Goal: Task Accomplishment & Management: Manage account settings

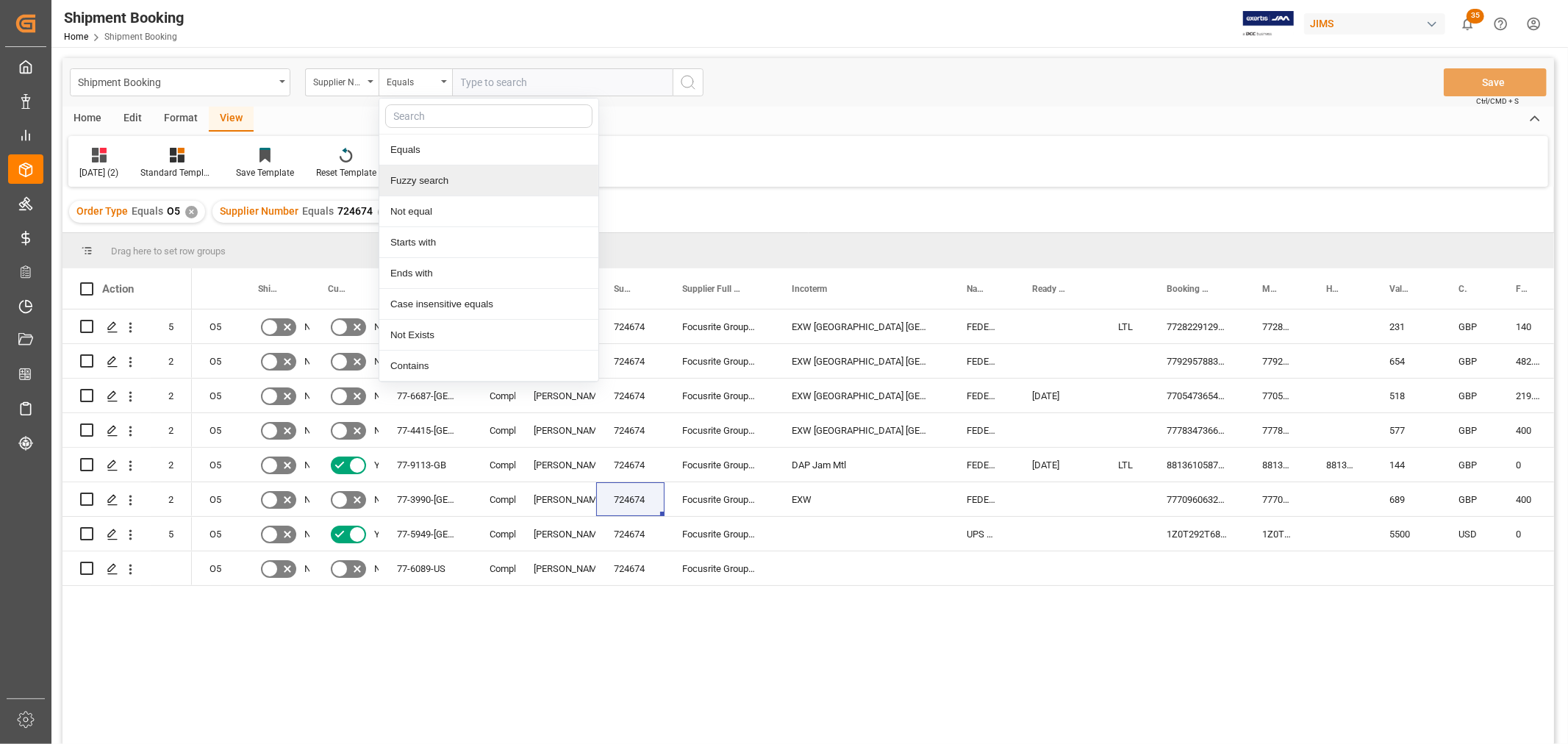
click at [426, 186] on div "Fuzzy search" at bounding box center [489, 180] width 219 height 31
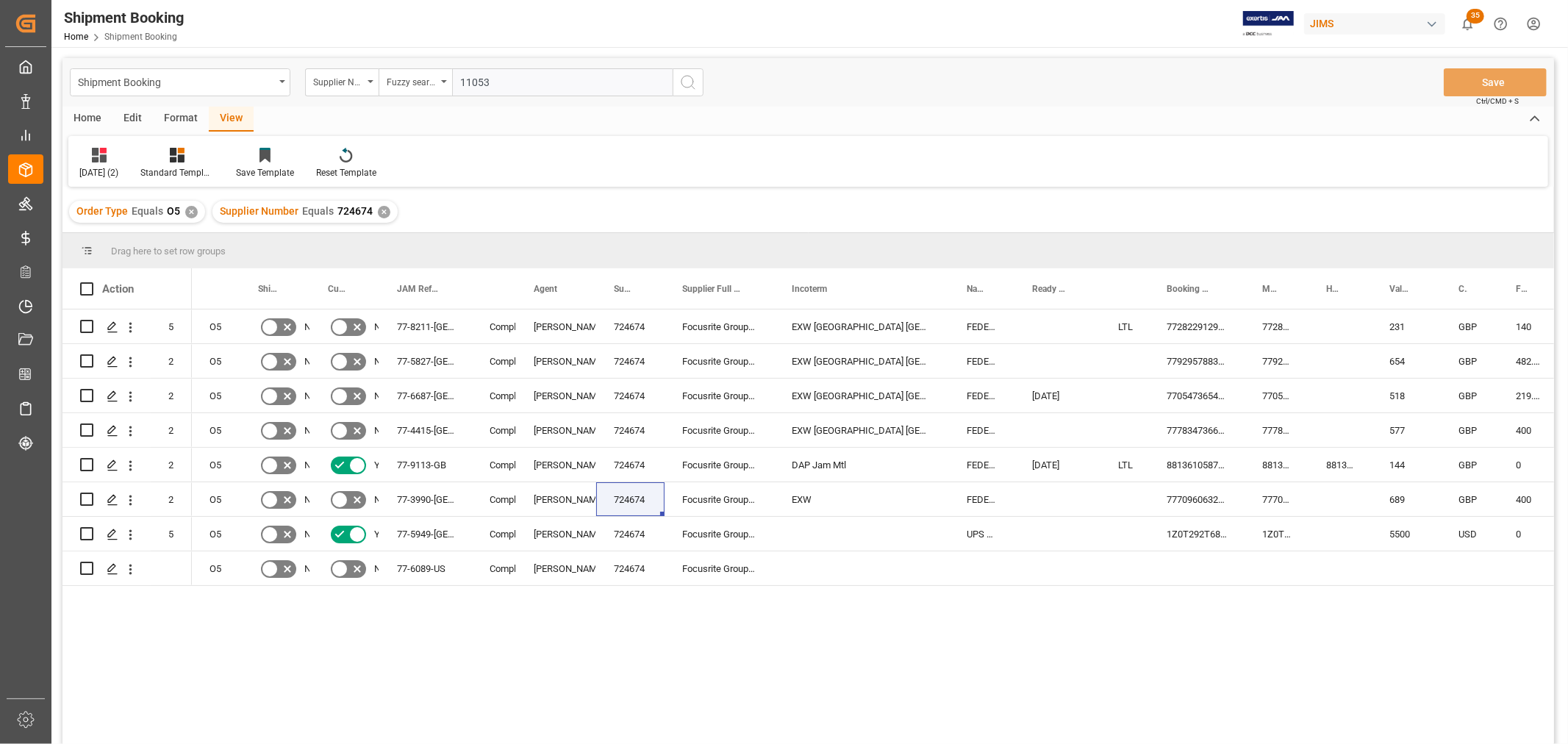
type input "11053"
click at [688, 85] on icon "search button" at bounding box center [688, 82] width 18 height 18
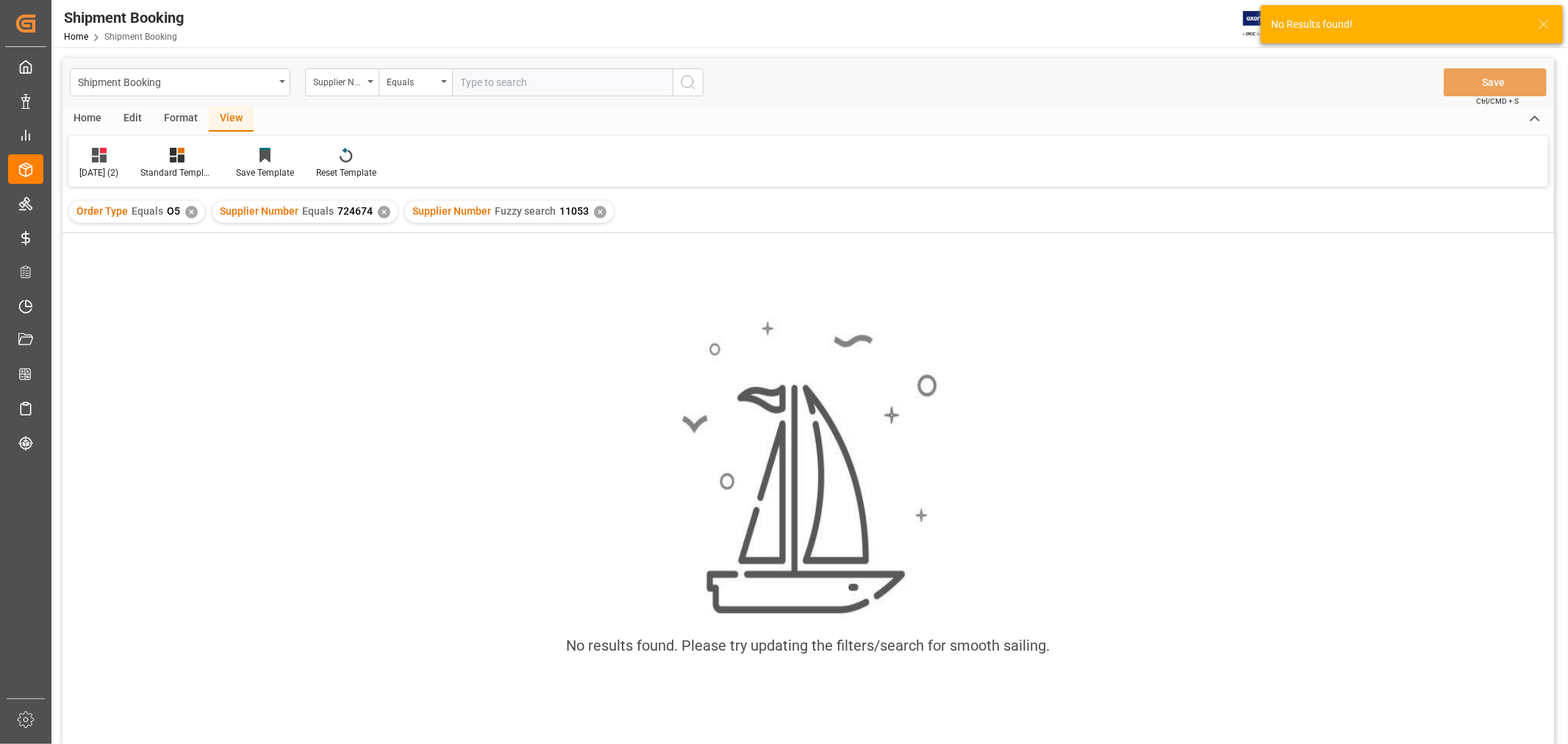
click at [378, 211] on div "✕" at bounding box center [384, 212] width 13 height 13
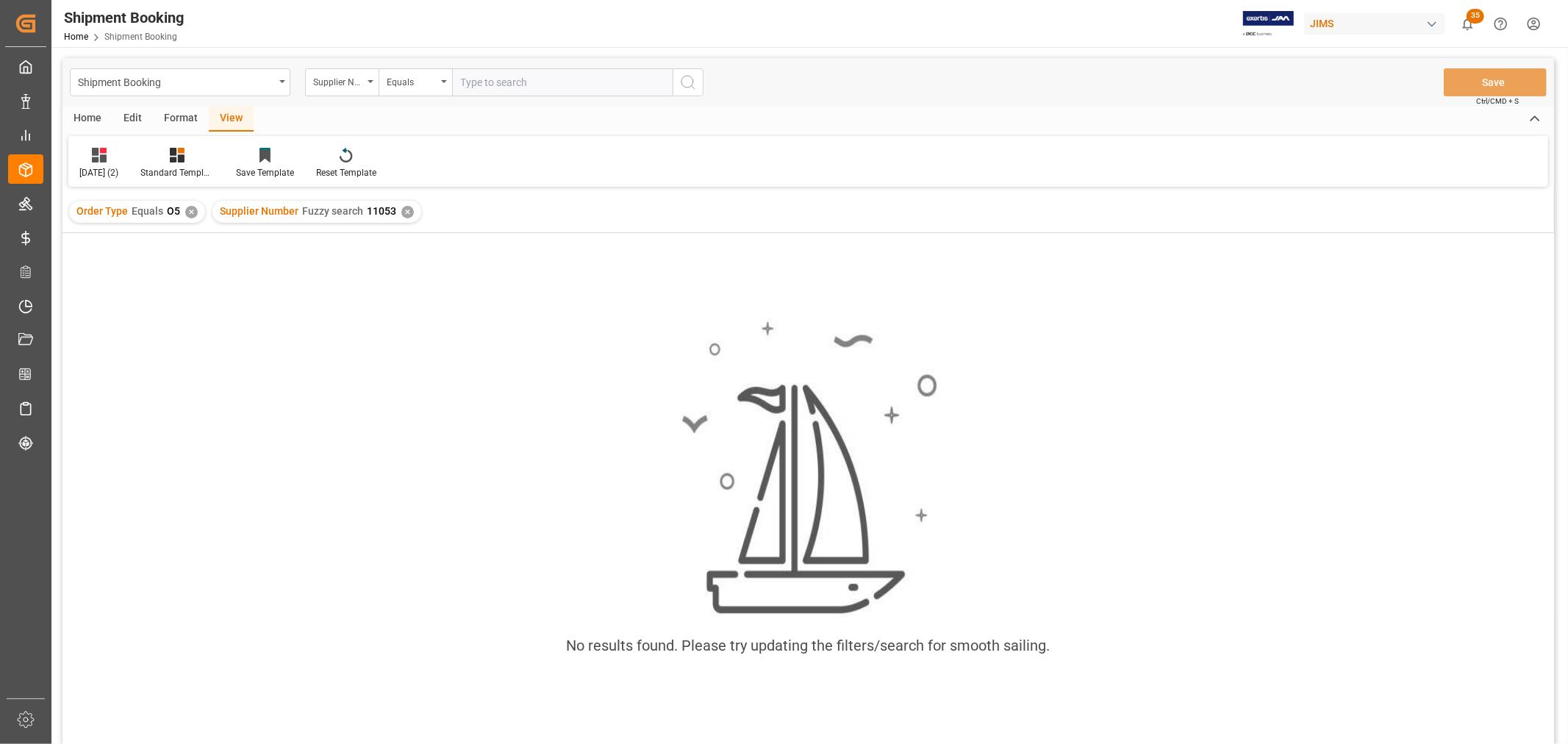
click at [193, 211] on div "✕" at bounding box center [192, 212] width 13 height 13
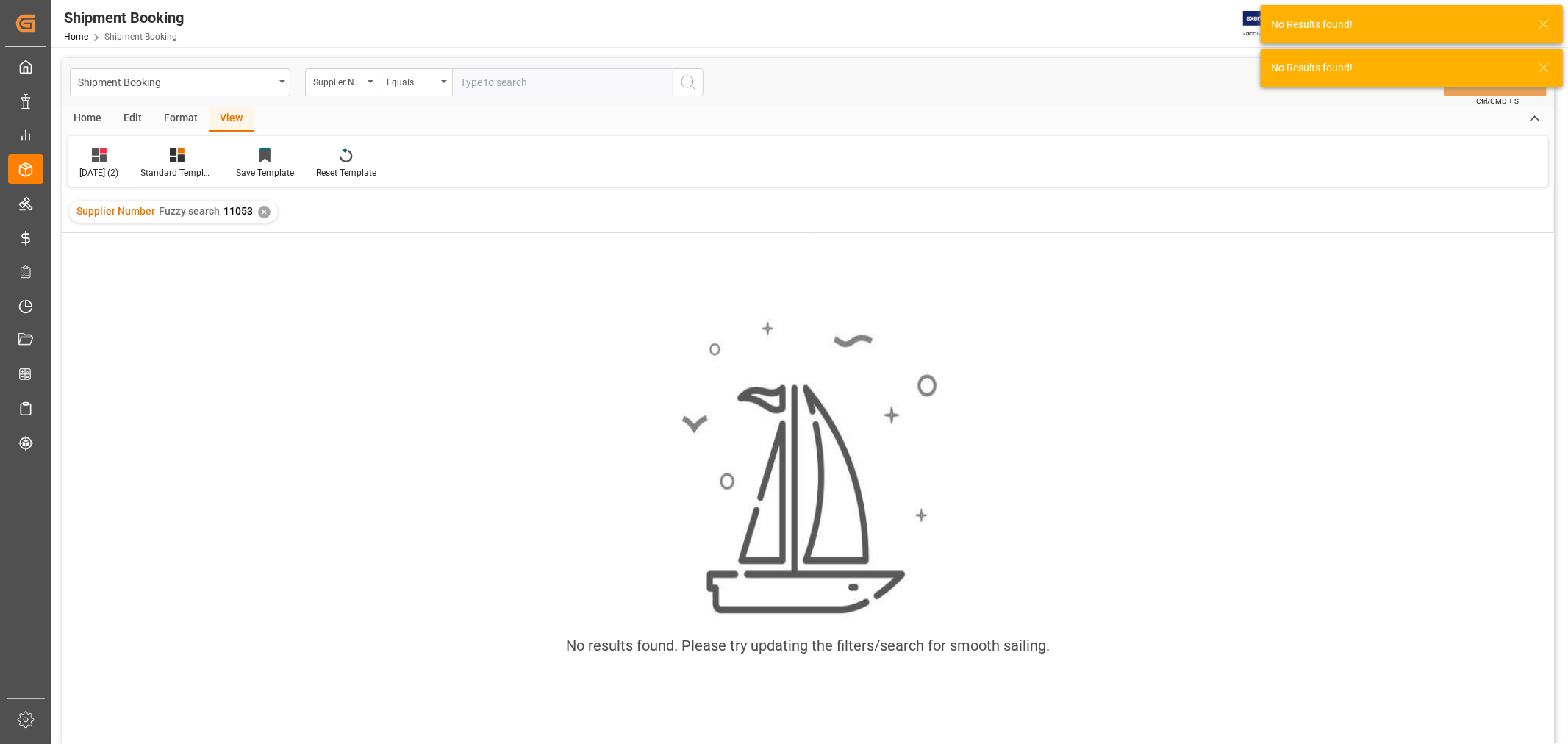
click at [261, 210] on div "✕" at bounding box center [264, 212] width 13 height 13
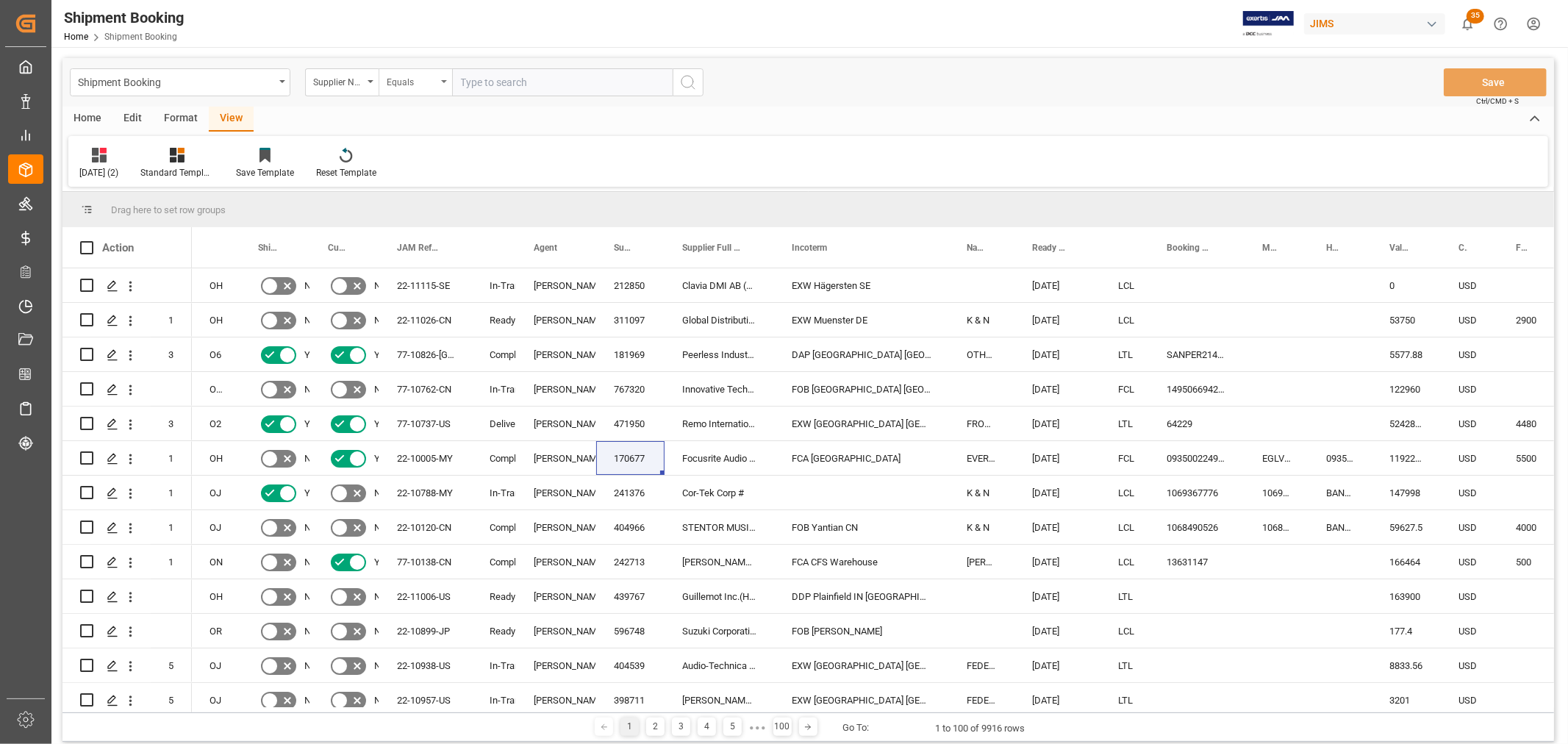
click at [442, 80] on icon "open menu" at bounding box center [444, 81] width 6 height 3
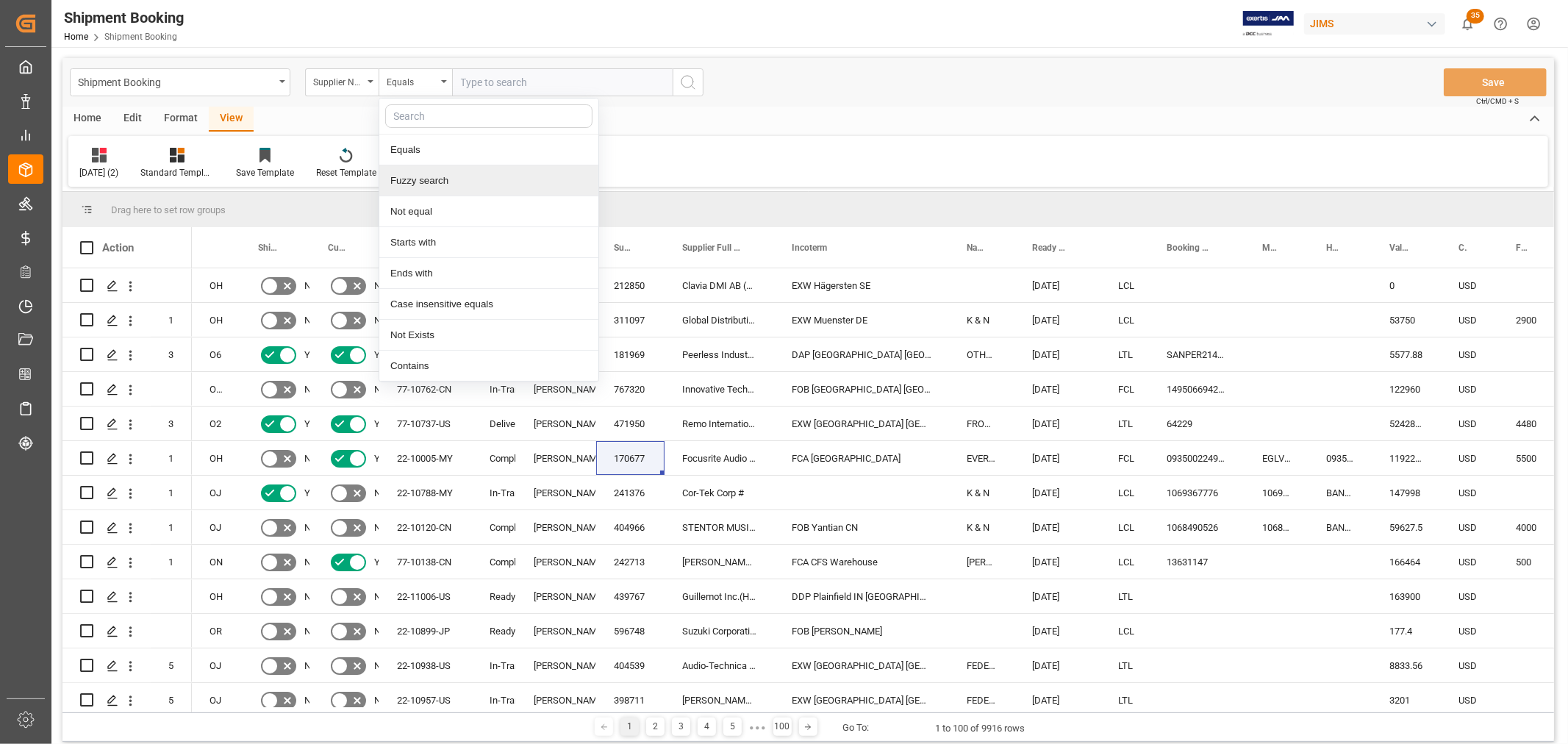
click at [432, 182] on div "Fuzzy search" at bounding box center [489, 180] width 219 height 31
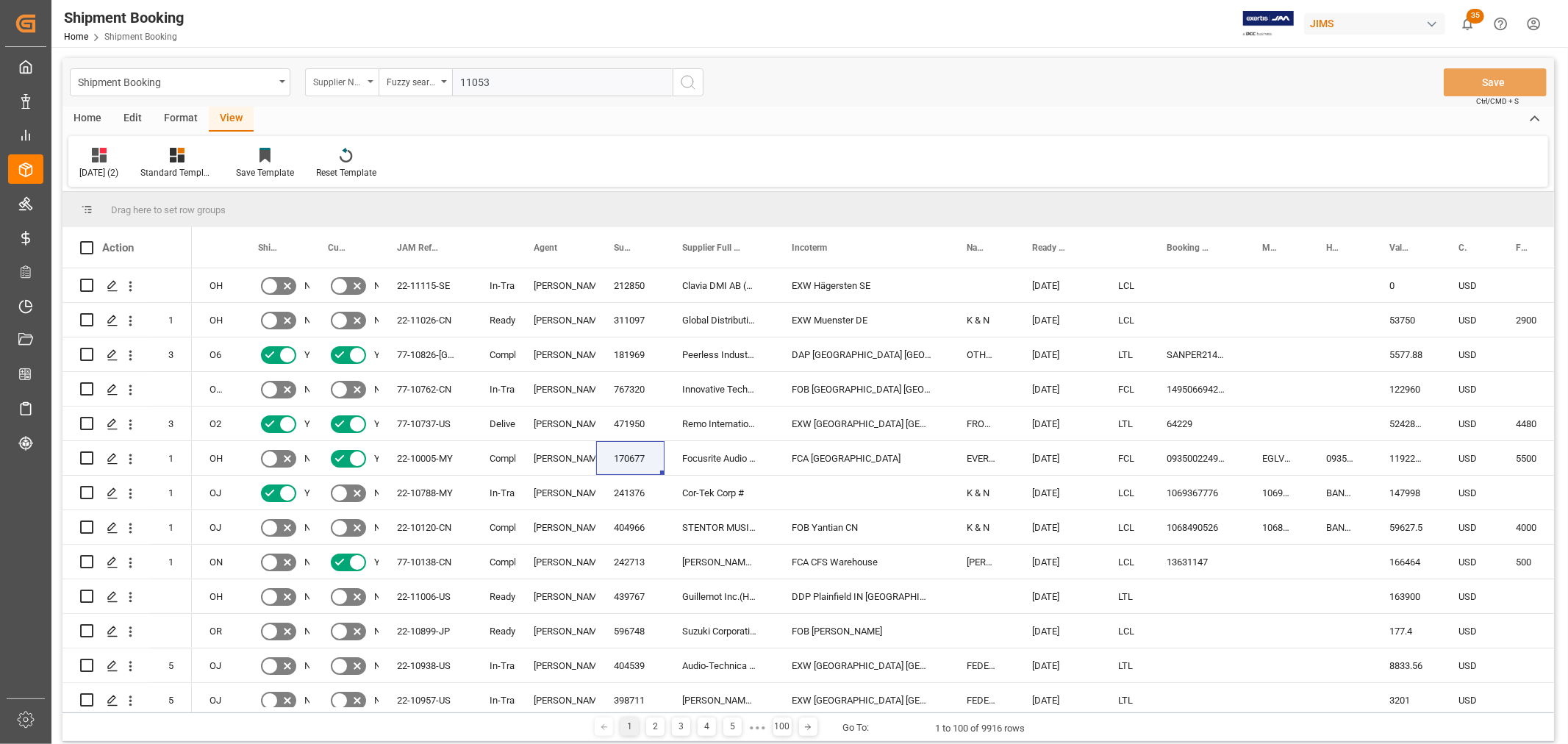
type input "11053"
click at [364, 76] on div "Supplier Number" at bounding box center [342, 82] width 74 height 28
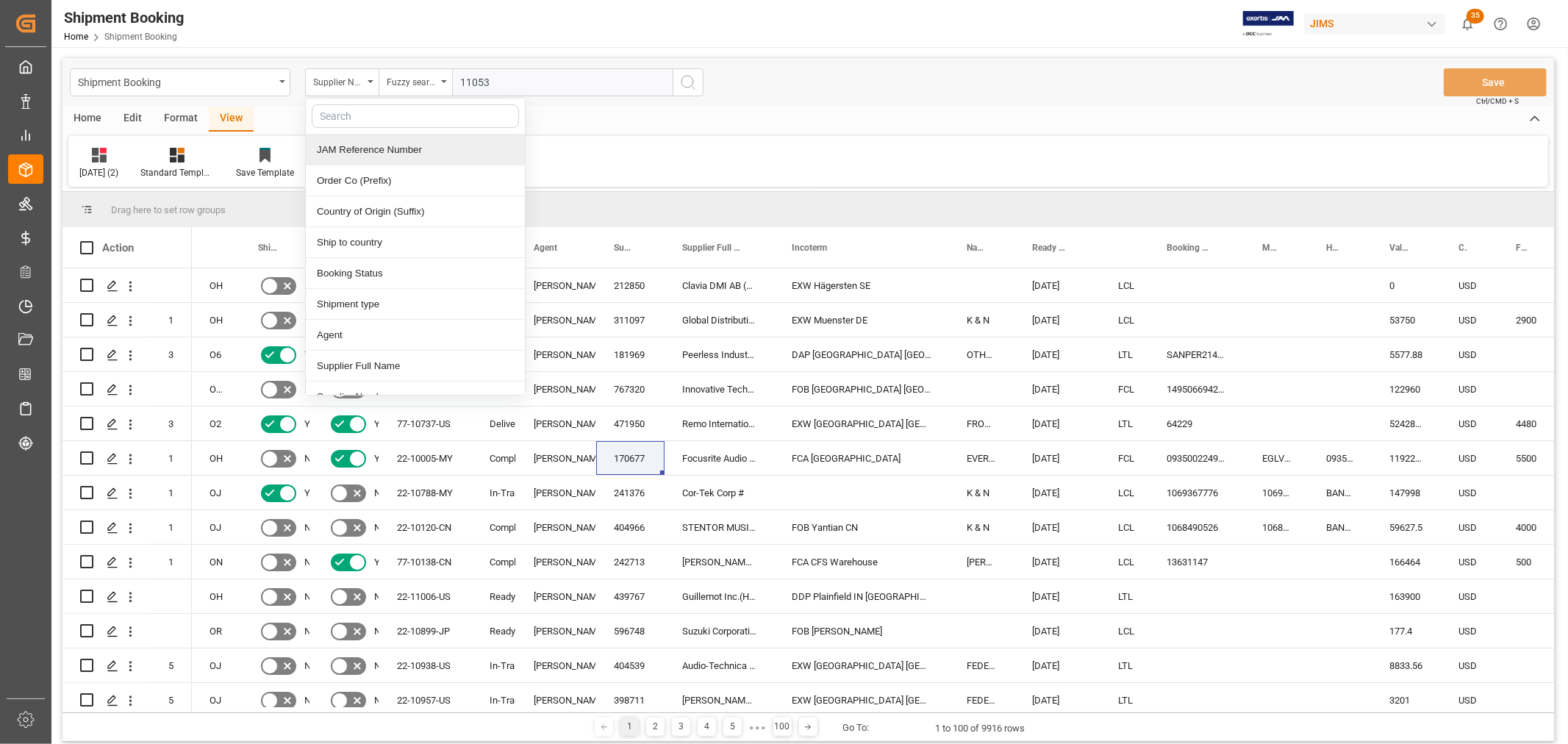
click at [388, 150] on div "JAM Reference Number" at bounding box center [415, 150] width 219 height 31
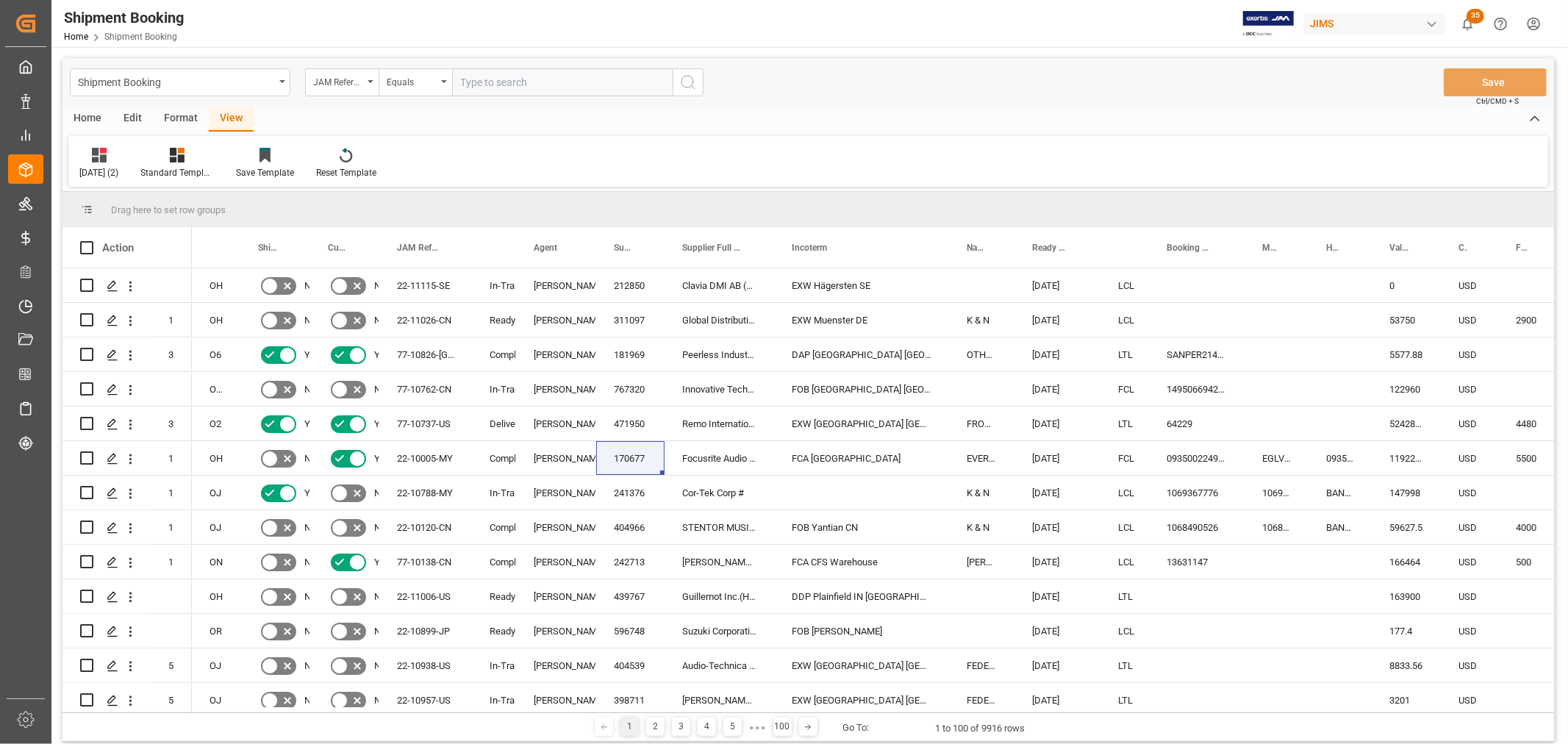
click at [535, 99] on div "Shipment Booking JAM Reference Number Equals Save Ctrl/CMD + S" at bounding box center [808, 82] width 1492 height 49
click at [522, 82] on input "text" at bounding box center [562, 82] width 221 height 28
type input "11053"
click at [685, 78] on icon "search button" at bounding box center [688, 82] width 18 height 18
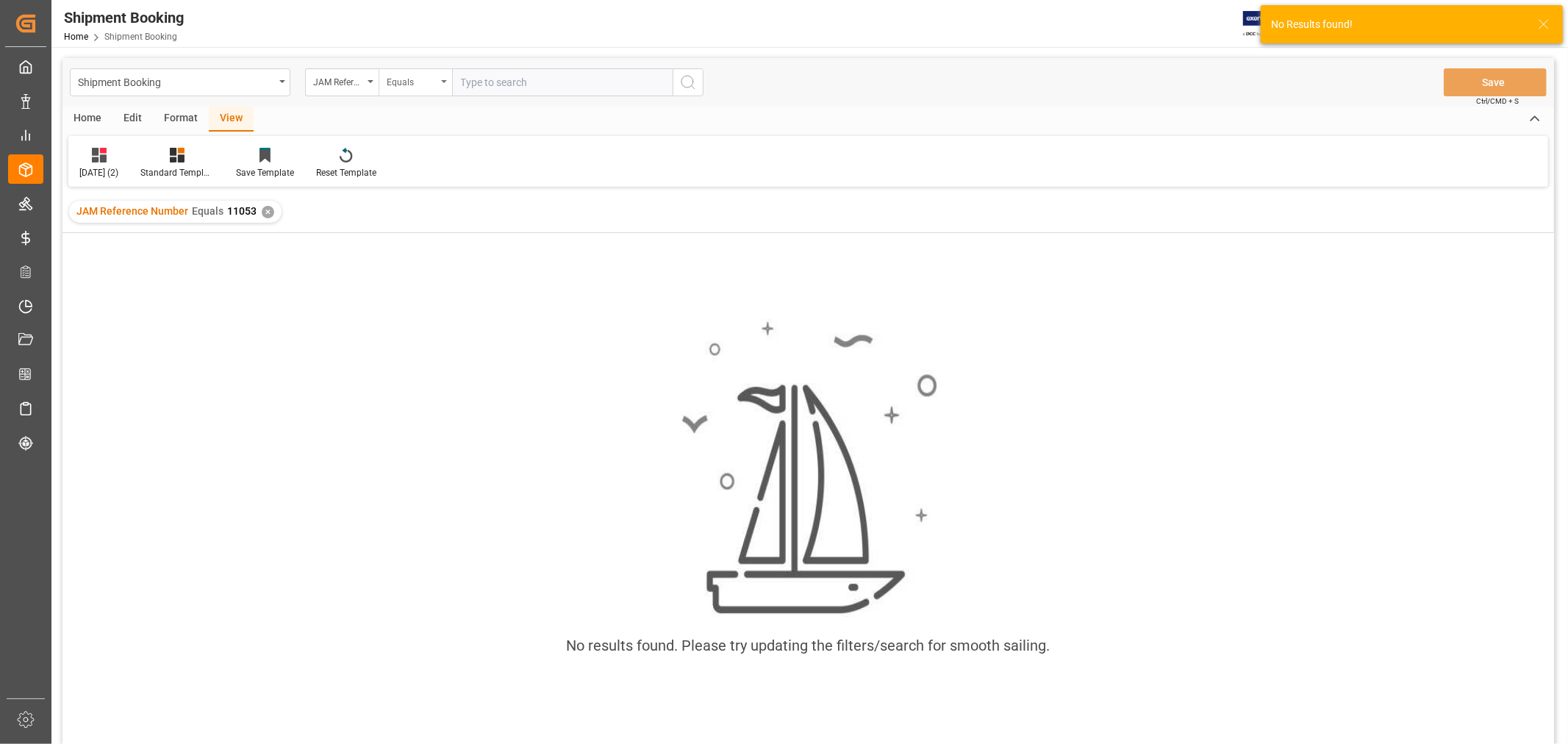
click at [443, 81] on icon "open menu" at bounding box center [444, 81] width 6 height 3
click at [461, 182] on div "Fuzzy search" at bounding box center [489, 180] width 219 height 31
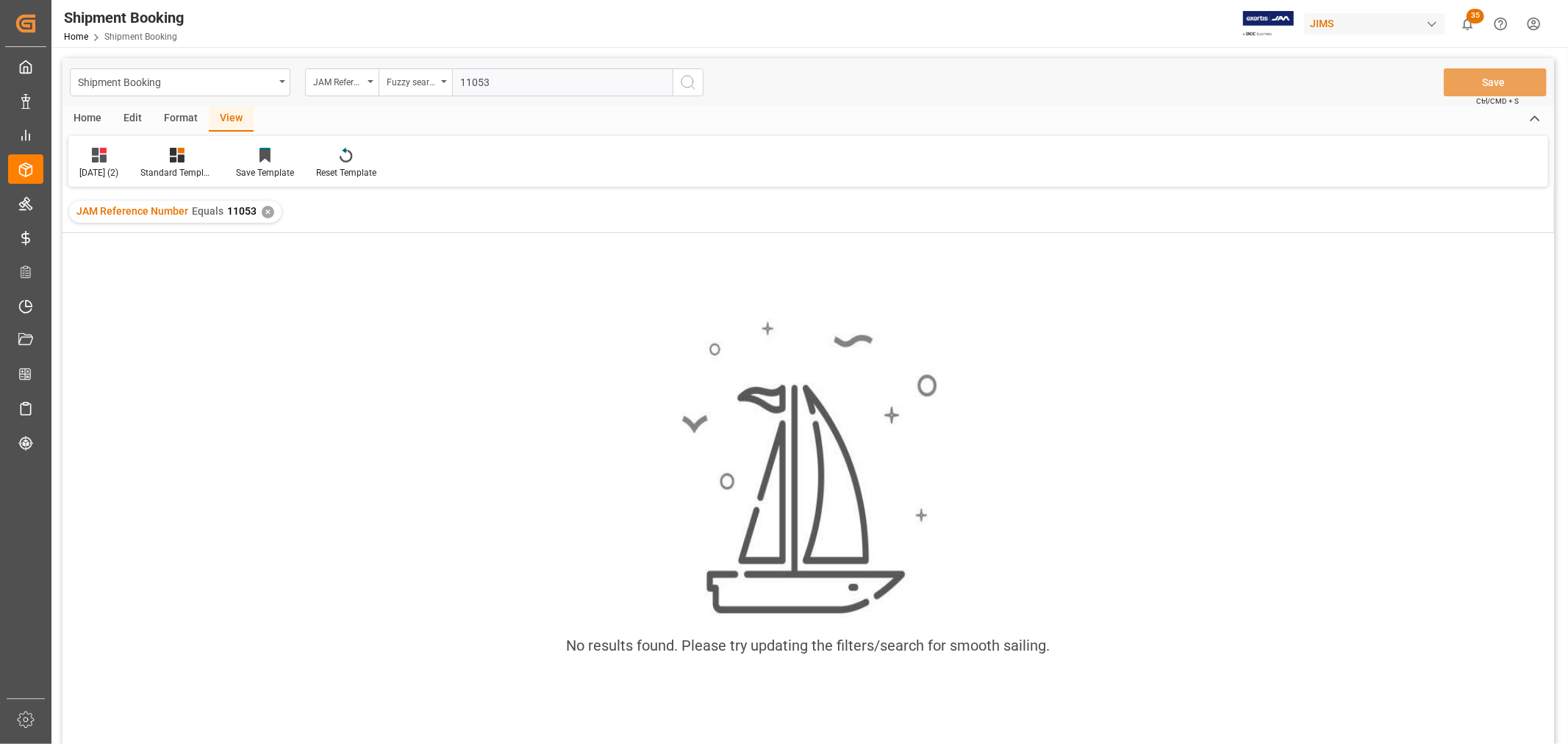
type input "11053"
click at [695, 82] on icon "search button" at bounding box center [688, 82] width 18 height 18
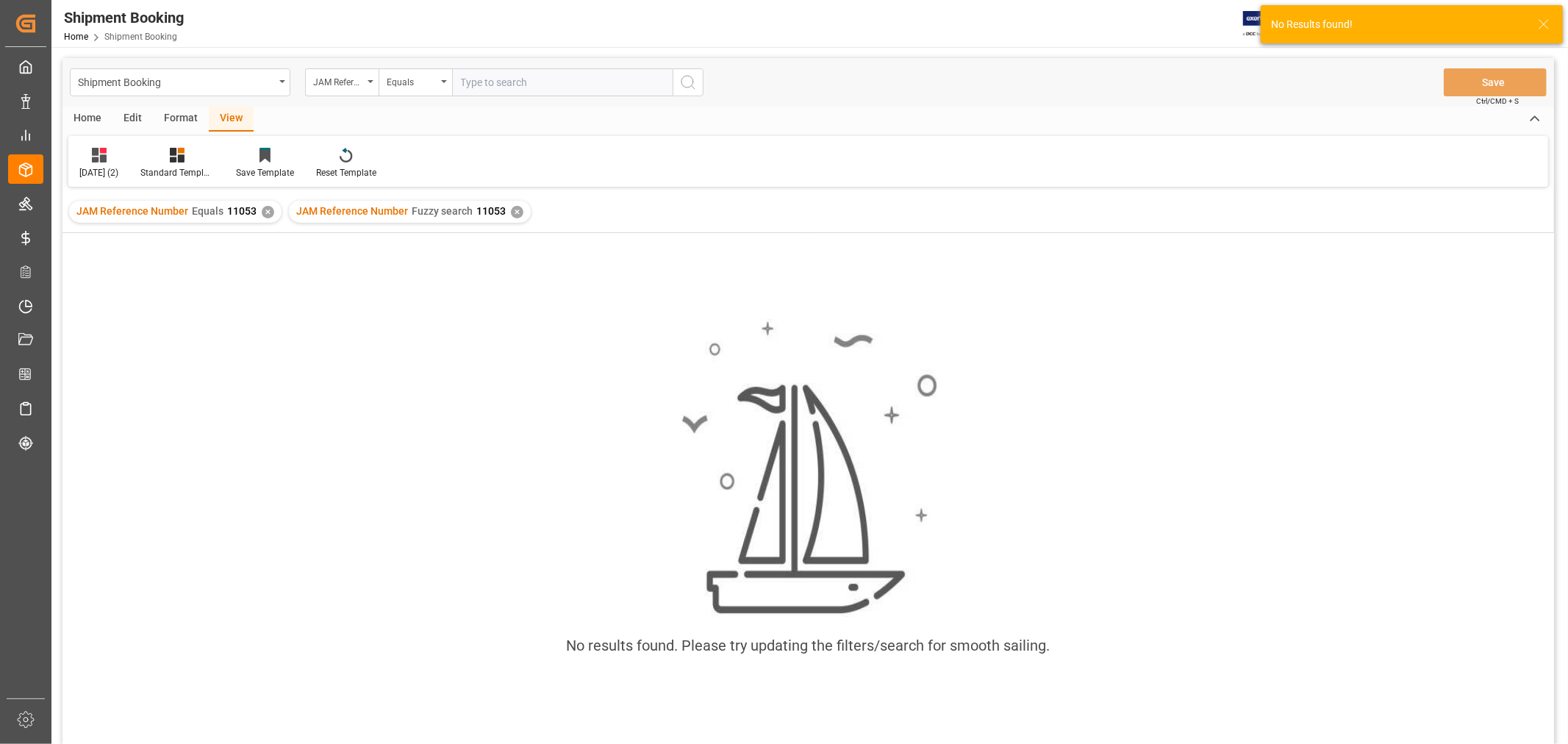
click at [266, 213] on div "✕" at bounding box center [268, 212] width 13 height 13
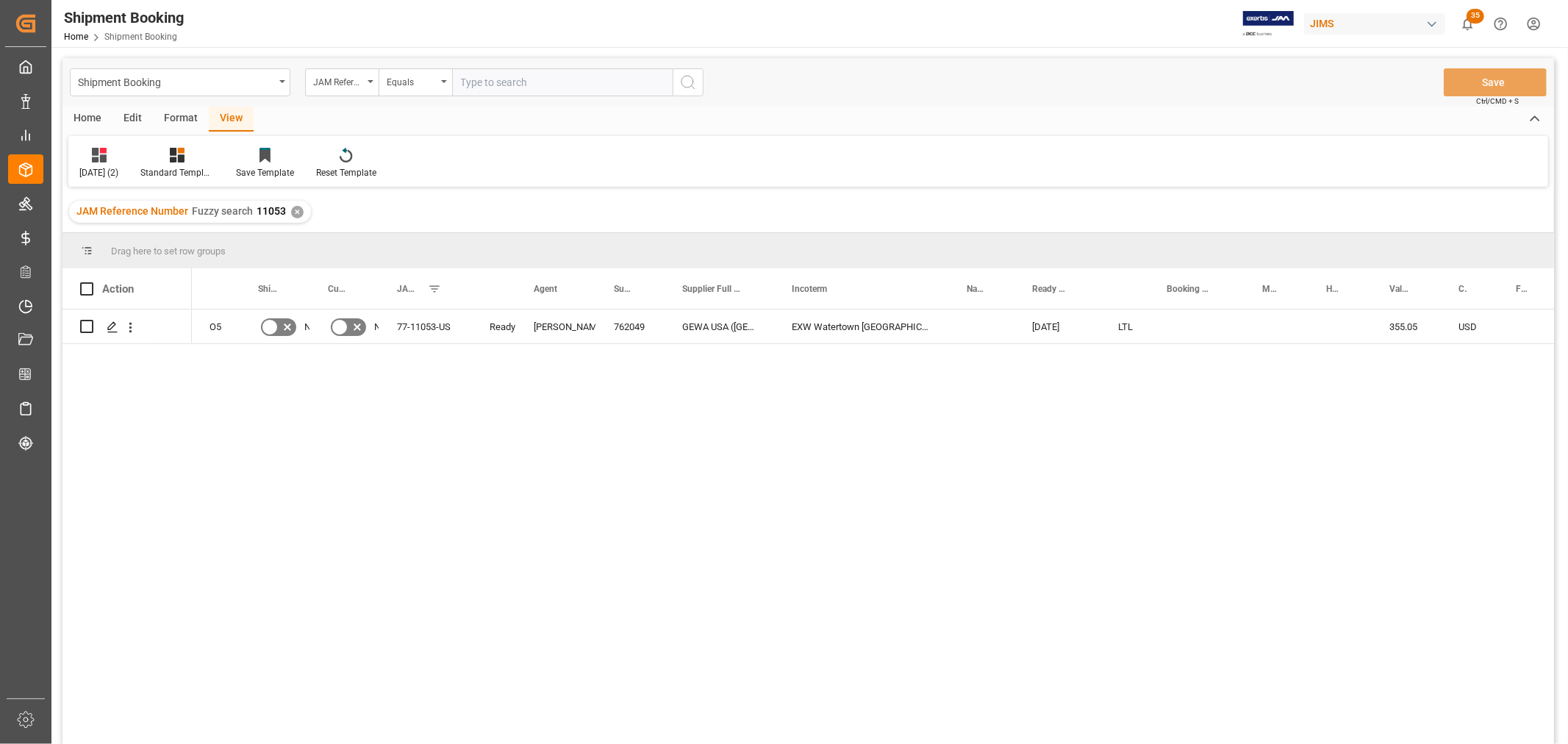
click at [328, 410] on div "O5 No No 77-11053-US Ready Jacques Denis 762049 GEWA USA (Ridgeland) EXW Watert…" at bounding box center [873, 531] width 1362 height 444
click at [233, 110] on div "View" at bounding box center [231, 119] width 45 height 25
click at [97, 166] on div "Aug 2025 (2)" at bounding box center [99, 172] width 39 height 13
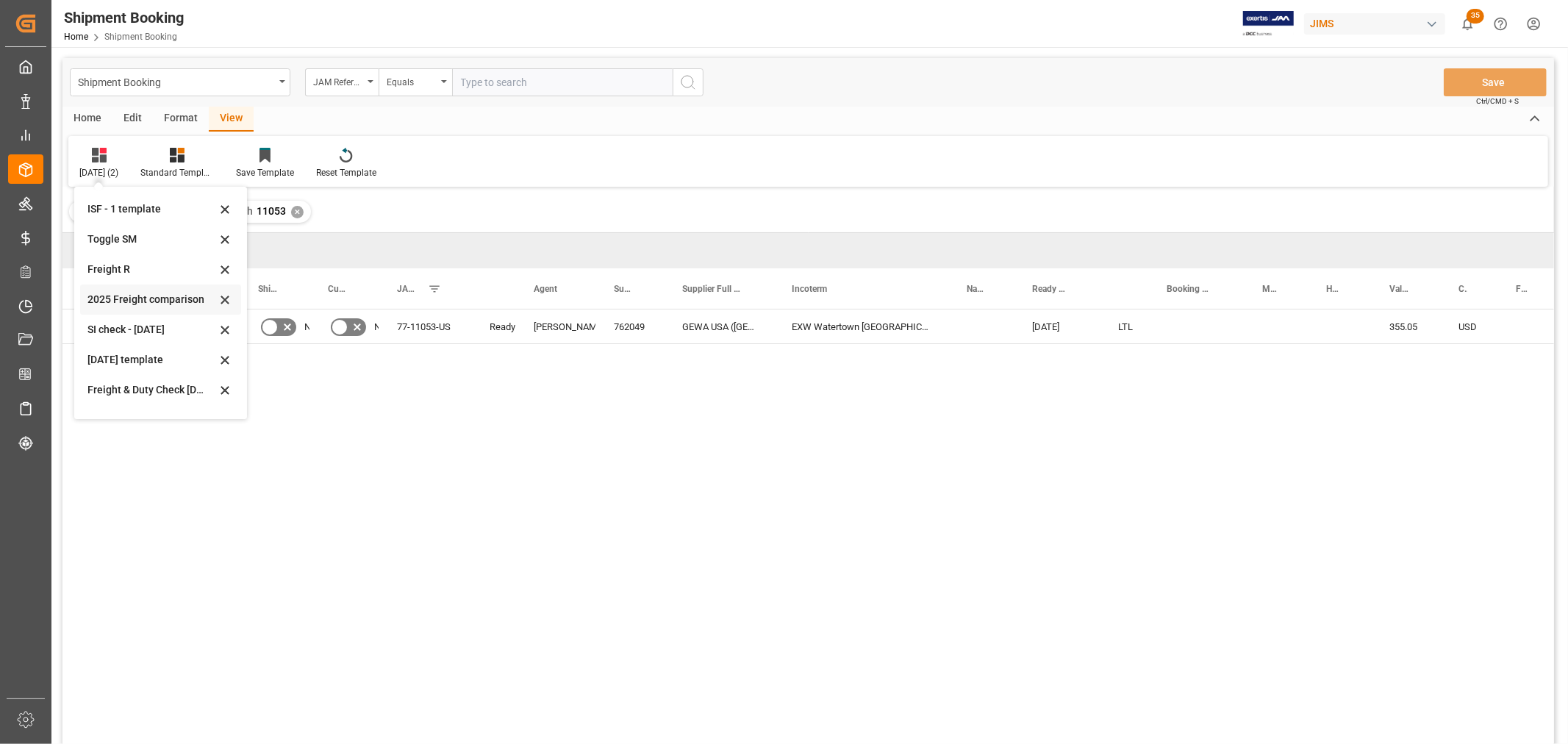
scroll to position [111, 0]
click at [124, 392] on div "Aug 2025 (2)" at bounding box center [152, 398] width 128 height 16
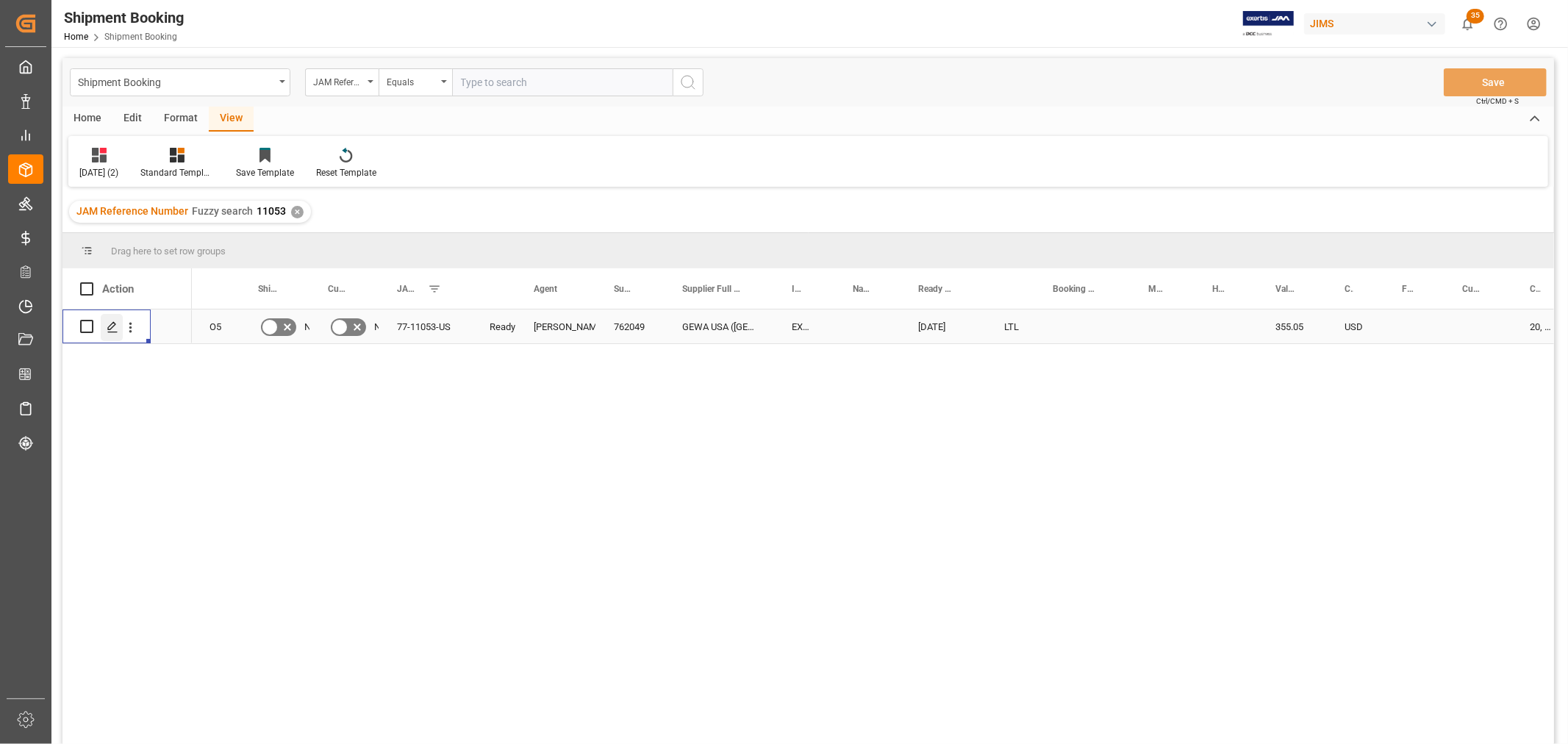
click at [110, 322] on icon "Press SPACE to select this row." at bounding box center [112, 327] width 12 height 12
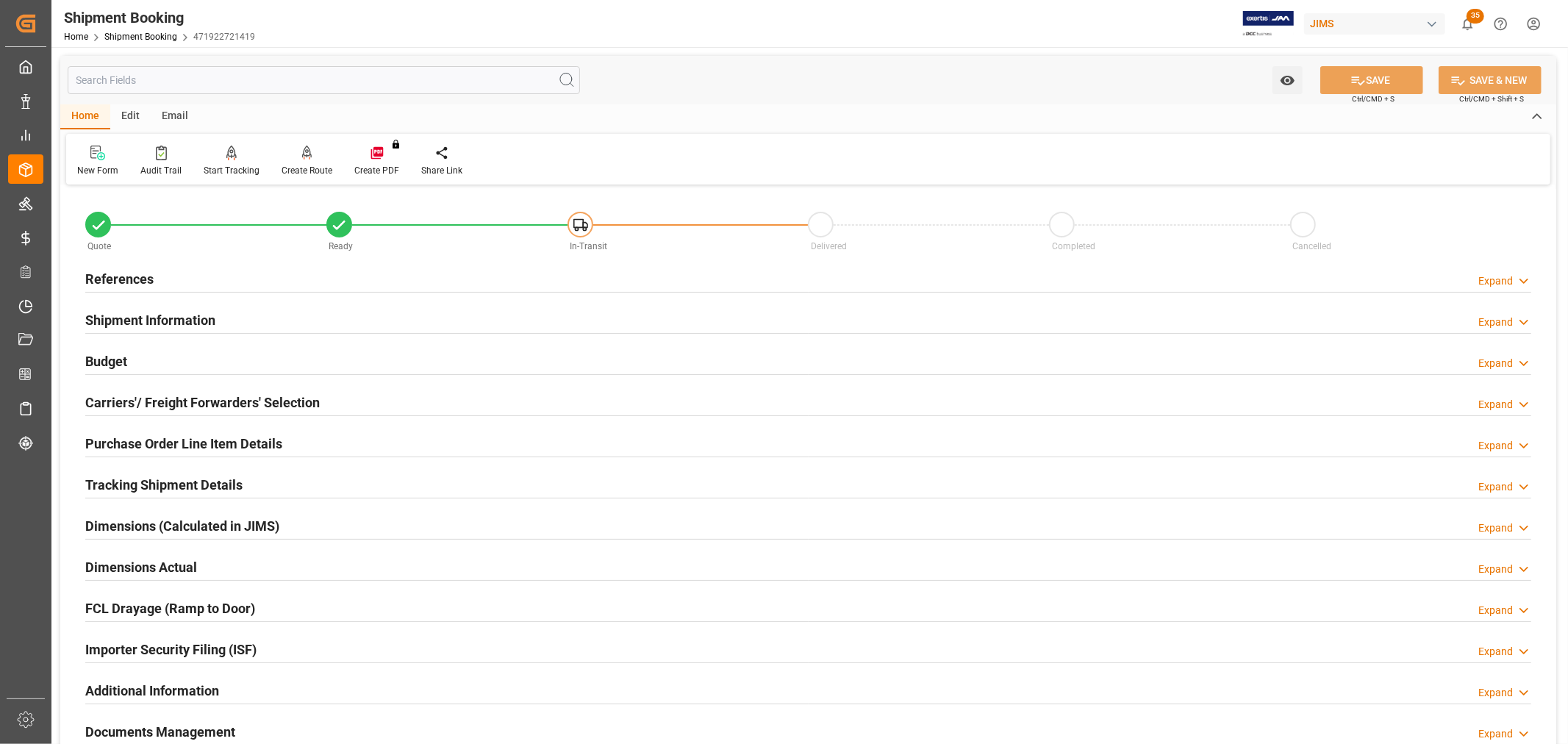
click at [138, 398] on h2 "Carriers'/ Freight Forwarders' Selection" at bounding box center [202, 402] width 234 height 20
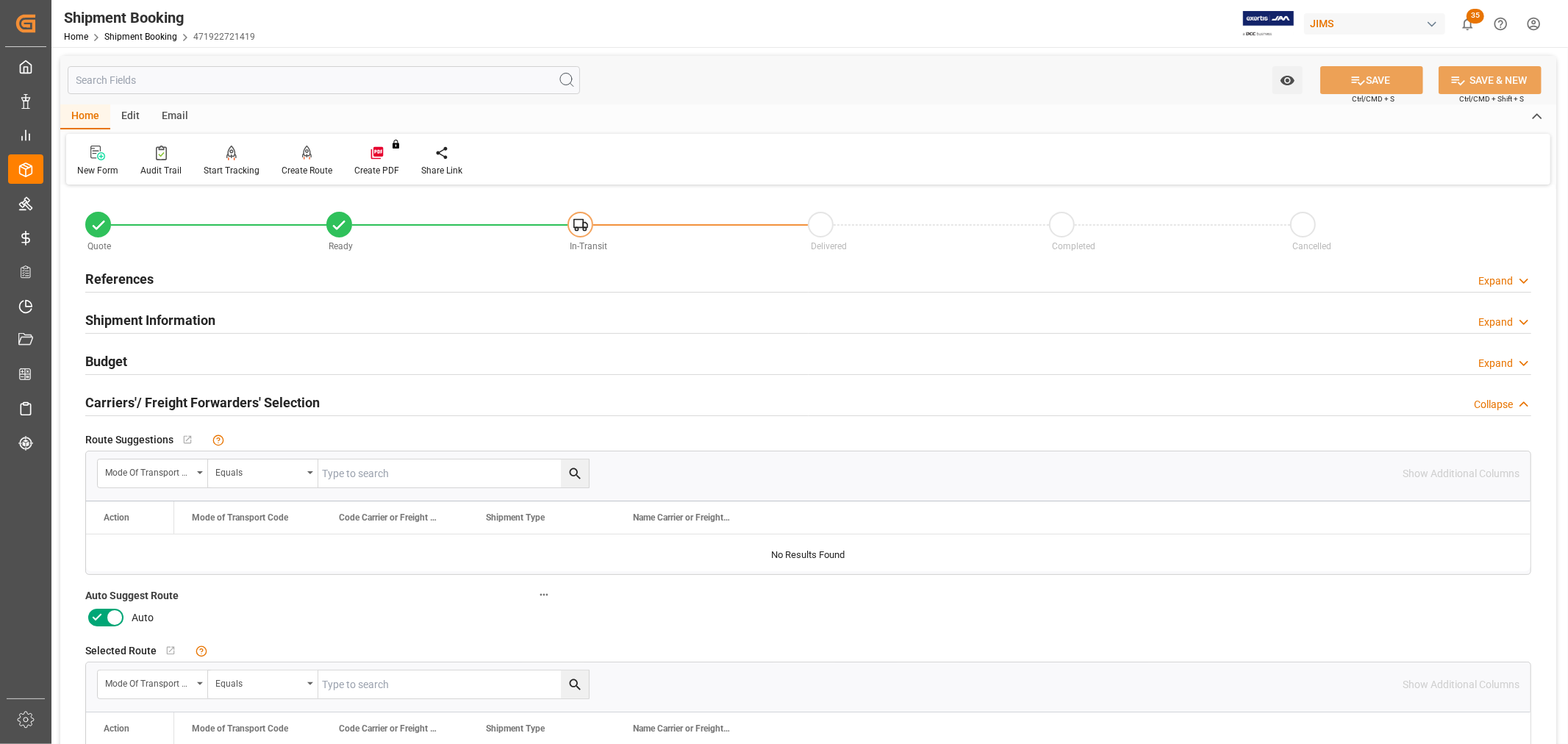
click at [116, 615] on icon at bounding box center [114, 618] width 7 height 7
click at [0, 0] on input "checkbox" at bounding box center [0, 0] width 0 height 0
click at [1365, 76] on button "SAVE" at bounding box center [1371, 80] width 103 height 28
click at [128, 273] on h2 "References" at bounding box center [119, 279] width 68 height 20
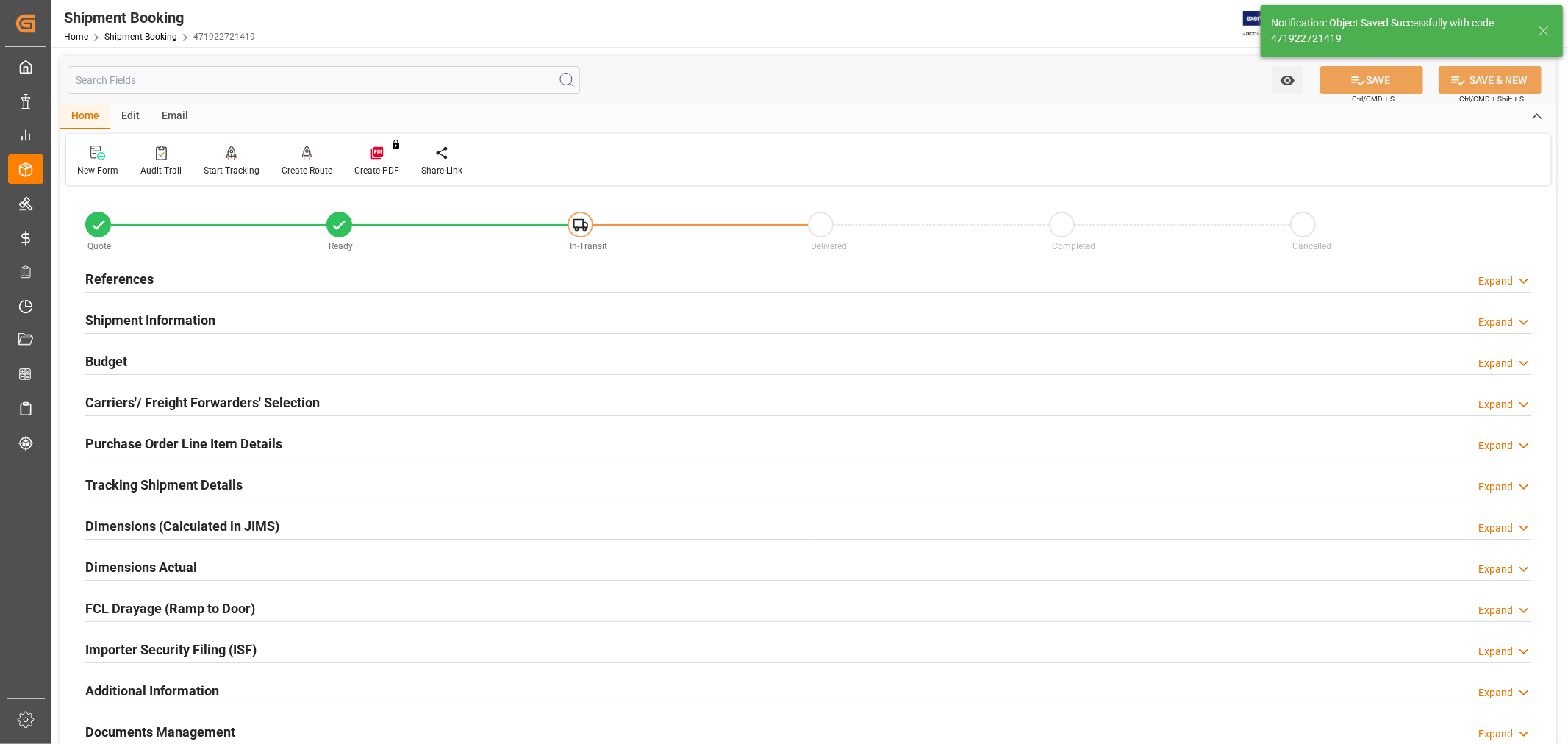
click at [146, 274] on h2 "References" at bounding box center [119, 279] width 68 height 20
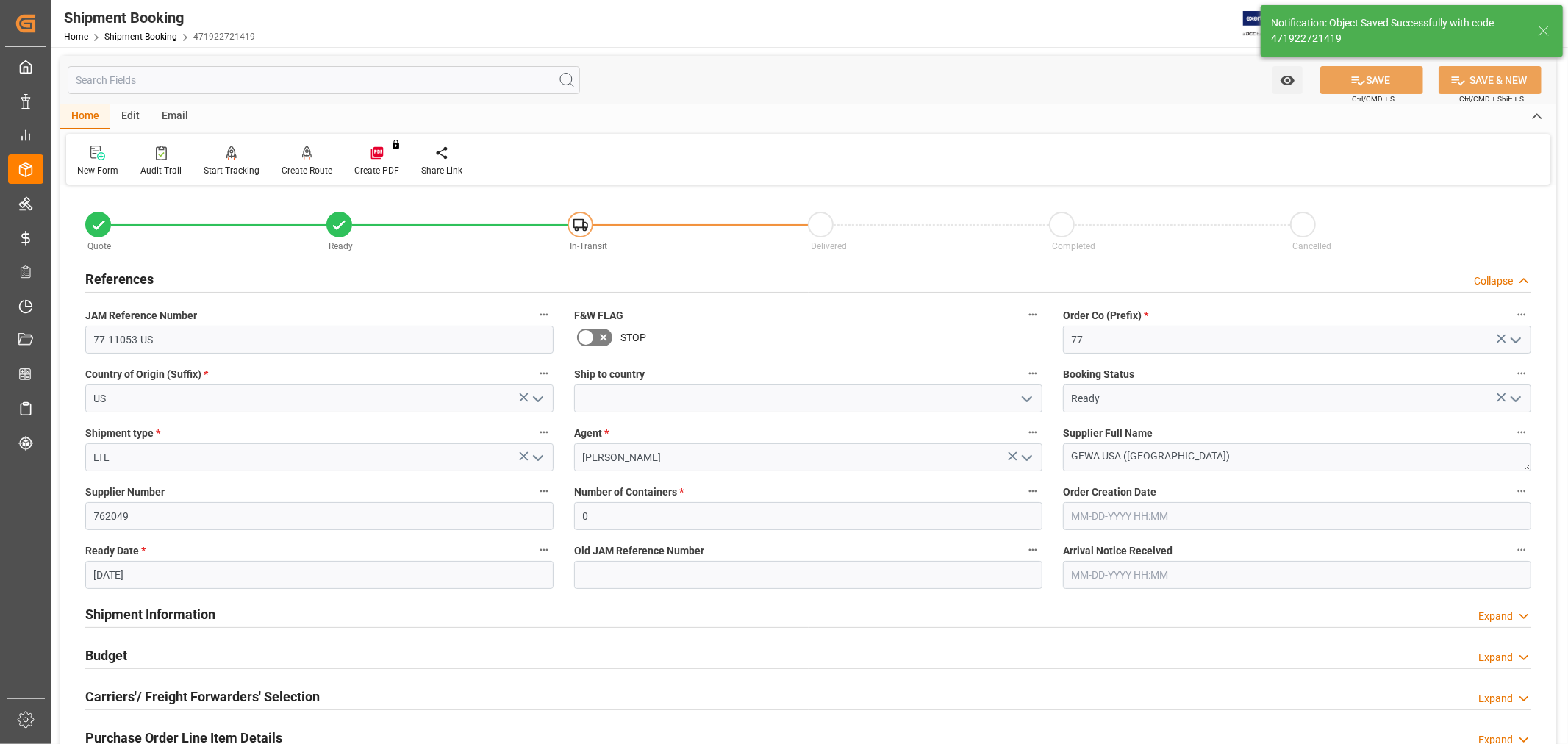
click at [1029, 457] on icon "open menu" at bounding box center [1027, 458] width 18 height 18
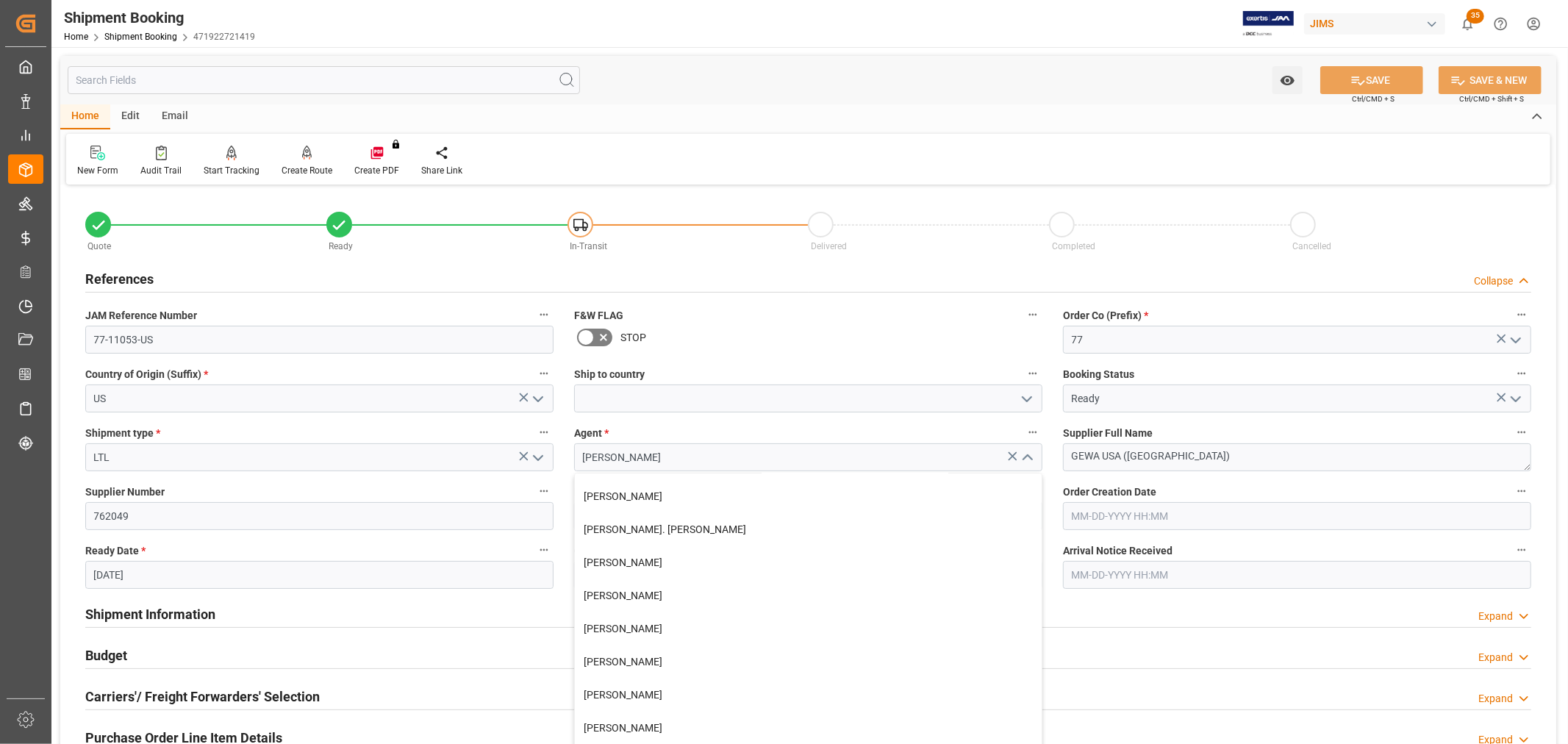
scroll to position [571, 0]
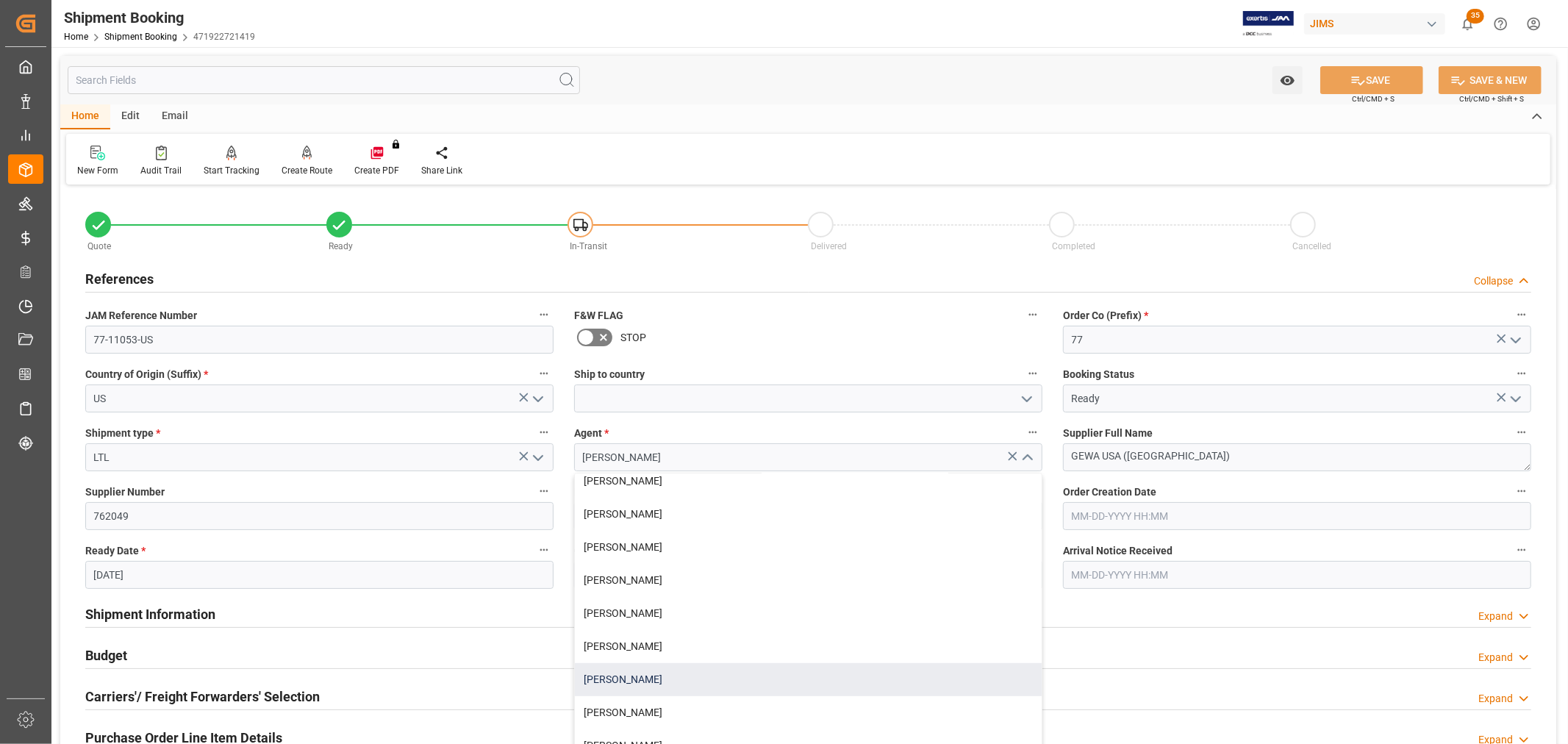
click at [659, 680] on div "[PERSON_NAME]" at bounding box center [808, 680] width 467 height 33
type input "[PERSON_NAME]"
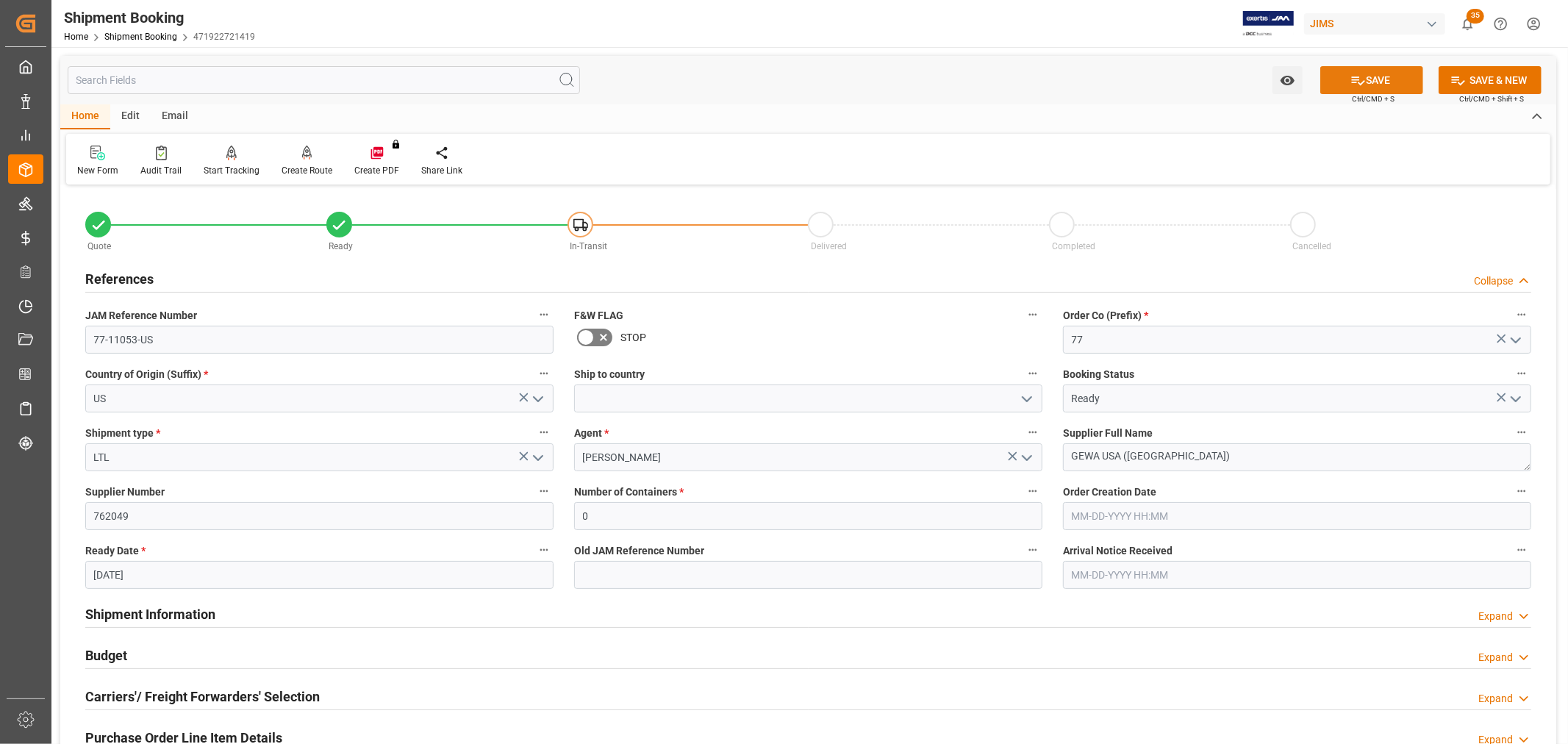
click at [1384, 76] on button "SAVE" at bounding box center [1371, 80] width 103 height 28
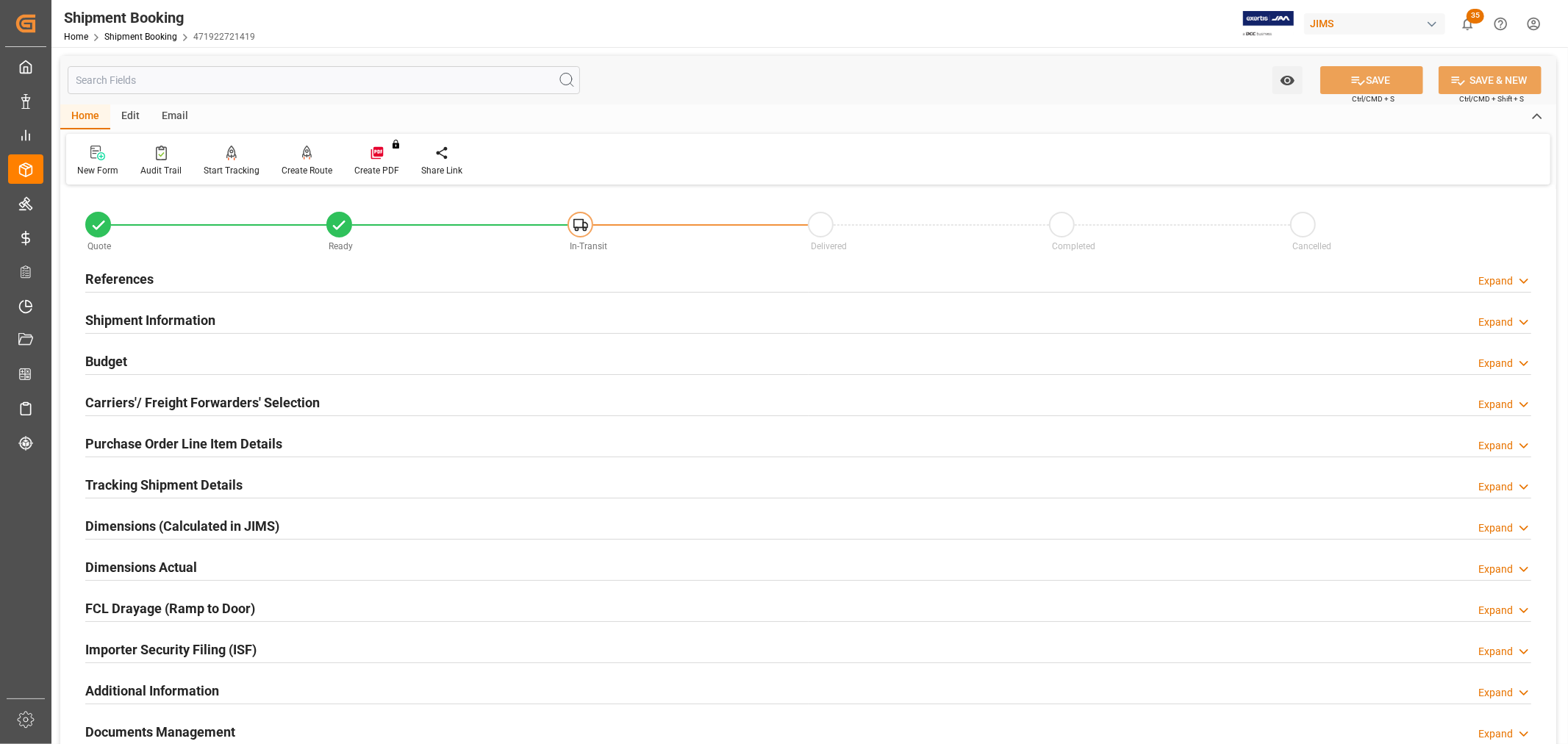
click at [127, 272] on h2 "References" at bounding box center [119, 279] width 68 height 20
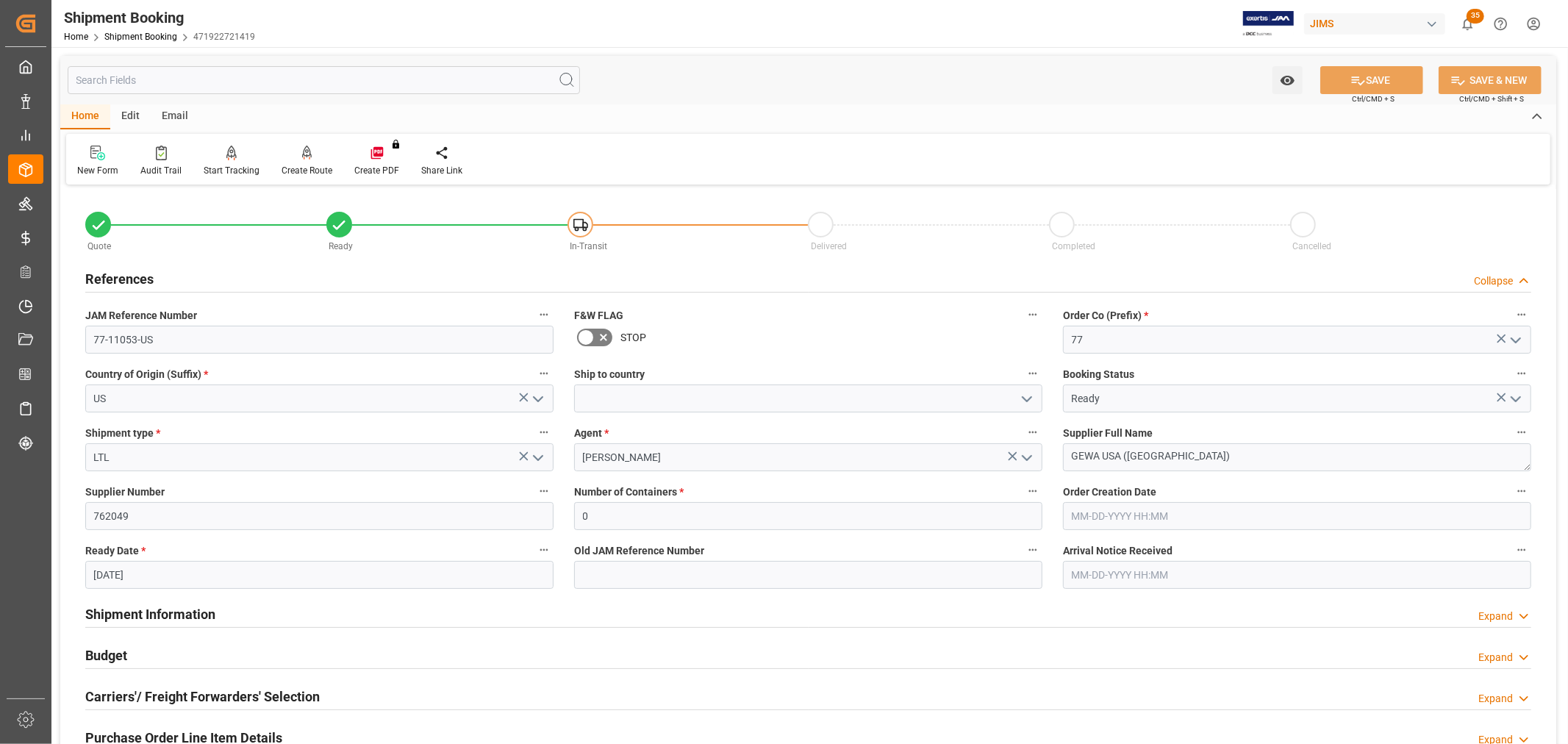
click at [127, 272] on h2 "References" at bounding box center [119, 279] width 68 height 20
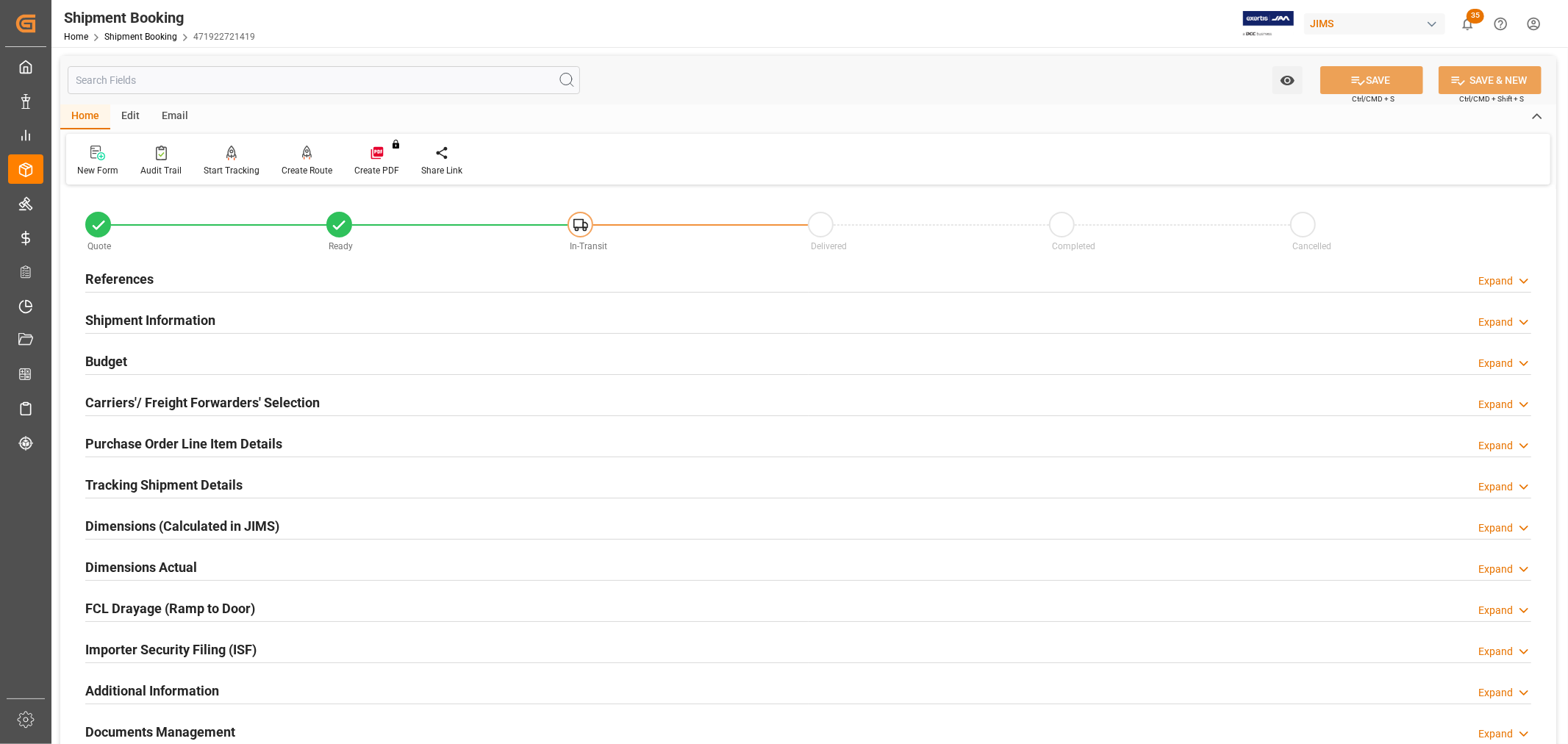
click at [176, 398] on h2 "Carriers'/ Freight Forwarders' Selection" at bounding box center [202, 402] width 234 height 20
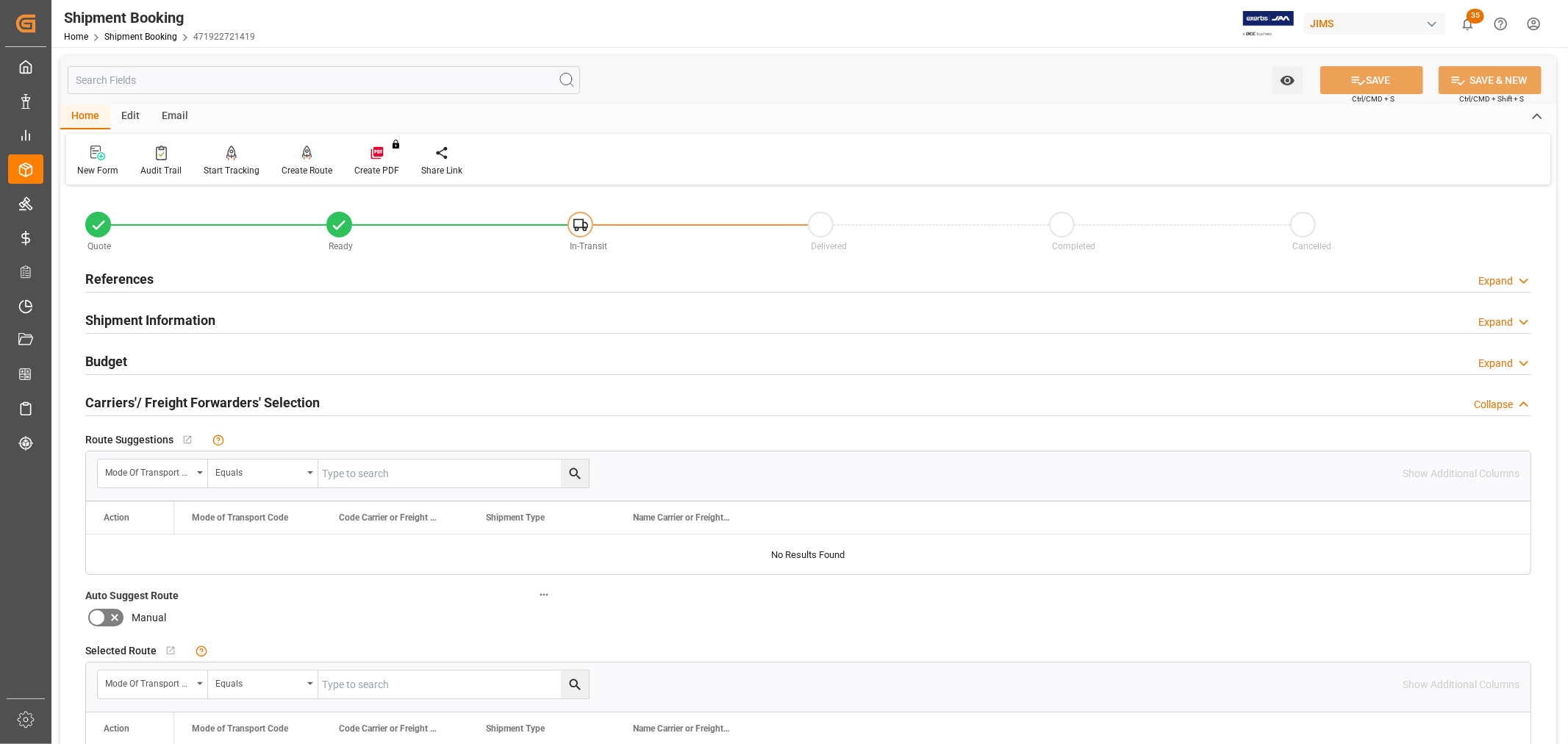
click at [312, 159] on div at bounding box center [307, 153] width 51 height 16
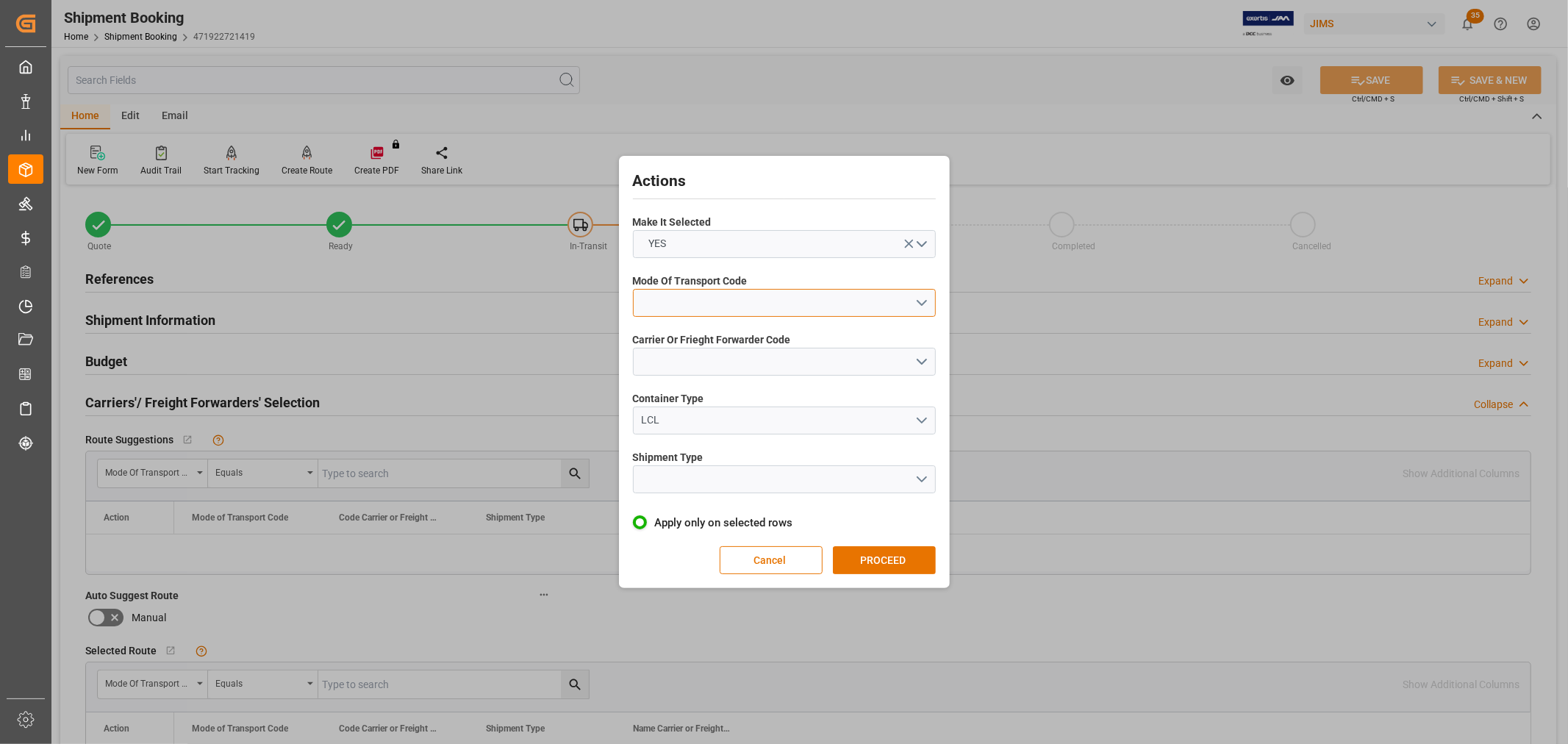
click at [665, 299] on button "open menu" at bounding box center [784, 303] width 303 height 28
click at [665, 428] on div "5- COURIER GROUND" at bounding box center [784, 429] width 302 height 31
click at [656, 373] on button "open menu" at bounding box center [784, 362] width 303 height 28
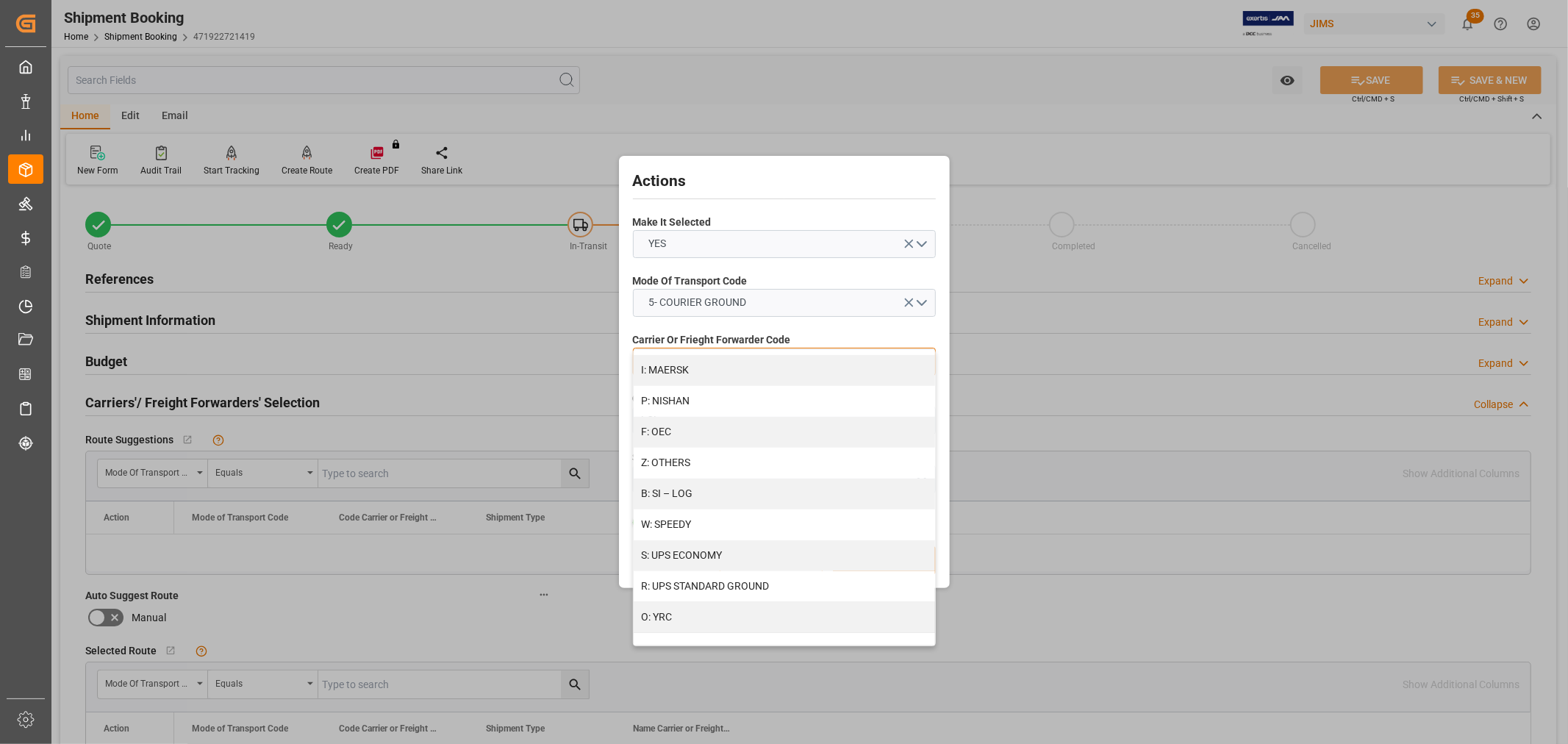
scroll to position [767, 0]
click at [675, 581] on div "R: UPS STANDARD GROUND" at bounding box center [784, 585] width 302 height 31
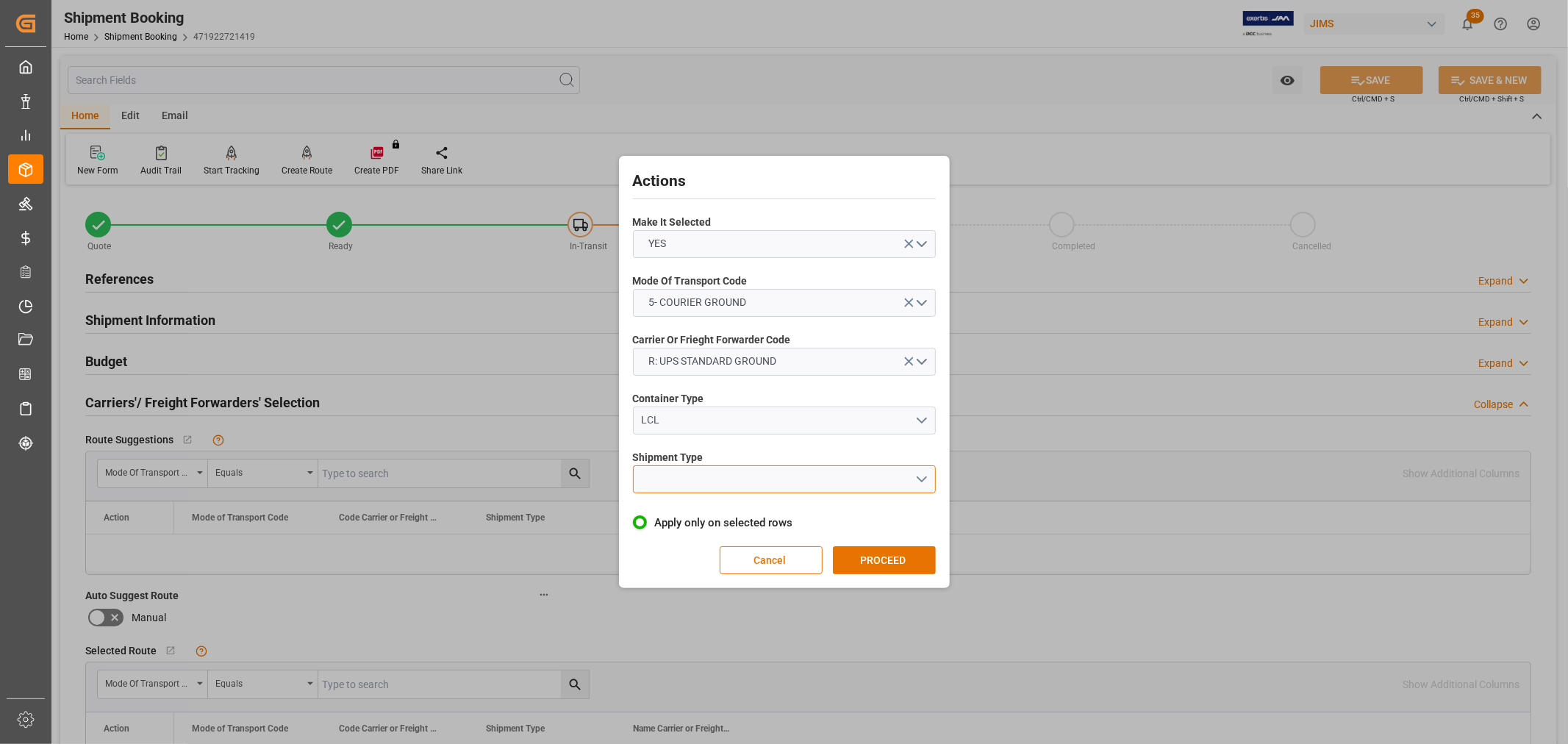
click at [672, 475] on button "open menu" at bounding box center [784, 479] width 303 height 28
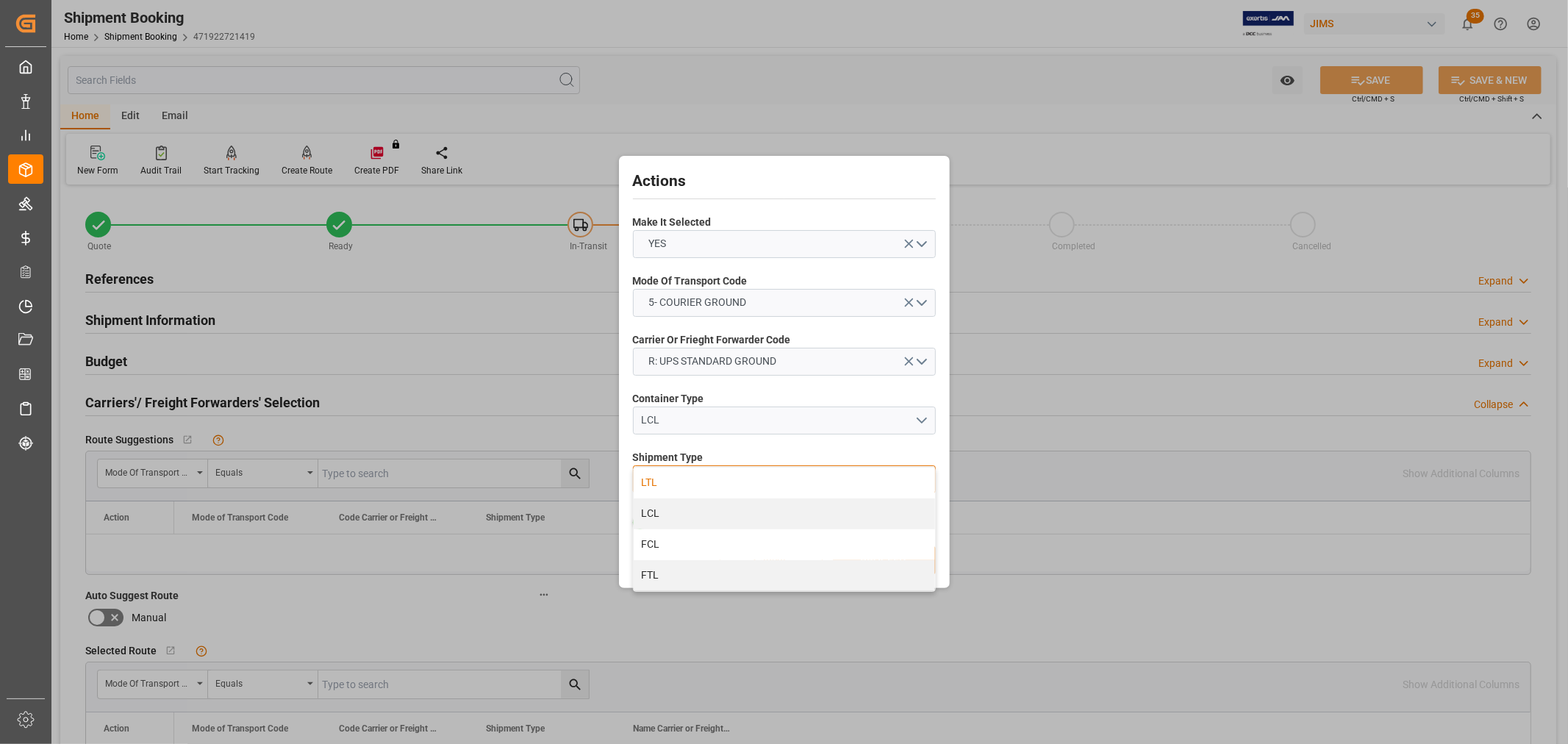
click at [660, 484] on div "LTL" at bounding box center [784, 482] width 302 height 31
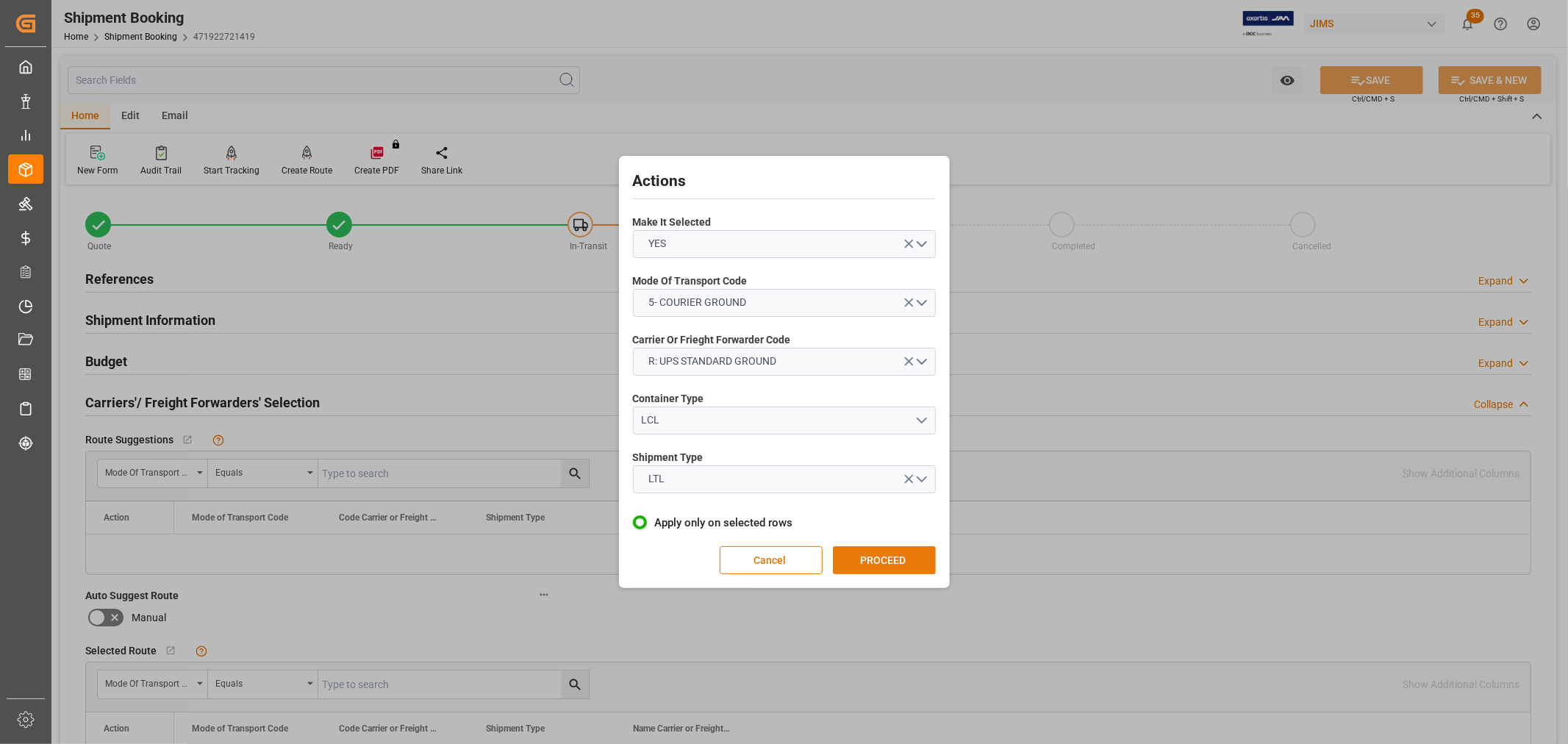
click at [875, 555] on button "PROCEED" at bounding box center [884, 560] width 103 height 28
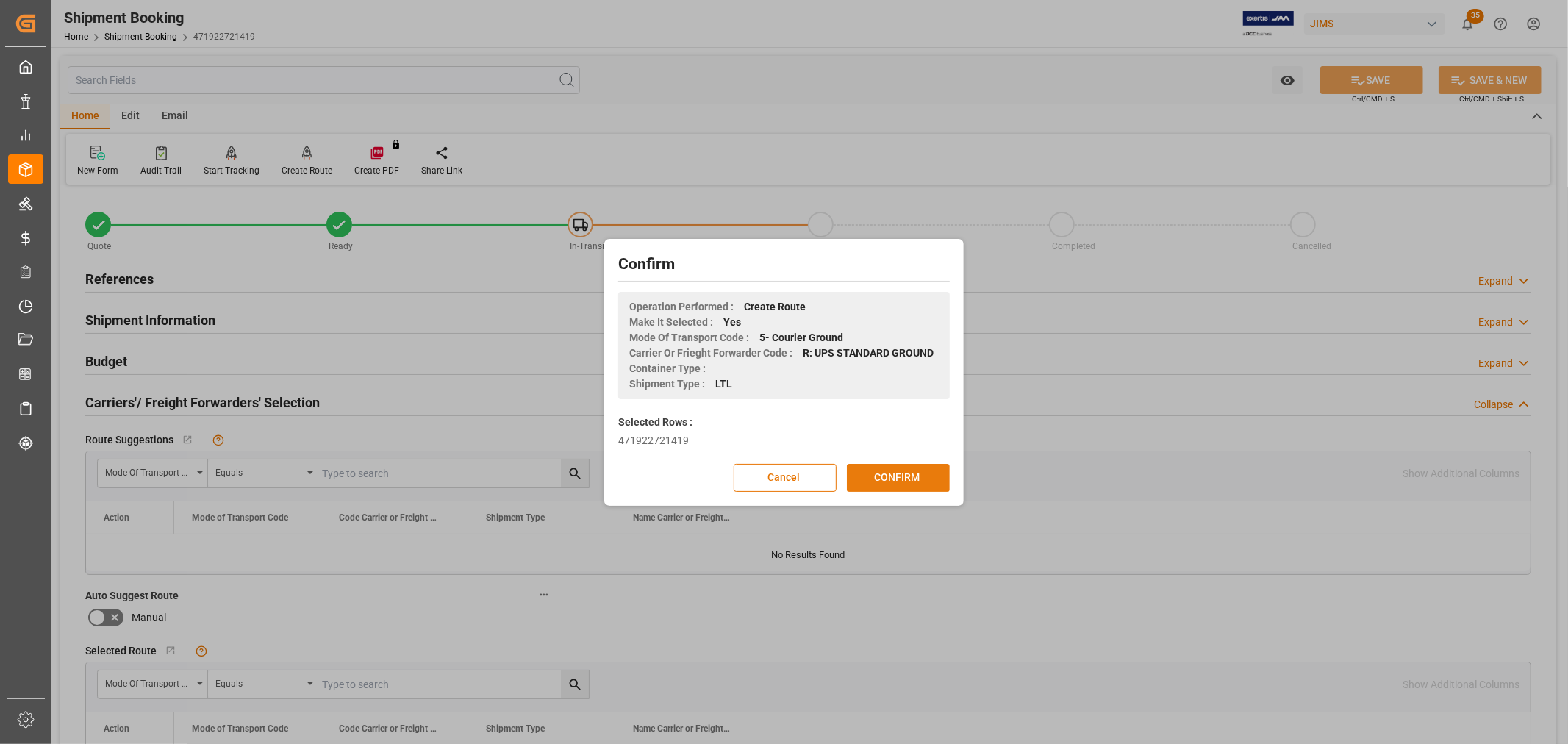
click at [898, 479] on button "CONFIRM" at bounding box center [898, 478] width 103 height 28
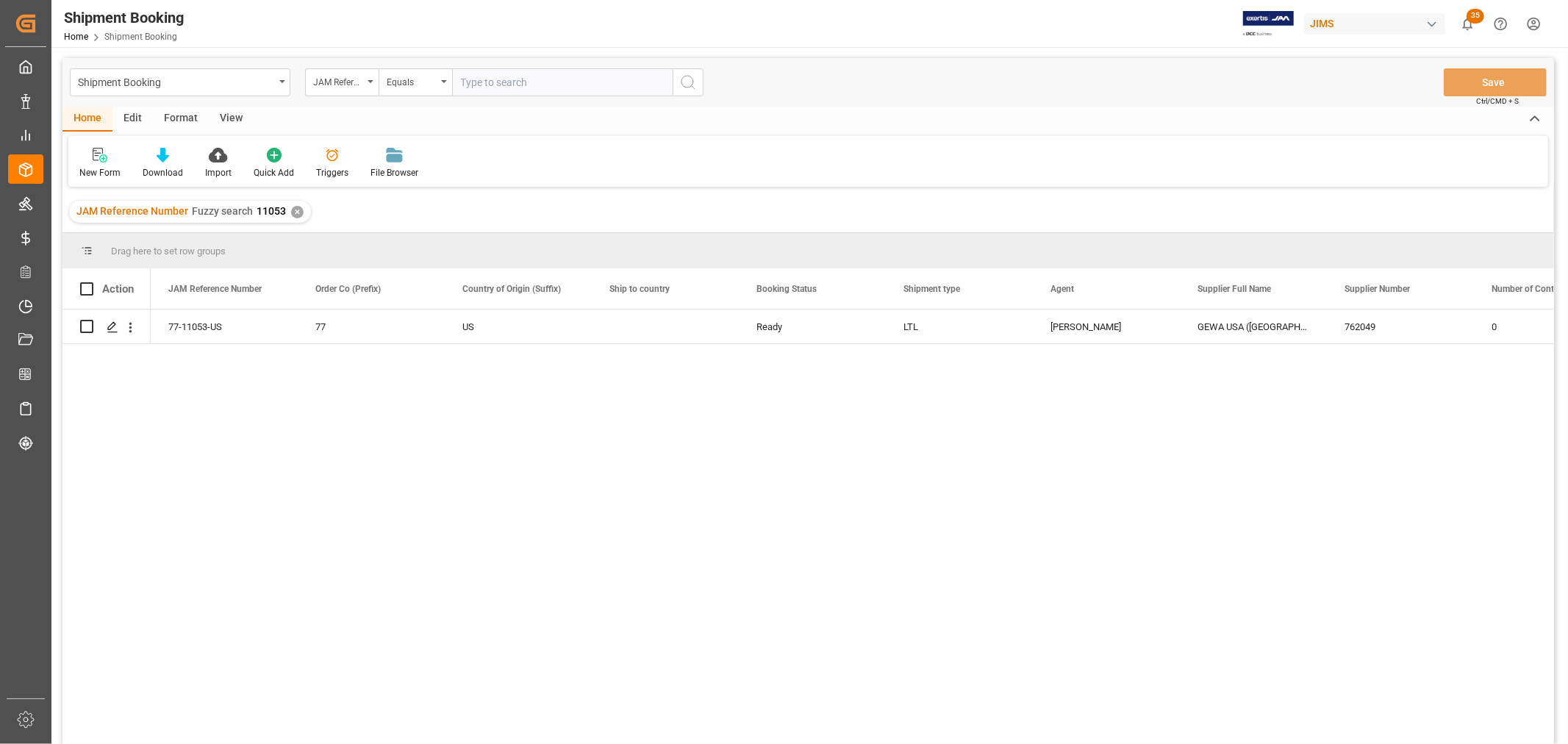
click at [224, 114] on div "View" at bounding box center [231, 119] width 45 height 25
click at [99, 152] on icon at bounding box center [97, 151] width 6 height 6
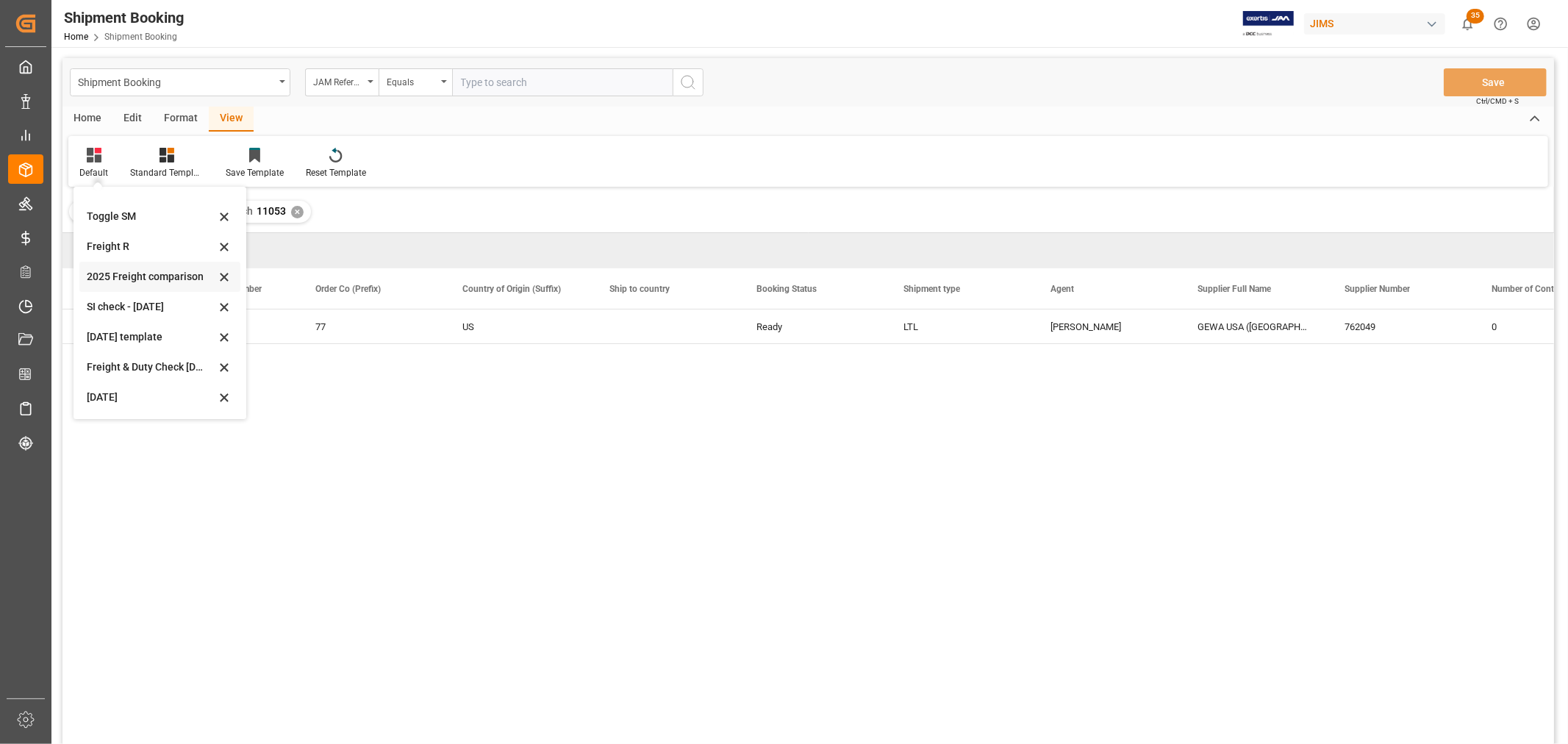
scroll to position [111, 0]
click at [113, 395] on div "Aug 2025 (2)" at bounding box center [151, 398] width 128 height 16
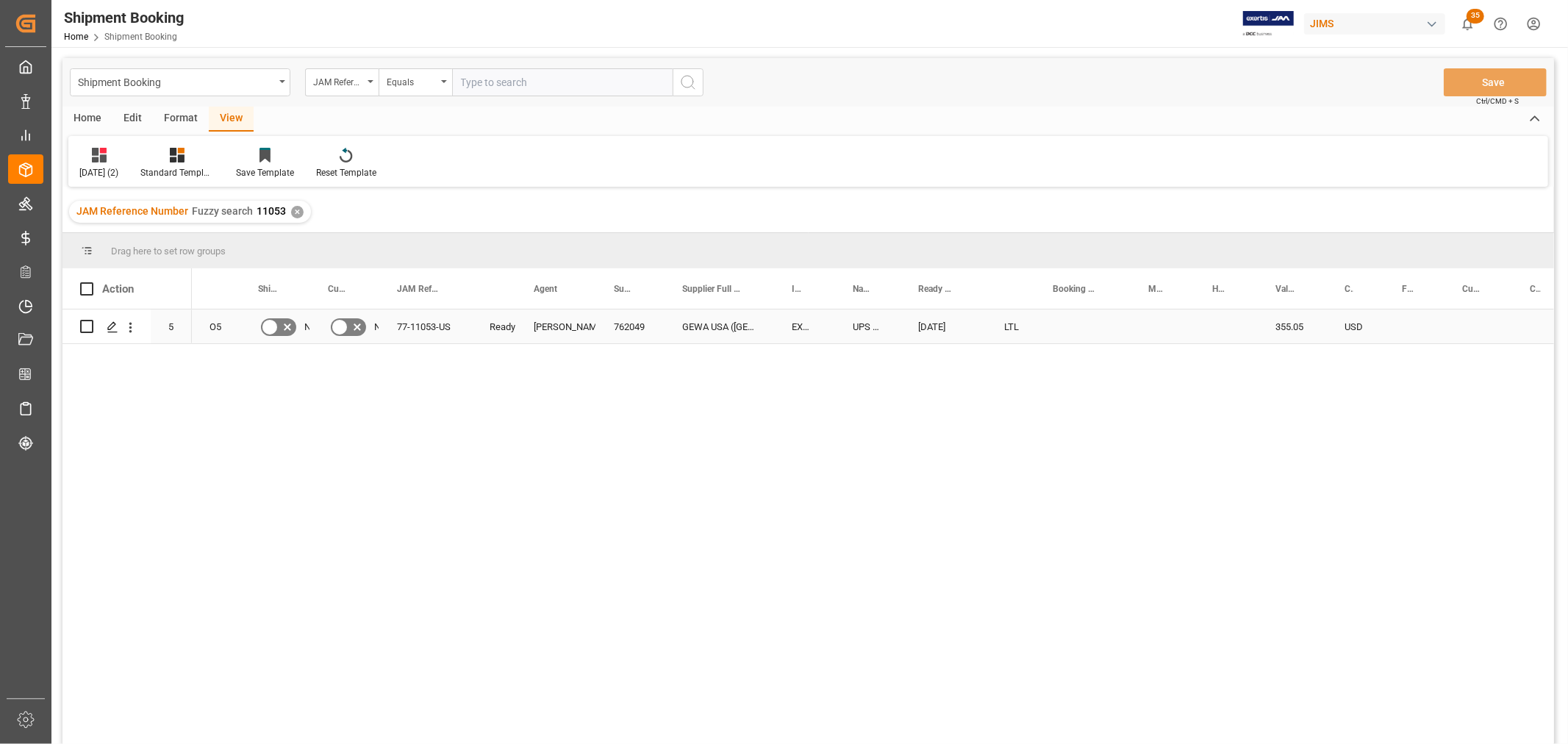
click at [1057, 322] on div "Press SPACE to select this row." at bounding box center [1083, 326] width 96 height 34
click at [1071, 327] on input "Press SPACE to select this row." at bounding box center [1083, 335] width 72 height 28
paste input "1ZGH25216848135942"
type input "1ZGH25216848135942"
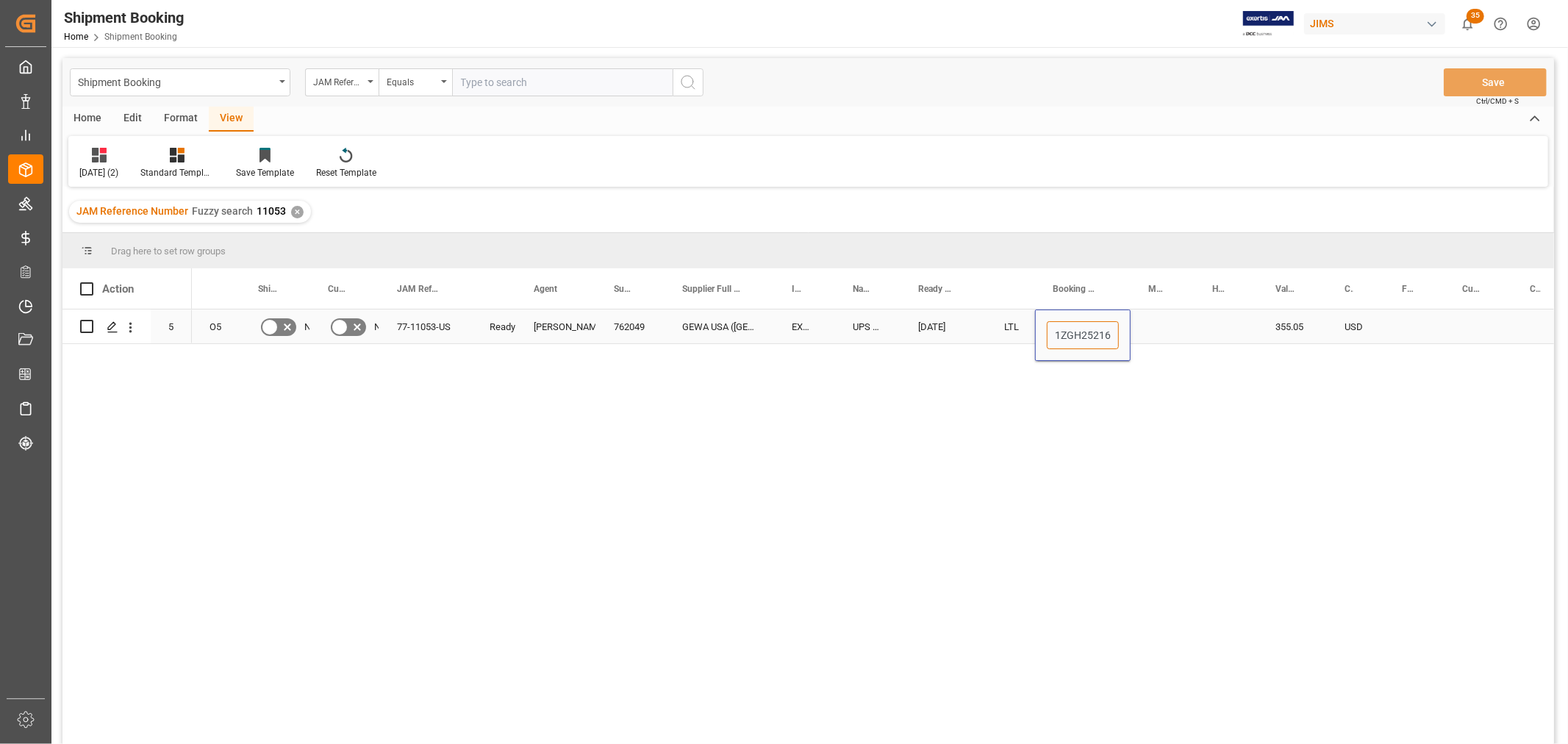
scroll to position [0, 52]
click at [1164, 323] on div "Press SPACE to select this row." at bounding box center [1163, 326] width 64 height 34
click at [1090, 327] on div "1ZGH25216848135942" at bounding box center [1083, 326] width 96 height 34
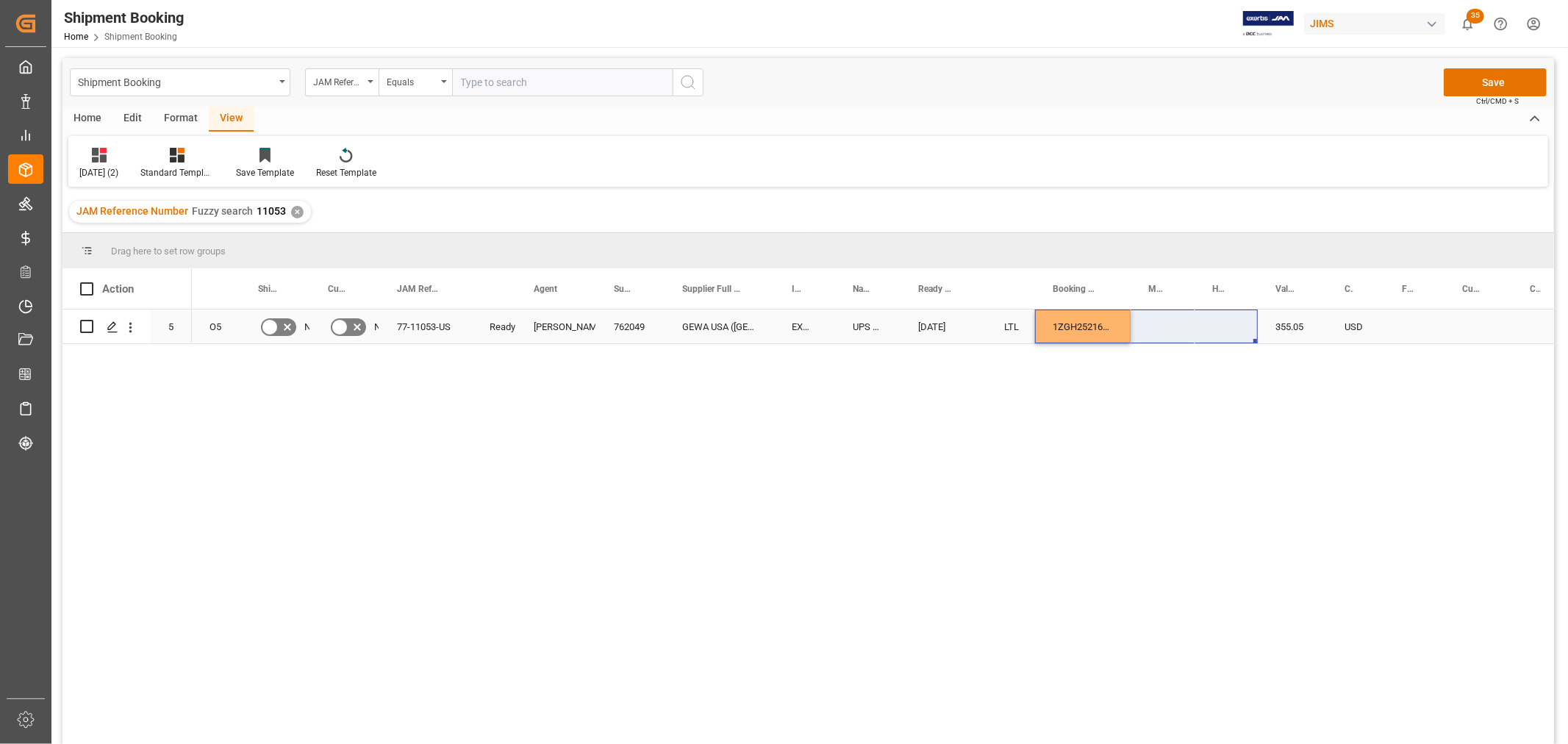
drag, startPoint x: 1128, startPoint y: 335, endPoint x: 1223, endPoint y: 335, distance: 95.0
click at [1104, 326] on div "1ZGH25216848135942" at bounding box center [1083, 326] width 96 height 34
drag, startPoint x: 1126, startPoint y: 340, endPoint x: 1210, endPoint y: 322, distance: 85.9
click at [1498, 74] on button "Save" at bounding box center [1495, 82] width 103 height 28
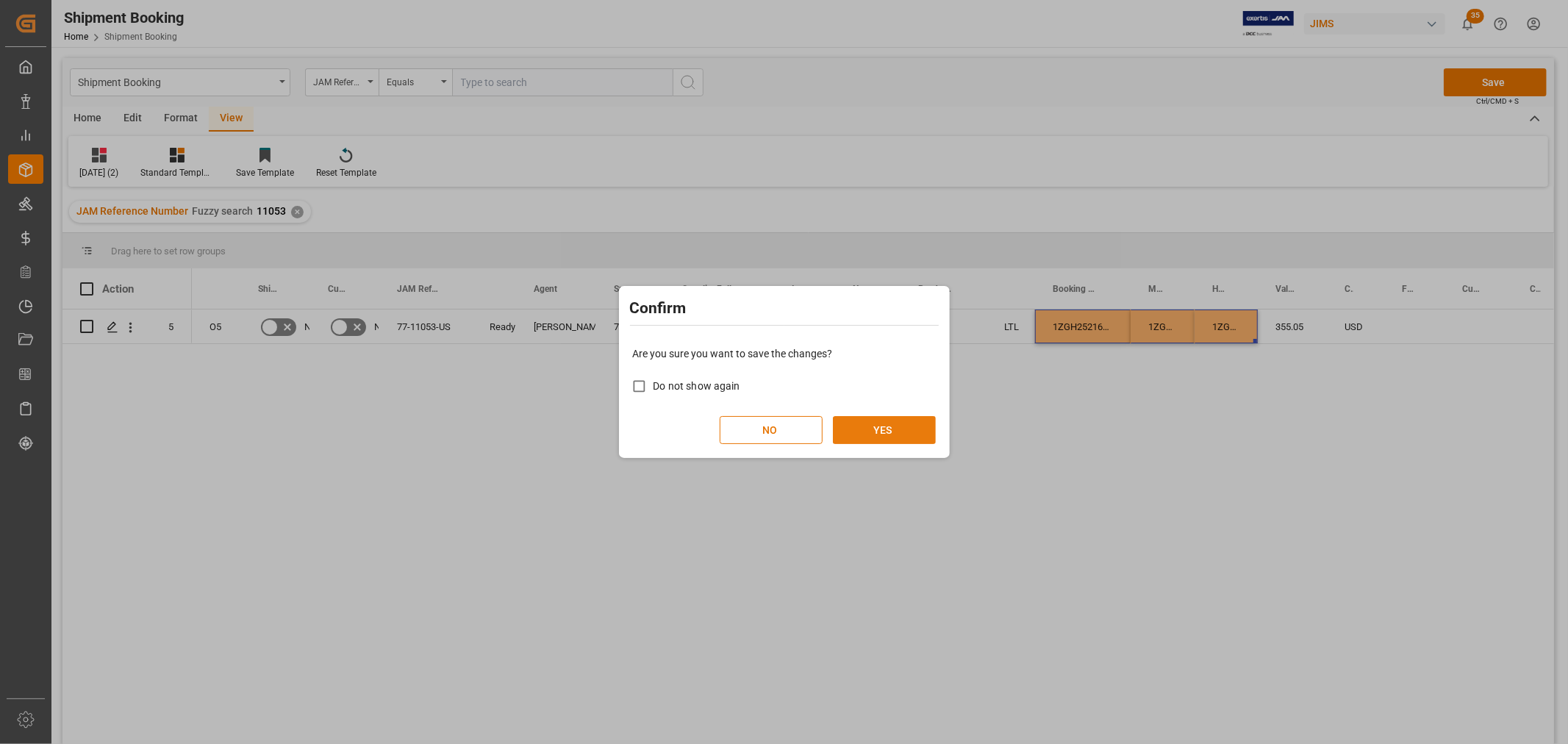
click at [880, 423] on button "YES" at bounding box center [884, 430] width 103 height 28
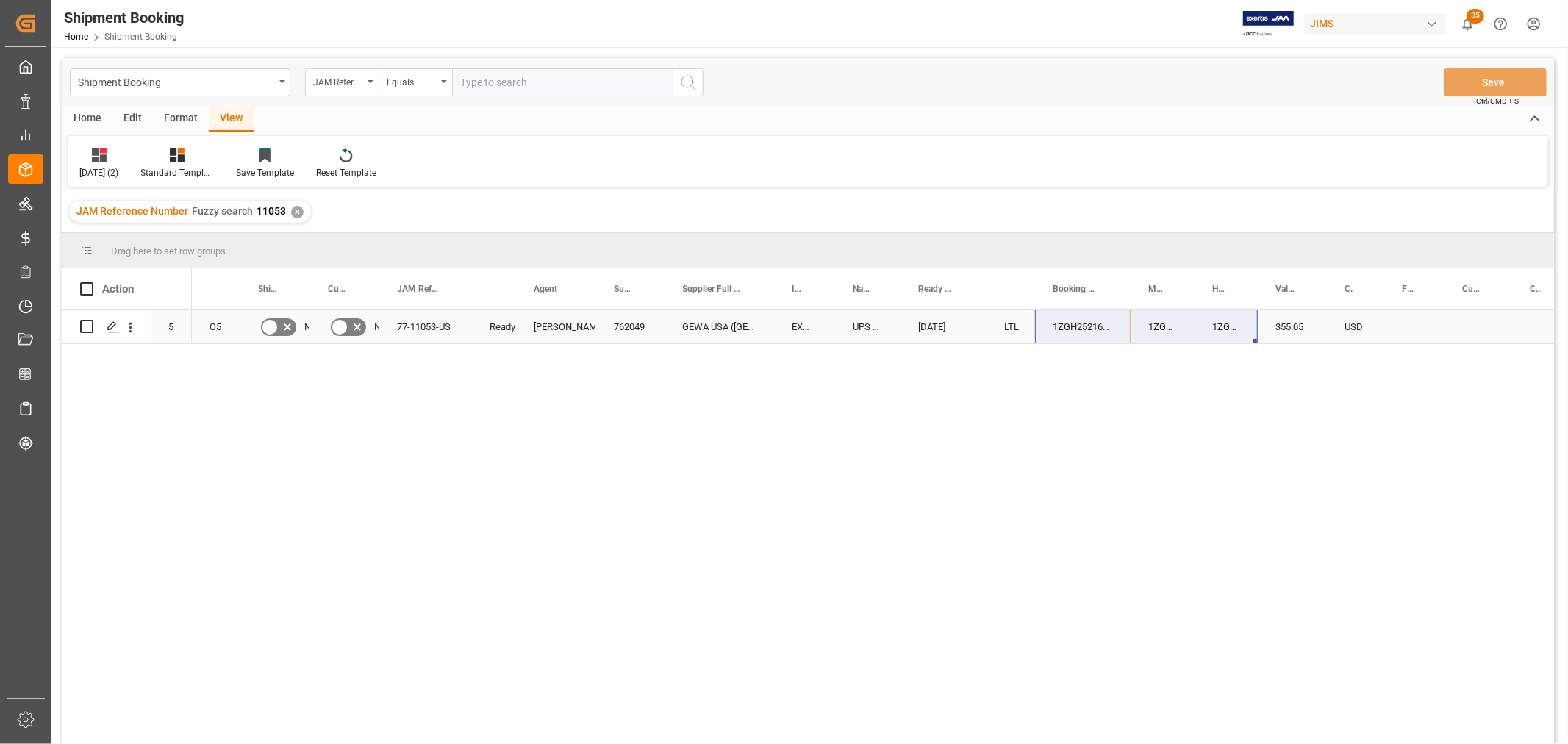
click at [1409, 323] on div "Press SPACE to select this row." at bounding box center [1414, 326] width 60 height 34
click at [1415, 325] on input "Press SPACE to select this row." at bounding box center [1414, 335] width 37 height 28
type input "25"
click at [1476, 330] on div "Press SPACE to select this row." at bounding box center [1478, 326] width 67 height 34
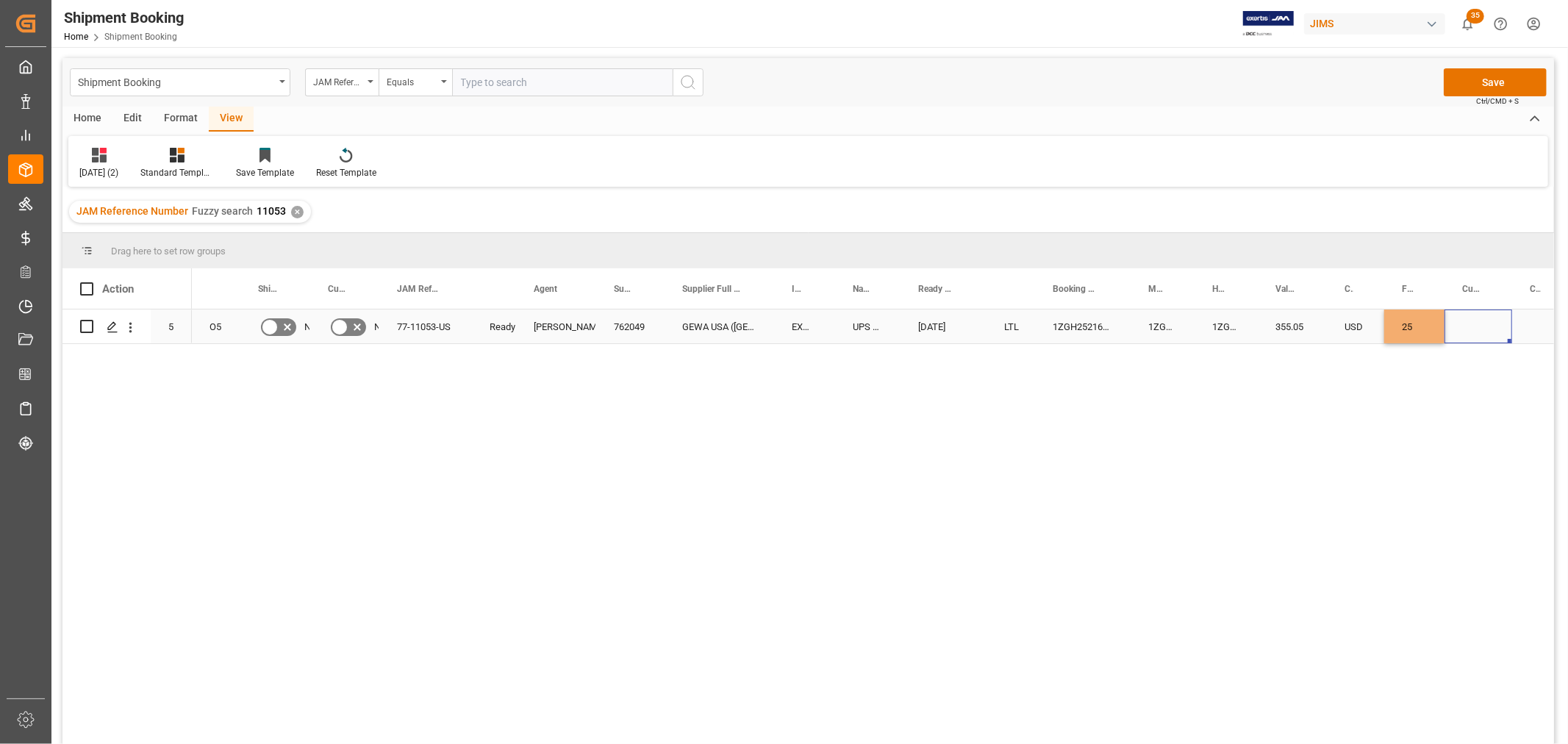
click at [1475, 328] on div "Press SPACE to select this row." at bounding box center [1478, 326] width 67 height 34
click at [1474, 336] on input "Press SPACE to select this row." at bounding box center [1479, 335] width 44 height 28
type input "CAD"
click at [1305, 330] on div "355.05" at bounding box center [1292, 326] width 69 height 34
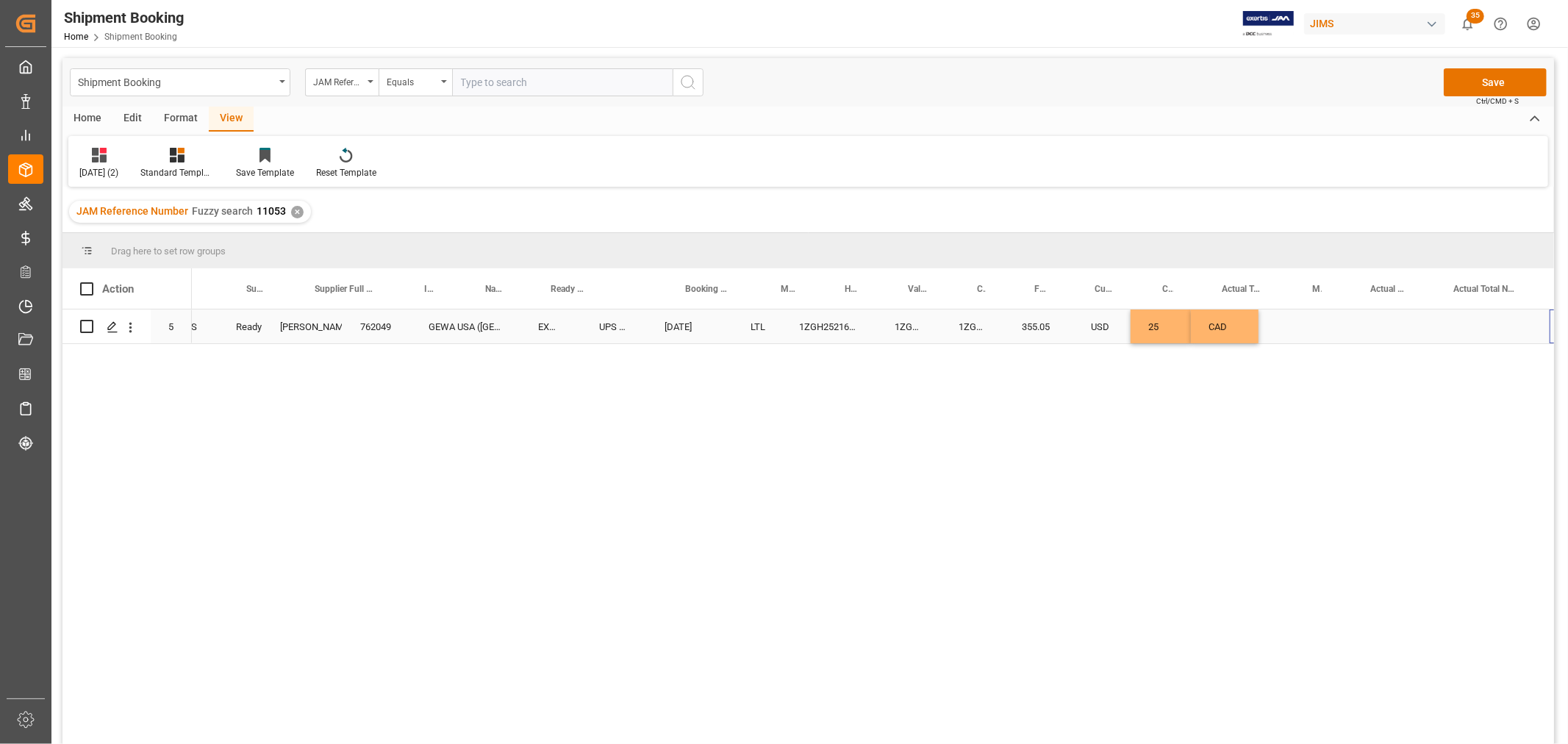
scroll to position [0, 367]
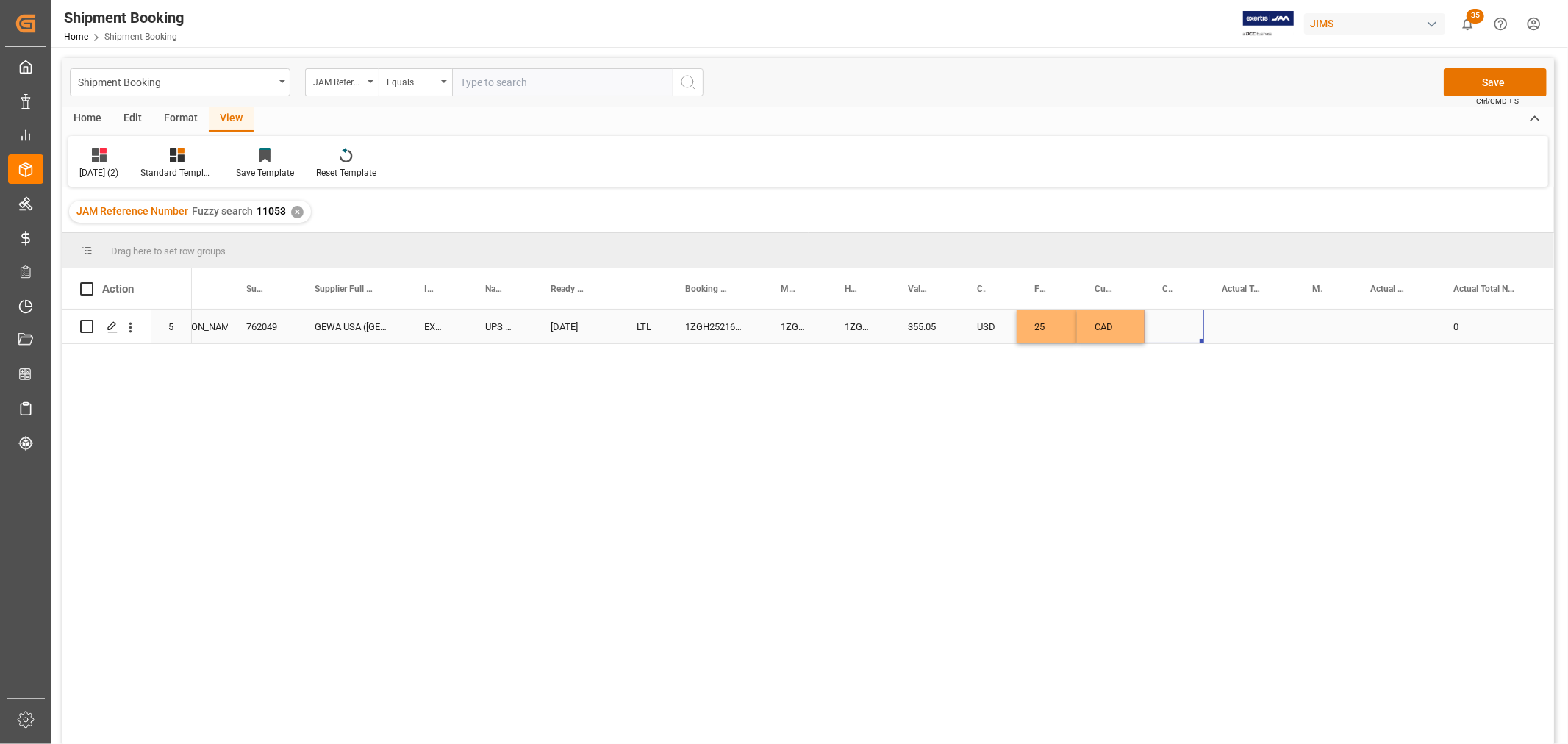
click at [1157, 318] on div "Press SPACE to select this row." at bounding box center [1175, 326] width 60 height 34
click at [1103, 327] on div "CAD" at bounding box center [1111, 326] width 67 height 34
click at [858, 322] on div "1ZGH25216848135942" at bounding box center [858, 326] width 63 height 34
click at [1197, 318] on div "Press SPACE to select this row." at bounding box center [1175, 326] width 60 height 34
click at [1041, 327] on div "25" at bounding box center [1046, 326] width 60 height 34
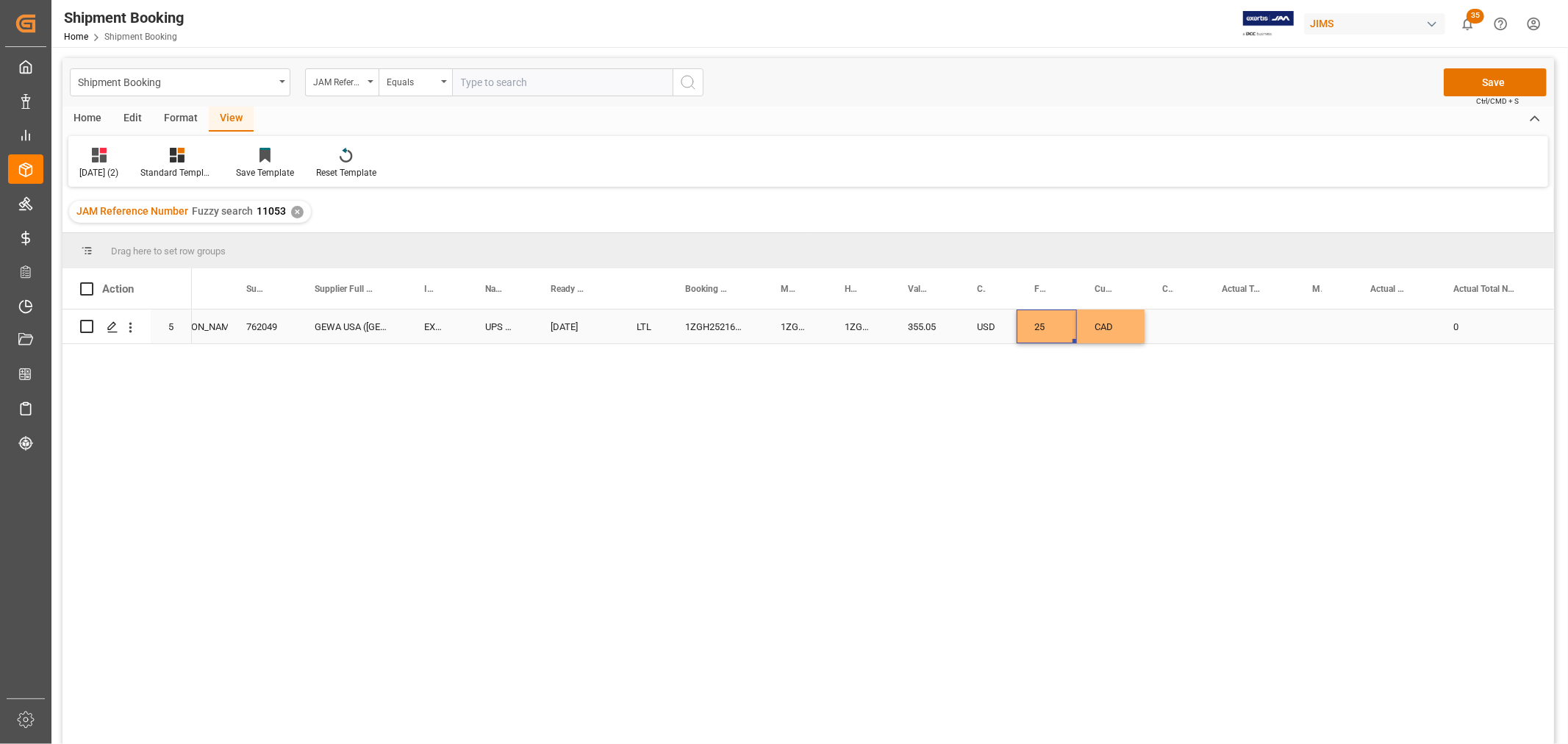
click at [1041, 327] on div "25" at bounding box center [1046, 326] width 60 height 34
drag, startPoint x: 1049, startPoint y: 341, endPoint x: 1029, endPoint y: 330, distance: 22.8
click at [1029, 330] on input "25" at bounding box center [1046, 335] width 37 height 28
type input "55"
click at [1155, 325] on div "Press SPACE to select this row." at bounding box center [1175, 326] width 60 height 34
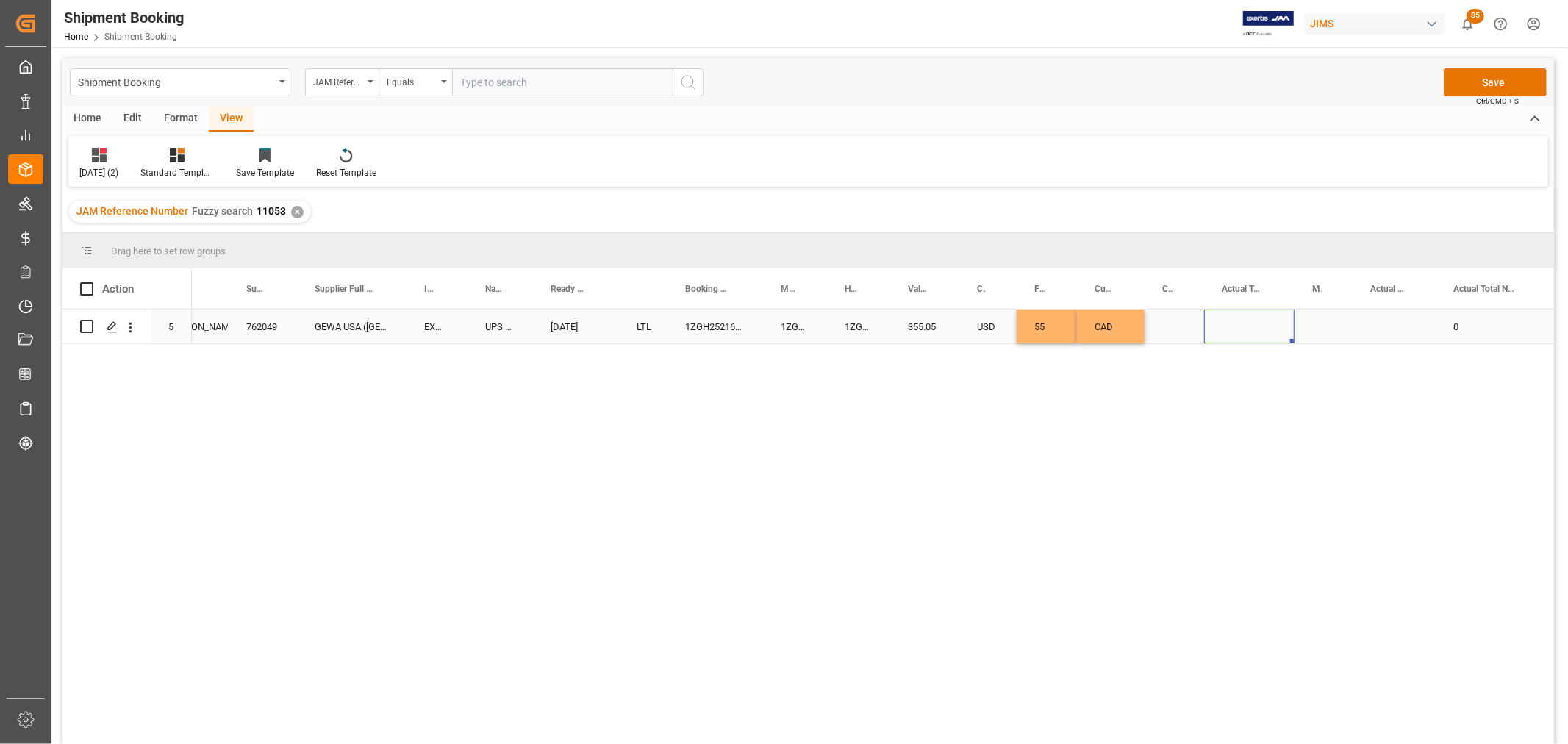
click at [1239, 314] on div "Press SPACE to select this row." at bounding box center [1249, 326] width 90 height 34
click at [1241, 334] on input "Press SPACE to select this row." at bounding box center [1249, 335] width 67 height 28
type input "5"
click at [1310, 322] on div "Press SPACE to select this row." at bounding box center [1324, 326] width 58 height 34
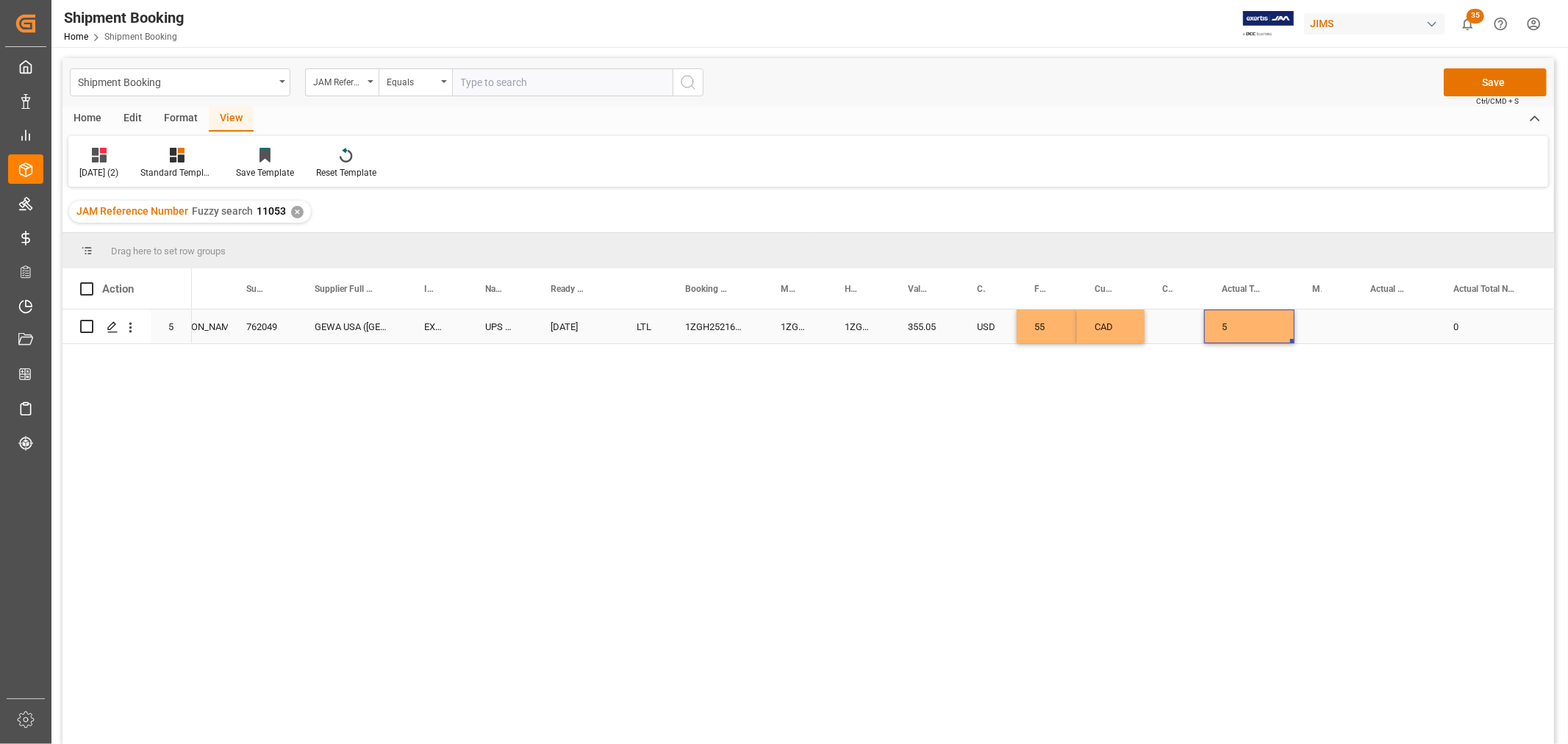
click at [1242, 320] on div "5" at bounding box center [1249, 326] width 90 height 34
drag, startPoint x: 1232, startPoint y: 337, endPoint x: 1188, endPoint y: 341, distance: 44.2
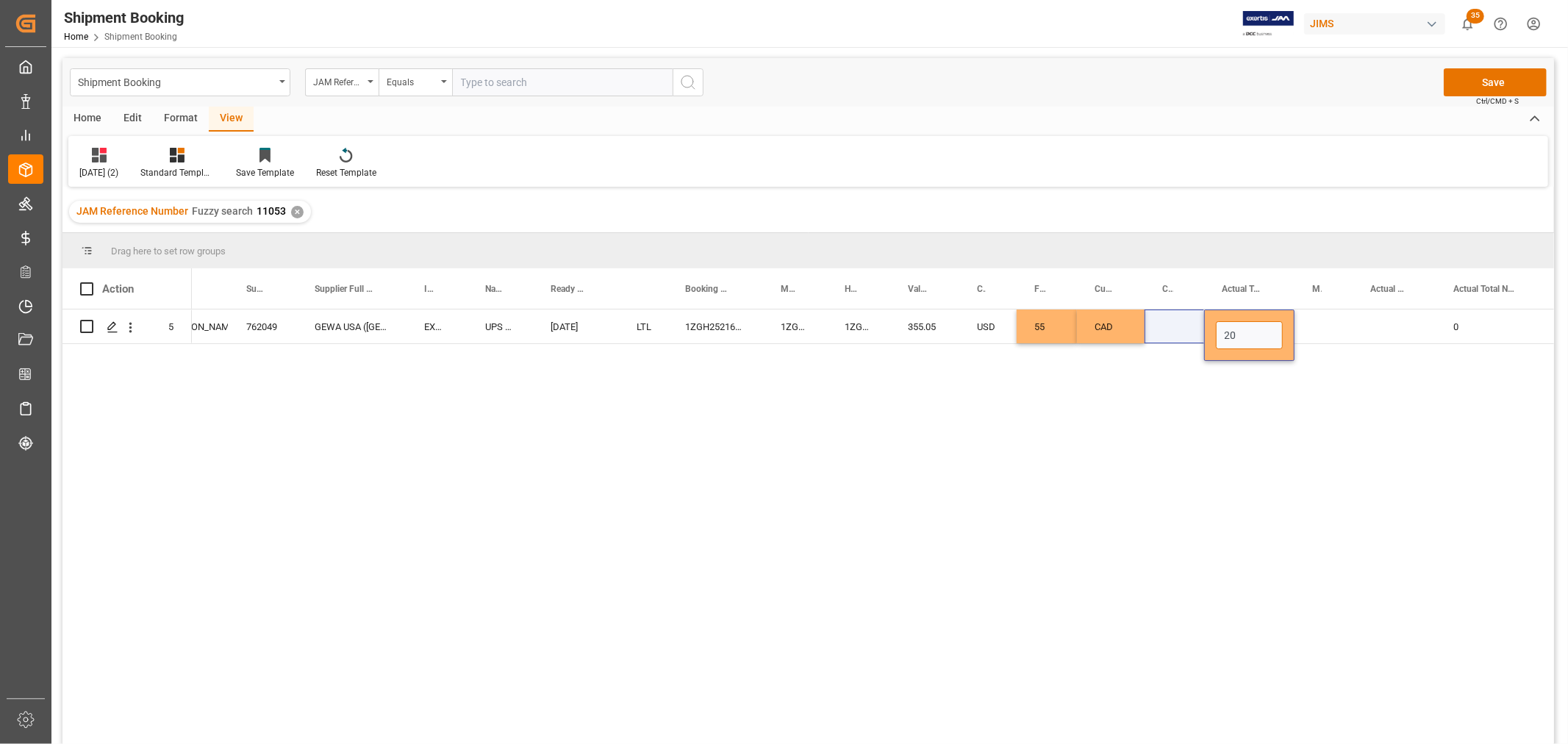
type input "20"
click at [1360, 321] on div "Press SPACE to select this row." at bounding box center [1394, 326] width 83 height 34
click at [1326, 320] on div "Press SPACE to select this row." at bounding box center [1324, 326] width 58 height 34
click at [1324, 330] on icon "open menu" at bounding box center [1325, 336] width 18 height 18
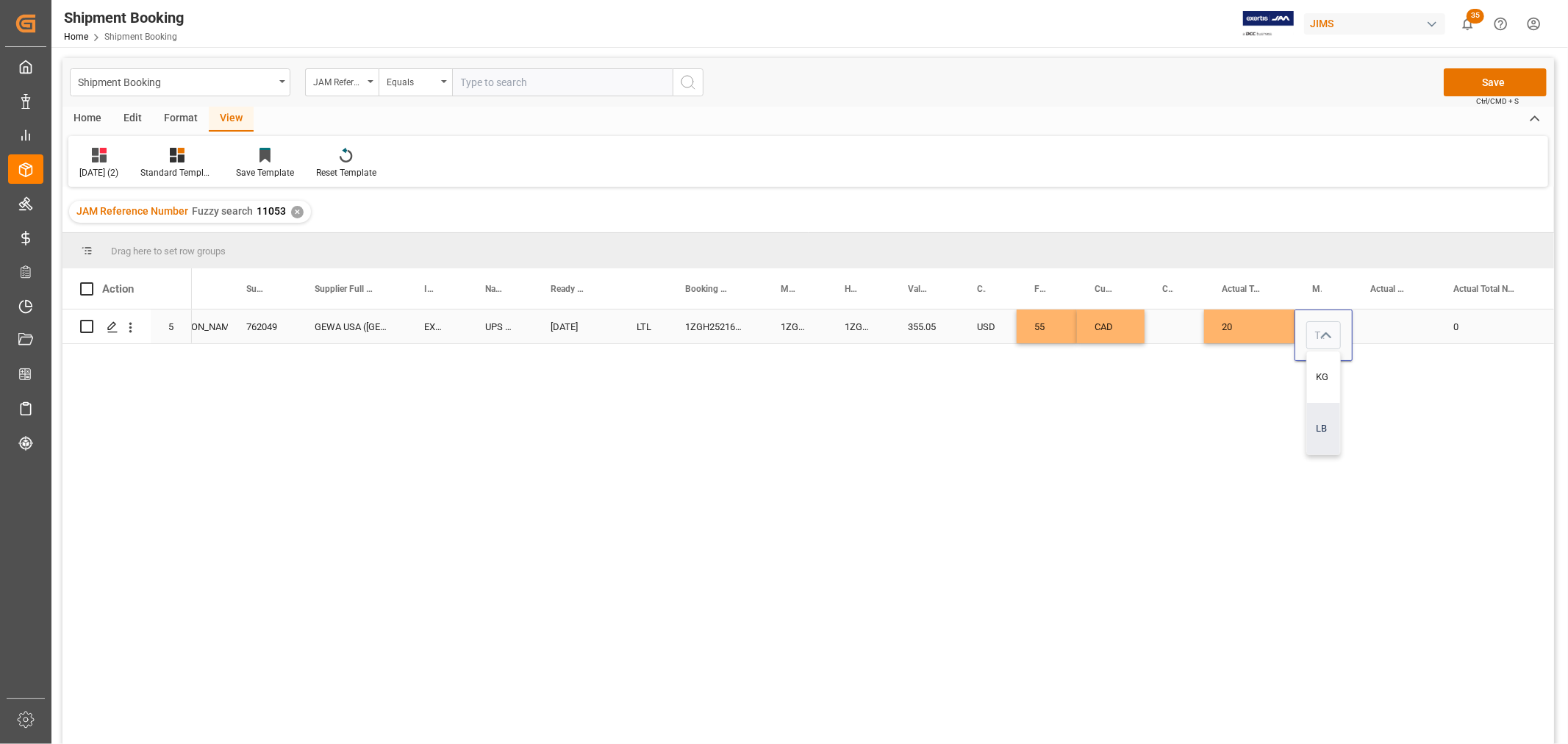
click at [1324, 422] on div "LB" at bounding box center [1324, 428] width 33 height 52
type input "LB"
click at [1388, 317] on div "Press SPACE to select this row." at bounding box center [1394, 326] width 83 height 34
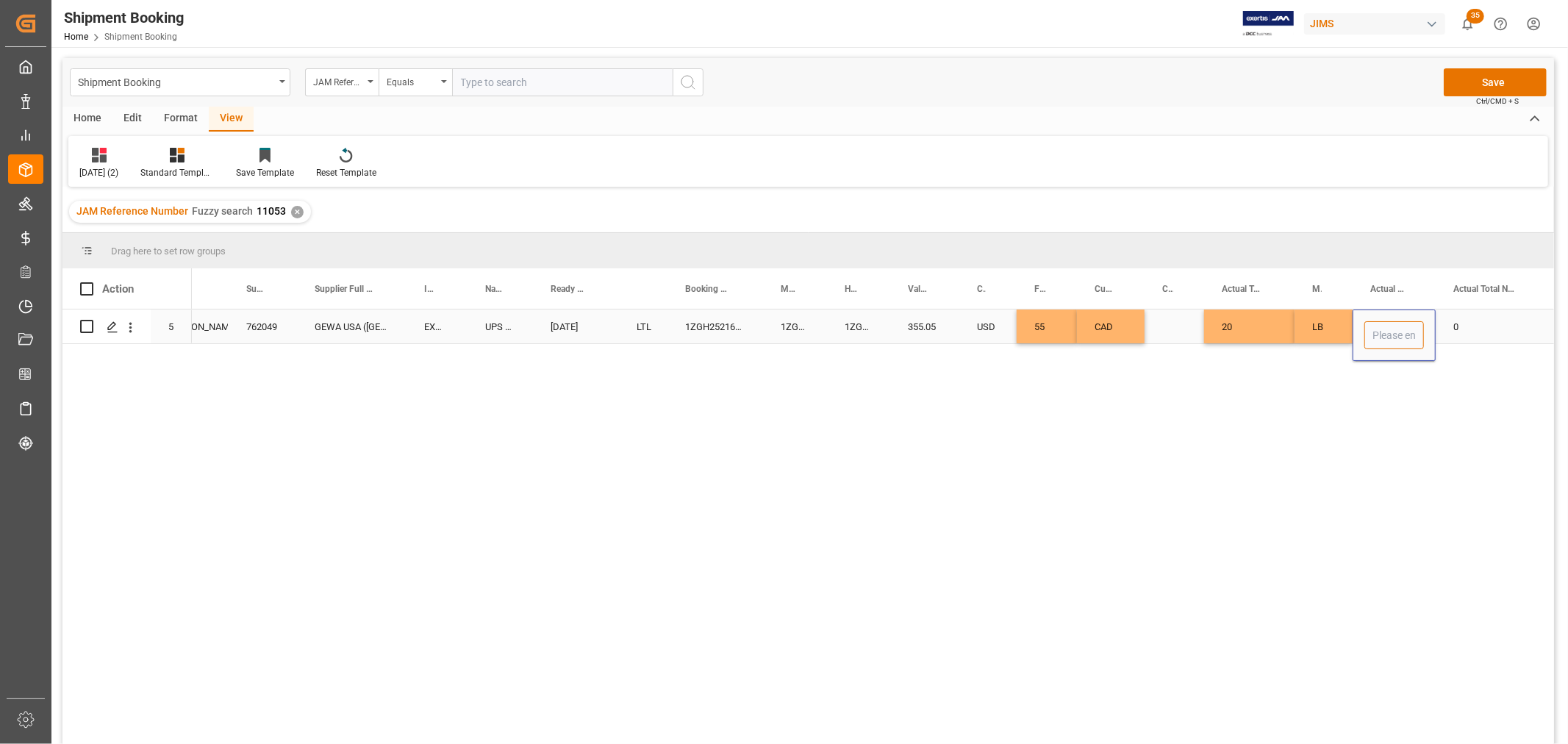
click at [1393, 321] on input "Press SPACE to select this row." at bounding box center [1394, 335] width 60 height 28
type input "5"
click at [1180, 328] on div "Press SPACE to select this row." at bounding box center [1175, 326] width 60 height 34
click at [1467, 72] on button "Save" at bounding box center [1495, 82] width 103 height 28
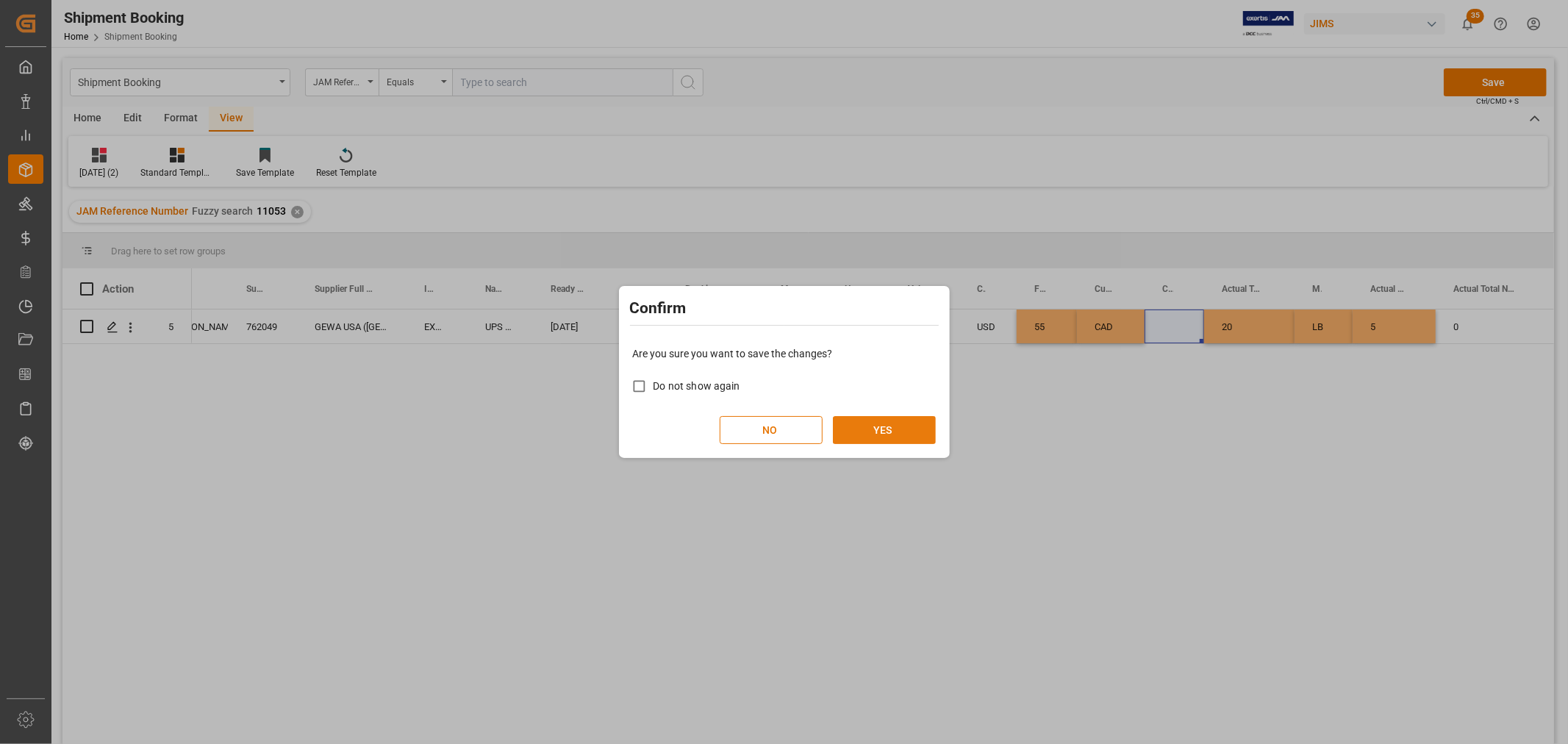
click at [880, 425] on button "YES" at bounding box center [884, 430] width 103 height 28
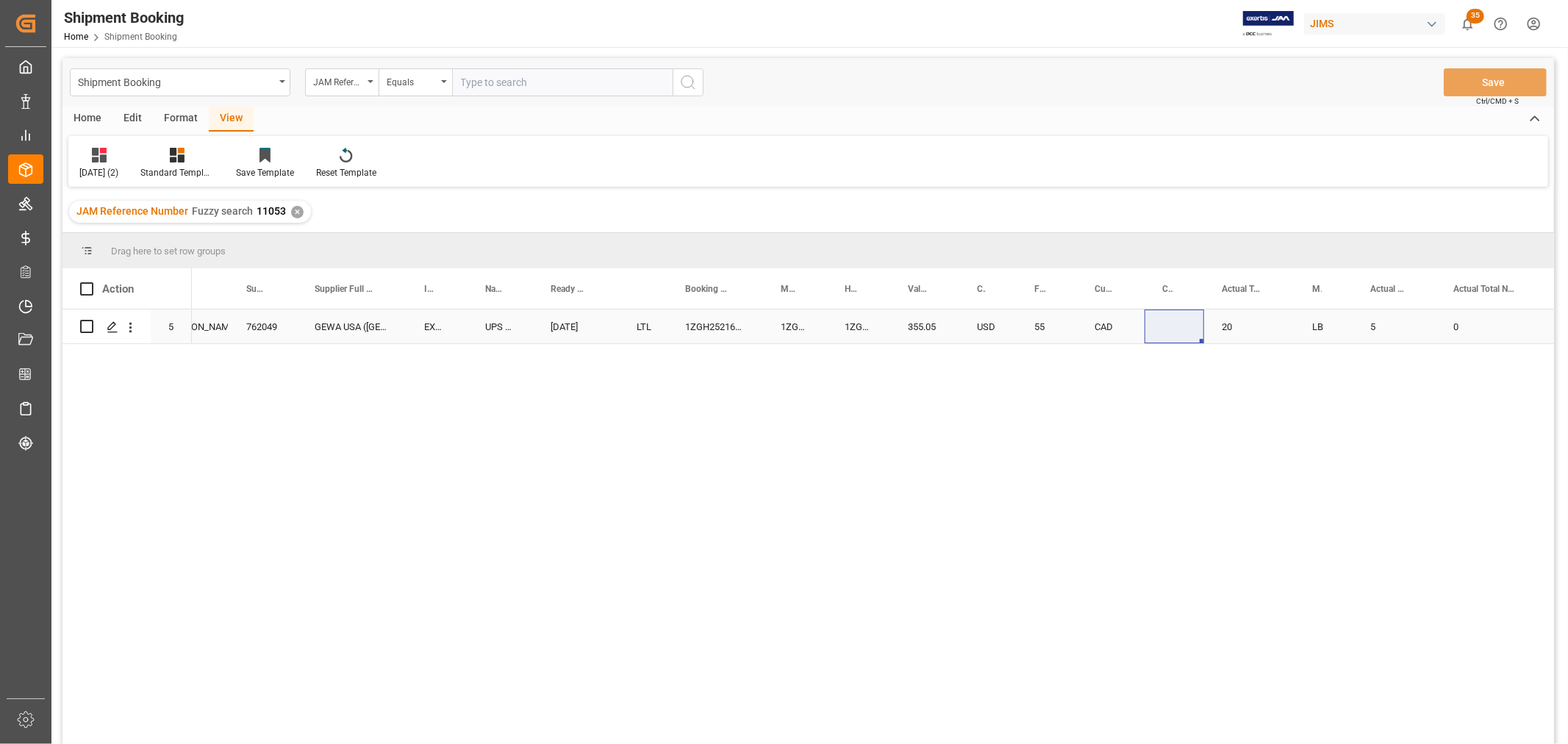
click at [287, 330] on div "762049" at bounding box center [262, 326] width 68 height 34
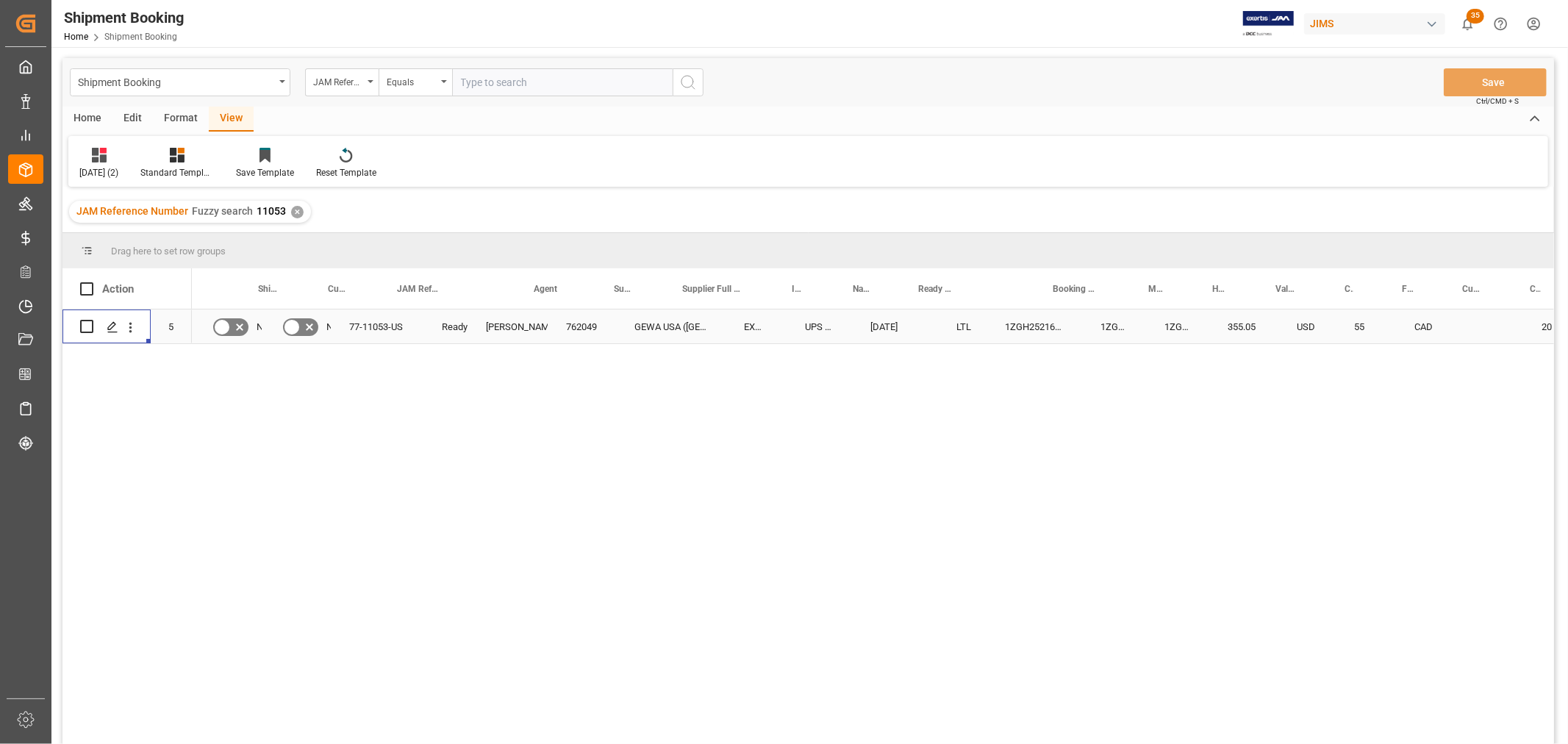
scroll to position [0, 0]
click at [412, 330] on div "77-11053-US" at bounding box center [425, 326] width 92 height 34
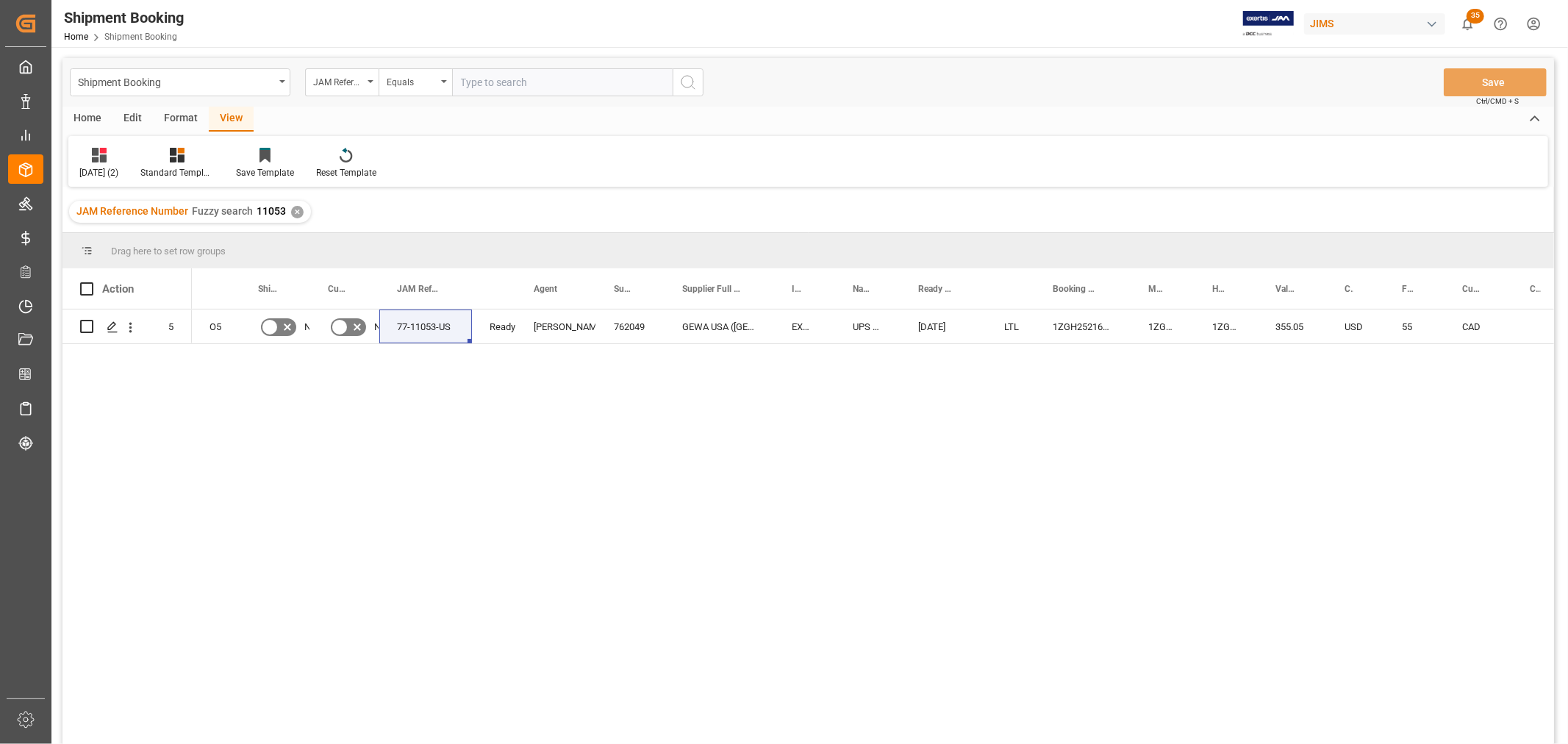
click at [586, 429] on div "77-11053-US Ready Shyamala Mantha 762049 GEWA USA (Ridgeland) EXW Watertown CT …" at bounding box center [873, 531] width 1362 height 444
click at [428, 323] on div "77-11053-US" at bounding box center [425, 326] width 92 height 34
click at [435, 400] on div "77-11053-US Ready Shyamala Mantha 762049 GEWA USA (Ridgeland) EXW Watertown CT …" at bounding box center [873, 531] width 1362 height 444
click at [427, 329] on div "77-11053-US" at bounding box center [425, 326] width 92 height 34
click at [116, 328] on icon "Press SPACE to select this row." at bounding box center [112, 327] width 12 height 12
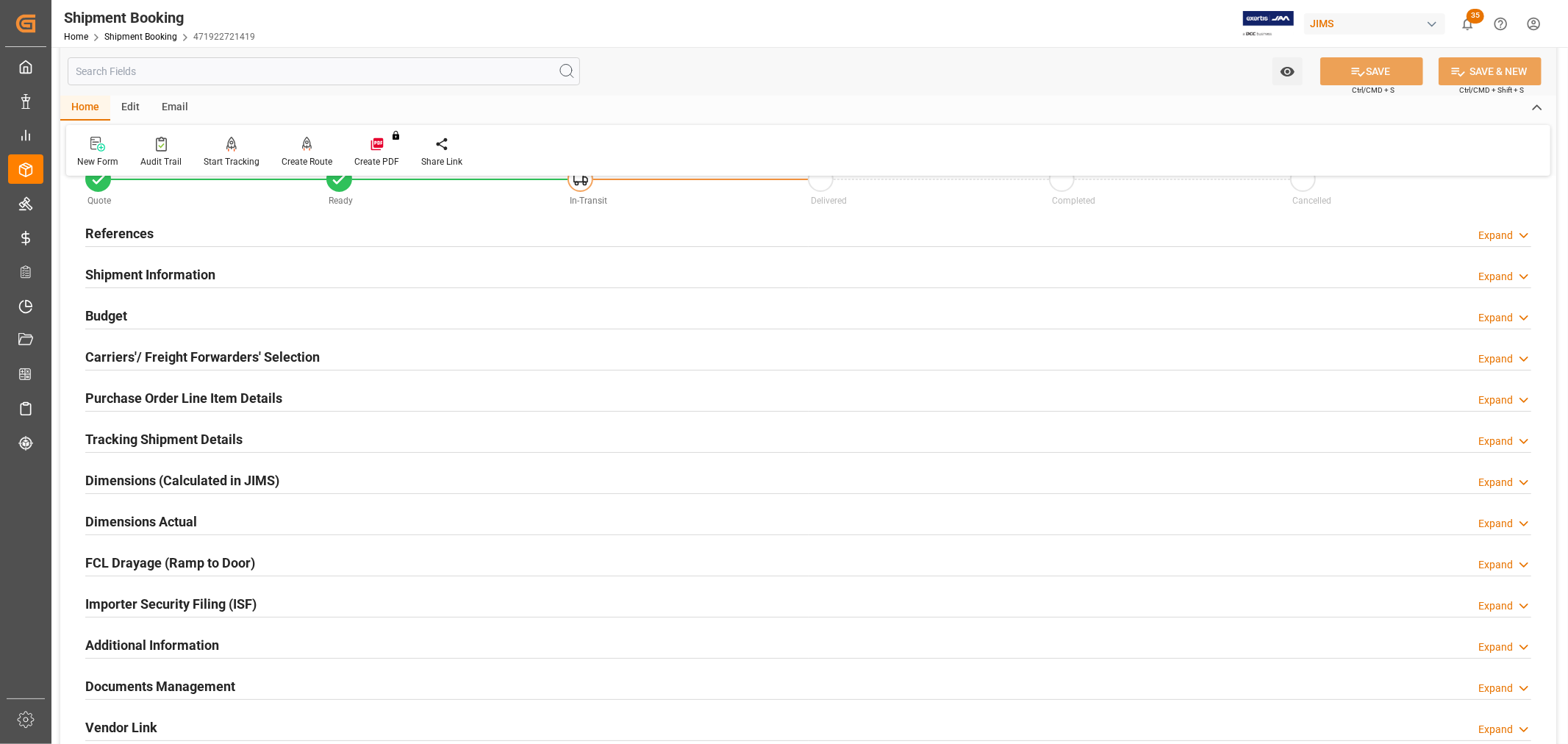
scroll to position [81, 0]
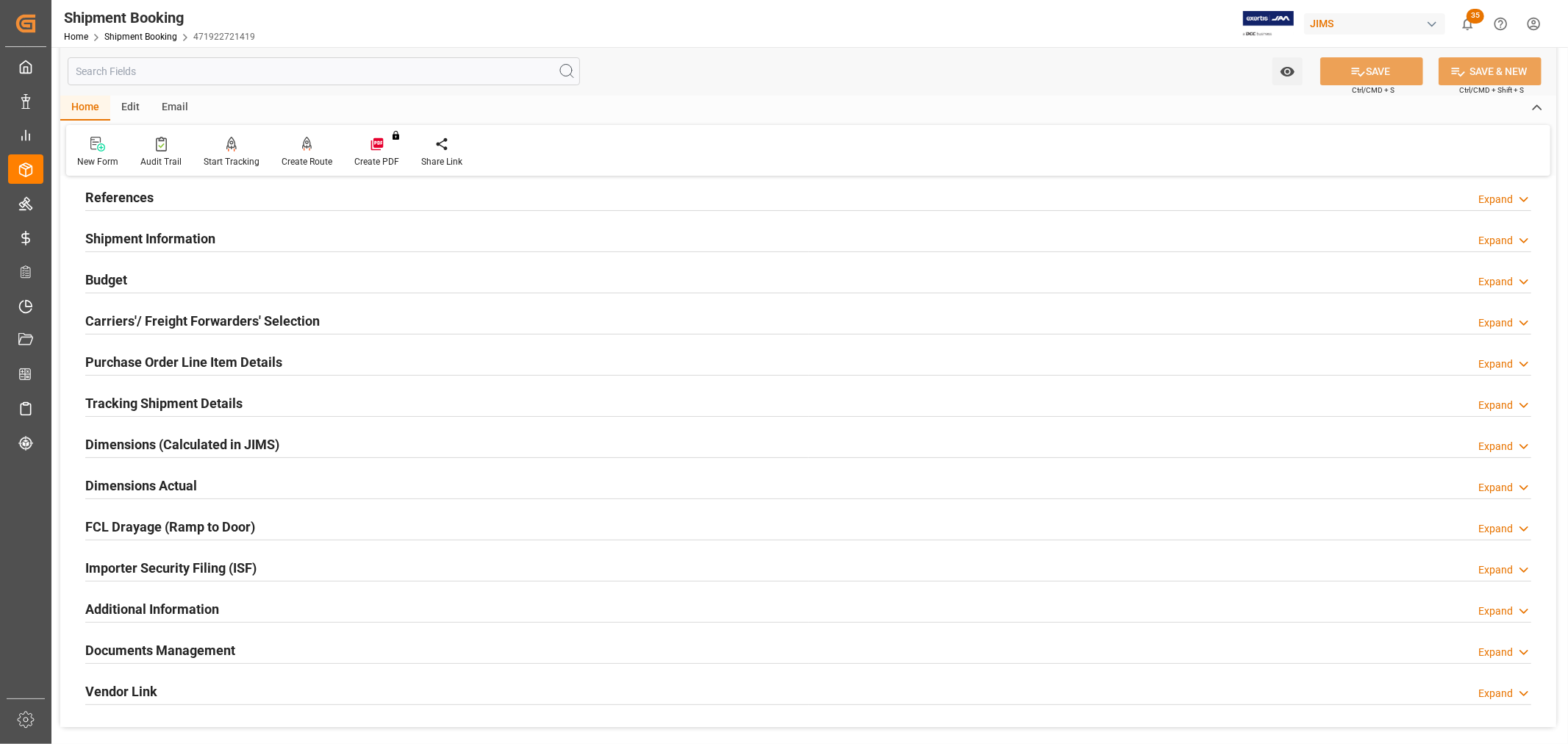
click at [130, 395] on h2 "Tracking Shipment Details" at bounding box center [164, 403] width 157 height 20
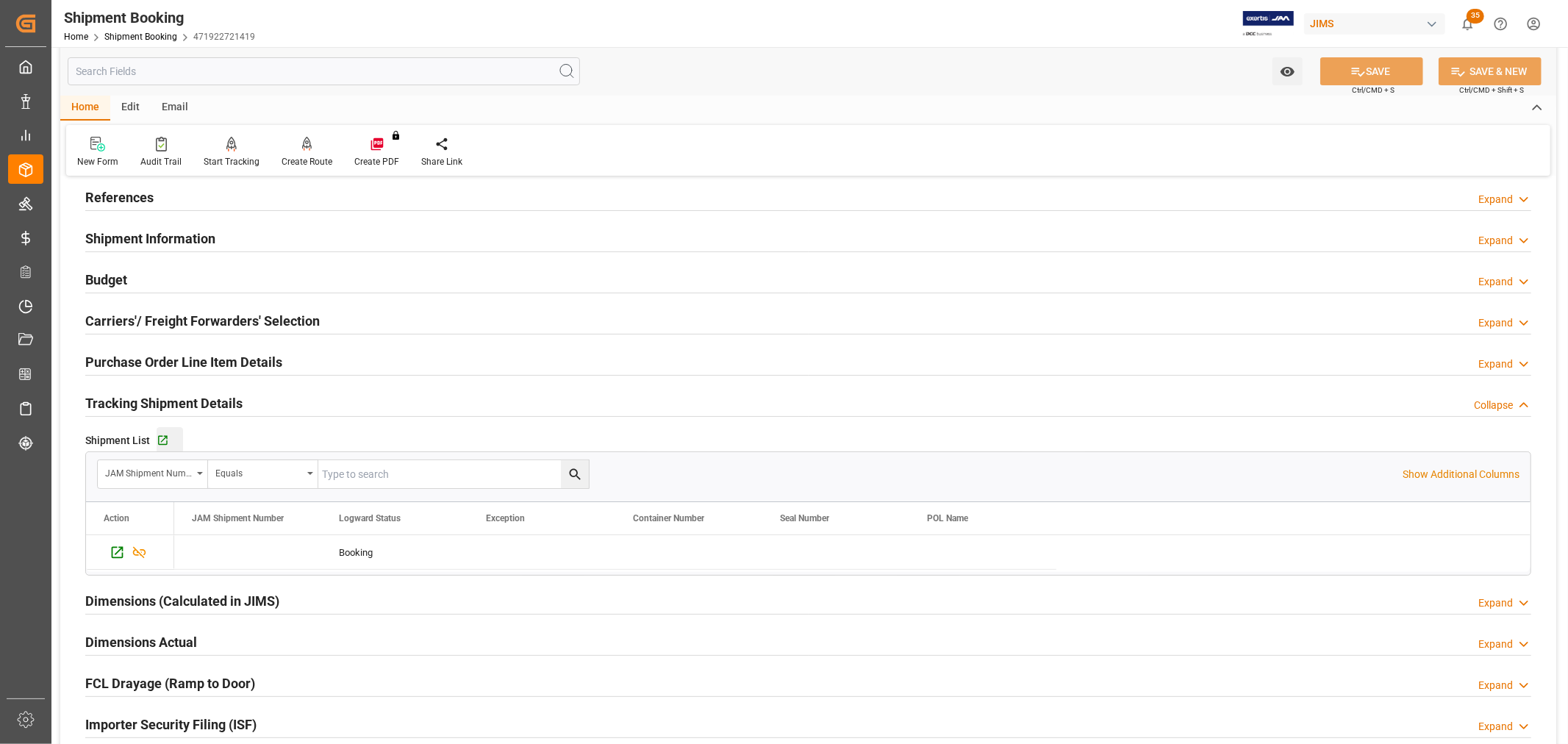
click at [158, 432] on button "Go to Shipment Tracking Grid" at bounding box center [170, 440] width 27 height 27
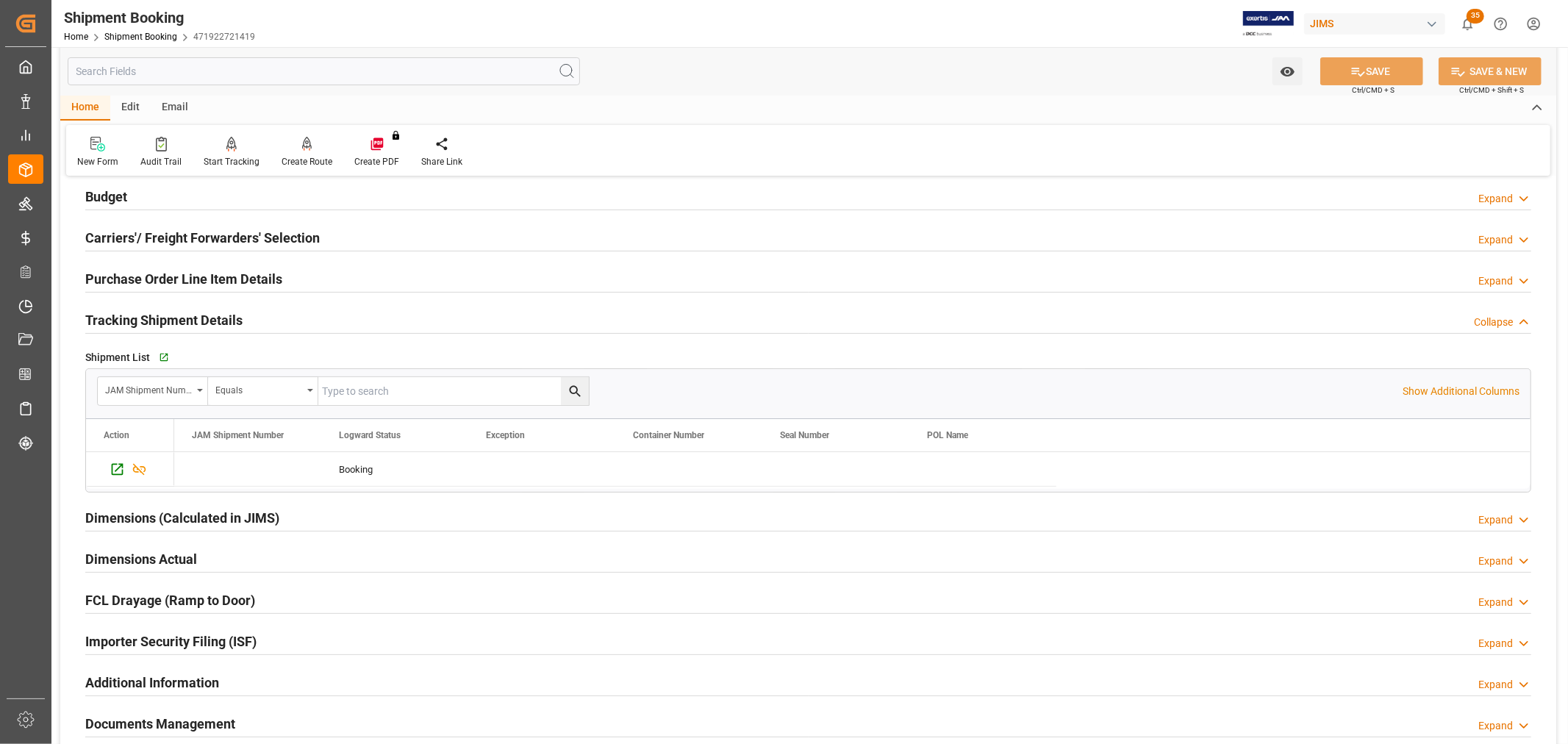
scroll to position [163, 0]
click at [130, 273] on h2 "Purchase Order Line Item Details" at bounding box center [184, 280] width 197 height 20
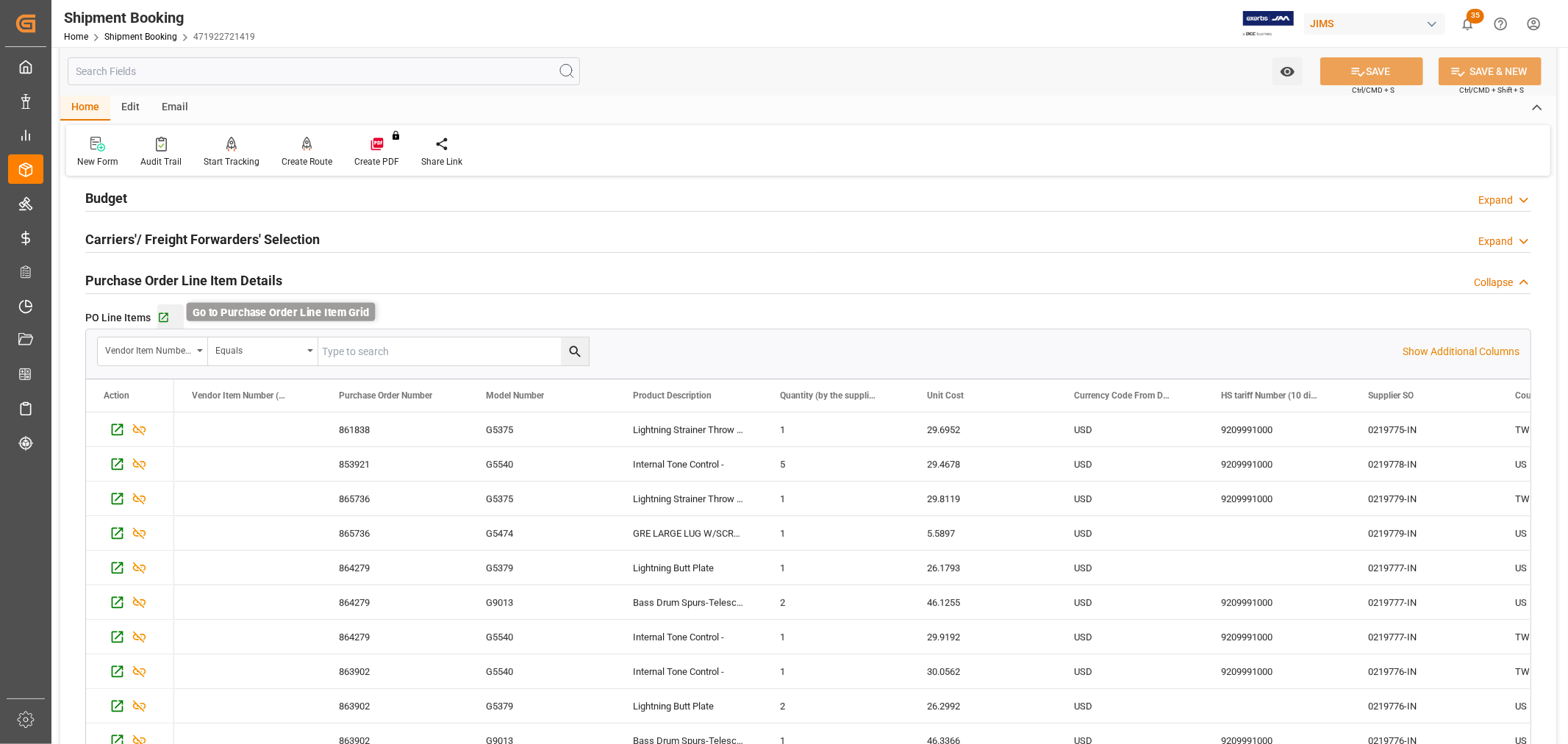
click at [162, 318] on icon "button" at bounding box center [164, 318] width 13 height 13
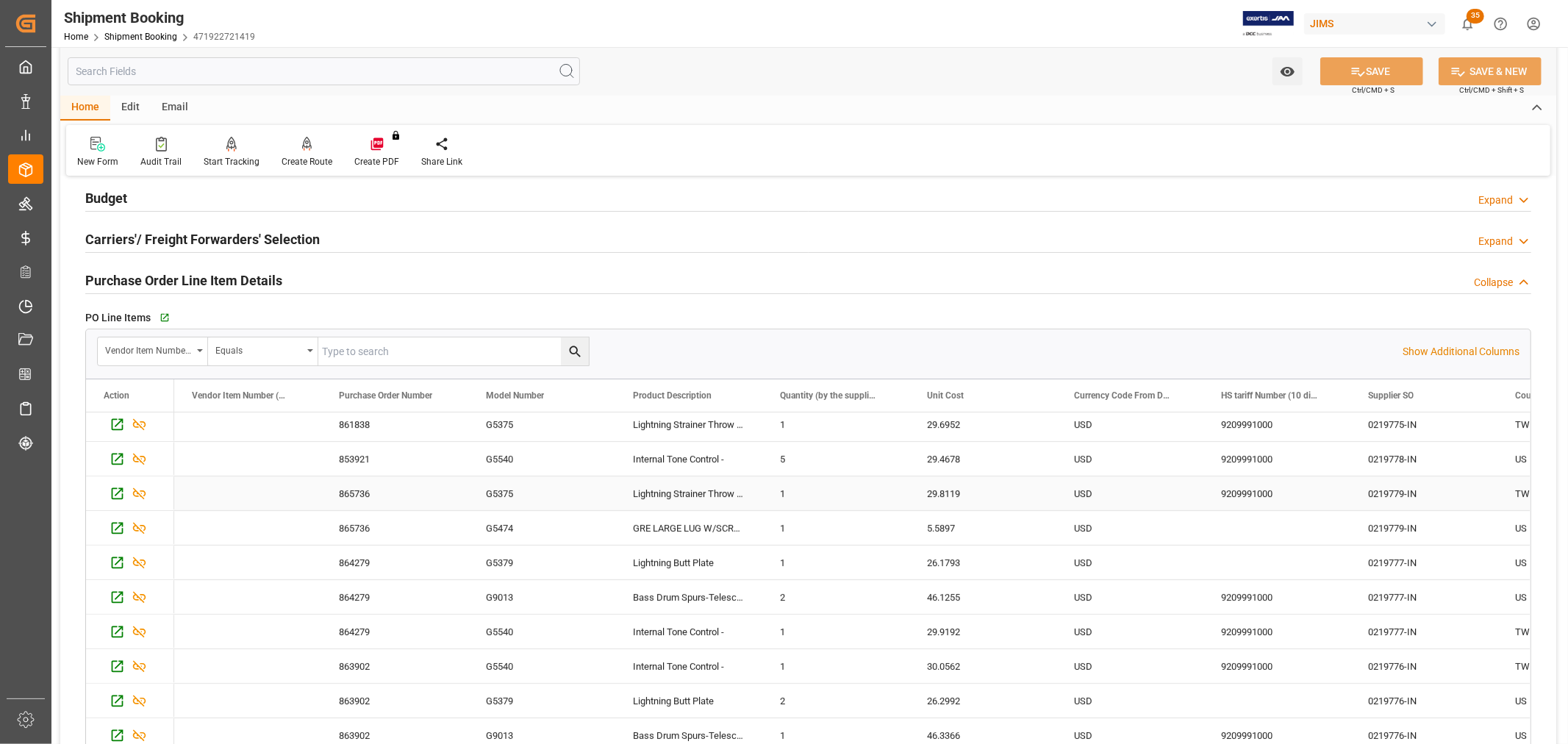
scroll to position [6, 0]
click at [594, 496] on div "G5375" at bounding box center [542, 492] width 147 height 34
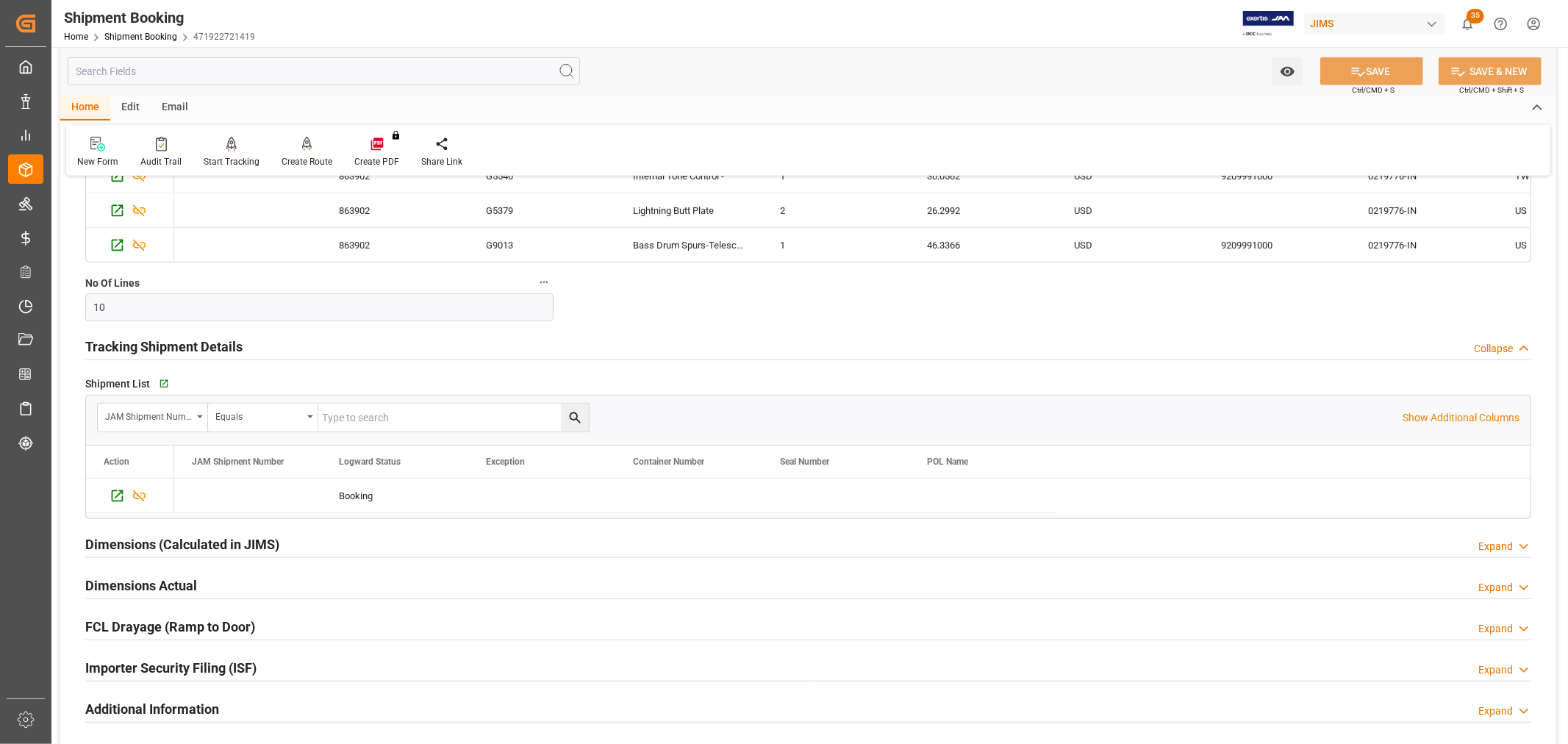
scroll to position [817, 0]
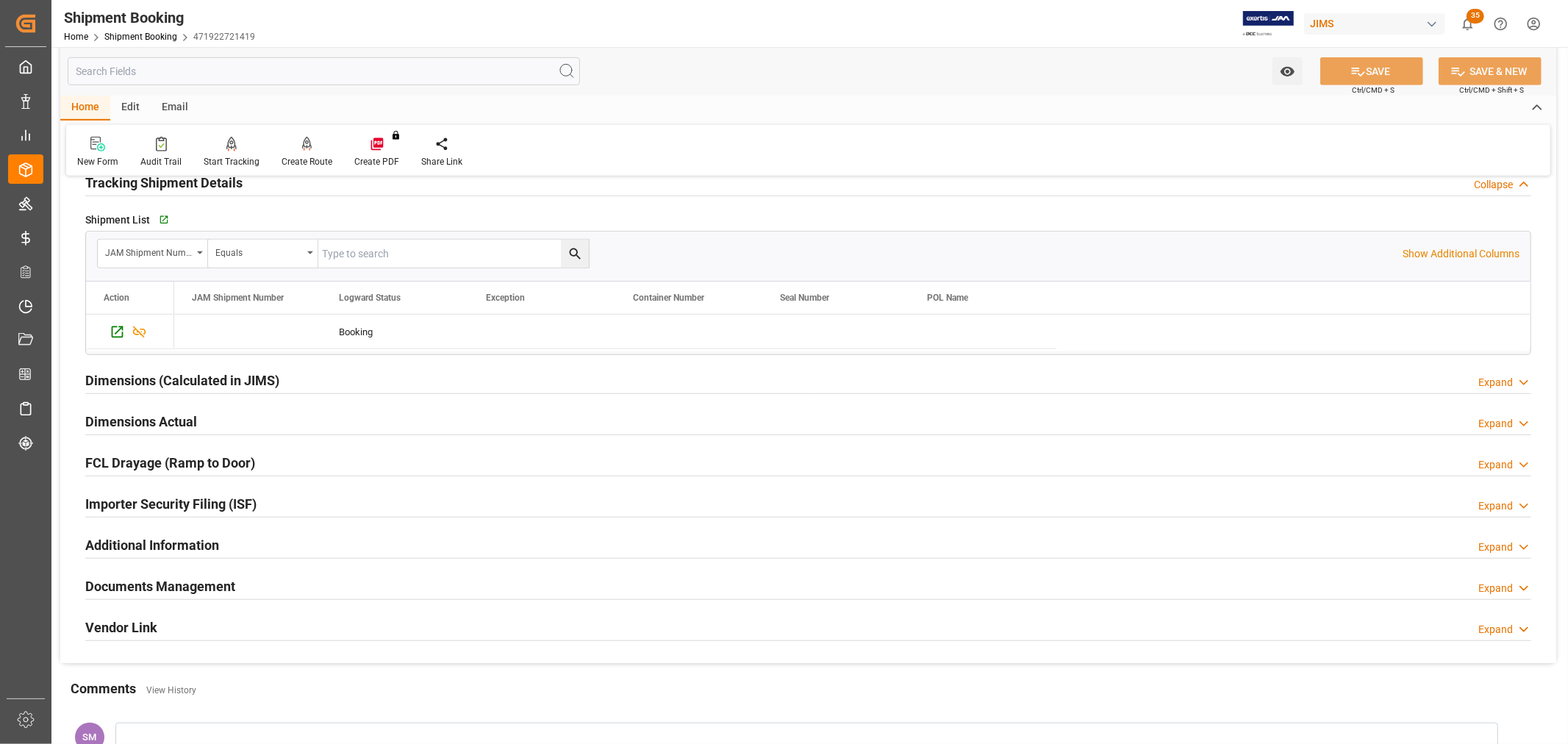
click at [192, 583] on h2 "Documents Management" at bounding box center [160, 586] width 150 height 20
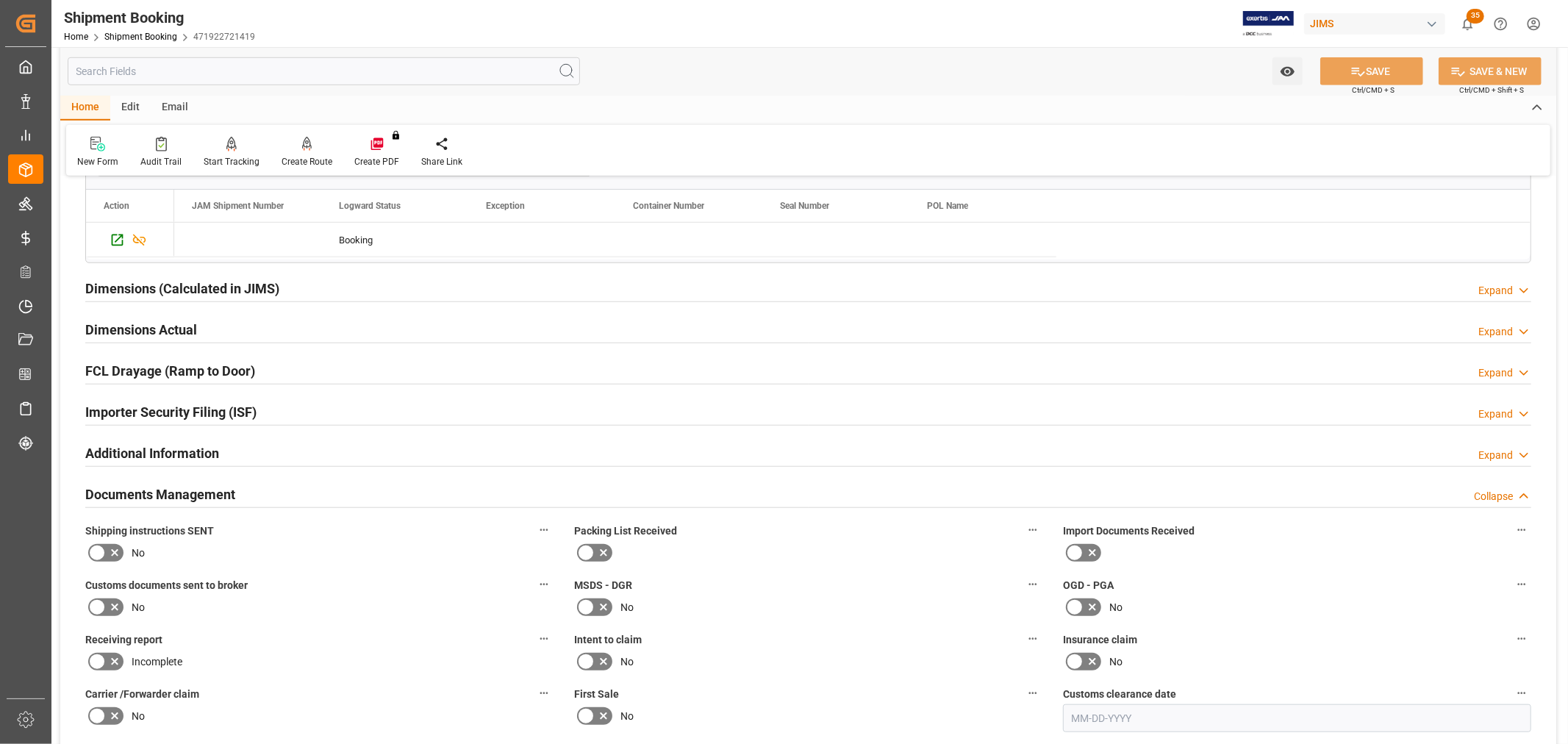
scroll to position [1143, 0]
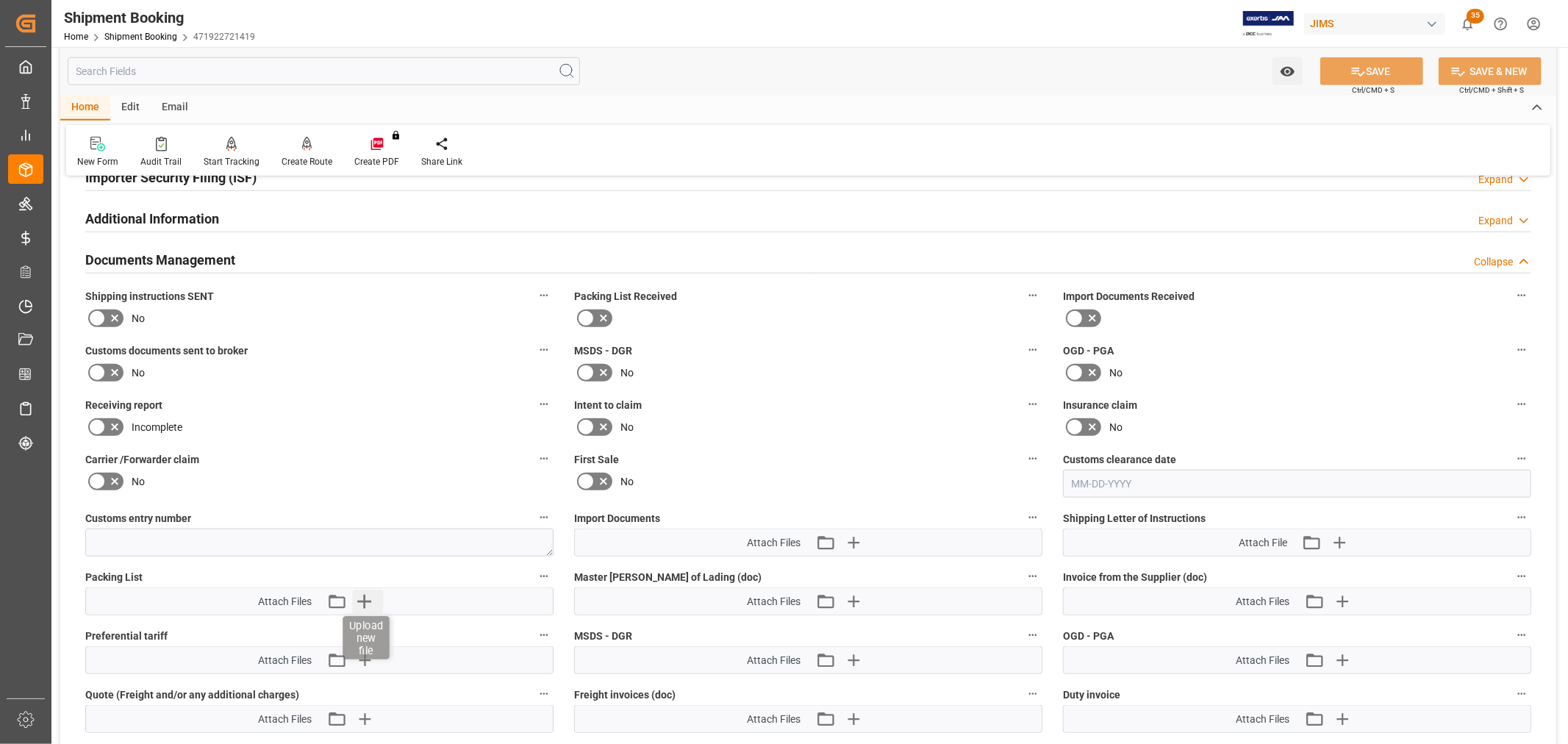
click at [363, 597] on icon "button" at bounding box center [364, 601] width 23 height 23
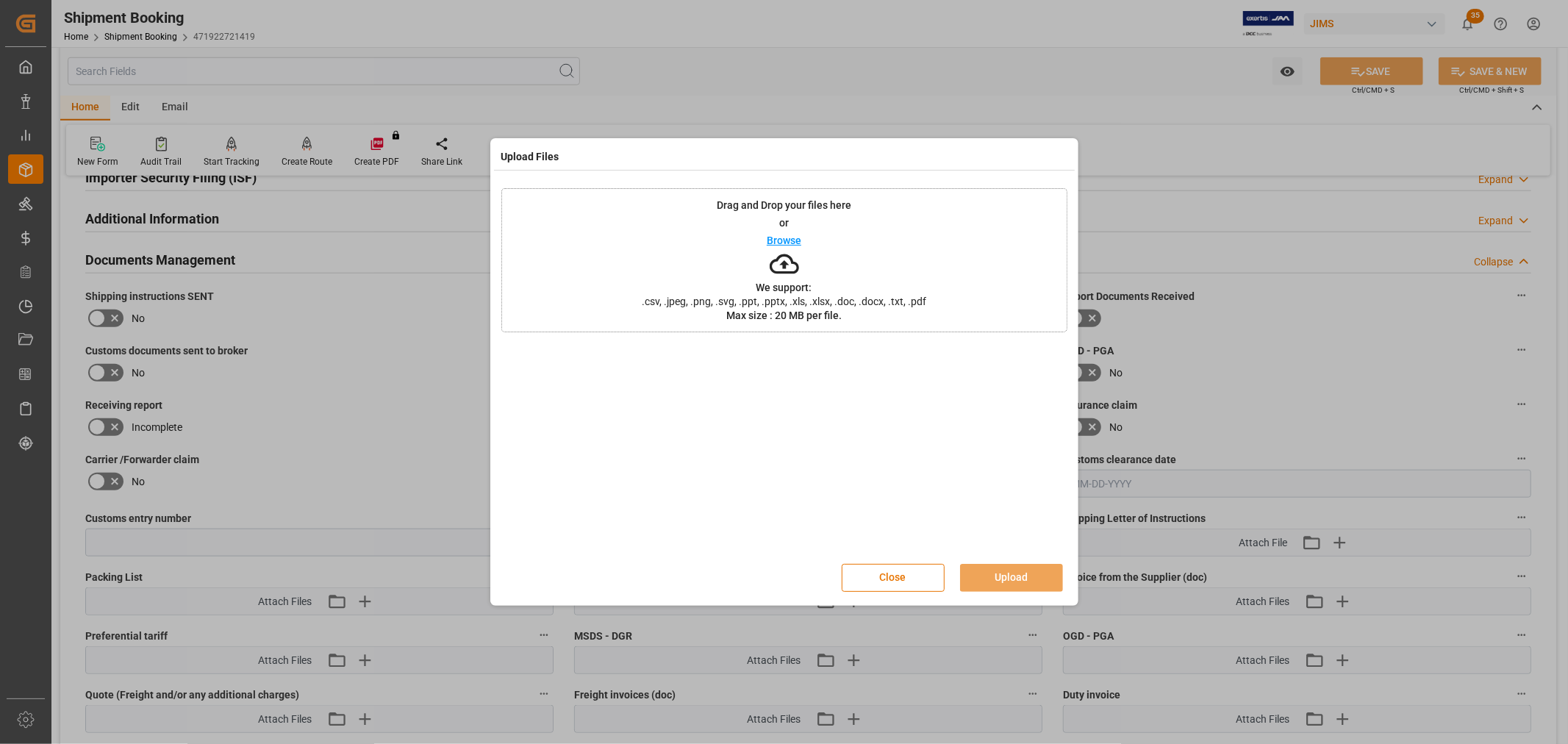
click at [785, 235] on p "Browse" at bounding box center [784, 240] width 34 height 10
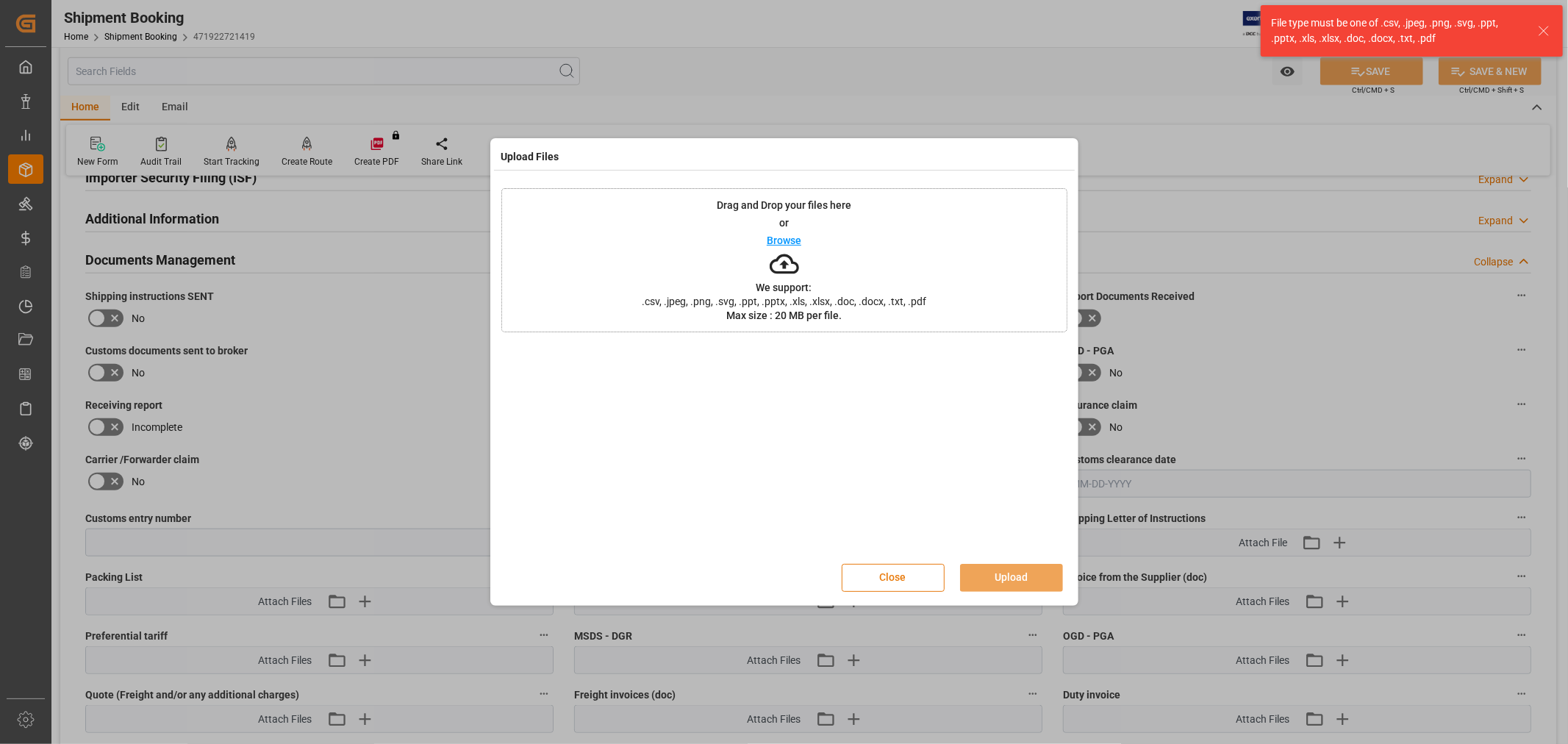
click at [895, 571] on button "Close" at bounding box center [893, 578] width 103 height 28
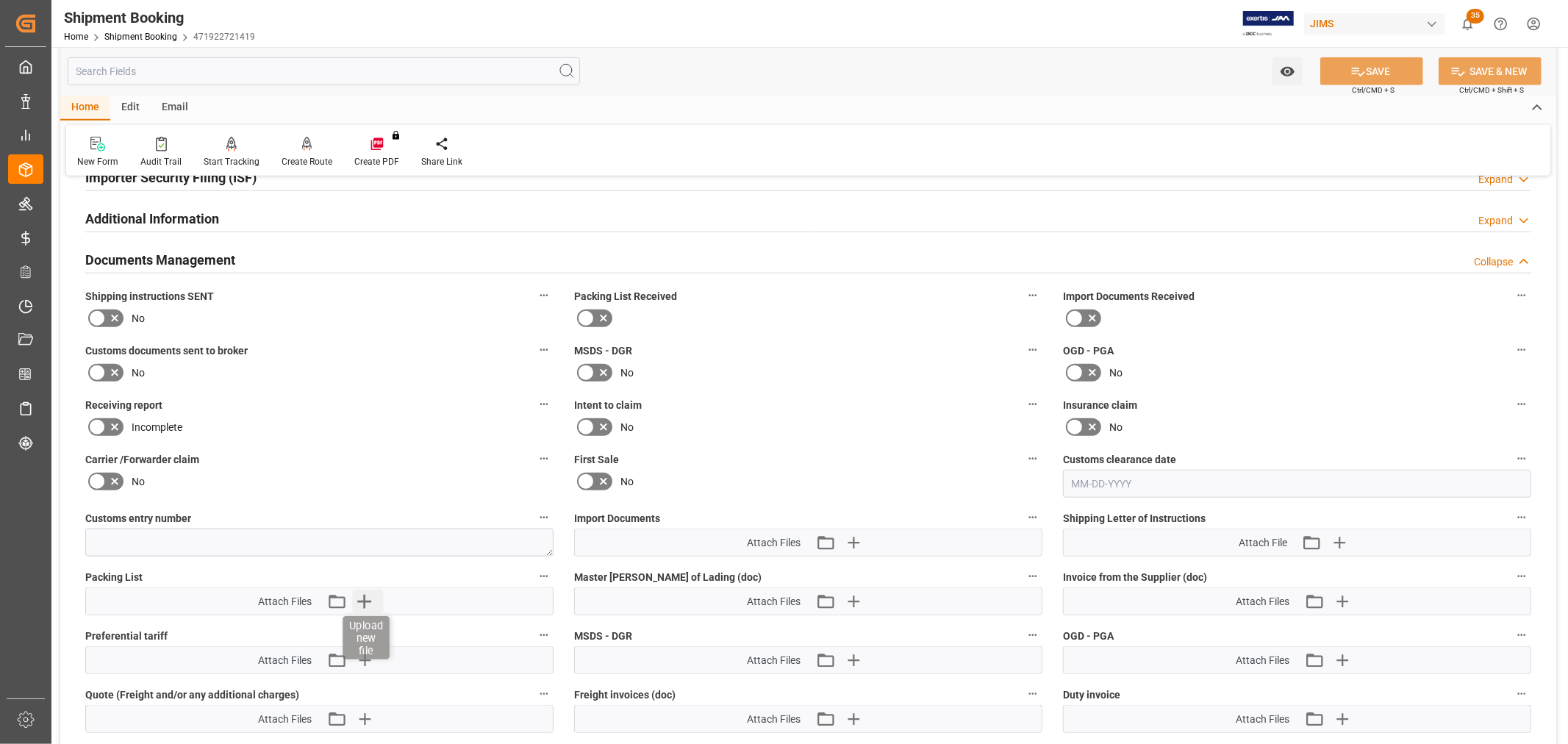
click at [361, 600] on icon "button" at bounding box center [364, 601] width 23 height 23
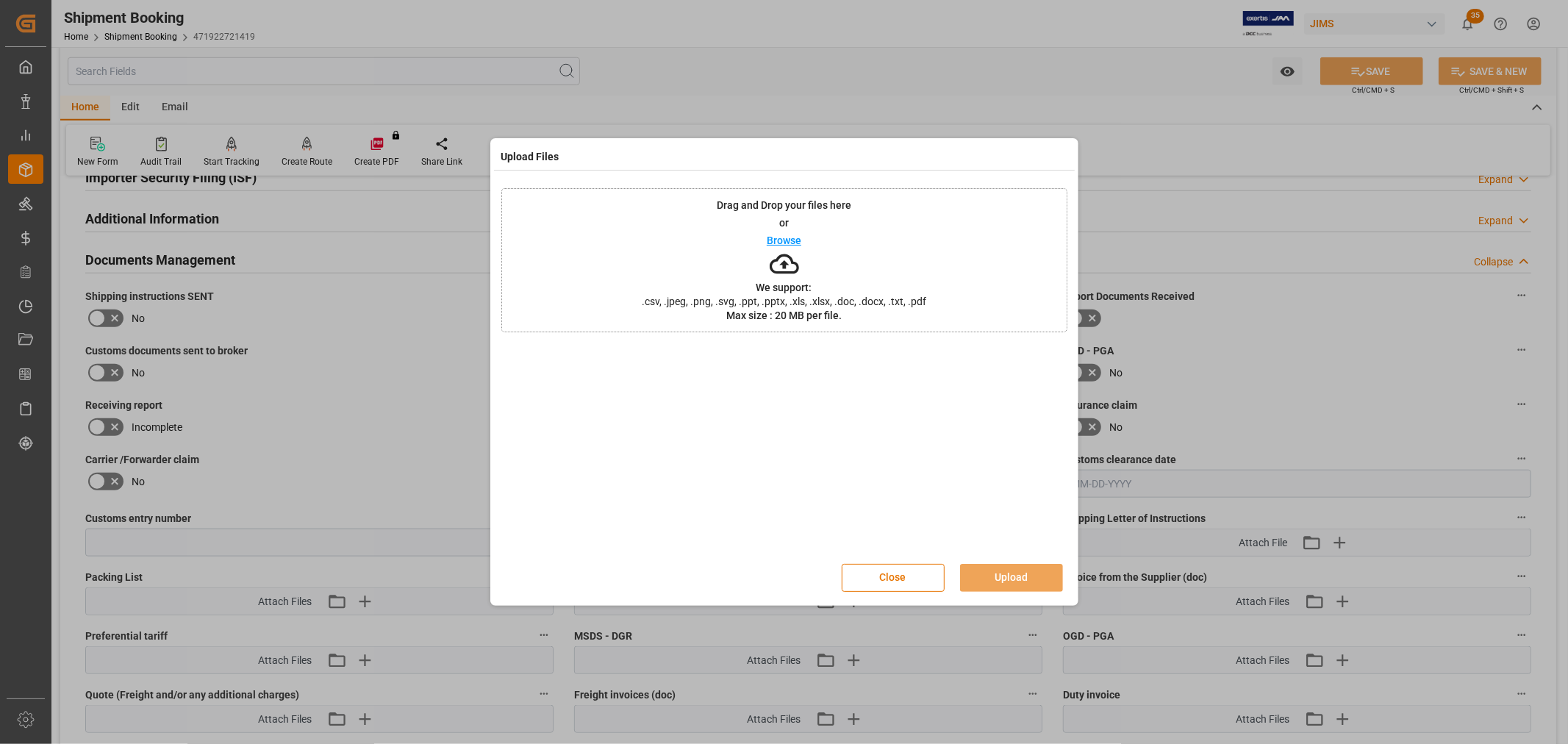
click at [765, 237] on div "Drag and Drop your files here or Browse We support: .csv, .jpeg, .png, .svg, .p…" at bounding box center [784, 260] width 566 height 144
click at [1019, 580] on button "Upload" at bounding box center [1011, 578] width 103 height 28
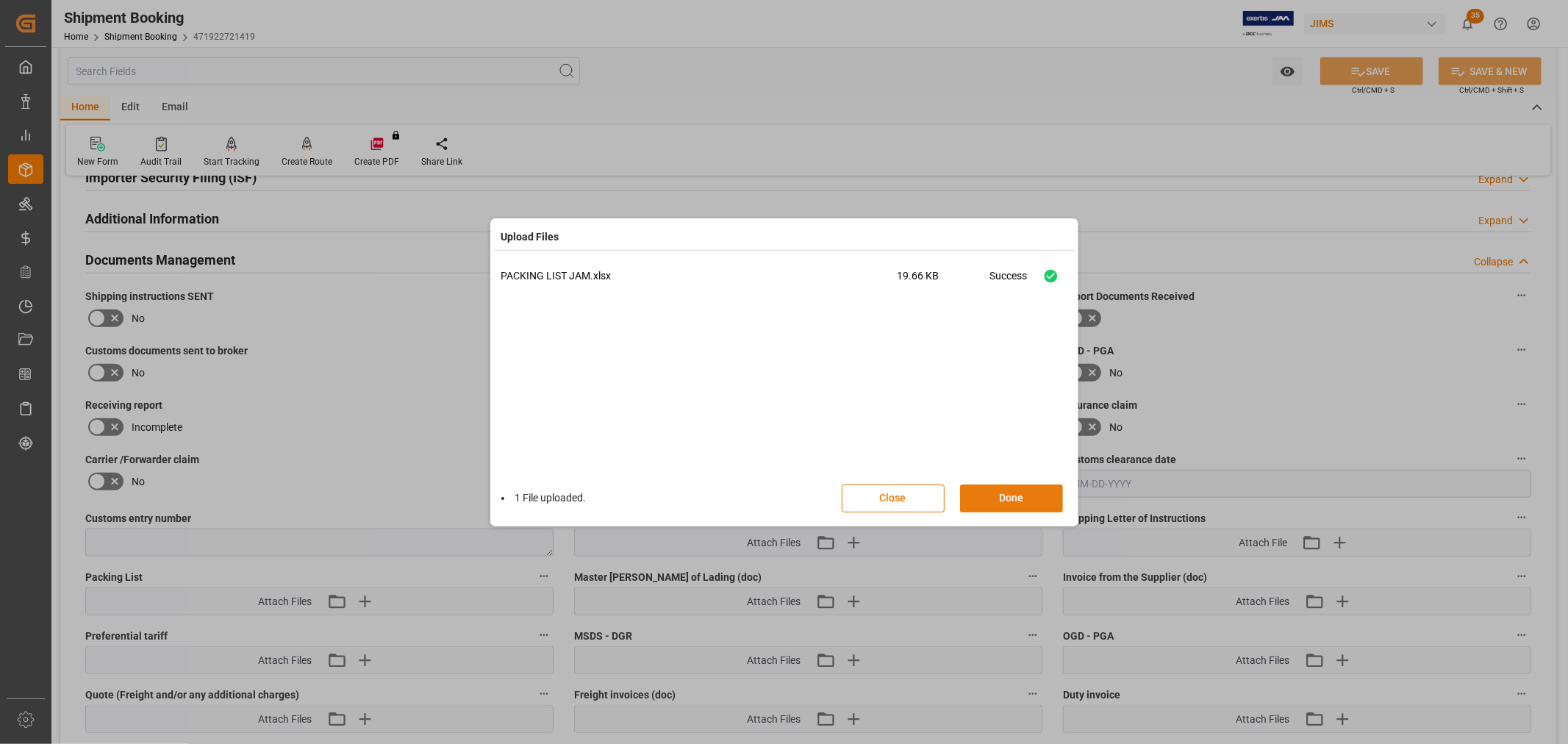
click at [1051, 496] on button "Done" at bounding box center [1011, 499] width 103 height 28
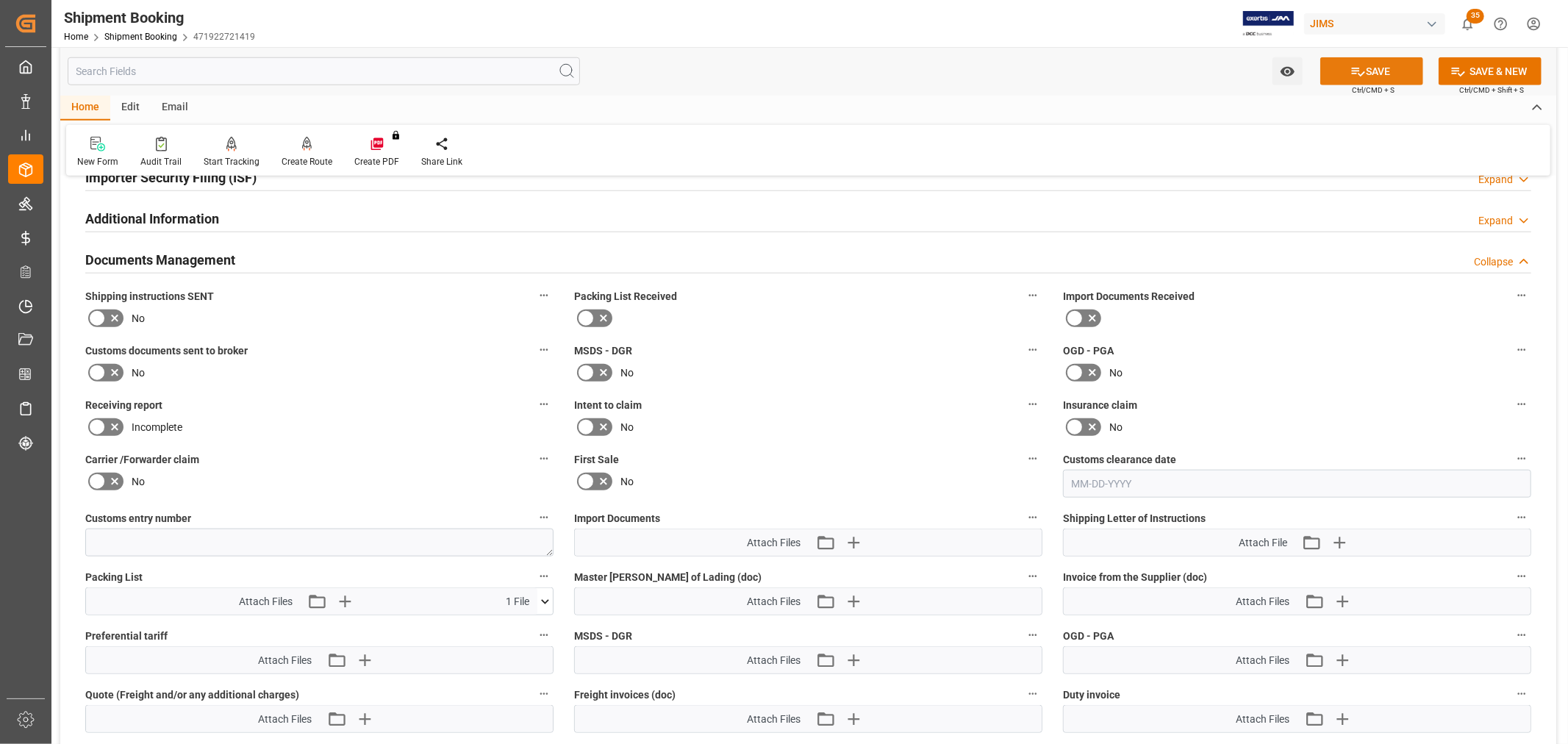
click at [1357, 74] on icon at bounding box center [1358, 71] width 13 height 9
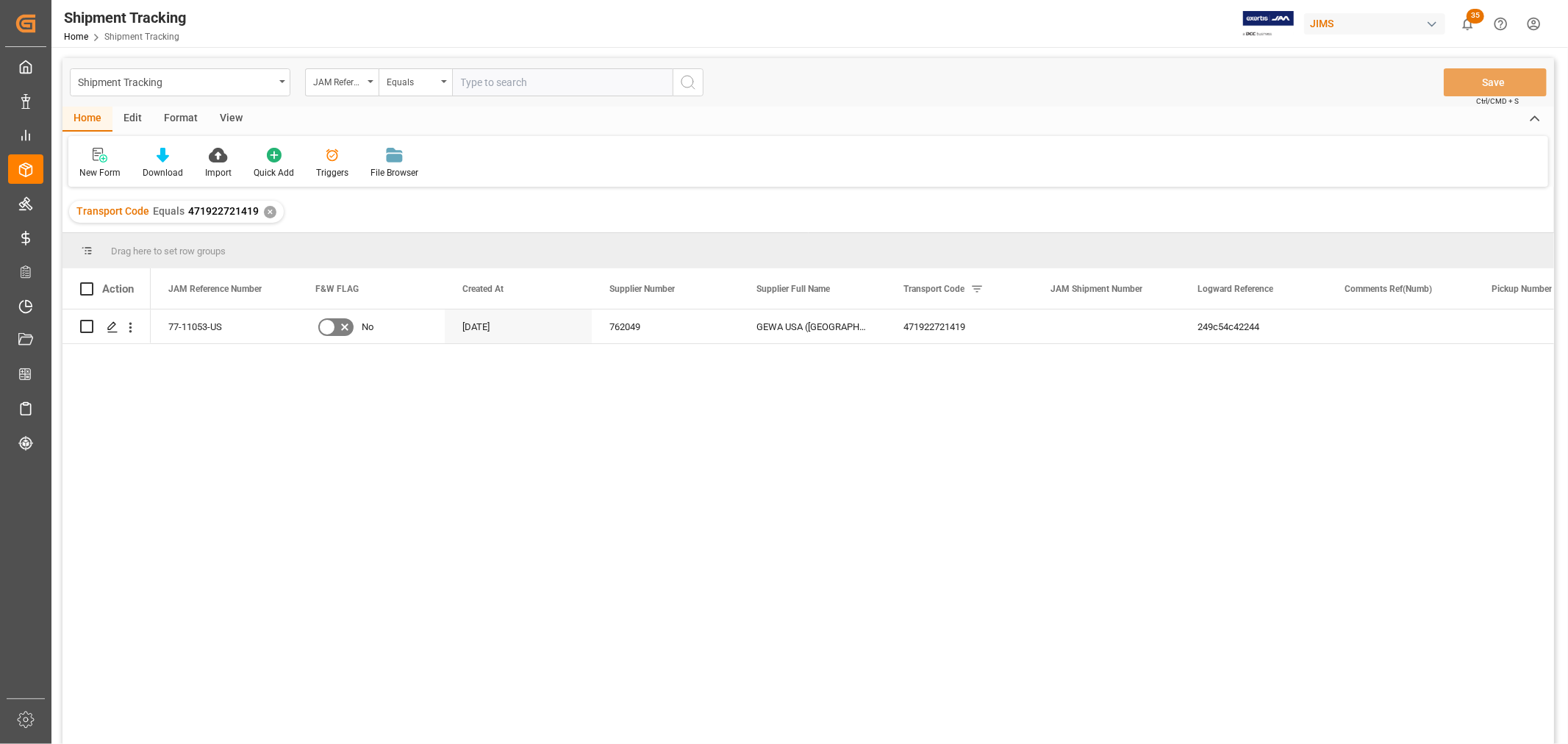
click at [224, 113] on div "View" at bounding box center [231, 119] width 45 height 25
click at [105, 164] on div "Default" at bounding box center [93, 163] width 51 height 32
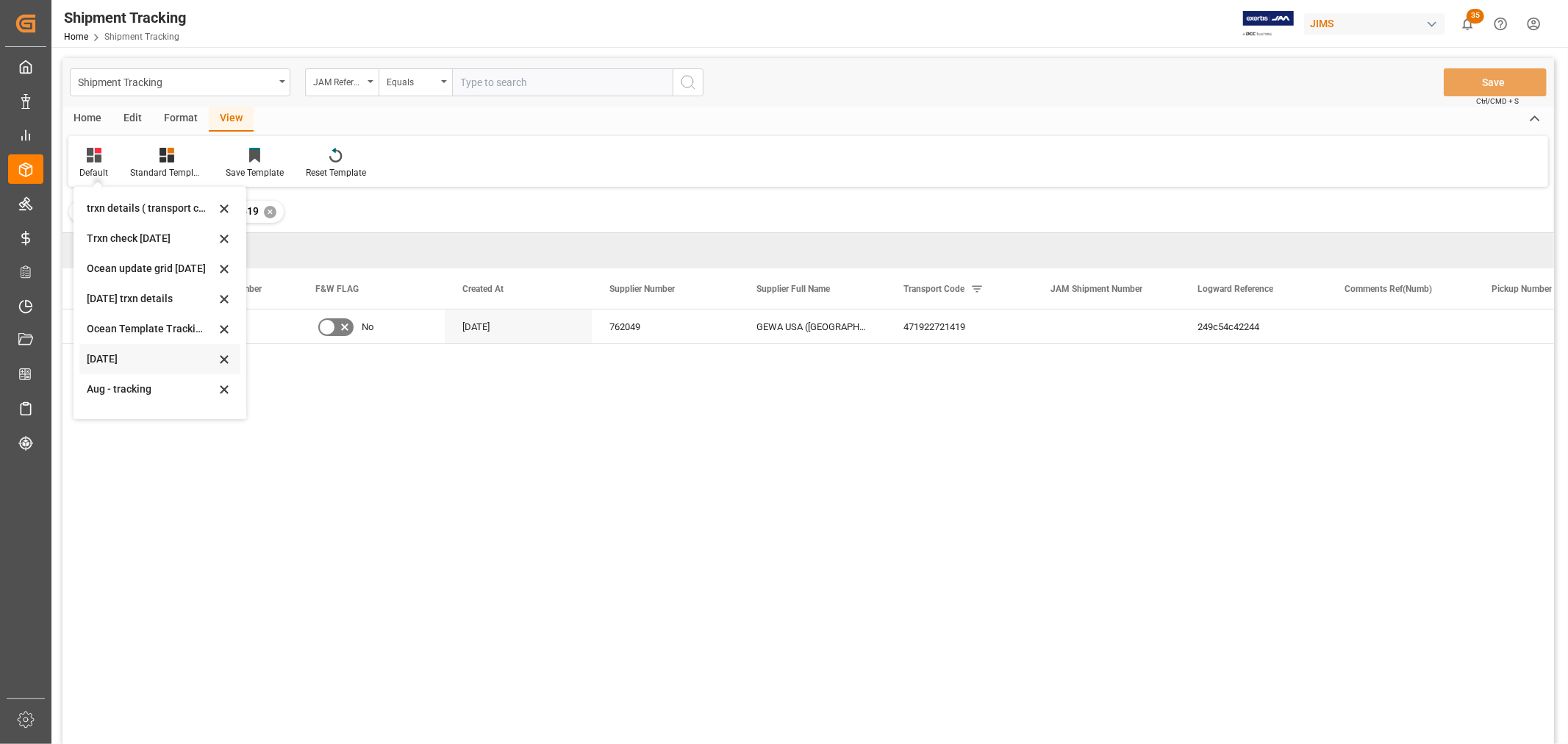
scroll to position [231, 0]
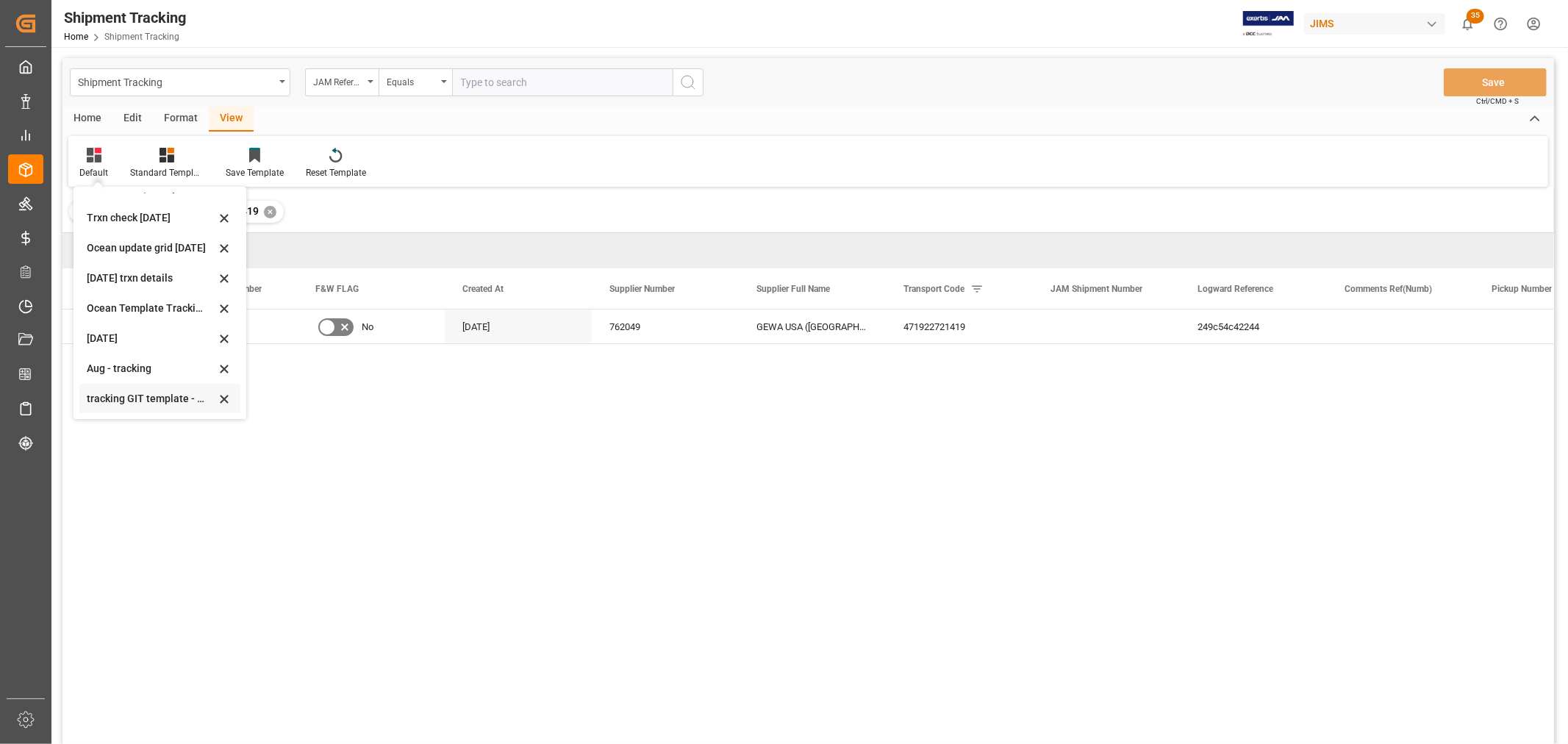
click at [118, 397] on div "tracking GIT template - Rev" at bounding box center [151, 399] width 128 height 16
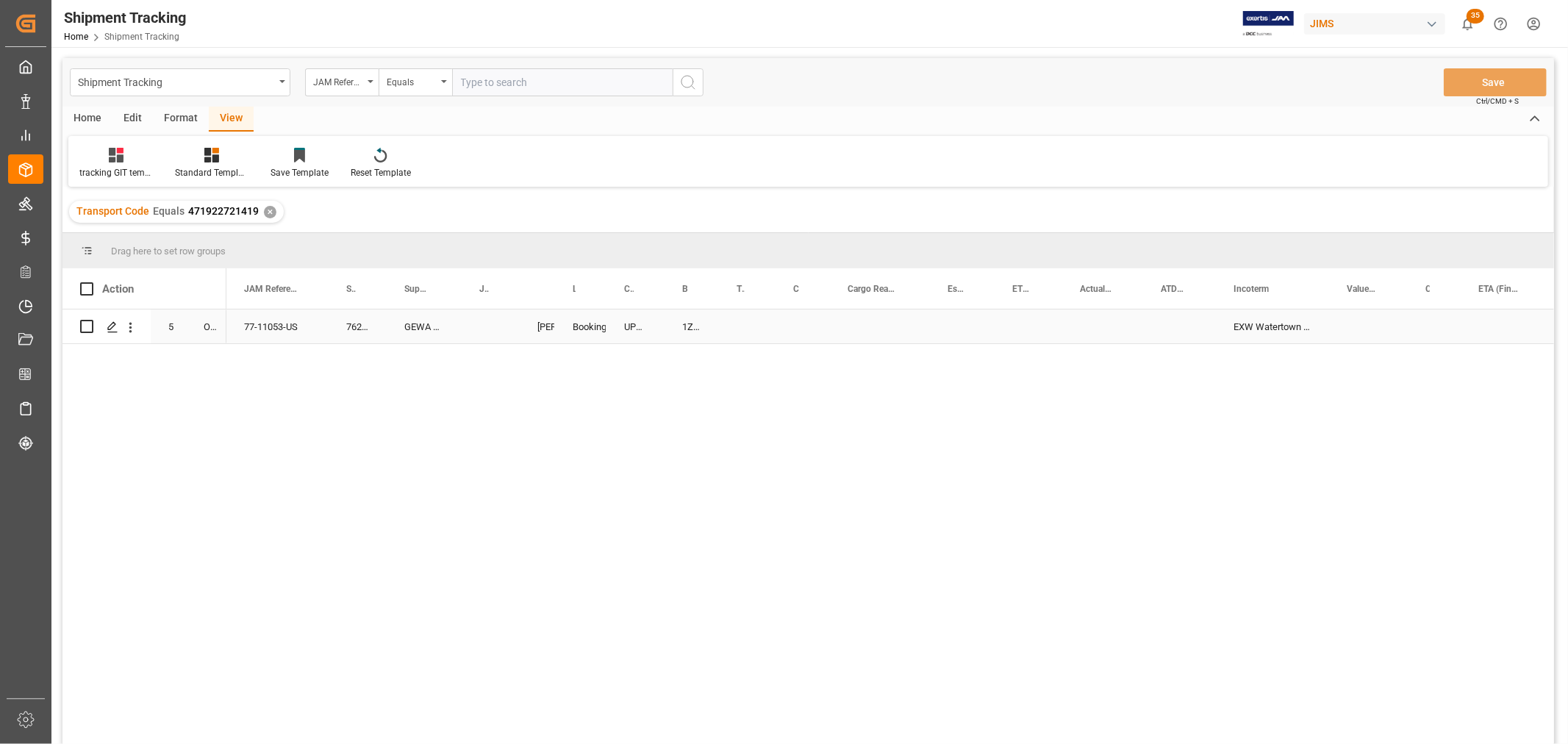
click at [479, 318] on div "Press SPACE to select this row." at bounding box center [490, 326] width 58 height 34
click at [493, 328] on input "Press SPACE to select this row." at bounding box center [491, 335] width 34 height 28
paste input "73072"
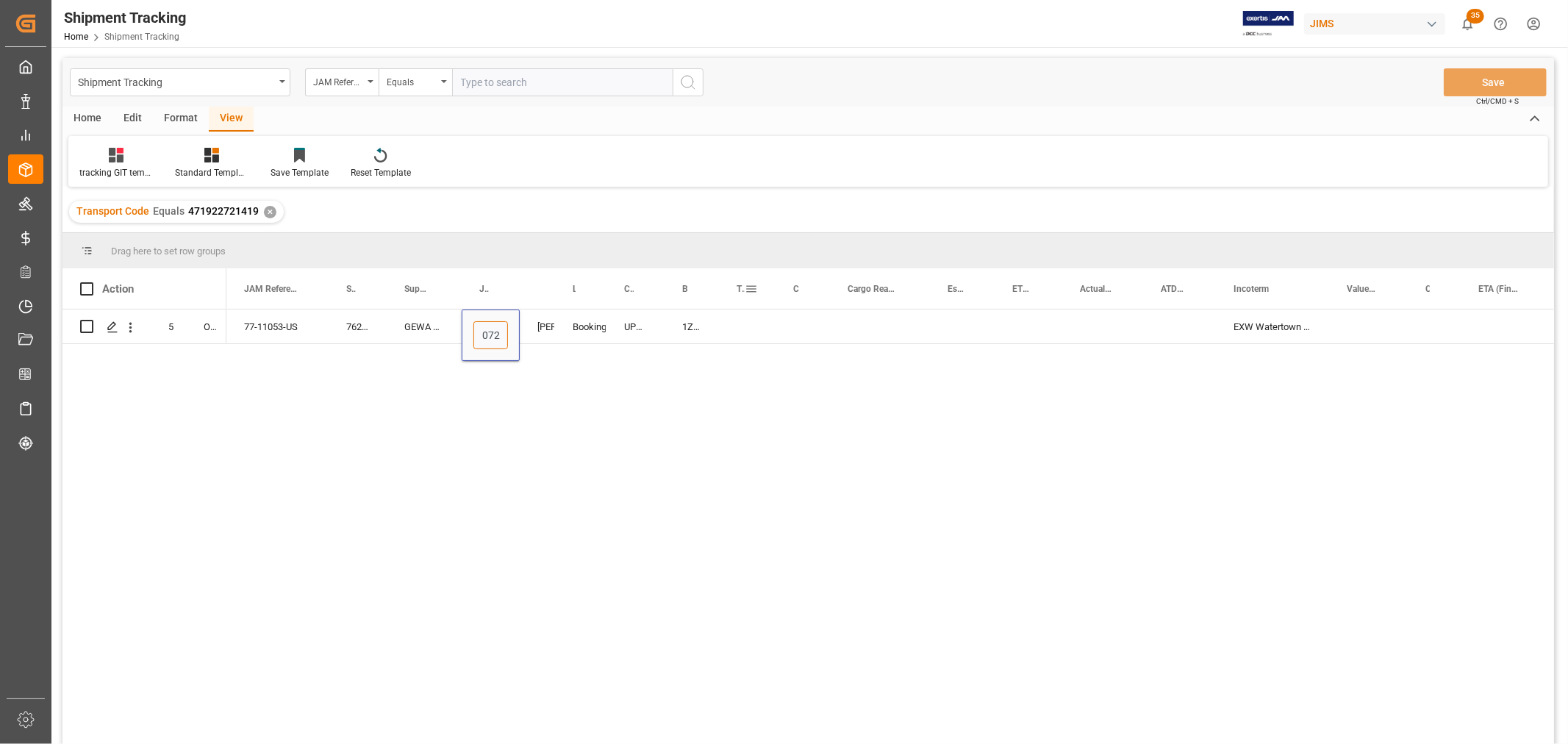
type input "73072"
click at [732, 305] on div "Tracking Number" at bounding box center [747, 289] width 56 height 41
click at [723, 331] on div "Press SPACE to select this row." at bounding box center [747, 326] width 56 height 34
click at [692, 327] on div "1ZGH25216848135942" at bounding box center [692, 326] width 54 height 34
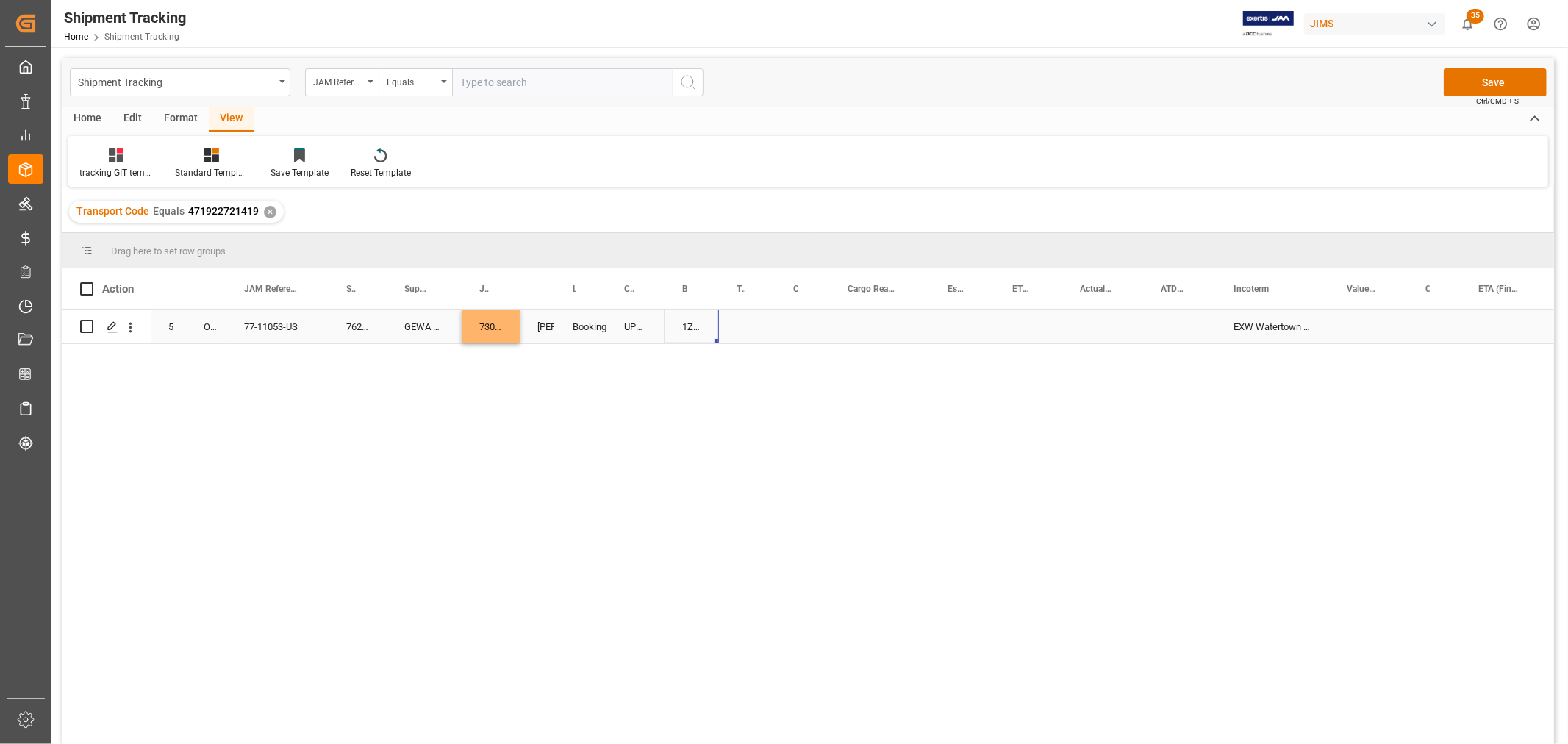
click at [689, 314] on div "1ZGH25216848135942" at bounding box center [692, 326] width 54 height 34
drag, startPoint x: 717, startPoint y: 338, endPoint x: 756, endPoint y: 335, distance: 39.1
click at [800, 326] on div "Press SPACE to select this row." at bounding box center [802, 326] width 54 height 34
click at [862, 312] on div "Press SPACE to select this row." at bounding box center [880, 326] width 100 height 34
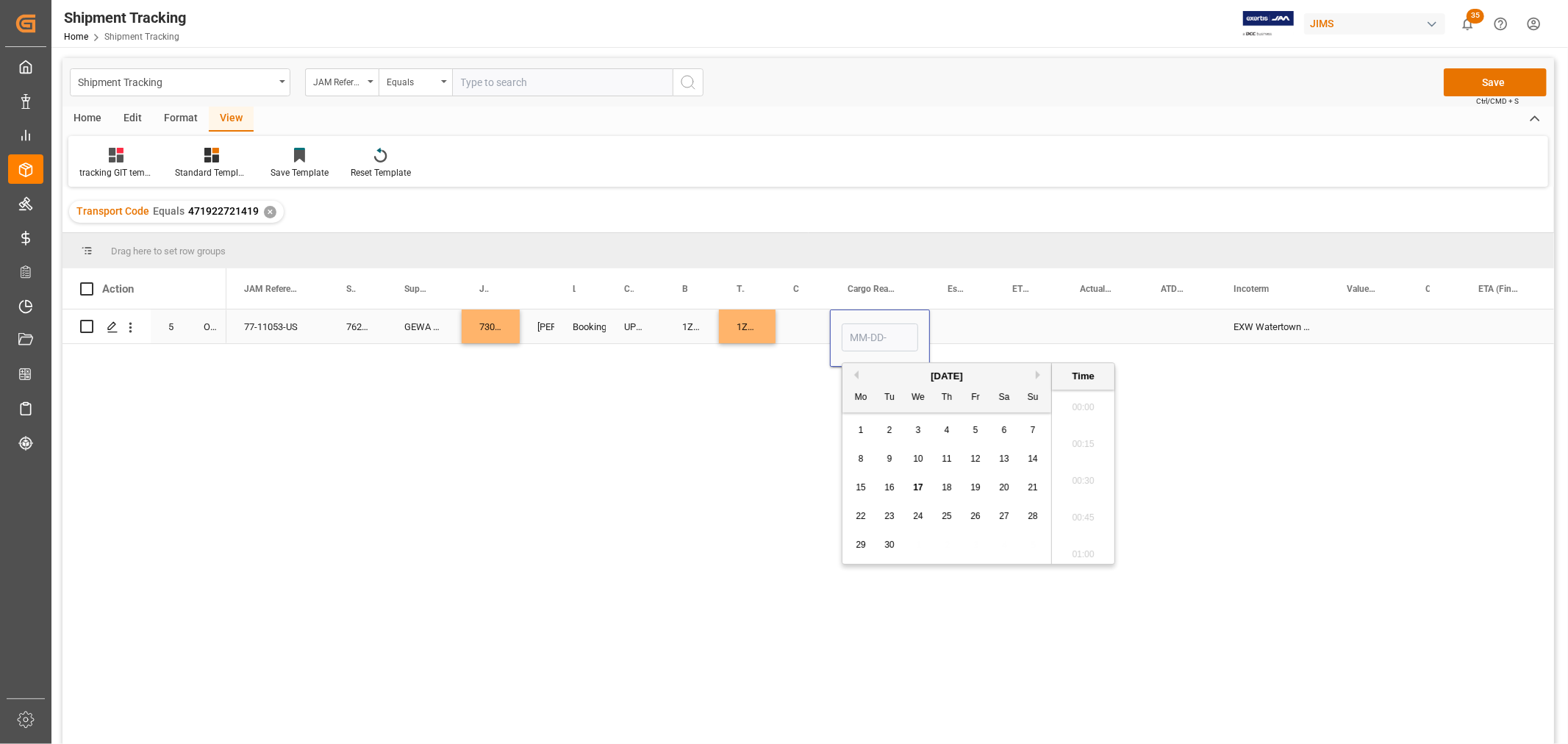
scroll to position [1916, 0]
click at [883, 458] on div "9" at bounding box center [890, 459] width 18 height 18
type input "09-09-2025 00:00"
click at [975, 318] on div "Press SPACE to select this row." at bounding box center [962, 326] width 65 height 34
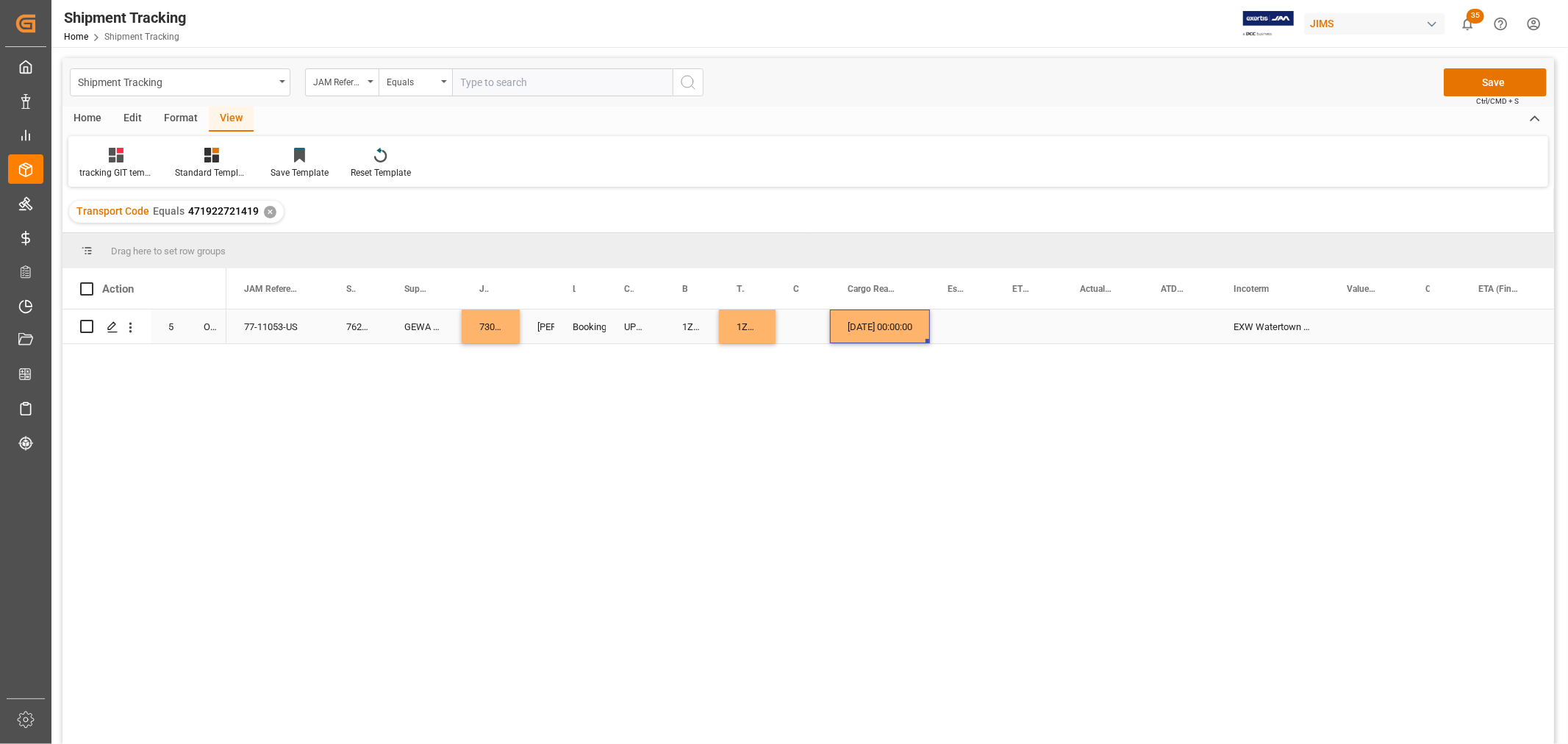
click at [858, 322] on div "[DATE] 00:00:00" at bounding box center [880, 326] width 100 height 34
drag, startPoint x: 929, startPoint y: 339, endPoint x: 1118, endPoint y: 324, distance: 189.6
click at [1488, 81] on button "Save" at bounding box center [1495, 82] width 103 height 28
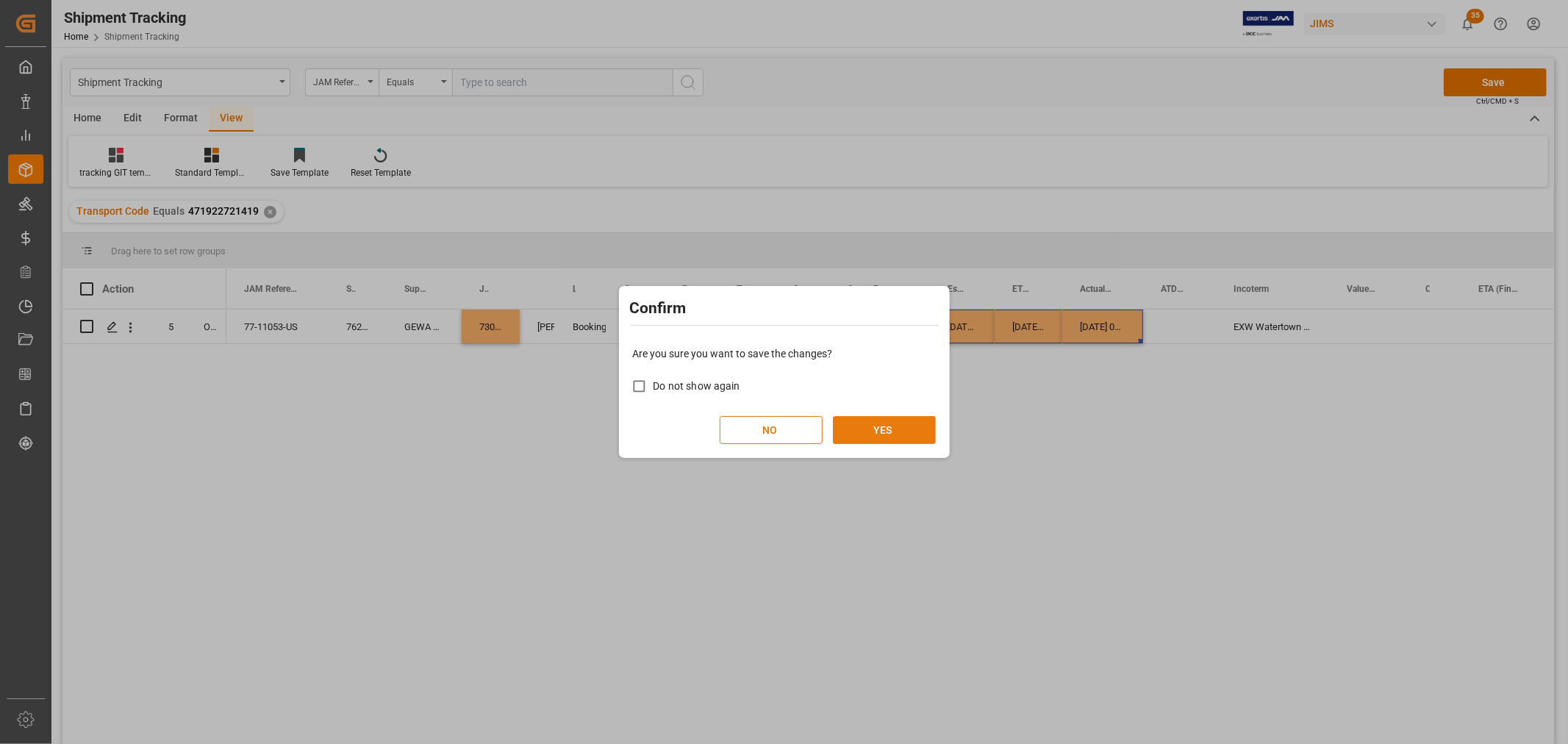
click at [876, 424] on button "YES" at bounding box center [884, 430] width 103 height 28
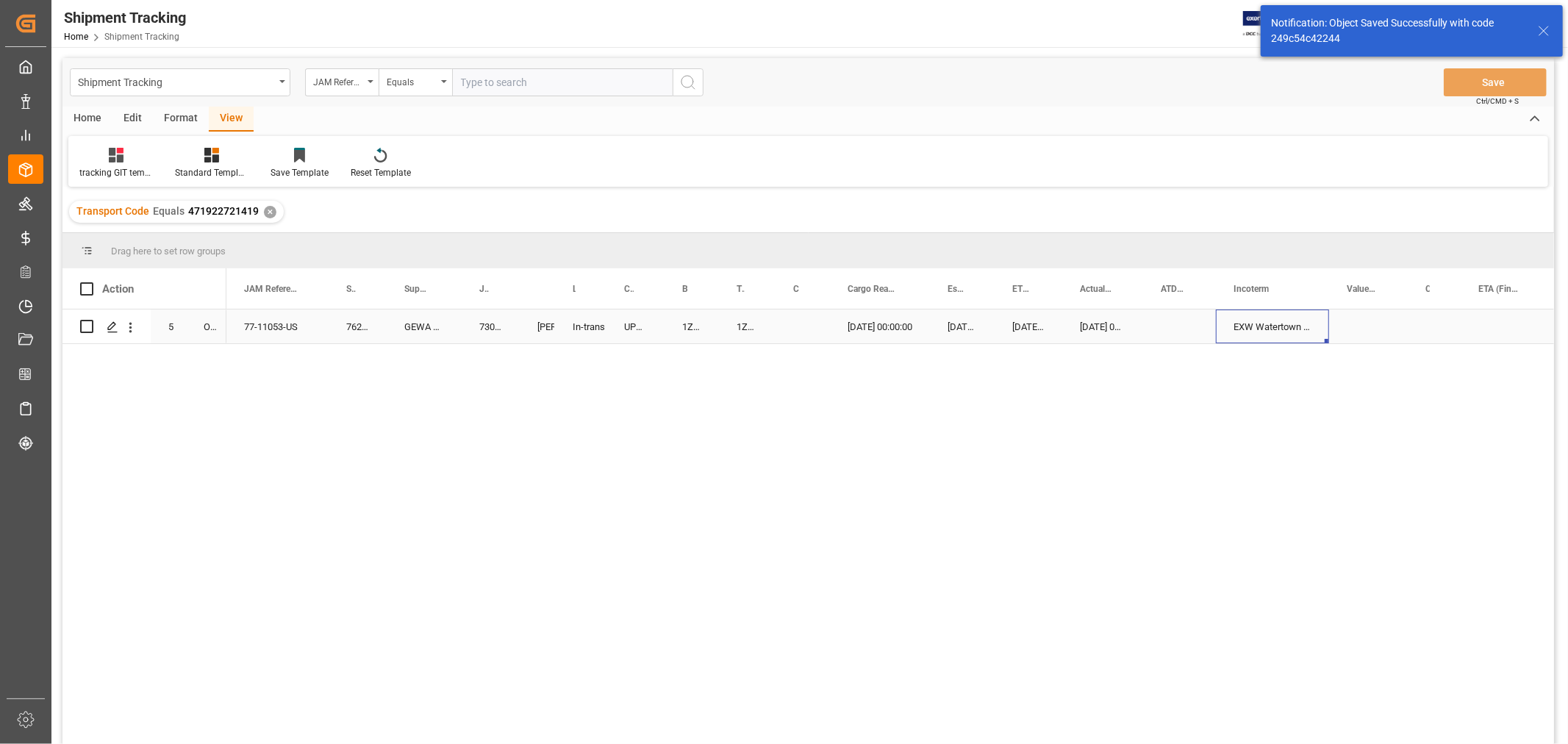
click at [1281, 328] on div "EXW Watertown CT US" at bounding box center [1273, 326] width 114 height 34
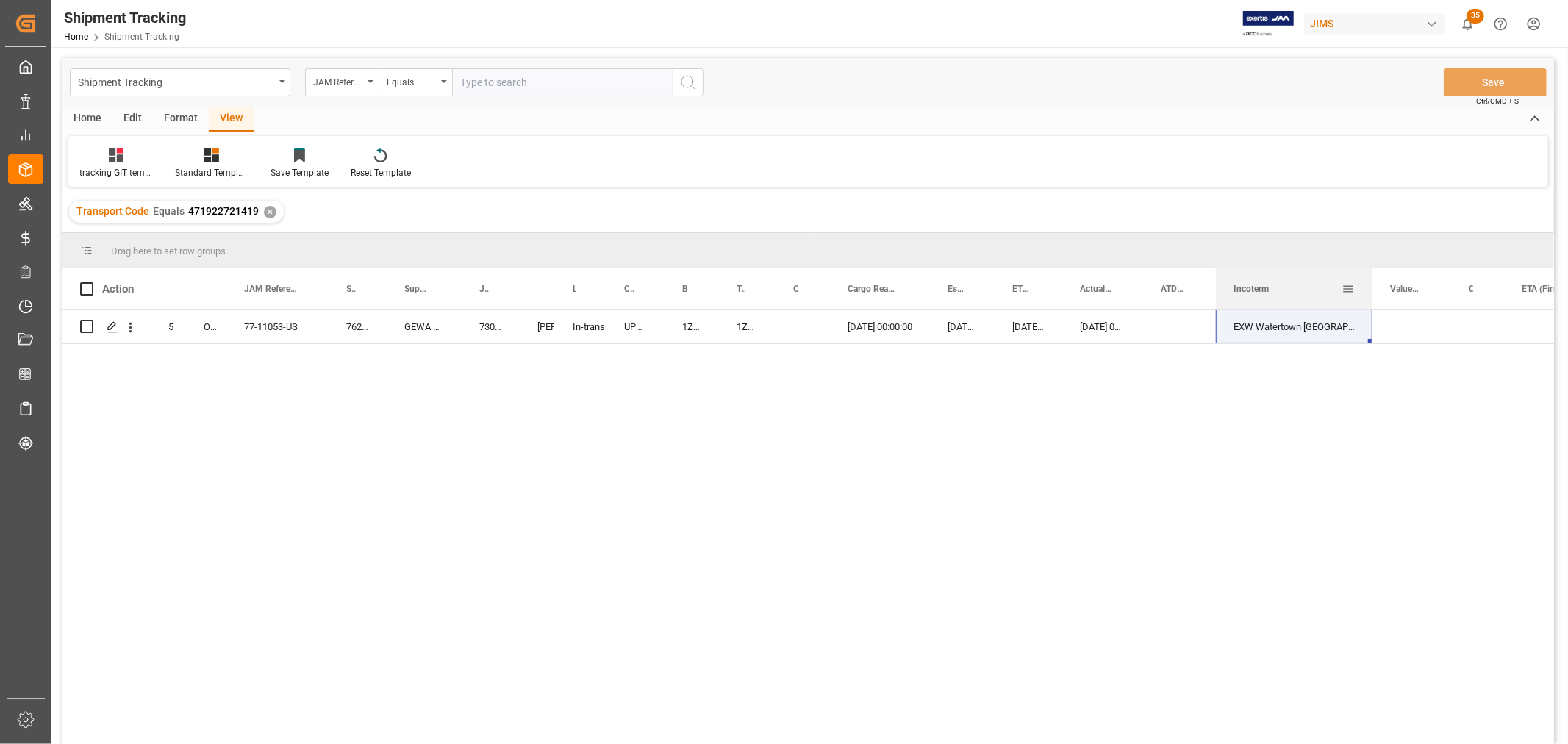
drag, startPoint x: 1327, startPoint y: 274, endPoint x: 1371, endPoint y: 270, distance: 44.2
click at [1371, 270] on div at bounding box center [1373, 289] width 6 height 41
click at [273, 377] on div "77-11053-US 762049 GEWA USA (Ridgeland) 73072 Shyamala Mantha In-transit UPS ST…" at bounding box center [890, 531] width 1328 height 444
click at [215, 382] on div "5 O5 77-11053-US 762049 GEWA USA (Ridgeland) 73072 Shyamala Mantha In-transit U…" at bounding box center [808, 529] width 1492 height 439
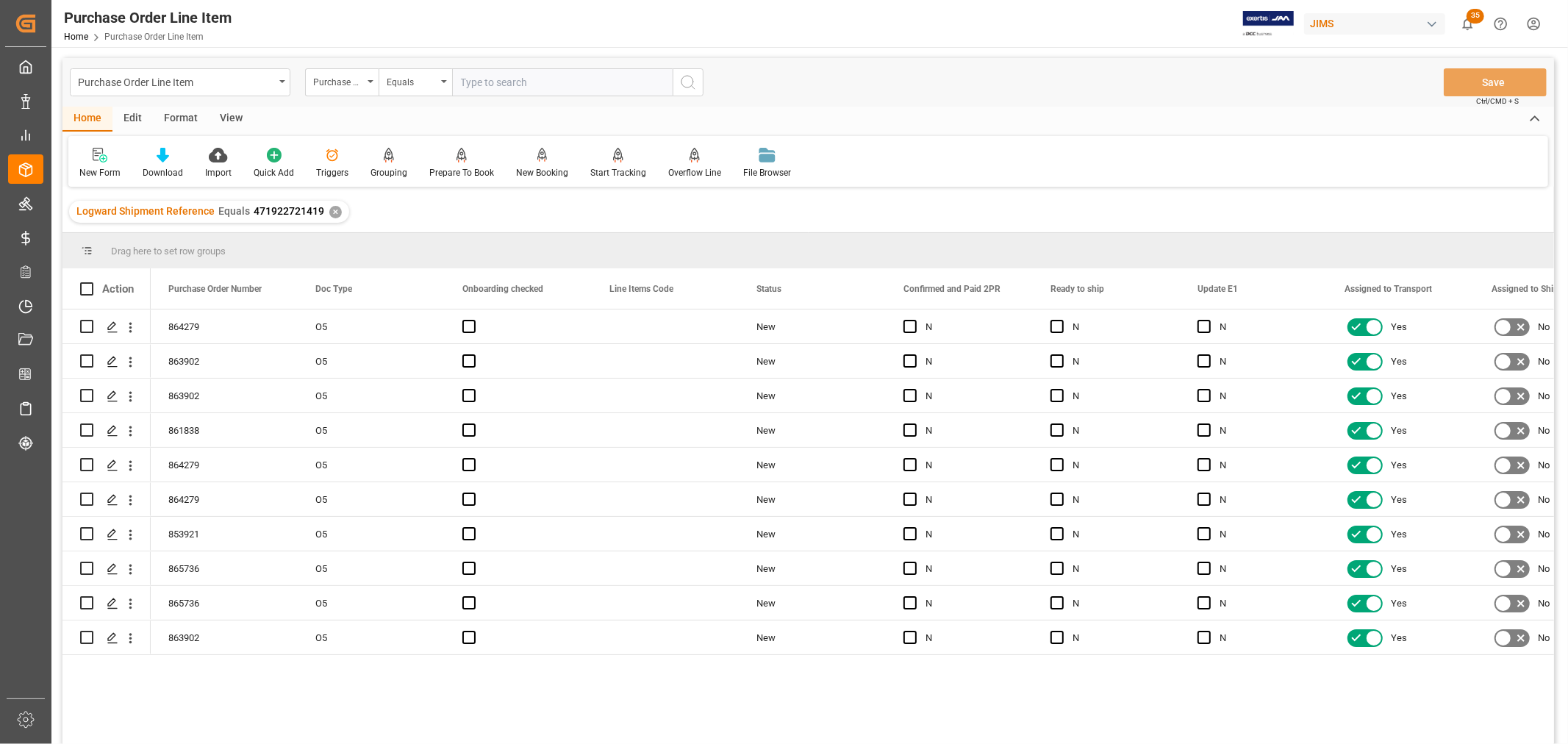
click at [228, 111] on div "View" at bounding box center [231, 119] width 45 height 25
click at [84, 164] on div "Default" at bounding box center [93, 163] width 51 height 32
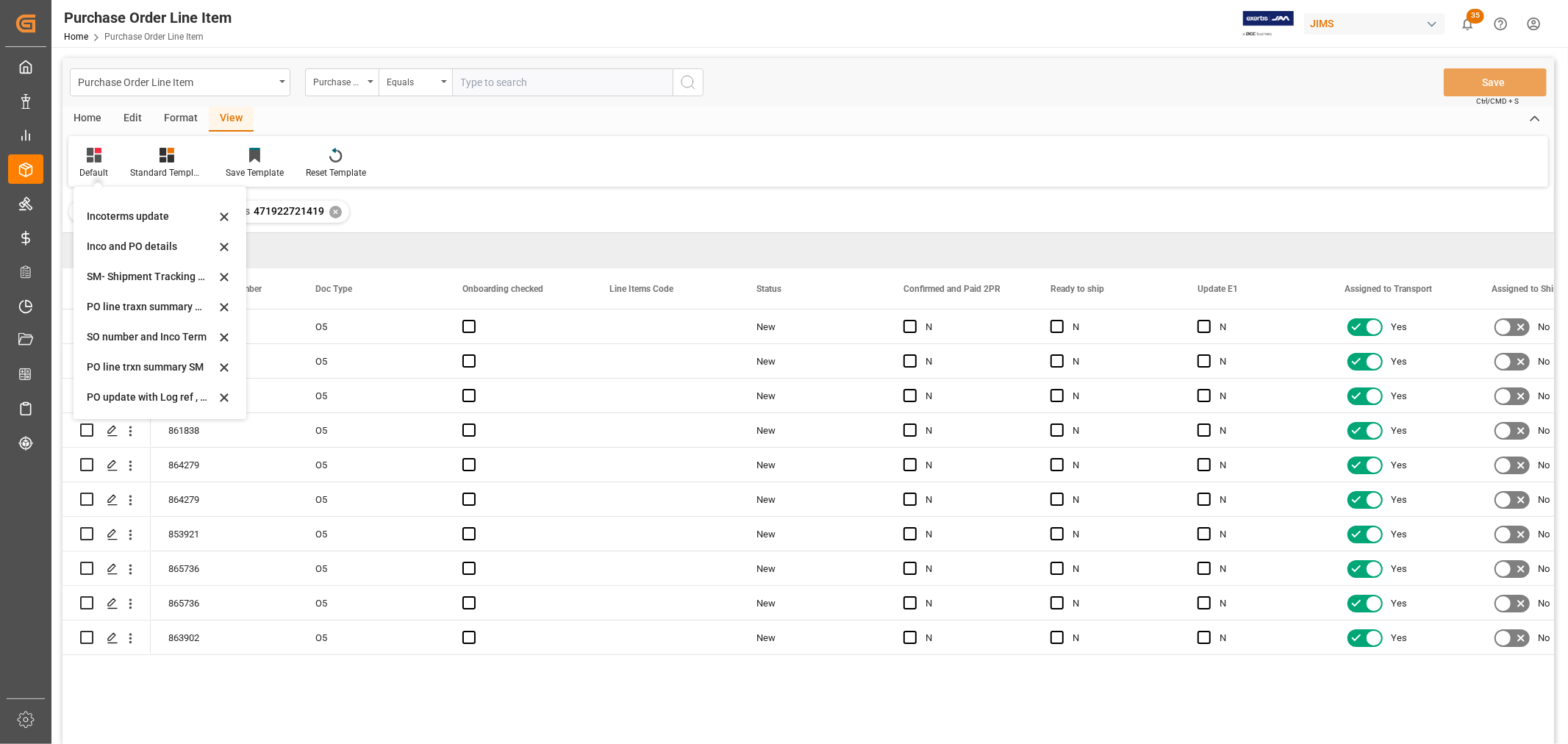
scroll to position [163, 0]
click at [105, 222] on div "Incoterms update" at bounding box center [151, 226] width 128 height 16
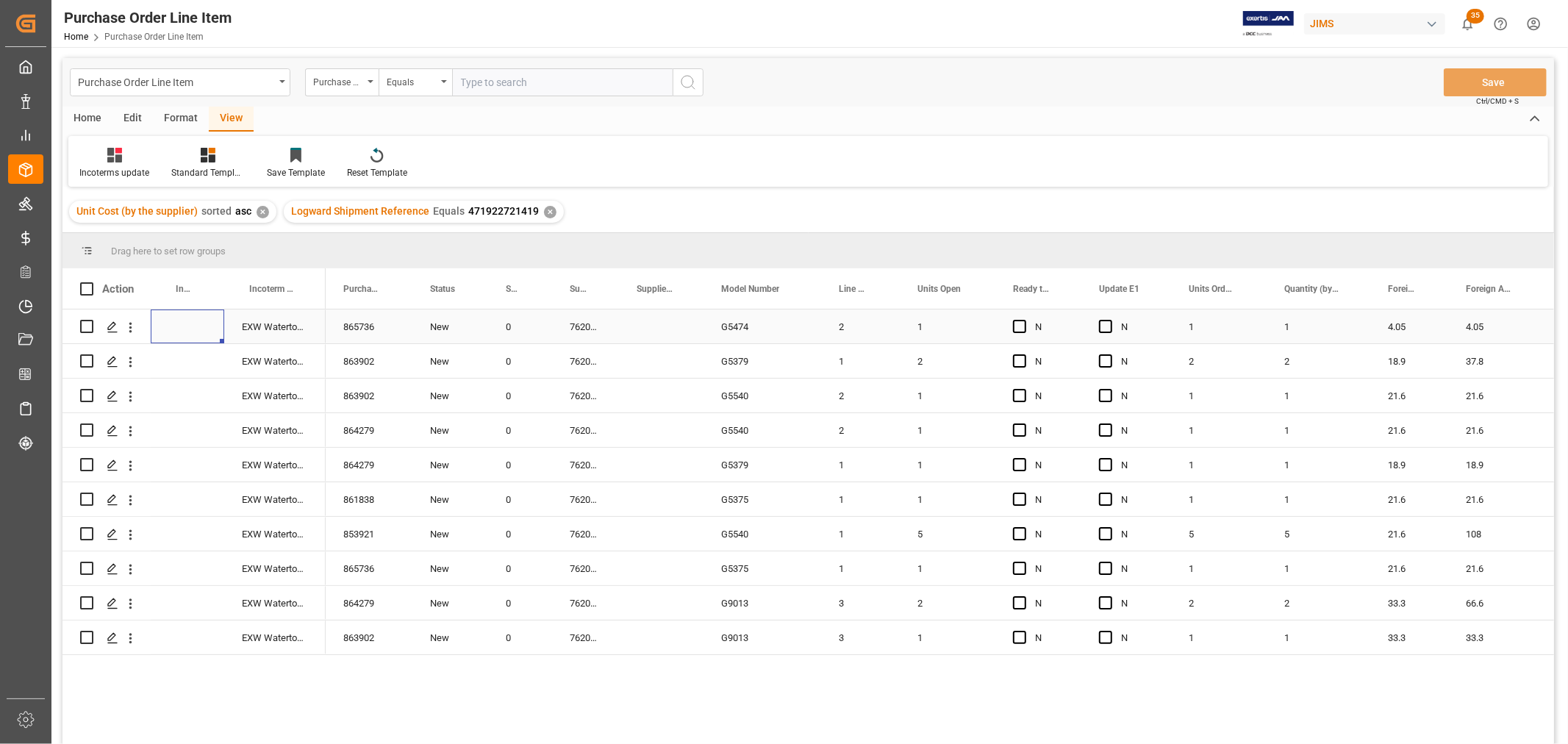
click at [164, 319] on div "Press SPACE to select this row." at bounding box center [187, 326] width 74 height 34
click at [168, 321] on div "Press SPACE to select this row." at bounding box center [187, 326] width 74 height 34
click at [170, 322] on input "Press SPACE to select this row." at bounding box center [187, 335] width 50 height 28
click at [204, 333] on input "EXW" at bounding box center [187, 335] width 50 height 28
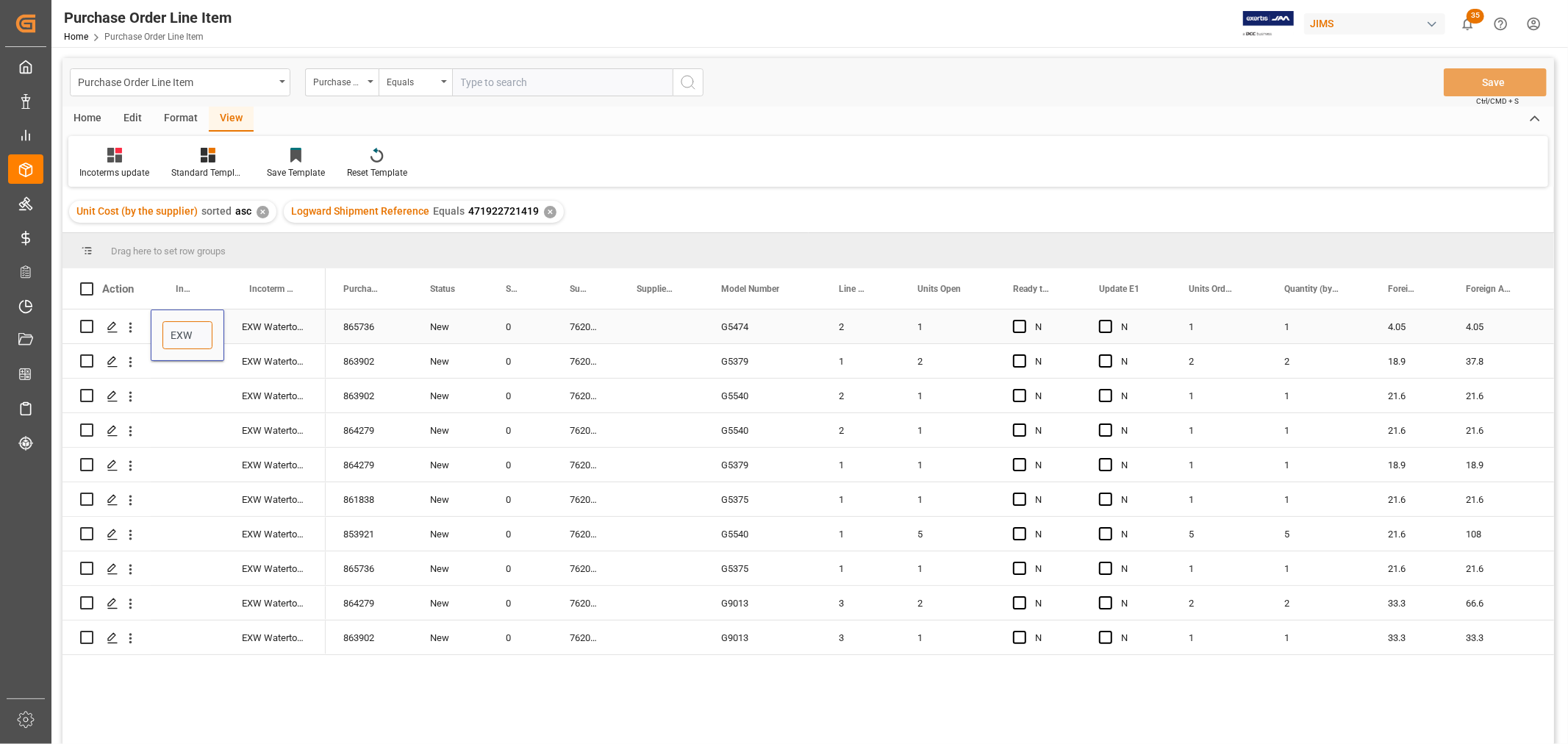
paste input "[GEOGRAPHIC_DATA], S.C. 29936"
type input "[GEOGRAPHIC_DATA], S.C. 29936"
click at [193, 375] on div "Press SPACE to select this row." at bounding box center [187, 360] width 74 height 34
click at [189, 327] on div "[GEOGRAPHIC_DATA], S.C. 29936" at bounding box center [187, 326] width 74 height 34
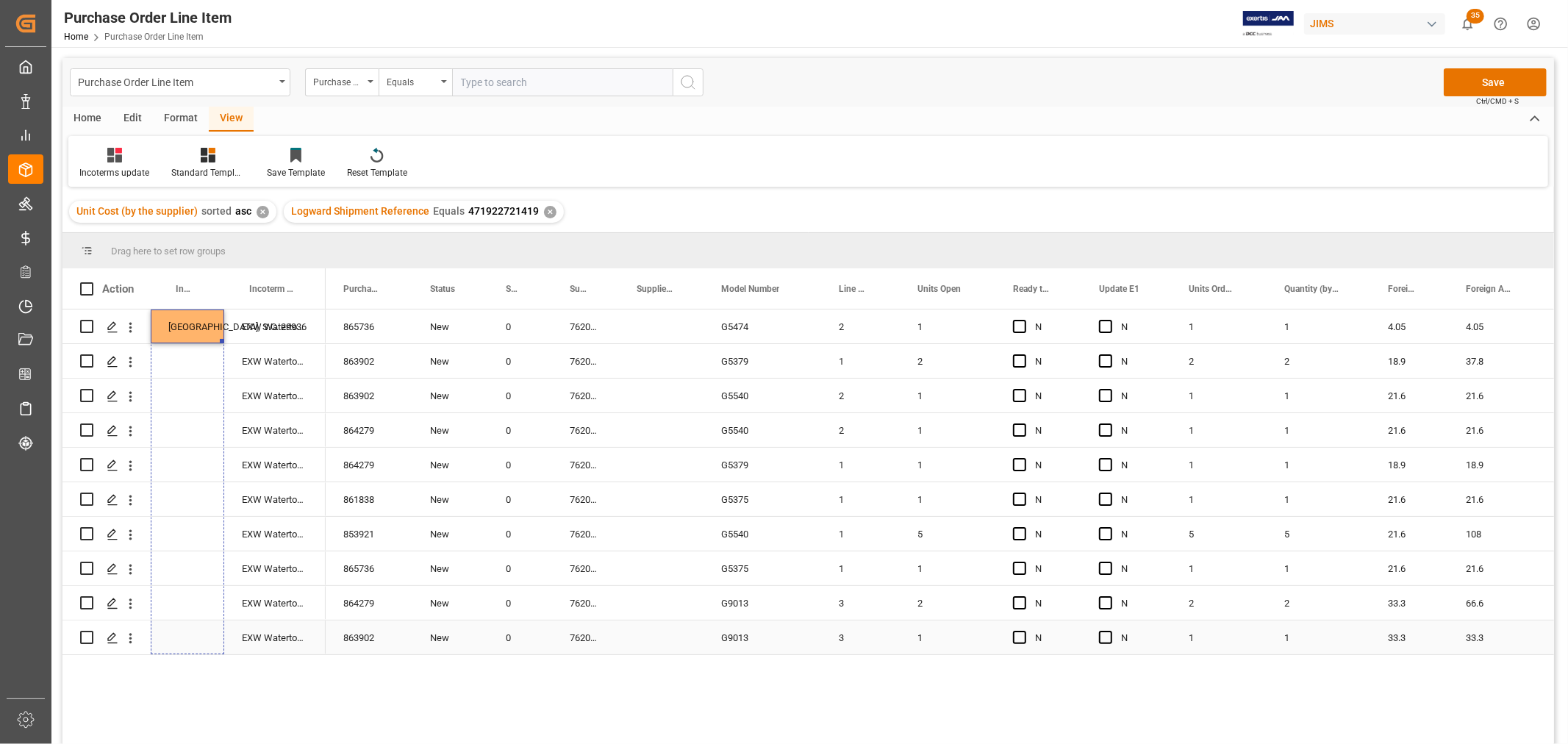
drag, startPoint x: 221, startPoint y: 341, endPoint x: 211, endPoint y: 653, distance: 312.2
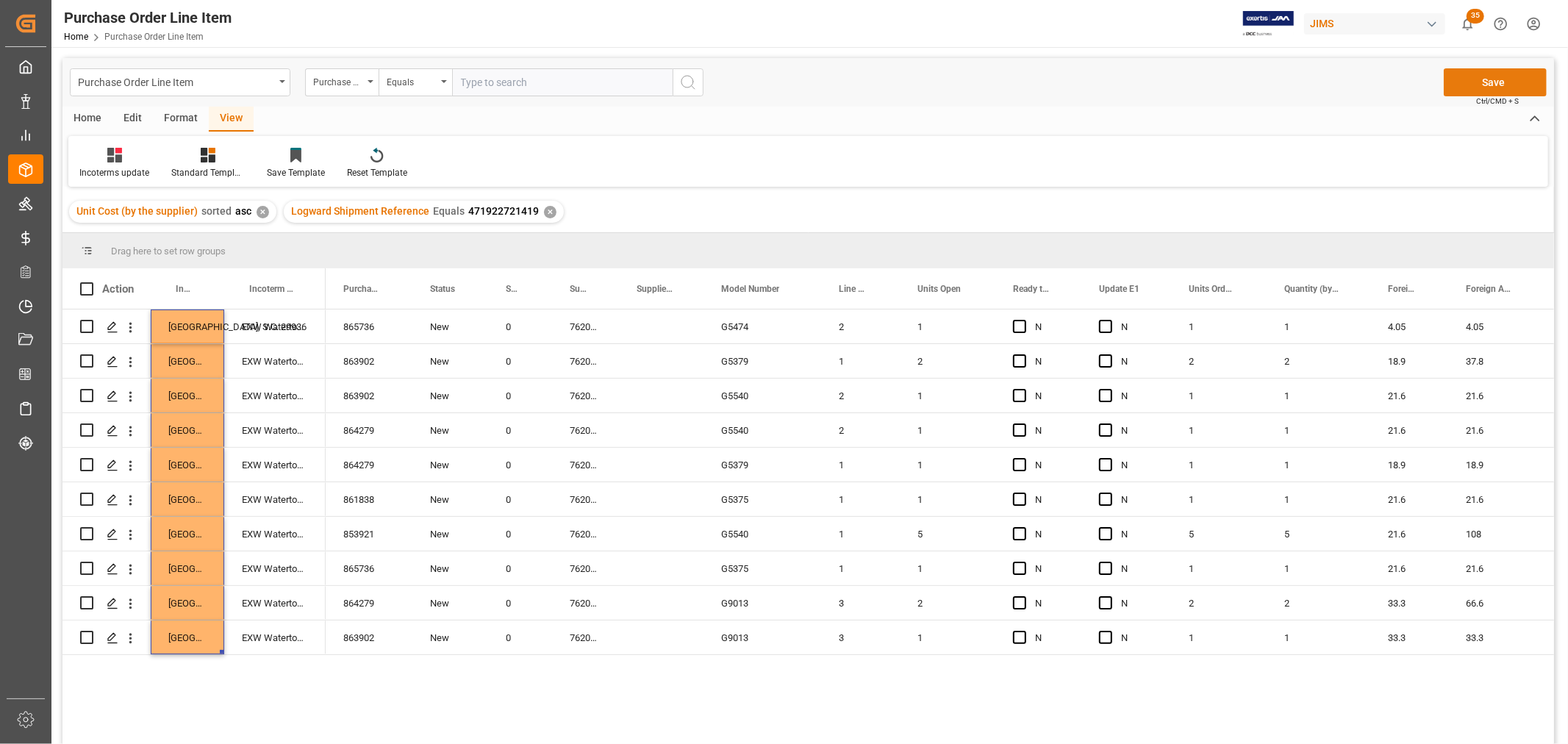
click at [1501, 84] on button "Save" at bounding box center [1495, 82] width 103 height 28
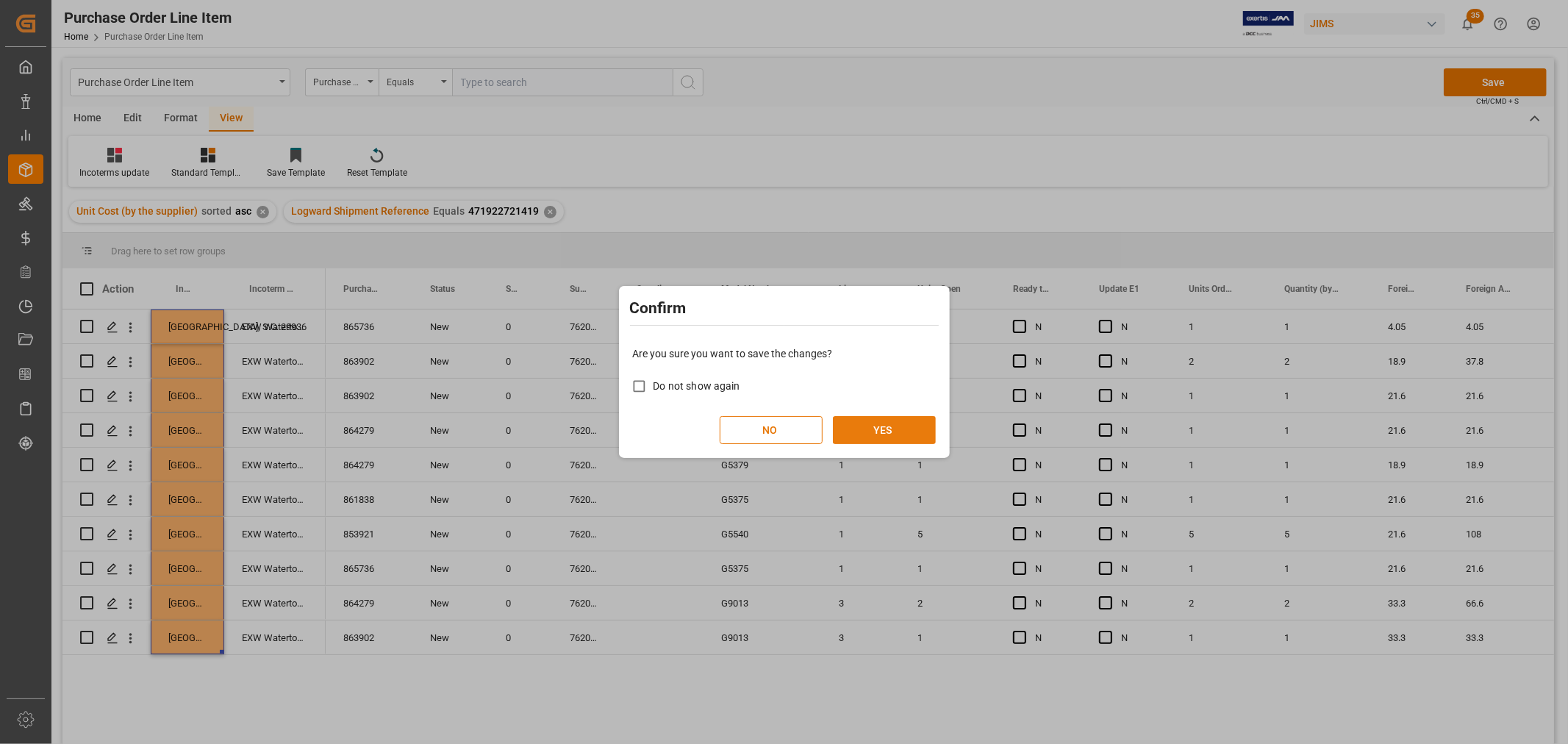
click at [877, 428] on button "YES" at bounding box center [884, 430] width 103 height 28
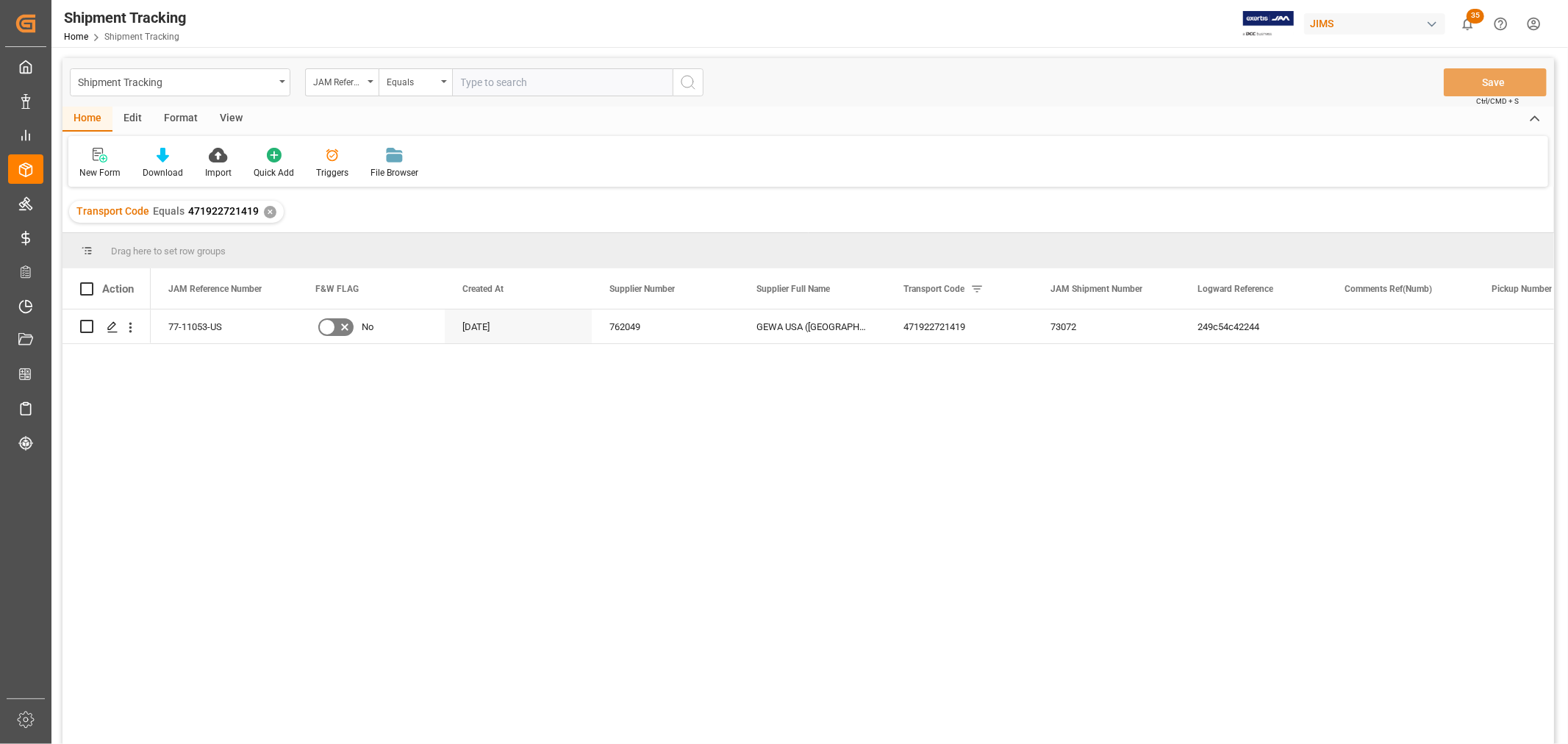
click at [222, 114] on div "View" at bounding box center [231, 119] width 45 height 25
click at [91, 164] on div "Default" at bounding box center [93, 163] width 51 height 32
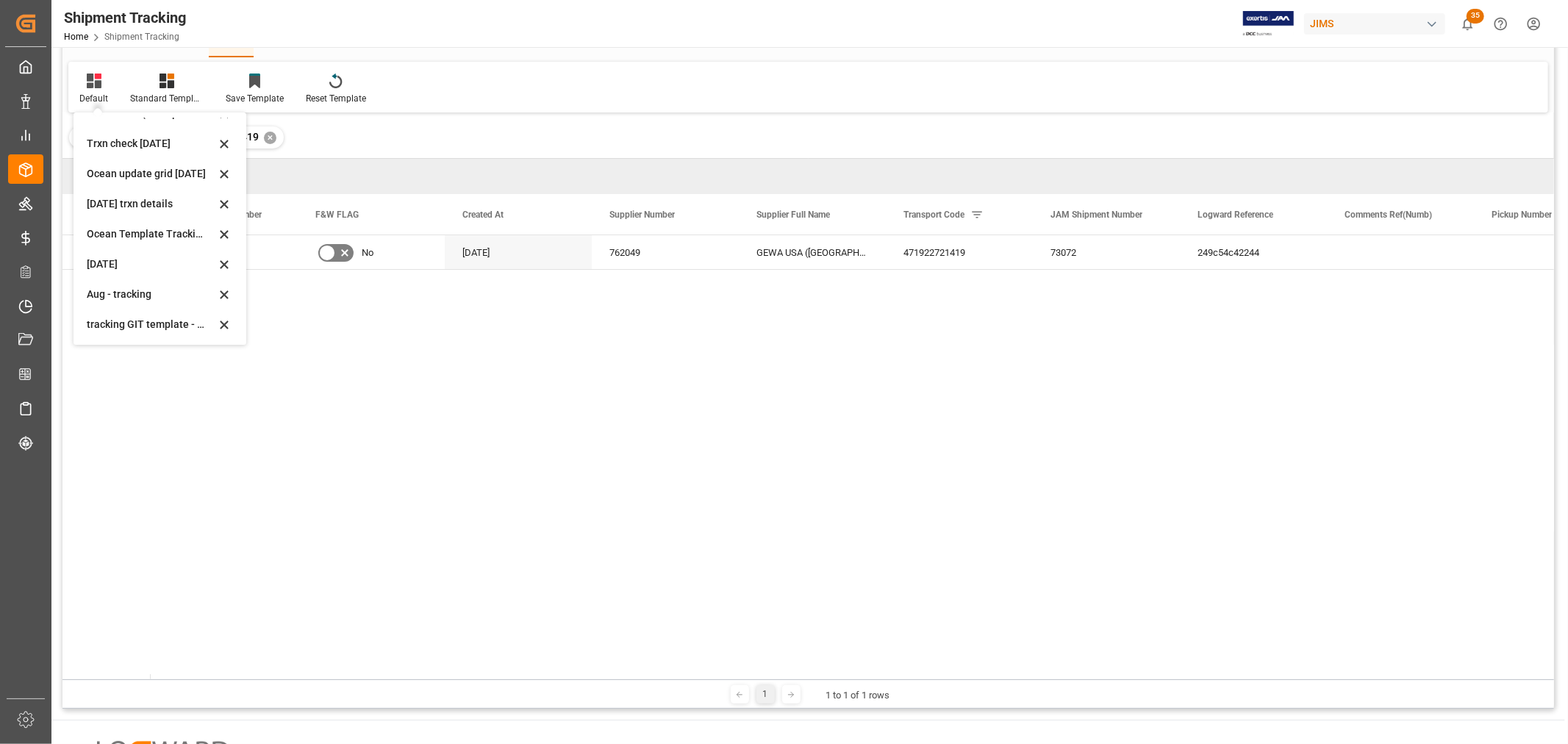
scroll to position [163, 0]
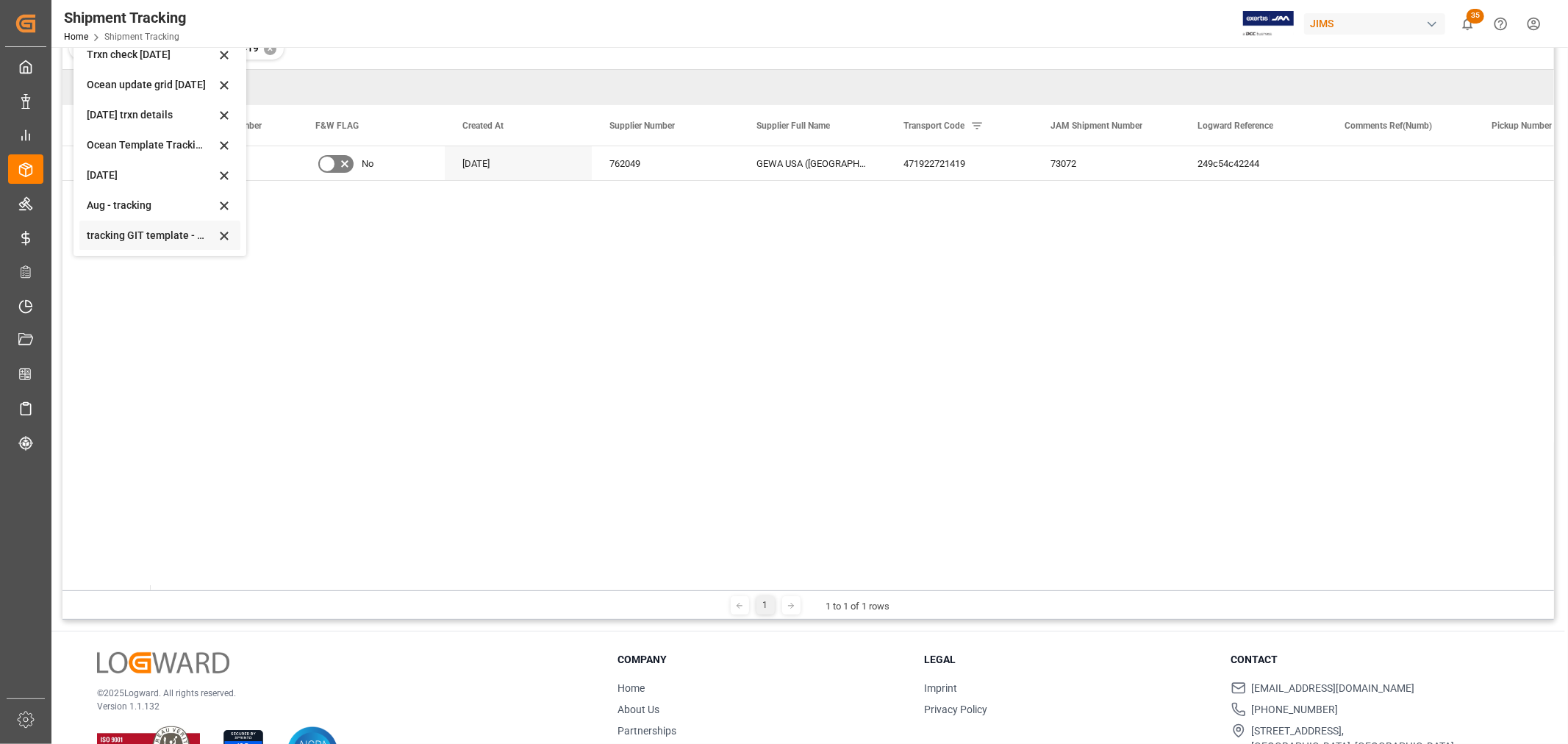
click at [129, 233] on div "tracking GIT template - Rev" at bounding box center [151, 236] width 128 height 16
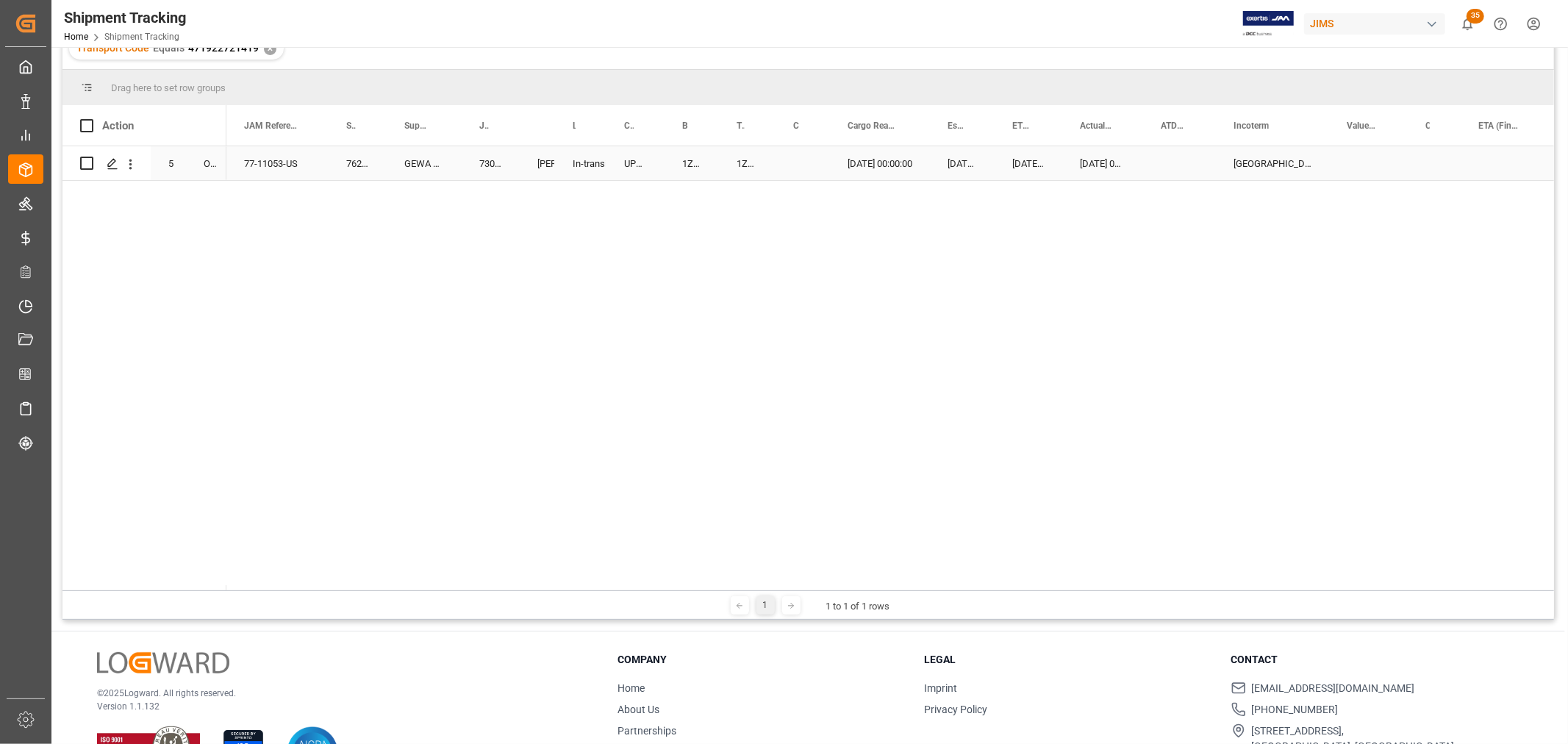
click at [1160, 159] on div "Press SPACE to select this row." at bounding box center [1180, 163] width 73 height 34
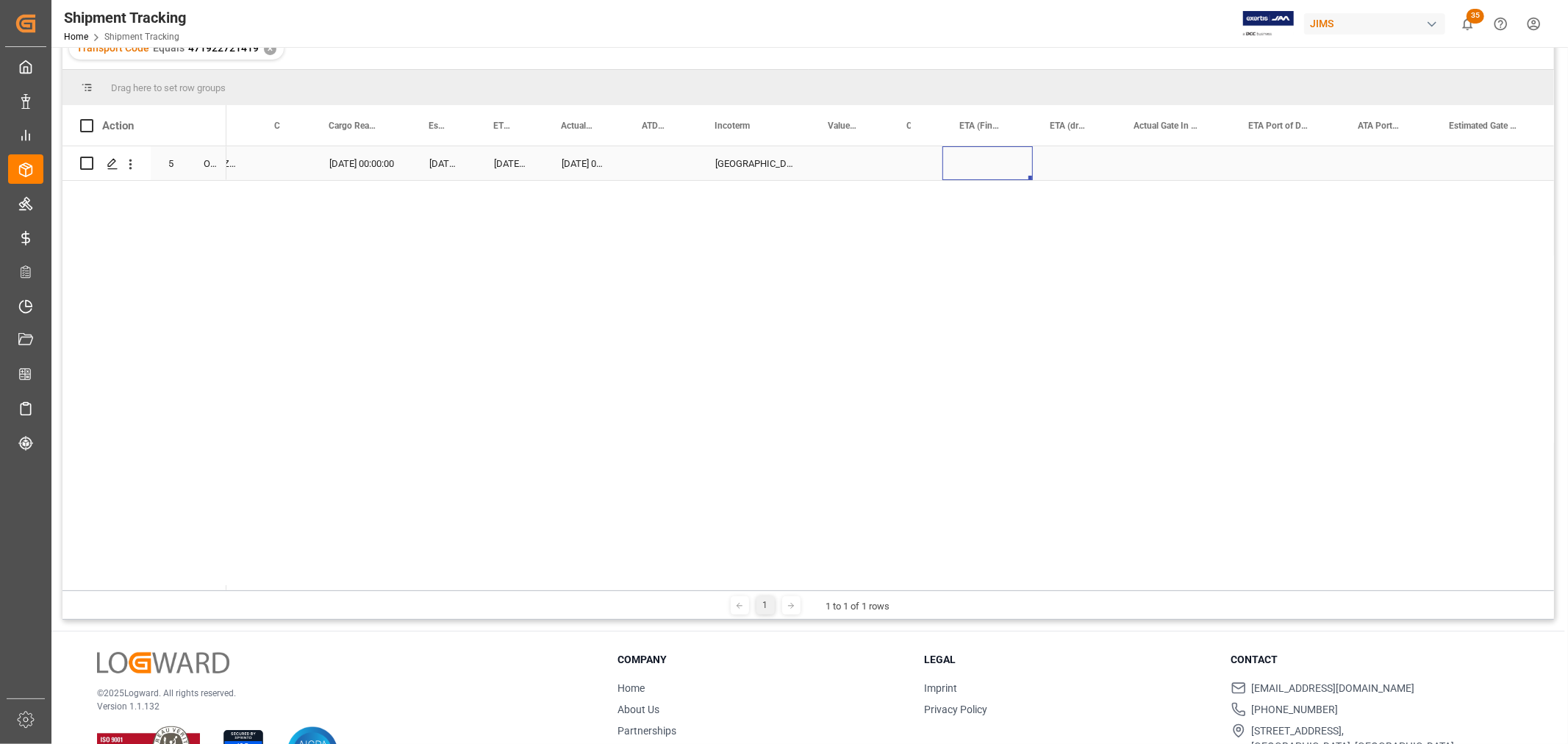
click at [966, 158] on div "Press SPACE to select this row." at bounding box center [987, 163] width 90 height 34
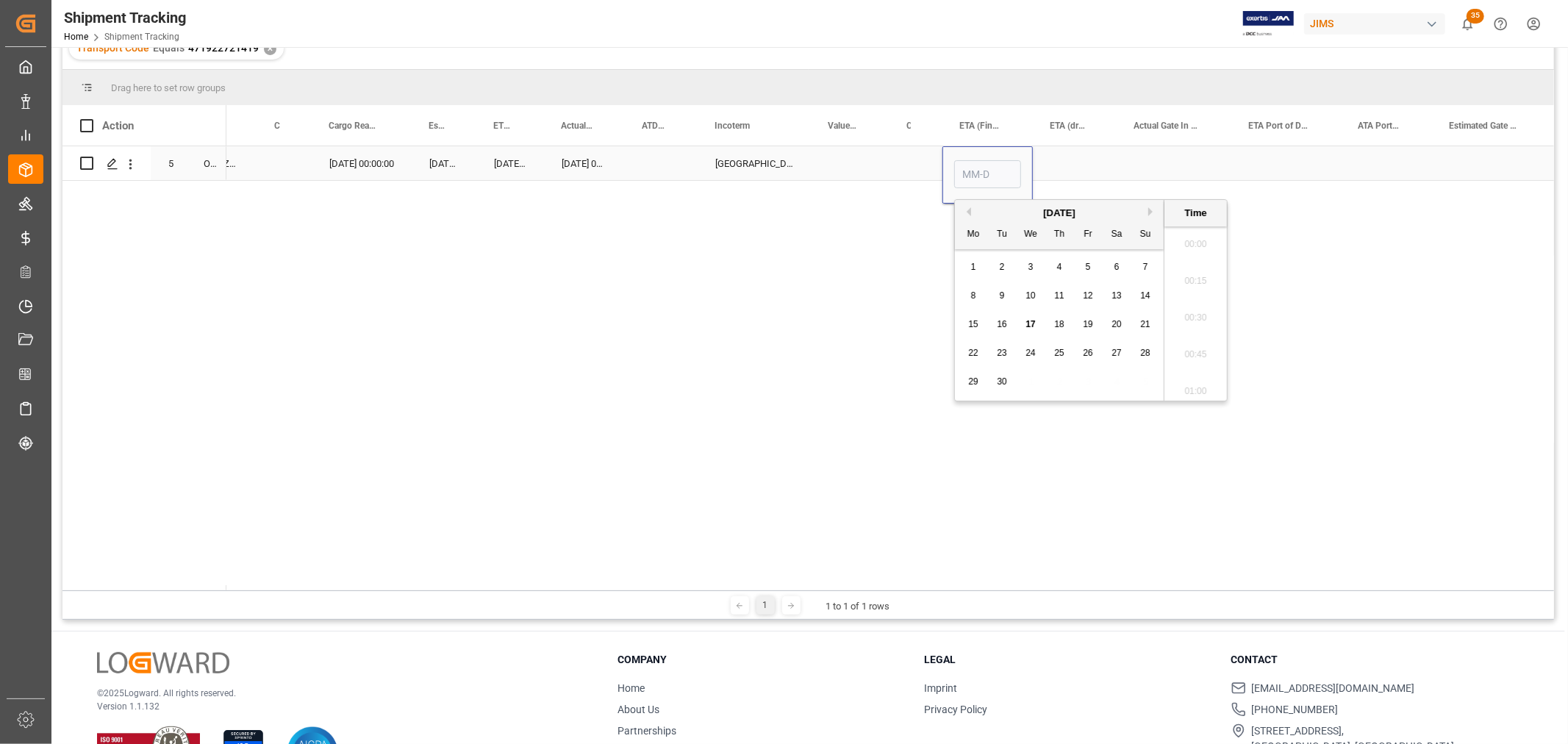
scroll to position [1916, 0]
click at [1029, 322] on span "17" at bounding box center [1030, 323] width 9 height 10
type input "[DATE] 00:00"
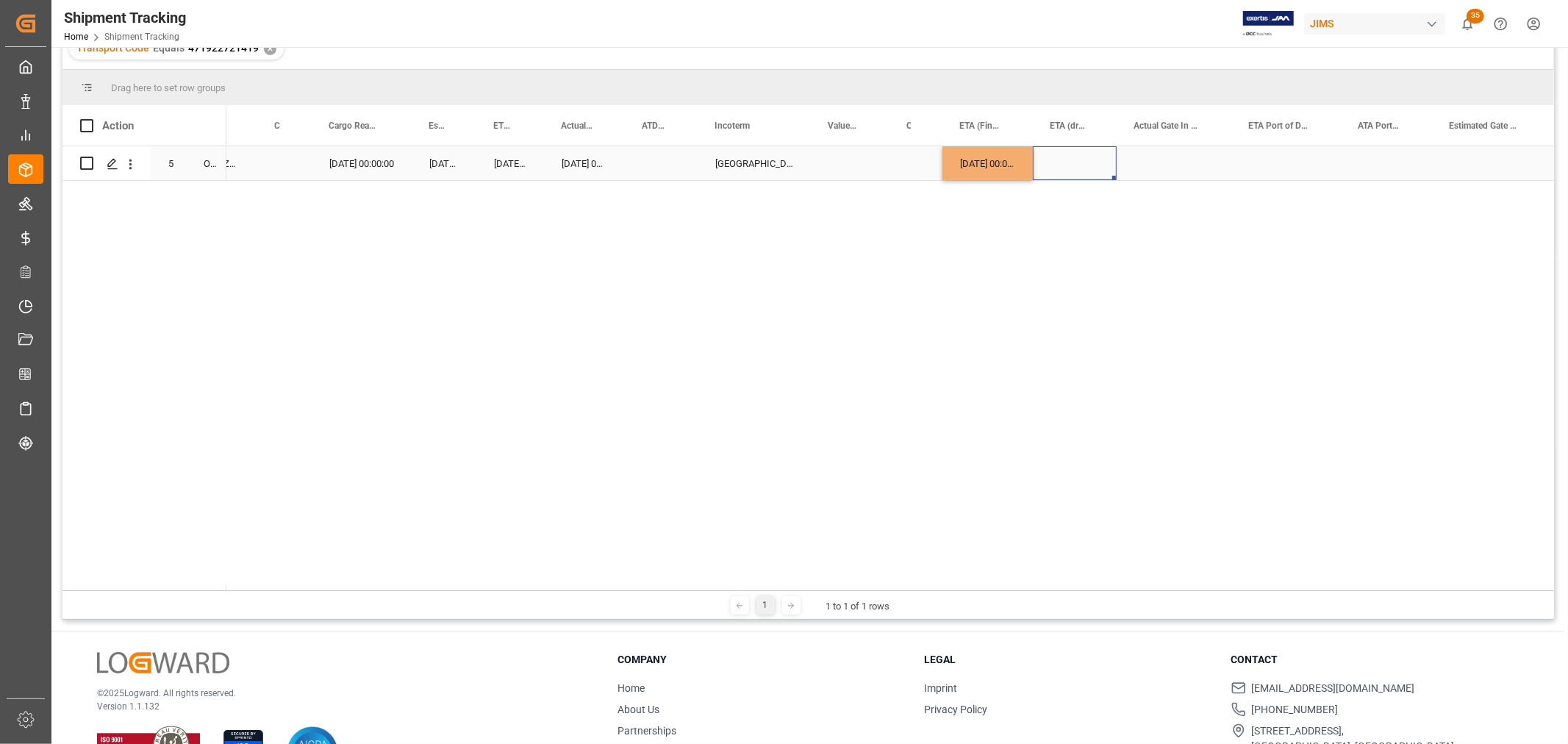
click at [1110, 168] on div "Press SPACE to select this row." at bounding box center [1075, 163] width 84 height 34
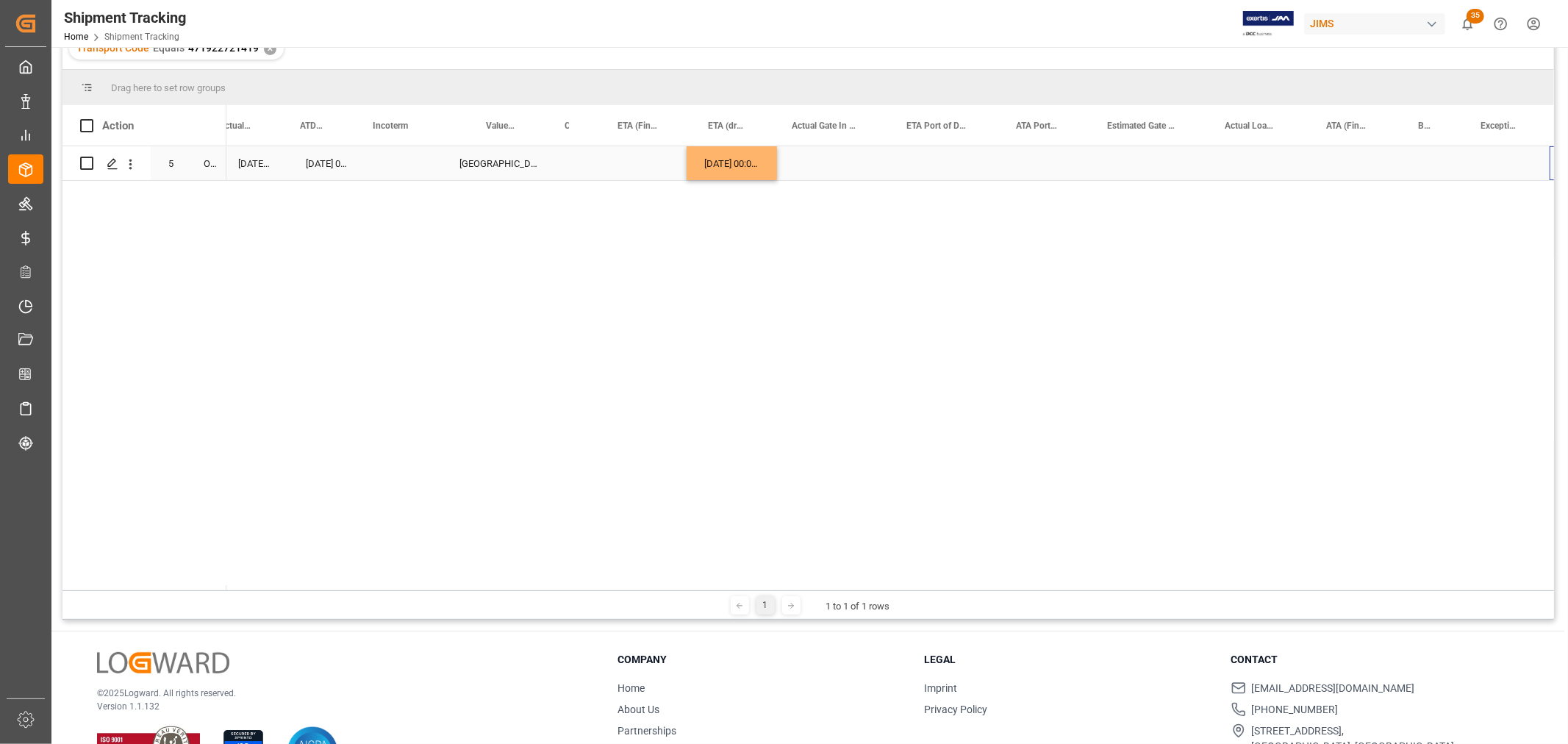
scroll to position [0, 861]
click at [1328, 157] on div "Press SPACE to select this row." at bounding box center [1354, 163] width 92 height 34
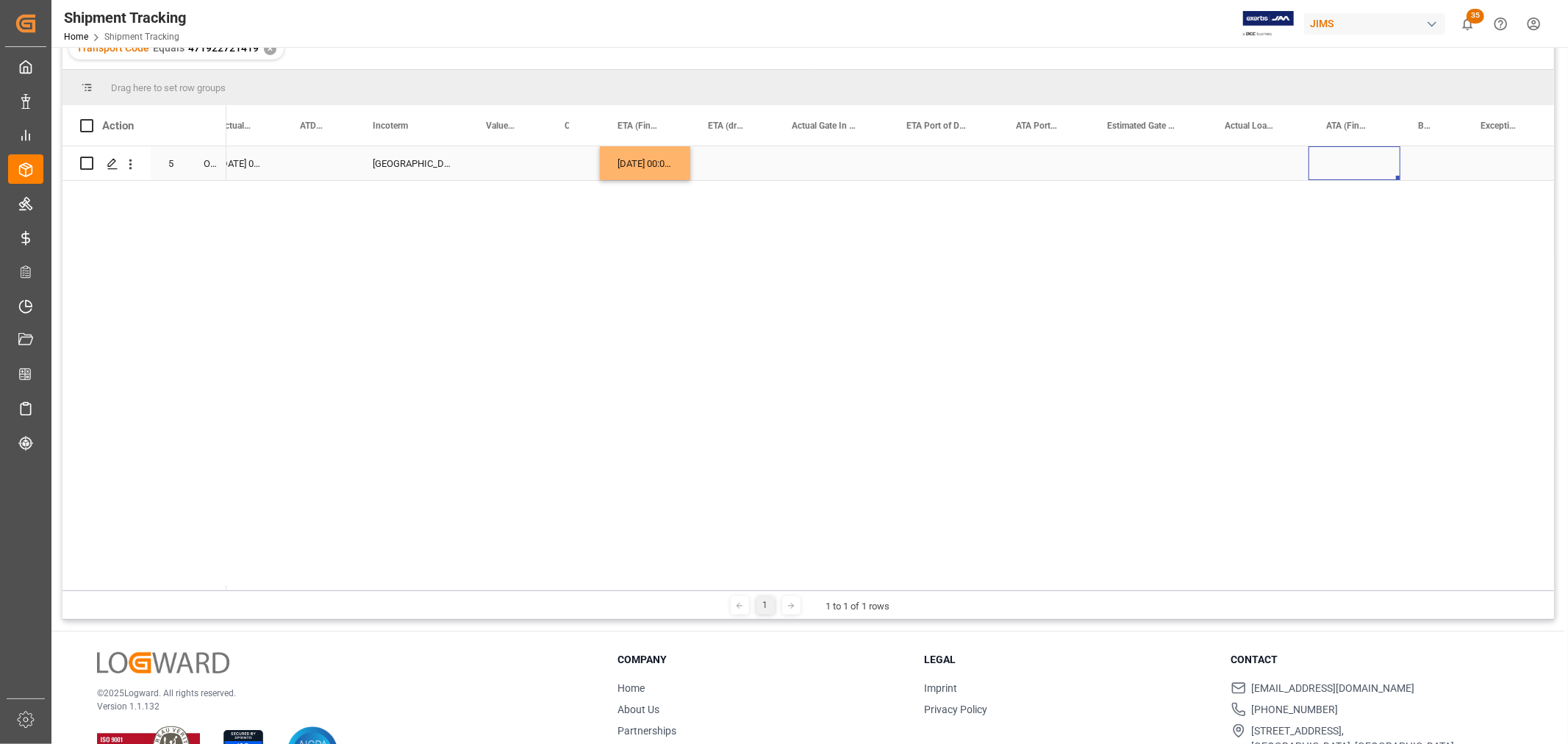
click at [645, 165] on div "[DATE] 00:00:00" at bounding box center [645, 163] width 90 height 34
click at [1349, 160] on div "Press SPACE to select this row." at bounding box center [1354, 163] width 92 height 34
click at [1216, 172] on div "Press SPACE to select this row." at bounding box center [1258, 163] width 102 height 34
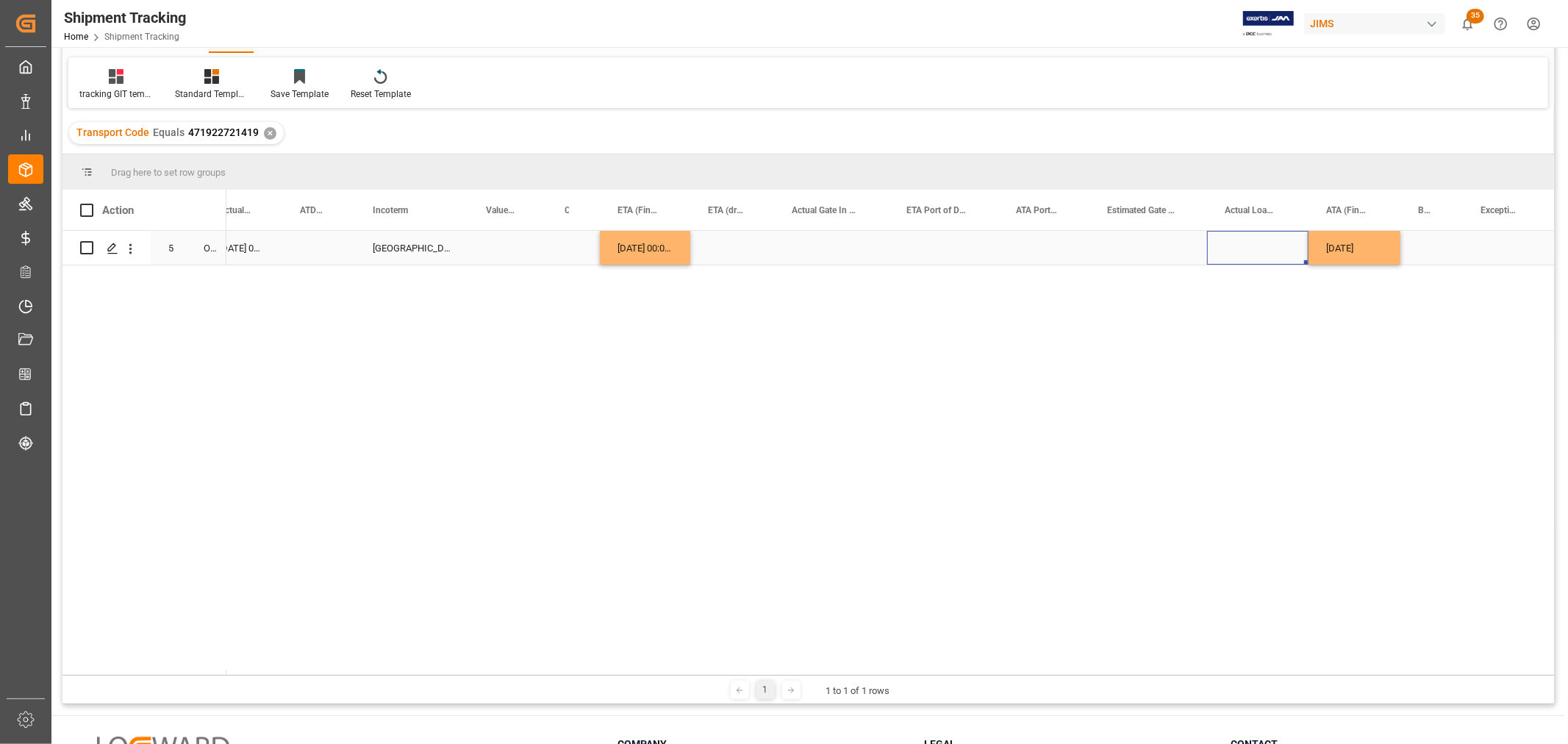
scroll to position [0, 0]
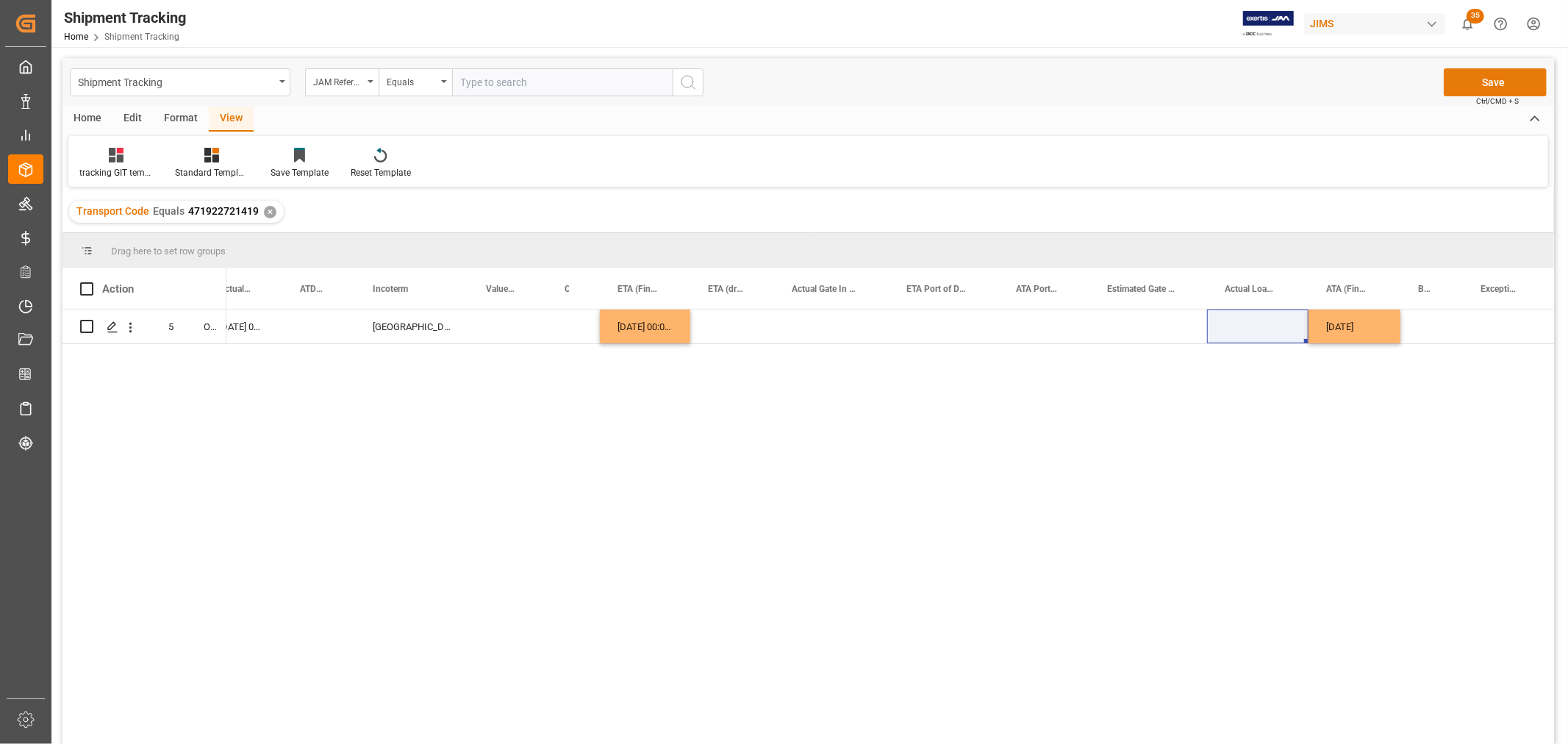
click at [1509, 78] on button "Save" at bounding box center [1495, 82] width 103 height 28
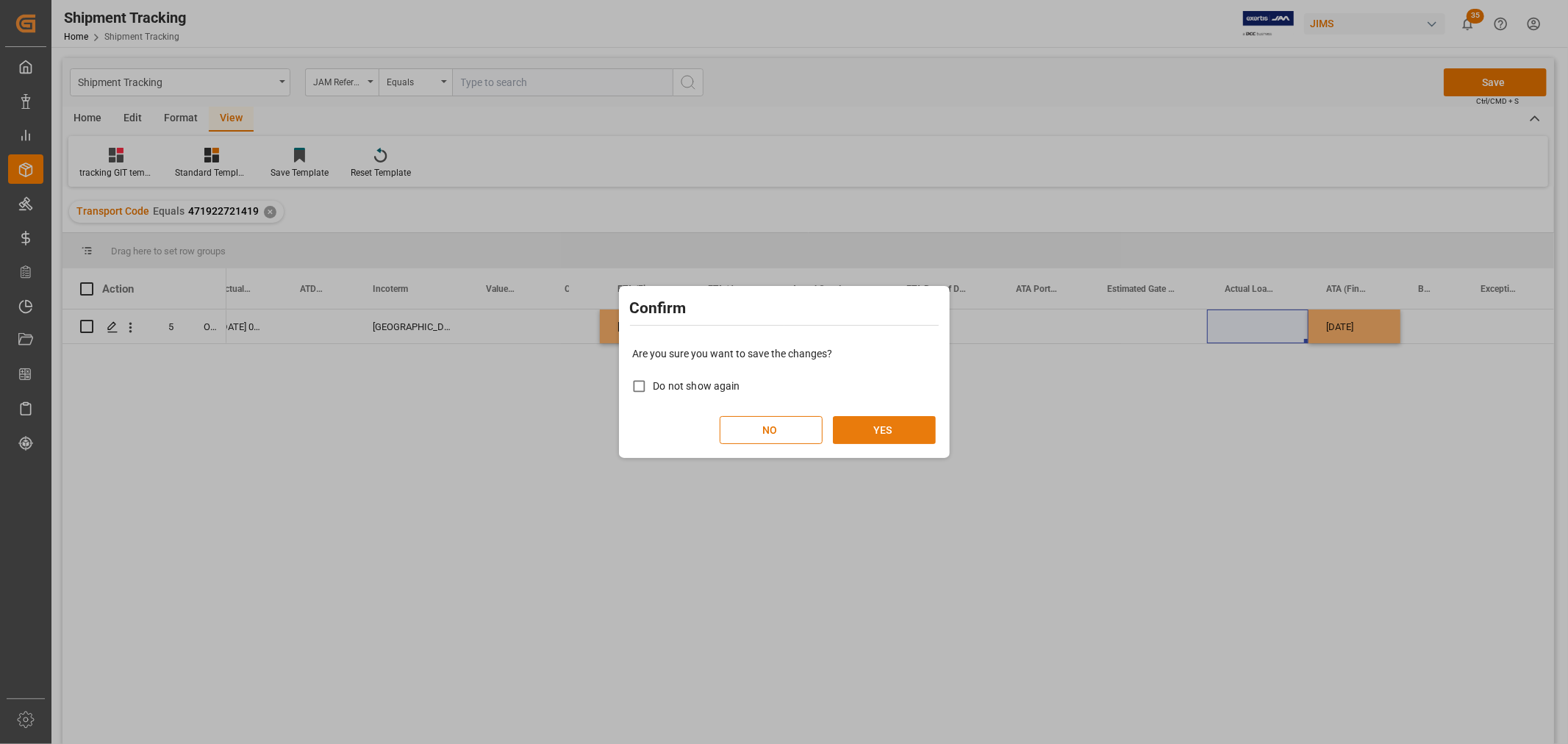
click at [897, 430] on button "YES" at bounding box center [884, 430] width 103 height 28
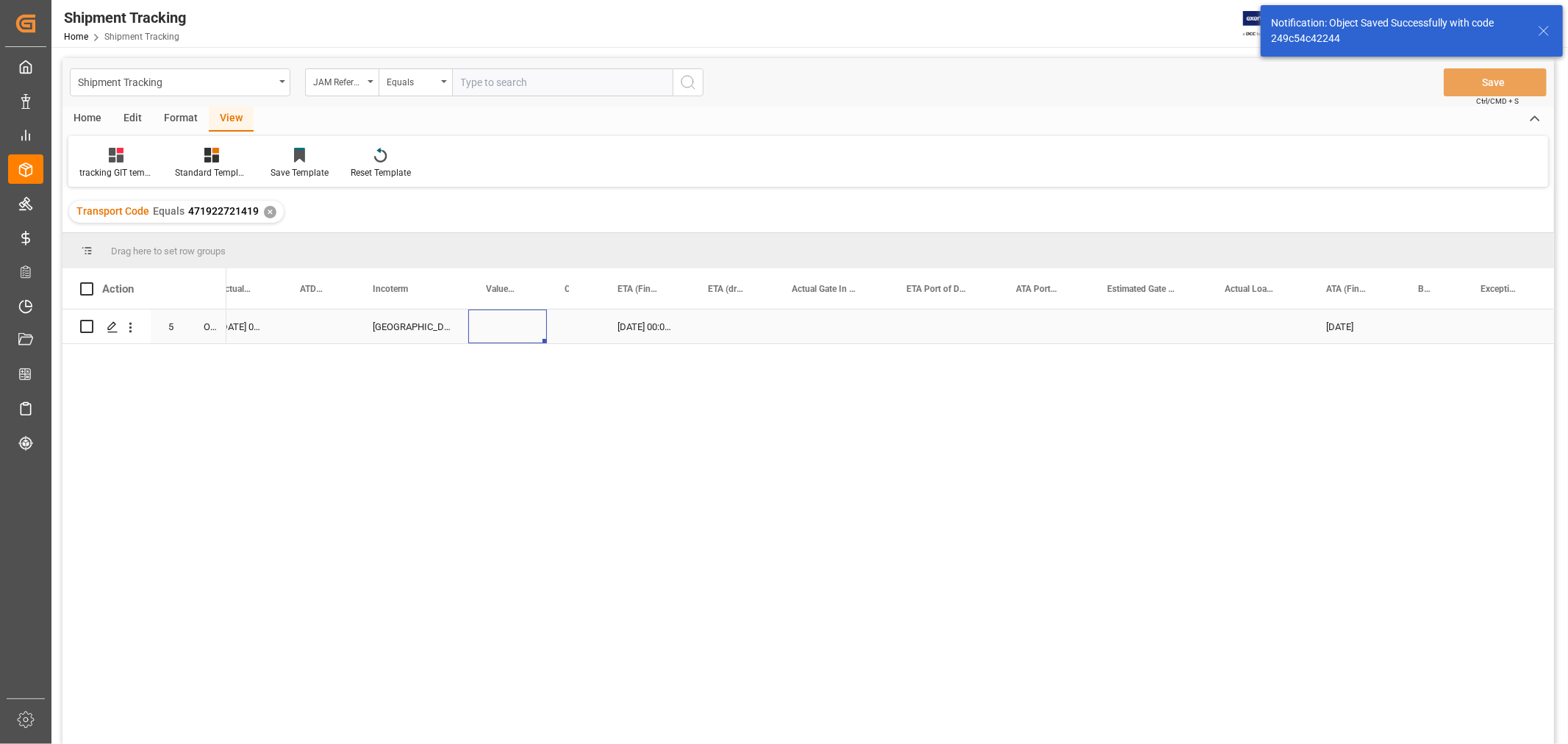
click at [539, 328] on div "Press SPACE to select this row." at bounding box center [508, 326] width 78 height 34
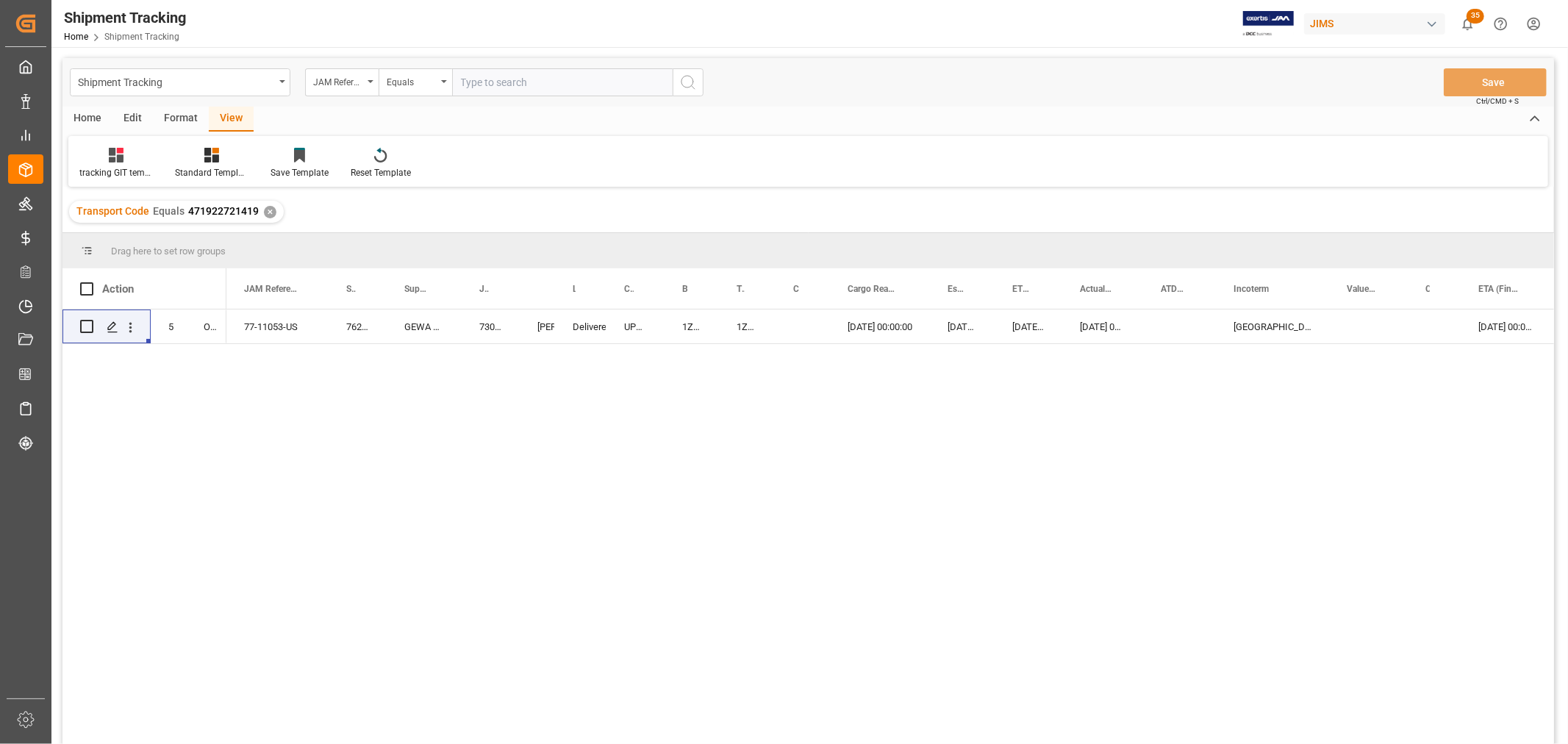
click at [439, 395] on div "[DATE] 00:00:00 [DATE] 00:00:00 [DATE] 00:00:00 [GEOGRAPHIC_DATA], S.C. 29936 […" at bounding box center [890, 531] width 1328 height 444
click at [282, 77] on div "Shipment Tracking" at bounding box center [180, 82] width 221 height 28
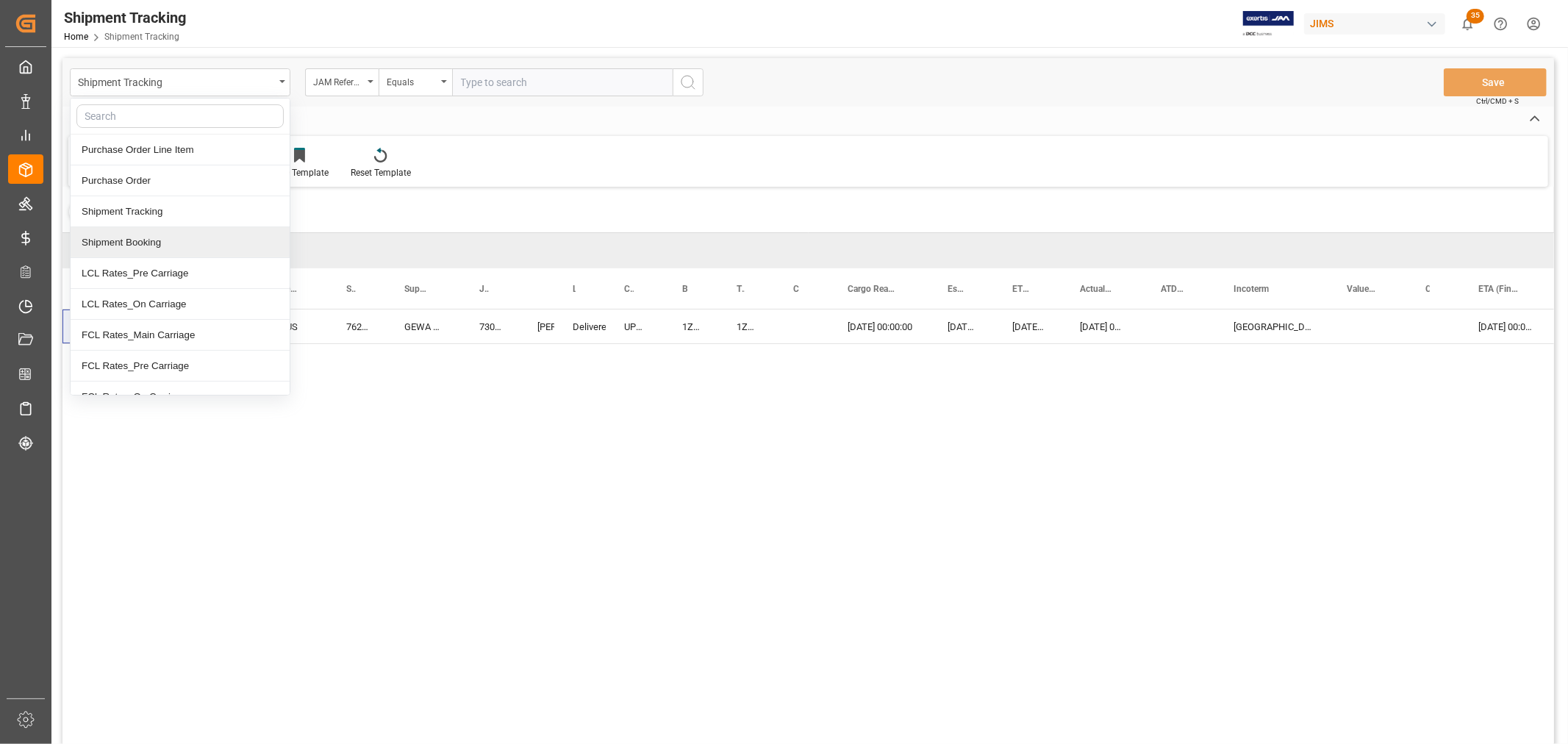
click at [159, 244] on div "Shipment Booking" at bounding box center [180, 242] width 219 height 31
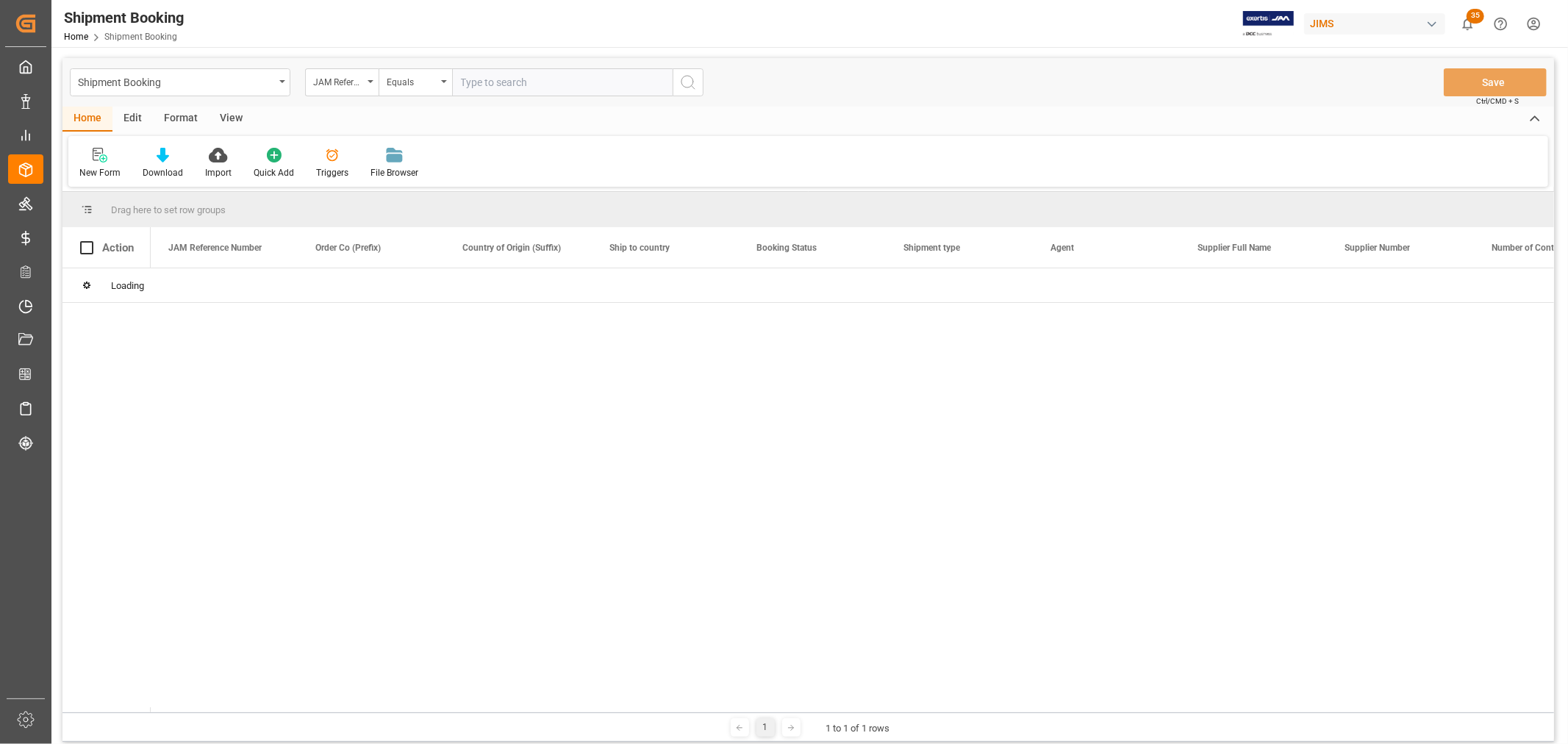
click at [481, 82] on input "text" at bounding box center [562, 82] width 221 height 28
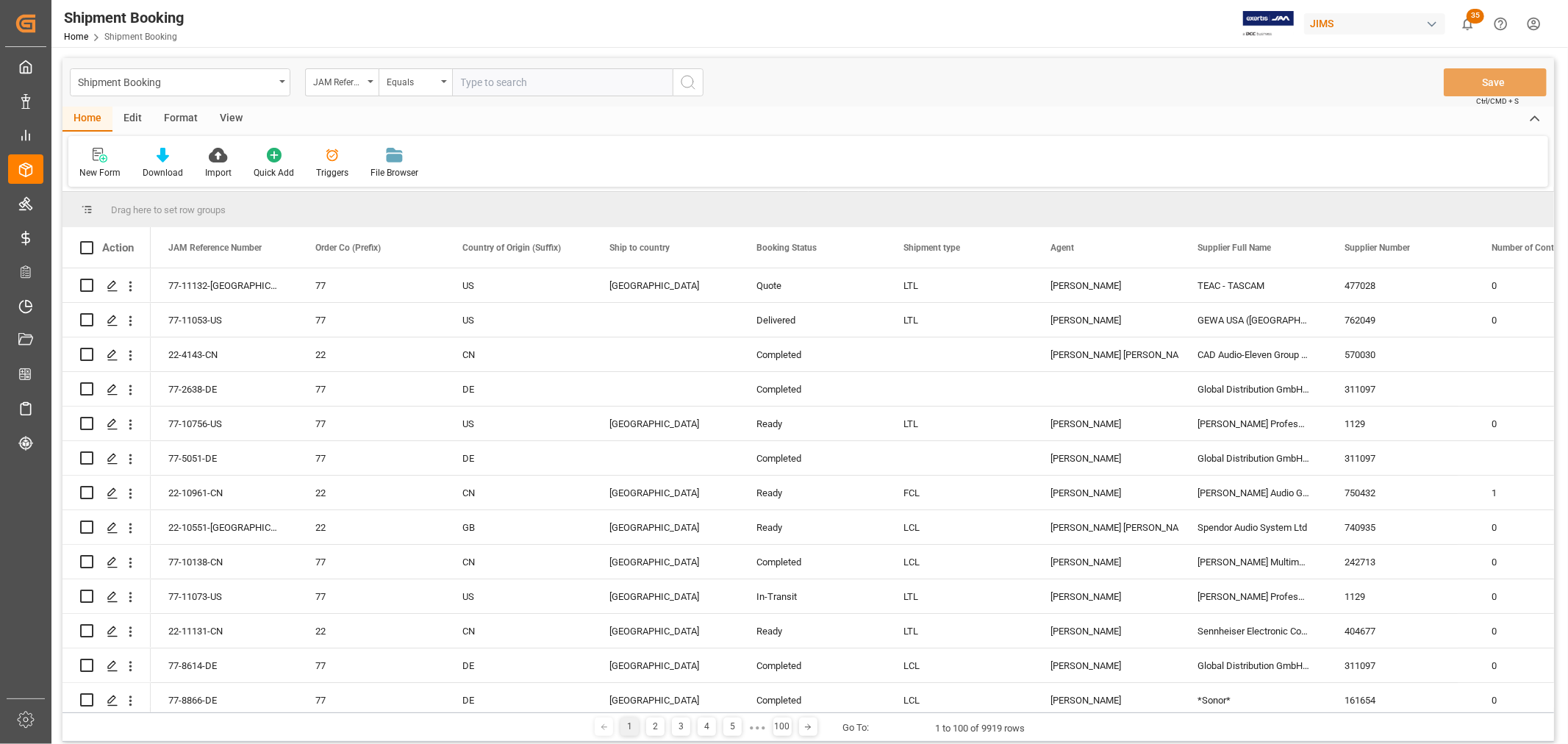
paste input "77-11011-US"
type input "77-11011-US"
click at [680, 78] on icon "search button" at bounding box center [688, 82] width 18 height 18
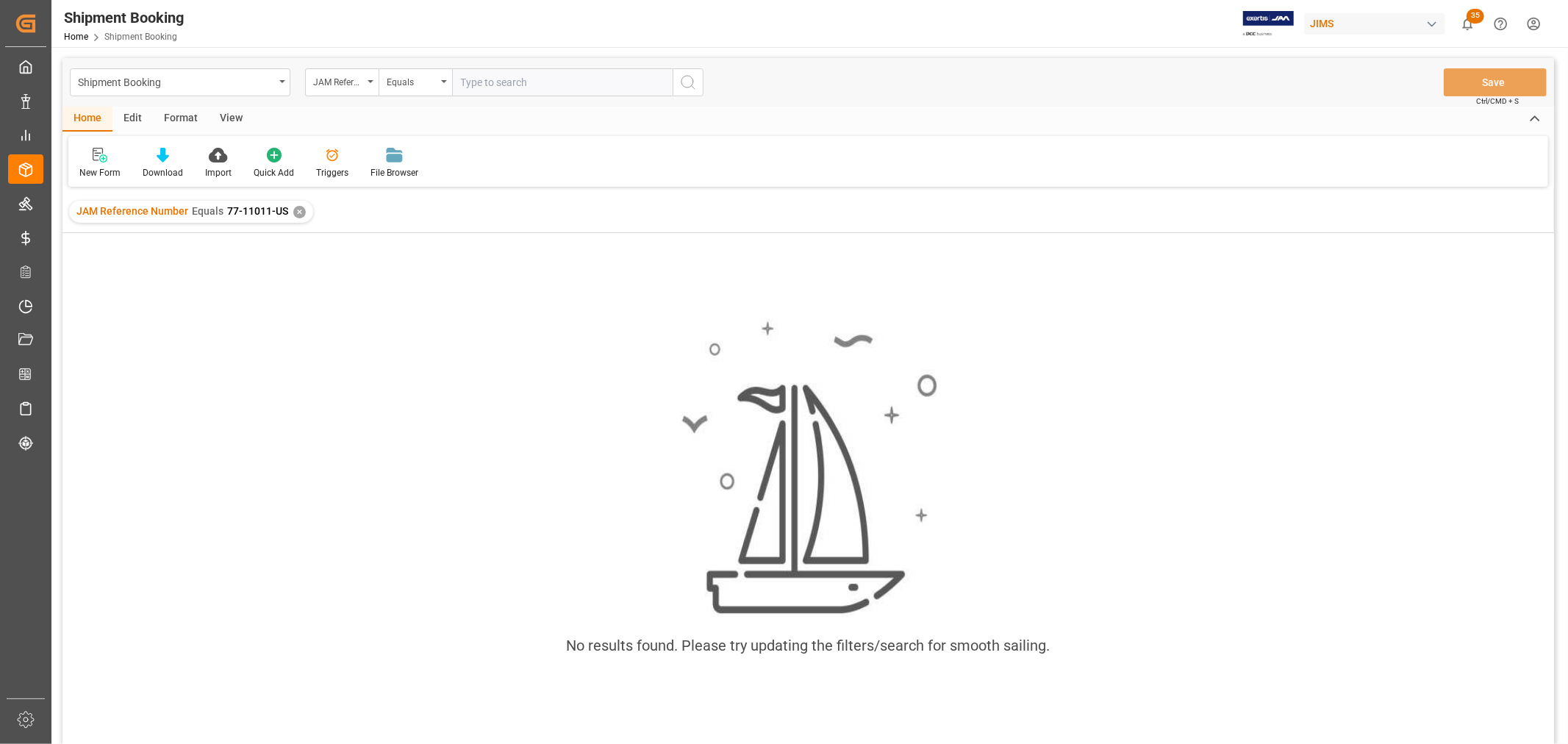
click at [303, 210] on div "✕" at bounding box center [300, 212] width 13 height 13
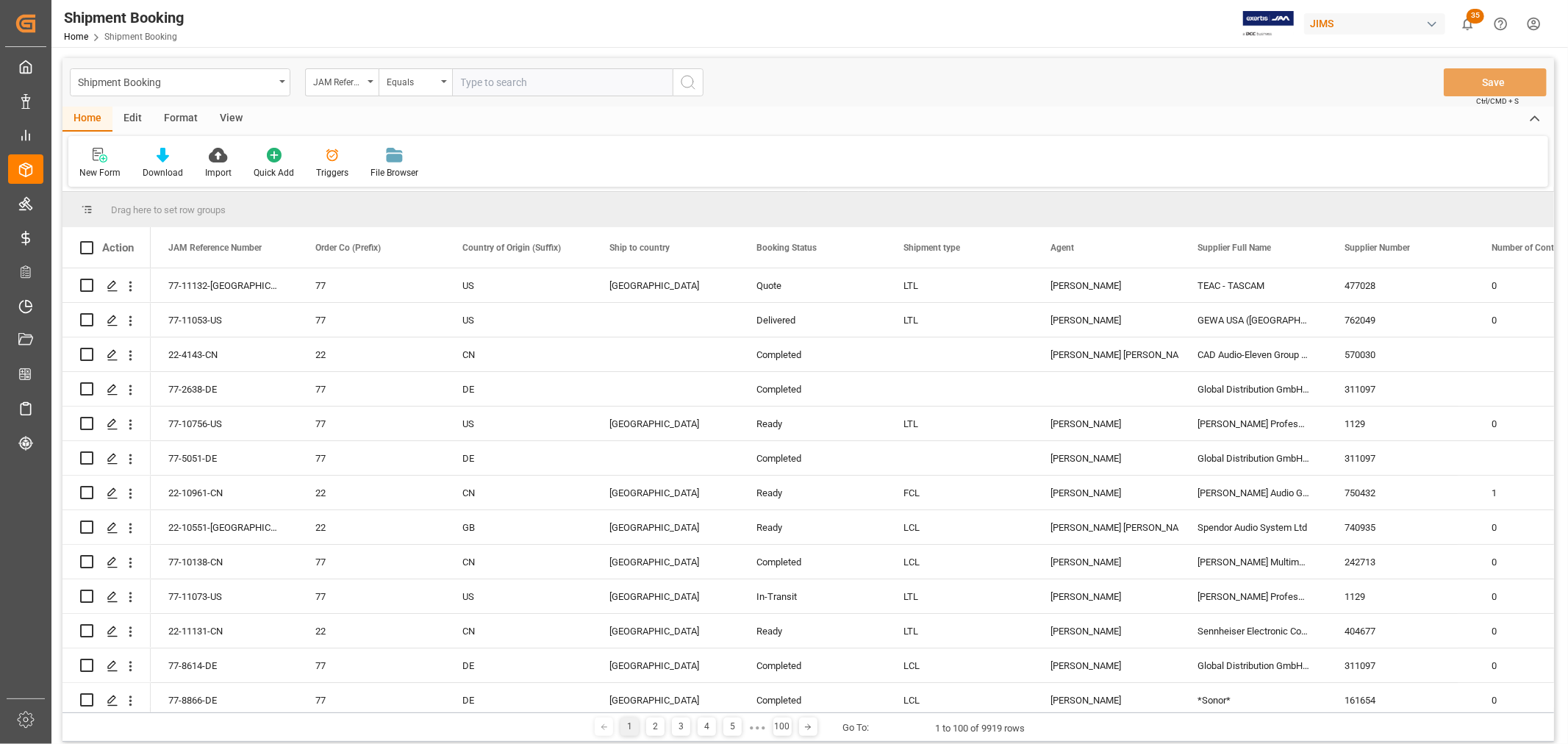
click at [467, 82] on input "text" at bounding box center [562, 82] width 221 height 28
click at [443, 81] on icon "open menu" at bounding box center [444, 81] width 6 height 3
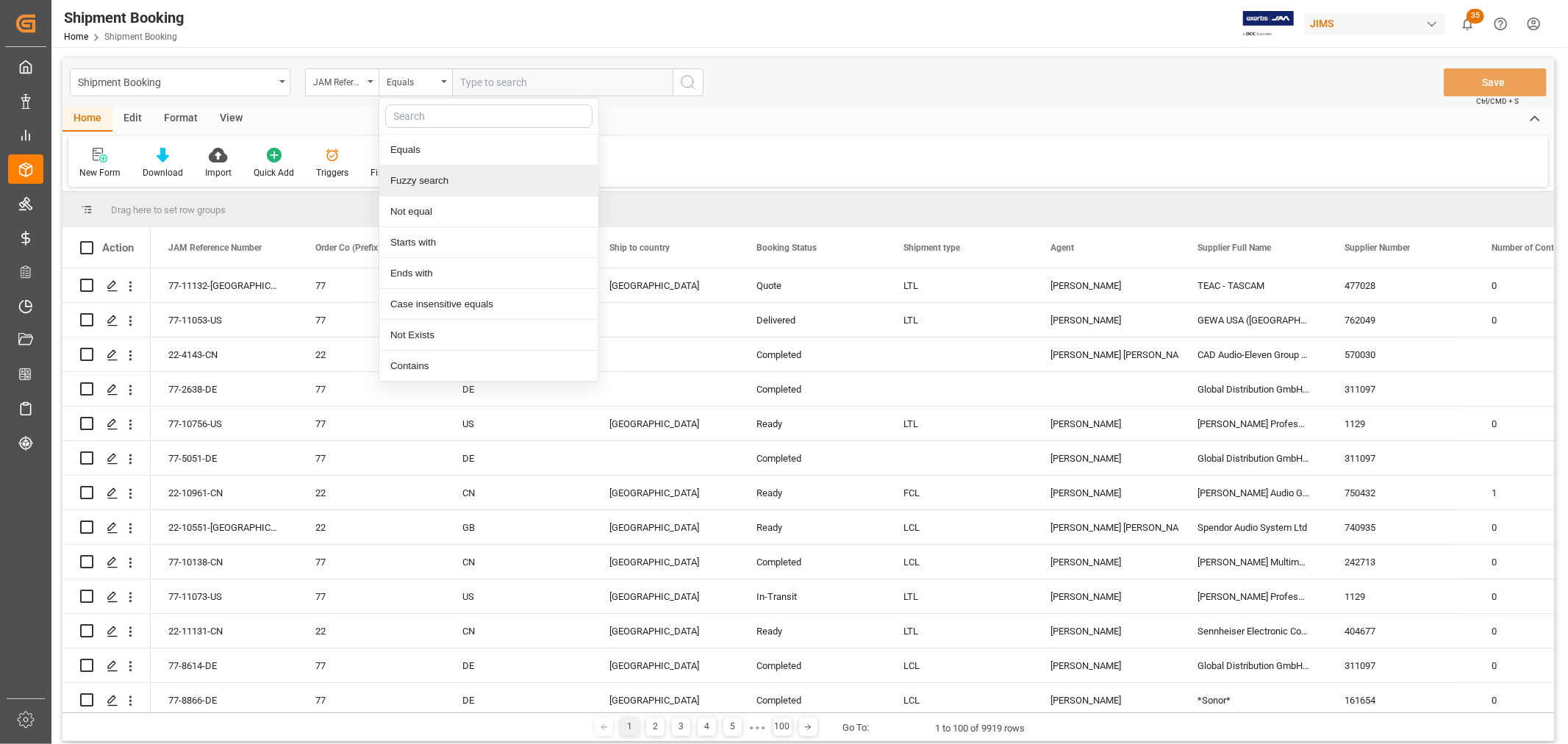
click at [413, 175] on div "Fuzzy search" at bounding box center [489, 180] width 219 height 31
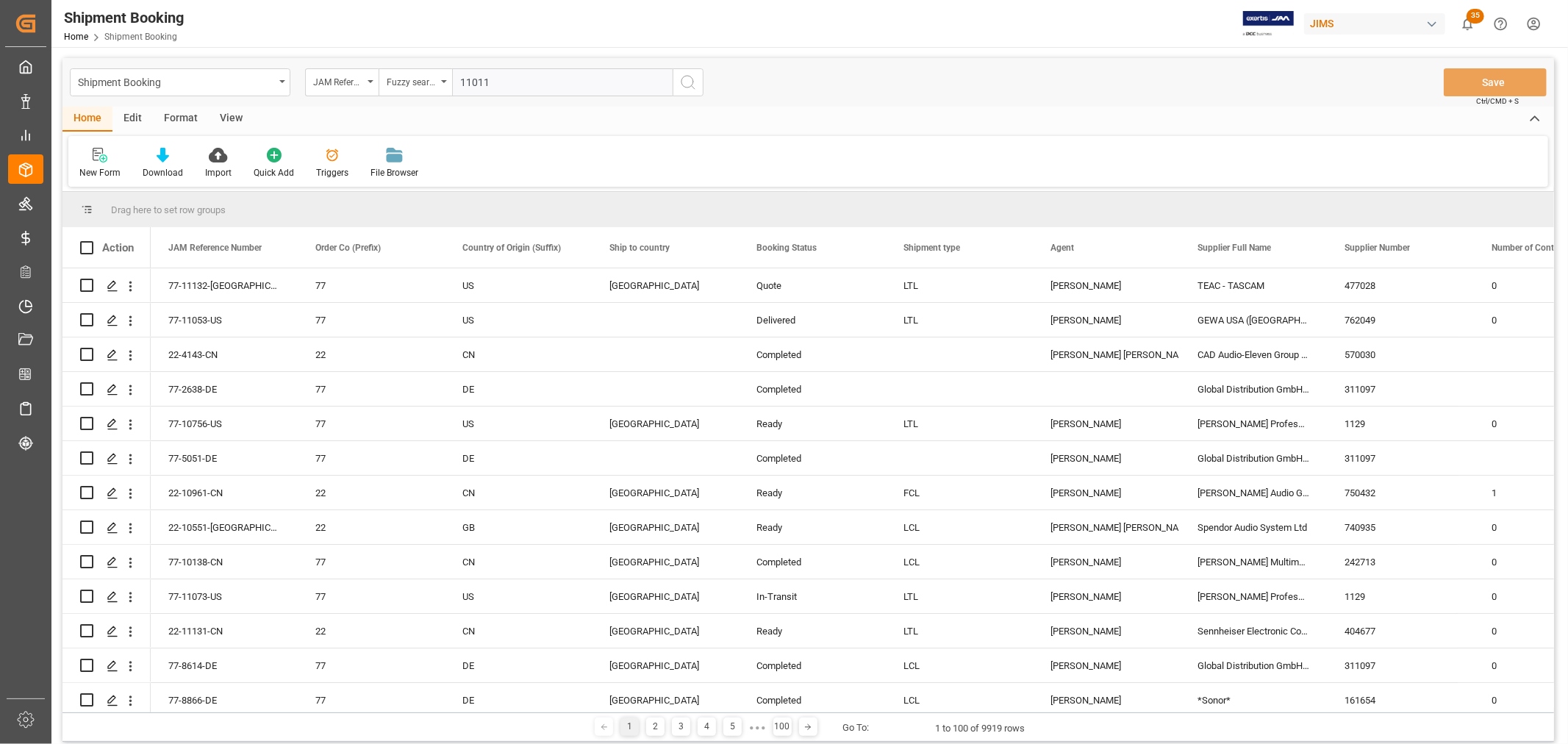
type input "11011"
click at [682, 82] on icon "search button" at bounding box center [688, 82] width 18 height 18
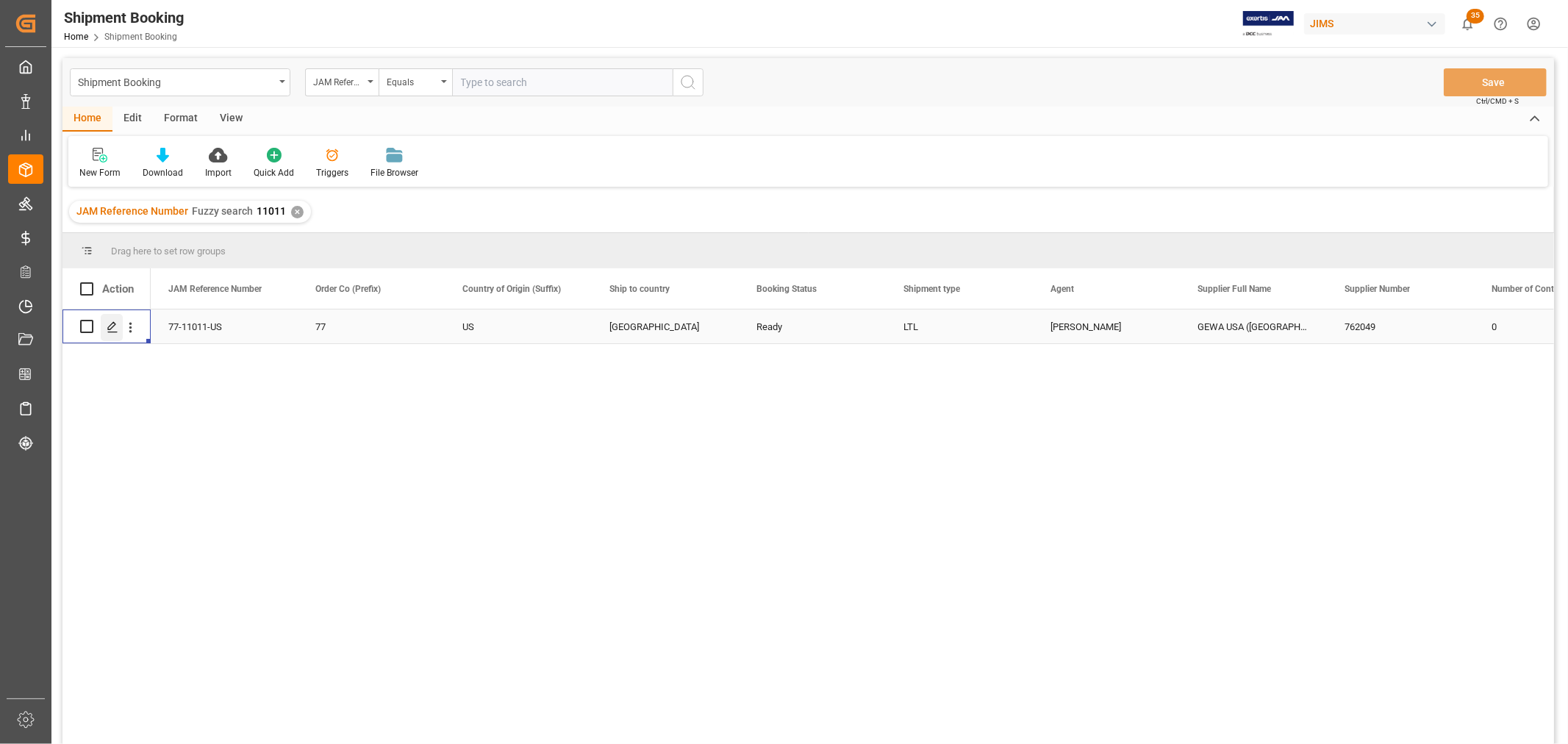
click at [108, 330] on icon "Press SPACE to select this row." at bounding box center [112, 327] width 12 height 12
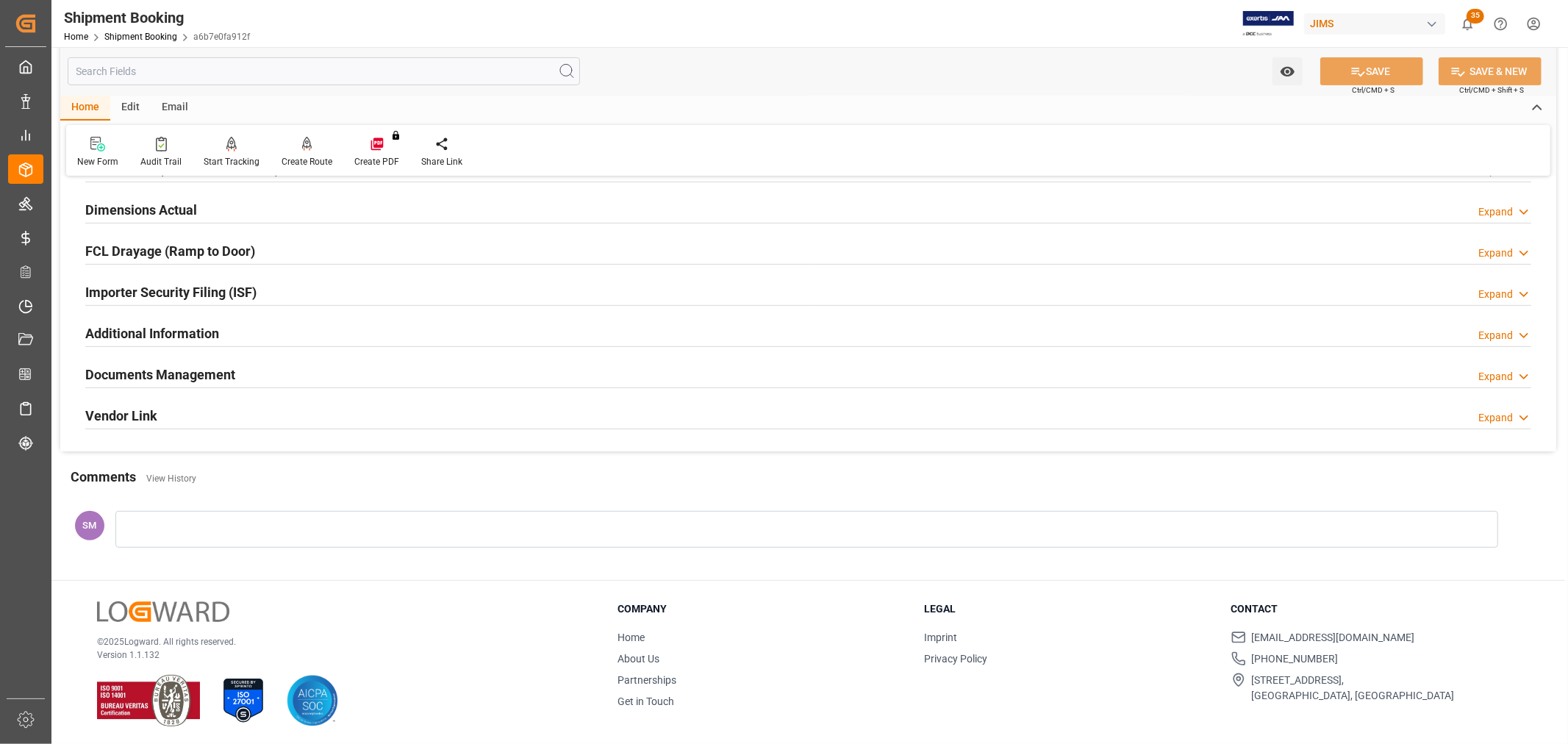
scroll to position [361, 0]
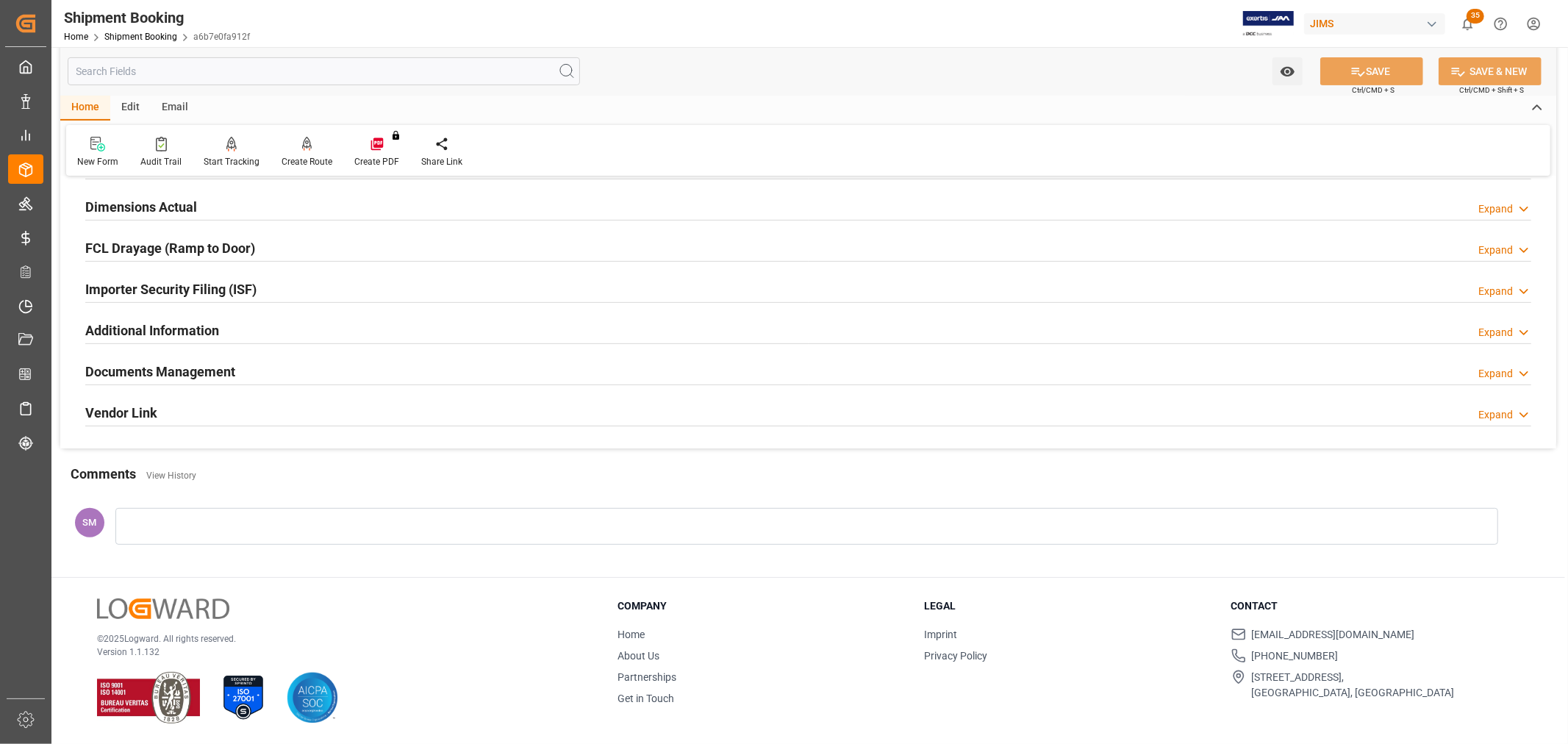
click at [198, 519] on div at bounding box center [807, 526] width 1383 height 37
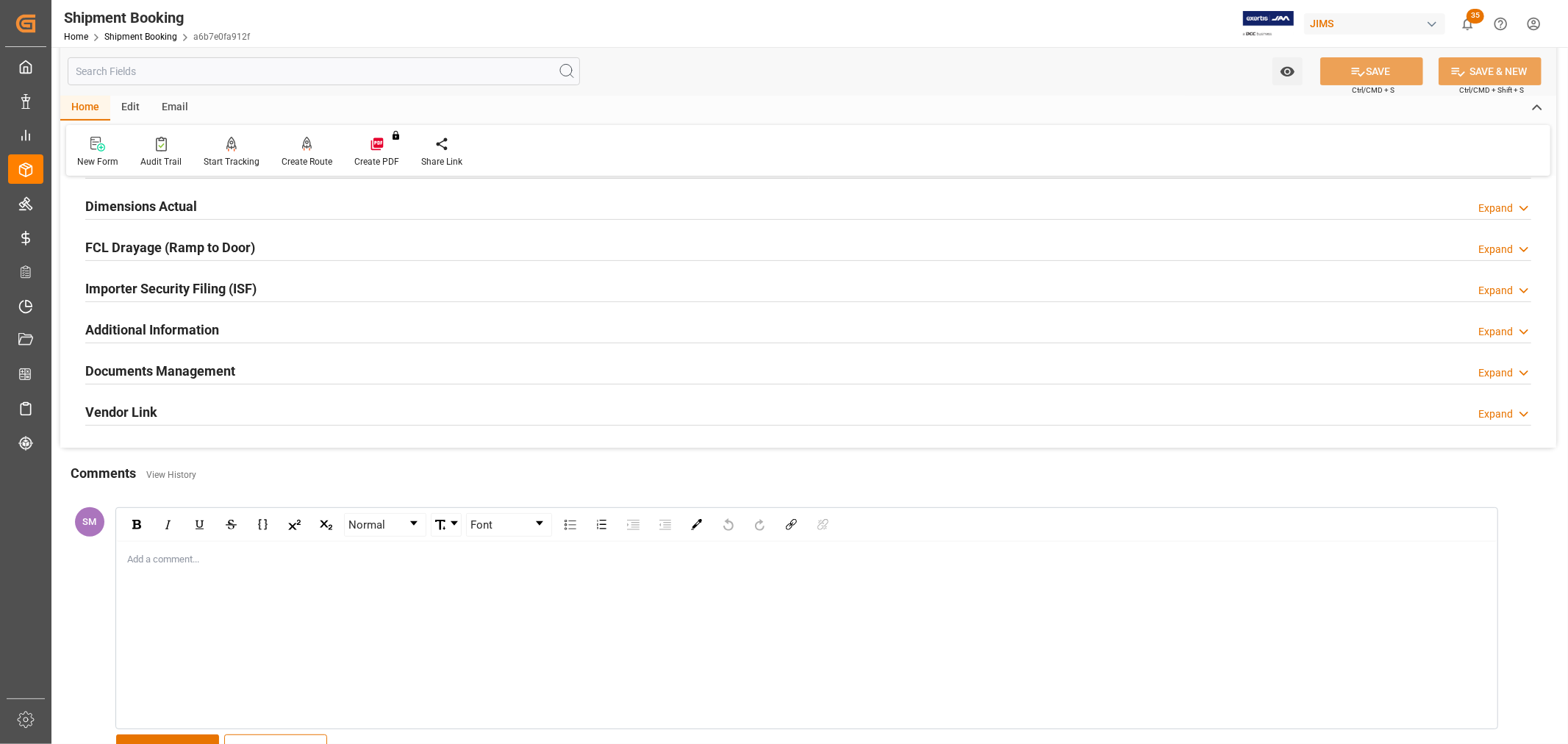
click at [204, 571] on div "Add a comment..." at bounding box center [807, 634] width 1380 height 186
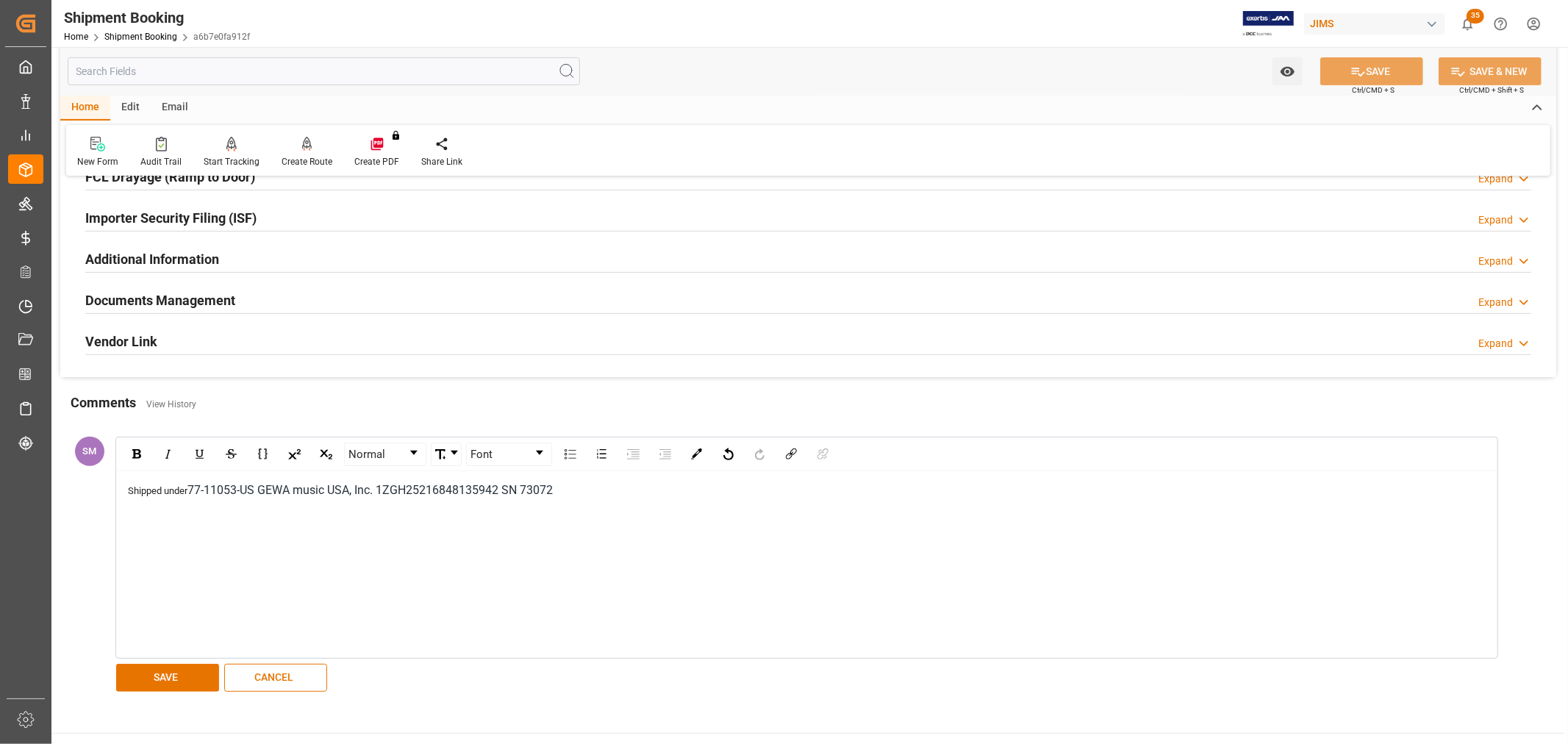
scroll to position [524, 0]
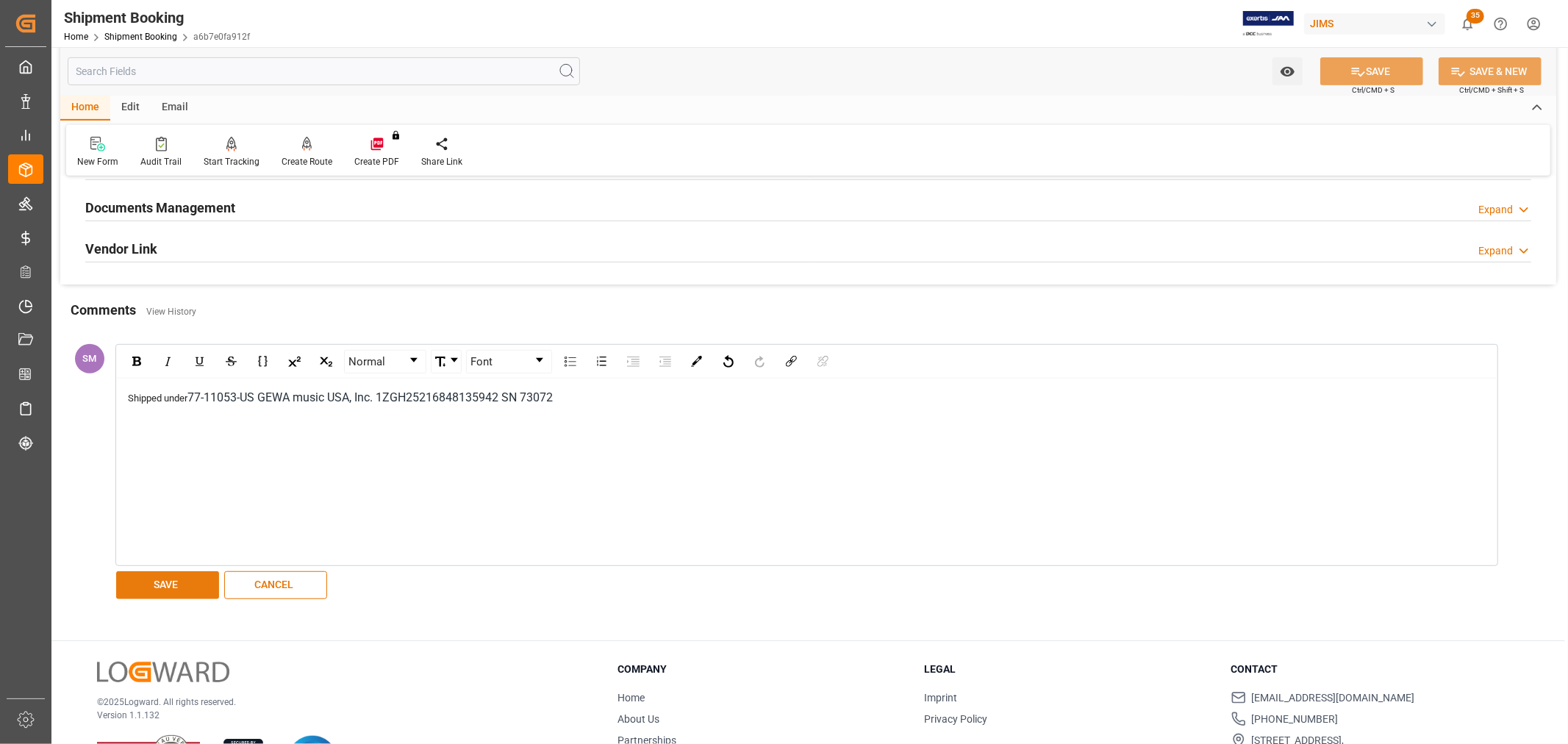
click at [157, 591] on button "SAVE" at bounding box center [167, 585] width 103 height 28
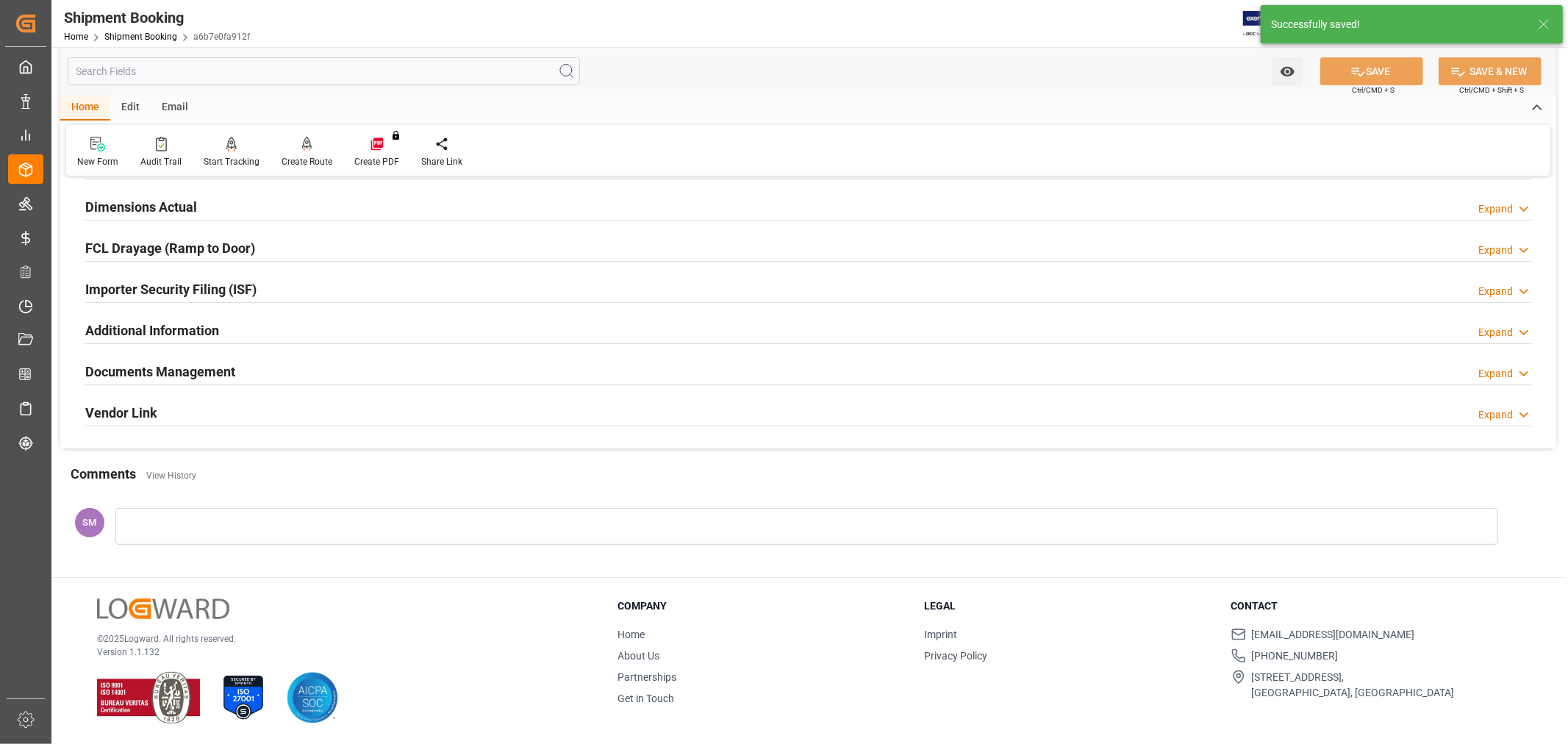
scroll to position [432, 0]
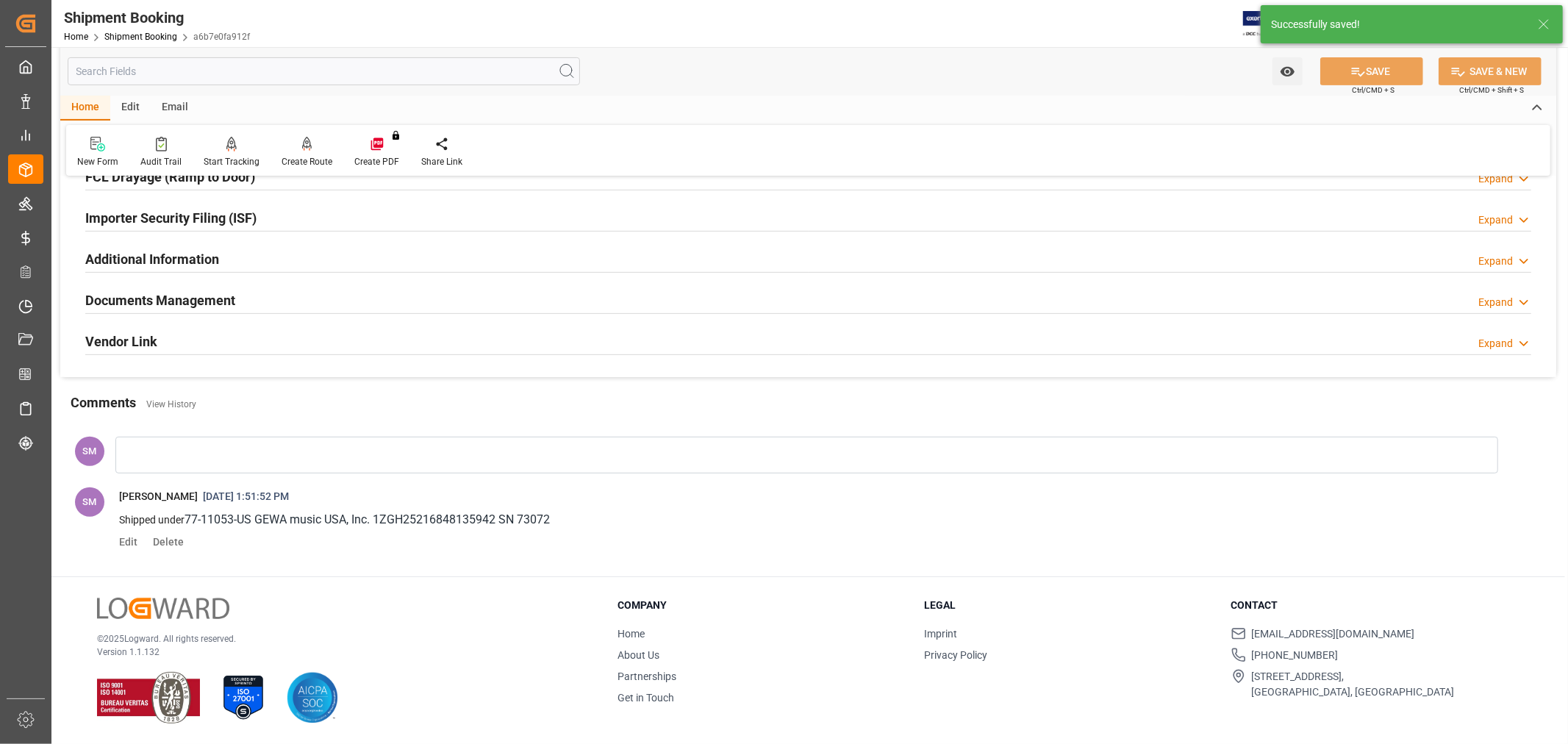
click at [137, 295] on h2 "Documents Management" at bounding box center [160, 300] width 150 height 20
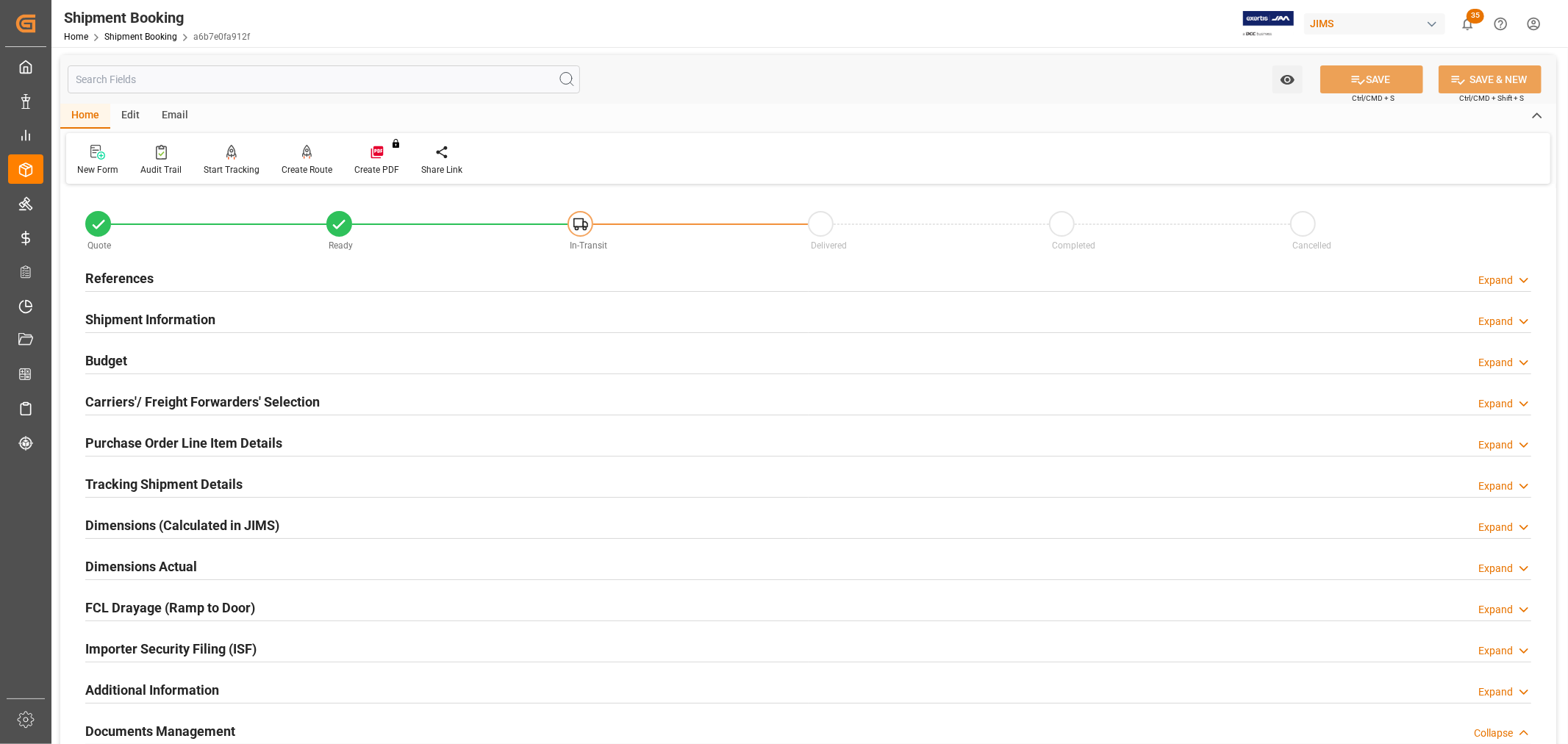
scroll to position [0, 0]
click at [156, 151] on icon at bounding box center [161, 153] width 11 height 15
click at [148, 272] on h2 "References" at bounding box center [119, 279] width 68 height 20
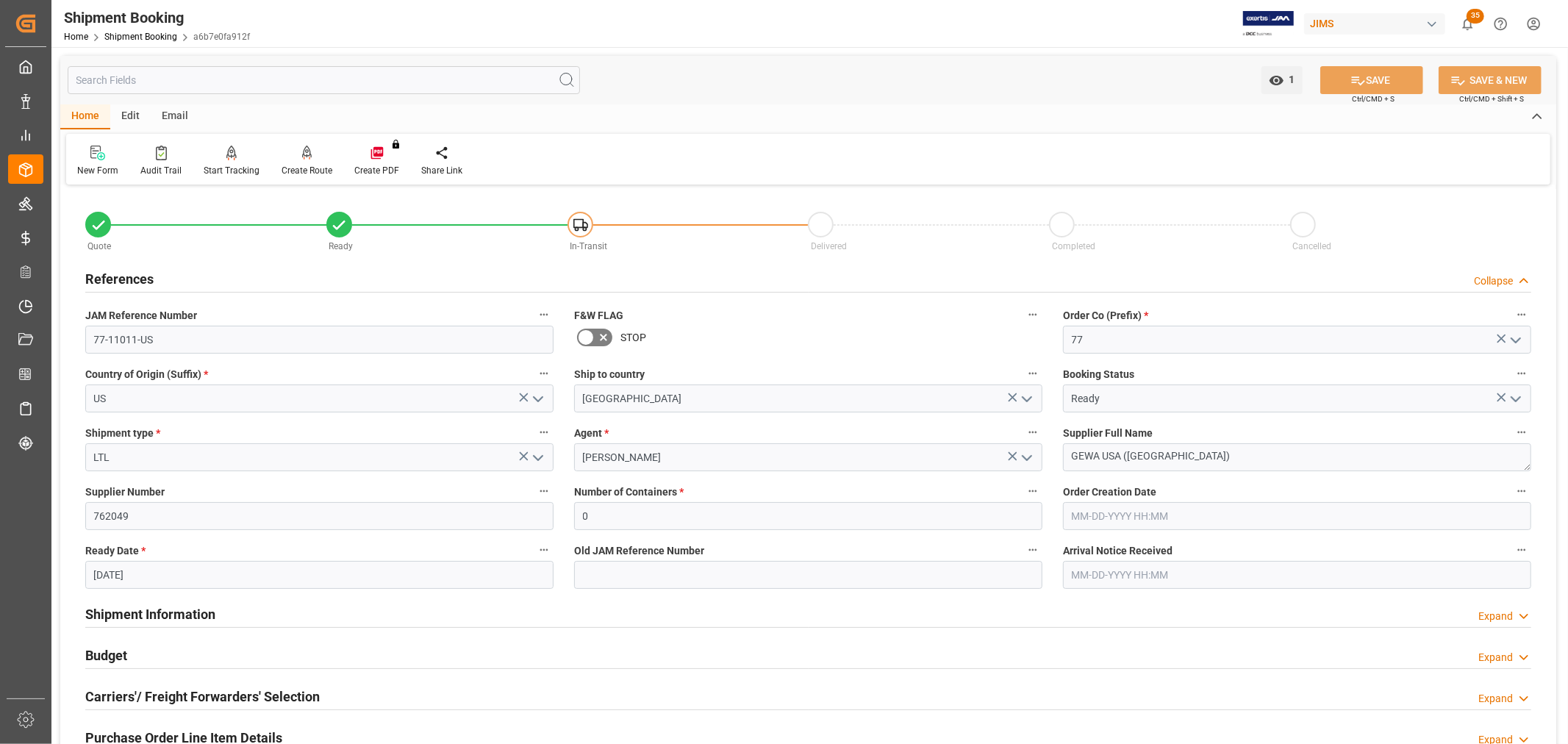
click at [1518, 394] on icon "open menu" at bounding box center [1516, 399] width 18 height 18
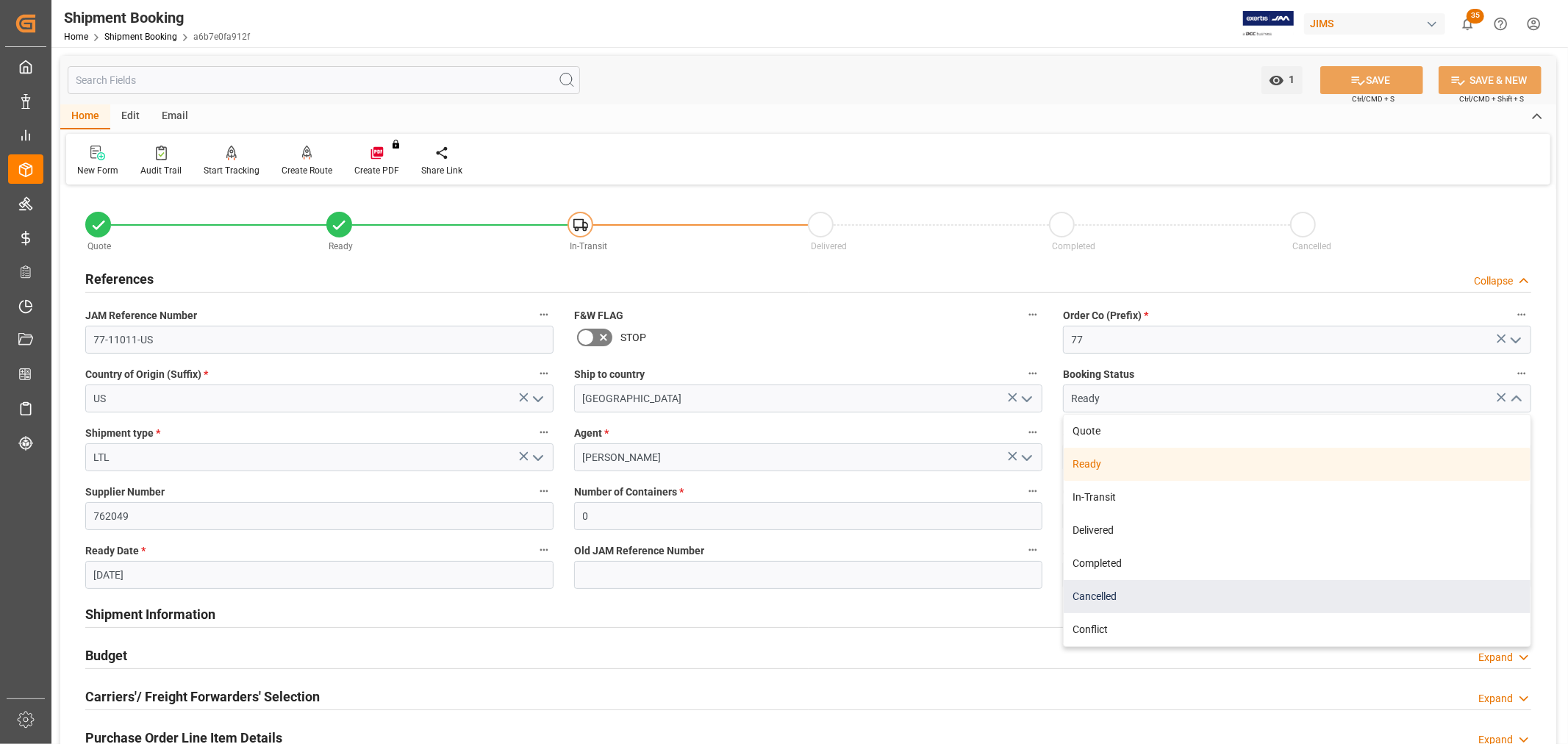
click at [1133, 596] on div "Cancelled" at bounding box center [1297, 597] width 467 height 33
type input "Cancelled"
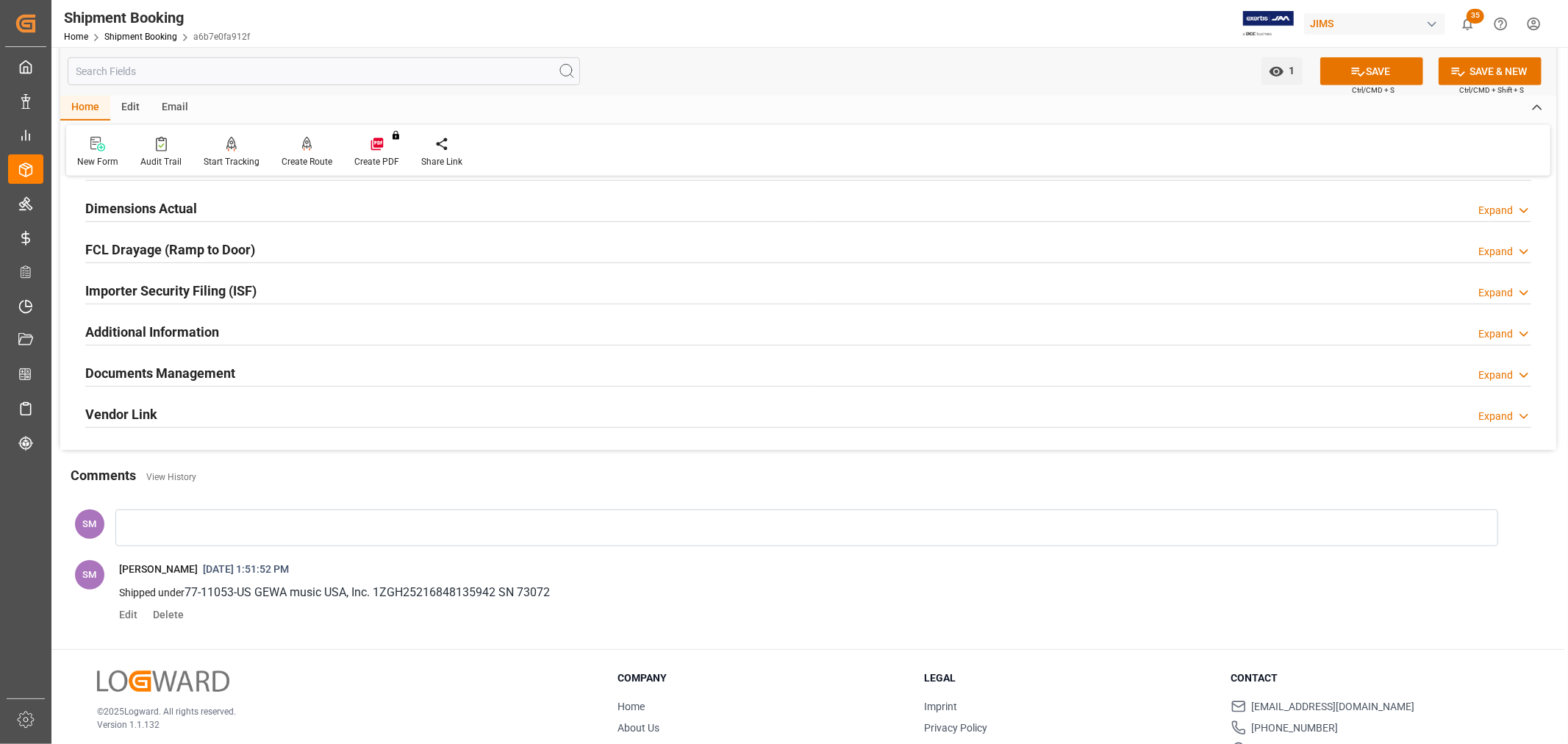
scroll to position [408, 0]
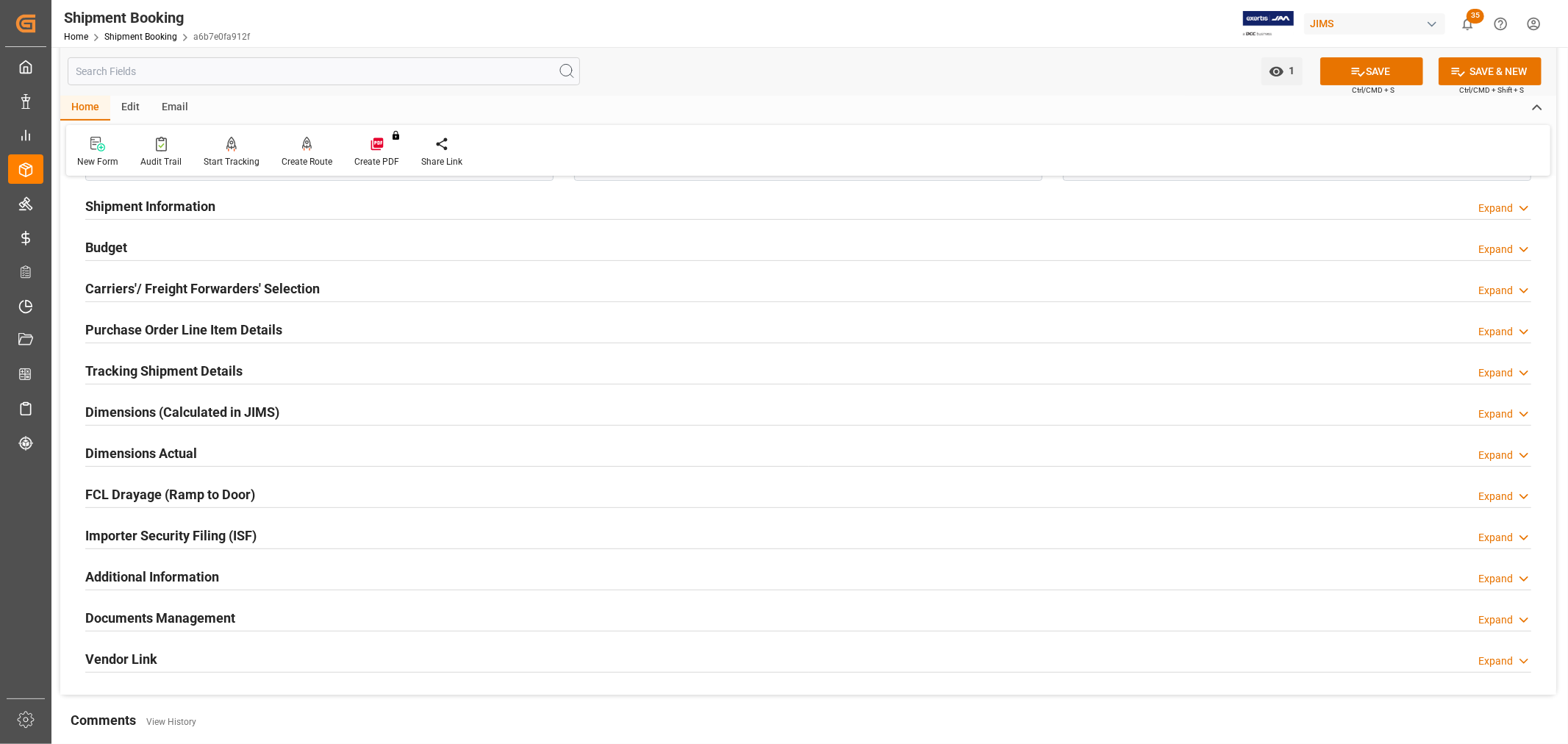
click at [112, 246] on h2 "Budget" at bounding box center [107, 247] width 42 height 20
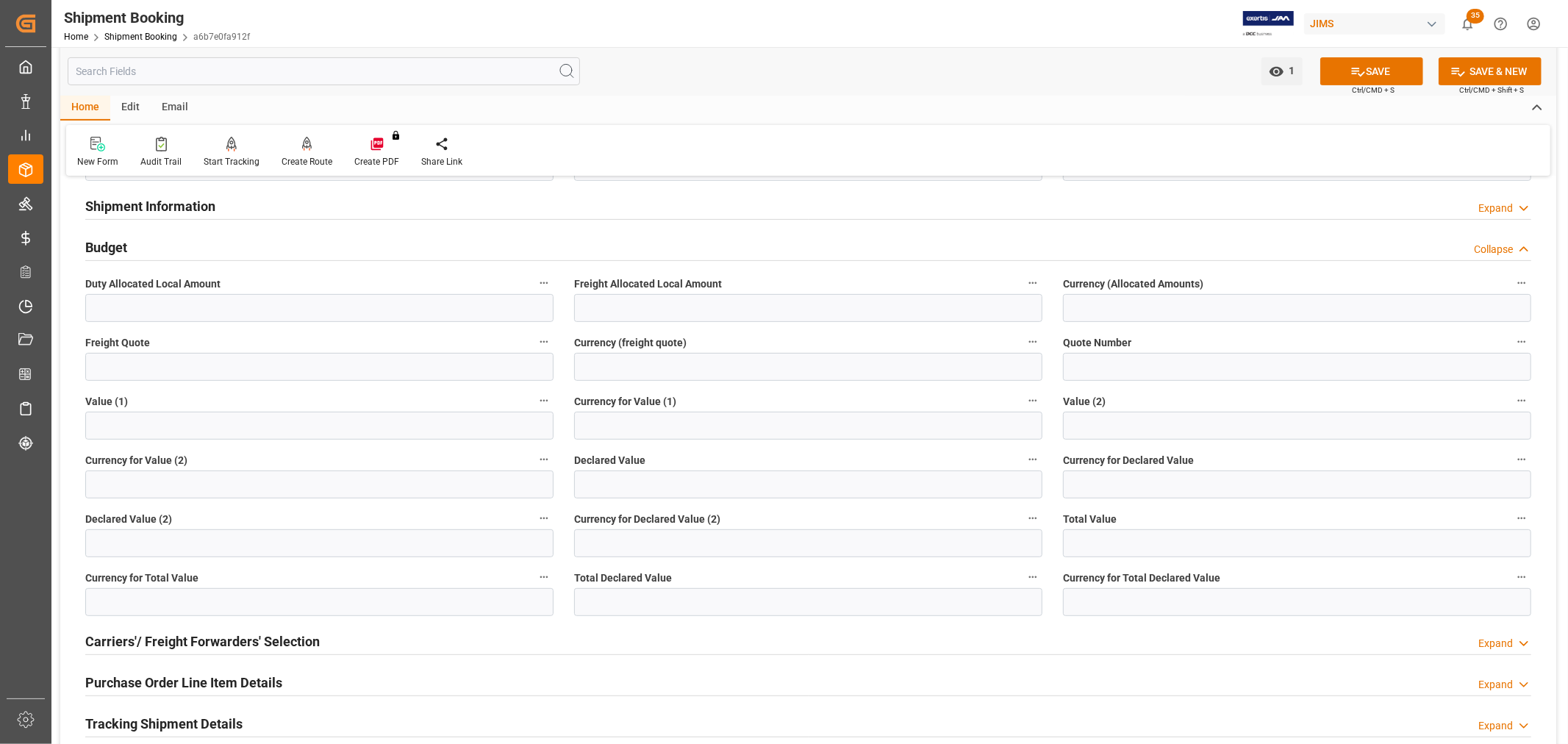
click at [112, 246] on h2 "Budget" at bounding box center [107, 247] width 42 height 20
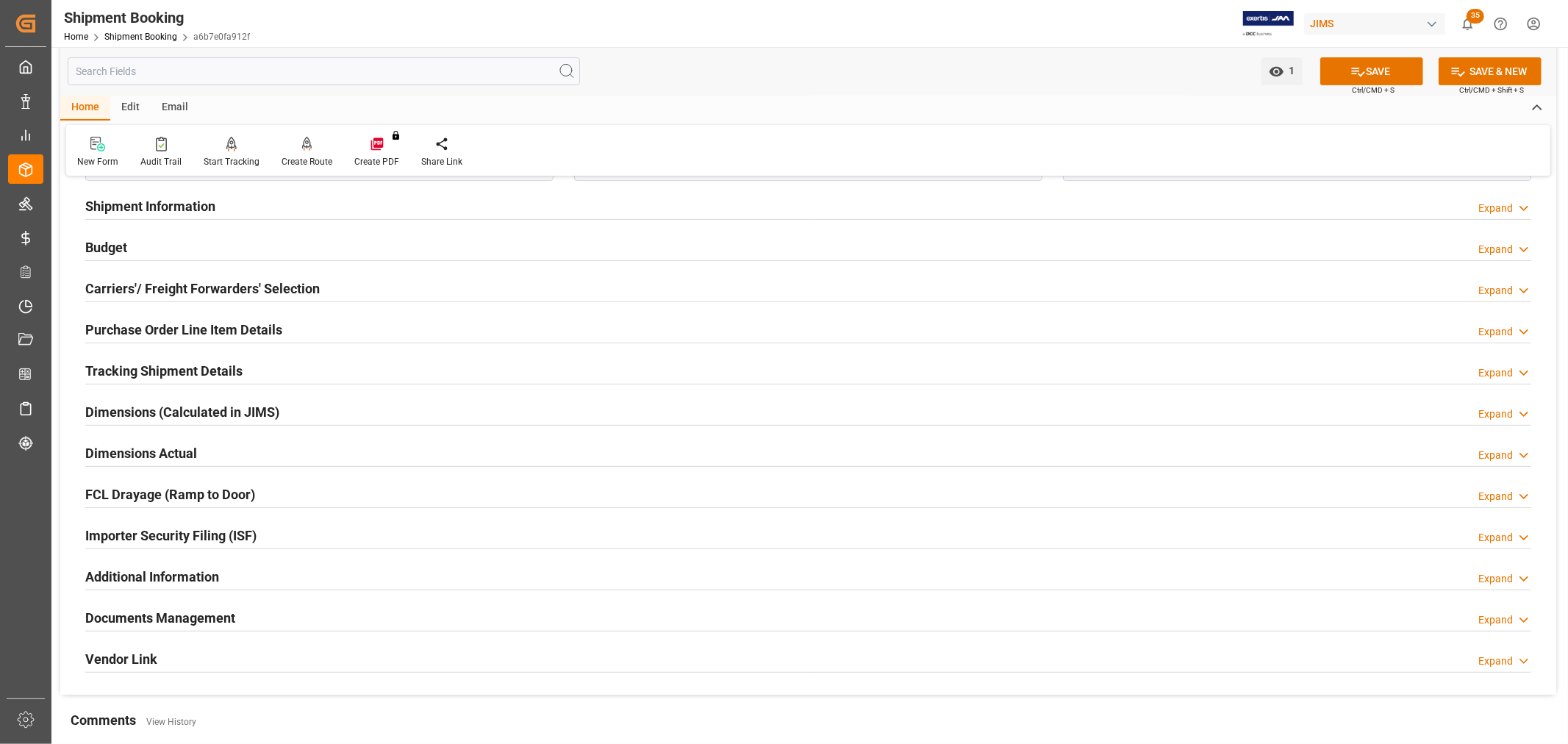
click at [121, 330] on h2 "Purchase Order Line Item Details" at bounding box center [184, 329] width 197 height 20
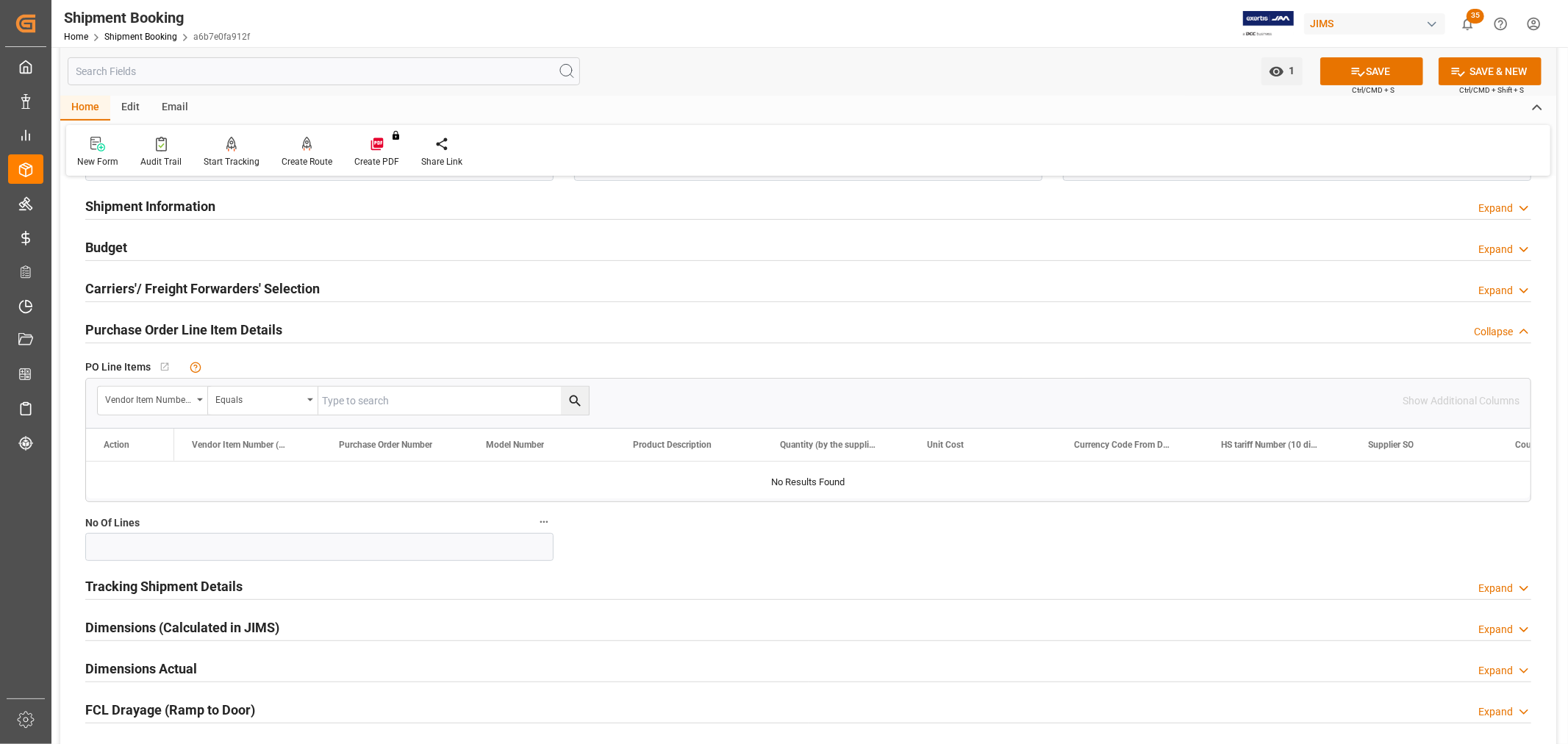
click at [121, 330] on h2 "Purchase Order Line Item Details" at bounding box center [184, 329] width 197 height 20
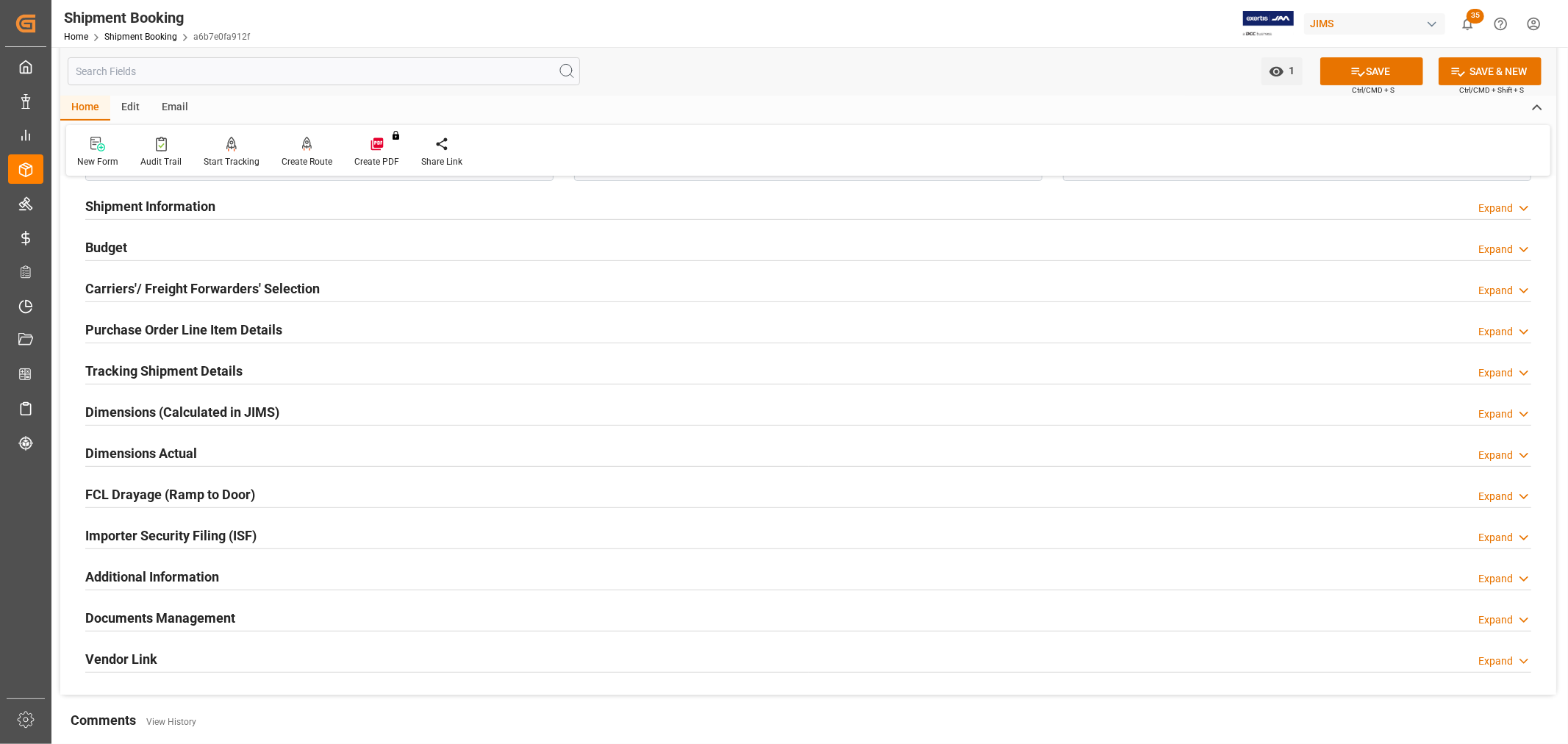
click at [116, 366] on h2 "Tracking Shipment Details" at bounding box center [164, 370] width 157 height 20
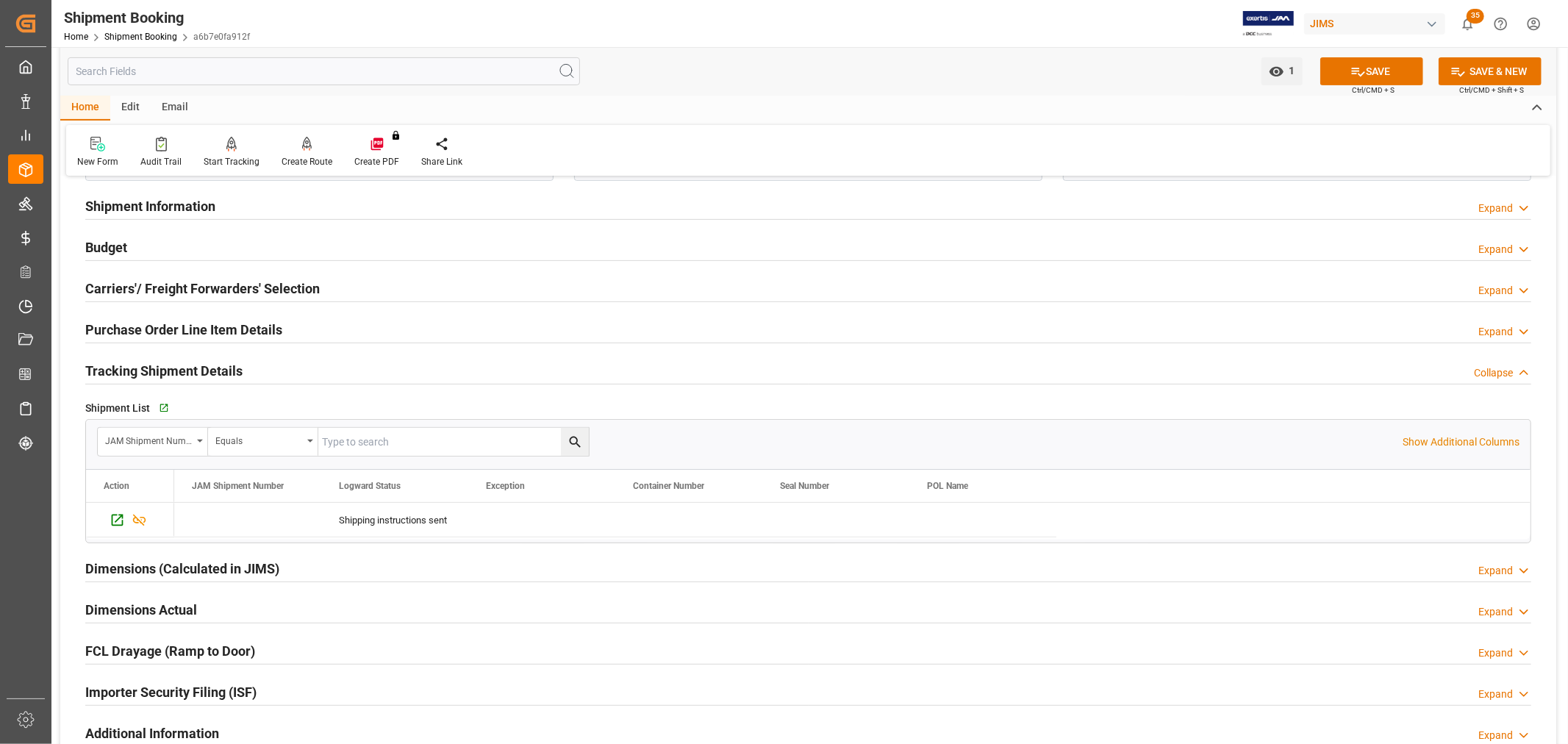
click at [116, 366] on h2 "Tracking Shipment Details" at bounding box center [164, 370] width 157 height 20
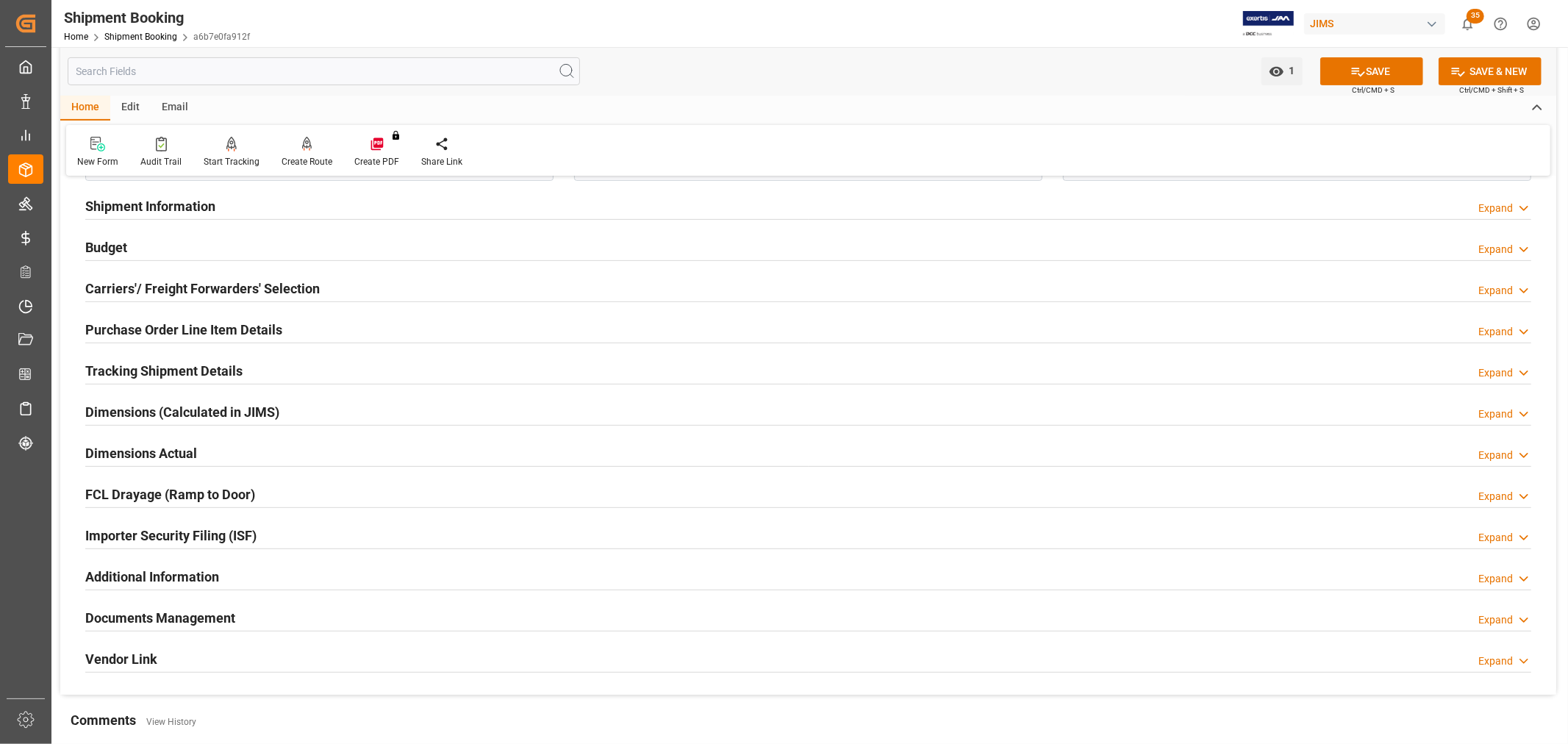
click at [116, 366] on h2 "Tracking Shipment Details" at bounding box center [164, 370] width 157 height 20
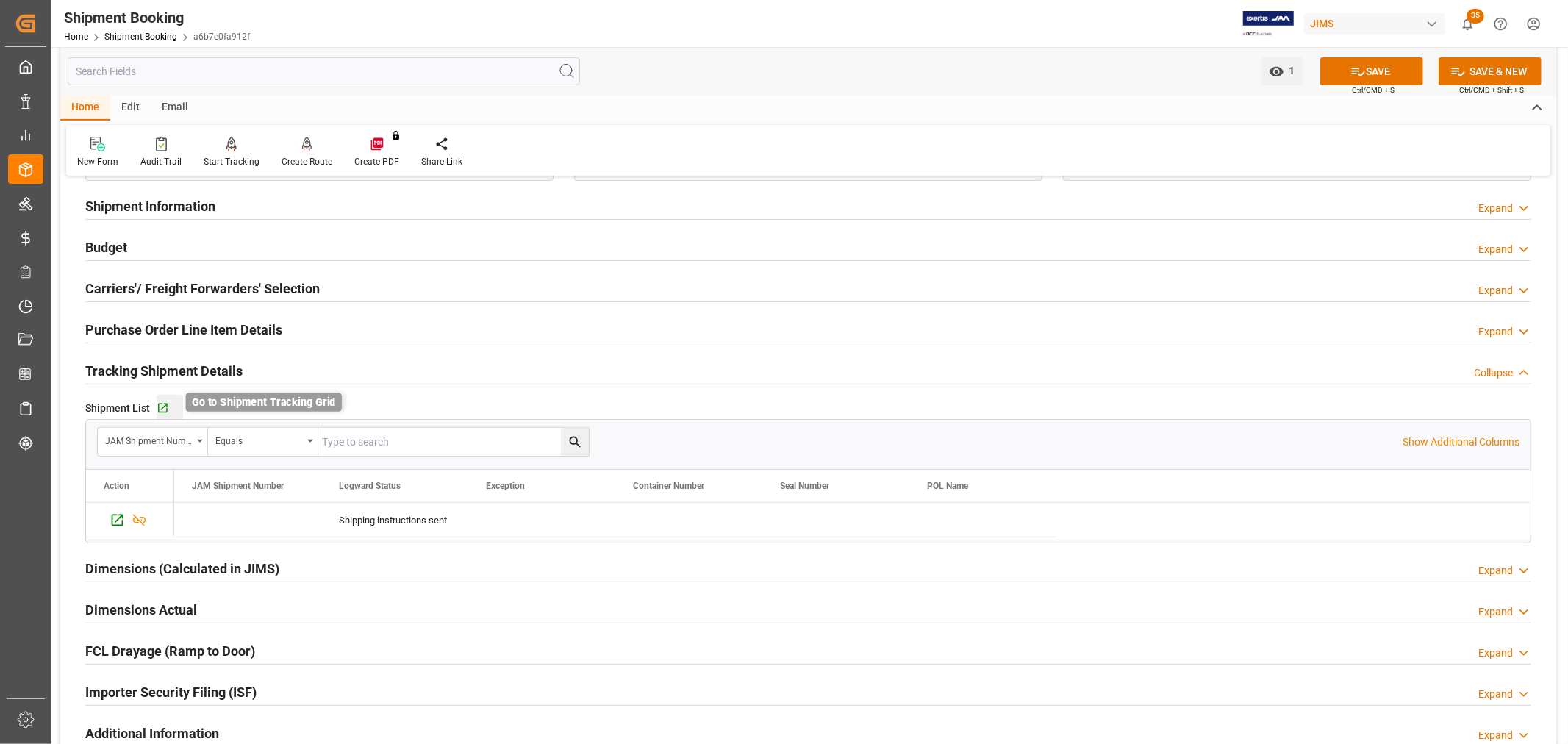
click at [162, 405] on icon "button" at bounding box center [163, 408] width 13 height 13
click at [1396, 67] on button "SAVE" at bounding box center [1371, 71] width 103 height 28
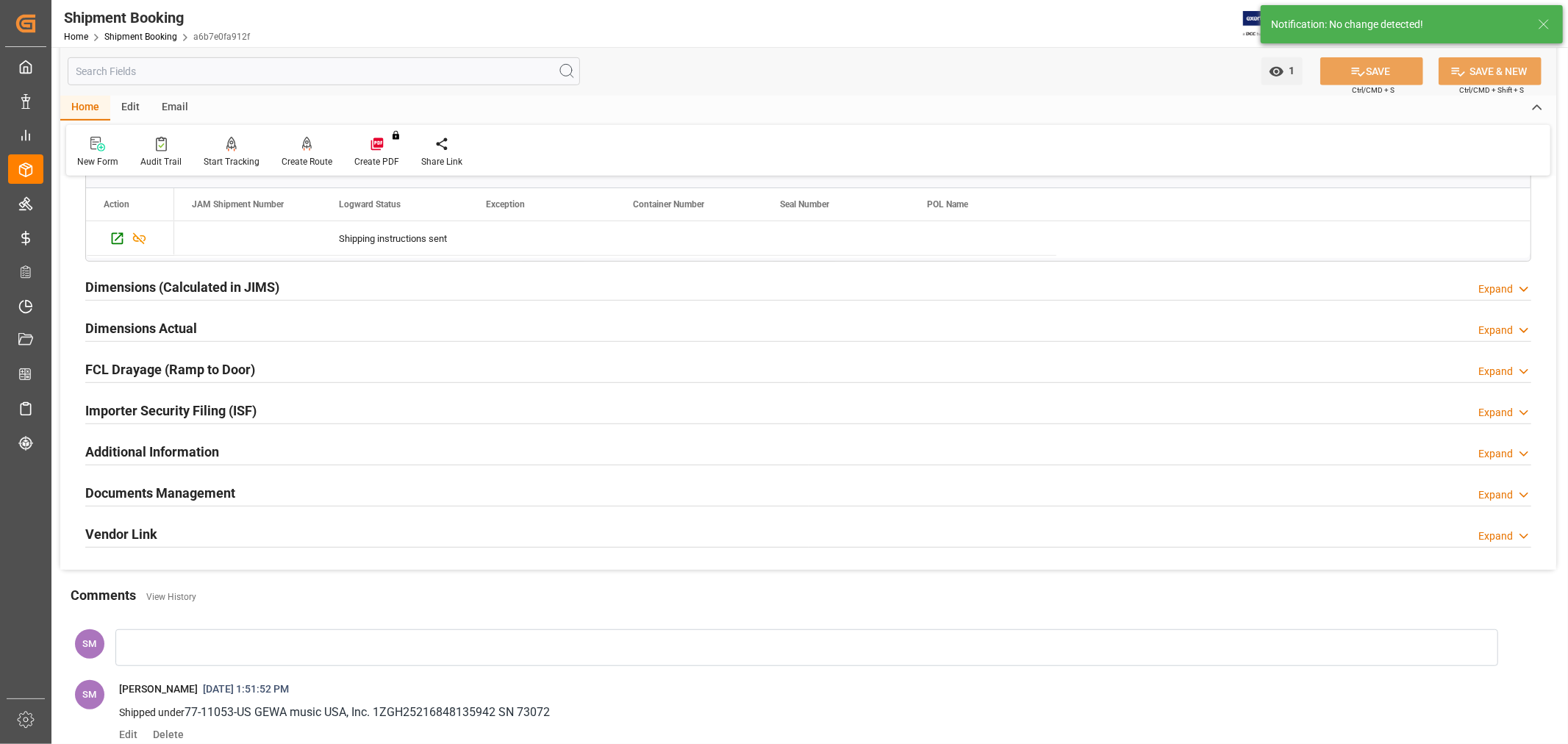
scroll to position [817, 0]
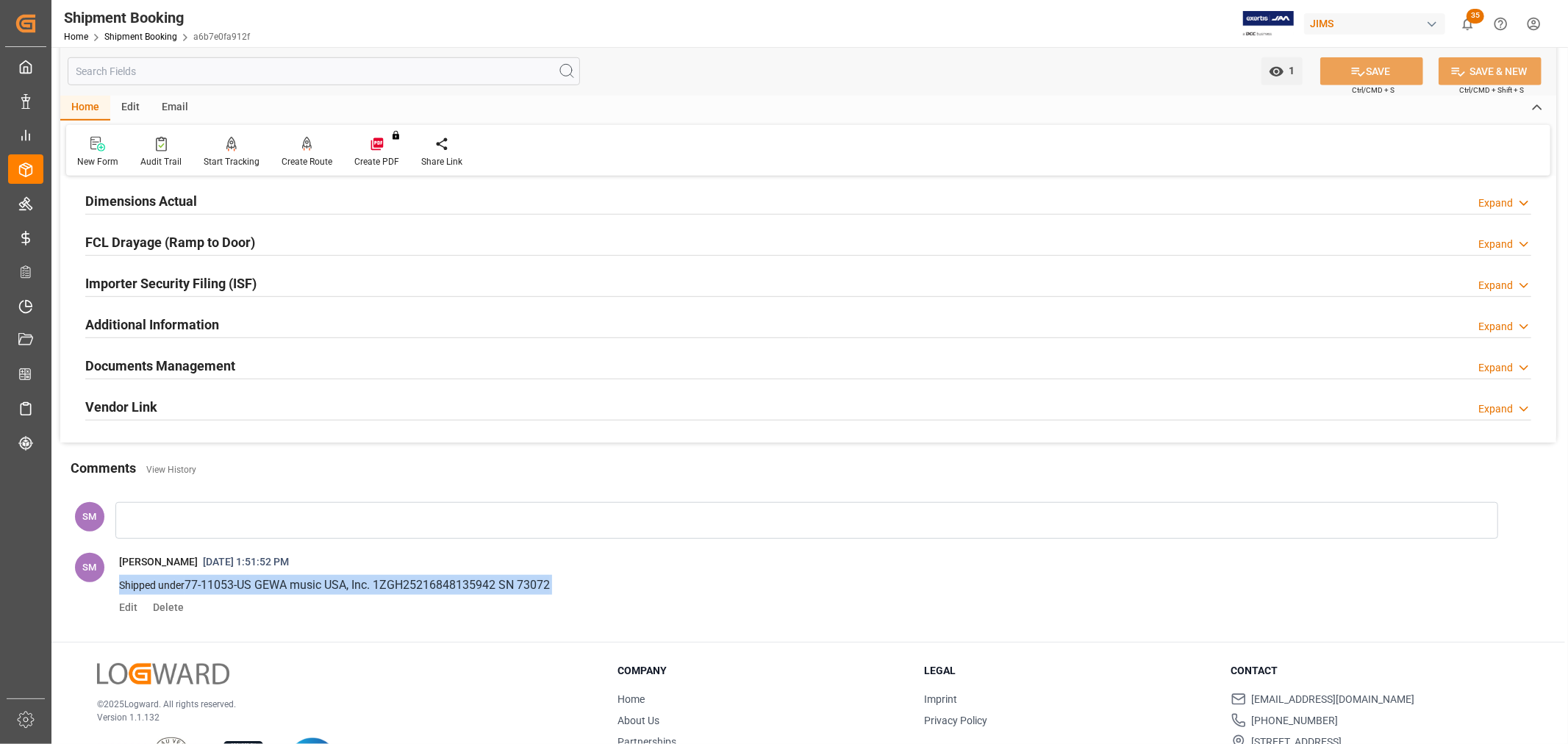
drag, startPoint x: 570, startPoint y: 580, endPoint x: 114, endPoint y: 582, distance: 456.0
click at [114, 582] on span "Shipped under 77-11053-US GEWA music USA, Inc. 1ZGH25216848135942 SN 73072" at bounding box center [818, 584] width 1419 height 27
copy p "Shipped under 77-11053-US GEWA music USA, Inc. 1ZGH25216848135942 SN 73072"
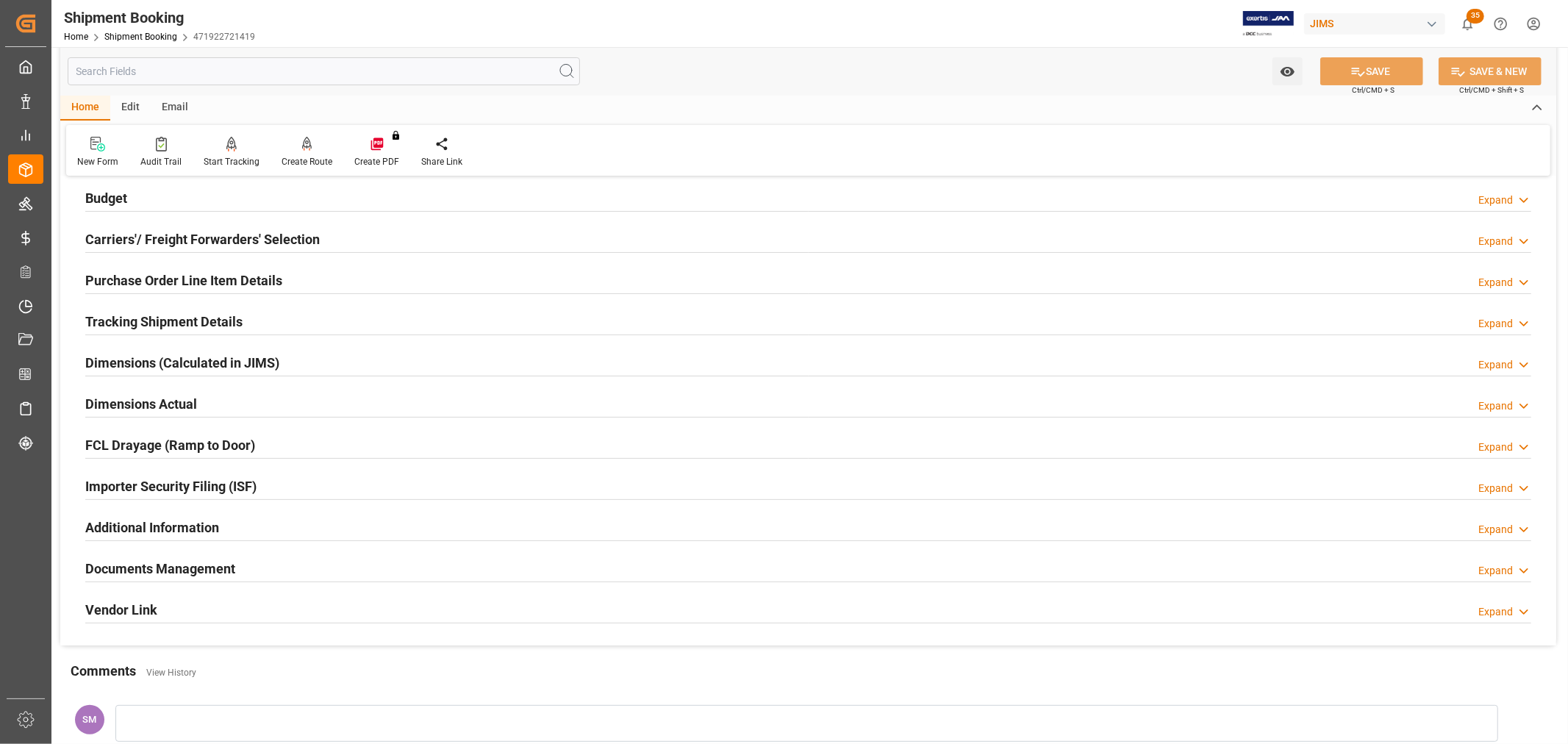
scroll to position [81, 0]
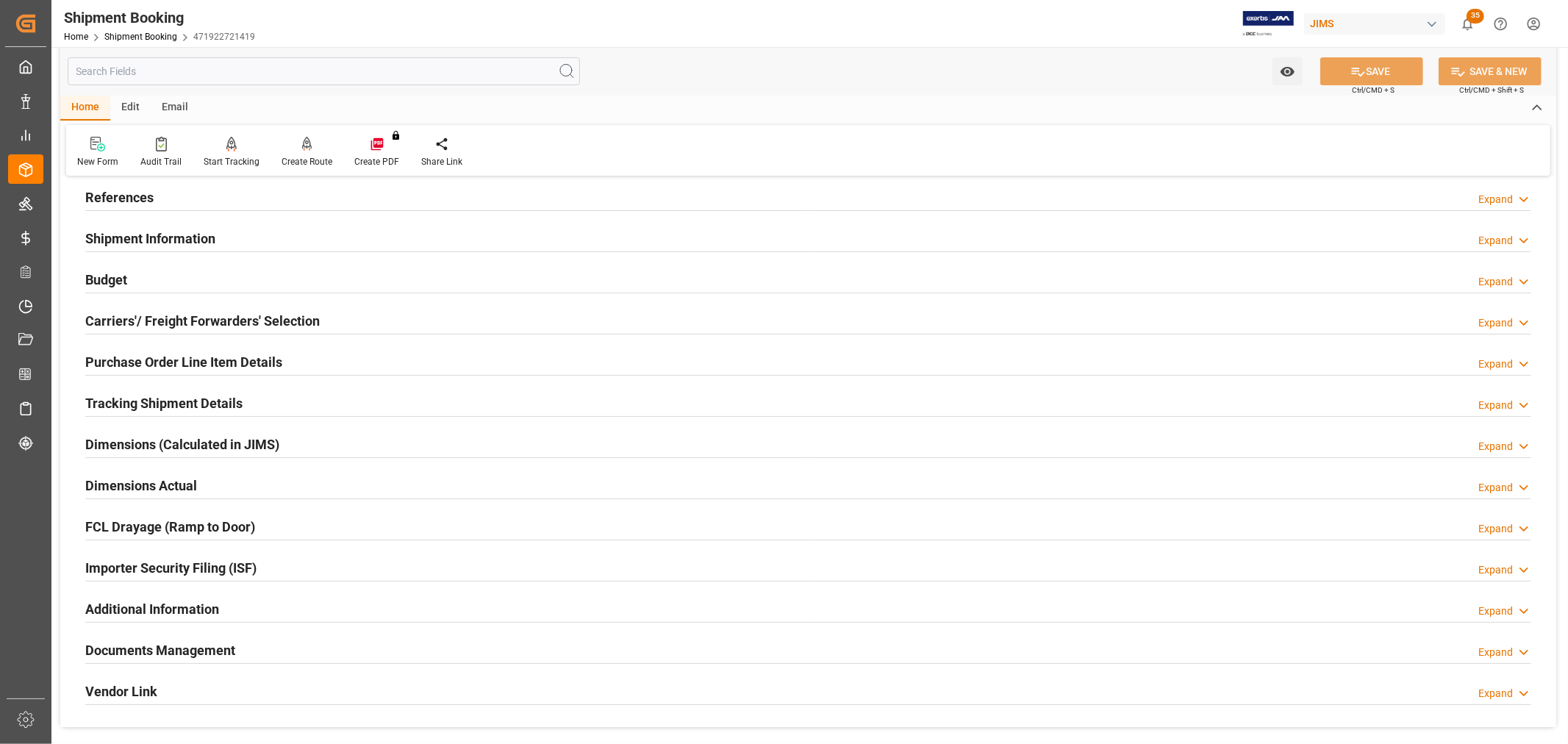
click at [164, 644] on h2 "Documents Management" at bounding box center [160, 650] width 150 height 20
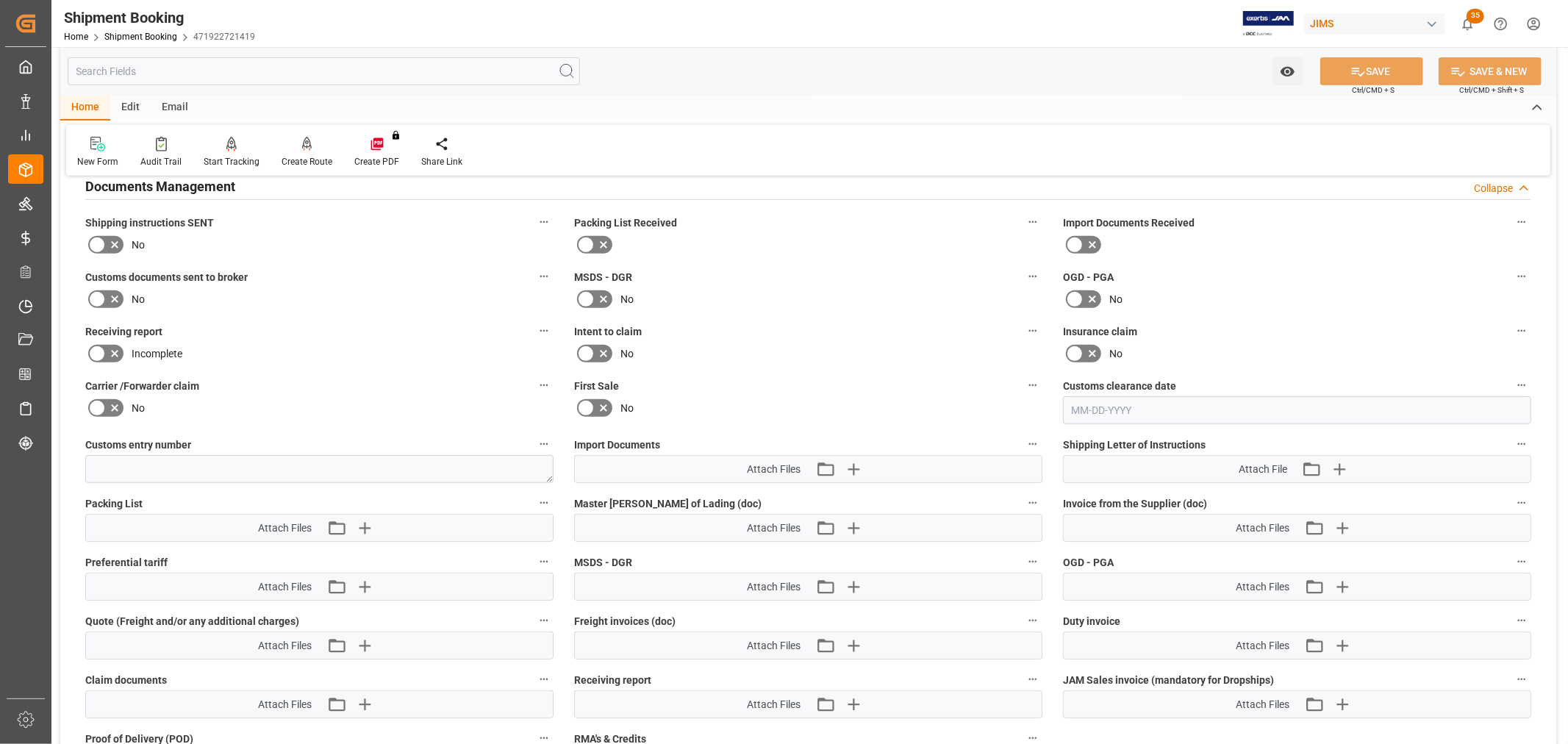
scroll to position [653, 0]
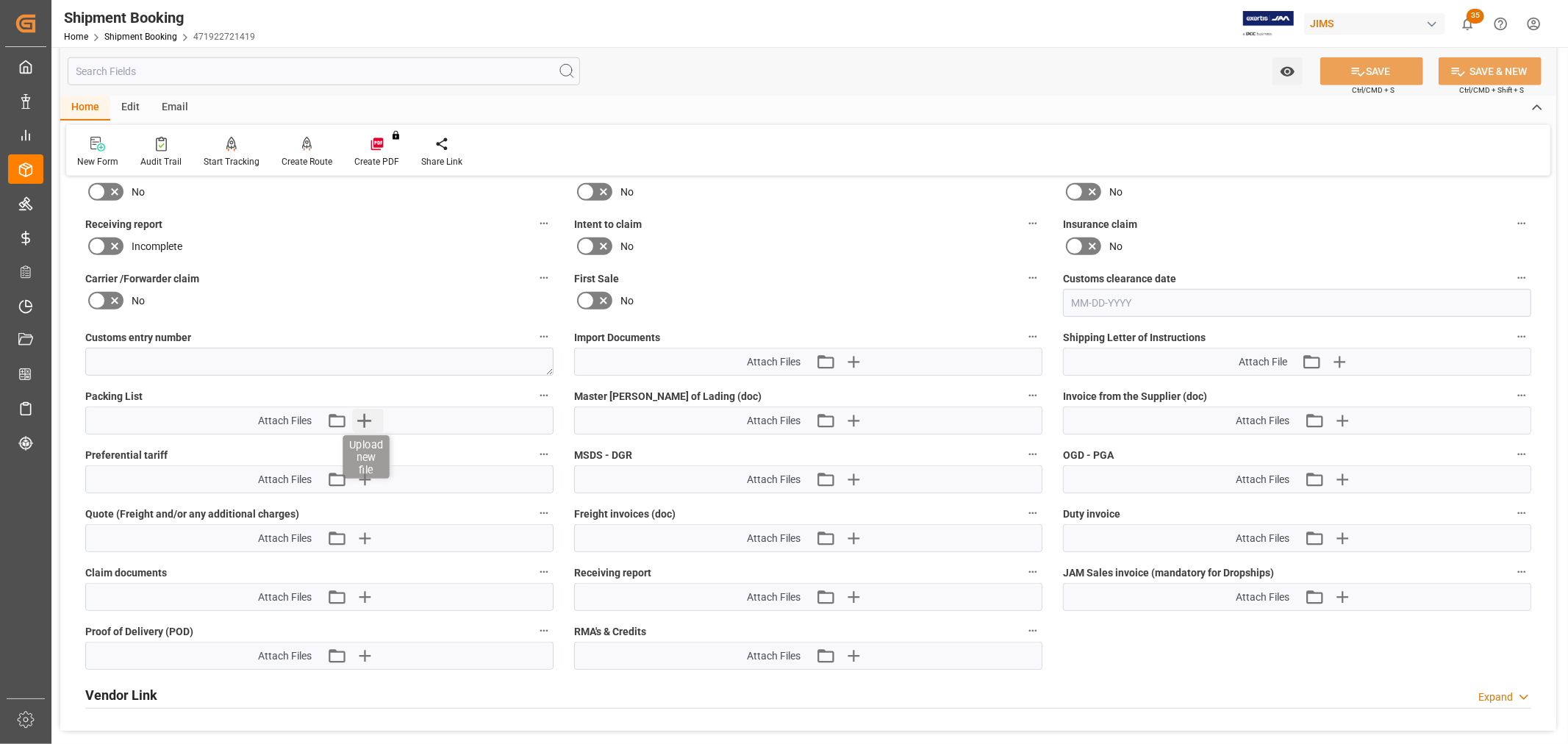
click at [363, 415] on icon "button" at bounding box center [364, 421] width 14 height 14
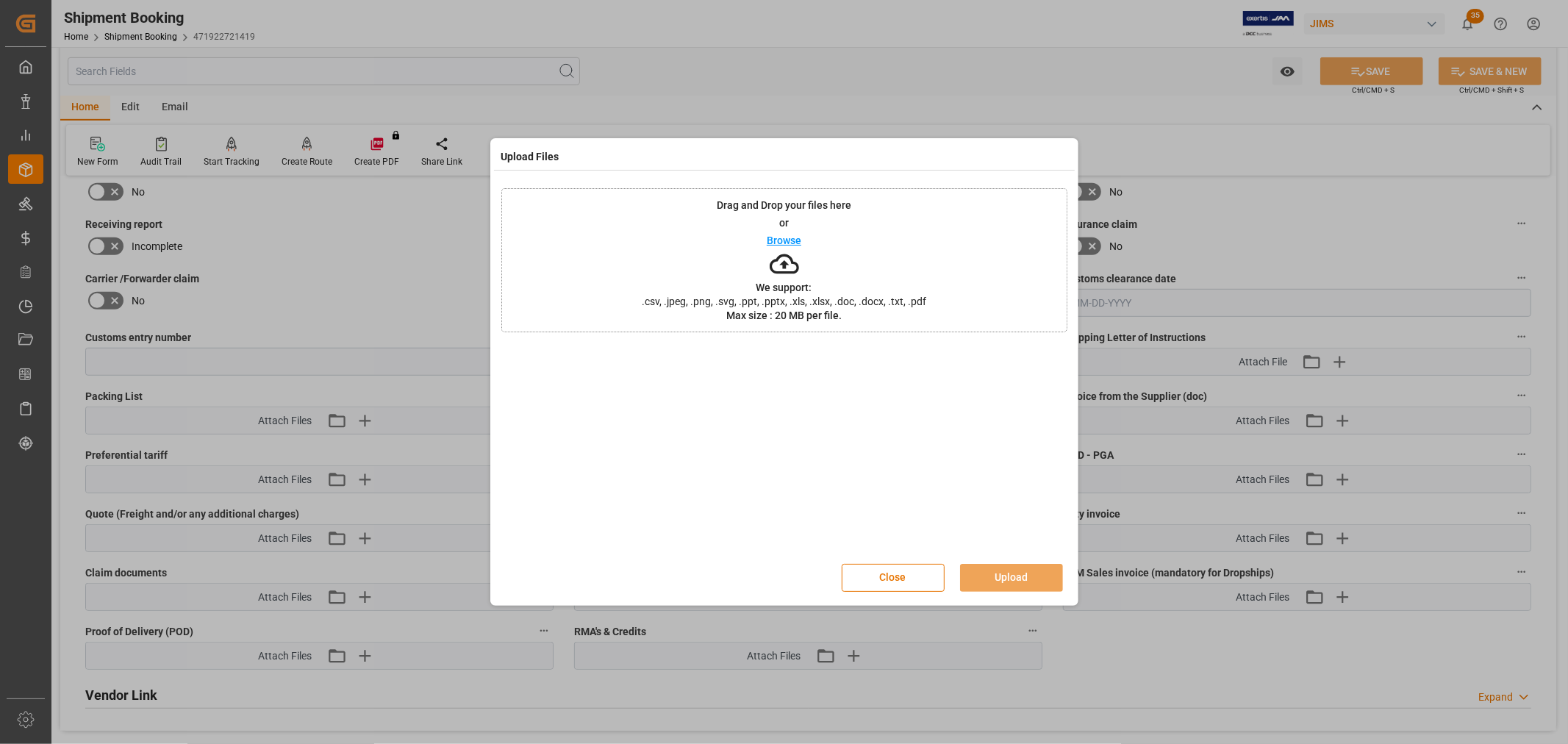
click at [783, 233] on div "Browse" at bounding box center [784, 240] width 34 height 18
click at [1007, 574] on button "Upload" at bounding box center [1011, 578] width 103 height 28
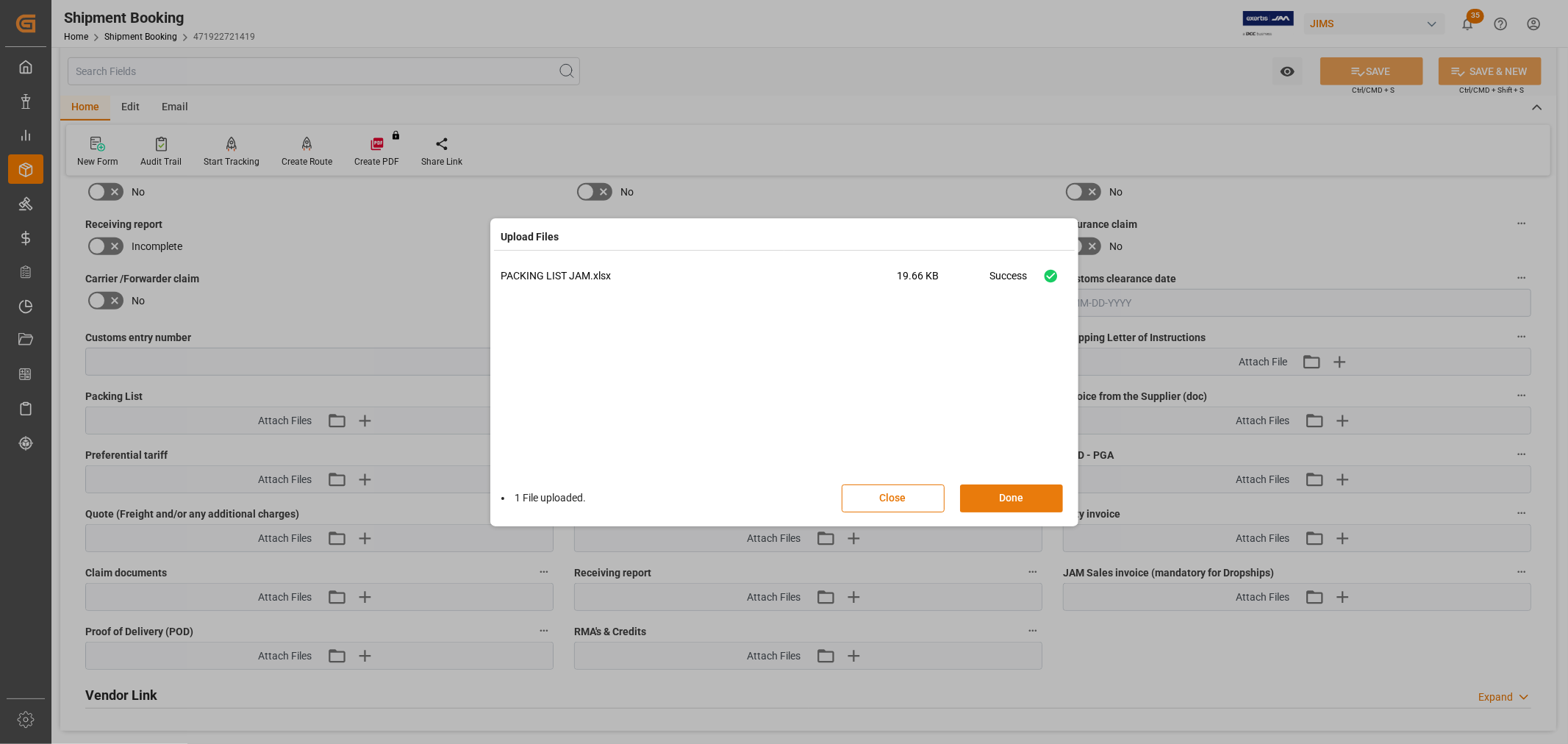
click at [997, 495] on button "Done" at bounding box center [1011, 499] width 103 height 28
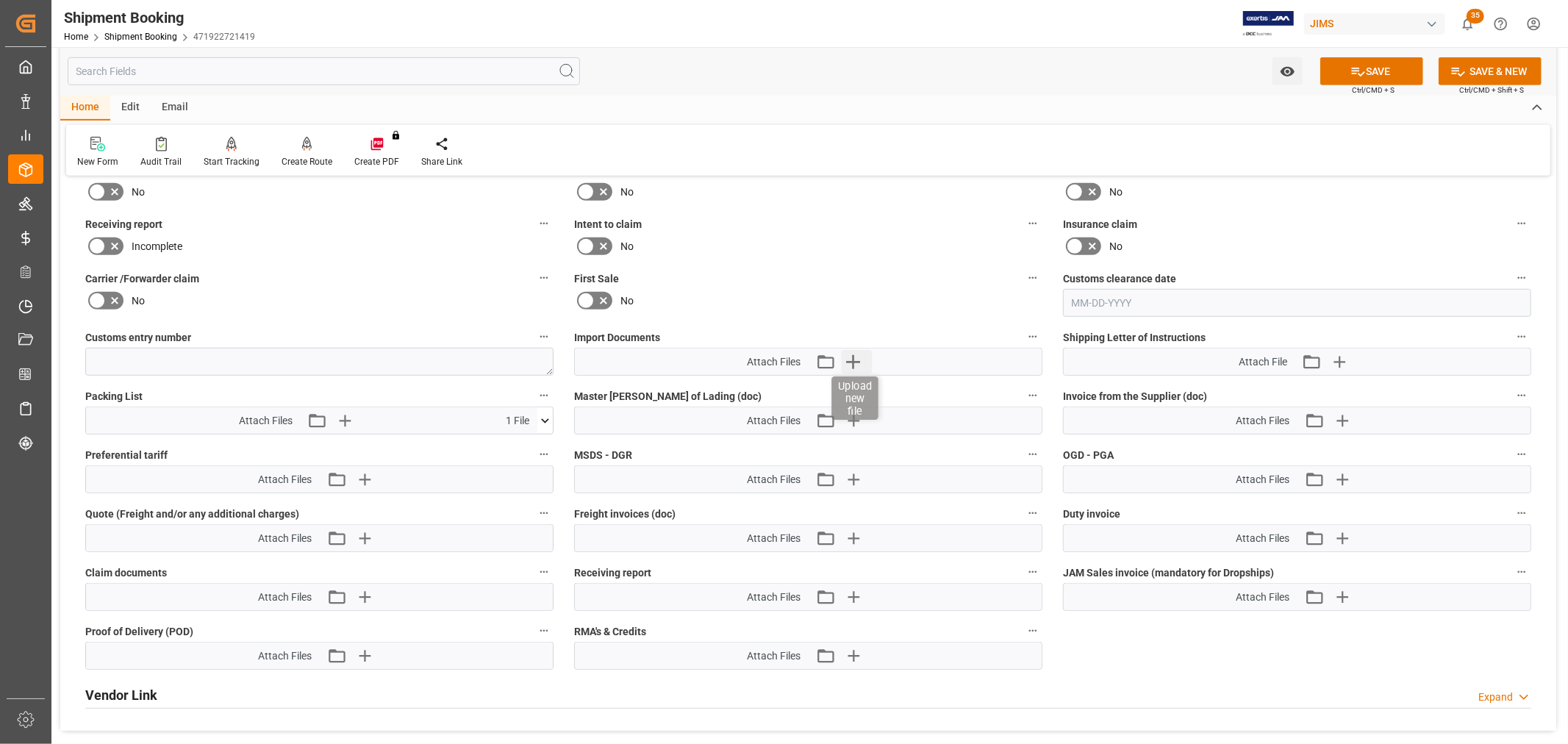
click at [854, 355] on icon "button" at bounding box center [853, 362] width 23 height 23
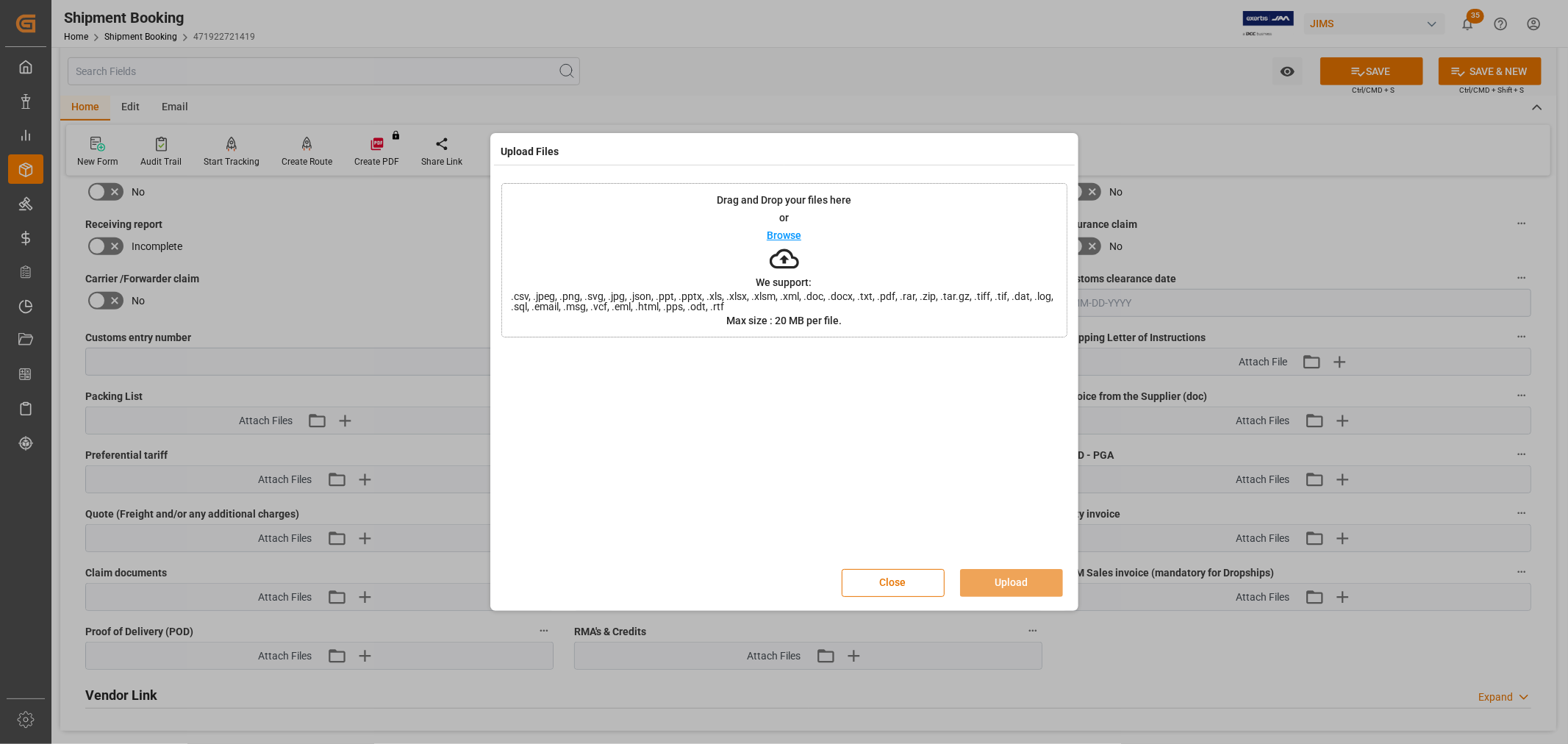
click at [1173, 467] on div "Upload Files Drag and Drop your files here or Browse We support: .csv, .jpeg, .…" at bounding box center [784, 372] width 1568 height 744
click at [893, 576] on button "Close" at bounding box center [893, 583] width 103 height 28
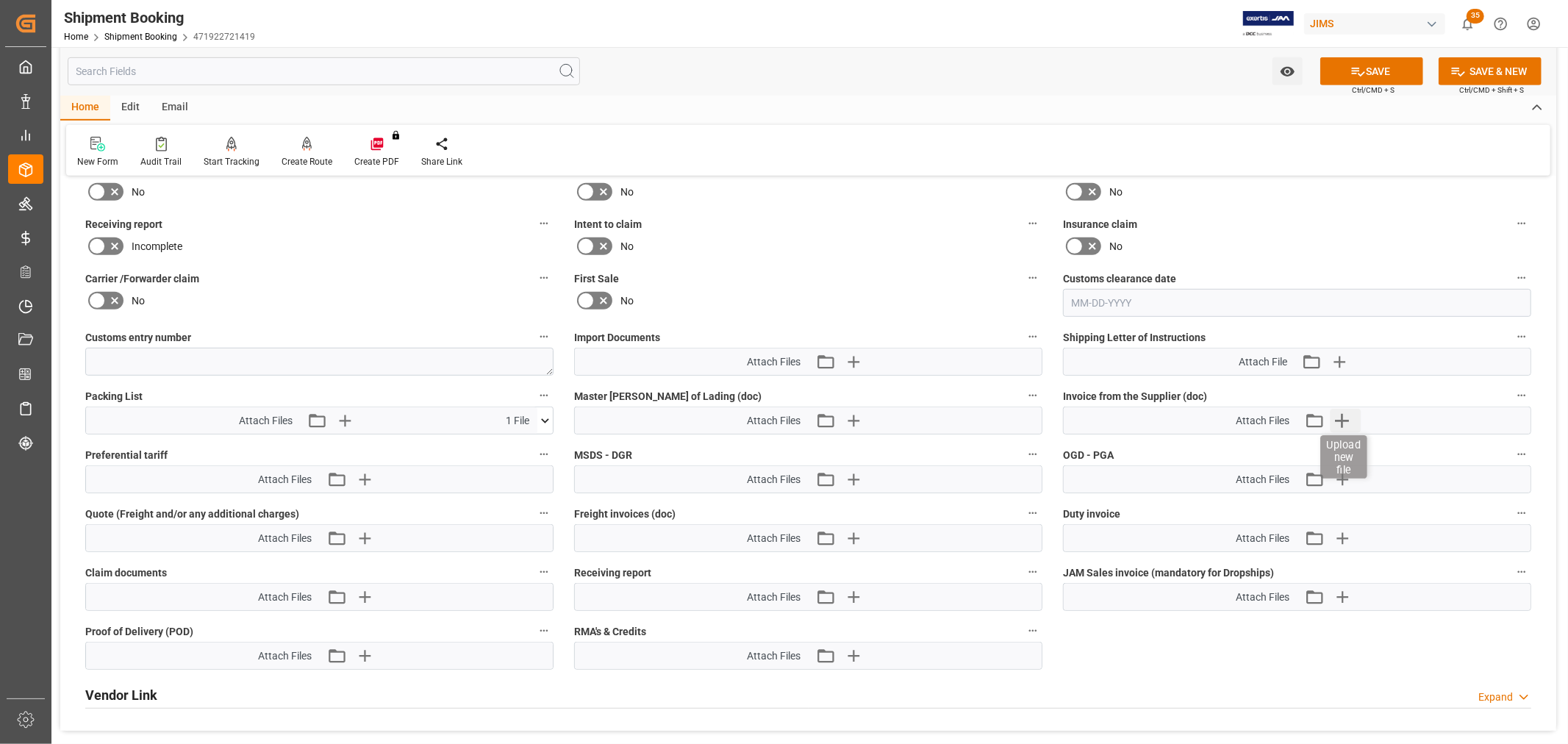
click at [1341, 412] on icon "button" at bounding box center [1342, 421] width 23 height 23
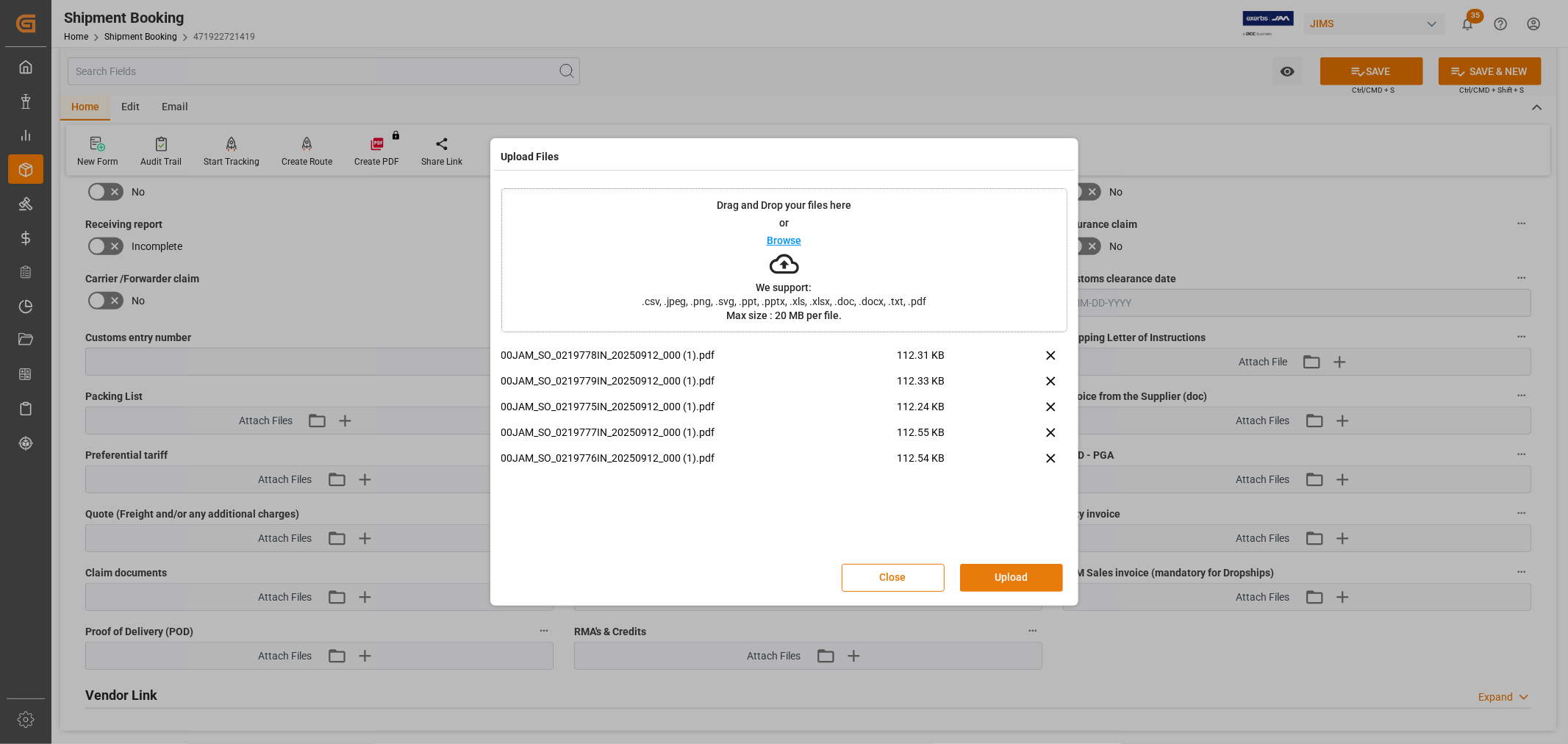
click at [1024, 573] on button "Upload" at bounding box center [1011, 578] width 103 height 28
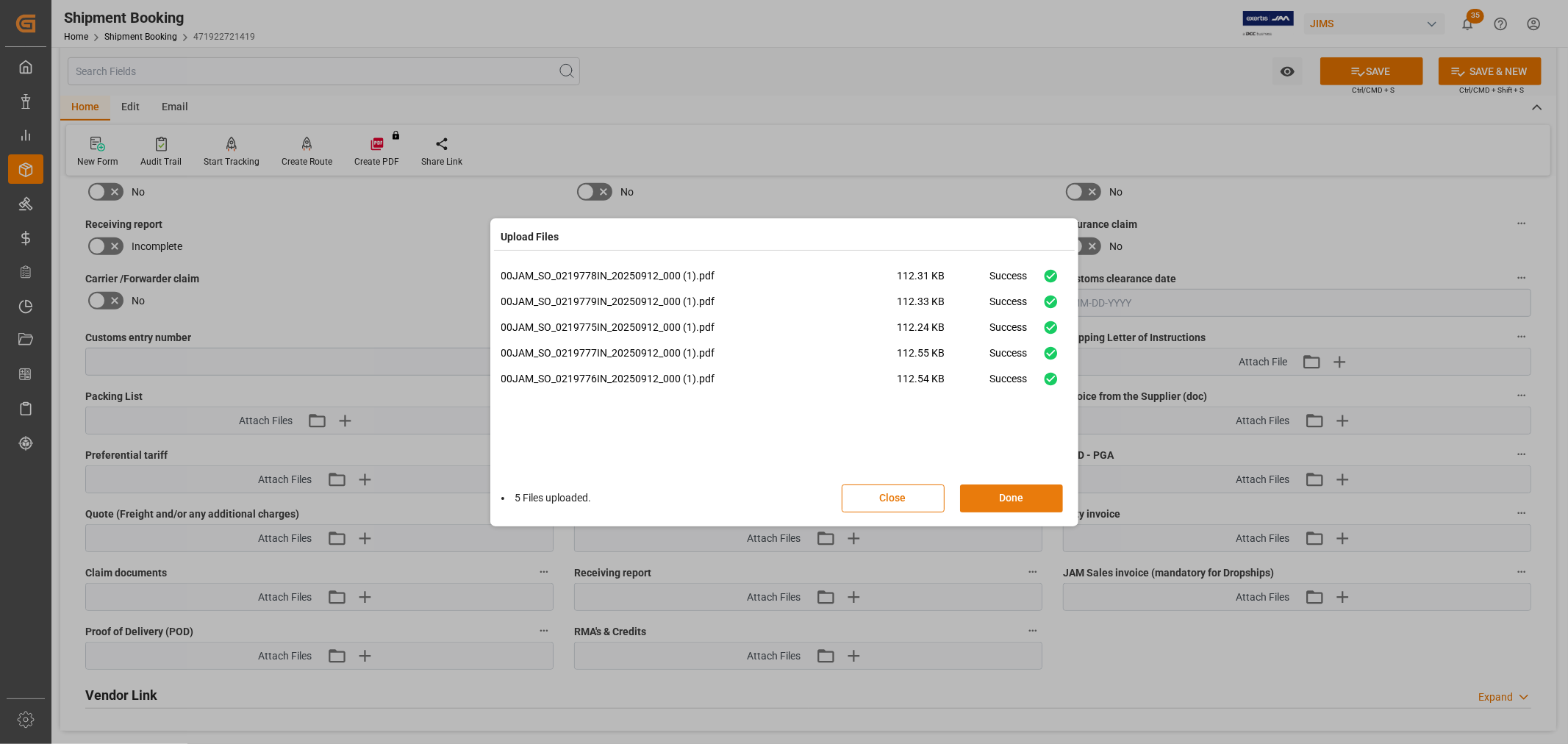
click at [1008, 498] on button "Done" at bounding box center [1011, 499] width 103 height 28
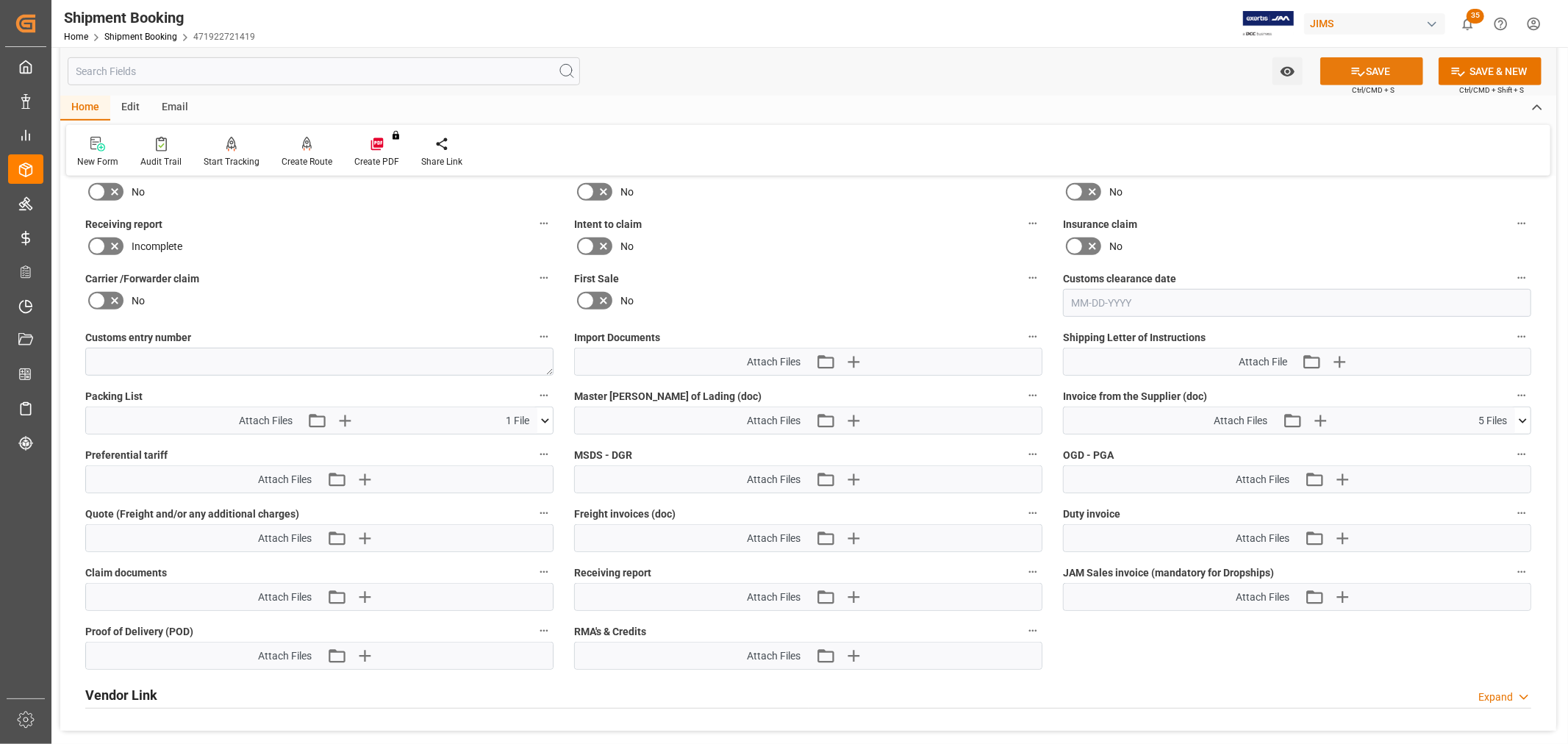
click at [1355, 70] on icon at bounding box center [1358, 71] width 13 height 9
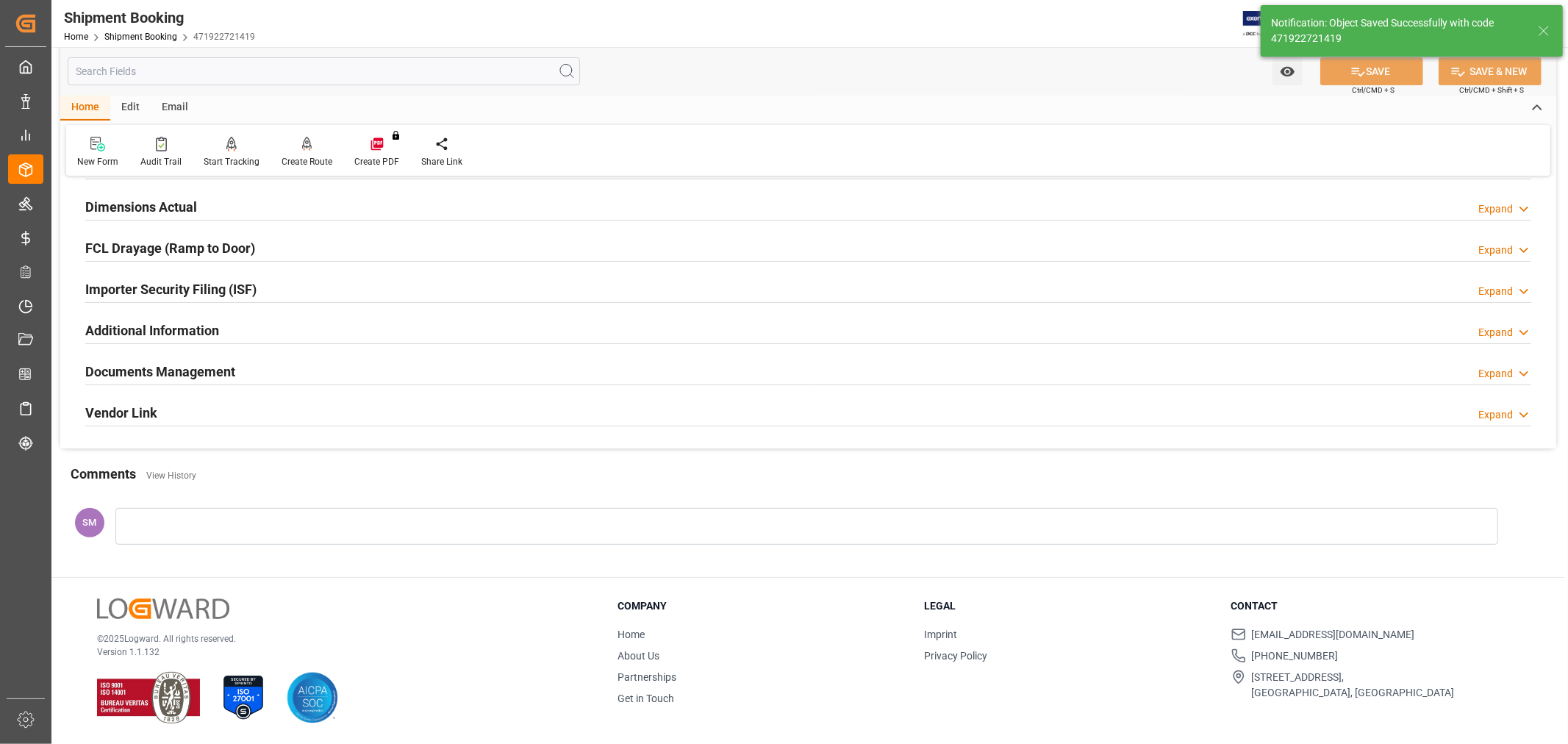
scroll to position [361, 0]
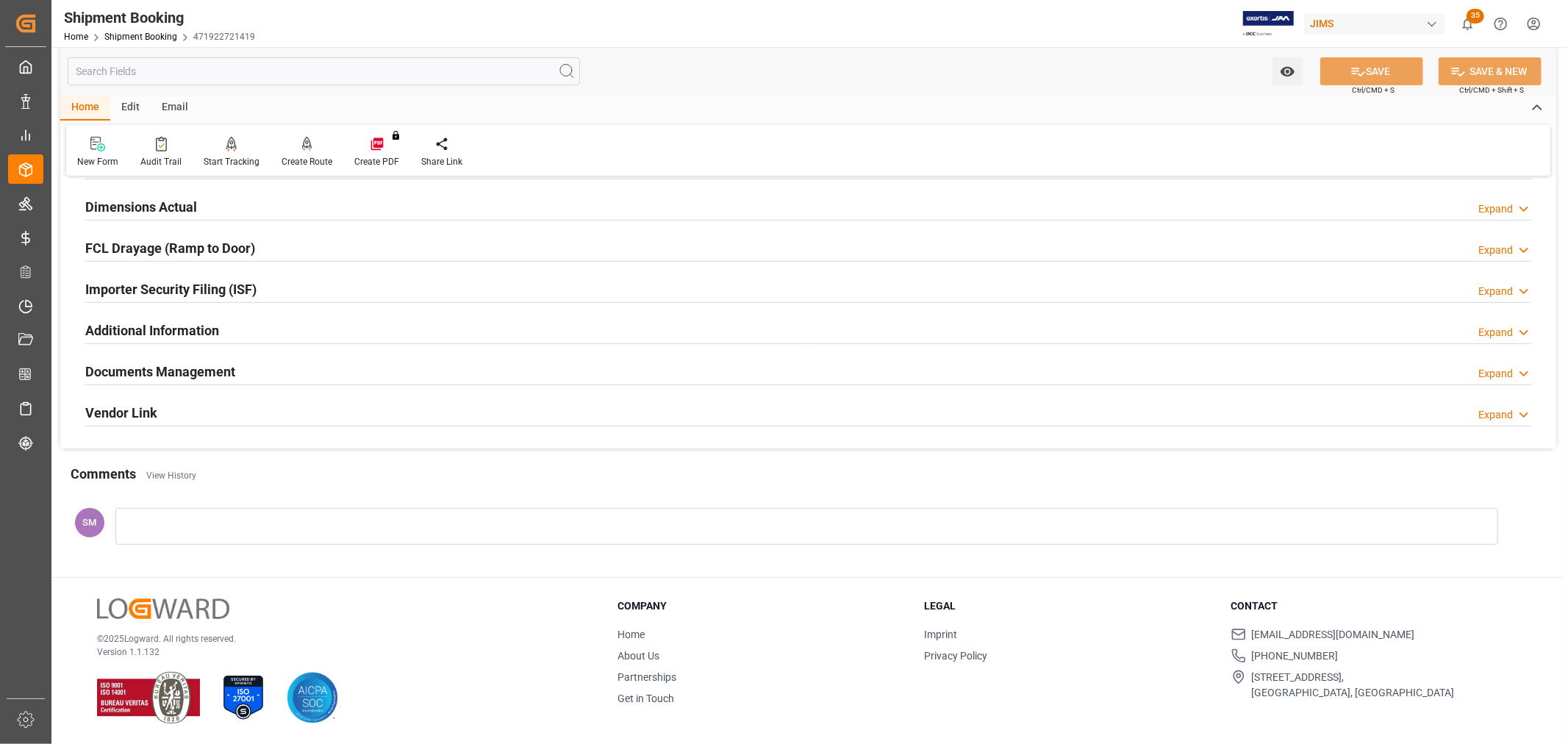
click at [174, 370] on h2 "Documents Management" at bounding box center [160, 371] width 150 height 20
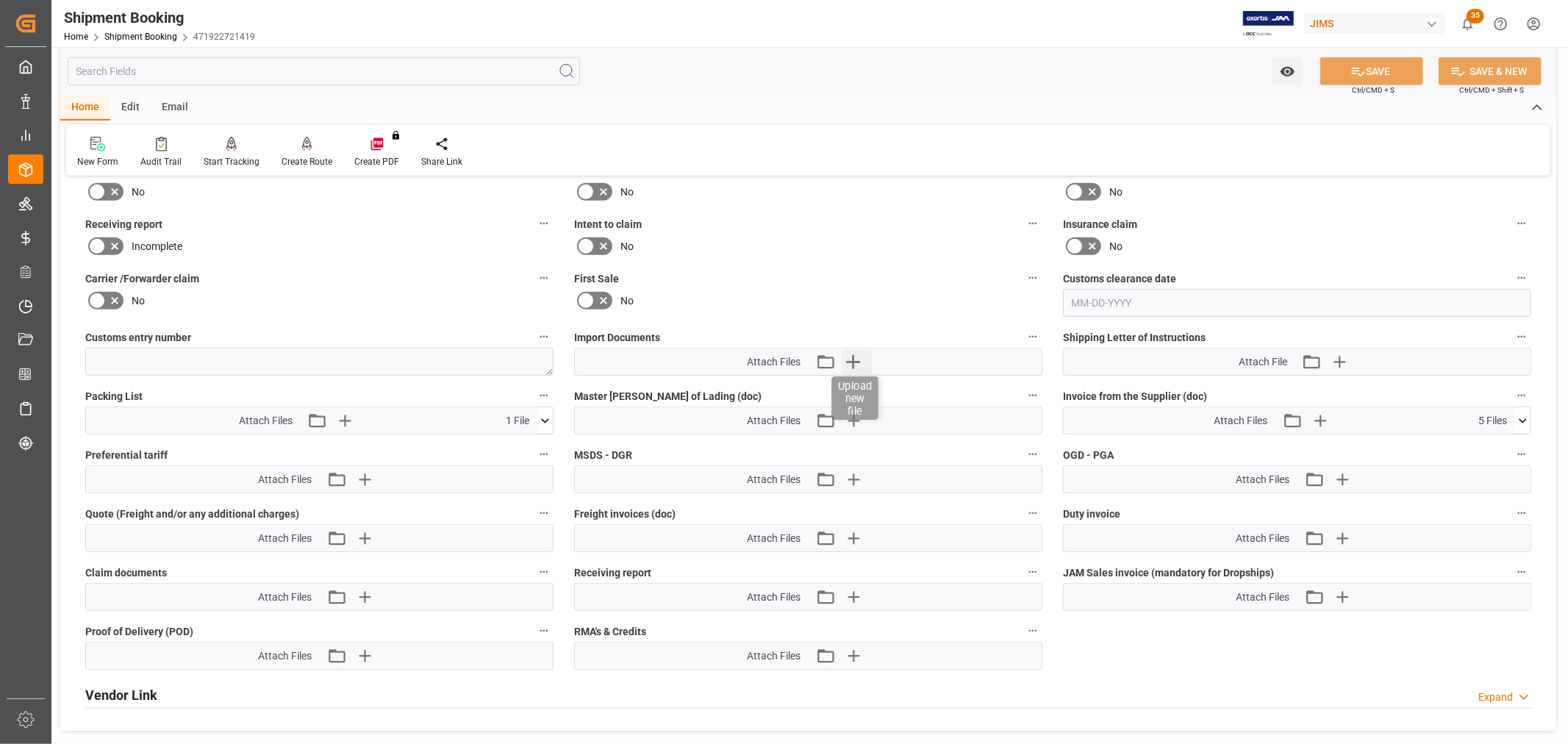
click at [848, 353] on icon "button" at bounding box center [853, 362] width 23 height 23
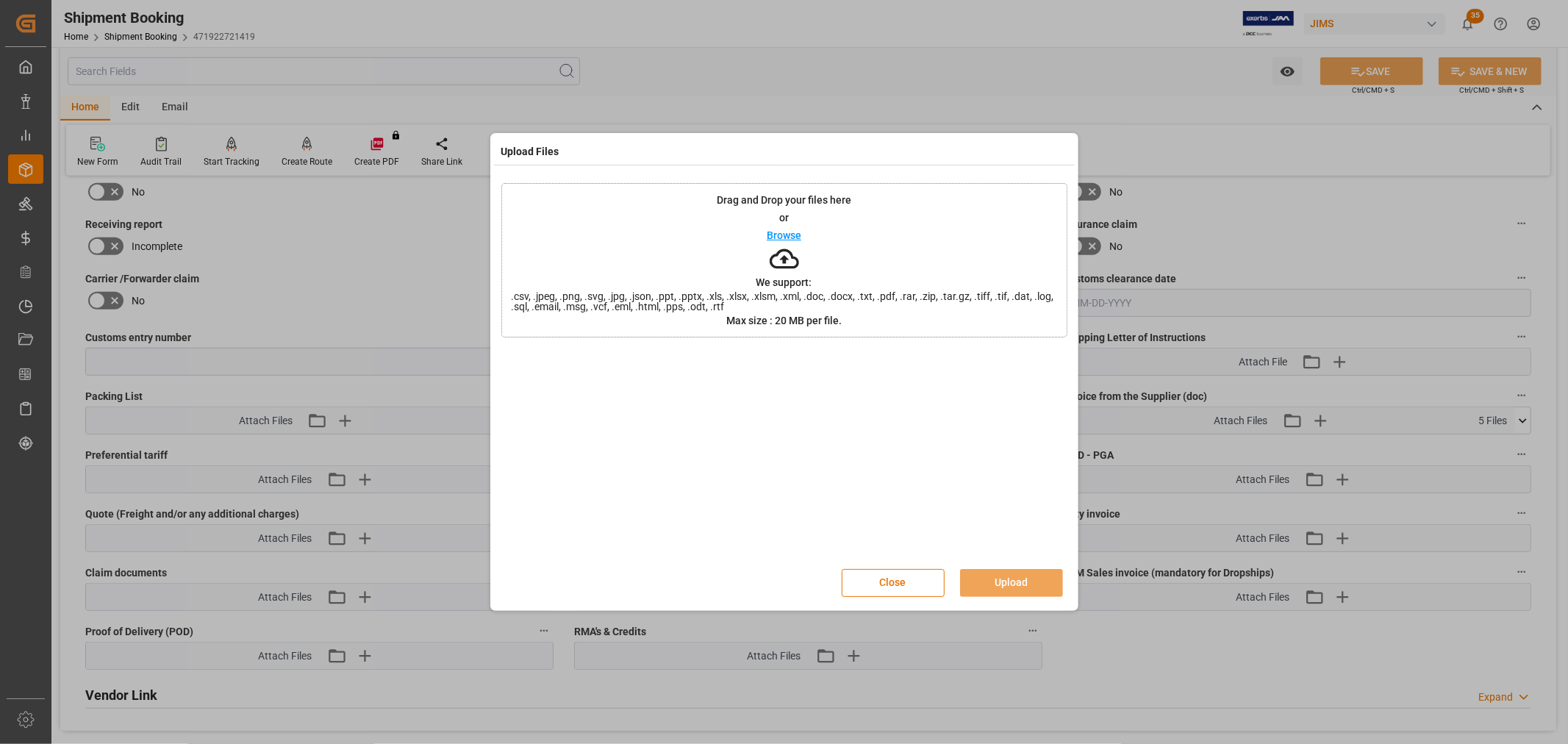
click at [782, 233] on p "Browse" at bounding box center [784, 235] width 34 height 10
click at [1017, 572] on button "Upload" at bounding box center [1011, 583] width 103 height 28
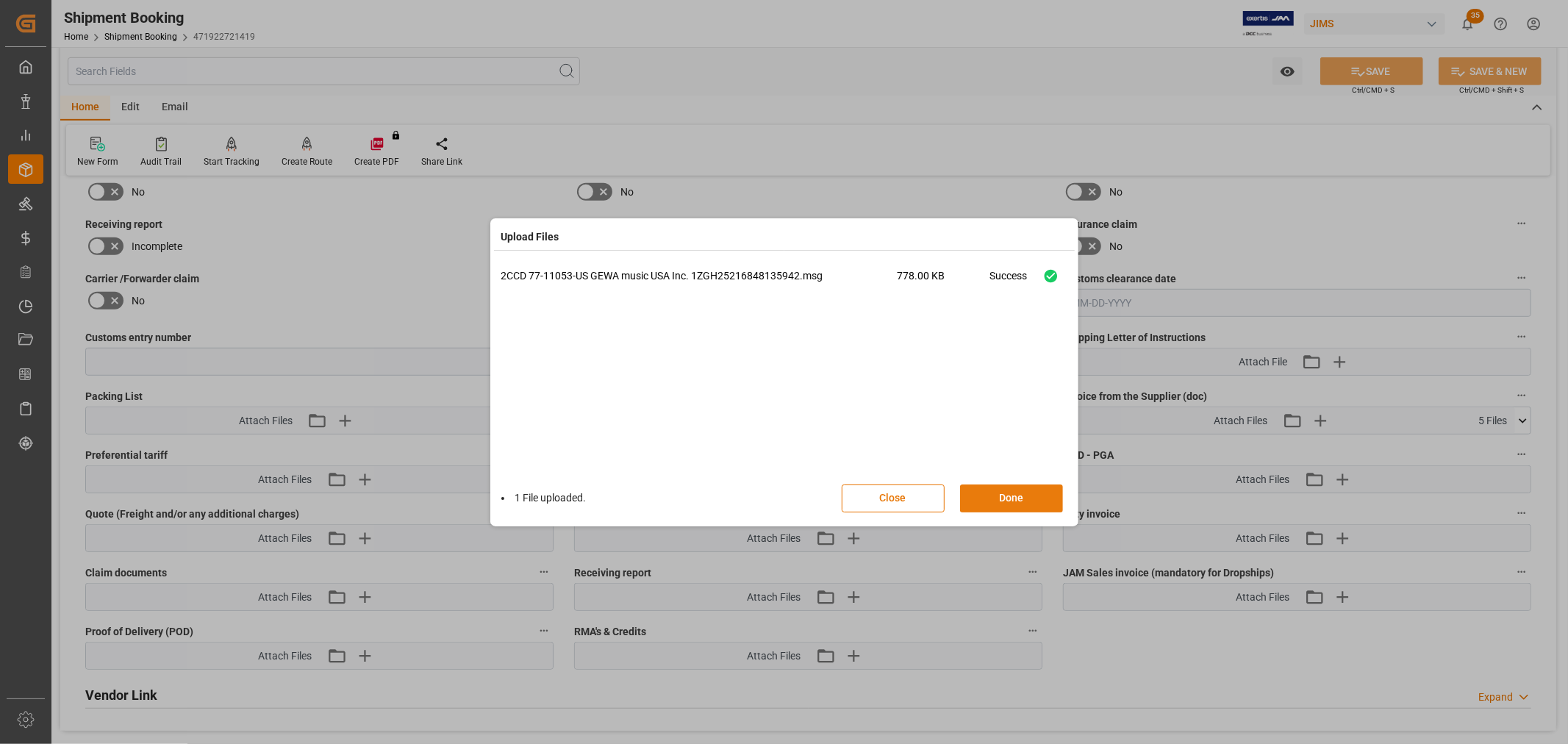
click at [992, 500] on button "Done" at bounding box center [1011, 499] width 103 height 28
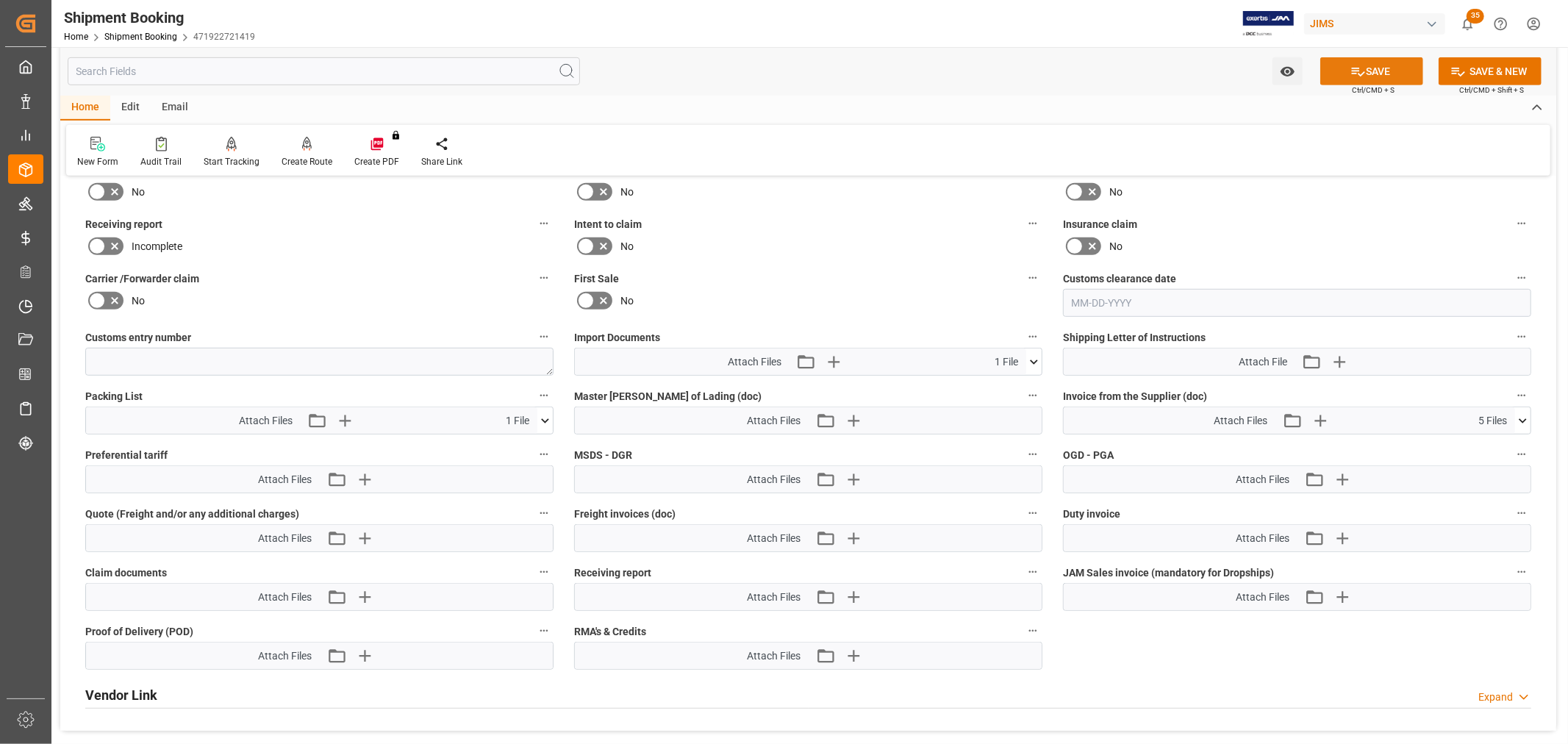
click at [1393, 68] on button "SAVE" at bounding box center [1371, 71] width 103 height 28
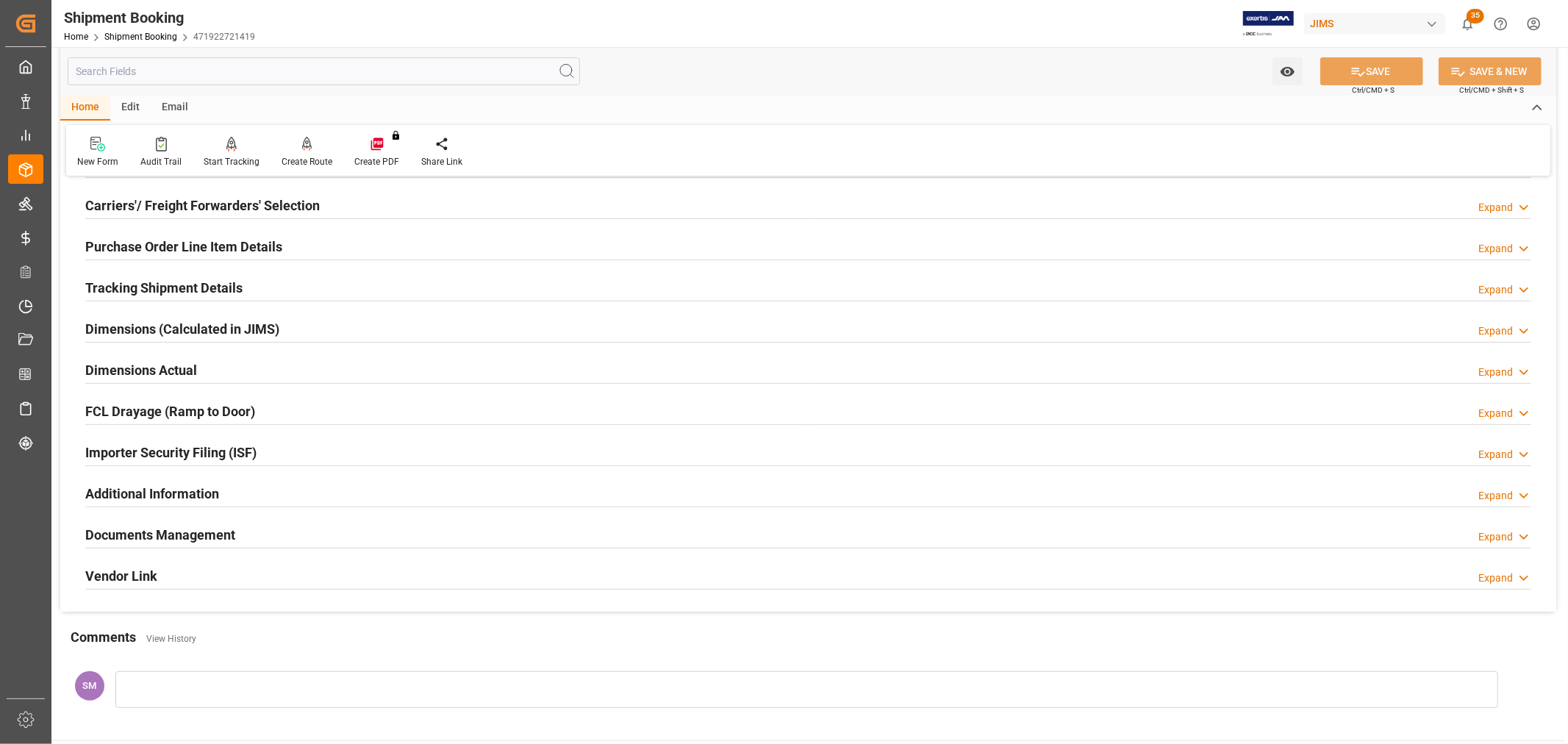
scroll to position [0, 0]
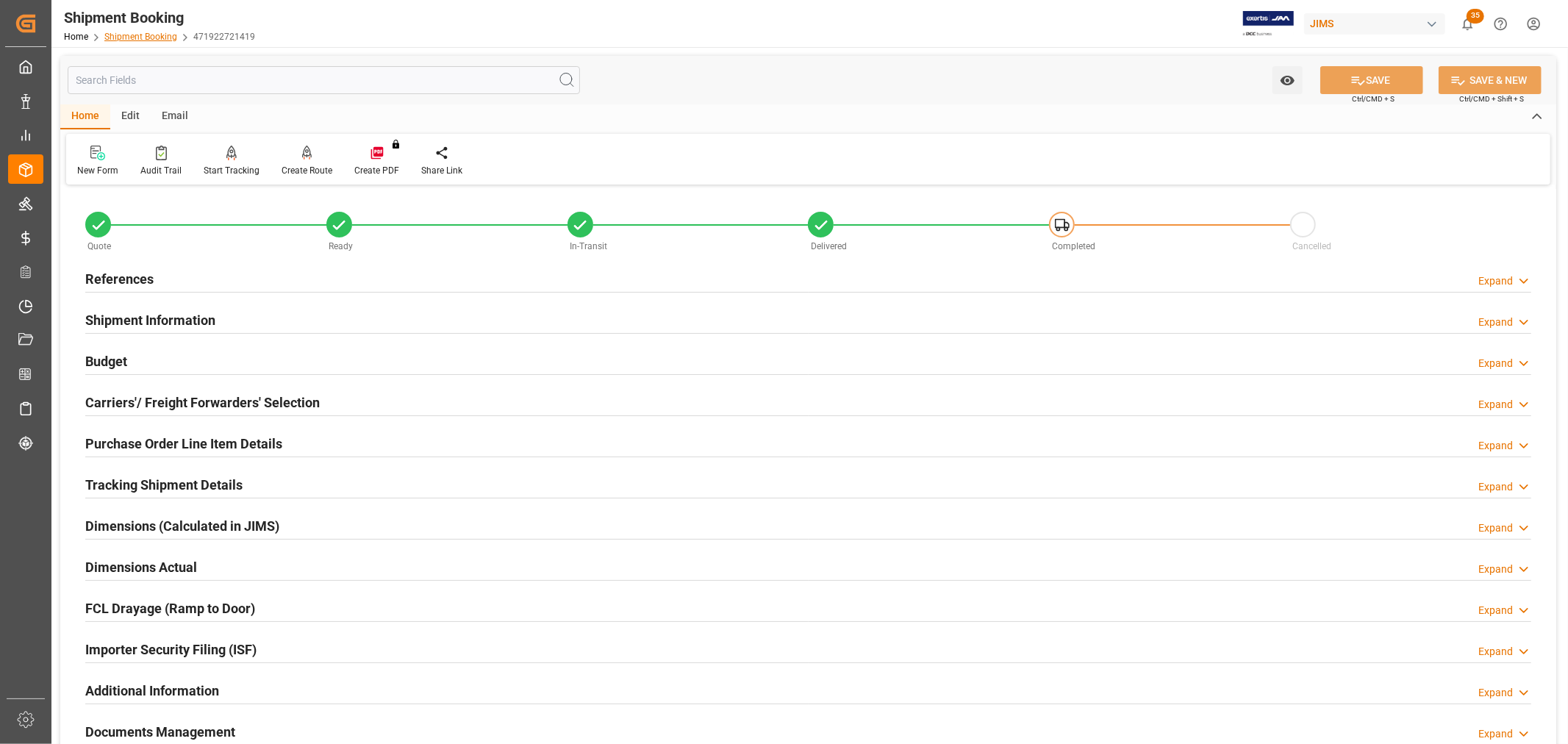
click at [131, 38] on link "Shipment Booking" at bounding box center [140, 36] width 73 height 10
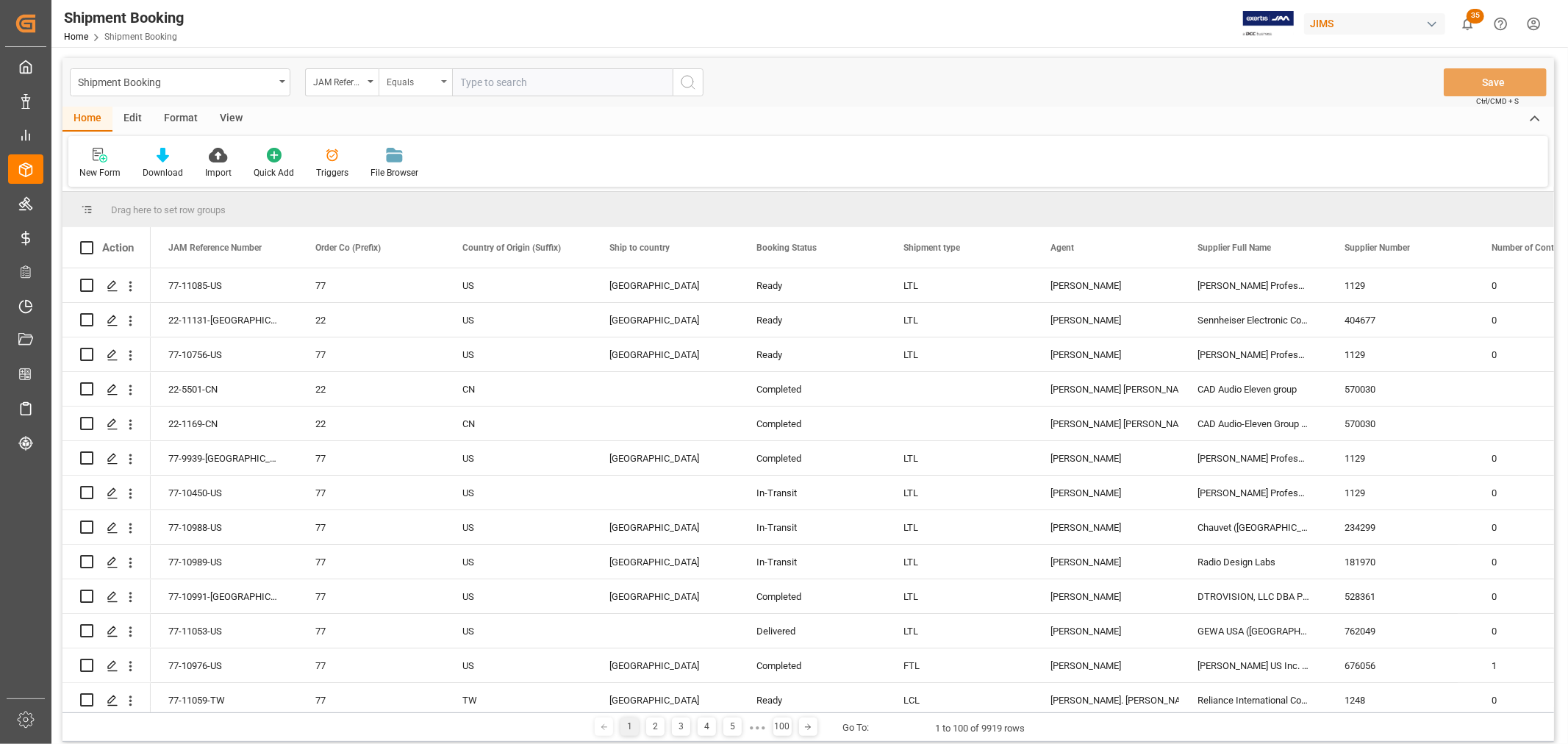
click at [446, 83] on div "Equals" at bounding box center [415, 82] width 74 height 28
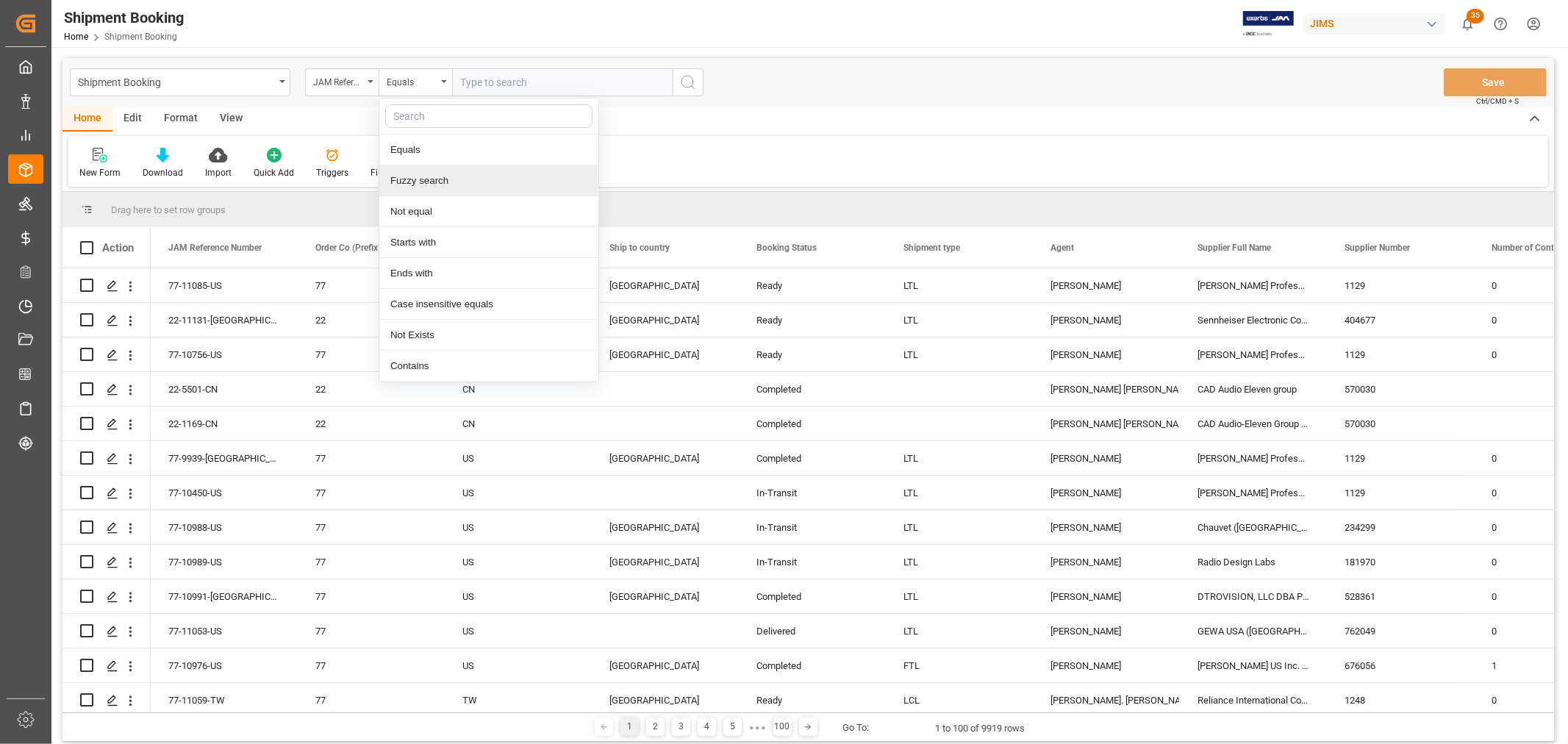
click at [446, 182] on div "Fuzzy search" at bounding box center [489, 180] width 219 height 31
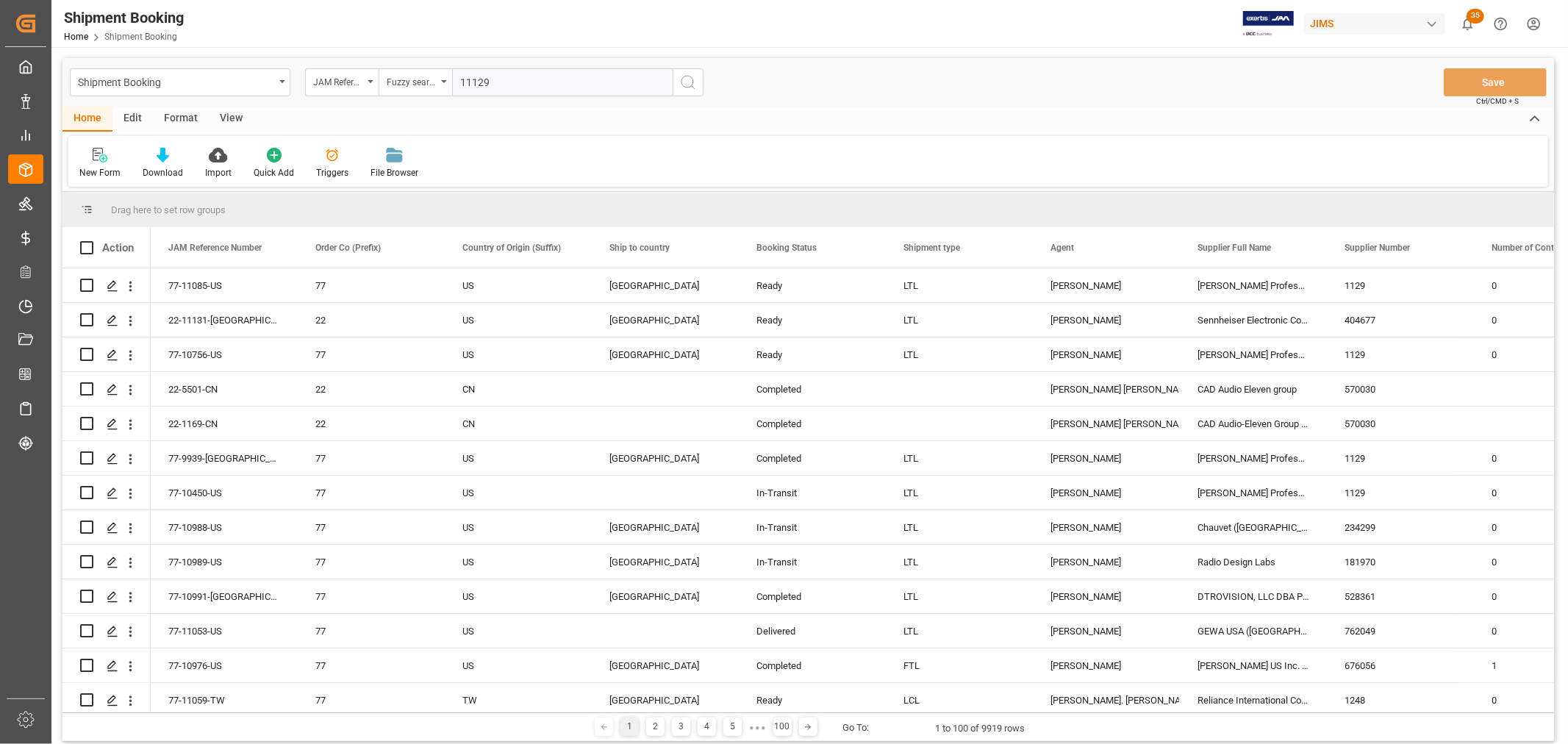
type input "11129"
click at [677, 75] on button "search button" at bounding box center [688, 82] width 31 height 28
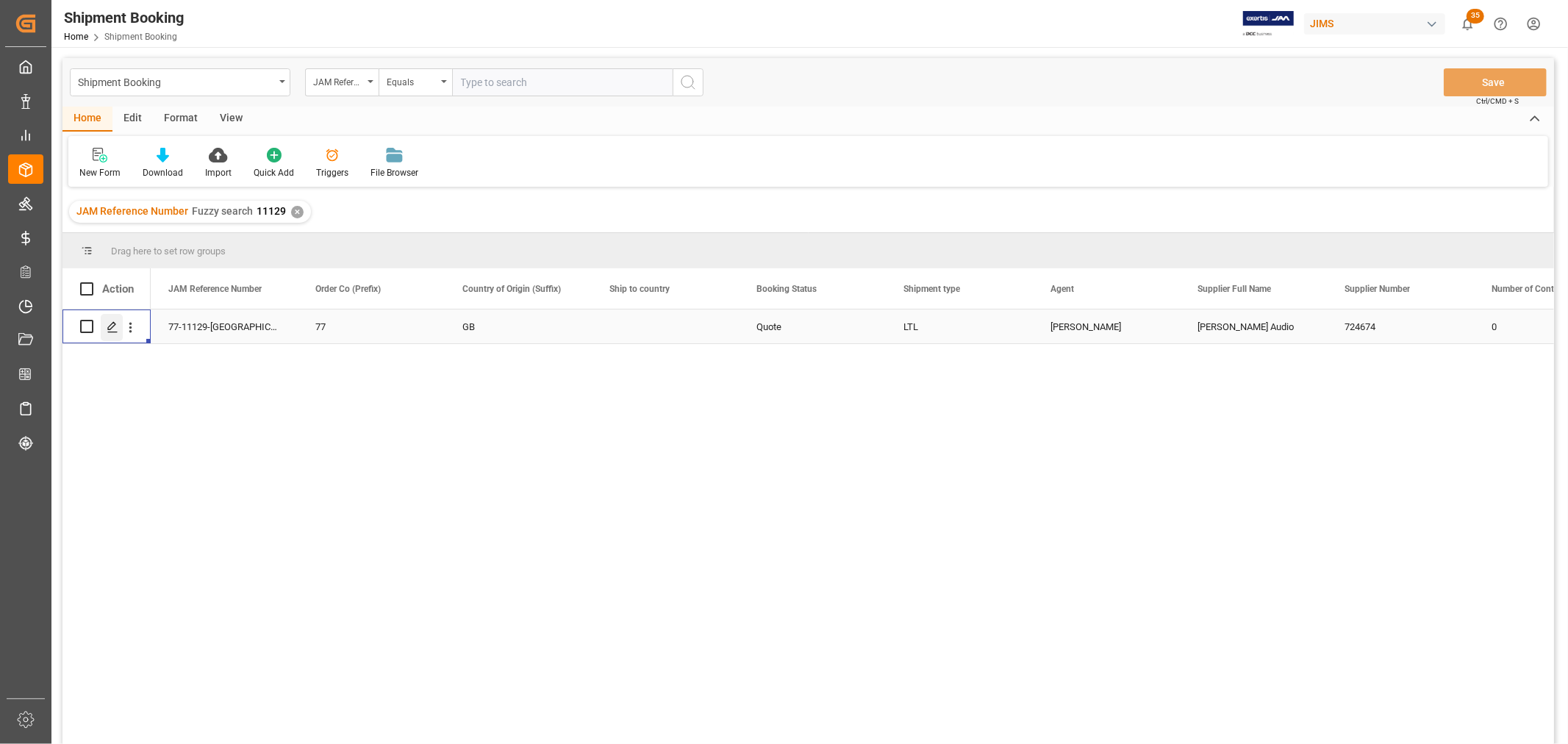
click at [115, 330] on icon "Press SPACE to select this row." at bounding box center [112, 327] width 12 height 12
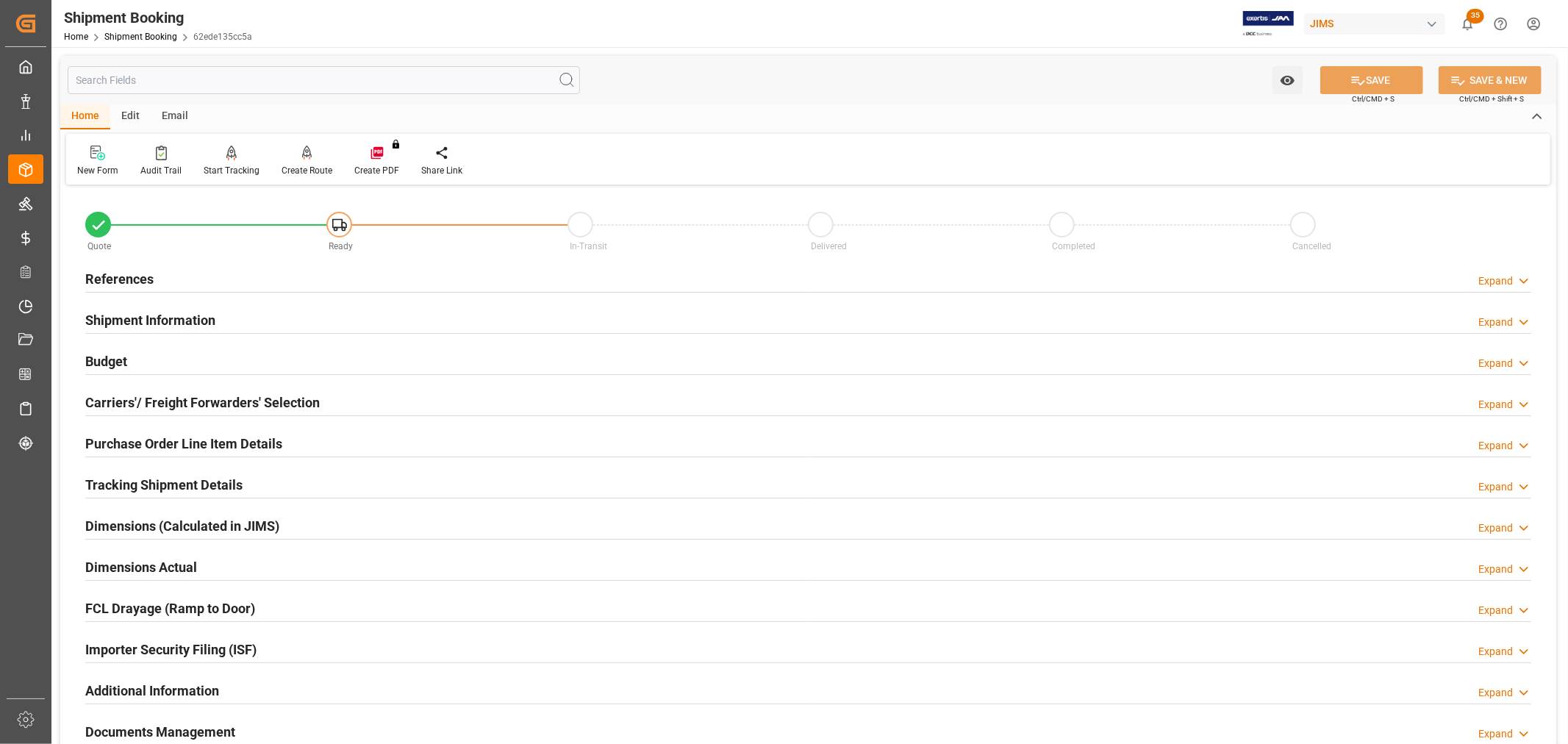
click at [162, 392] on h2 "Carriers'/ Freight Forwarders' Selection" at bounding box center [202, 402] width 234 height 20
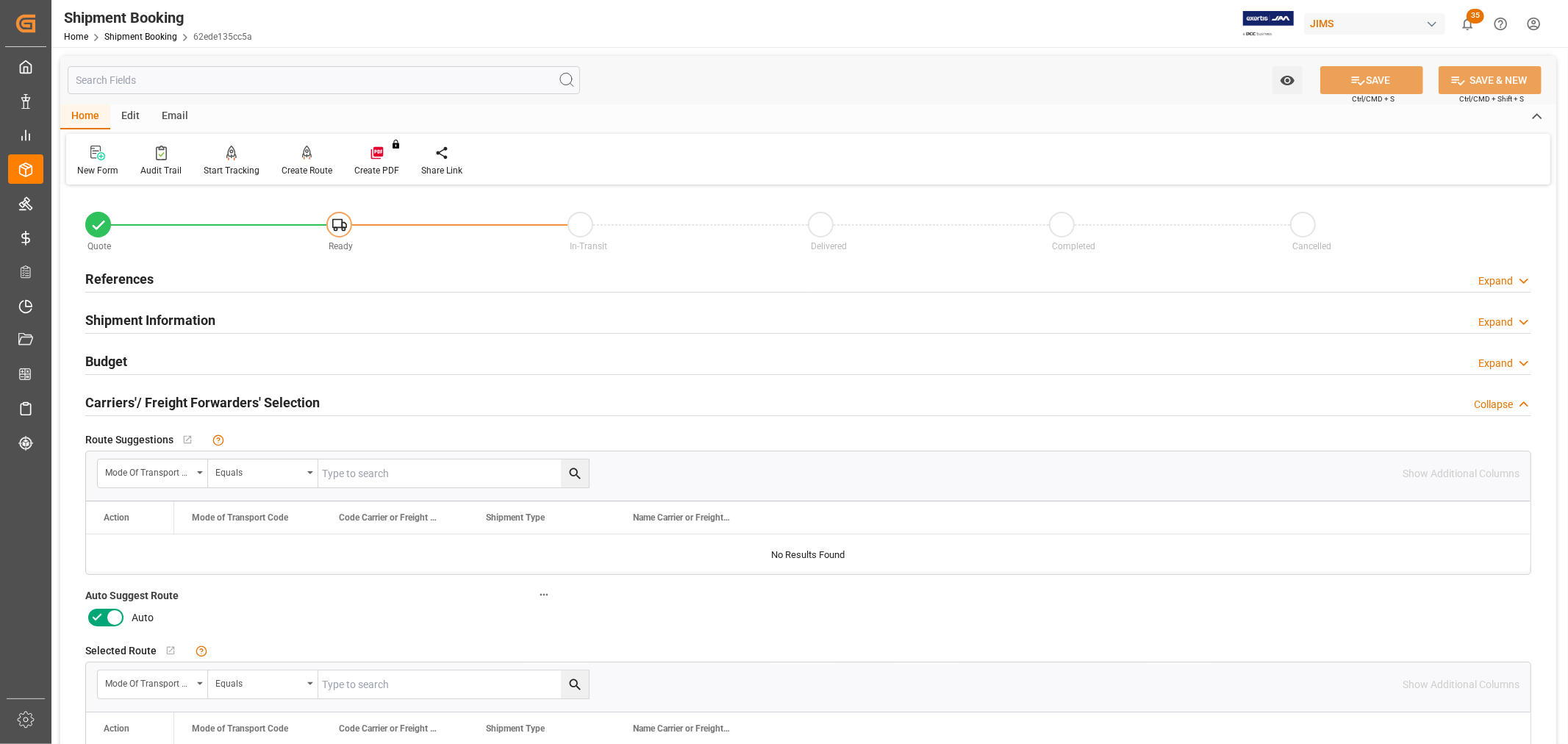
click at [112, 613] on icon at bounding box center [114, 617] width 18 height 18
click at [0, 0] on input "checkbox" at bounding box center [0, 0] width 0 height 0
click at [1414, 78] on button "SAVE" at bounding box center [1371, 80] width 103 height 28
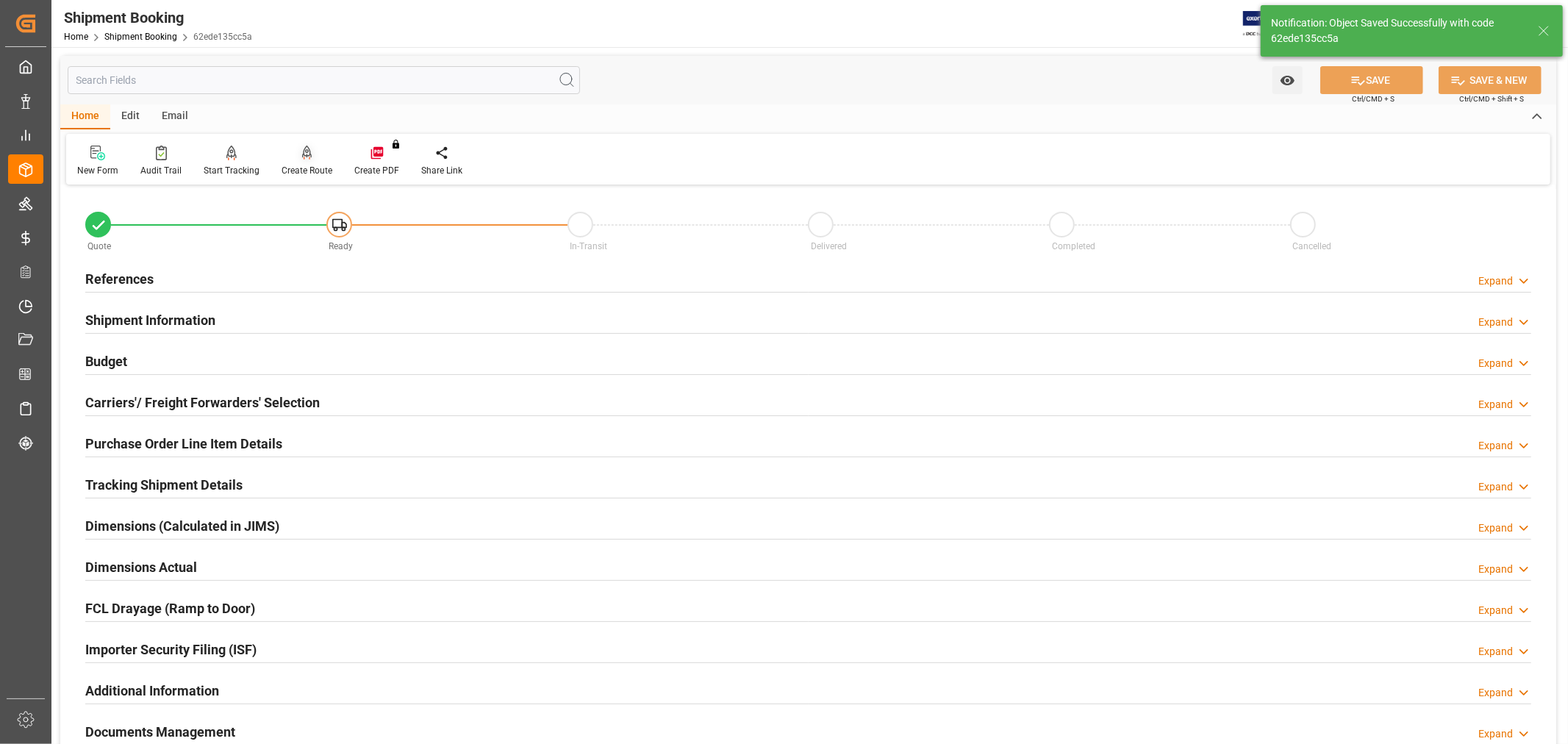
click at [300, 171] on div "Create Route" at bounding box center [307, 170] width 51 height 13
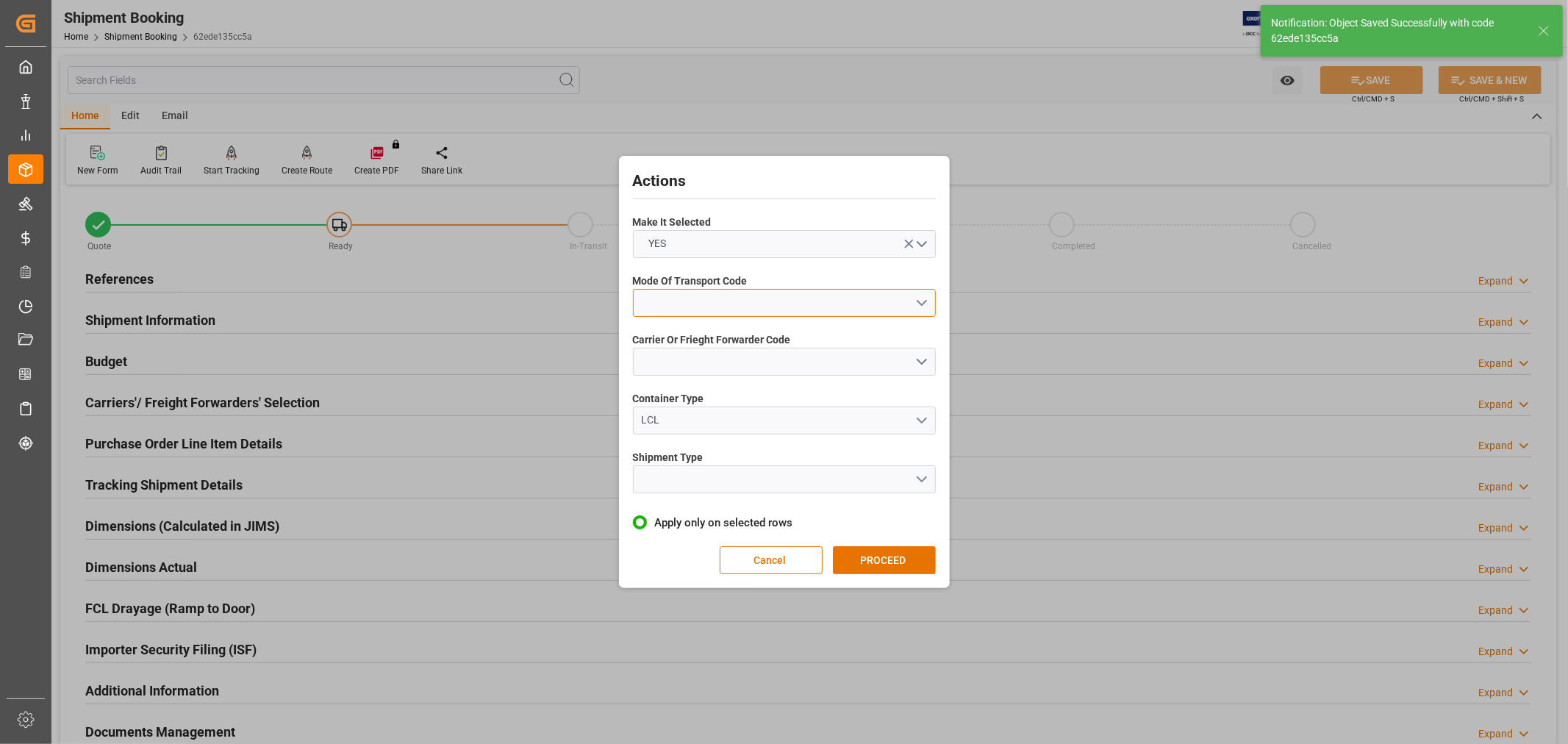
click at [681, 302] on button "open menu" at bounding box center [784, 303] width 303 height 28
click at [681, 332] on div "2- COURIER AIR" at bounding box center [784, 337] width 302 height 31
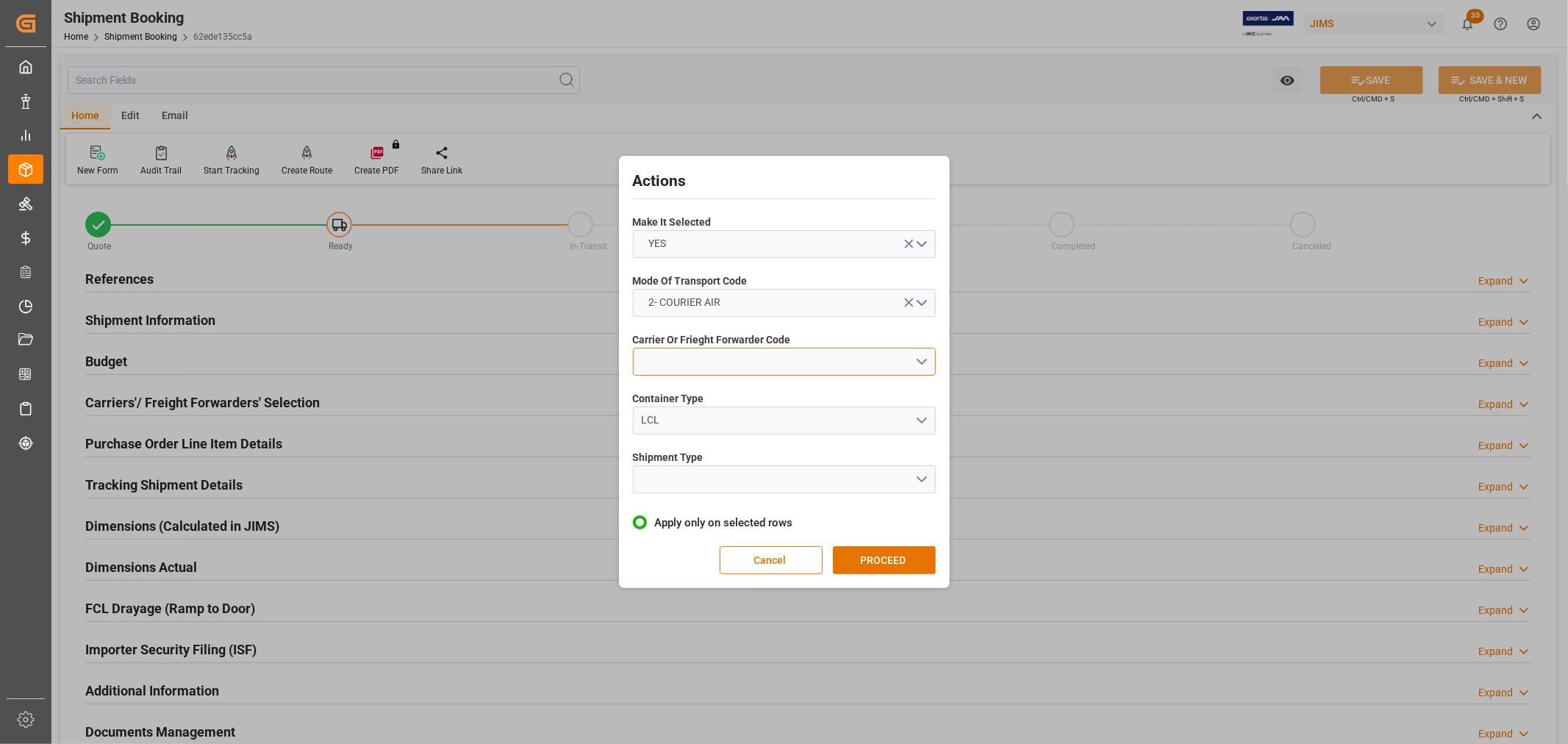
click at [685, 366] on button "open menu" at bounding box center [784, 362] width 303 height 28
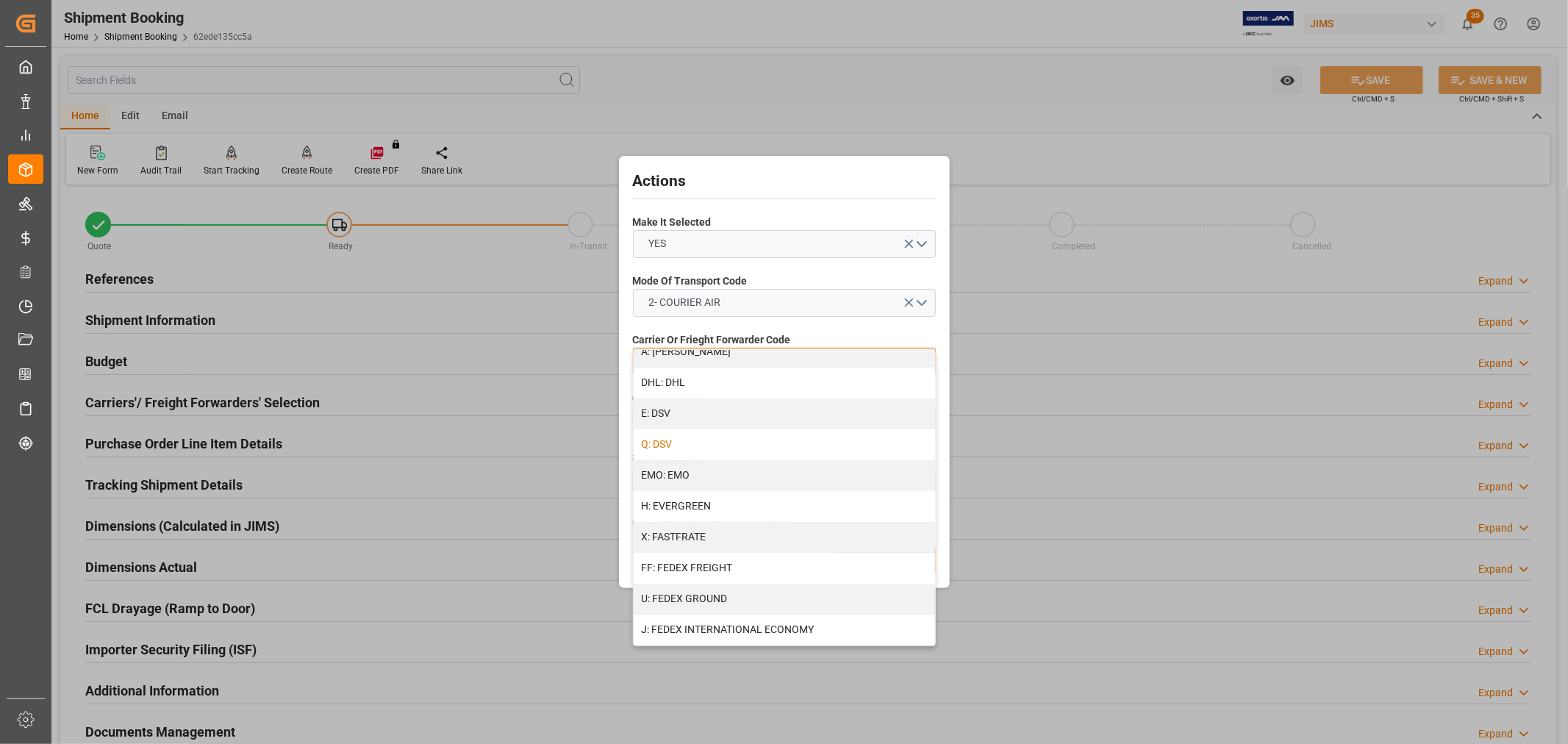
scroll to position [245, 0]
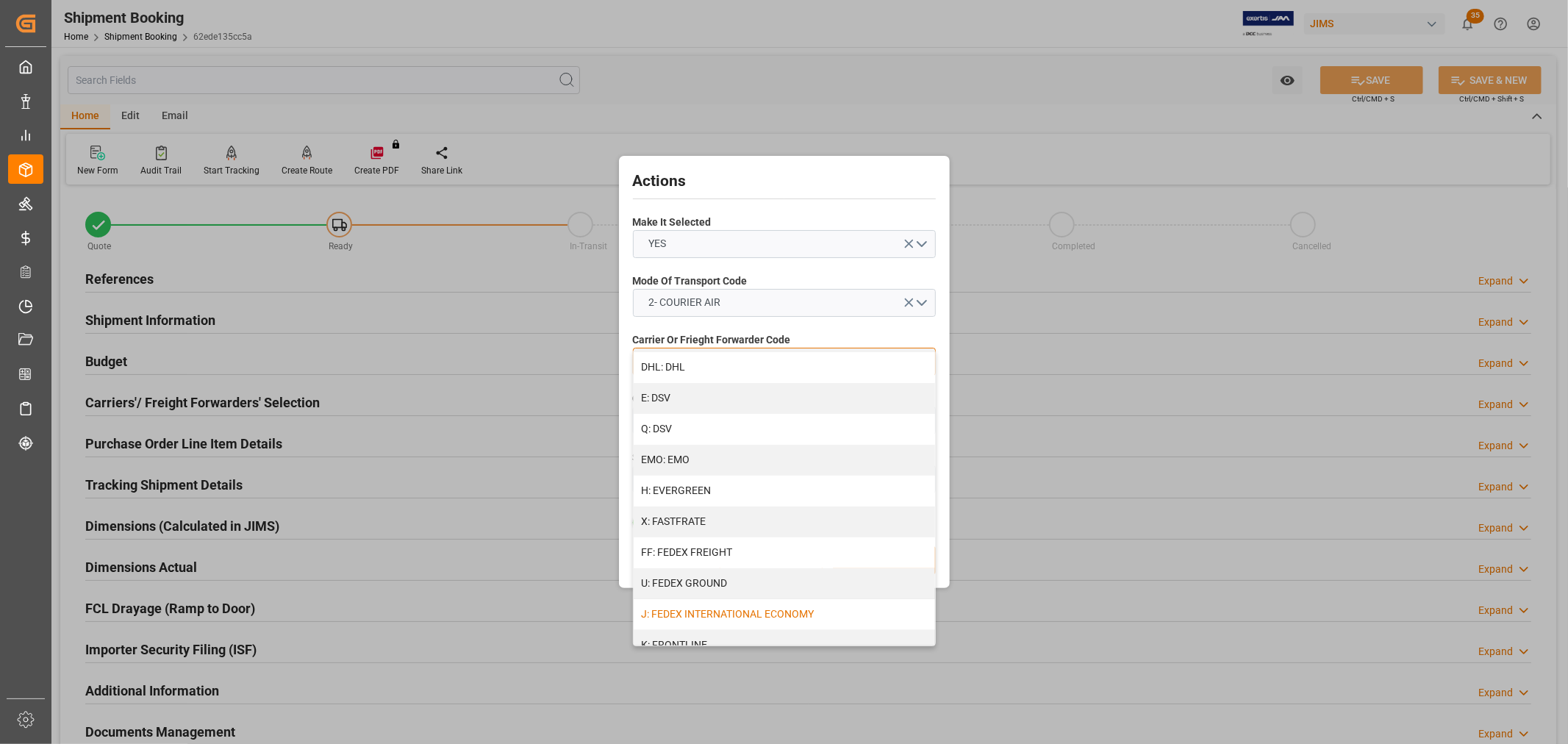
click at [756, 617] on div "J: FEDEX INTERNATIONAL ECONOMY" at bounding box center [784, 614] width 302 height 31
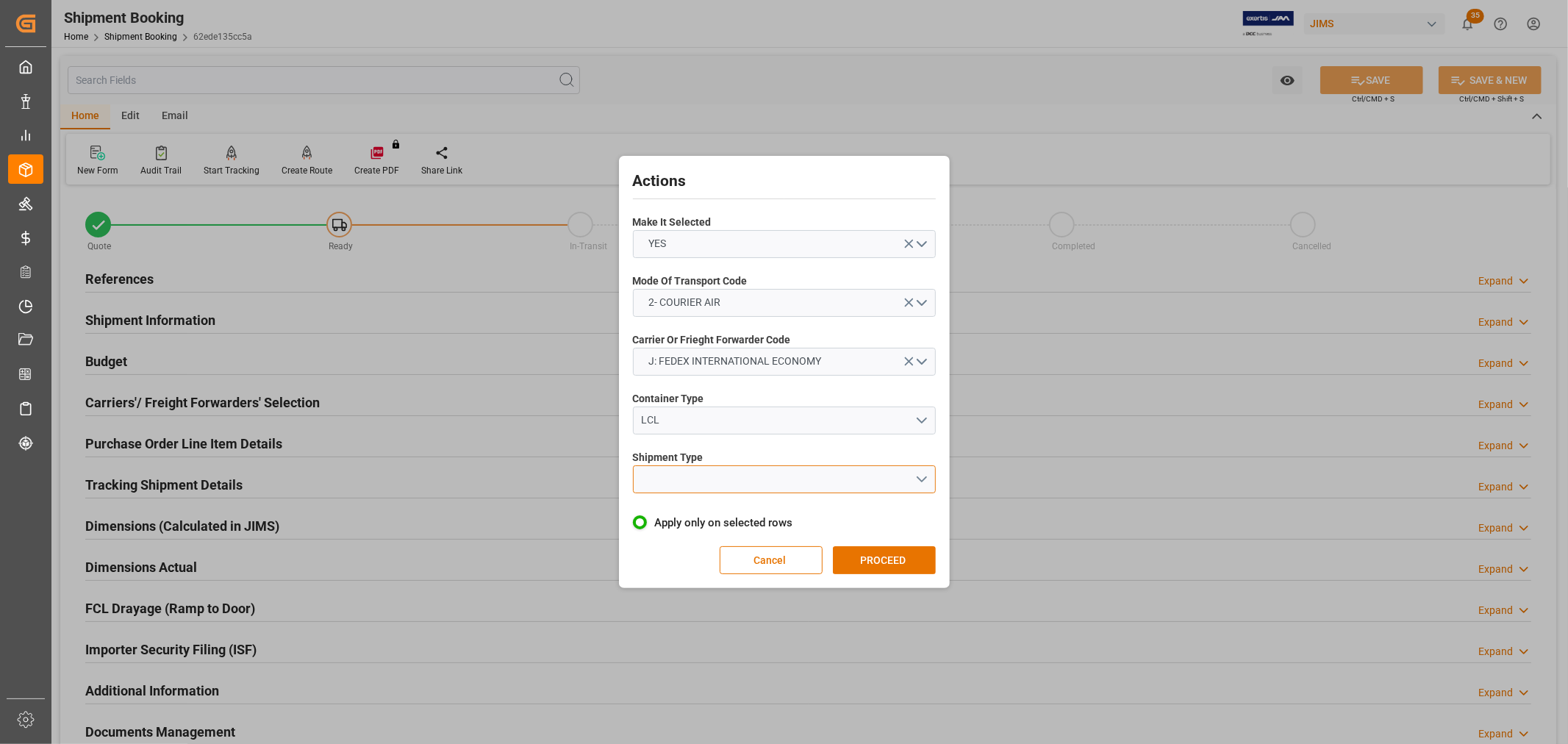
click at [670, 479] on button "open menu" at bounding box center [784, 479] width 303 height 28
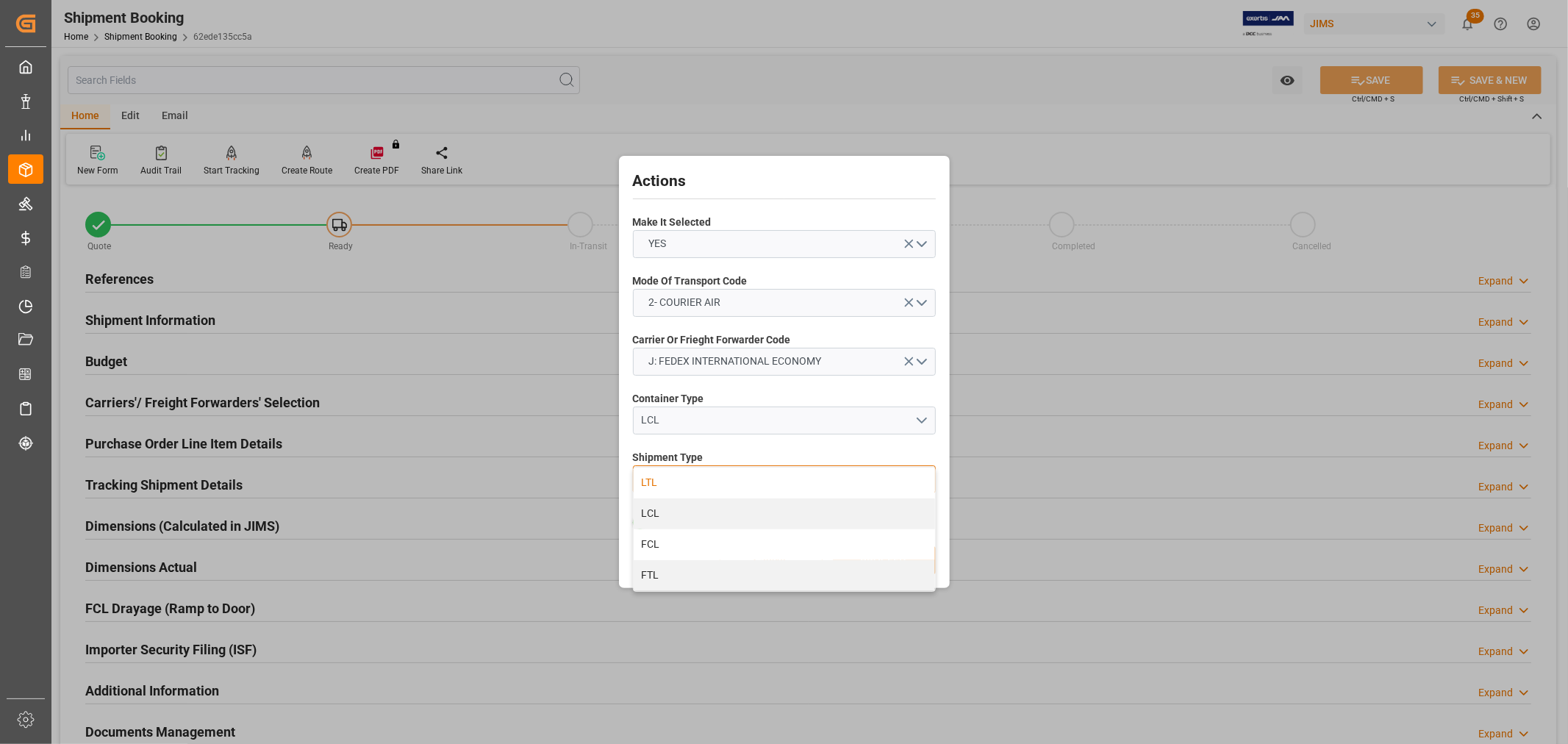
click at [665, 479] on div "LTL" at bounding box center [784, 482] width 302 height 31
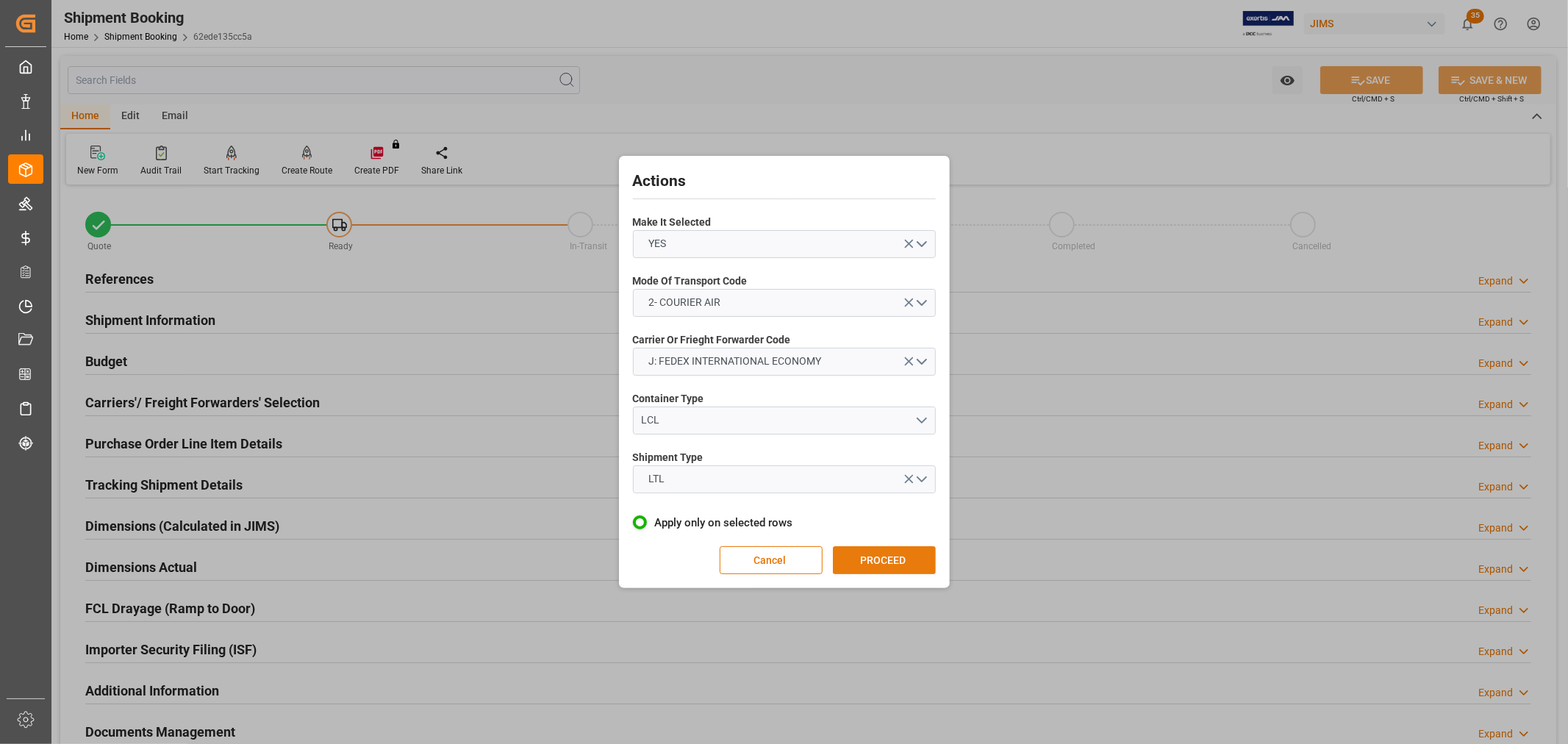
click at [897, 554] on button "PROCEED" at bounding box center [884, 560] width 103 height 28
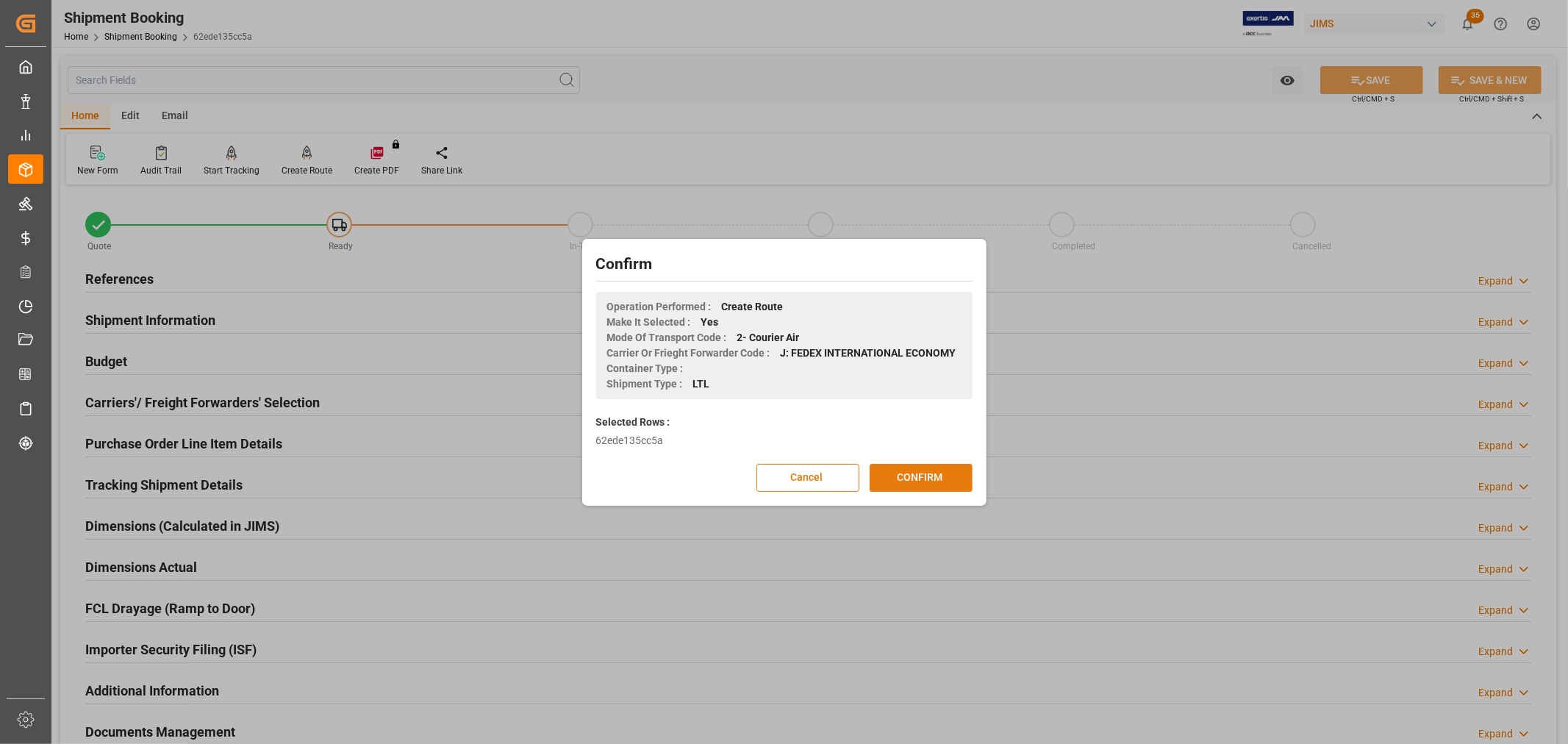
click at [922, 480] on button "CONFIRM" at bounding box center [920, 478] width 103 height 28
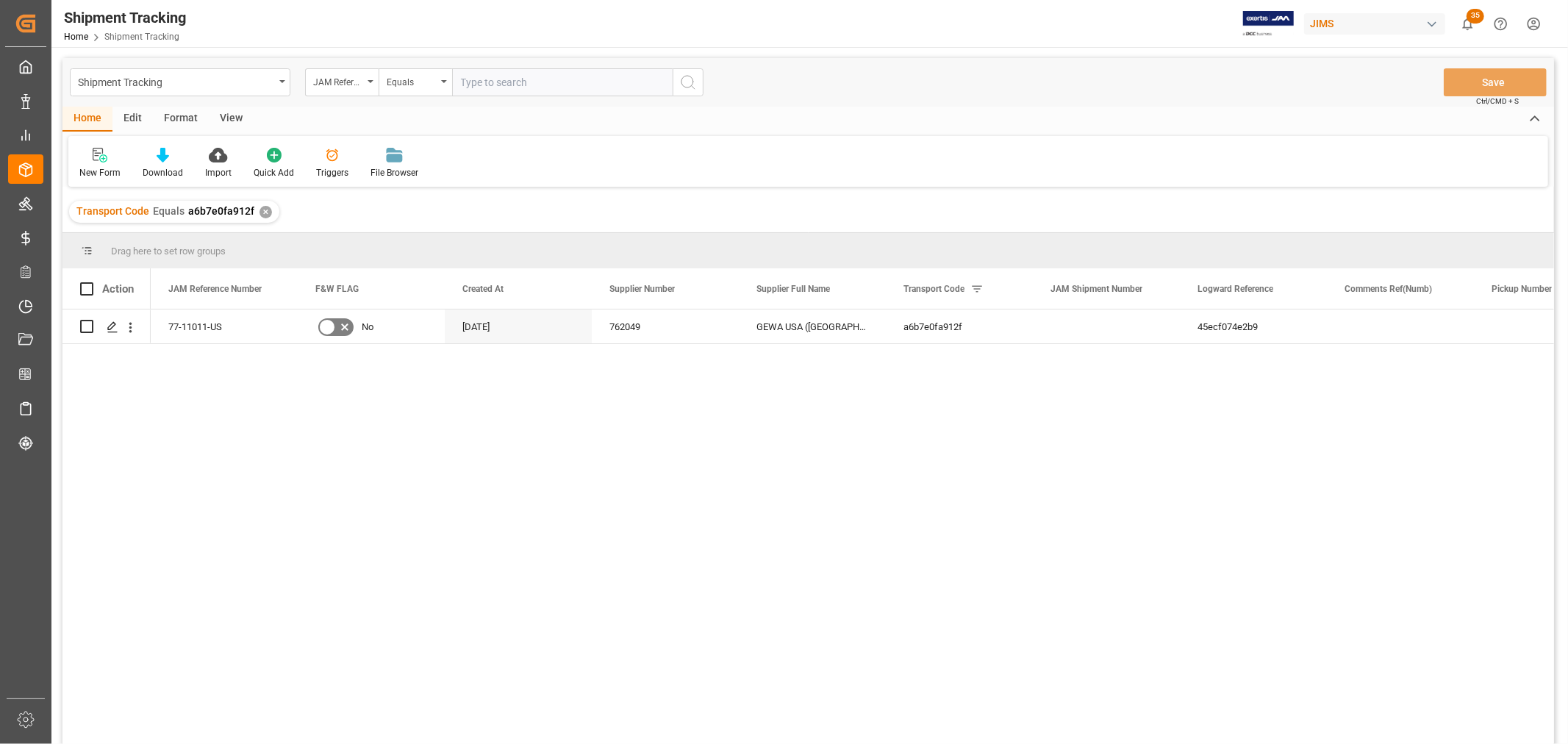
click at [229, 120] on div "View" at bounding box center [231, 119] width 45 height 25
click at [83, 169] on div "Default" at bounding box center [93, 172] width 29 height 13
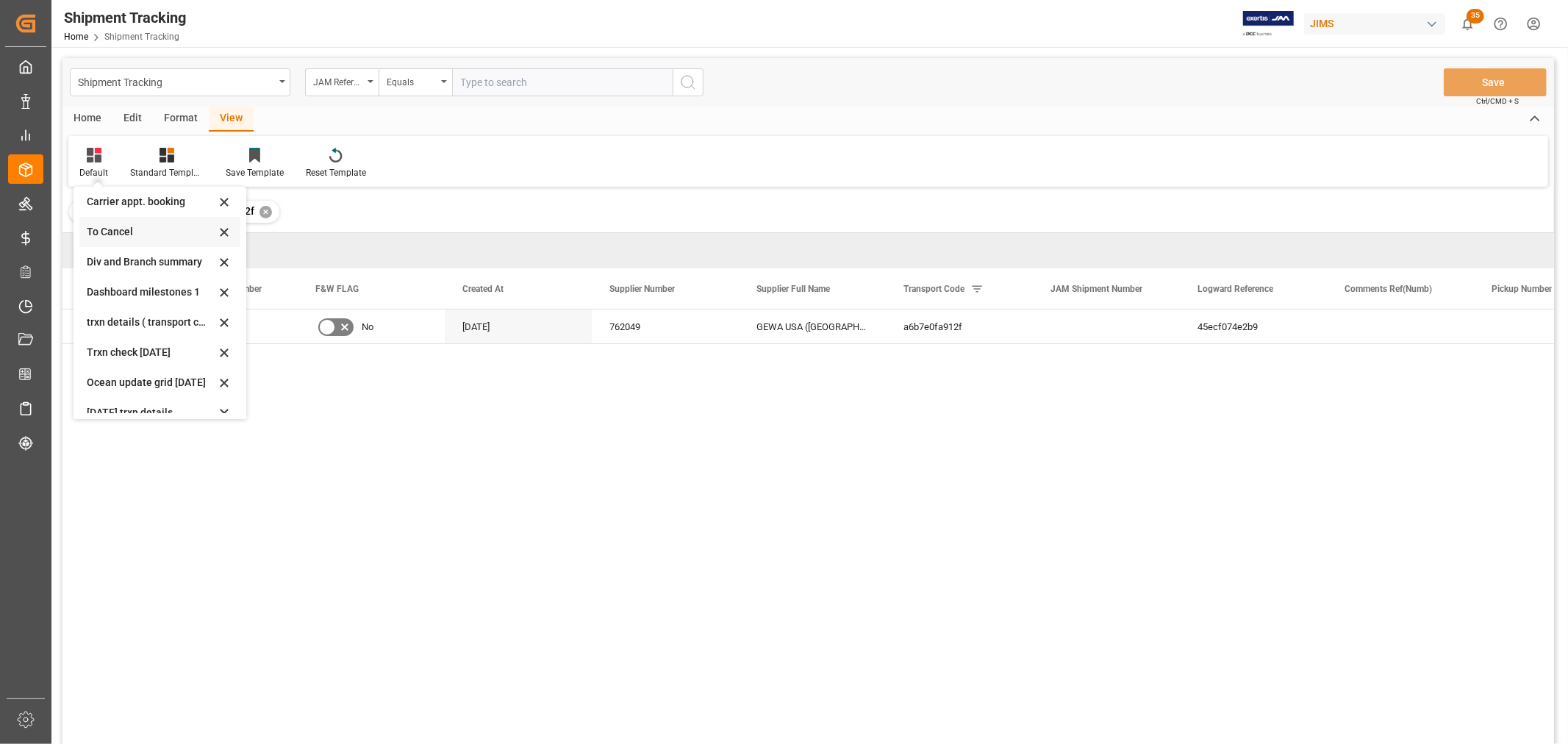
scroll to position [231, 0]
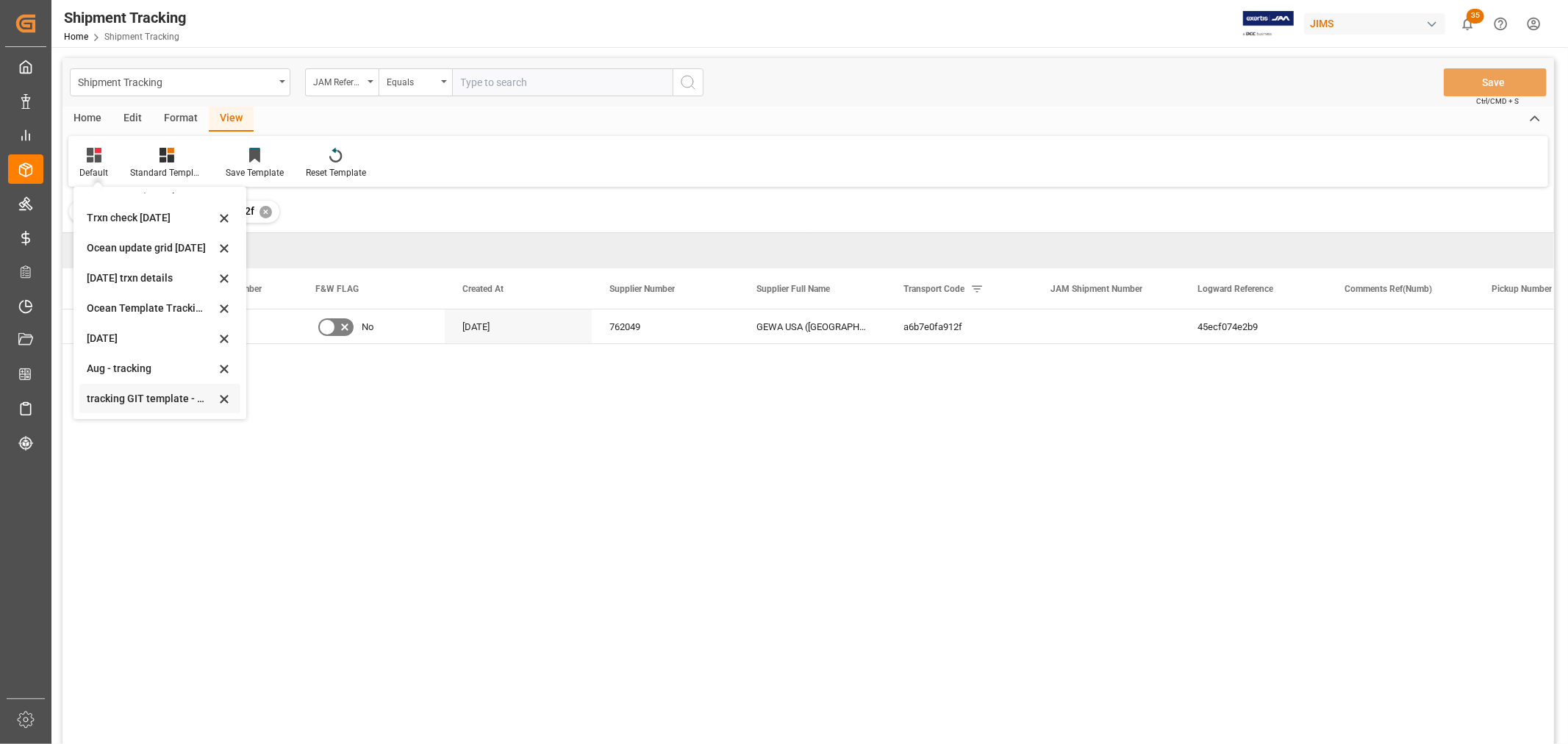
click at [135, 397] on div "tracking GIT template - Rev" at bounding box center [151, 399] width 128 height 16
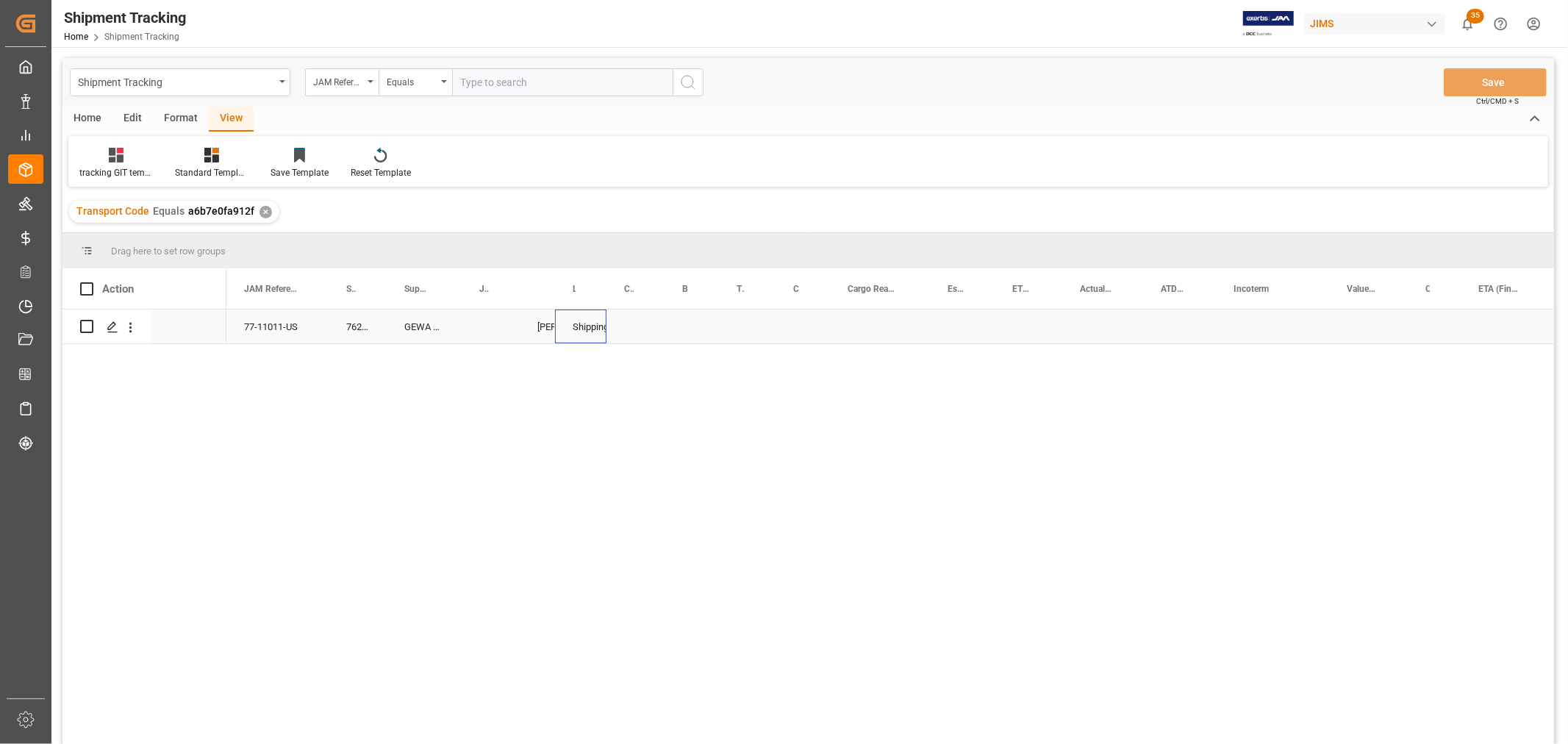
click at [570, 329] on div "Shipping instructions sent" at bounding box center [581, 326] width 52 height 34
click at [588, 329] on div "Shipping instructions sent" at bounding box center [580, 327] width 16 height 34
click at [576, 340] on icon "open menu" at bounding box center [579, 336] width 18 height 18
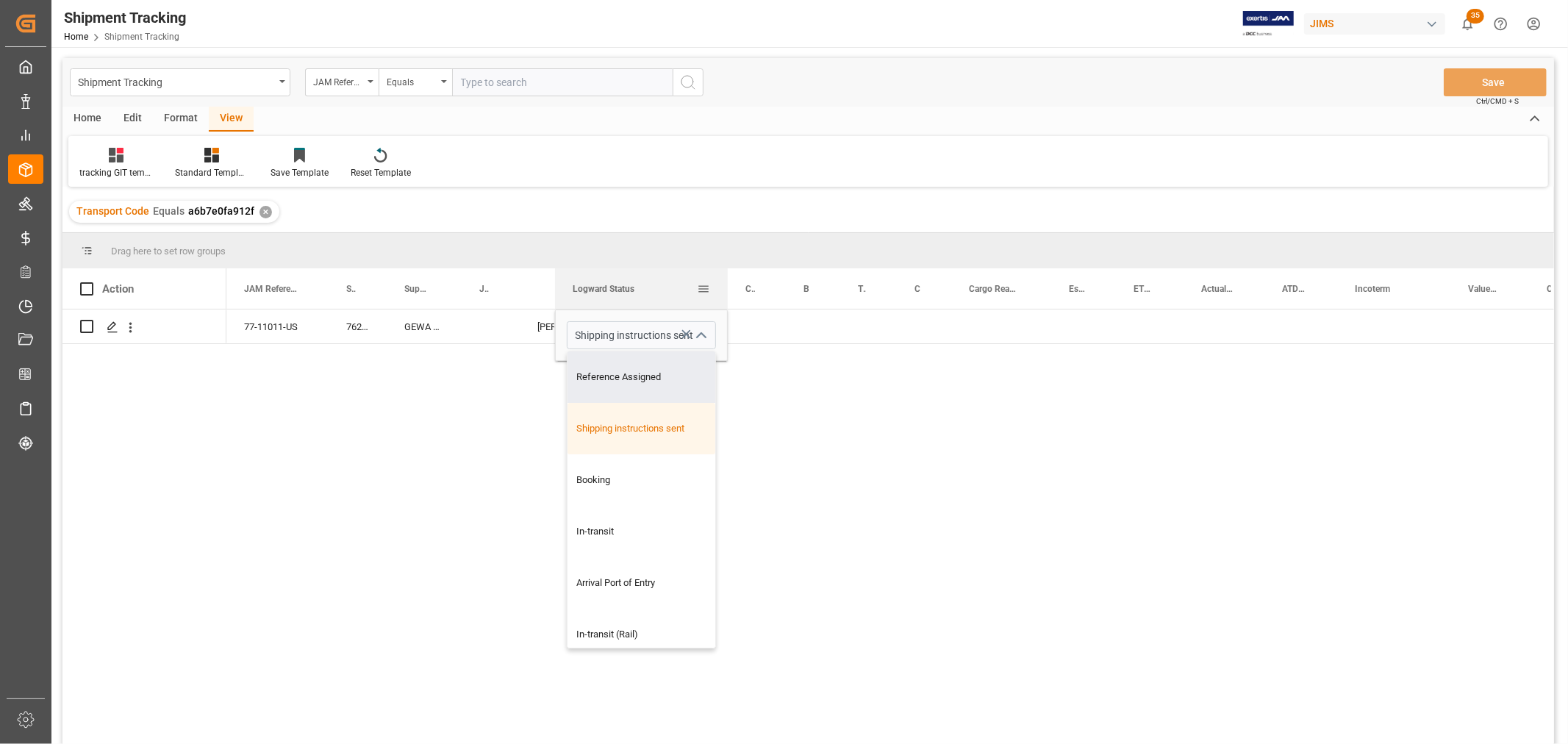
drag, startPoint x: 603, startPoint y: 289, endPoint x: 724, endPoint y: 285, distance: 121.1
click at [725, 285] on div at bounding box center [728, 289] width 6 height 41
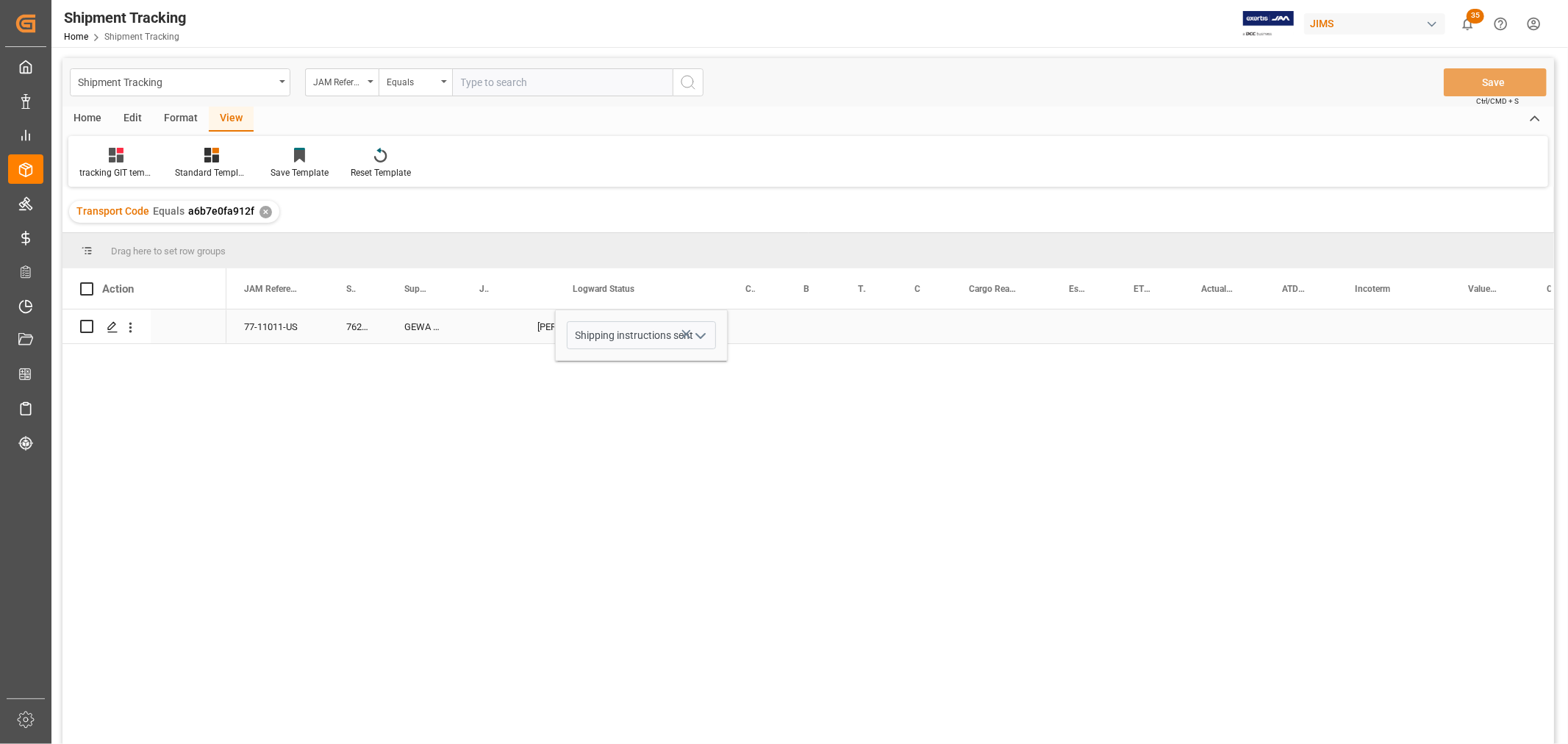
click at [699, 337] on icon "open menu" at bounding box center [700, 336] width 18 height 18
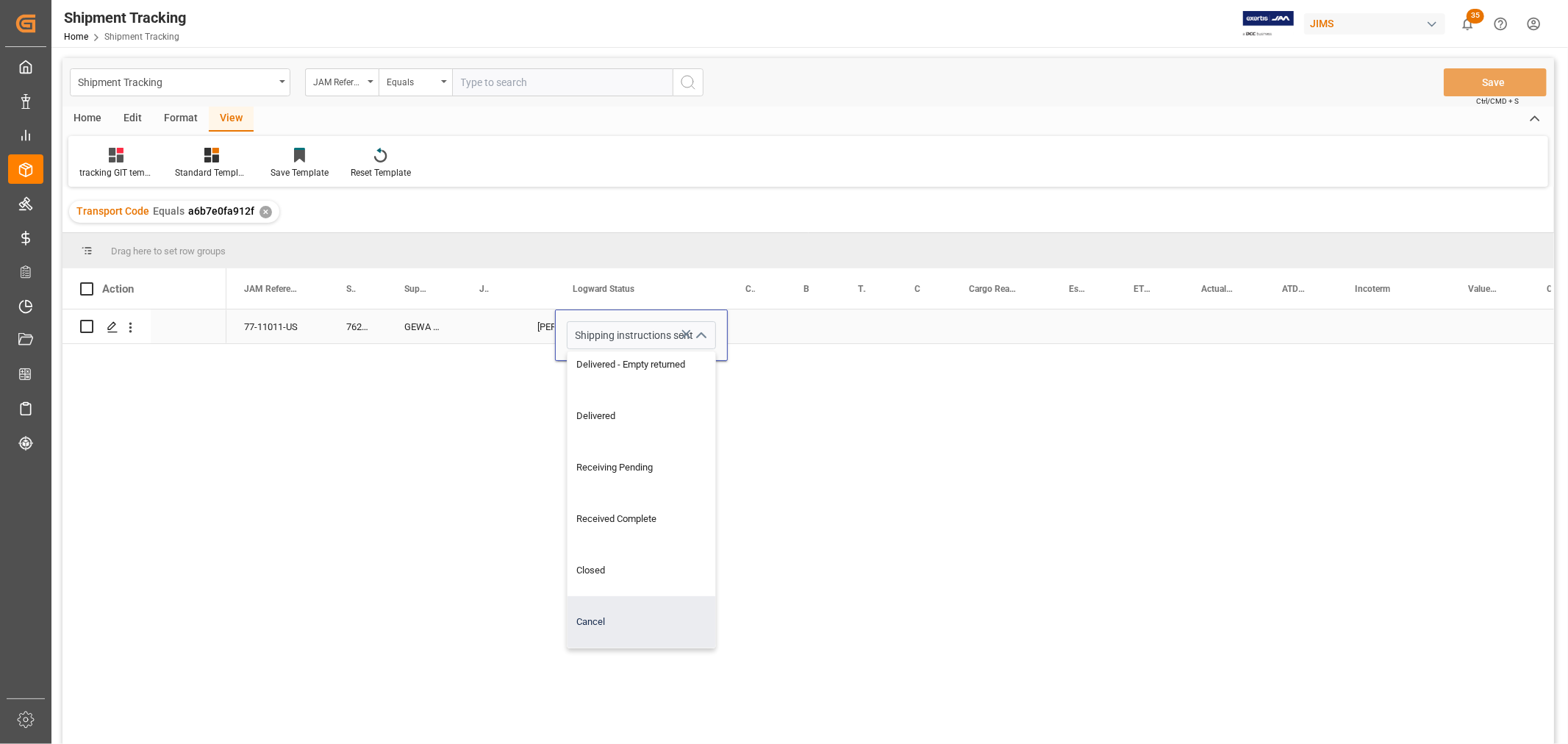
click at [613, 610] on div "Cancel" at bounding box center [641, 622] width 148 height 52
type input "Cancel"
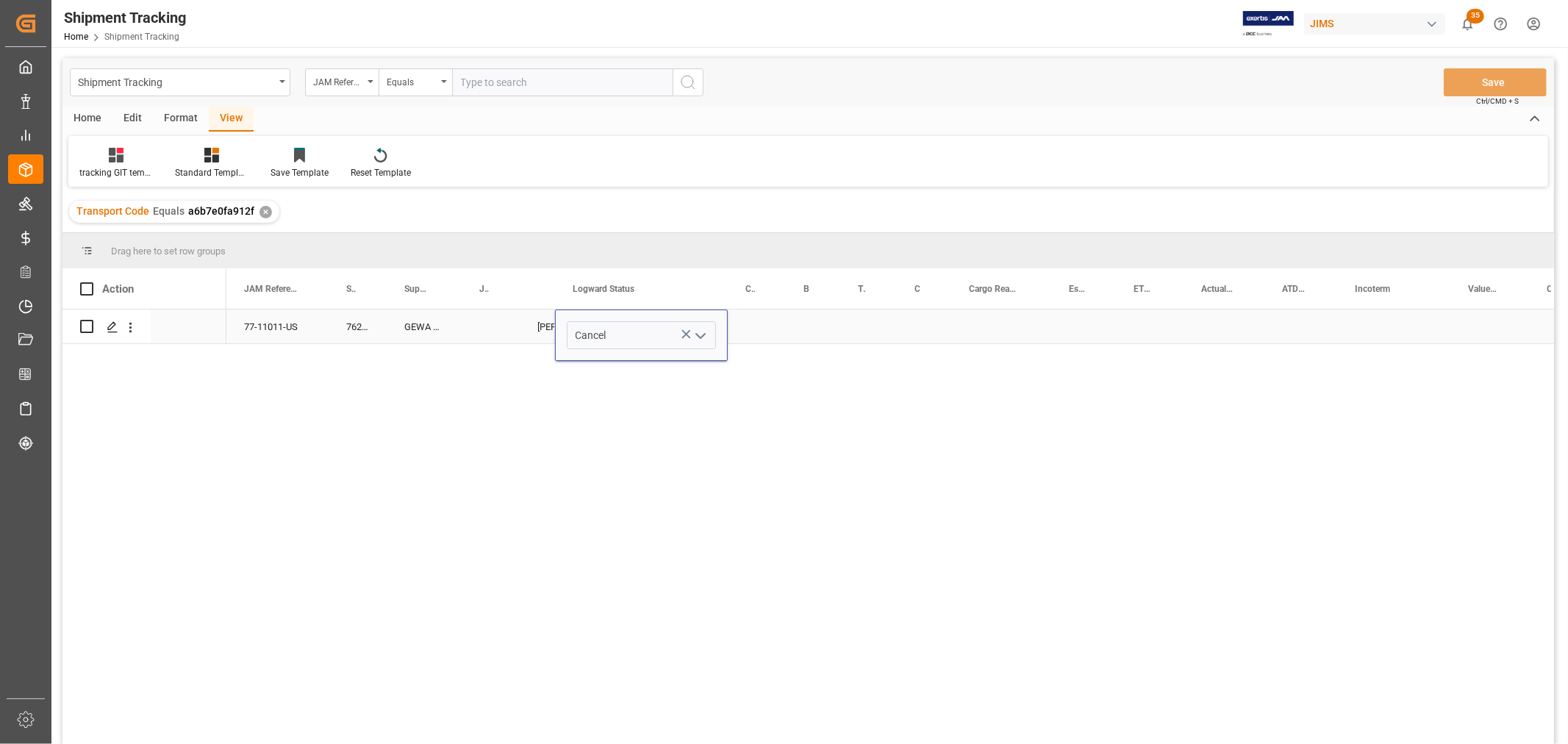
click at [765, 329] on div "Press SPACE to select this row." at bounding box center [757, 326] width 58 height 34
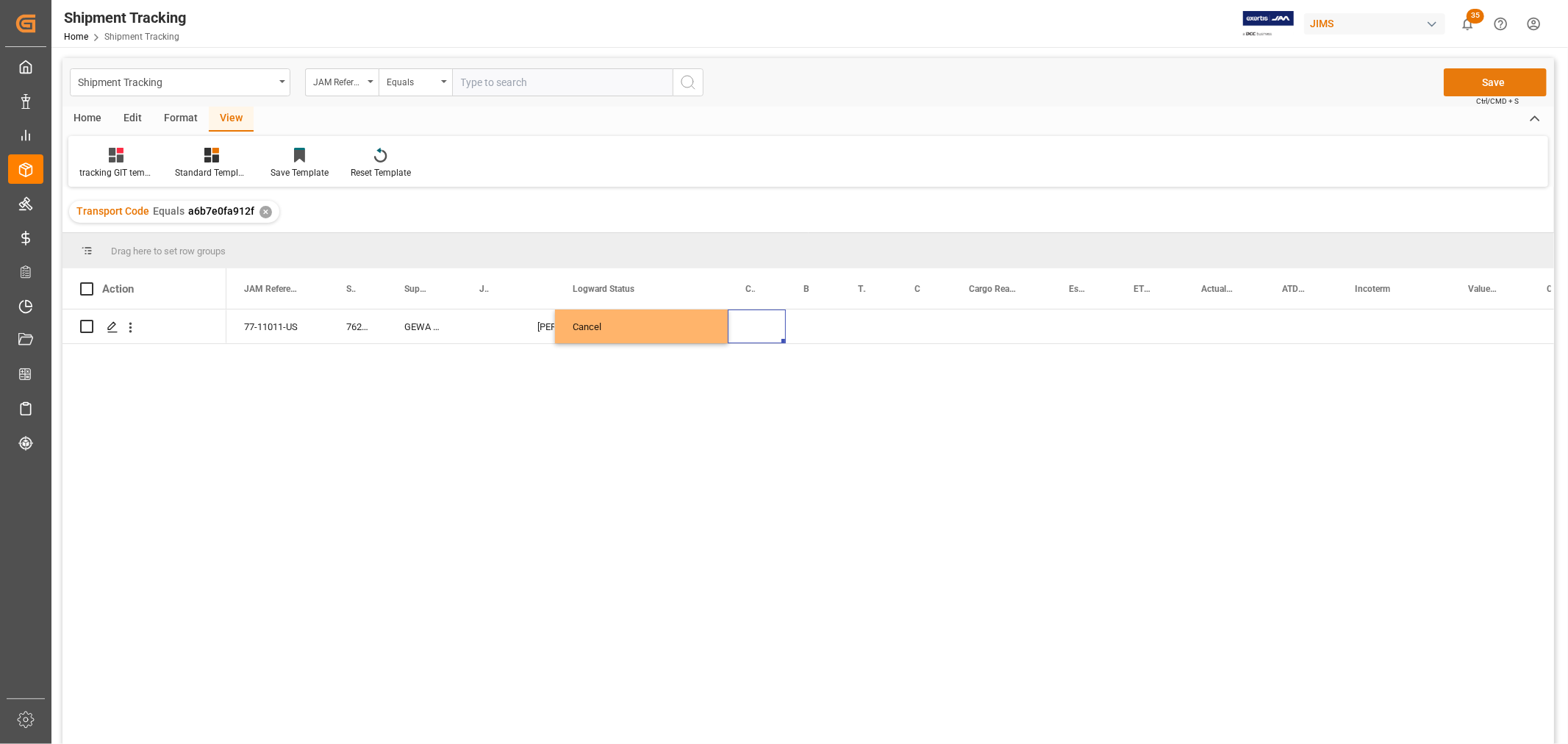
click at [1480, 78] on button "Save" at bounding box center [1495, 82] width 103 height 28
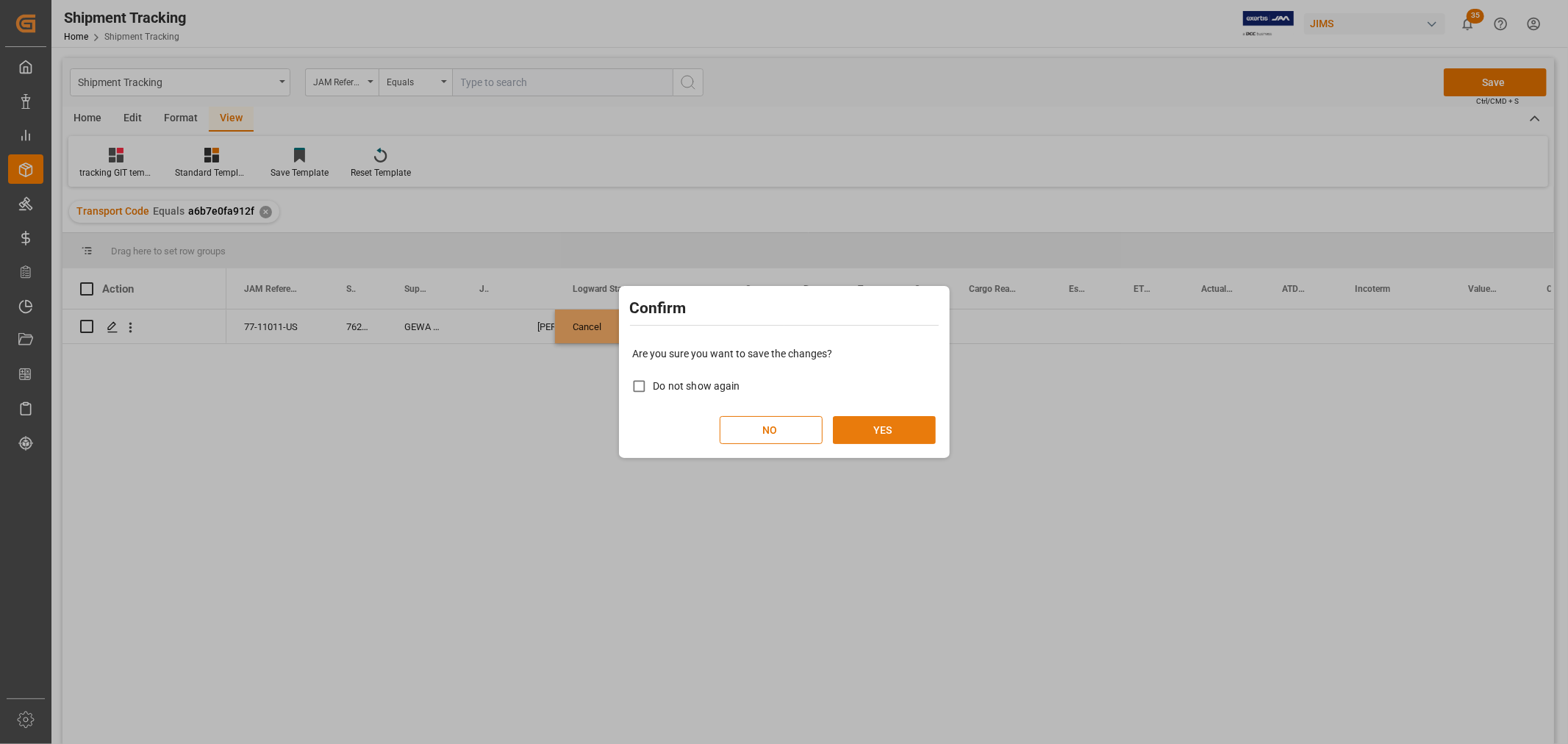
click at [893, 423] on button "YES" at bounding box center [884, 430] width 103 height 28
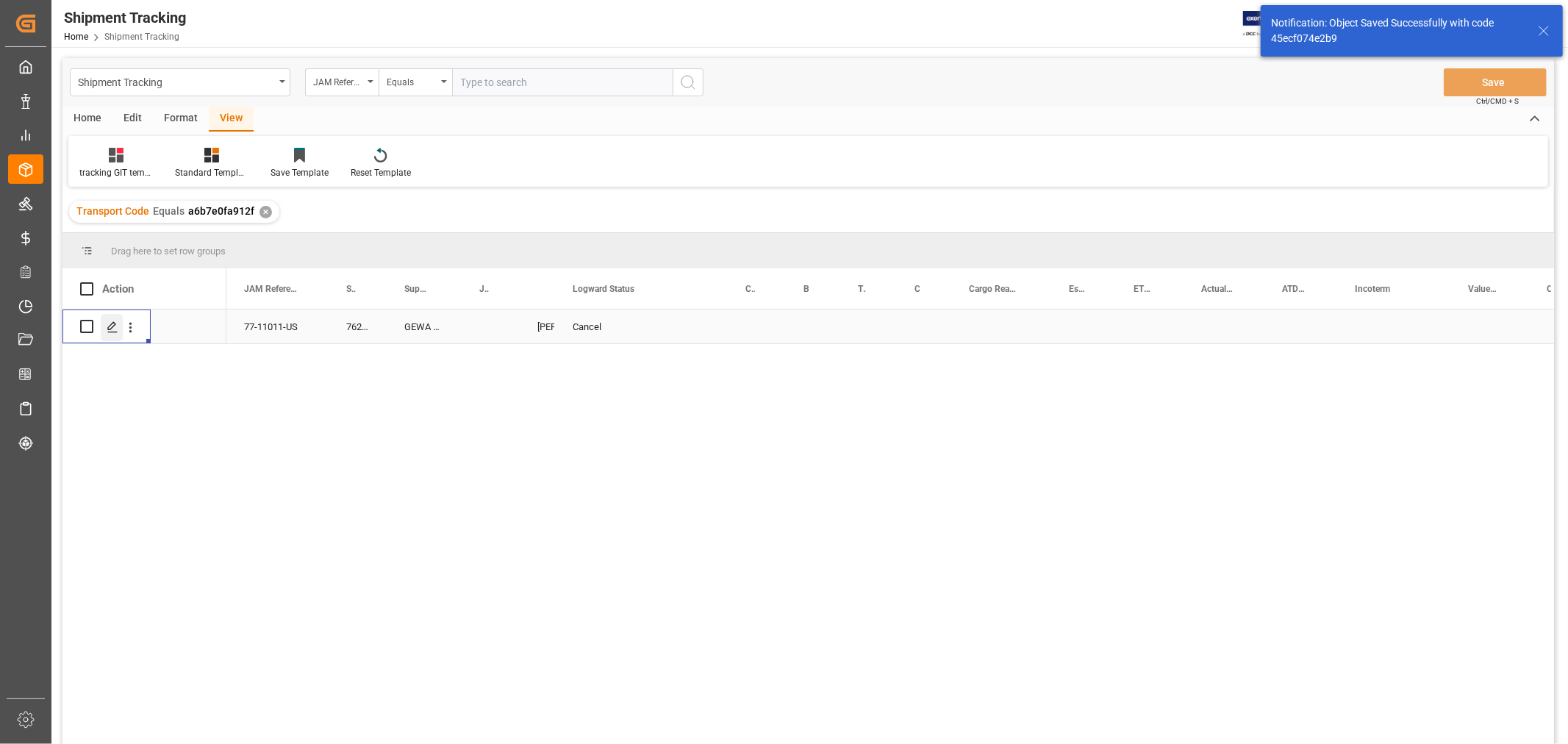
click at [113, 329] on icon "Press SPACE to select this row." at bounding box center [112, 327] width 12 height 12
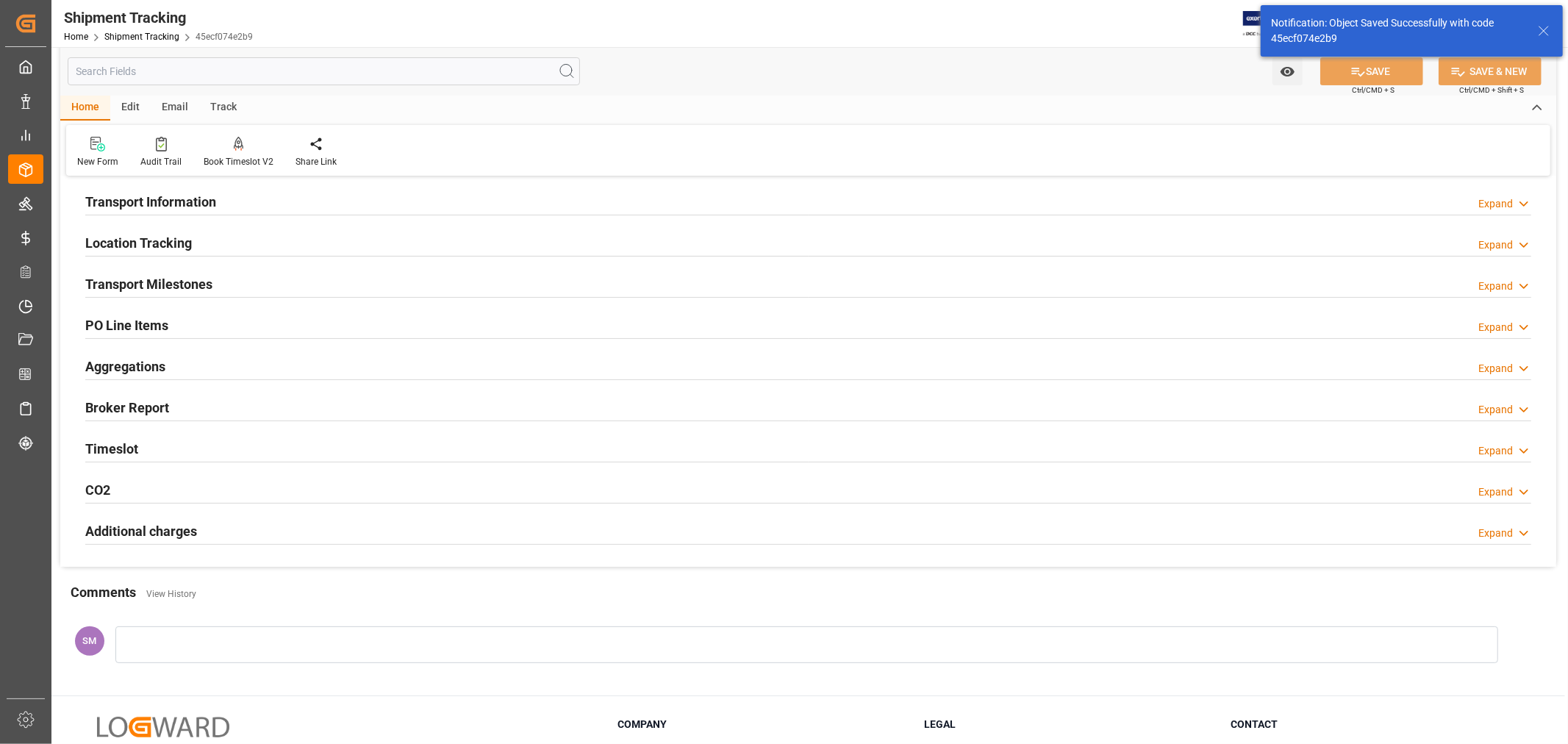
scroll to position [245, 0]
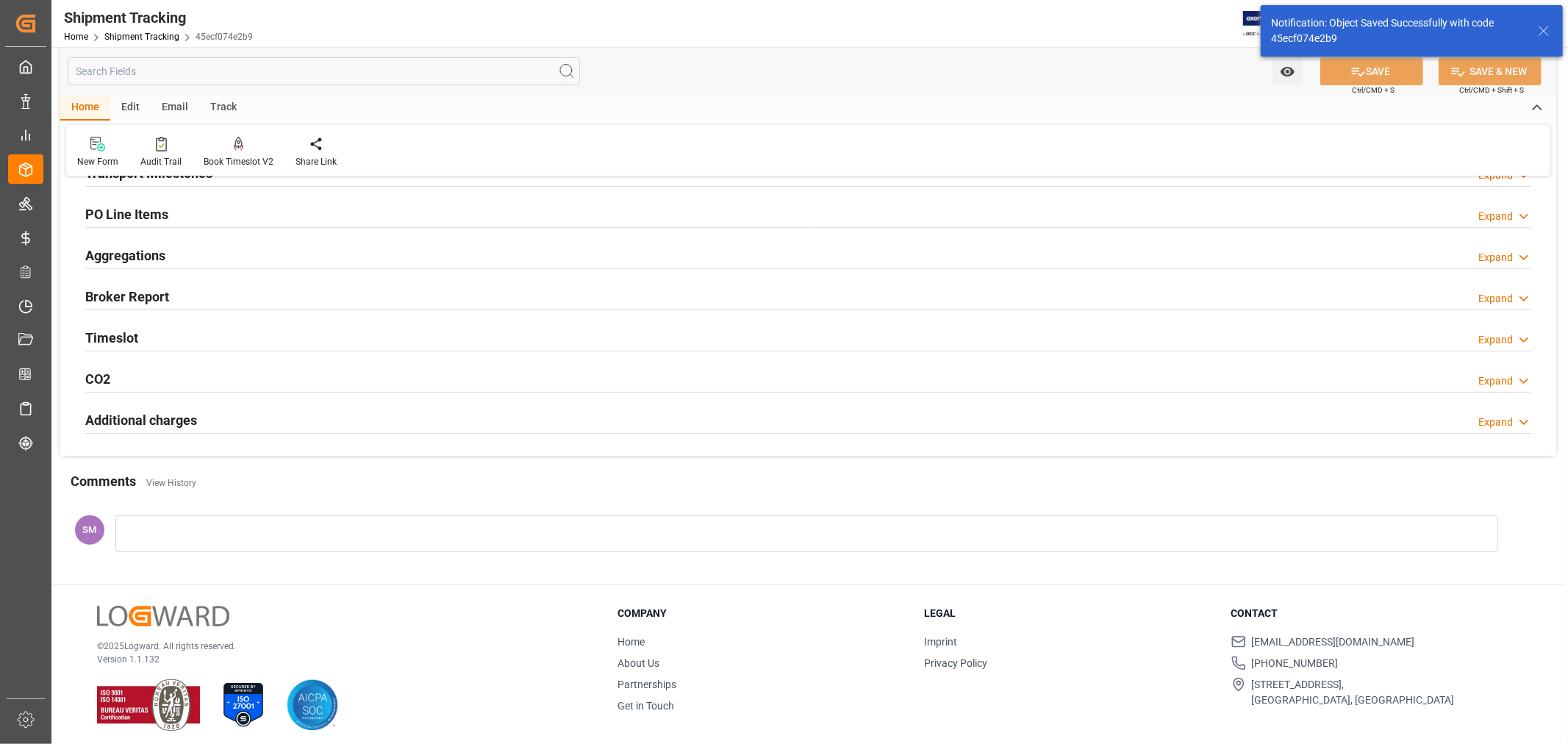
click at [175, 542] on div at bounding box center [807, 533] width 1383 height 37
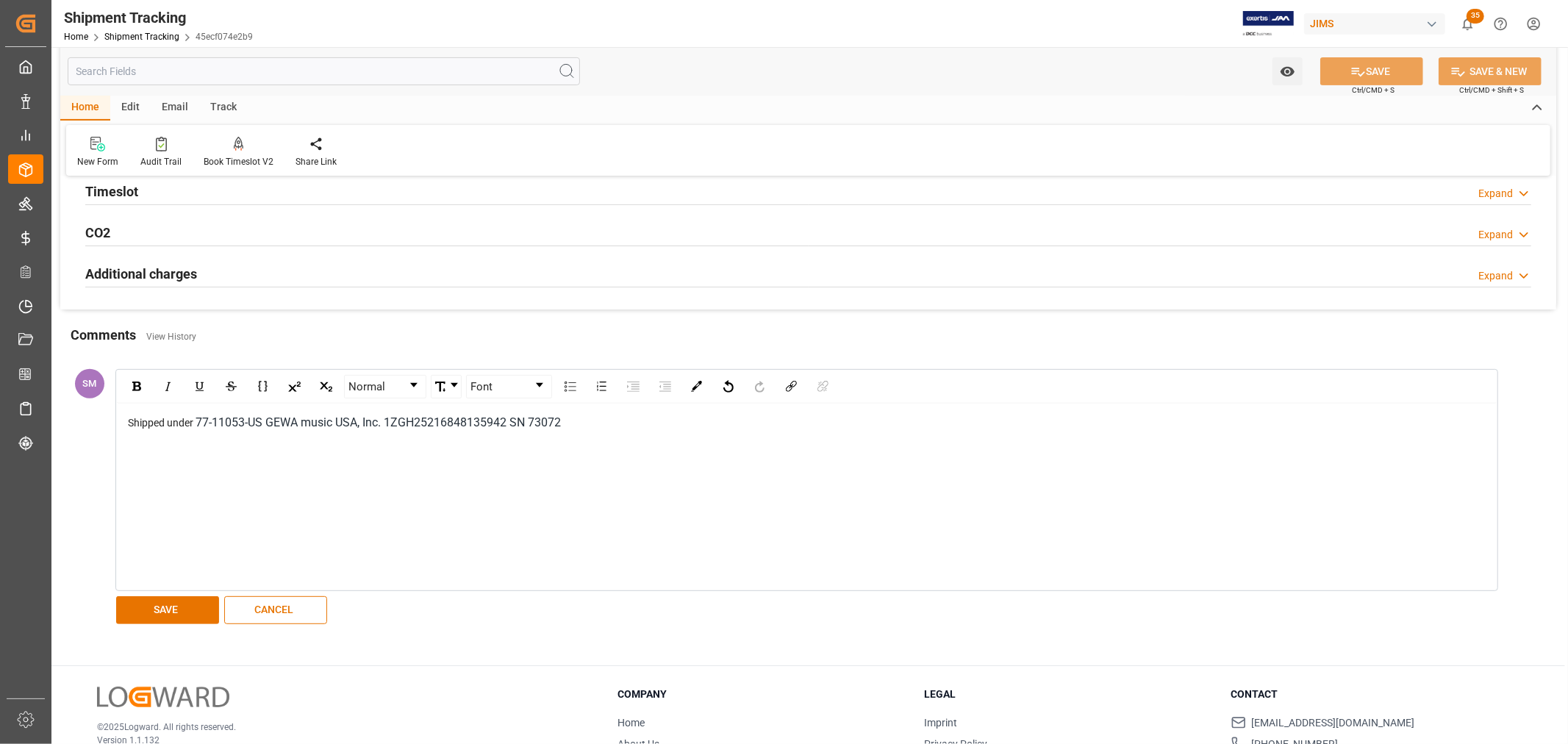
scroll to position [408, 0]
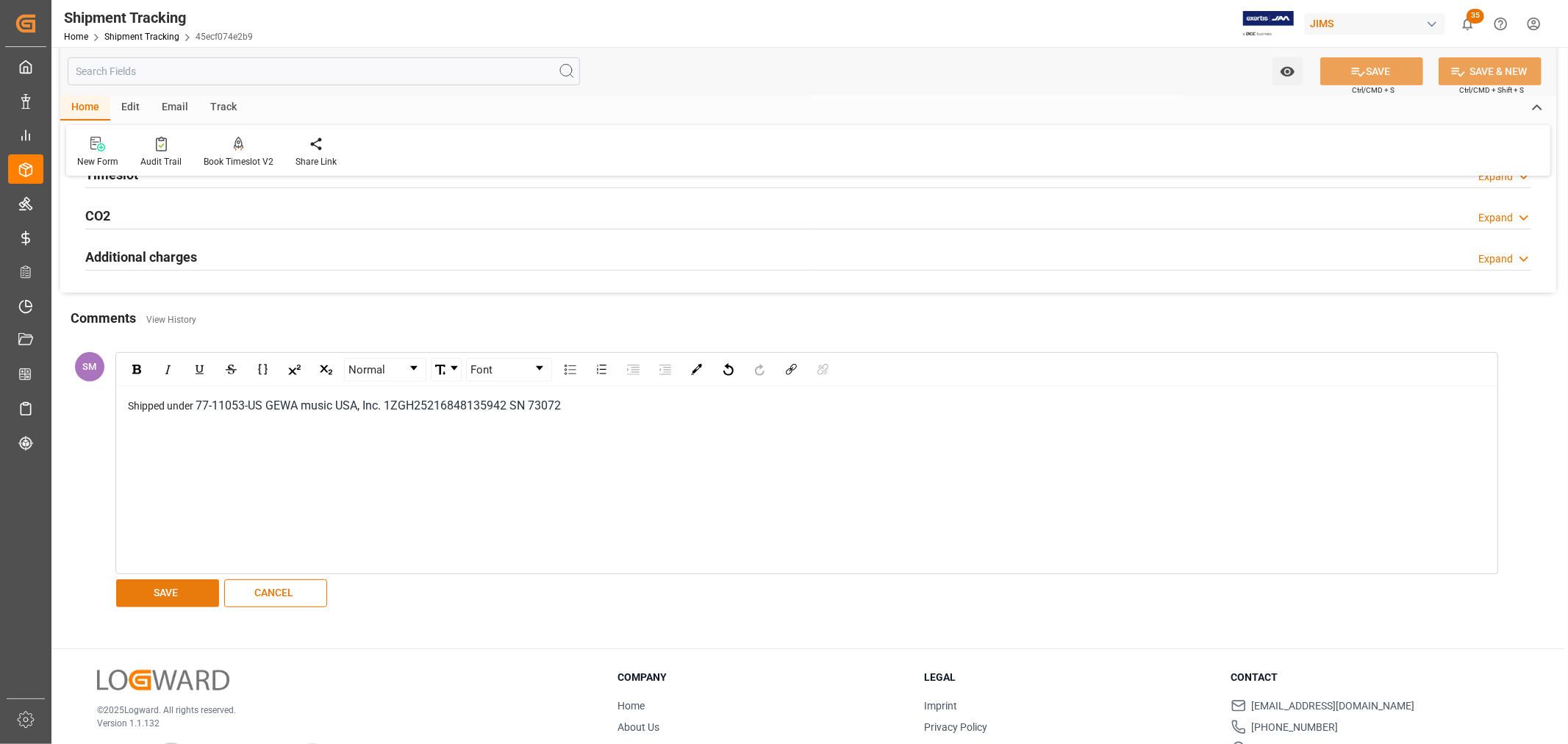
click at [142, 592] on button "SAVE" at bounding box center [167, 594] width 103 height 28
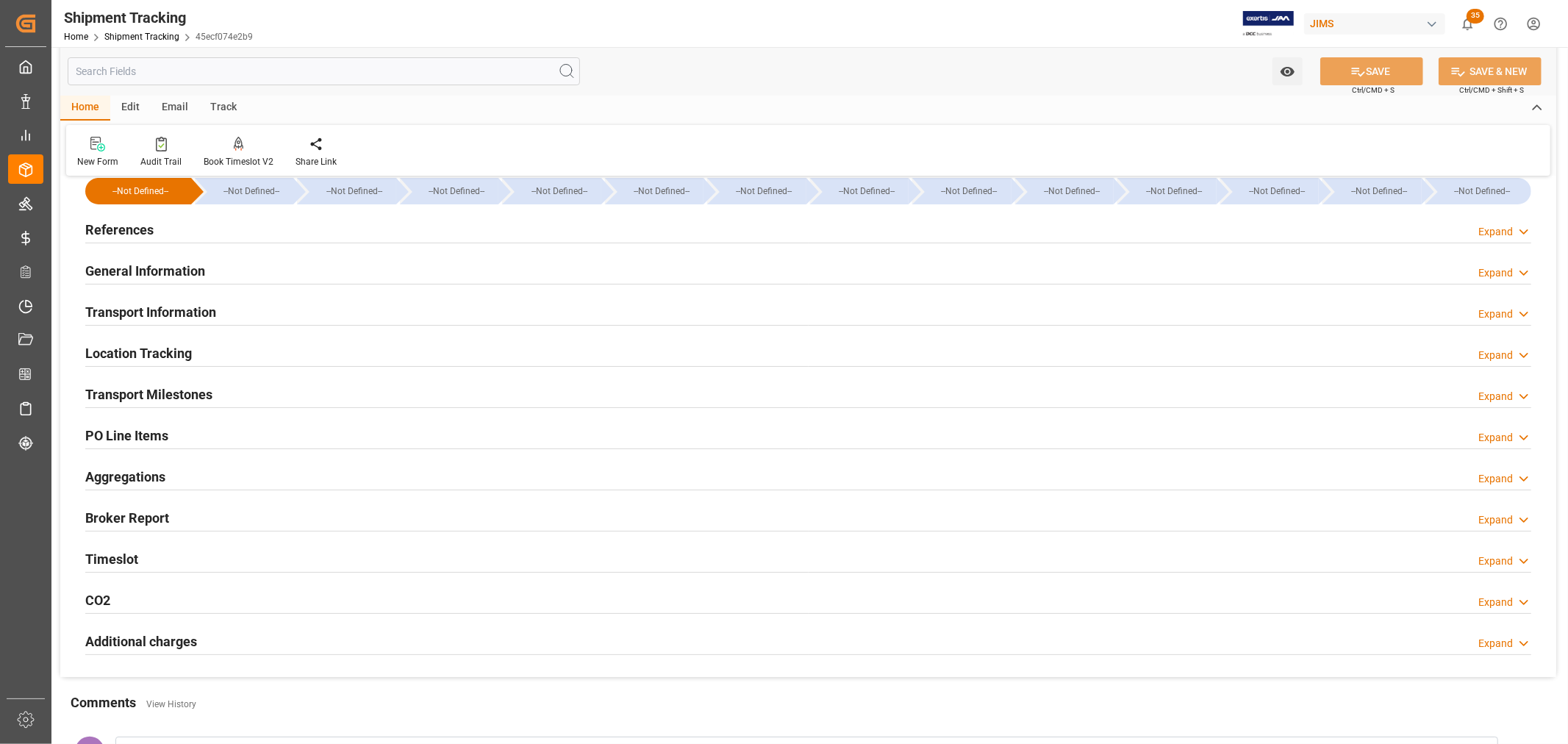
scroll to position [0, 0]
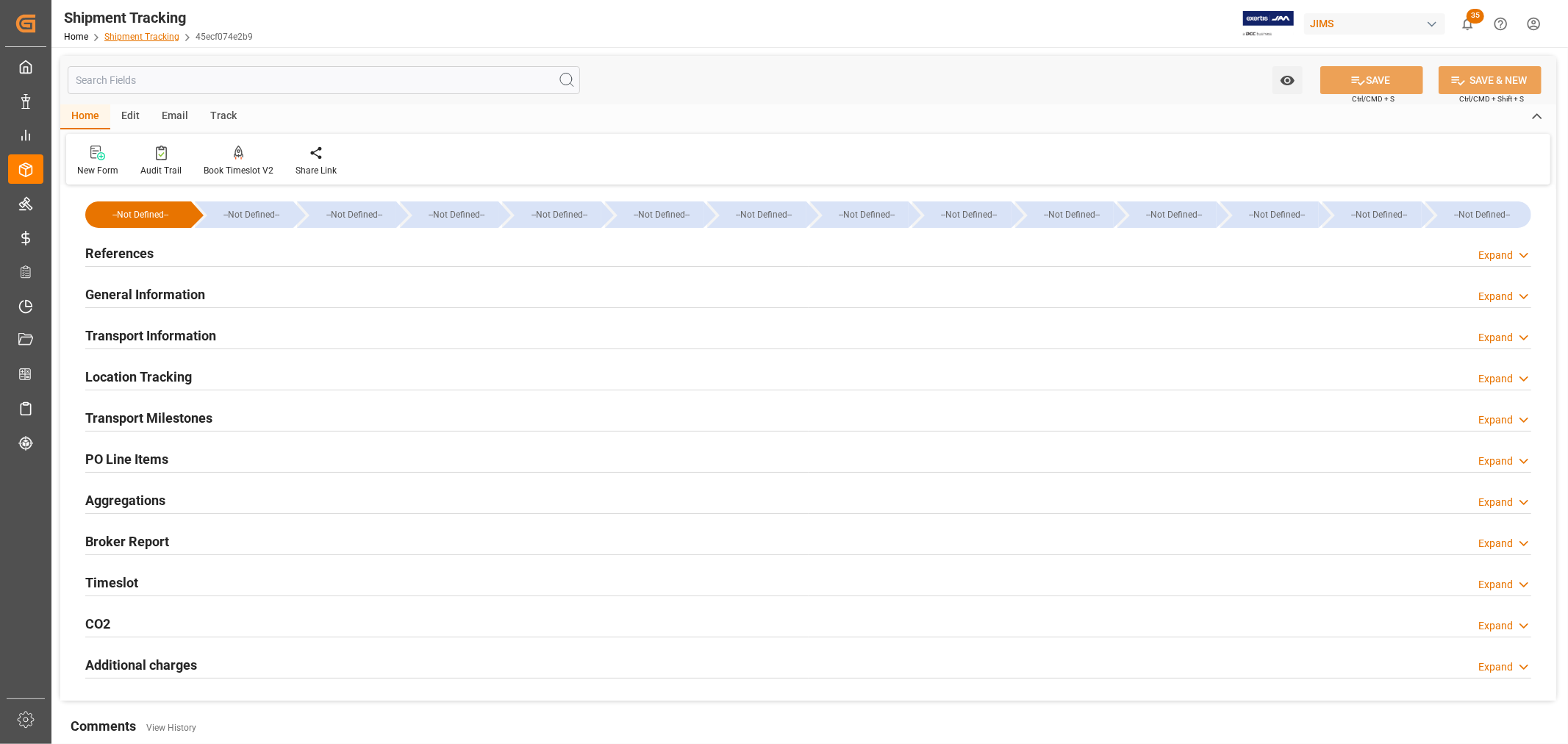
click at [144, 31] on link "Shipment Tracking" at bounding box center [142, 36] width 75 height 10
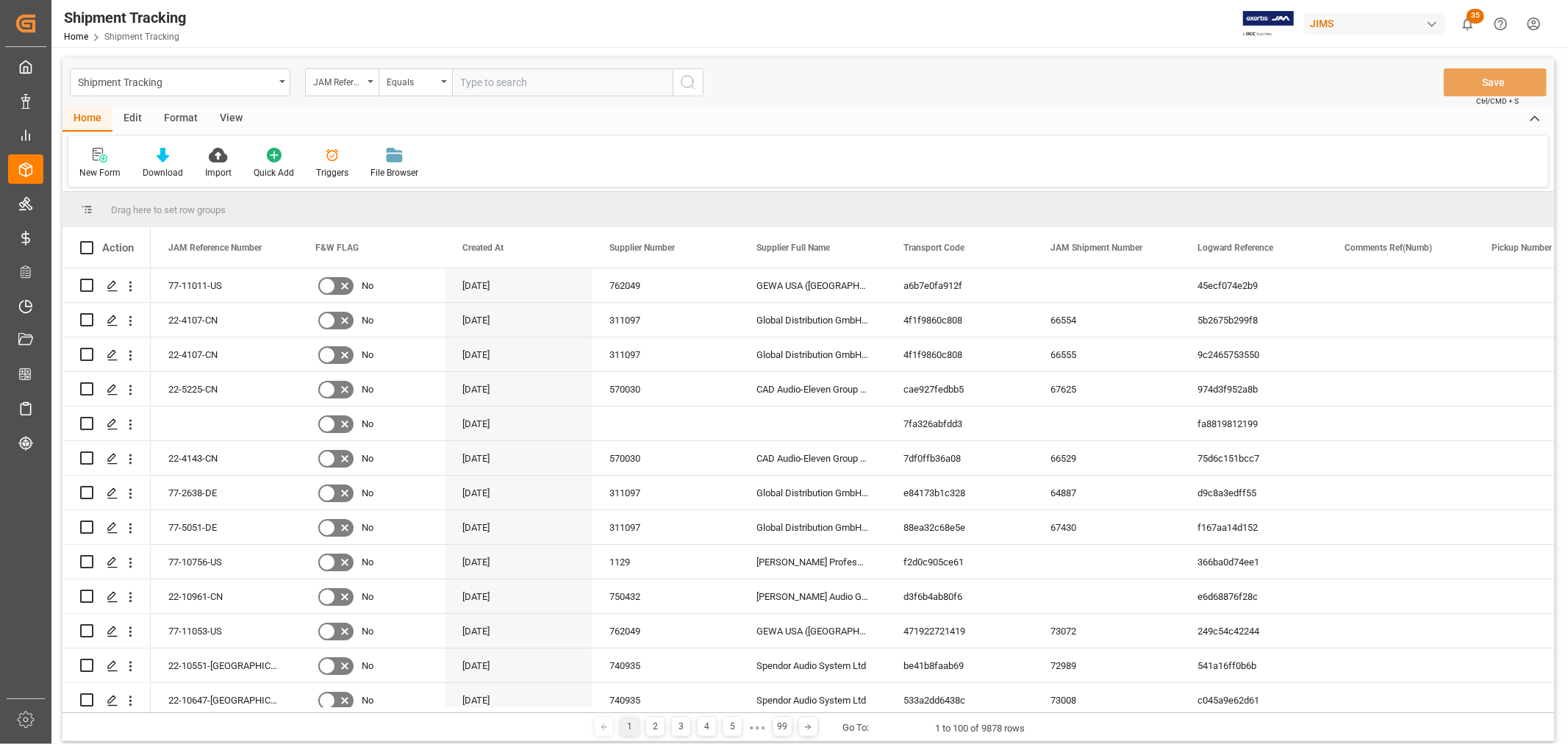
click at [240, 111] on div "View" at bounding box center [231, 119] width 45 height 25
click at [81, 170] on div "Default" at bounding box center [93, 172] width 29 height 13
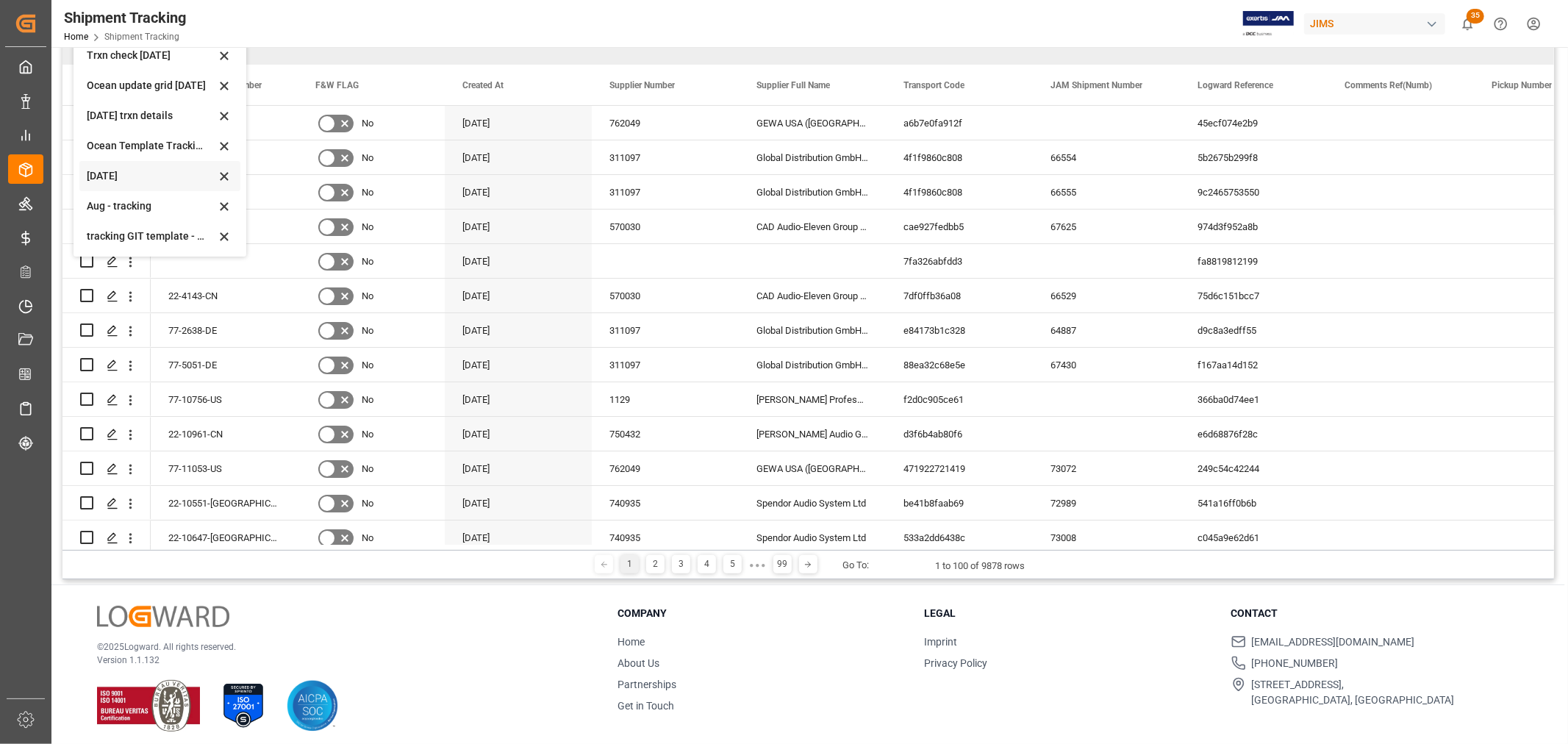
scroll to position [163, 0]
click at [130, 231] on div "tracking GIT template - Rev" at bounding box center [151, 236] width 128 height 16
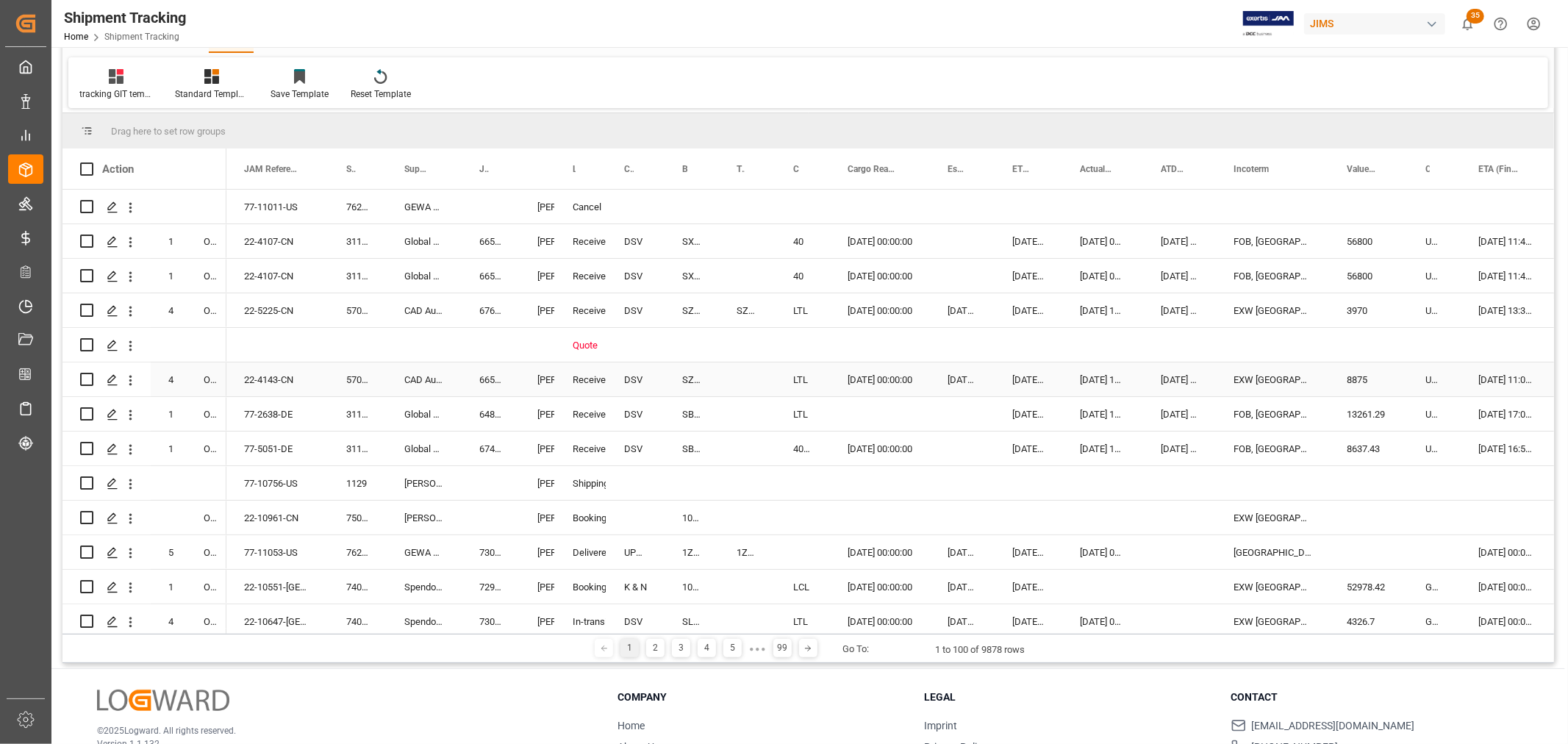
scroll to position [0, 0]
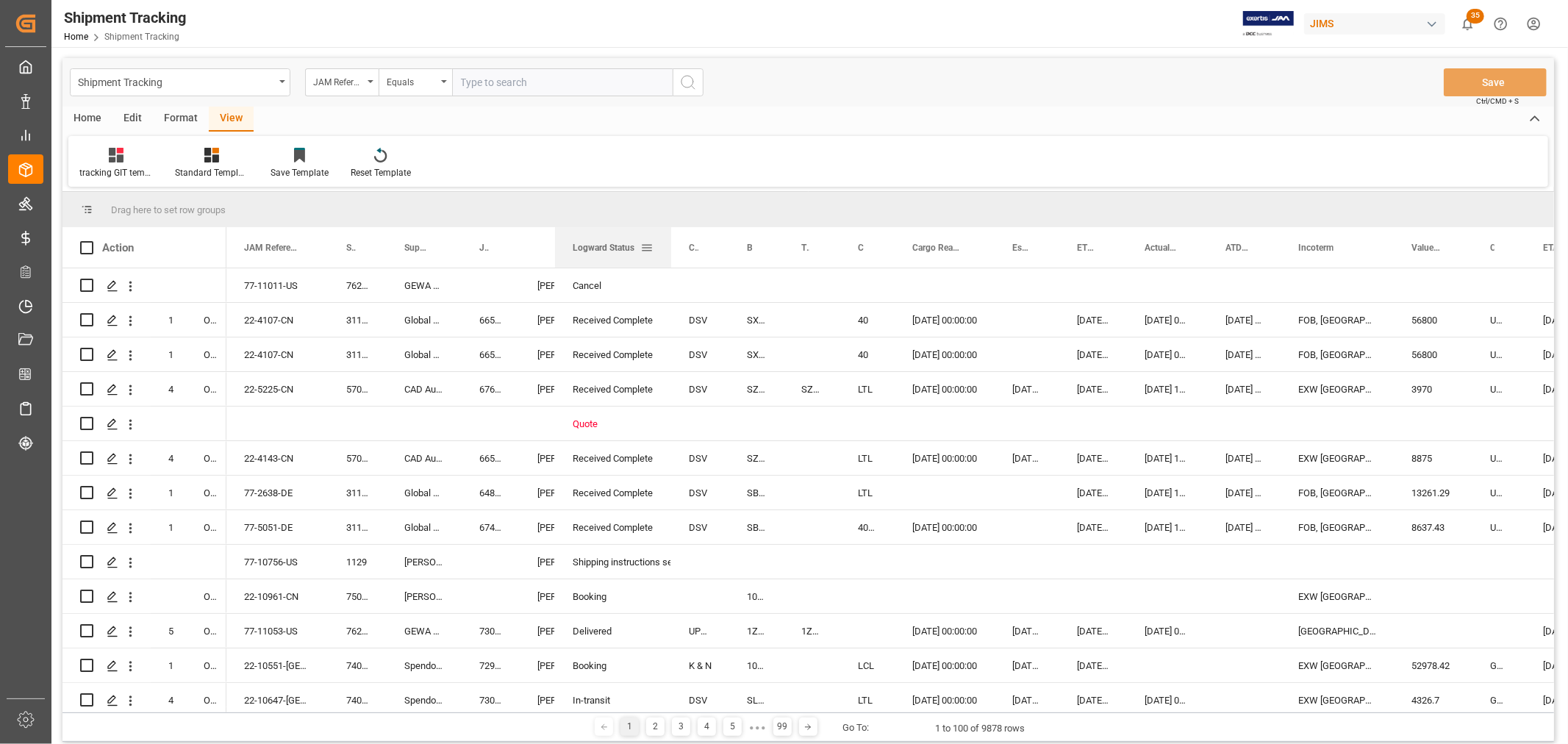
drag, startPoint x: 605, startPoint y: 231, endPoint x: 670, endPoint y: 233, distance: 65.0
click at [670, 233] on div at bounding box center [671, 247] width 6 height 41
click at [590, 284] on div "Cancel" at bounding box center [612, 286] width 81 height 34
click at [642, 241] on span at bounding box center [647, 247] width 13 height 13
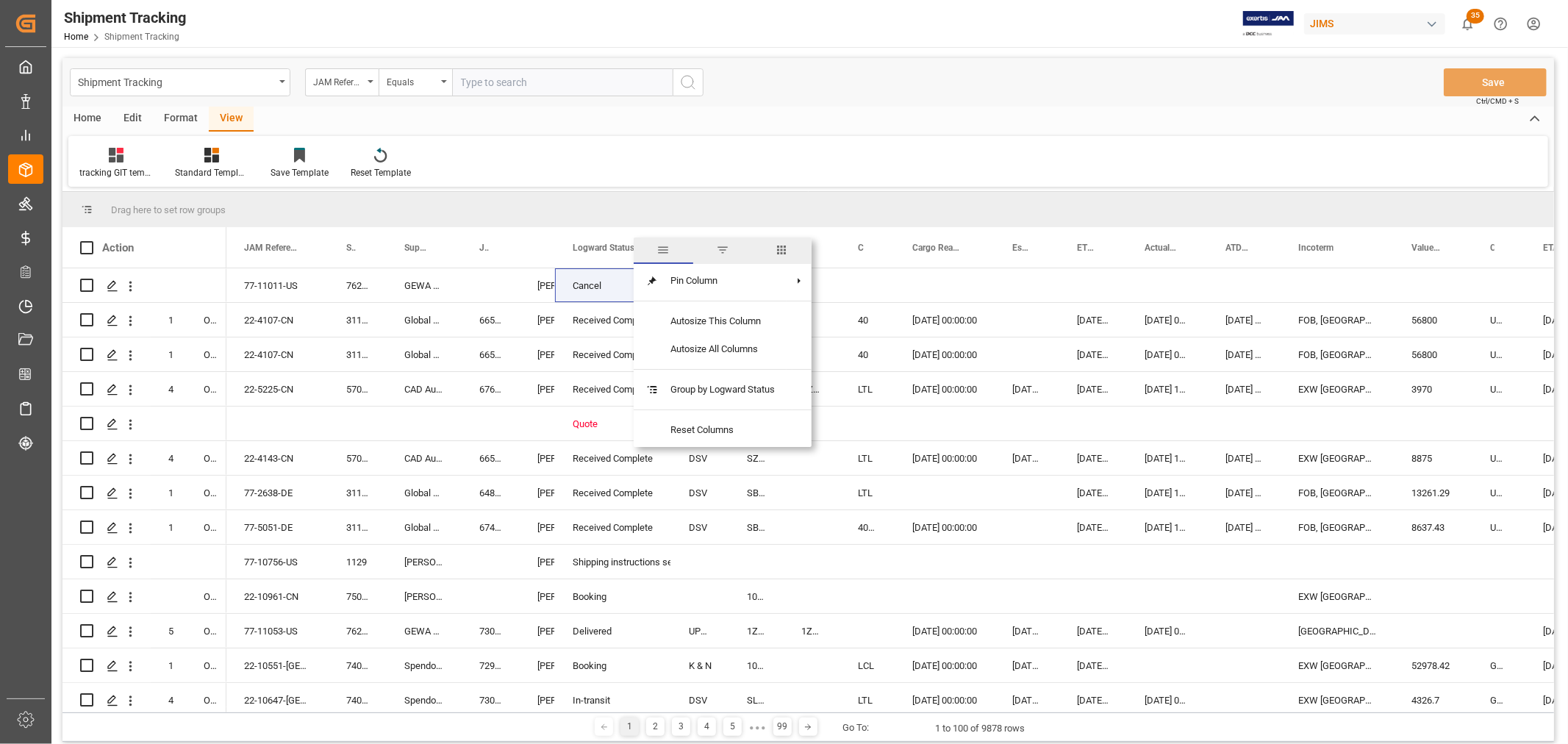
click at [724, 247] on span "filter" at bounding box center [722, 250] width 13 height 13
type input "Cancel"
click at [739, 371] on button "Apply" at bounding box center [733, 373] width 27 height 15
click at [545, 348] on div "[PERSON_NAME] [PERSON_NAME]" at bounding box center [537, 354] width 35 height 34
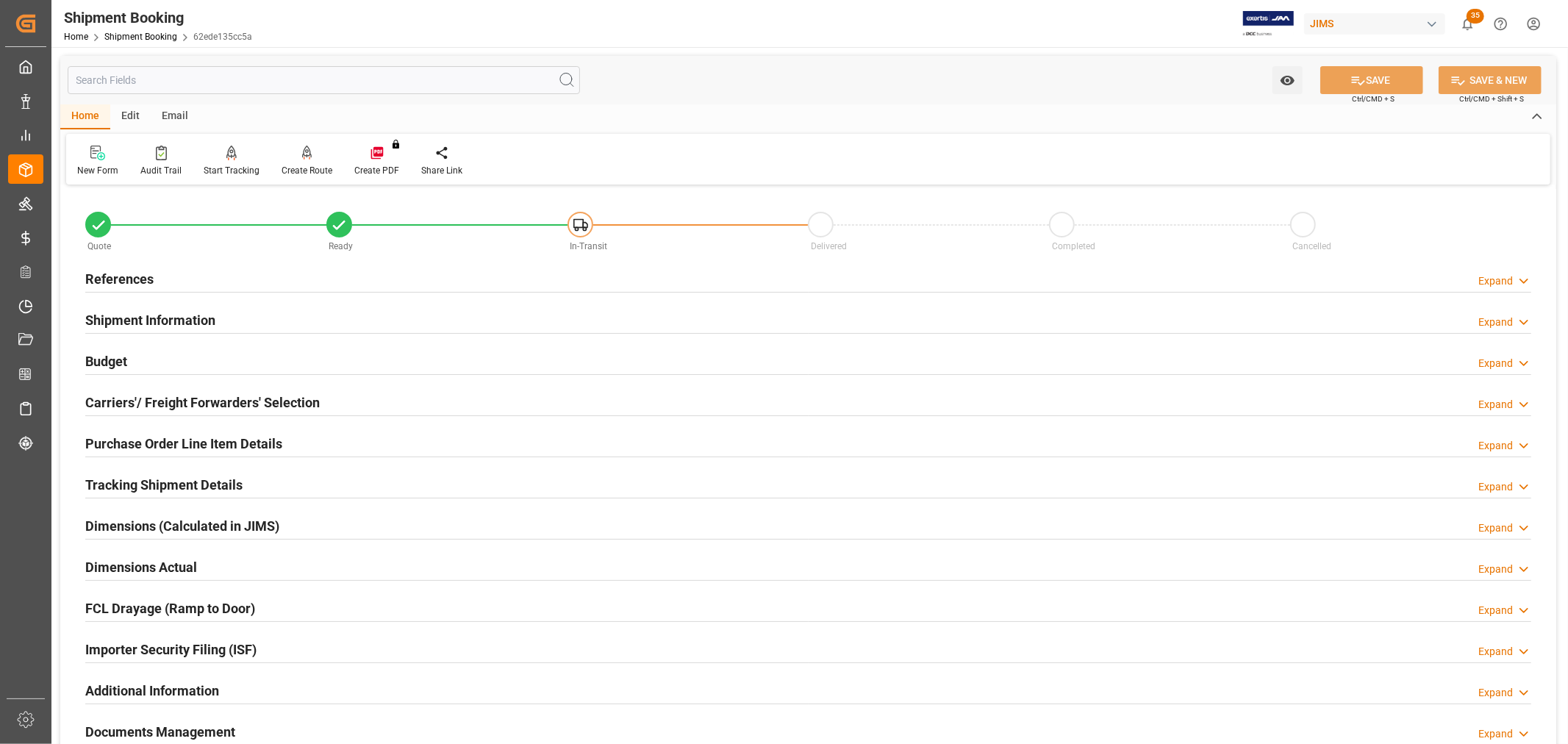
click at [141, 280] on h2 "References" at bounding box center [119, 279] width 68 height 20
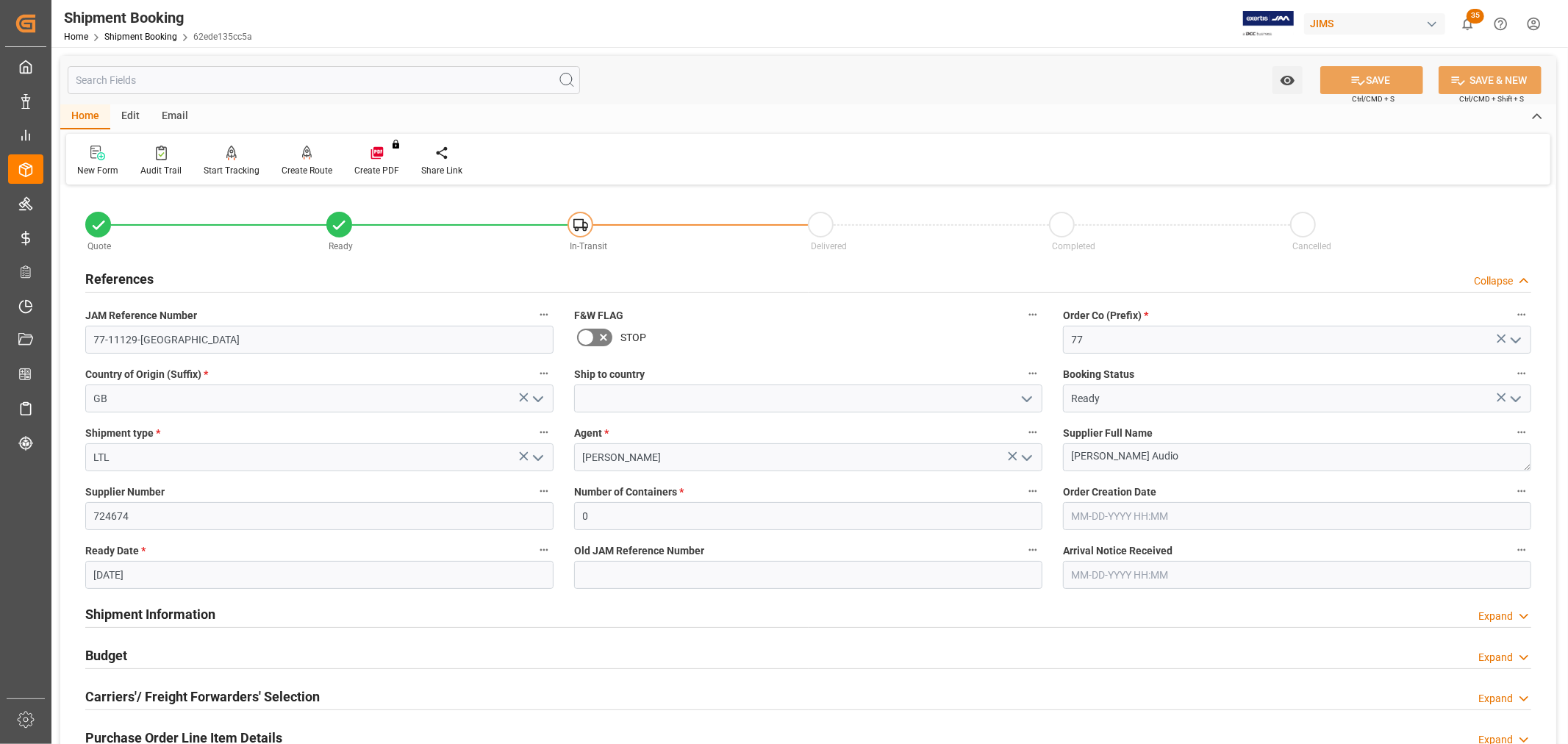
click at [141, 280] on h2 "References" at bounding box center [119, 279] width 68 height 20
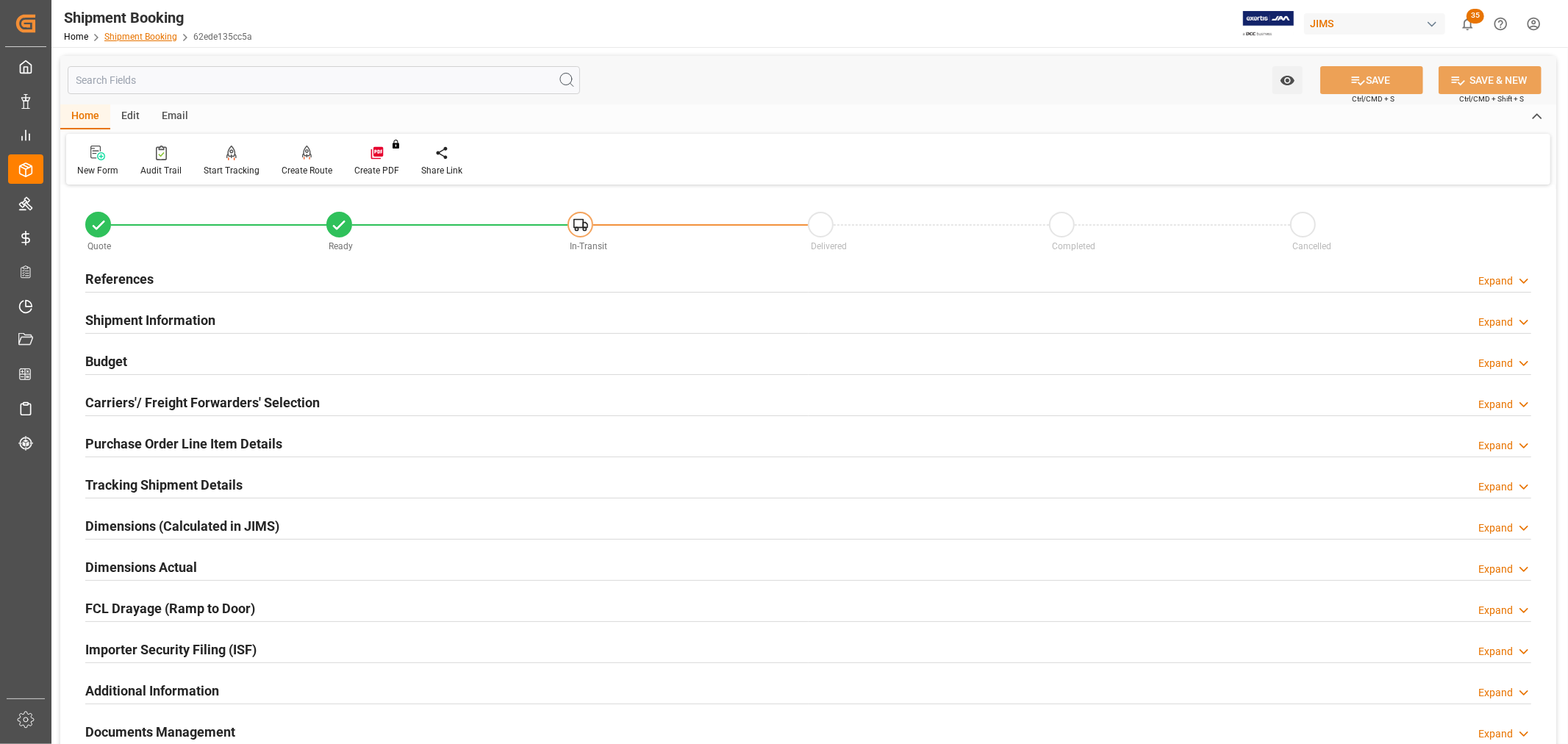
click at [133, 38] on link "Shipment Booking" at bounding box center [140, 36] width 73 height 10
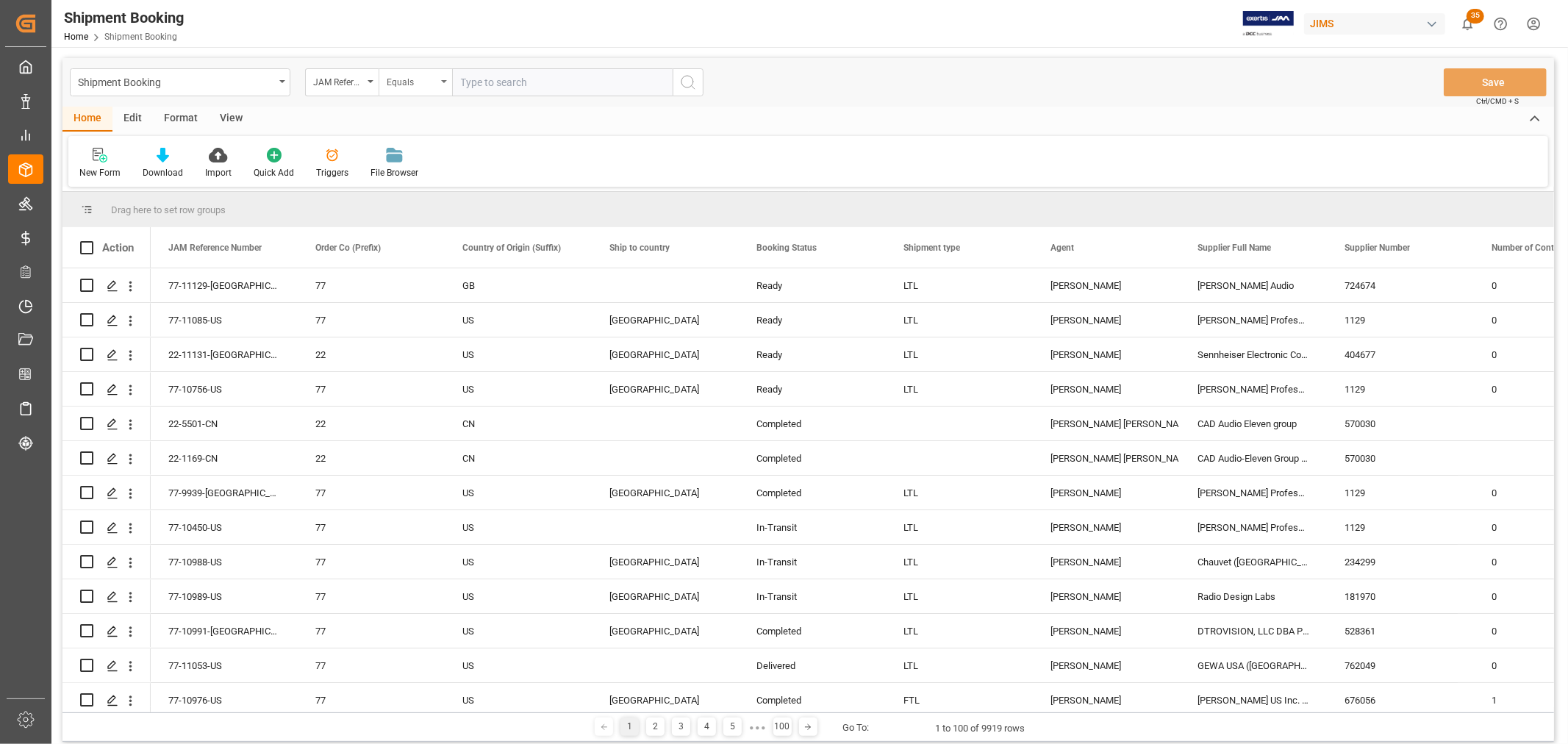
click at [446, 85] on div "Equals" at bounding box center [415, 82] width 74 height 28
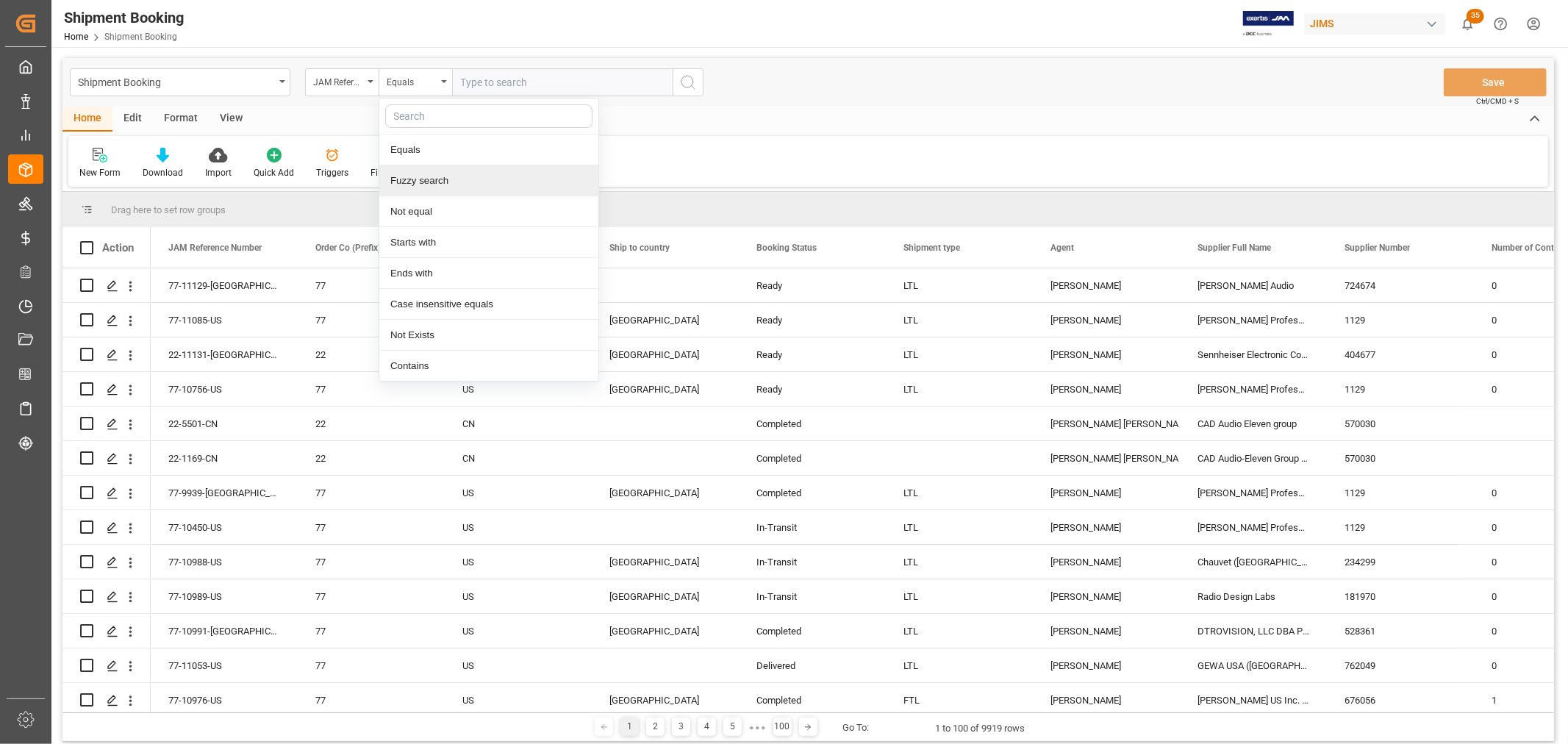
click at [417, 179] on div "Fuzzy search" at bounding box center [489, 180] width 219 height 31
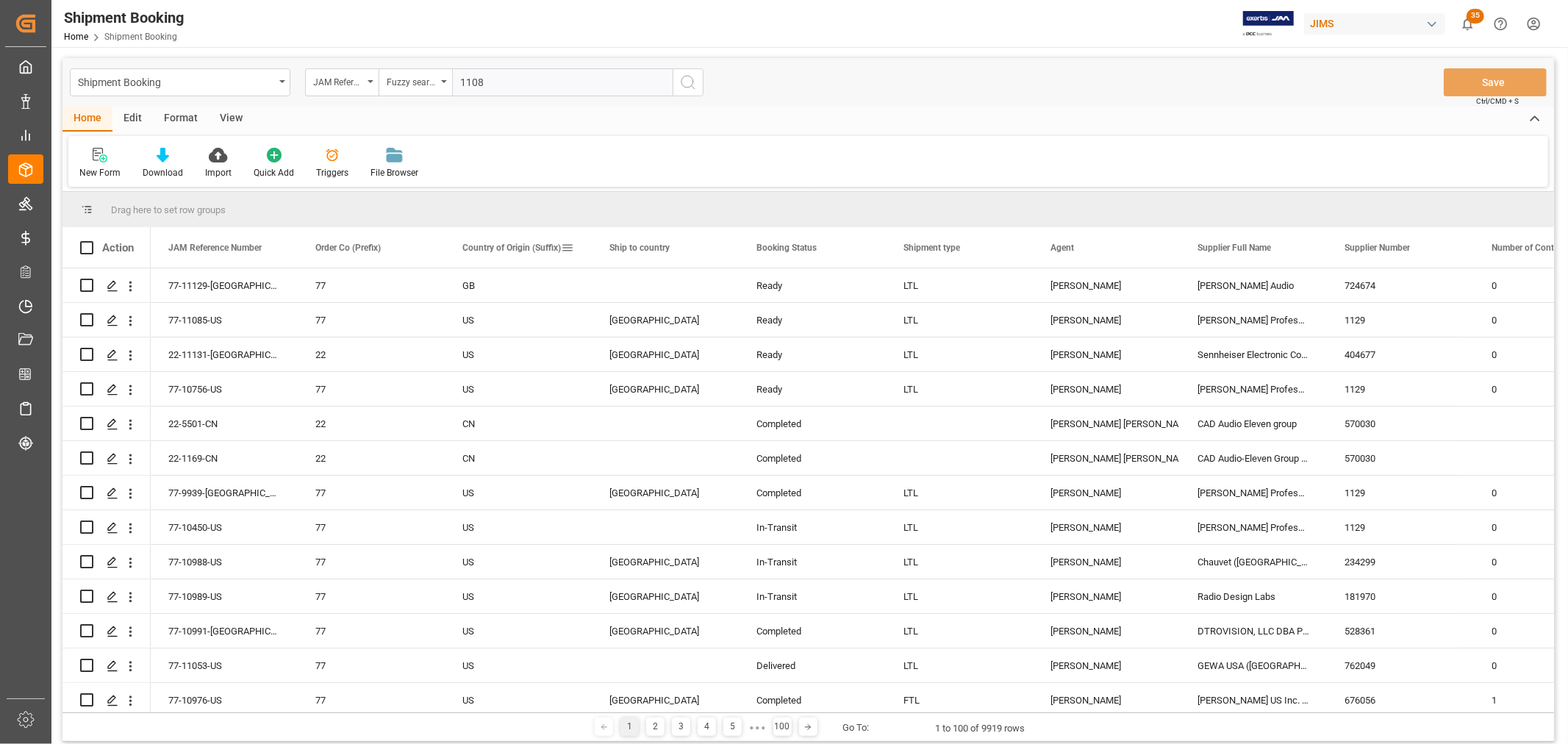
type input "11083"
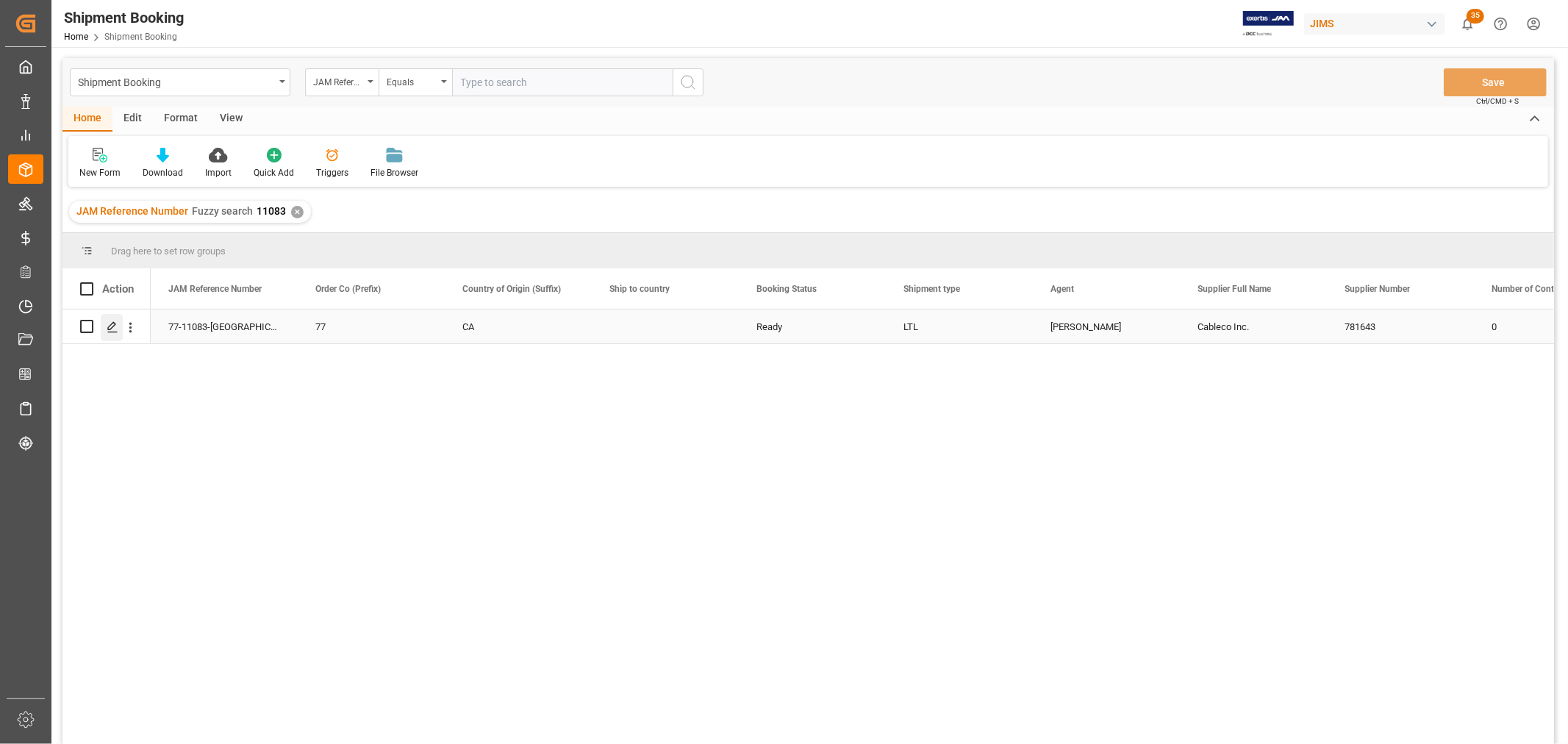
click at [110, 331] on line "Press SPACE to select this row." at bounding box center [112, 331] width 9 height 0
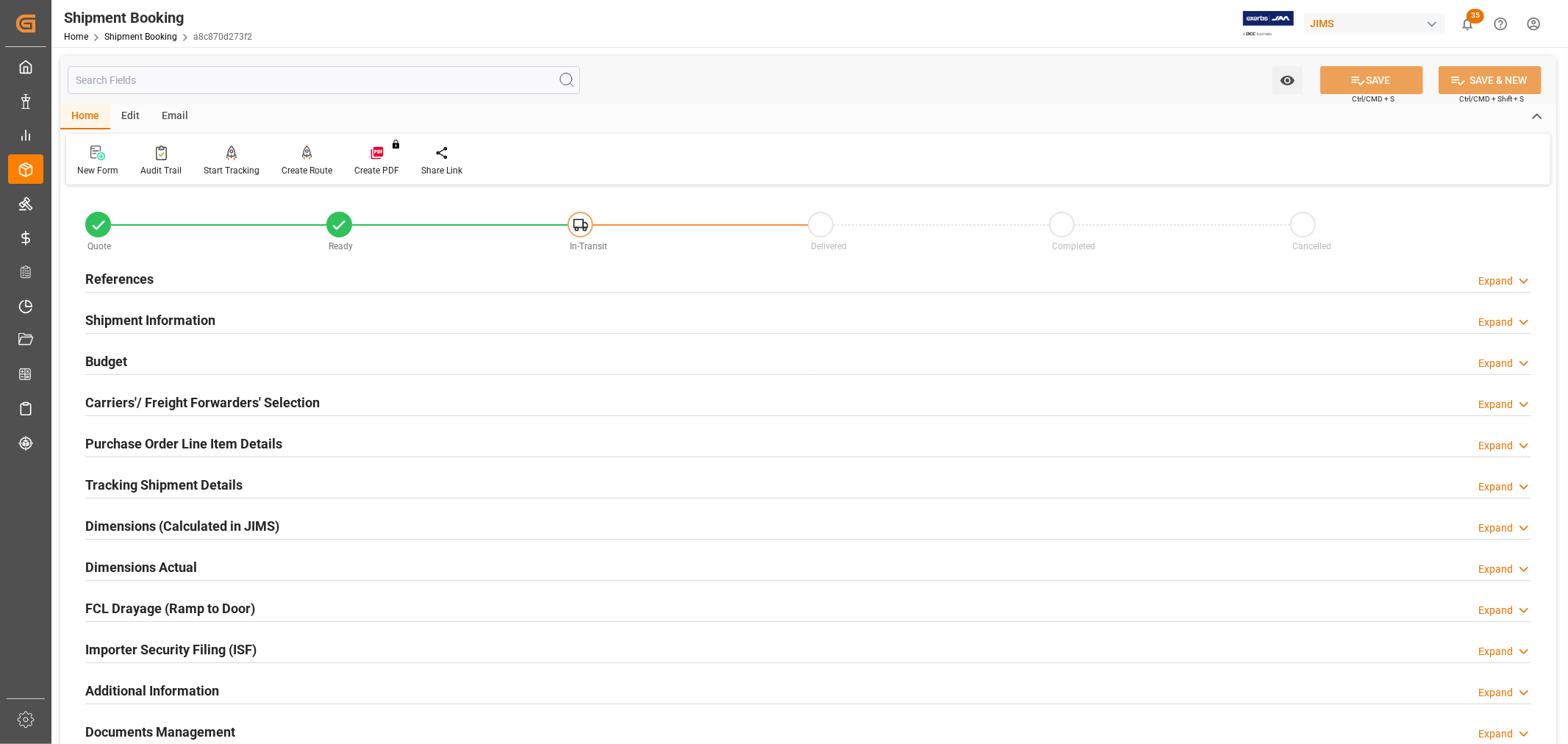
click at [138, 397] on h2 "Carriers'/ Freight Forwarders' Selection" at bounding box center [202, 402] width 234 height 20
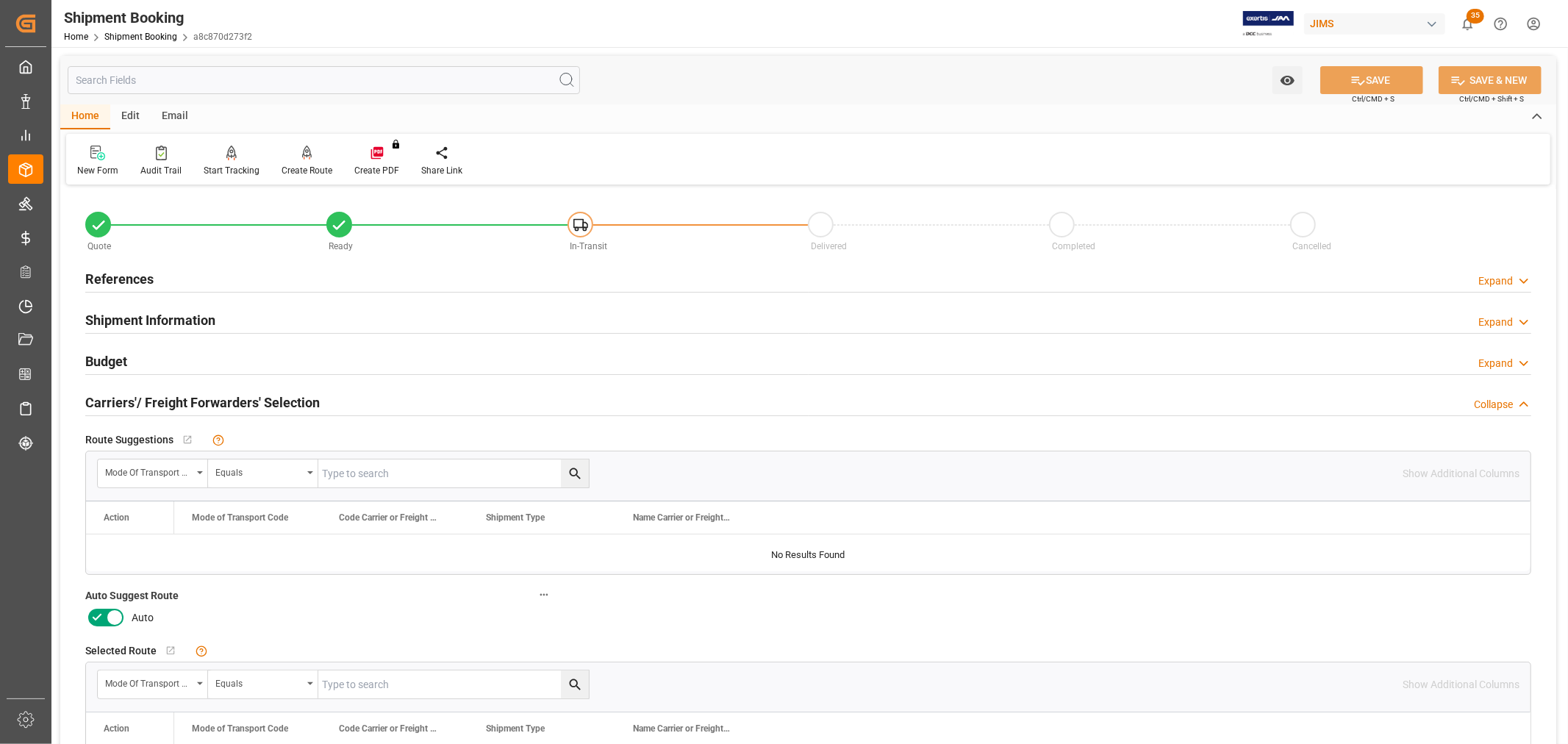
click at [106, 618] on icon at bounding box center [114, 617] width 18 height 18
click at [0, 0] on input "checkbox" at bounding box center [0, 0] width 0 height 0
click at [1331, 81] on button "SAVE" at bounding box center [1371, 80] width 103 height 28
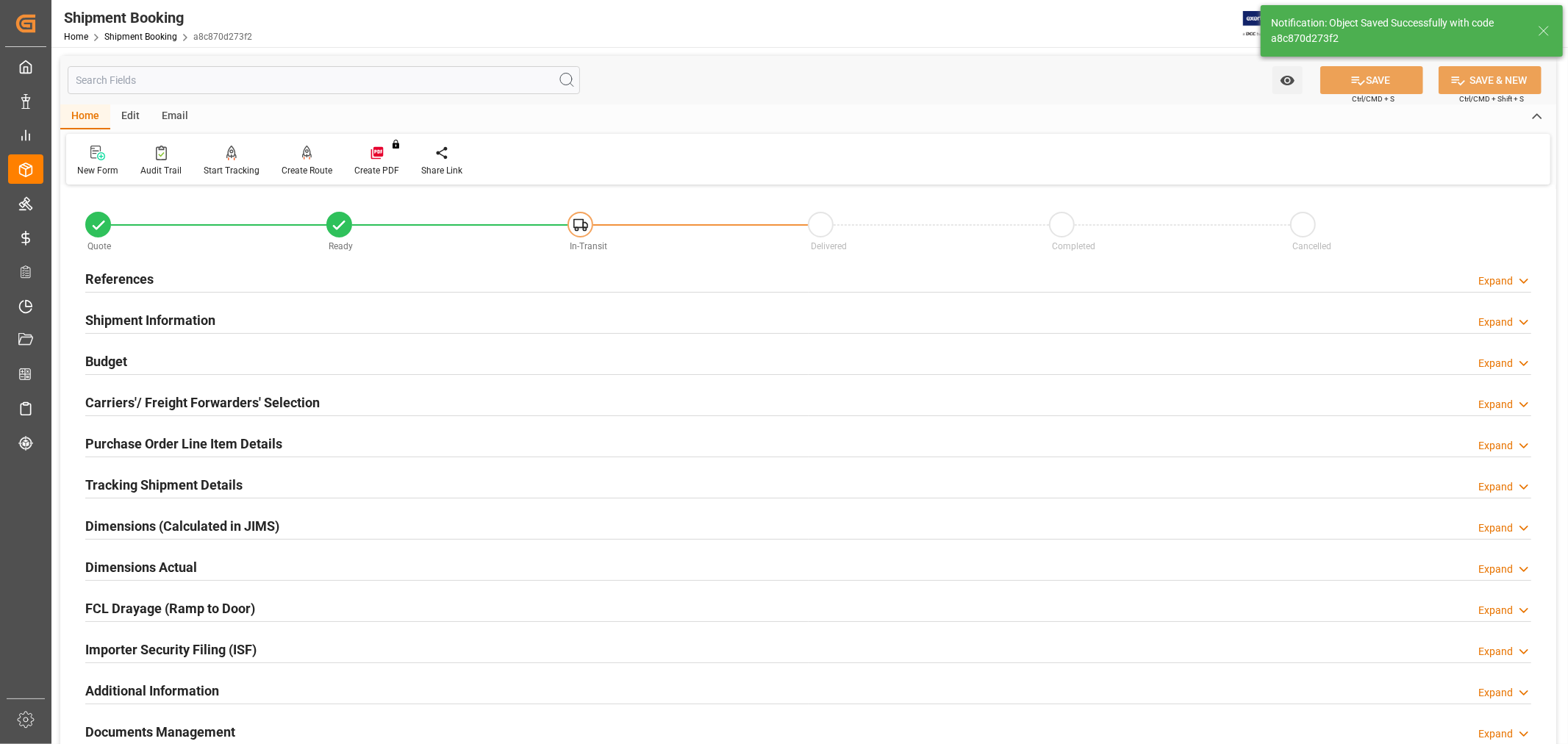
click at [123, 280] on h2 "References" at bounding box center [119, 279] width 68 height 20
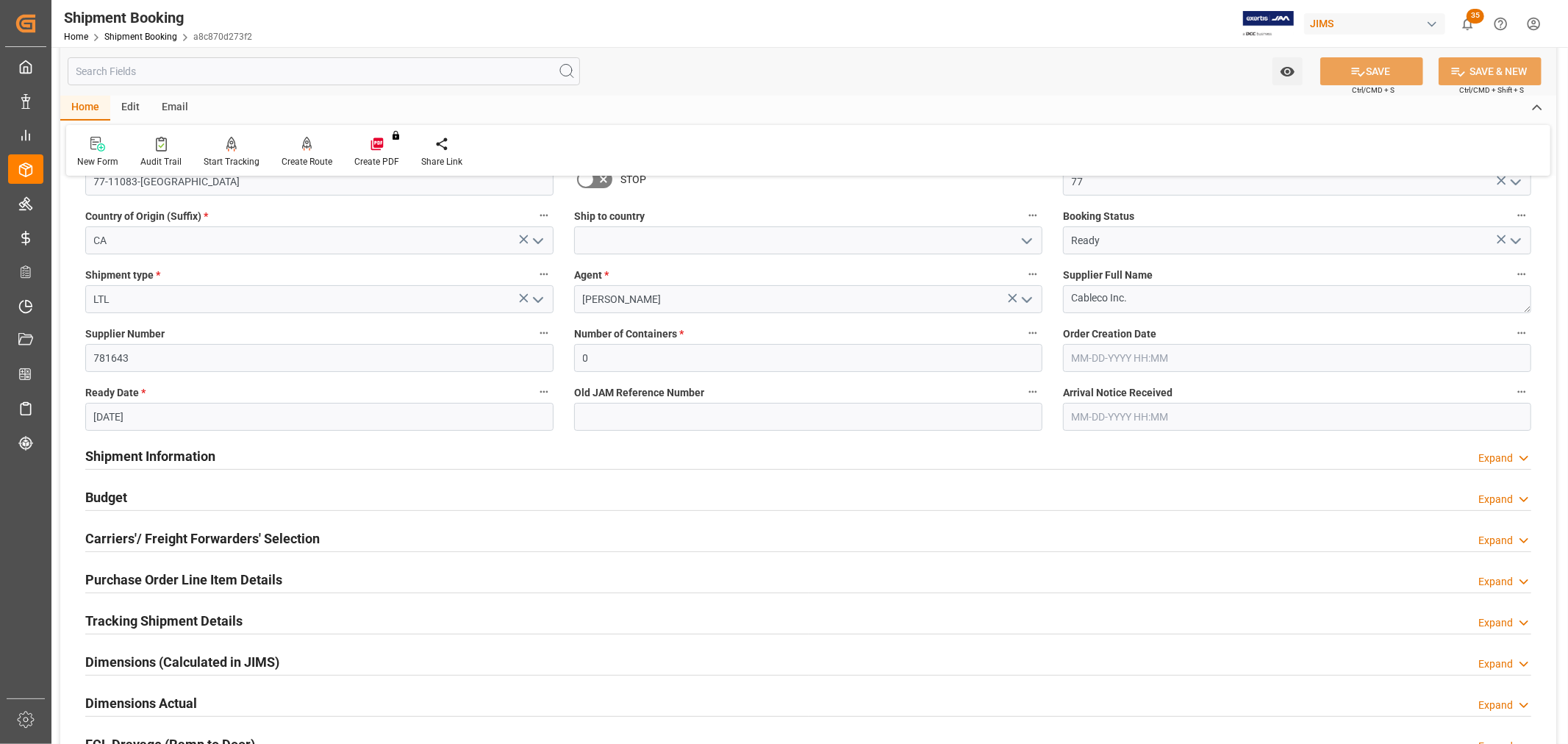
scroll to position [163, 0]
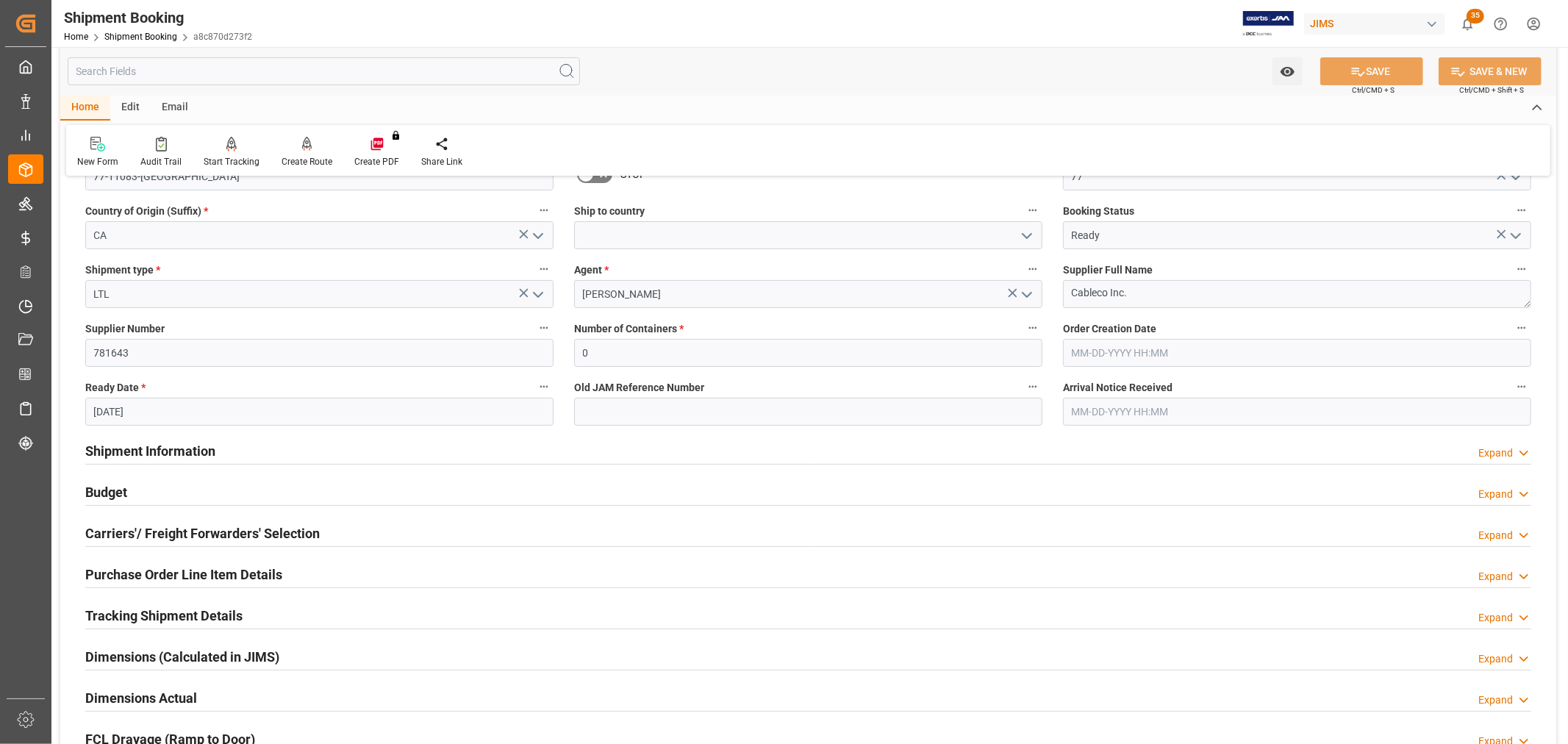
click at [126, 534] on h2 "Carriers'/ Freight Forwarders' Selection" at bounding box center [202, 533] width 234 height 20
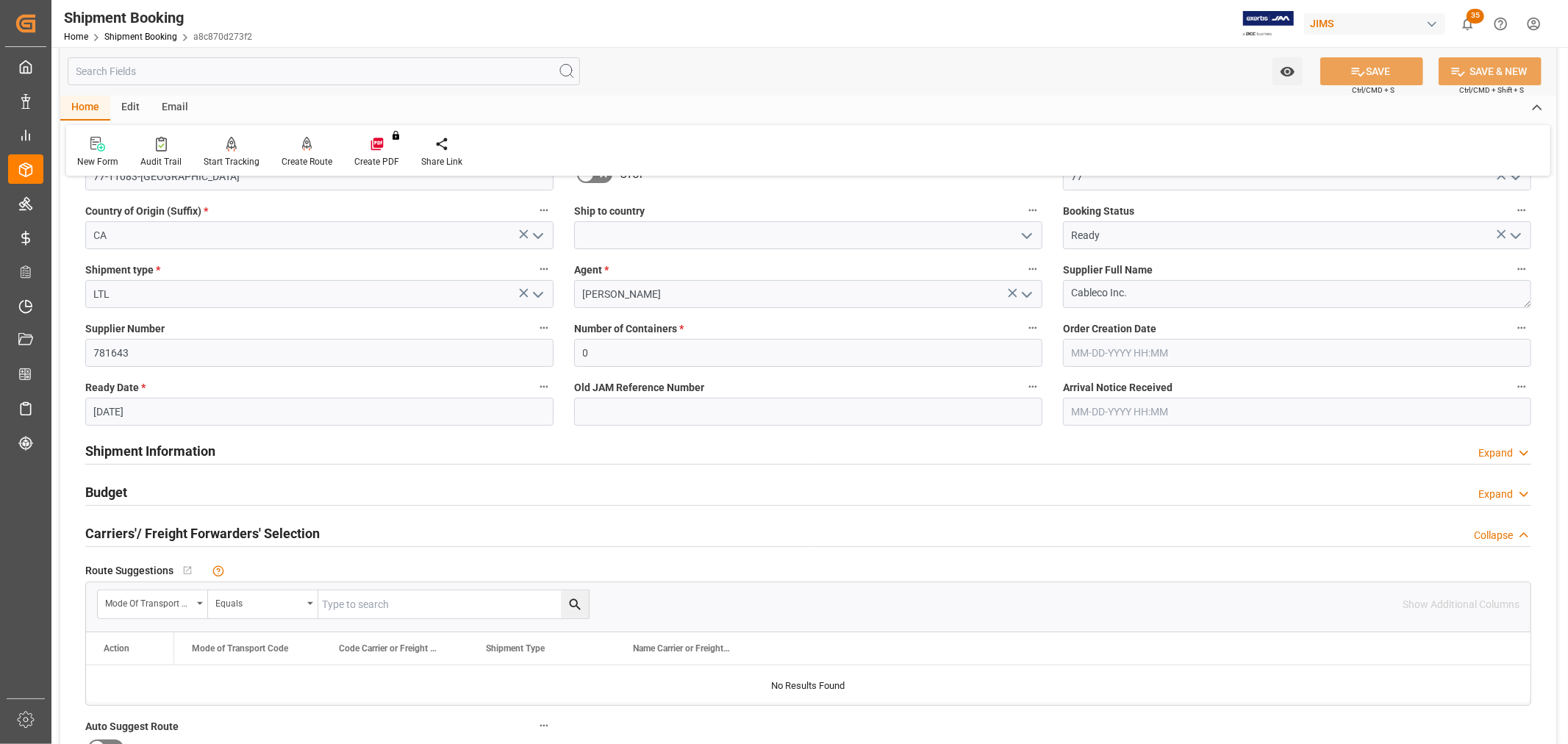
click at [126, 534] on h2 "Carriers'/ Freight Forwarders' Selection" at bounding box center [202, 533] width 234 height 20
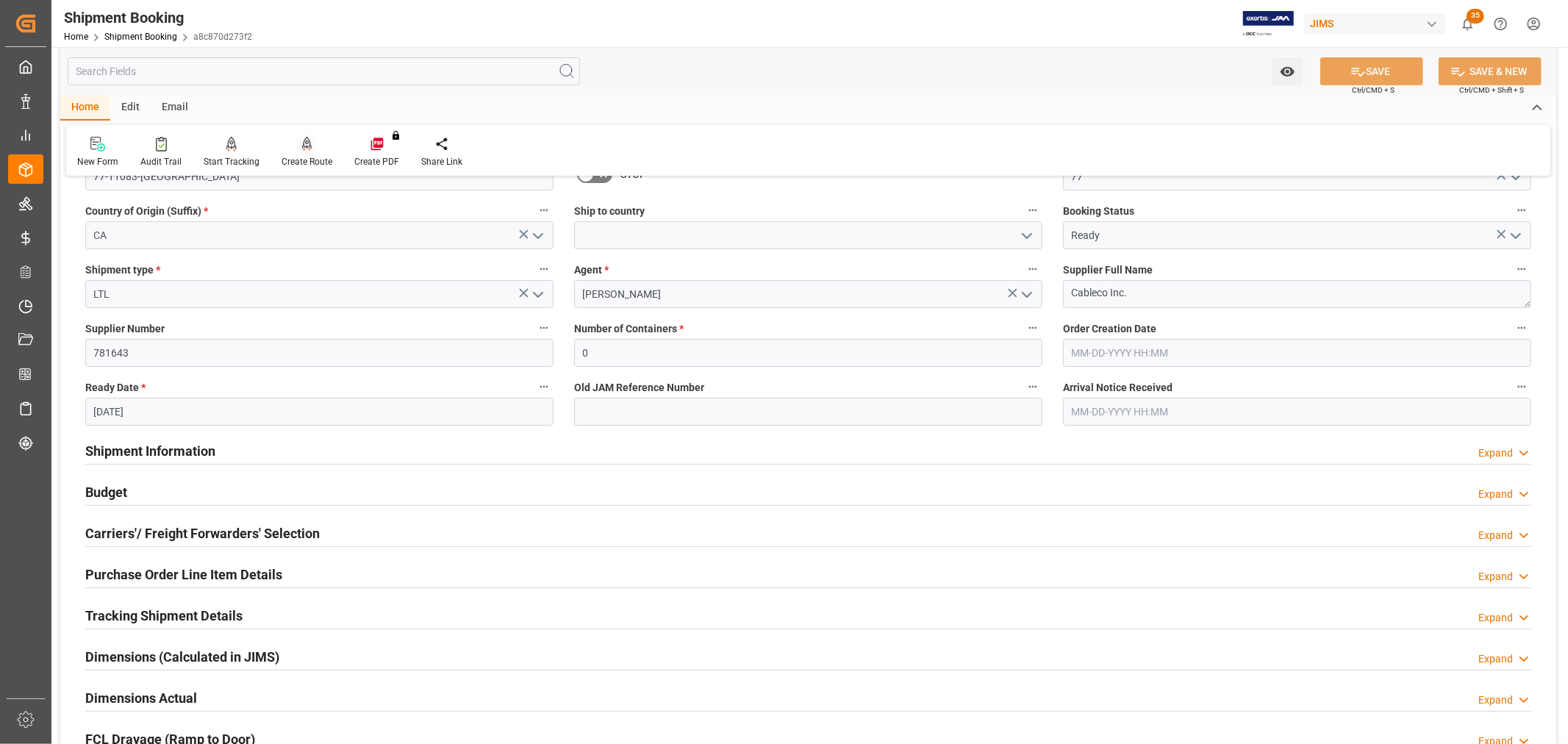
click at [294, 159] on div "Create Route" at bounding box center [307, 161] width 51 height 13
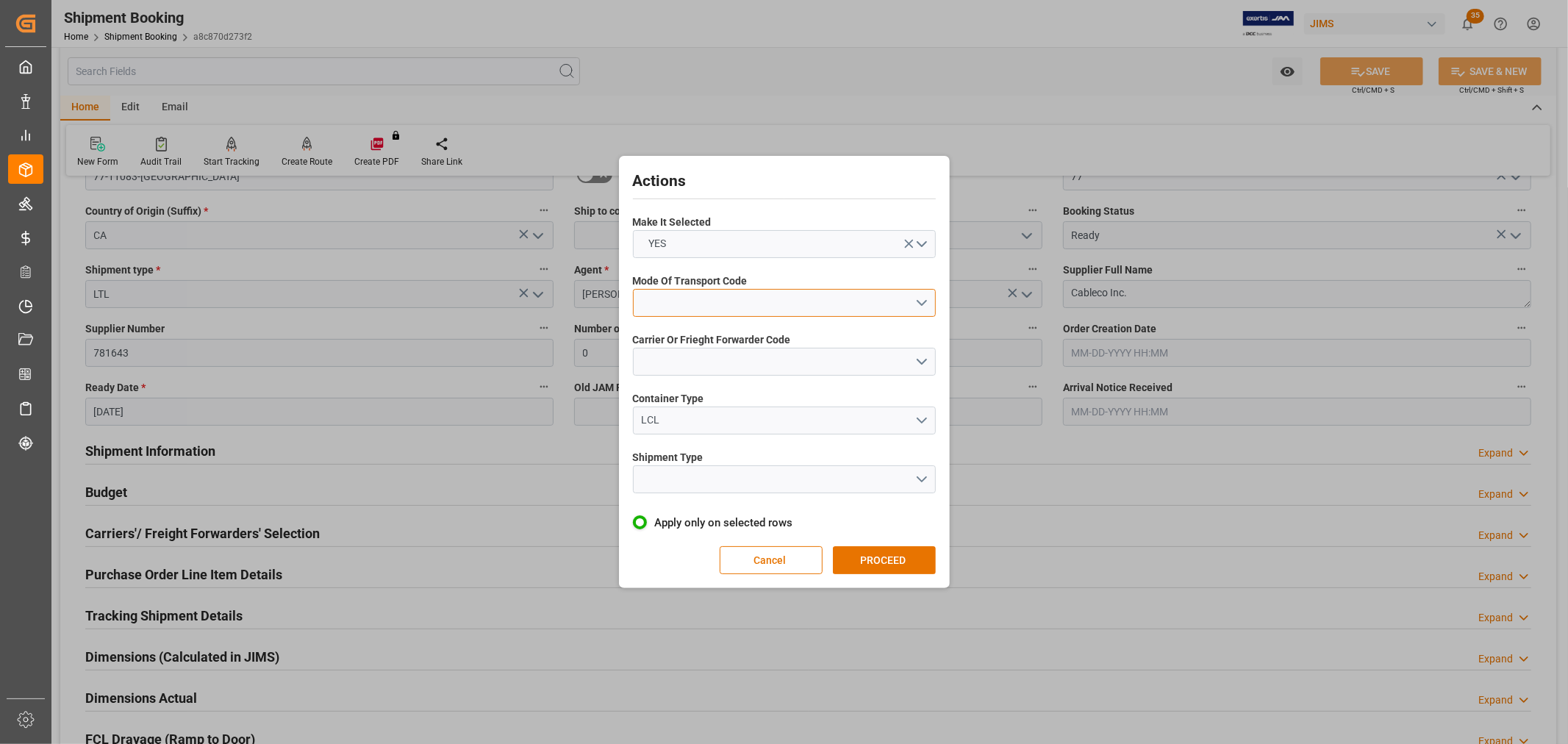
click at [670, 302] on button "open menu" at bounding box center [784, 303] width 303 height 28
click at [703, 429] on div "5- COURIER GROUND" at bounding box center [784, 429] width 302 height 31
click at [651, 364] on button "open menu" at bounding box center [784, 362] width 303 height 28
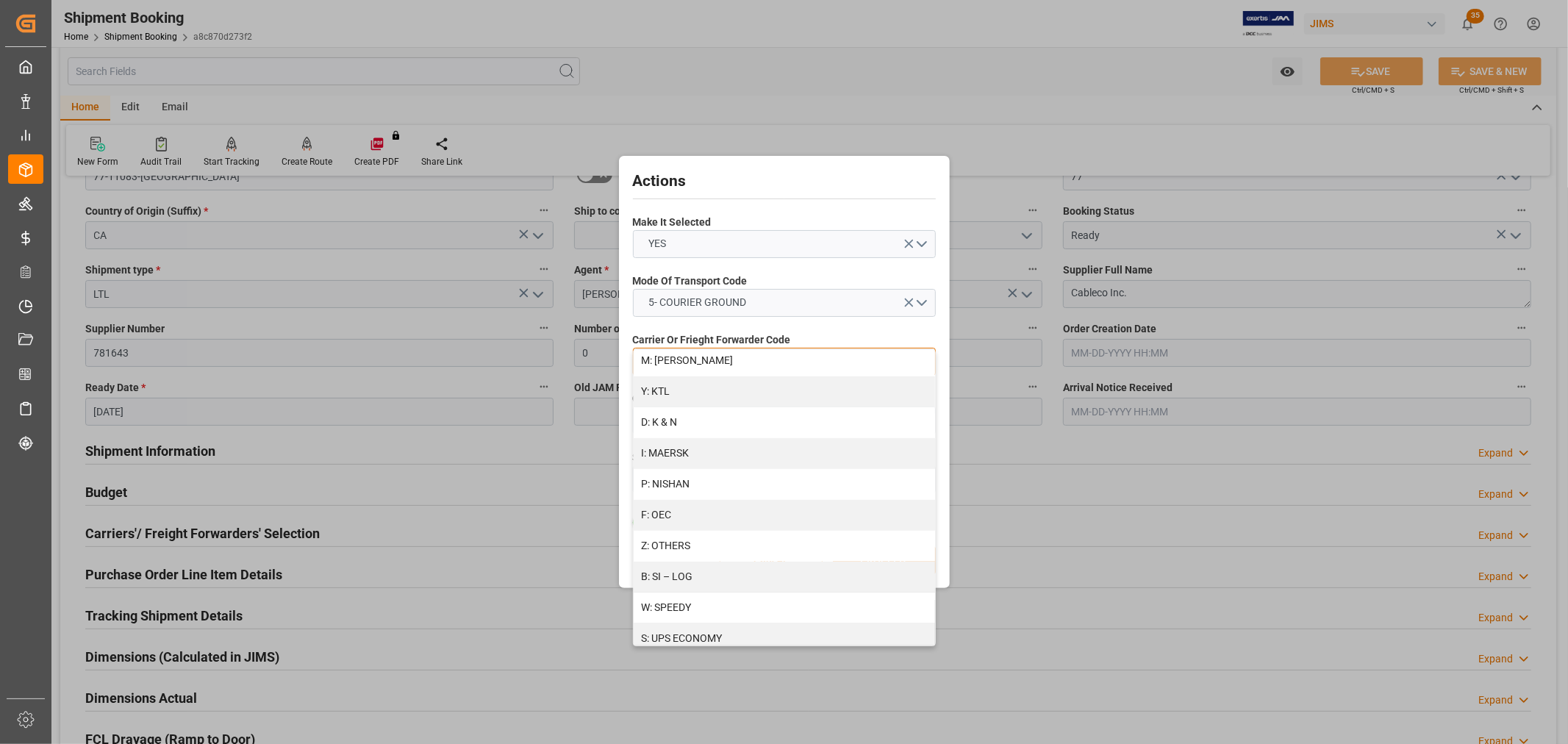
scroll to position [701, 0]
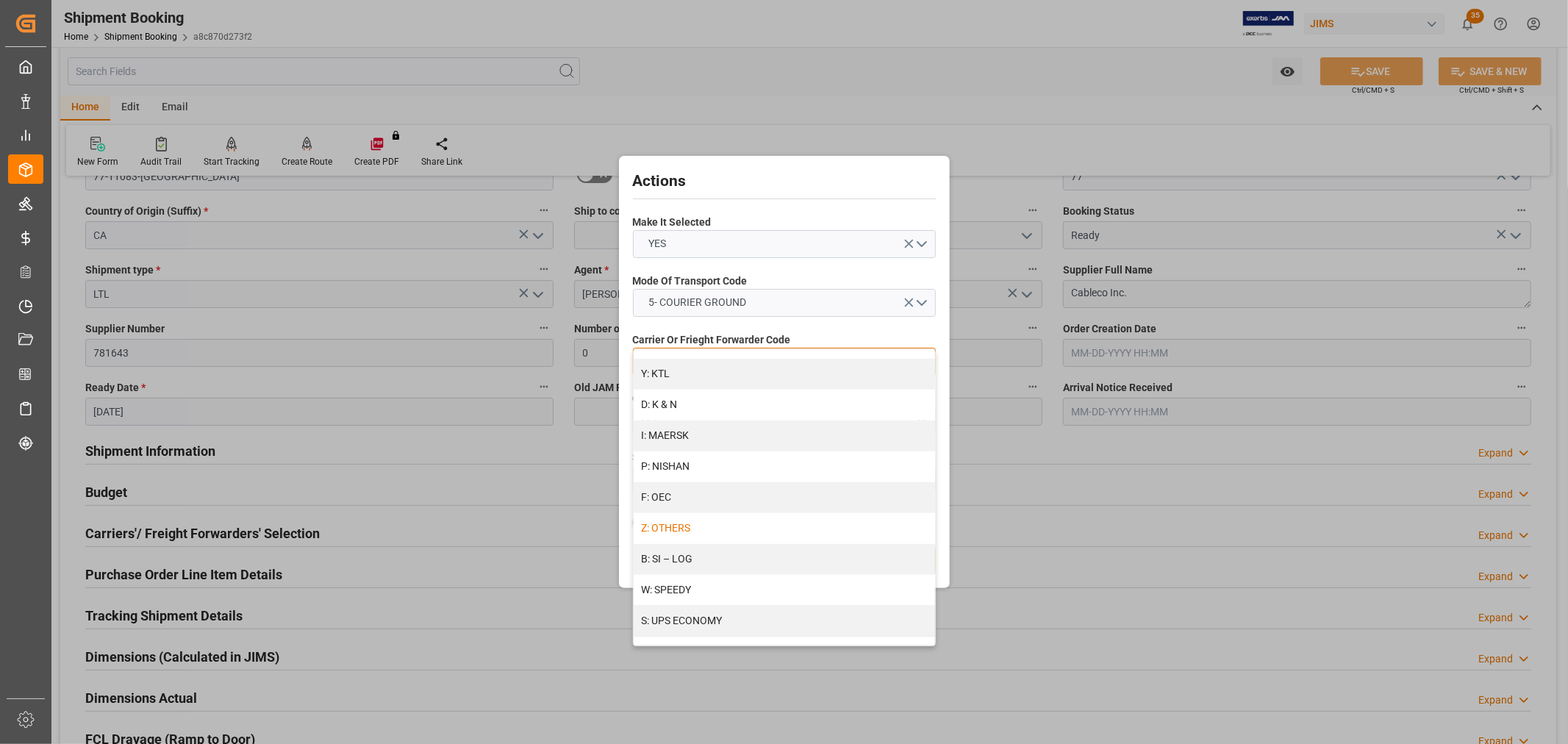
click at [667, 528] on div "Z: OTHERS" at bounding box center [784, 528] width 302 height 31
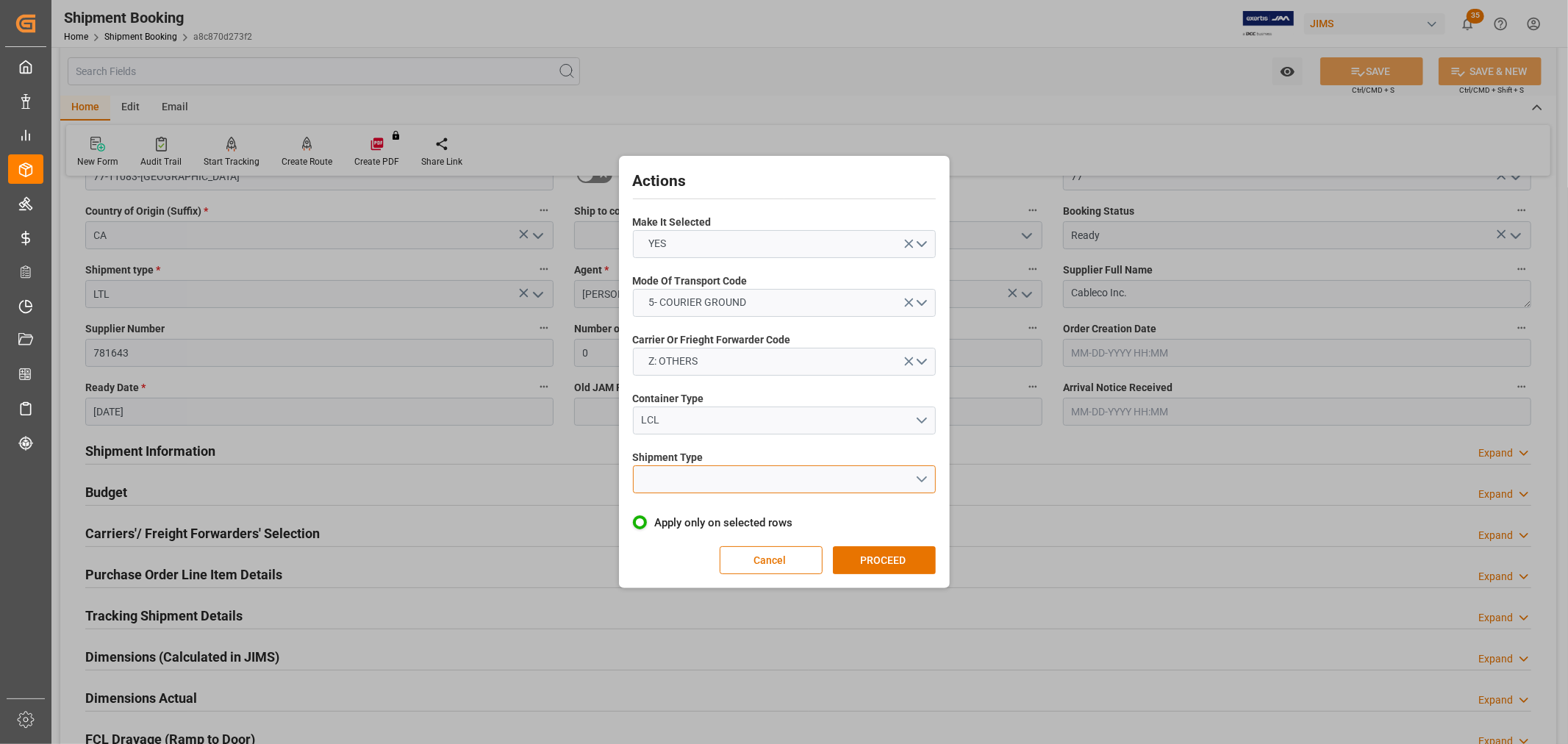
click at [659, 482] on button "open menu" at bounding box center [784, 479] width 303 height 28
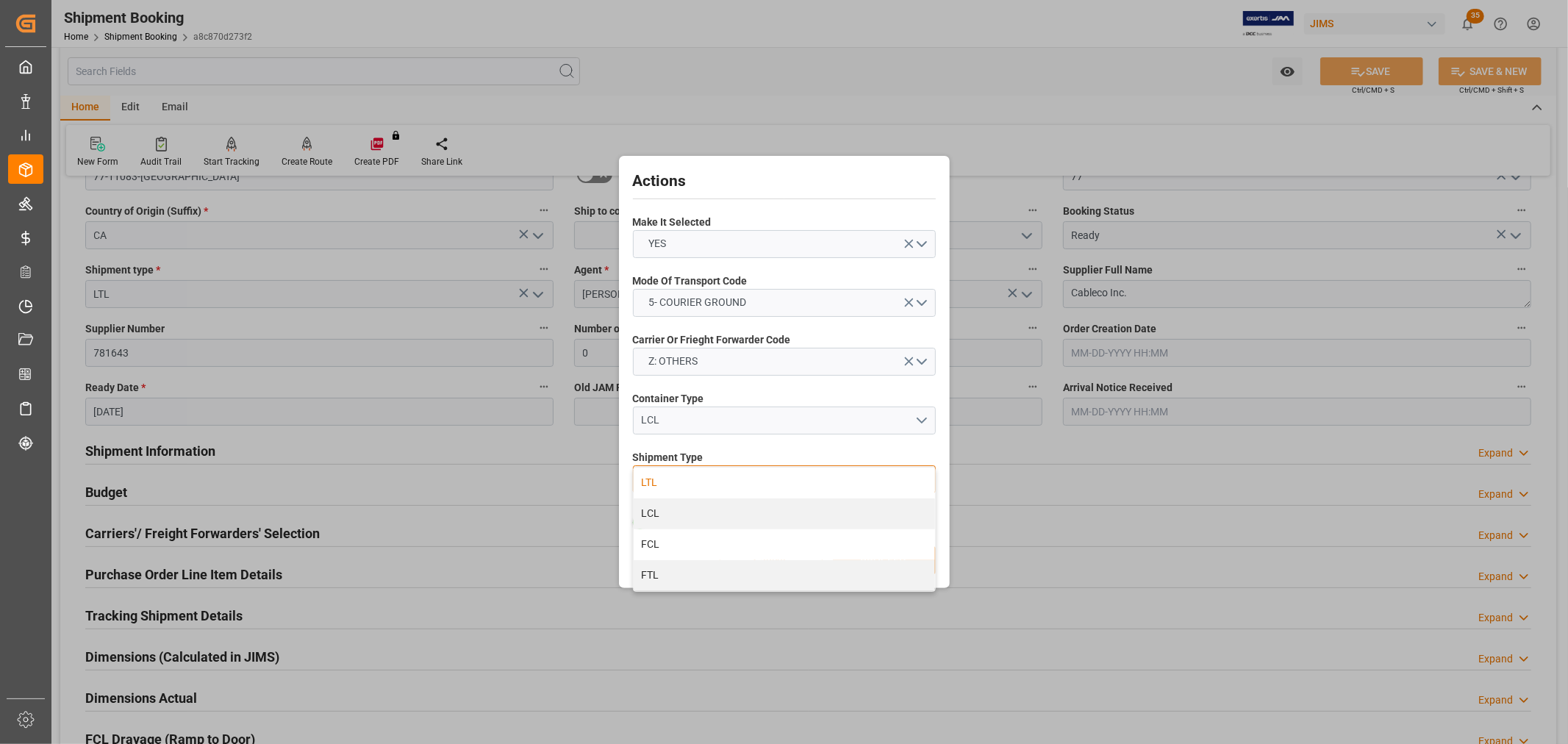
click at [658, 486] on div "LTL" at bounding box center [784, 482] width 302 height 31
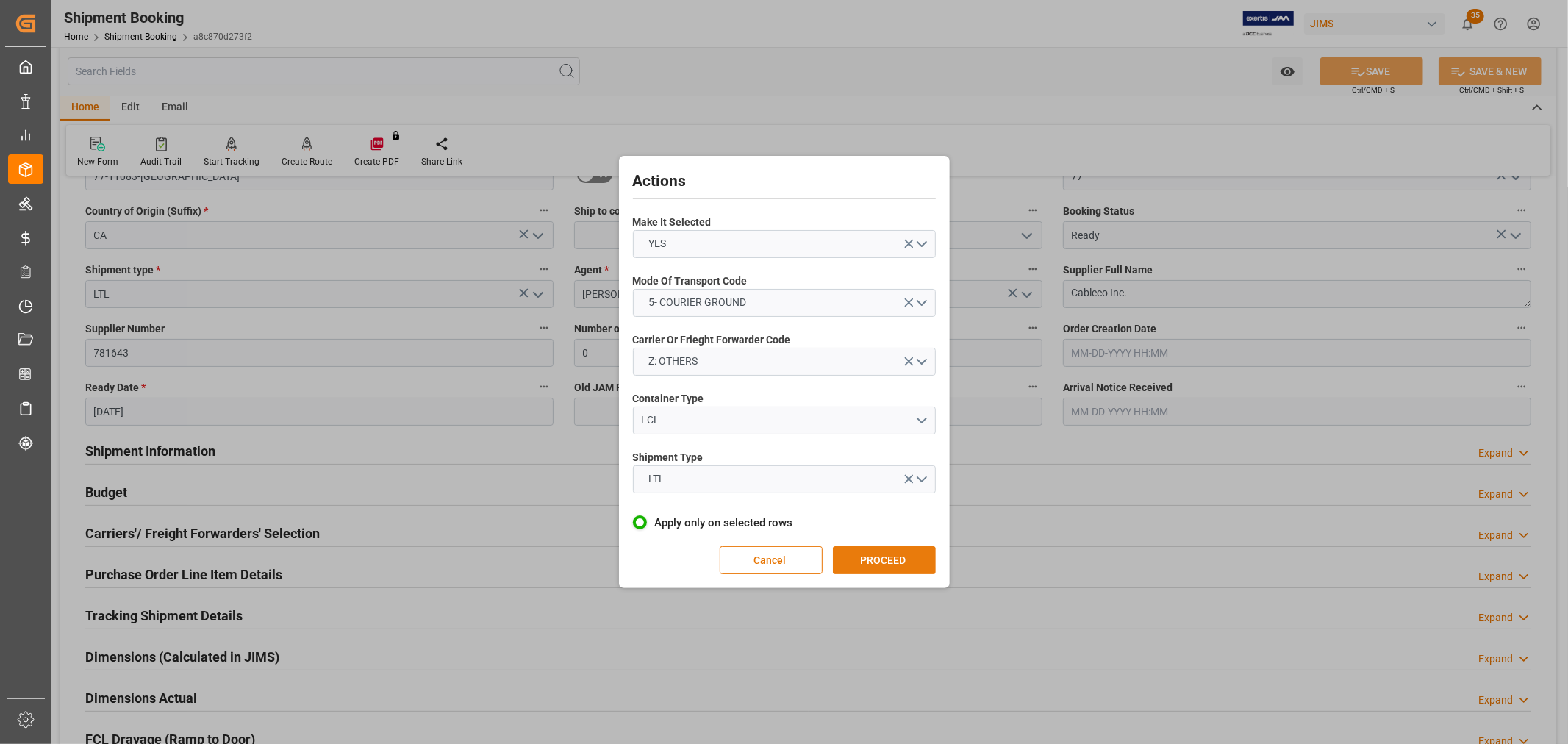
click at [898, 551] on button "PROCEED" at bounding box center [884, 560] width 103 height 28
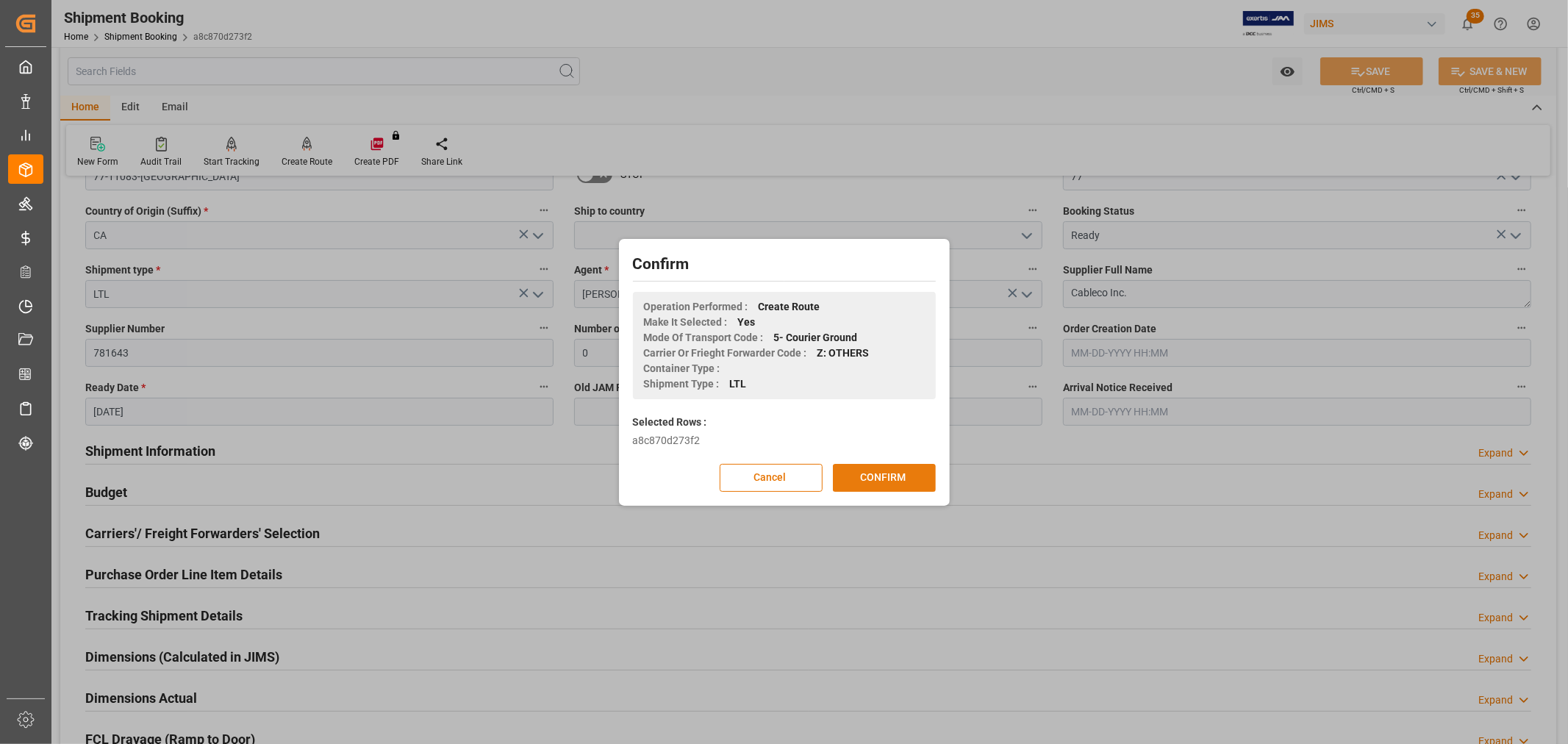
click at [881, 469] on button "CONFIRM" at bounding box center [884, 478] width 103 height 28
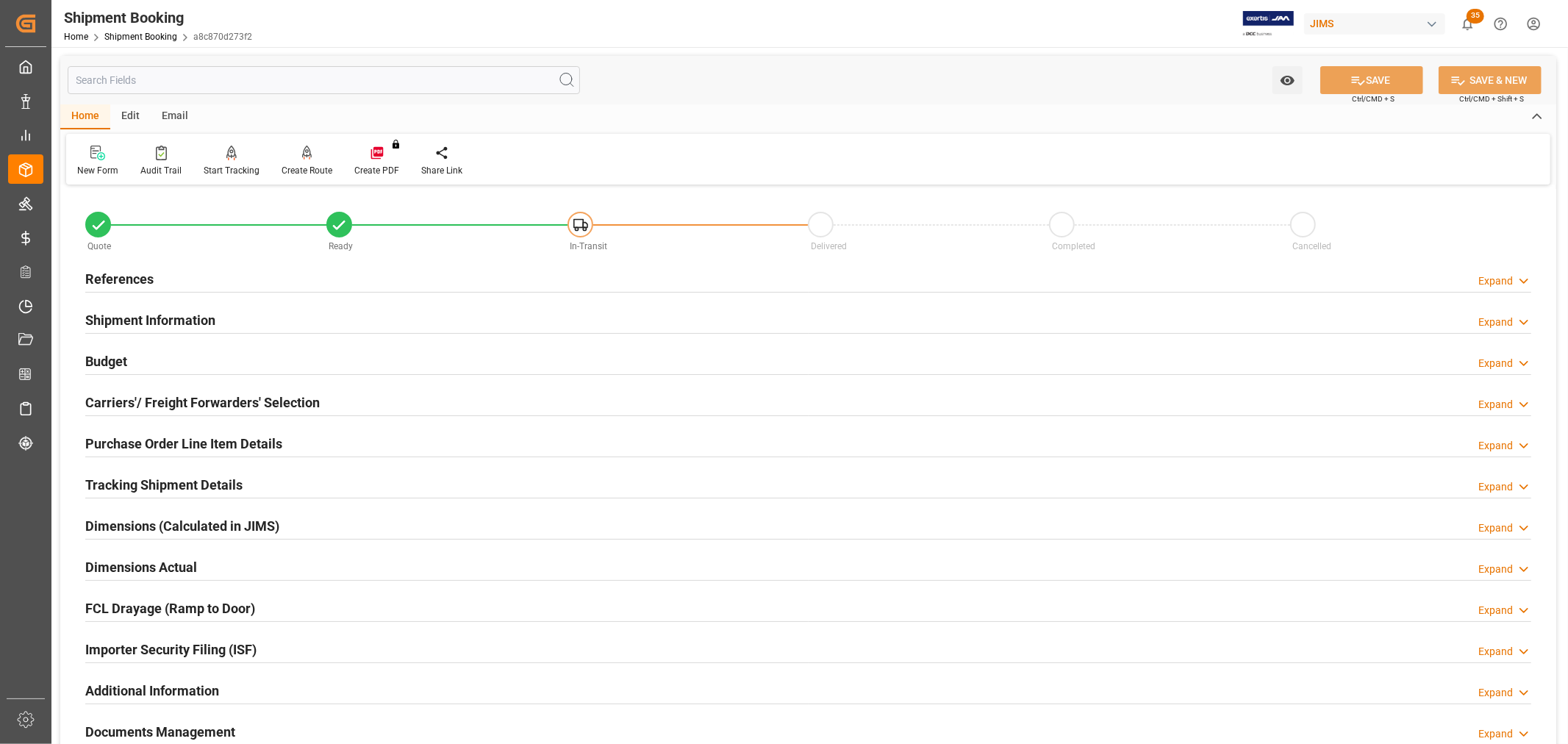
scroll to position [81, 0]
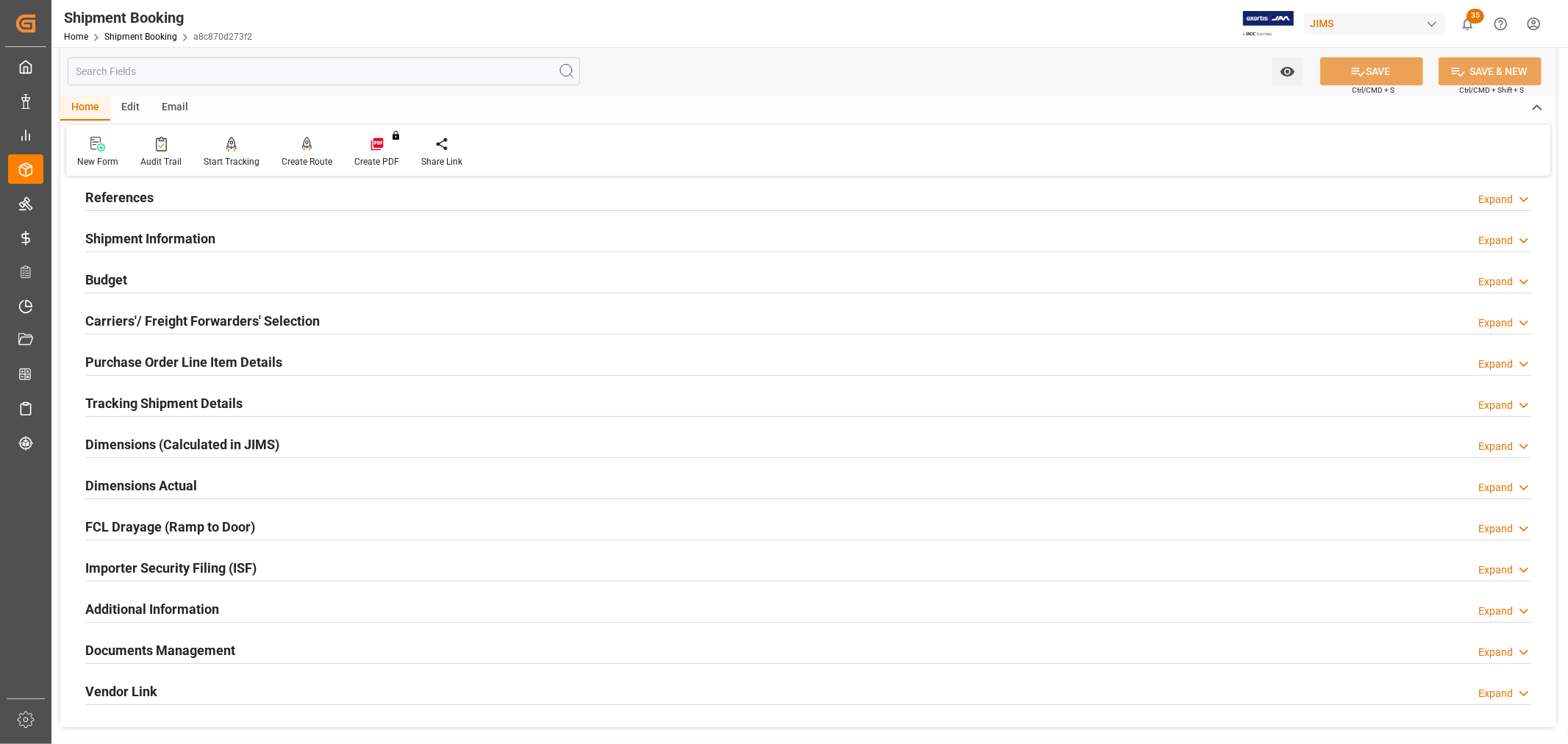
click at [186, 645] on h2 "Documents Management" at bounding box center [160, 650] width 150 height 20
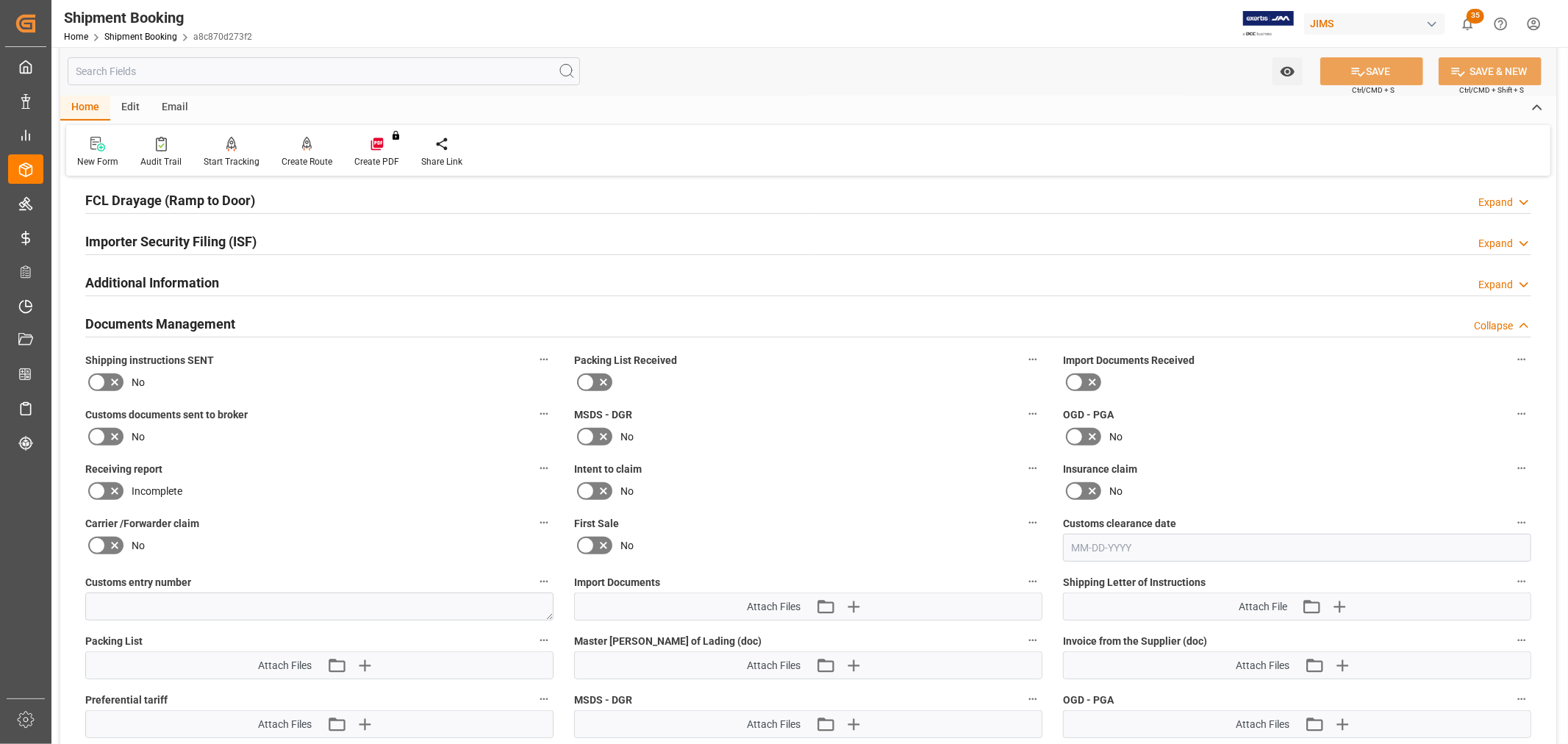
scroll to position [571, 0]
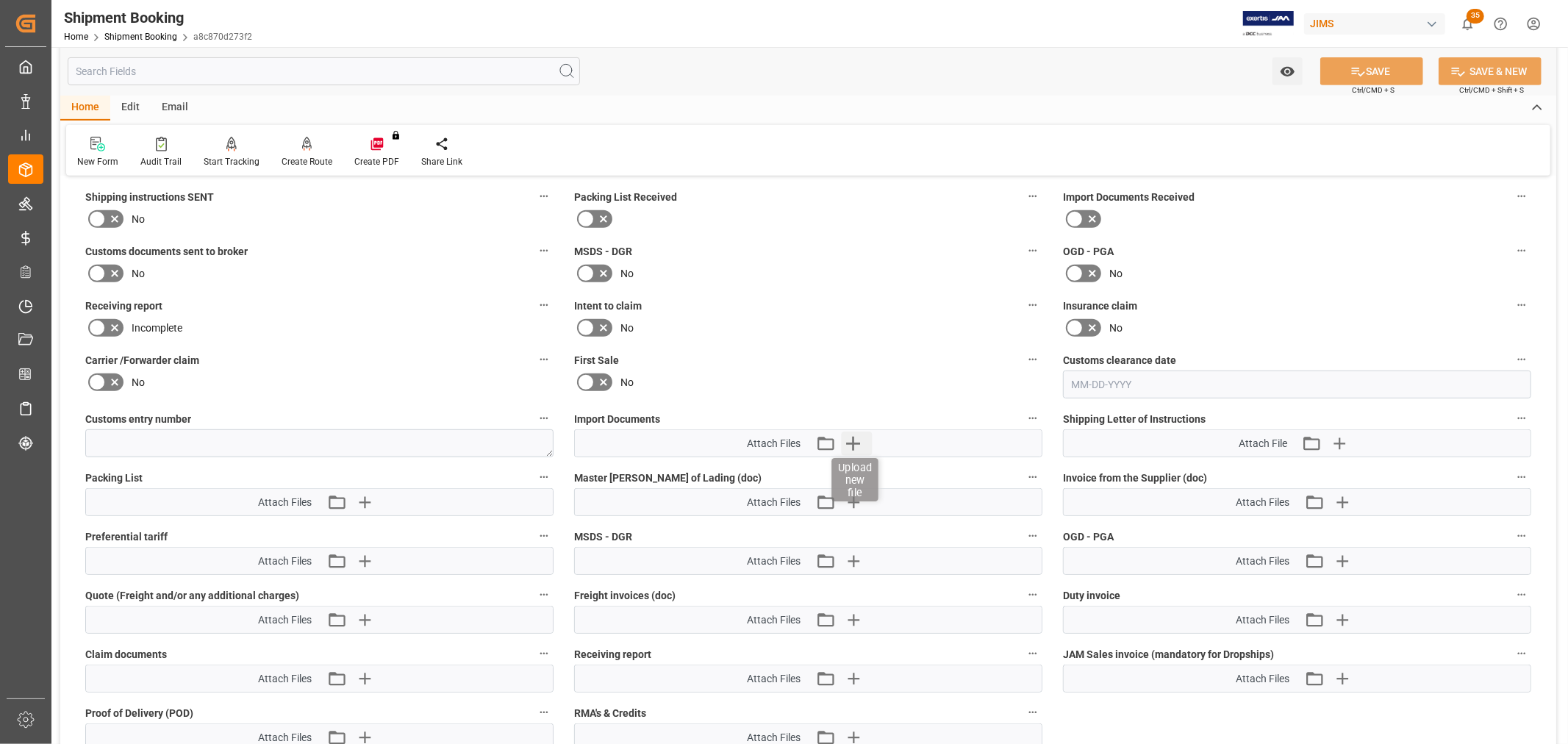
click at [847, 442] on icon "button" at bounding box center [853, 443] width 23 height 23
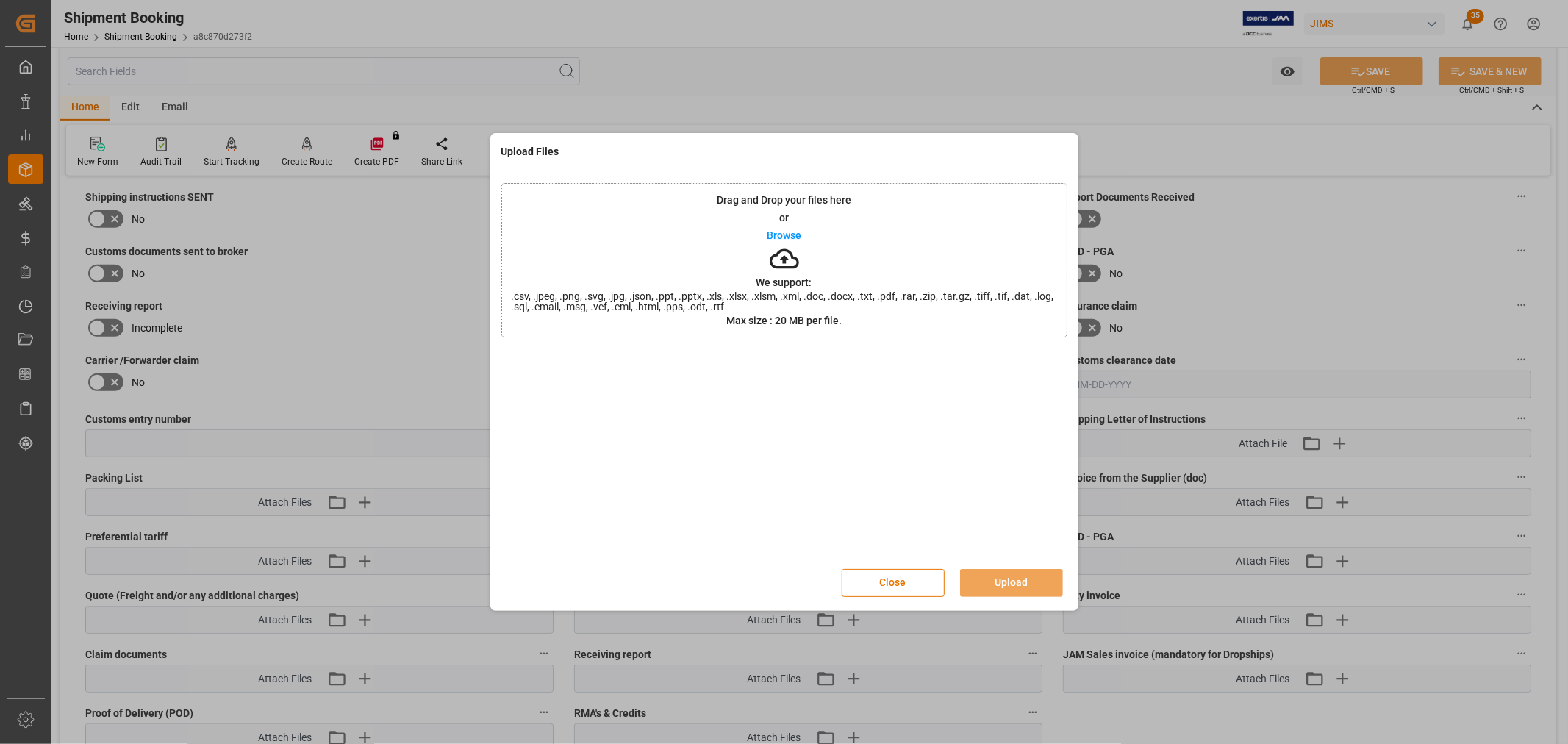
click at [782, 233] on p "Browse" at bounding box center [784, 235] width 34 height 10
click at [997, 578] on button "Upload" at bounding box center [1011, 583] width 103 height 28
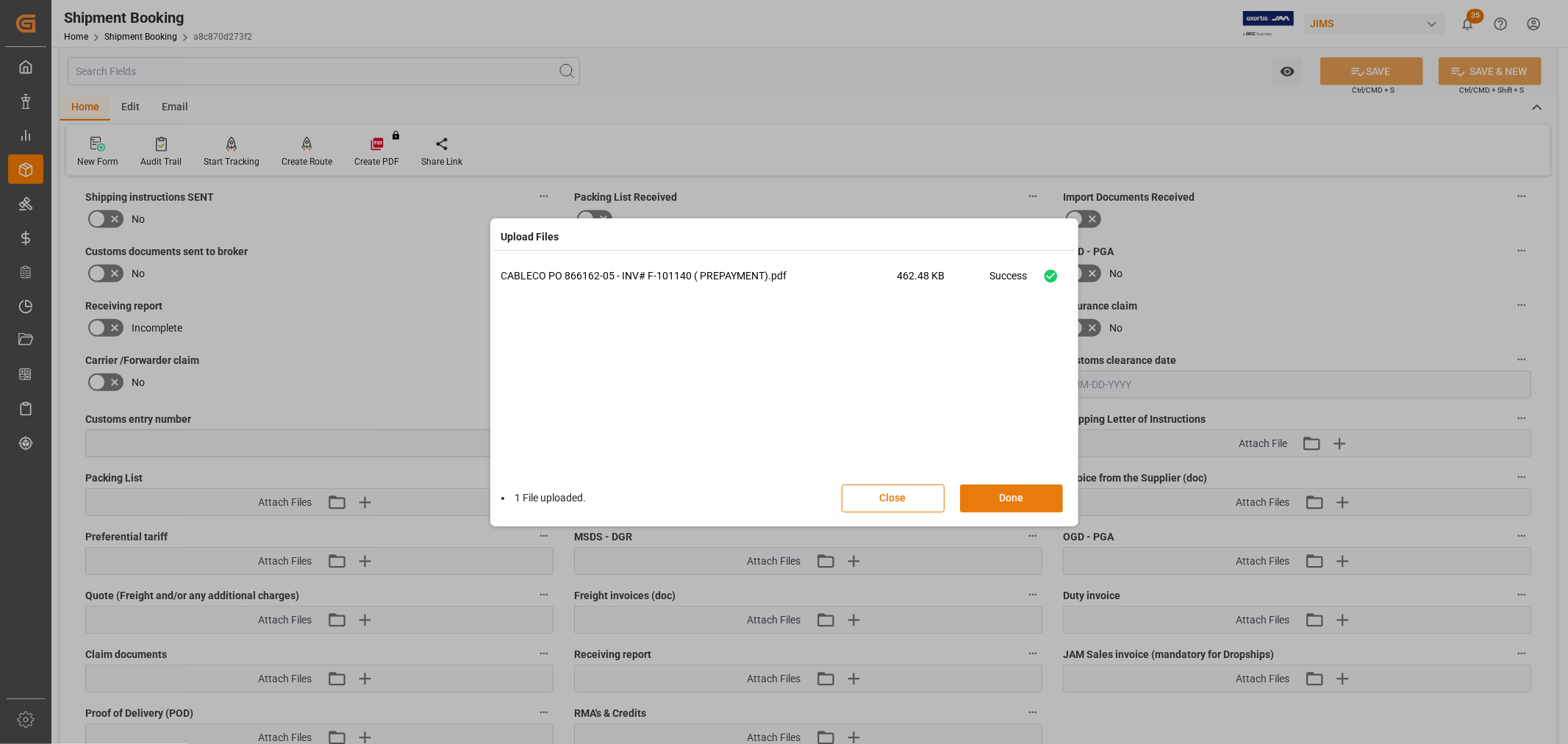
click at [995, 495] on button "Done" at bounding box center [1011, 499] width 103 height 28
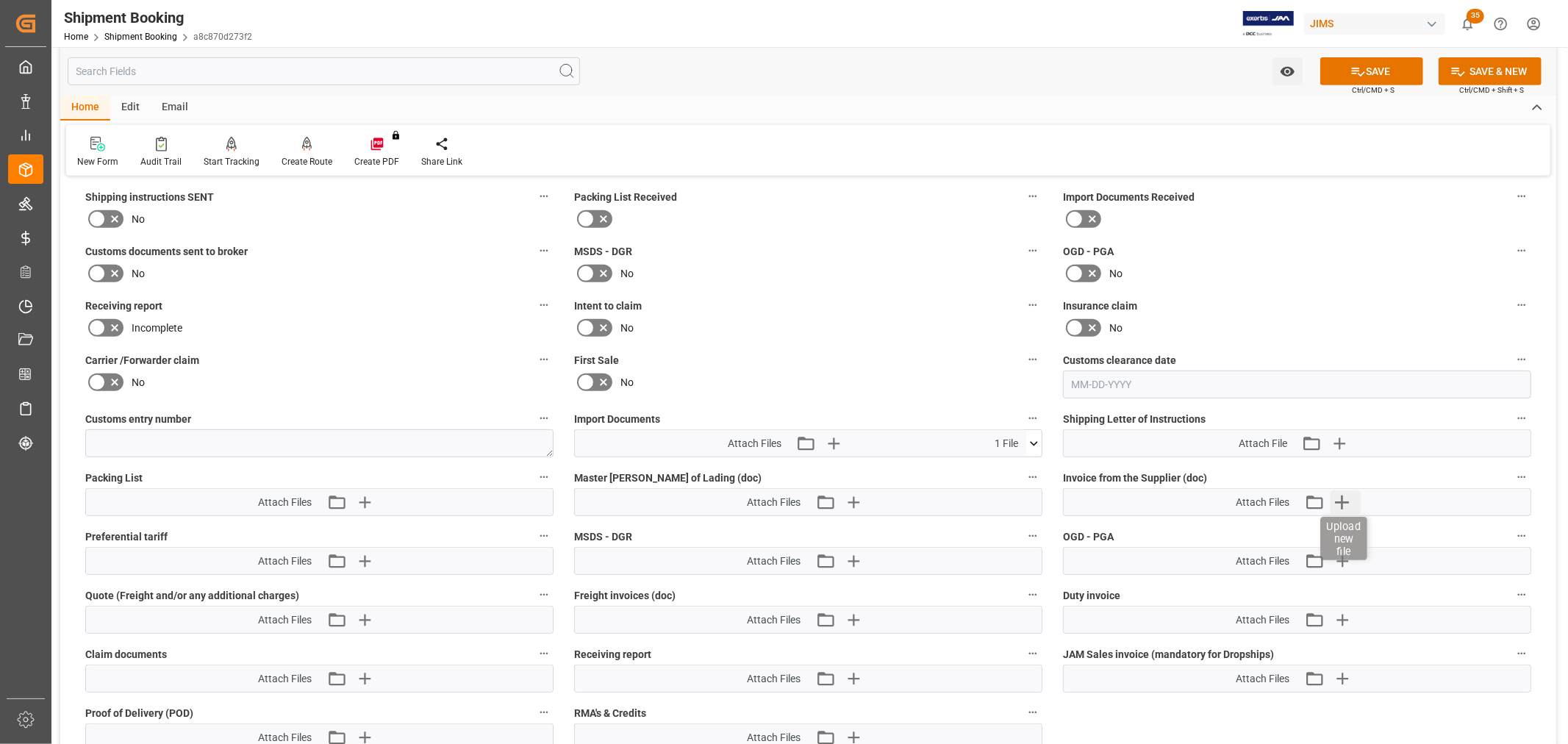
click at [1346, 495] on icon "button" at bounding box center [1342, 502] width 23 height 23
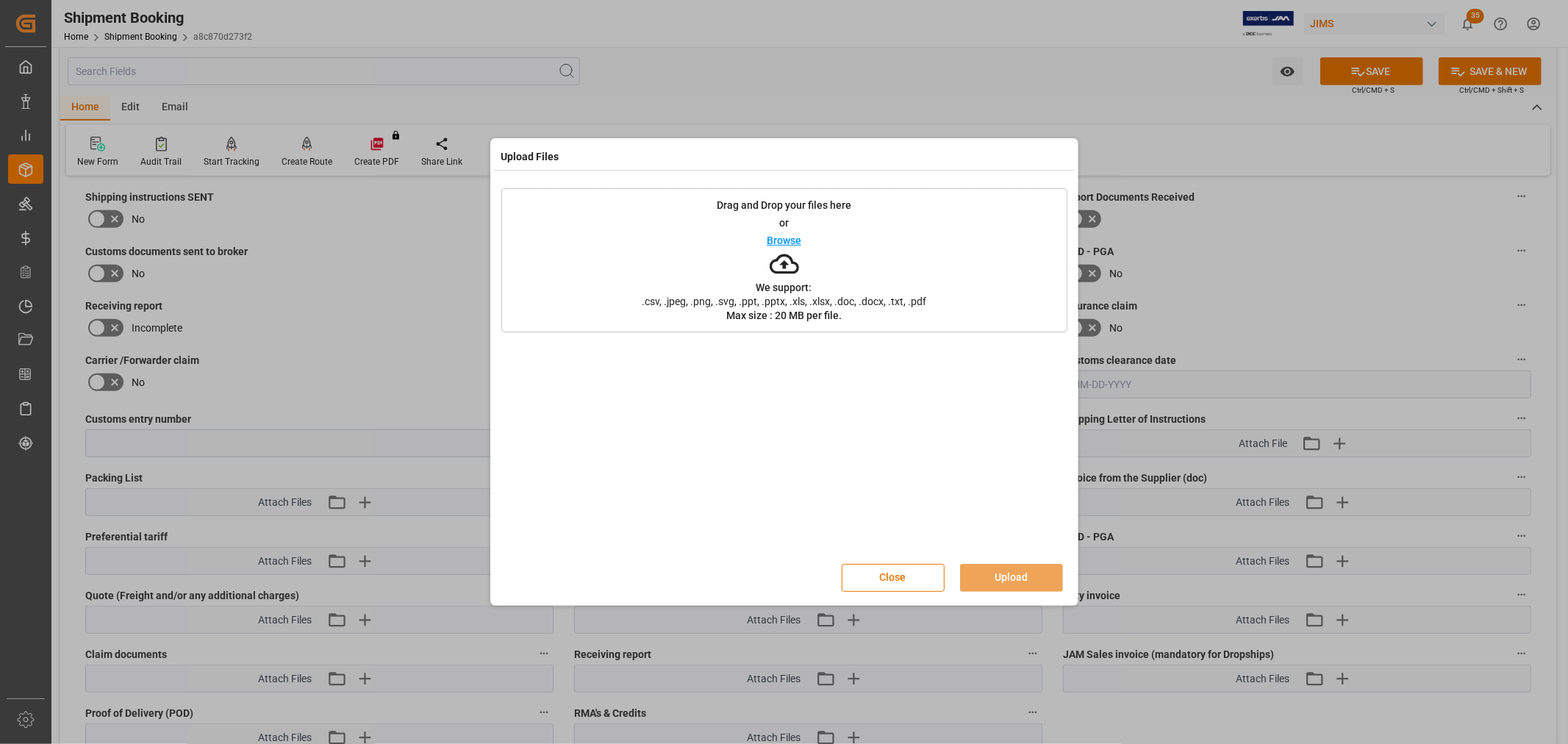
click at [790, 233] on div "Browse" at bounding box center [784, 240] width 34 height 18
click at [1010, 581] on button "Upload" at bounding box center [1011, 578] width 103 height 28
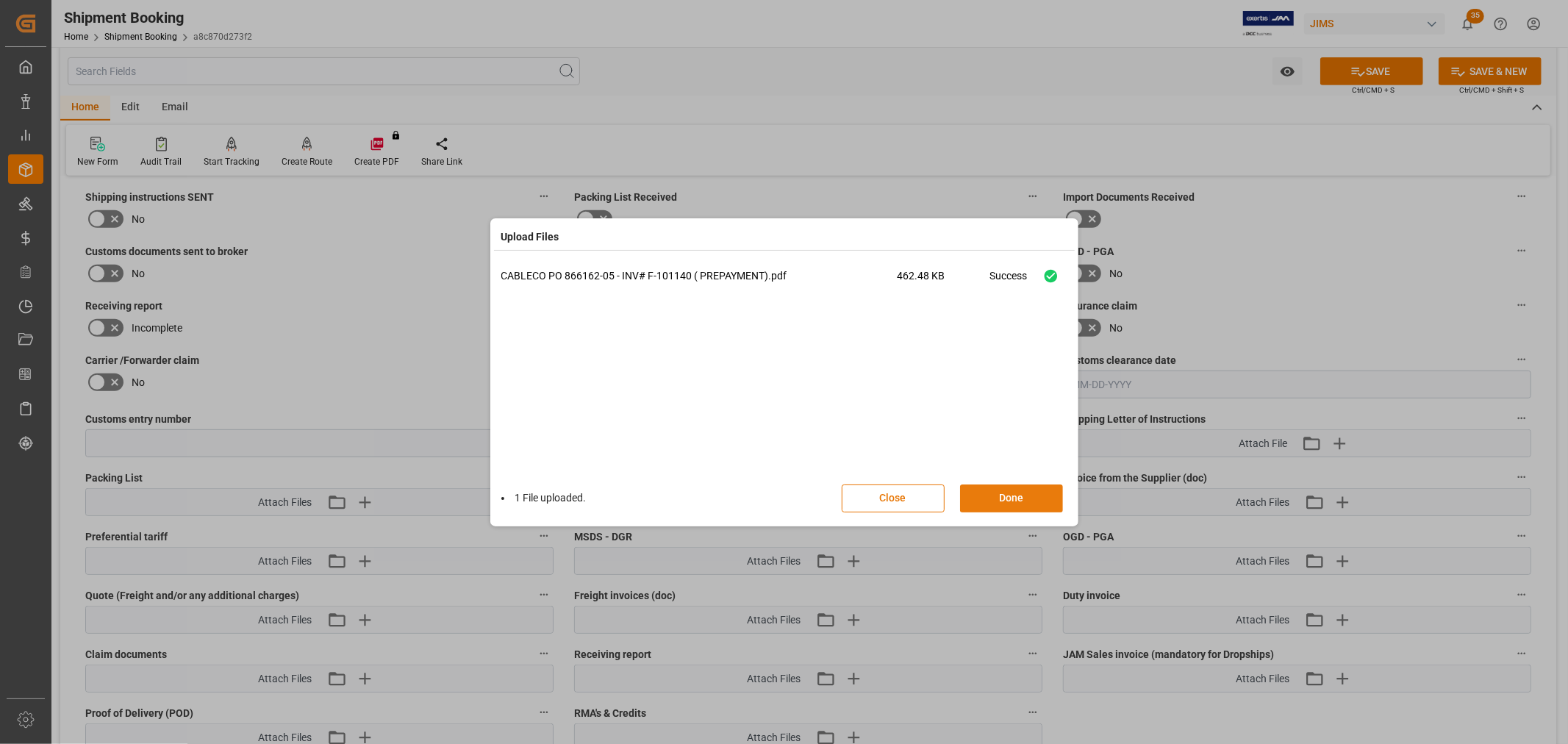
click at [1003, 503] on button "Done" at bounding box center [1011, 499] width 103 height 28
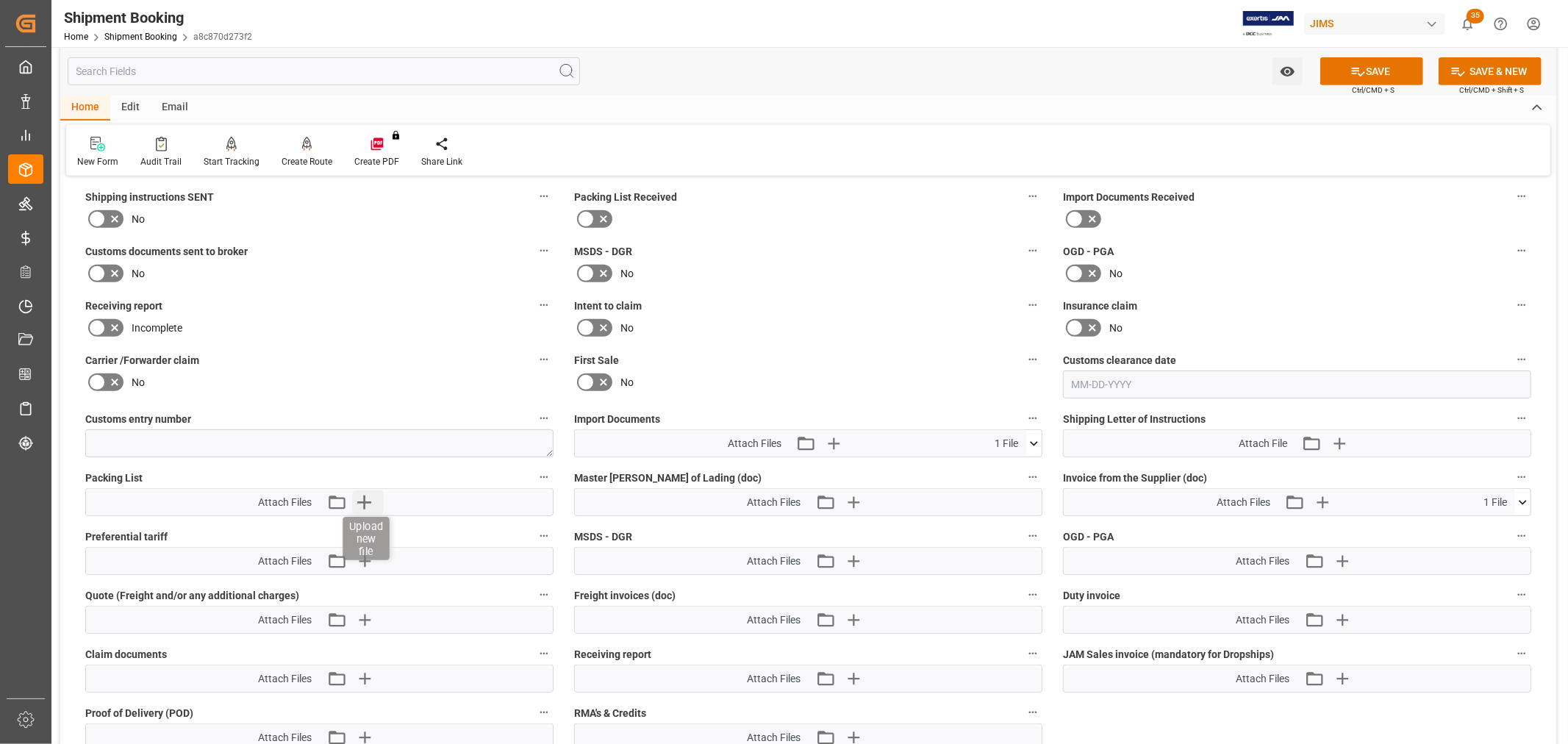
click at [370, 497] on icon "button" at bounding box center [364, 503] width 14 height 14
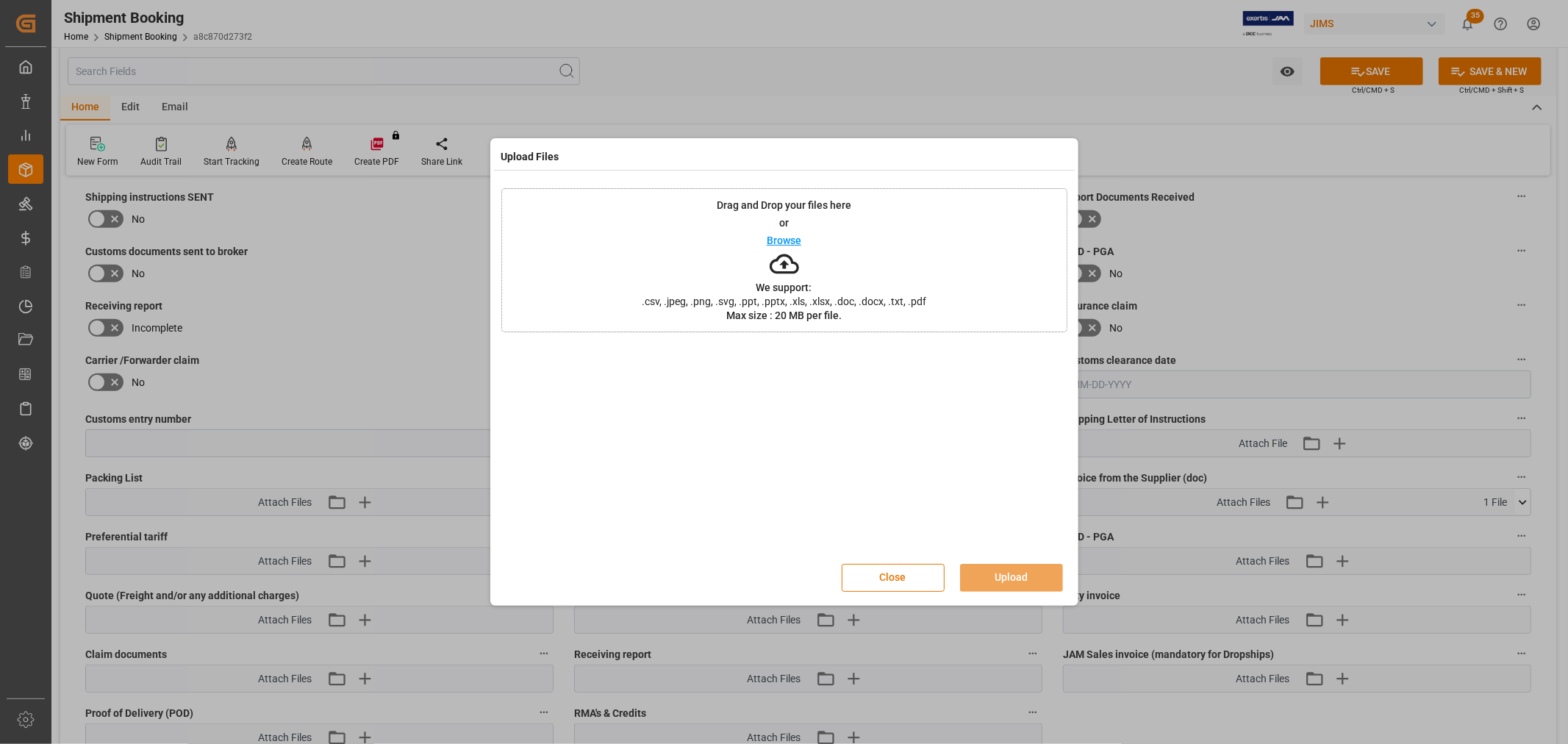
click at [790, 241] on p "Browse" at bounding box center [784, 240] width 34 height 10
click at [998, 581] on button "Upload" at bounding box center [1011, 578] width 103 height 28
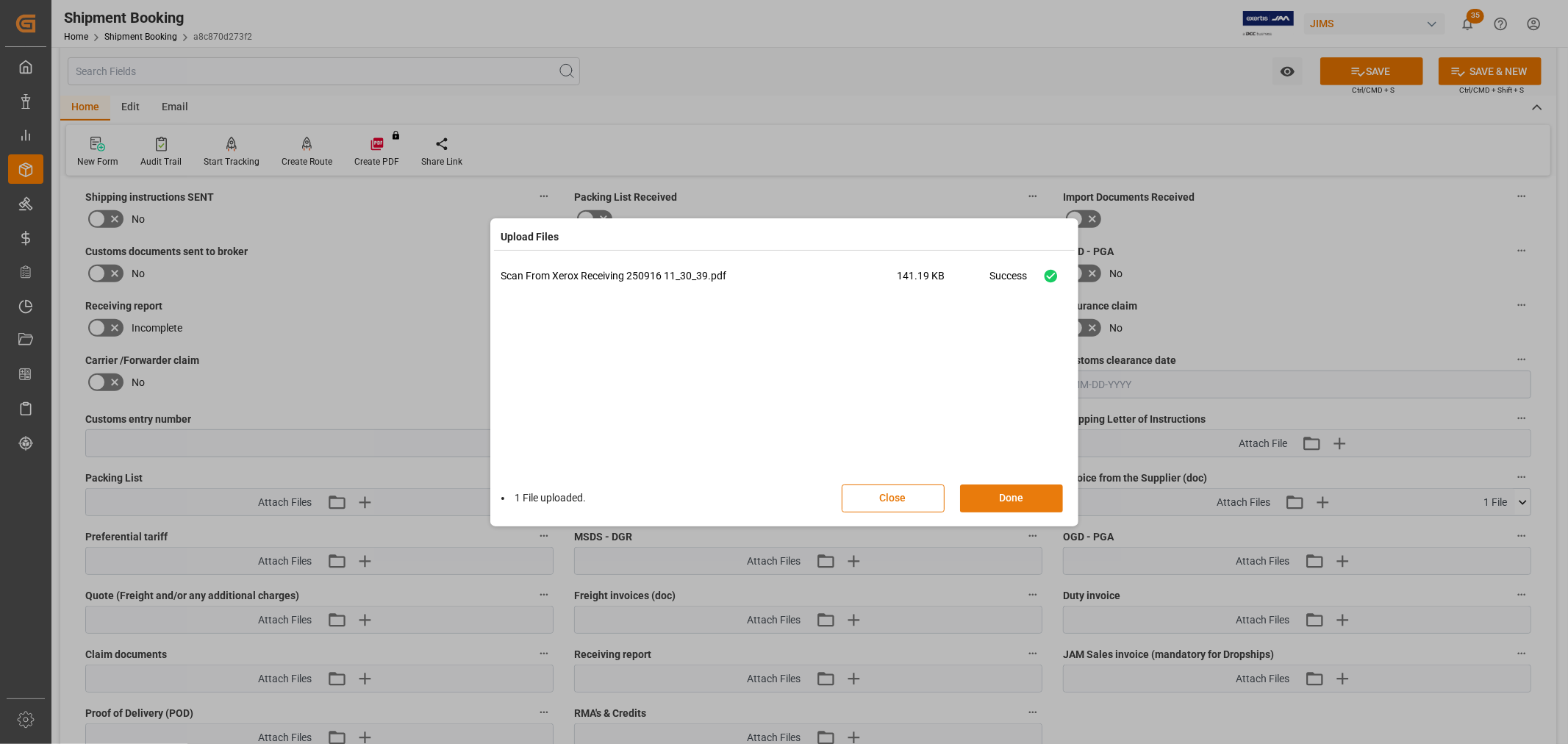
click at [1013, 498] on button "Done" at bounding box center [1011, 499] width 103 height 28
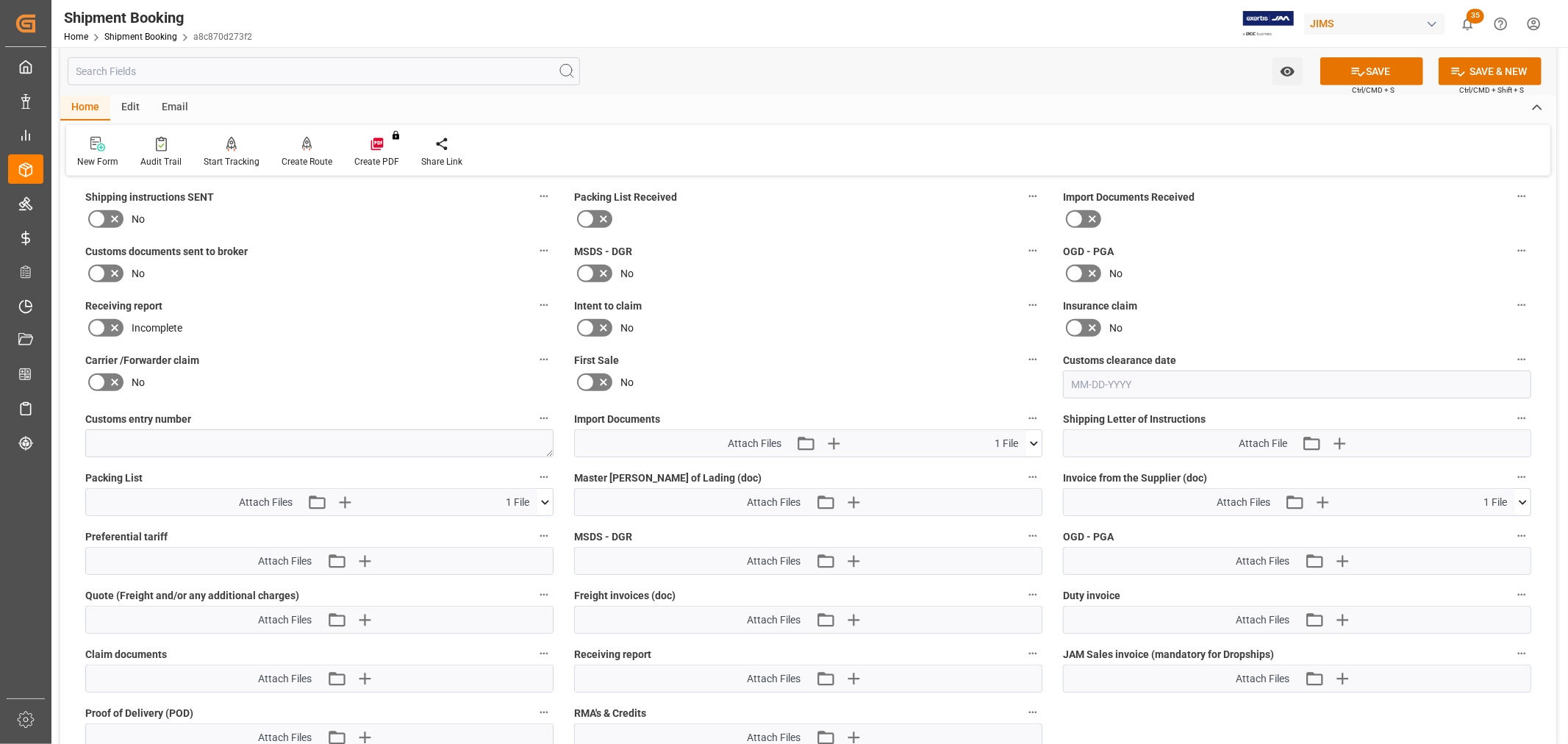
click at [1406, 74] on button "SAVE" at bounding box center [1371, 71] width 103 height 28
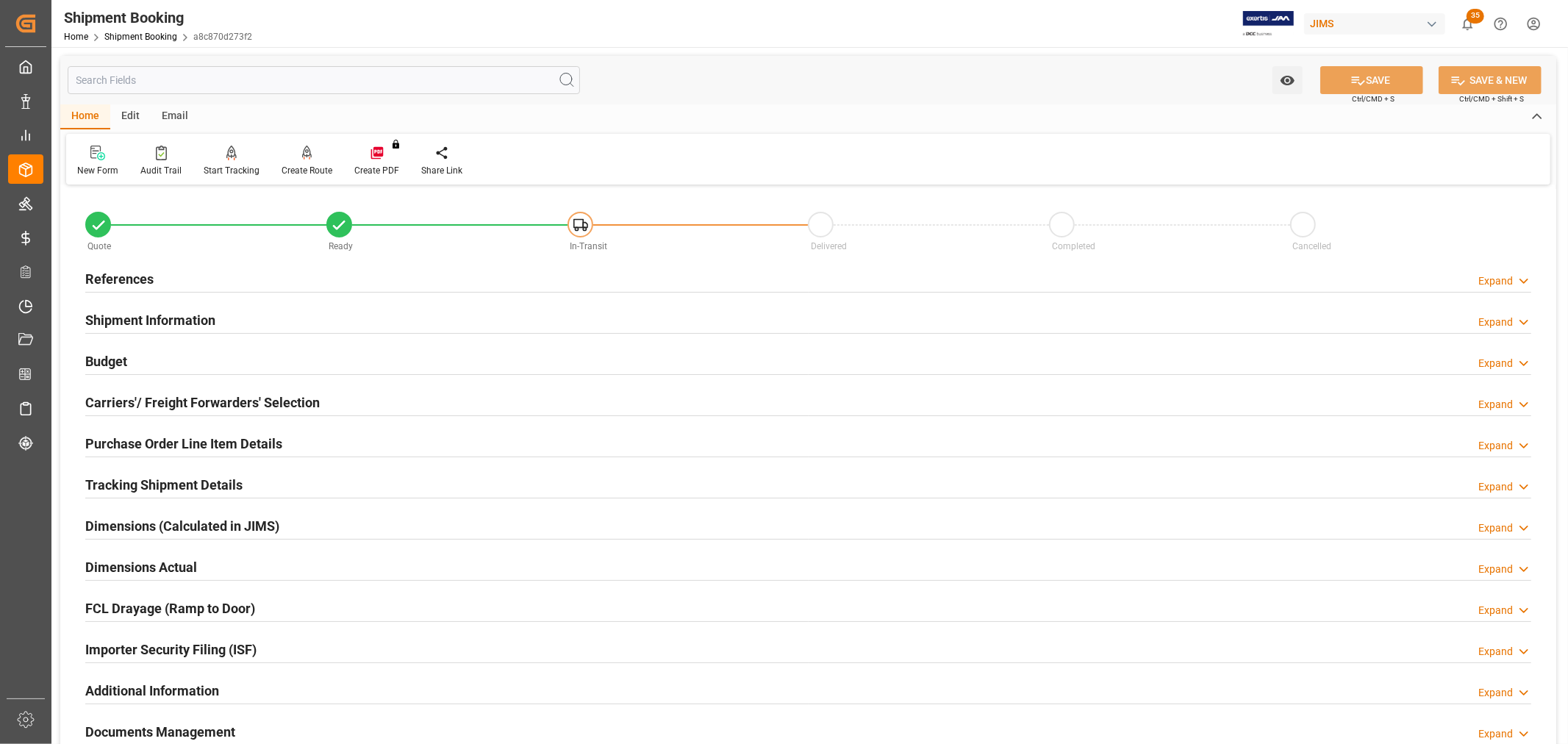
scroll to position [81, 0]
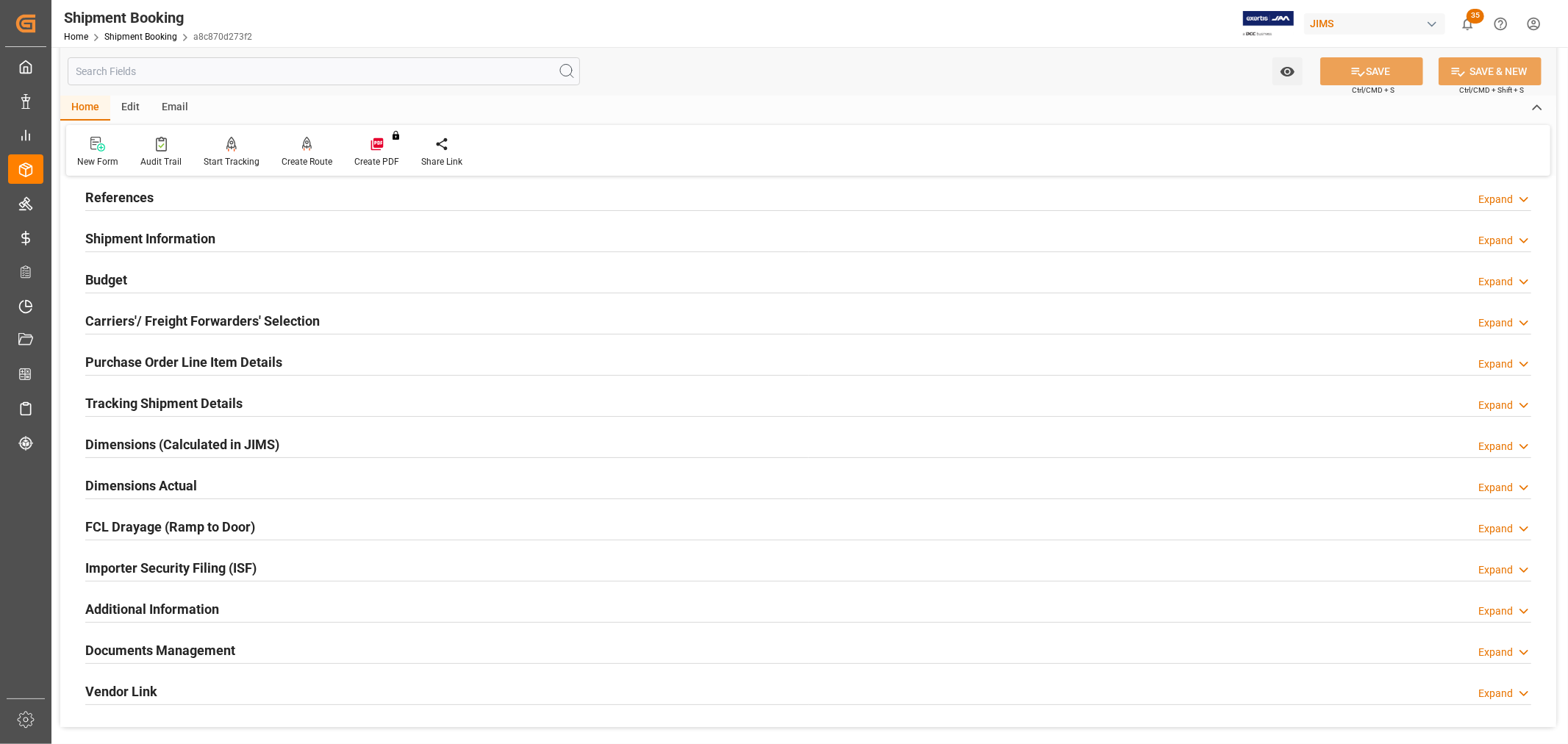
click at [100, 273] on h2 "Budget" at bounding box center [107, 279] width 42 height 20
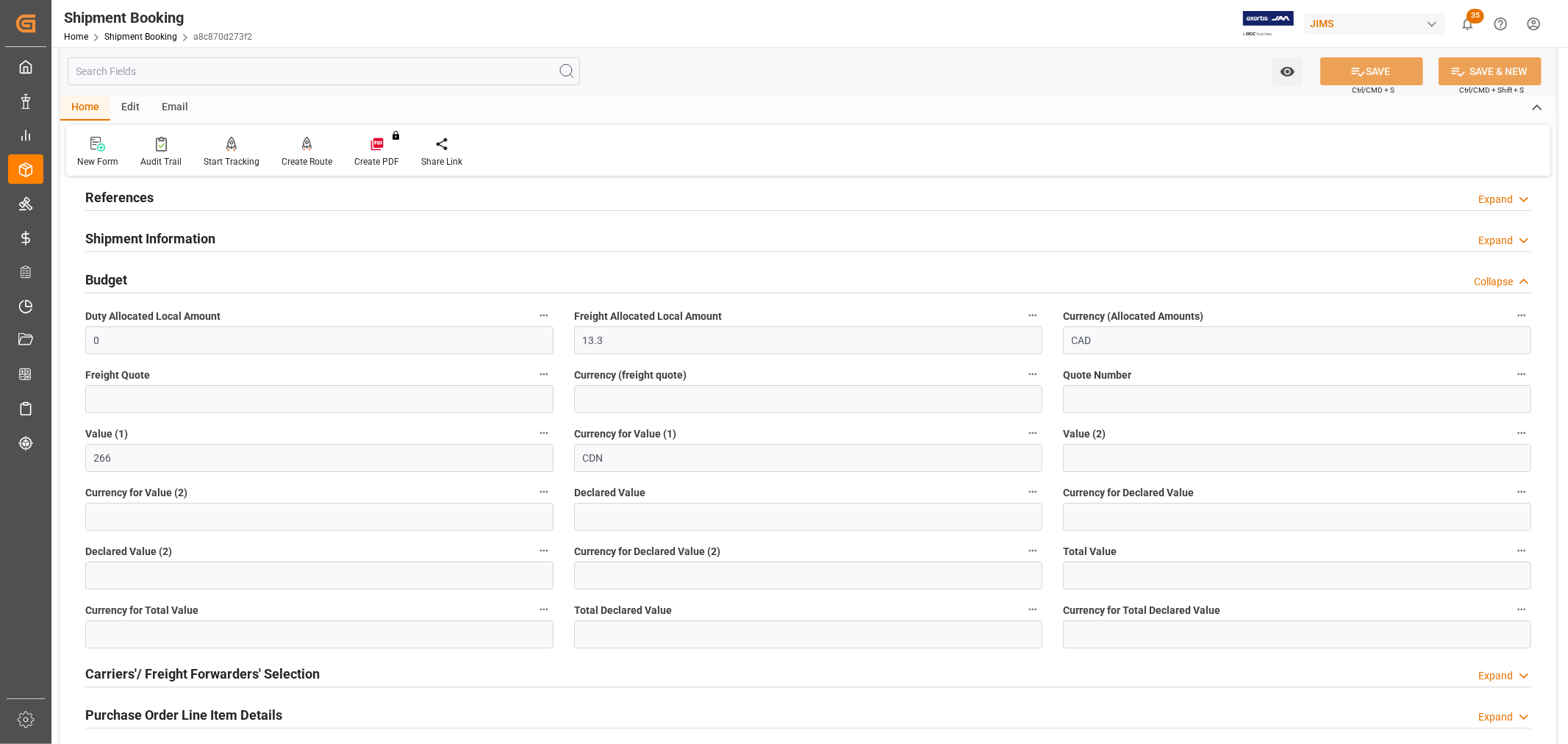
click at [100, 273] on h2 "Budget" at bounding box center [107, 279] width 42 height 20
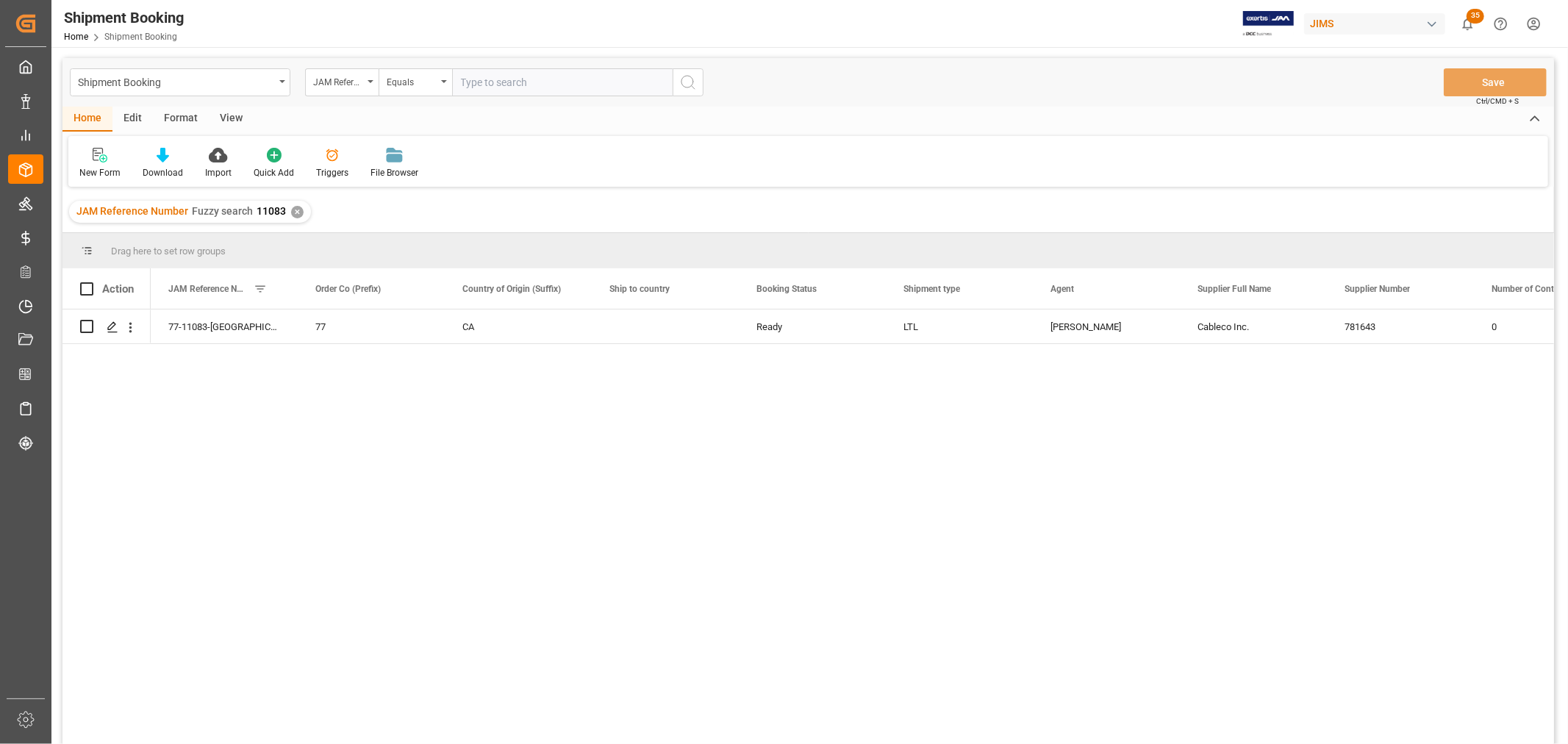
click at [233, 115] on div "View" at bounding box center [231, 119] width 45 height 25
click at [90, 166] on div "Default" at bounding box center [93, 172] width 29 height 13
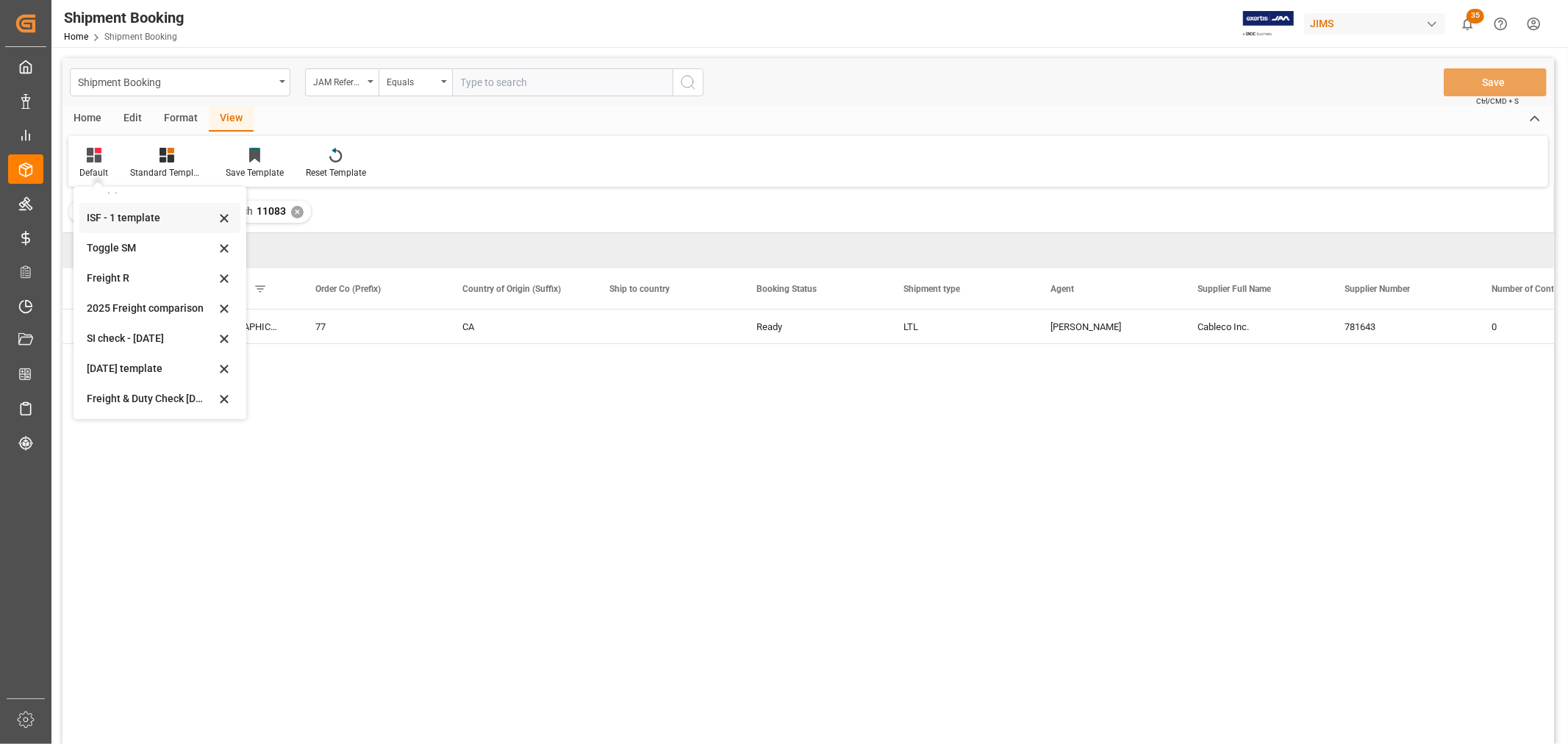
scroll to position [111, 0]
click at [116, 393] on div "Aug 2025 (2)" at bounding box center [151, 398] width 128 height 16
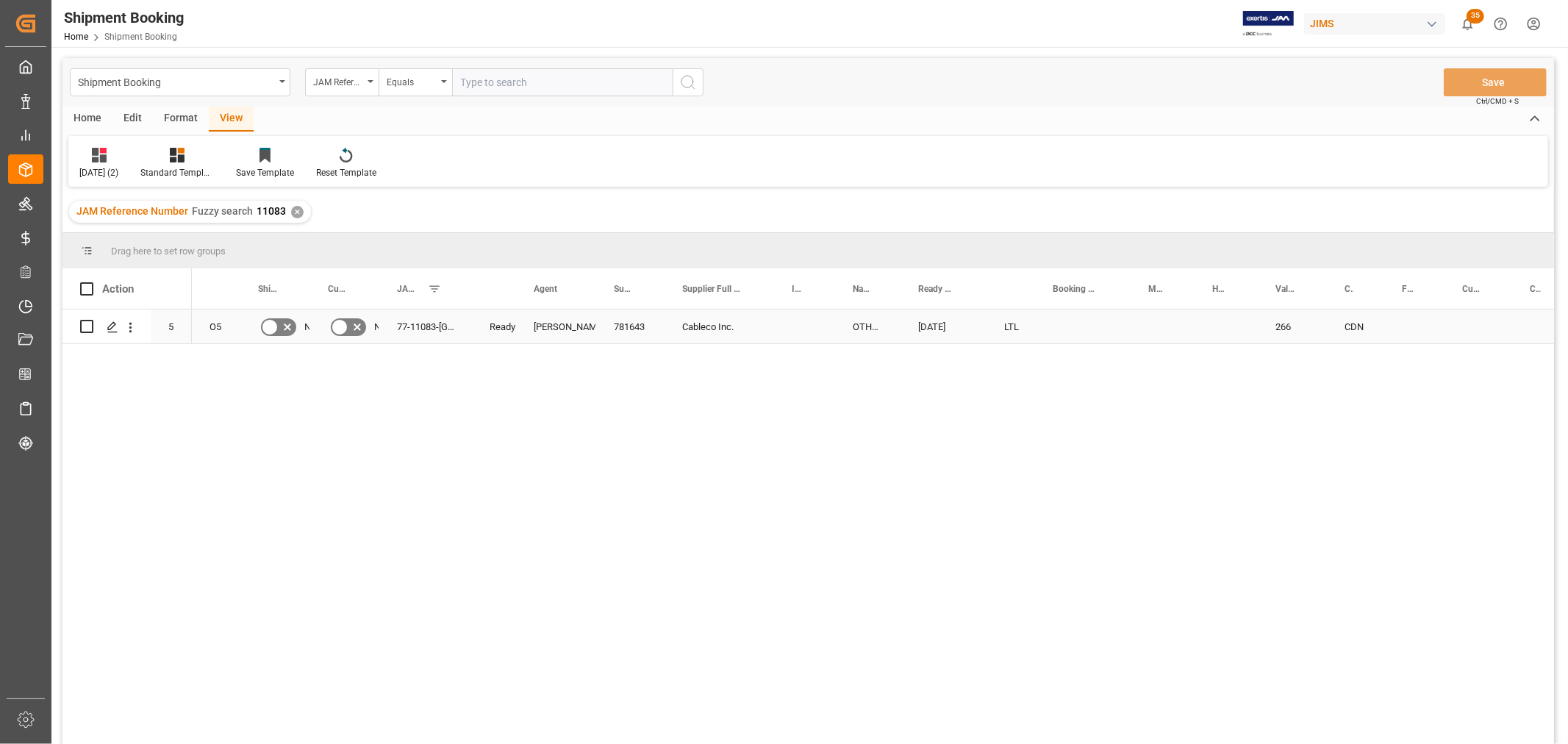
click at [1070, 321] on div "Press SPACE to select this row." at bounding box center [1083, 326] width 96 height 34
click at [1071, 324] on input "Press SPACE to select this row." at bounding box center [1083, 335] width 72 height 28
type input "0980ARE5"
click at [1175, 324] on div "Press SPACE to select this row." at bounding box center [1163, 326] width 64 height 34
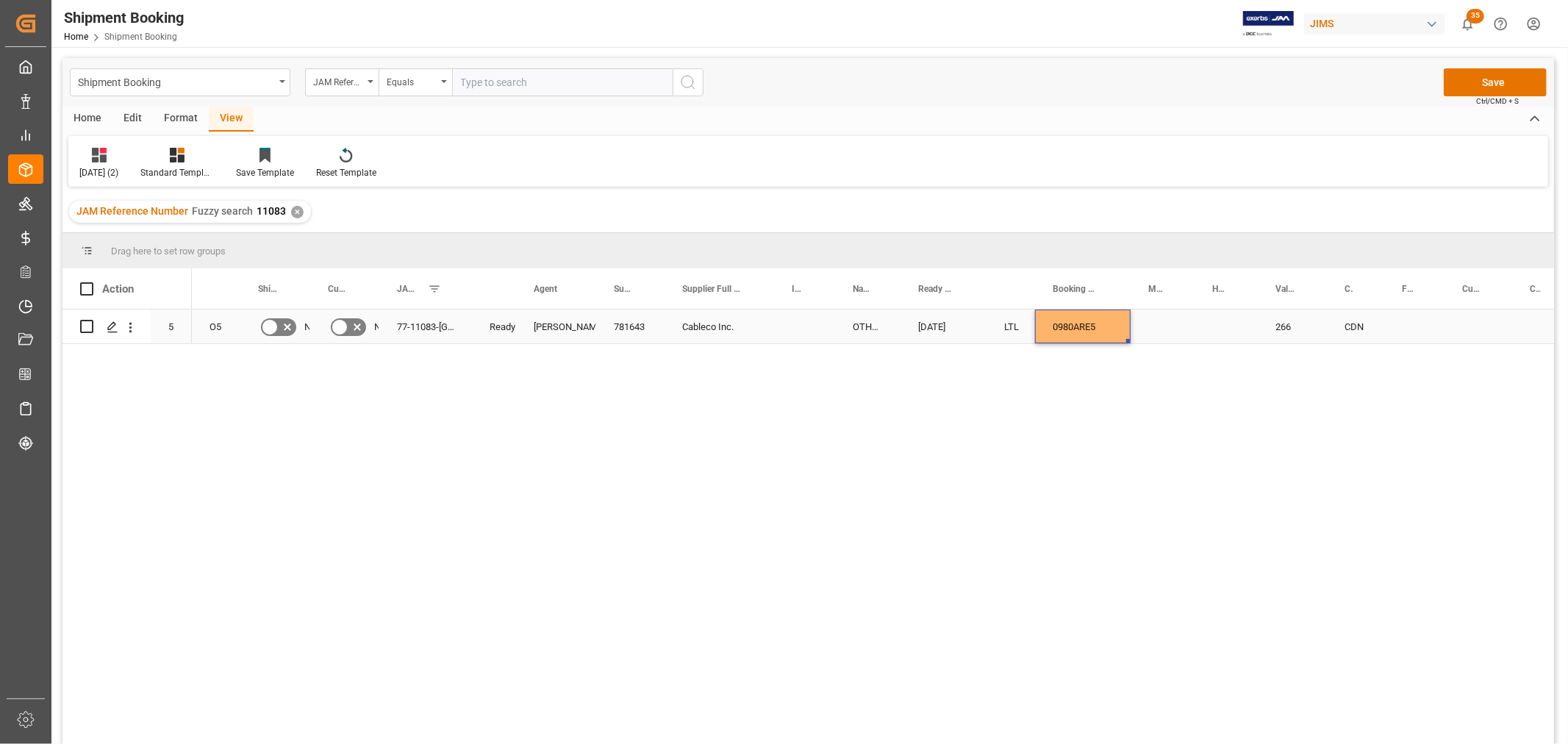
click at [1064, 333] on div "0980ARE5" at bounding box center [1083, 326] width 96 height 34
drag, startPoint x: 1125, startPoint y: 341, endPoint x: 1232, endPoint y: 332, distance: 107.4
click at [1427, 319] on div "Press SPACE to select this row." at bounding box center [1414, 326] width 60 height 34
click at [1400, 323] on div "Press SPACE to select this row." at bounding box center [1414, 326] width 60 height 34
click at [1399, 325] on div "Press SPACE to select this row." at bounding box center [1414, 326] width 60 height 34
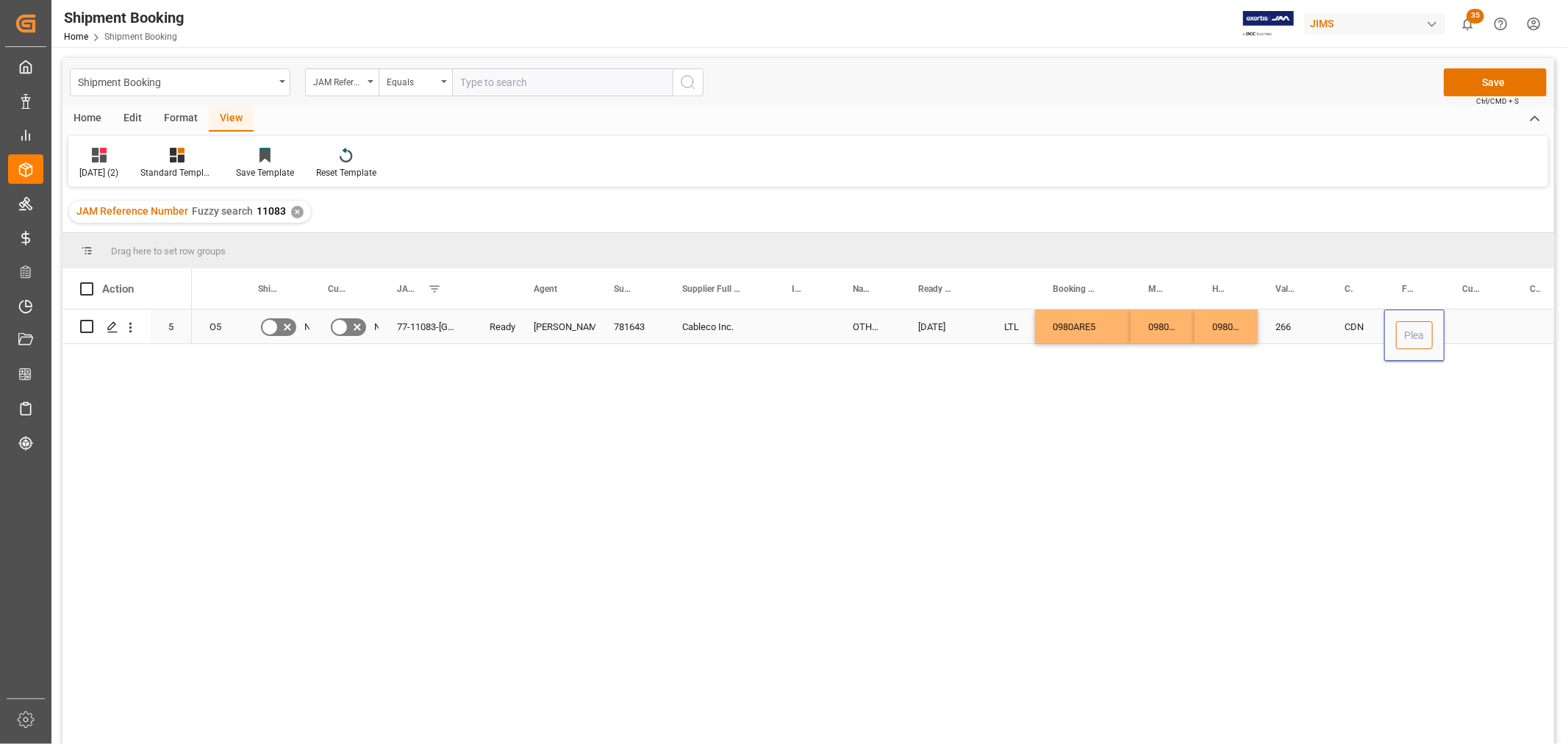
click at [1407, 334] on input "Press SPACE to select this row." at bounding box center [1414, 335] width 37 height 28
type input "15.00"
click at [1458, 330] on div "Press SPACE to select this row." at bounding box center [1478, 326] width 67 height 34
click at [1418, 325] on div "15" at bounding box center [1414, 326] width 60 height 34
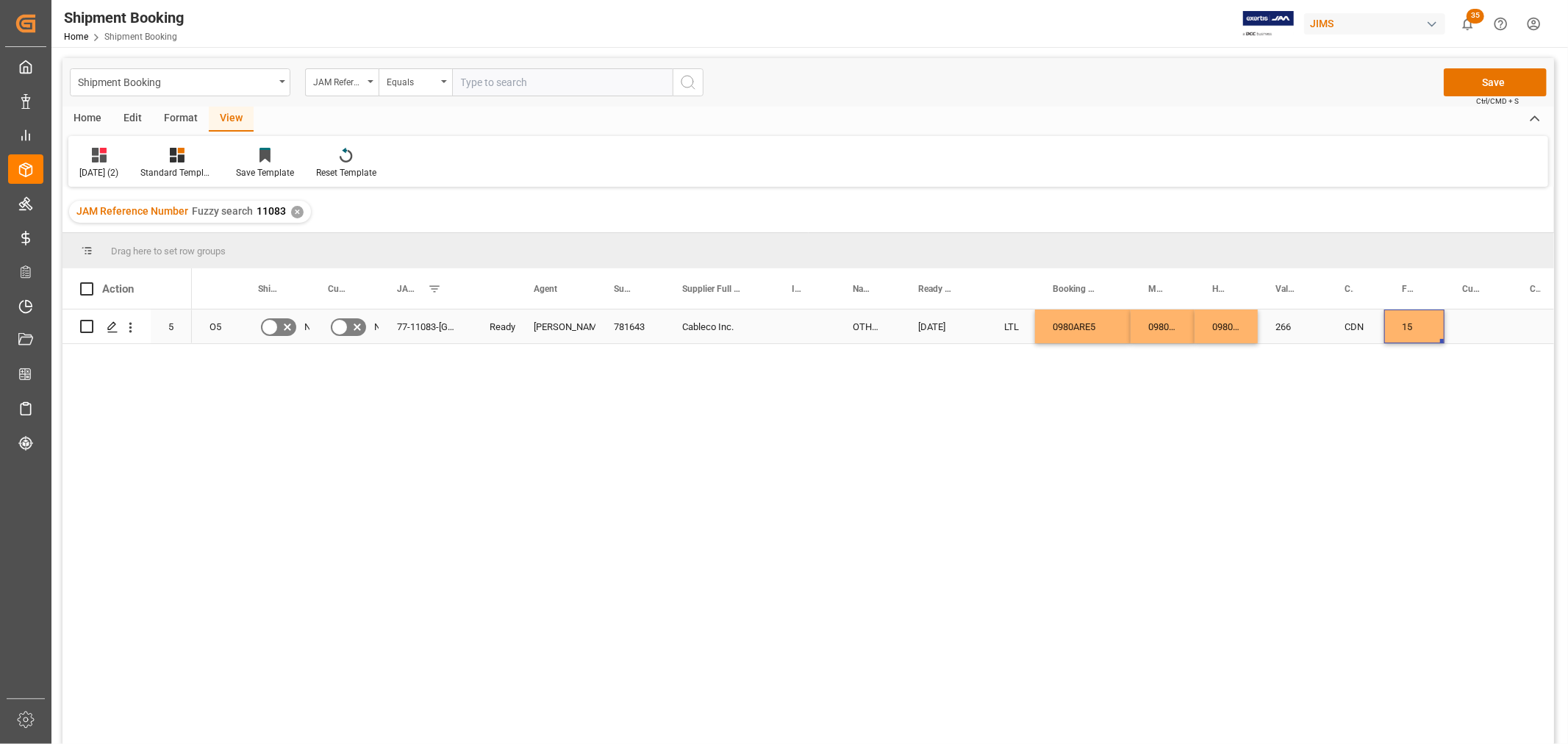
click at [1489, 322] on div "Press SPACE to select this row." at bounding box center [1478, 326] width 67 height 34
click at [1487, 323] on div "Press SPACE to select this row." at bounding box center [1478, 326] width 67 height 34
click at [1487, 331] on input "Press SPACE to select this row." at bounding box center [1479, 335] width 44 height 28
click at [1487, 330] on input "Press SPACE to select this row." at bounding box center [1479, 335] width 44 height 28
type input "CAD"
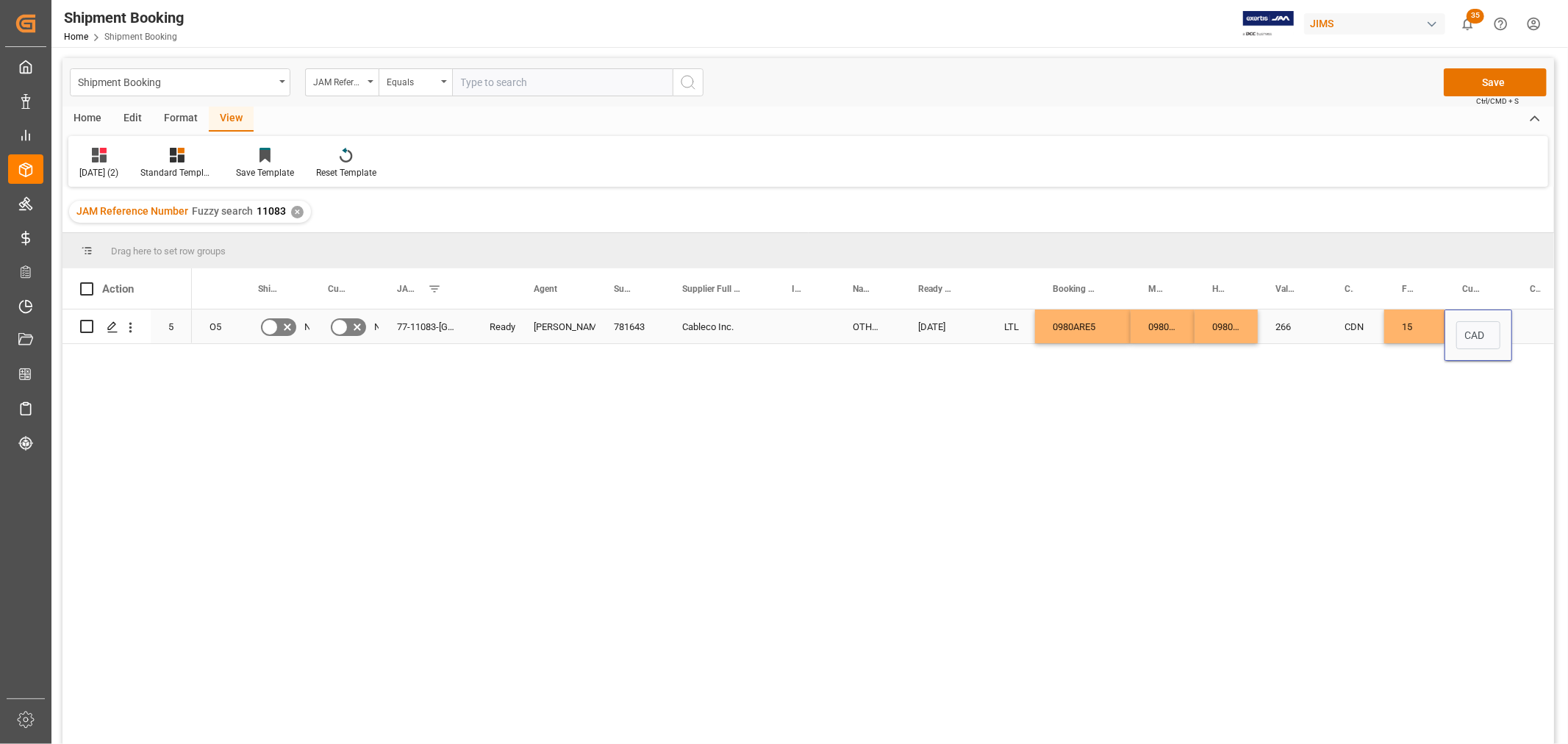
click at [1324, 316] on div "266" at bounding box center [1292, 326] width 69 height 34
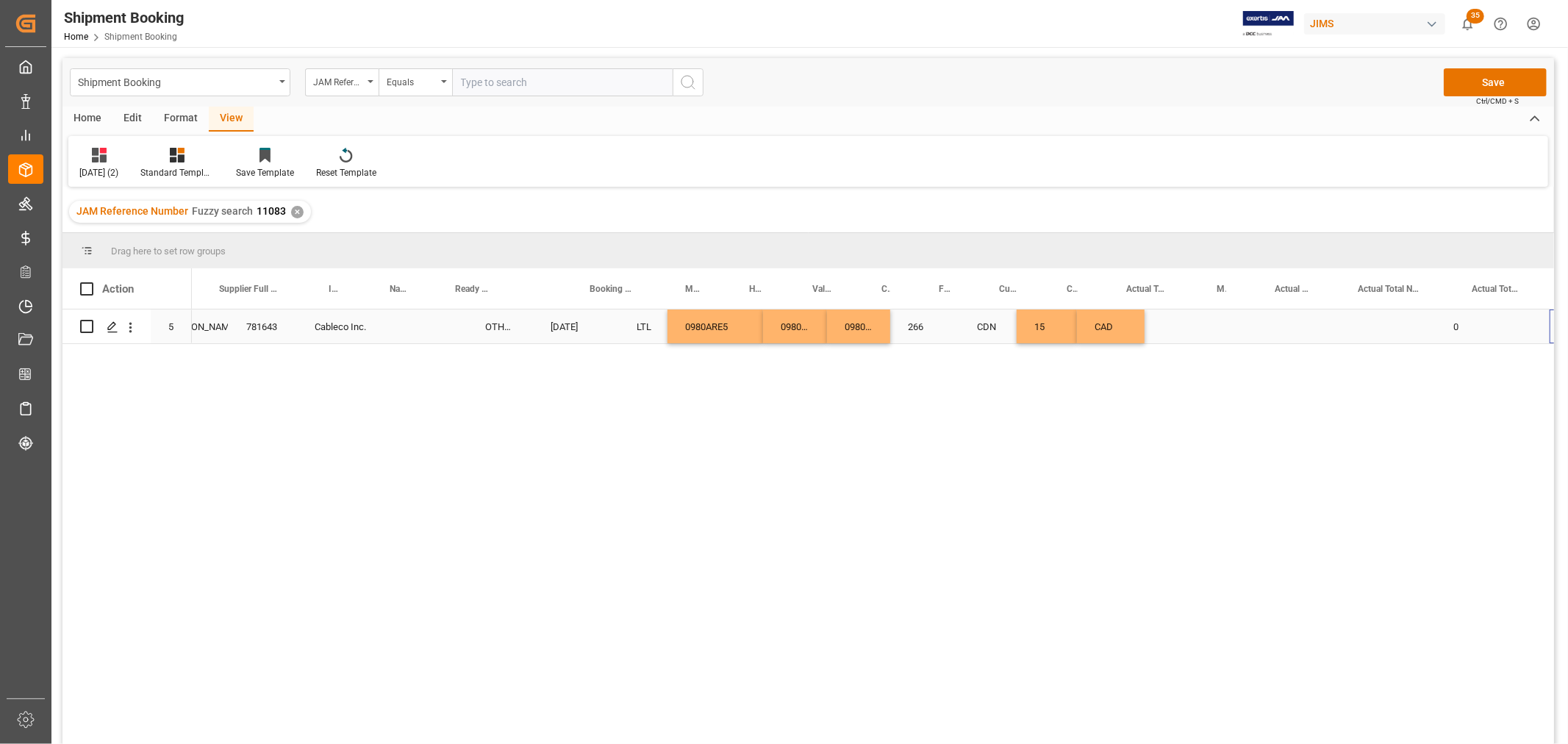
scroll to position [0, 463]
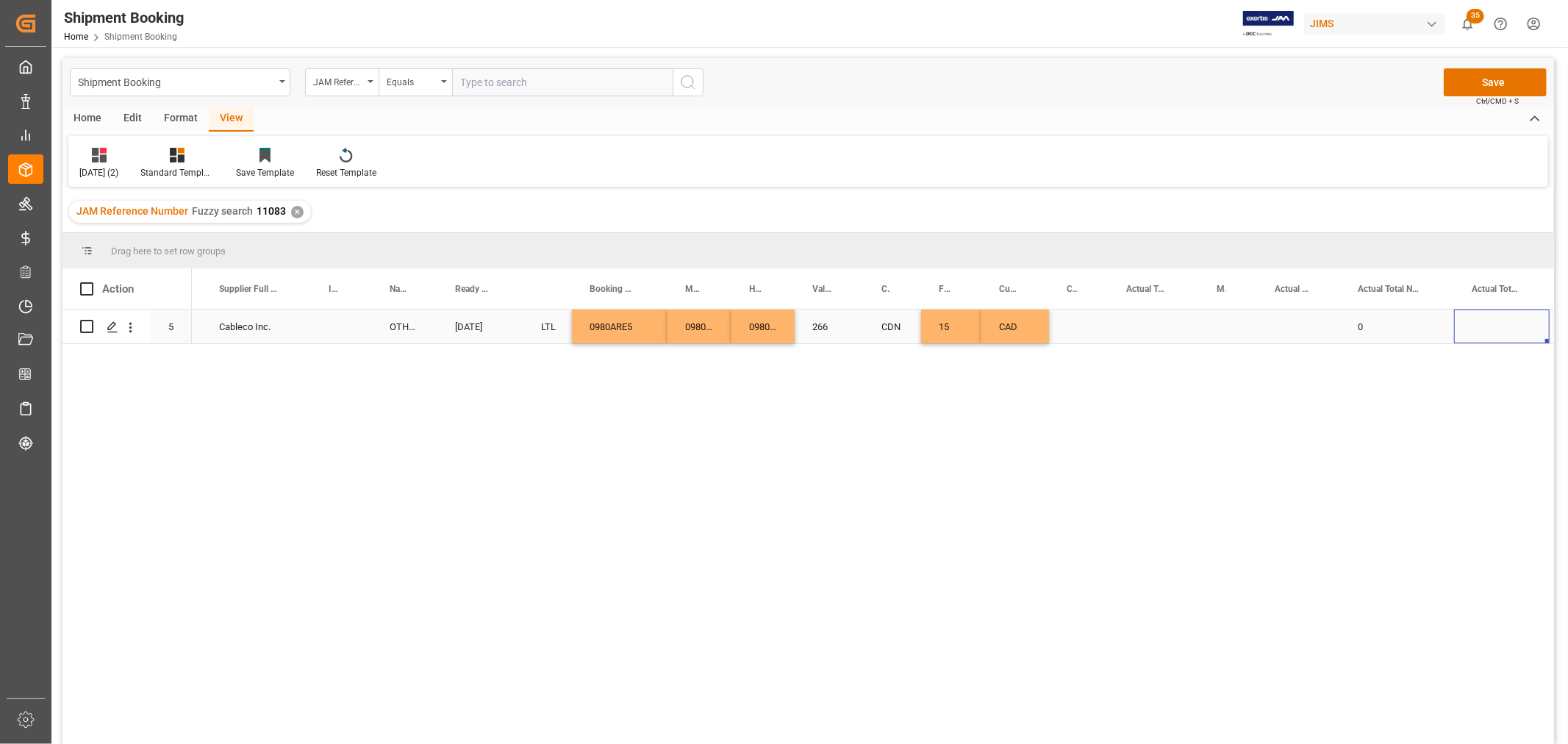
click at [1150, 320] on div "Press SPACE to select this row." at bounding box center [1154, 326] width 90 height 34
click at [1147, 327] on input "Press SPACE to select this row." at bounding box center [1154, 335] width 67 height 28
type input "26"
click at [1232, 327] on div "Press SPACE to select this row." at bounding box center [1228, 326] width 58 height 34
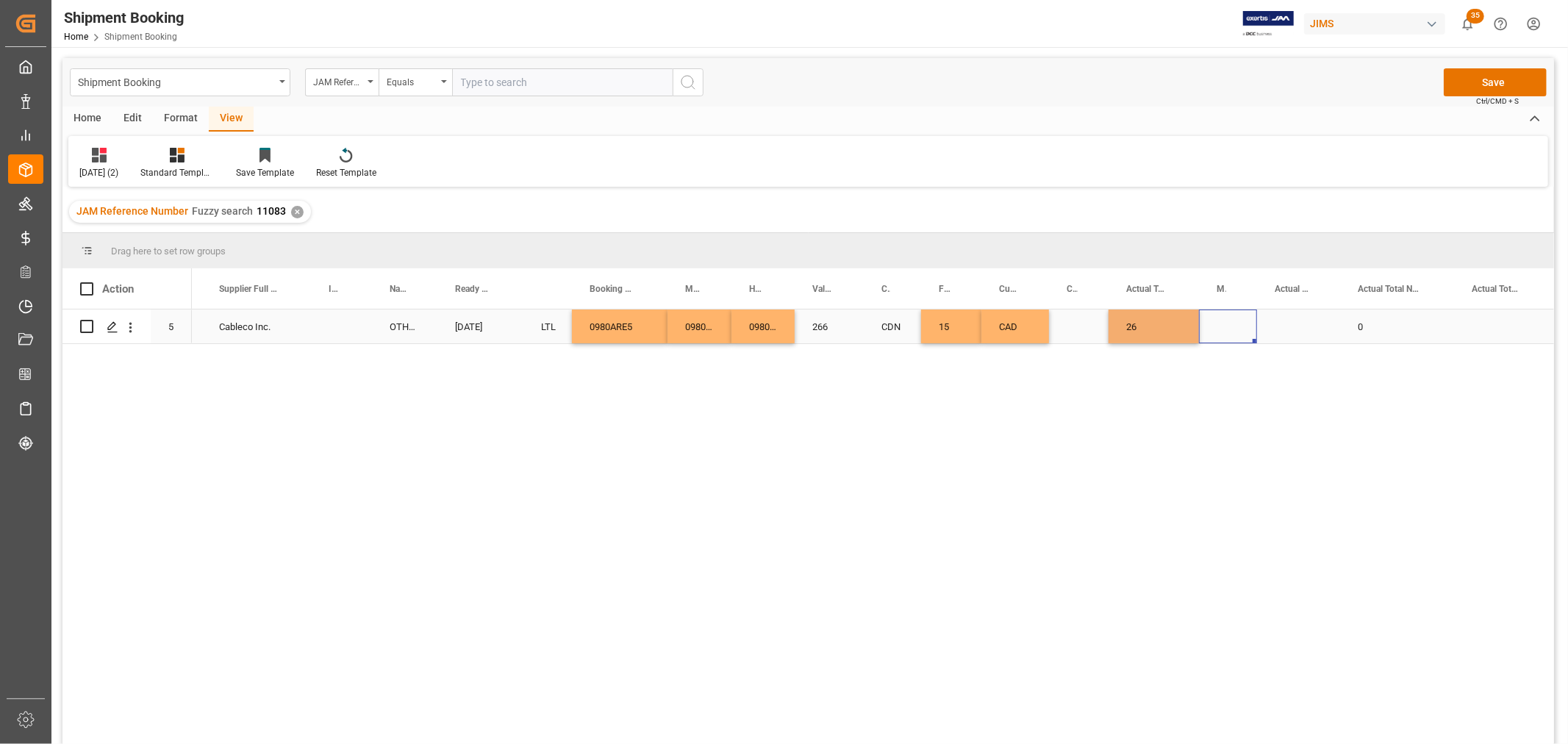
click at [1232, 327] on div "Press SPACE to select this row." at bounding box center [1228, 326] width 58 height 34
click at [1232, 327] on icon "open menu" at bounding box center [1230, 336] width 18 height 18
click at [1223, 417] on div "LB" at bounding box center [1228, 428] width 33 height 52
type input "LB"
click at [1288, 320] on div "Press SPACE to select this row." at bounding box center [1299, 326] width 83 height 34
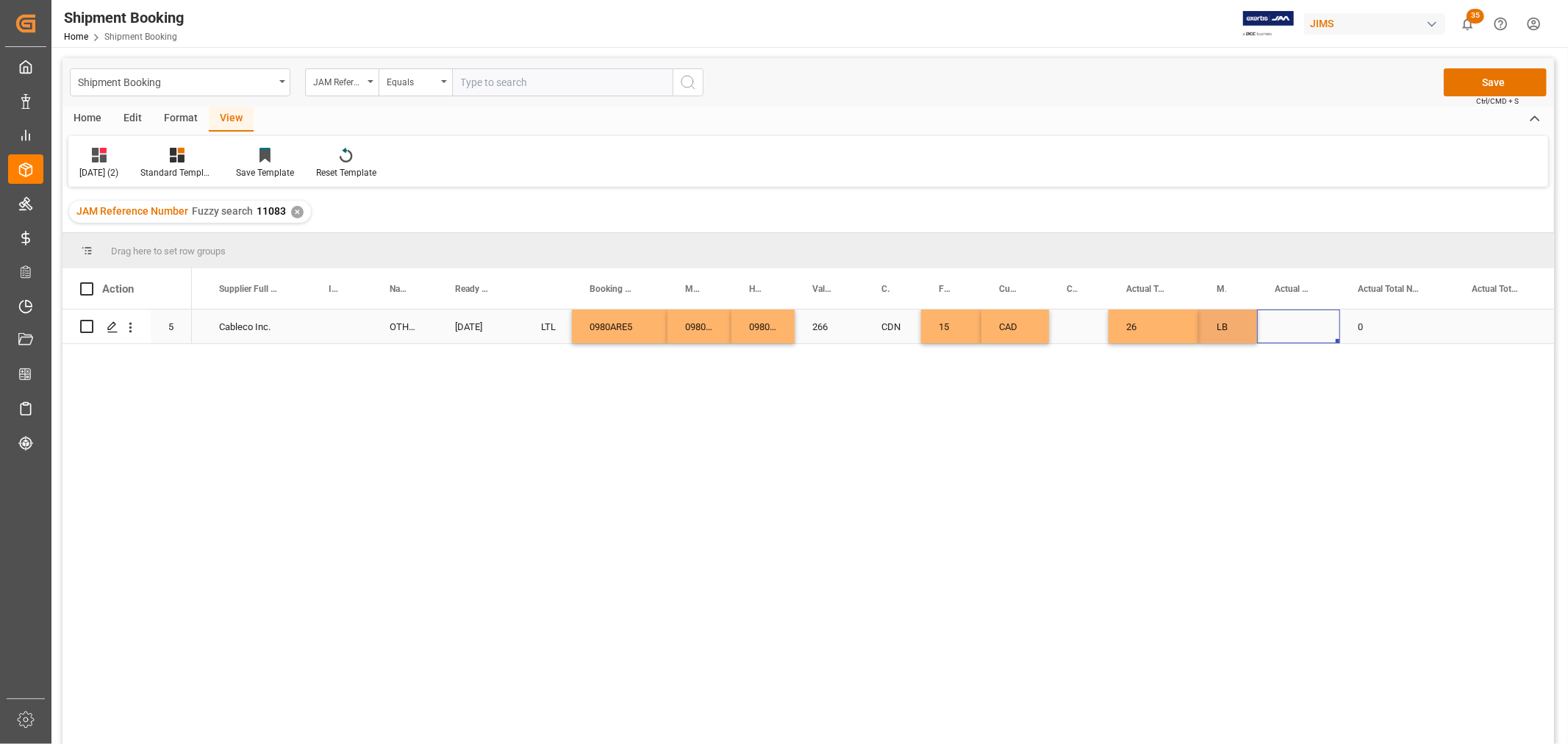
click at [1288, 320] on div "Press SPACE to select this row." at bounding box center [1299, 326] width 83 height 34
click at [1294, 327] on input "Press SPACE to select this row." at bounding box center [1299, 335] width 60 height 28
type input "1"
click at [1390, 322] on div "0" at bounding box center [1396, 326] width 114 height 34
click at [1485, 81] on button "Save" at bounding box center [1495, 82] width 103 height 28
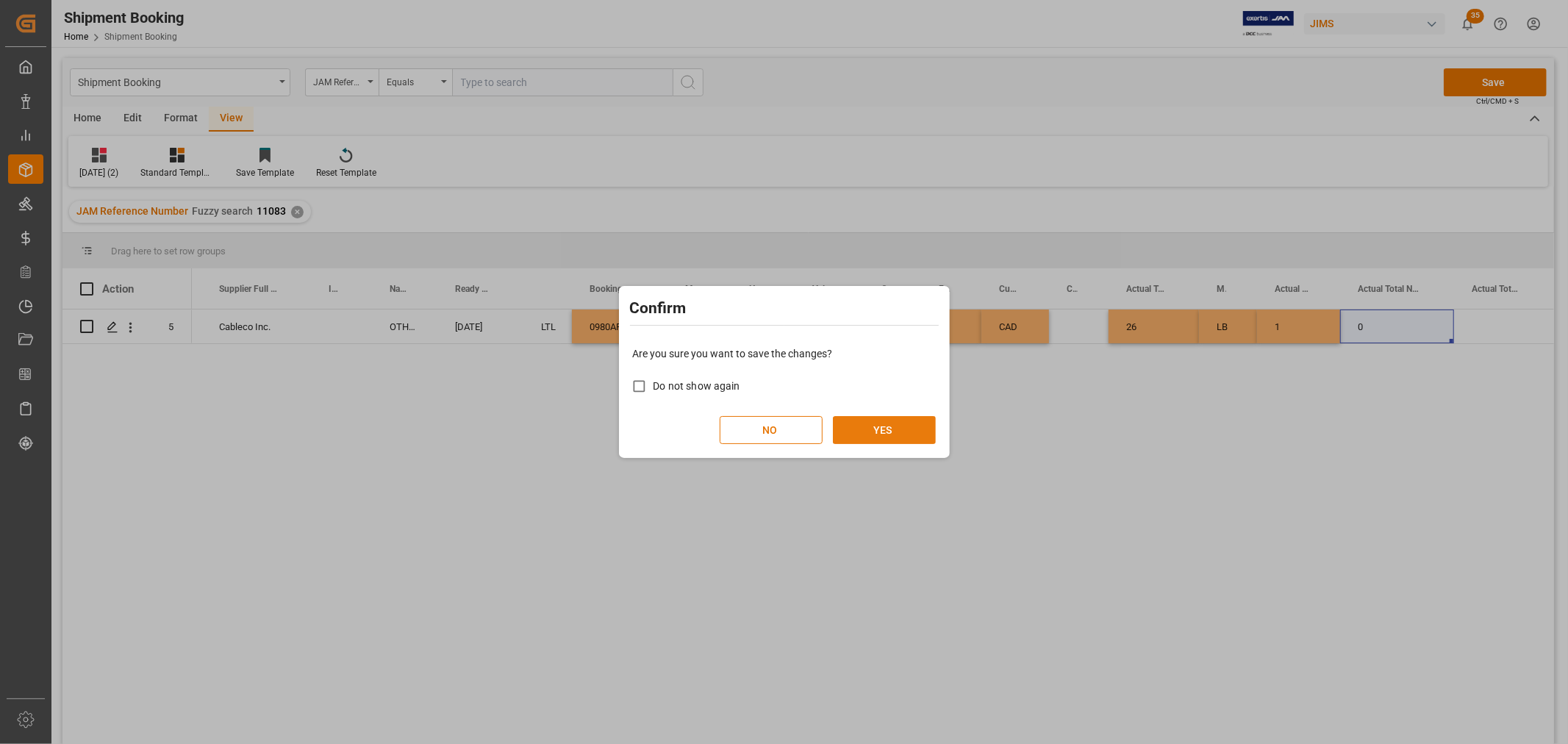
click at [905, 419] on button "YES" at bounding box center [884, 430] width 103 height 28
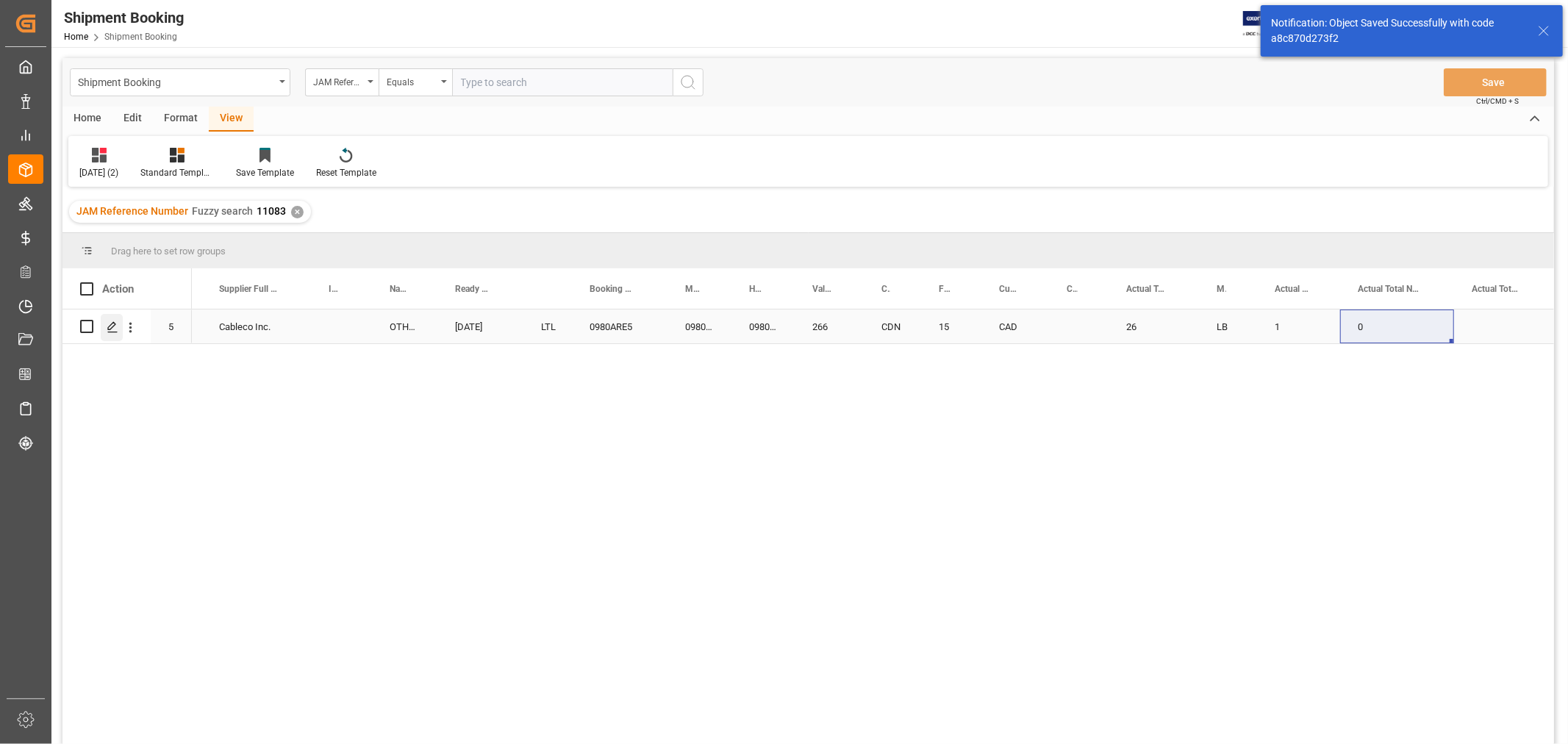
click at [114, 327] on icon "Press SPACE to select this row." at bounding box center [112, 327] width 12 height 12
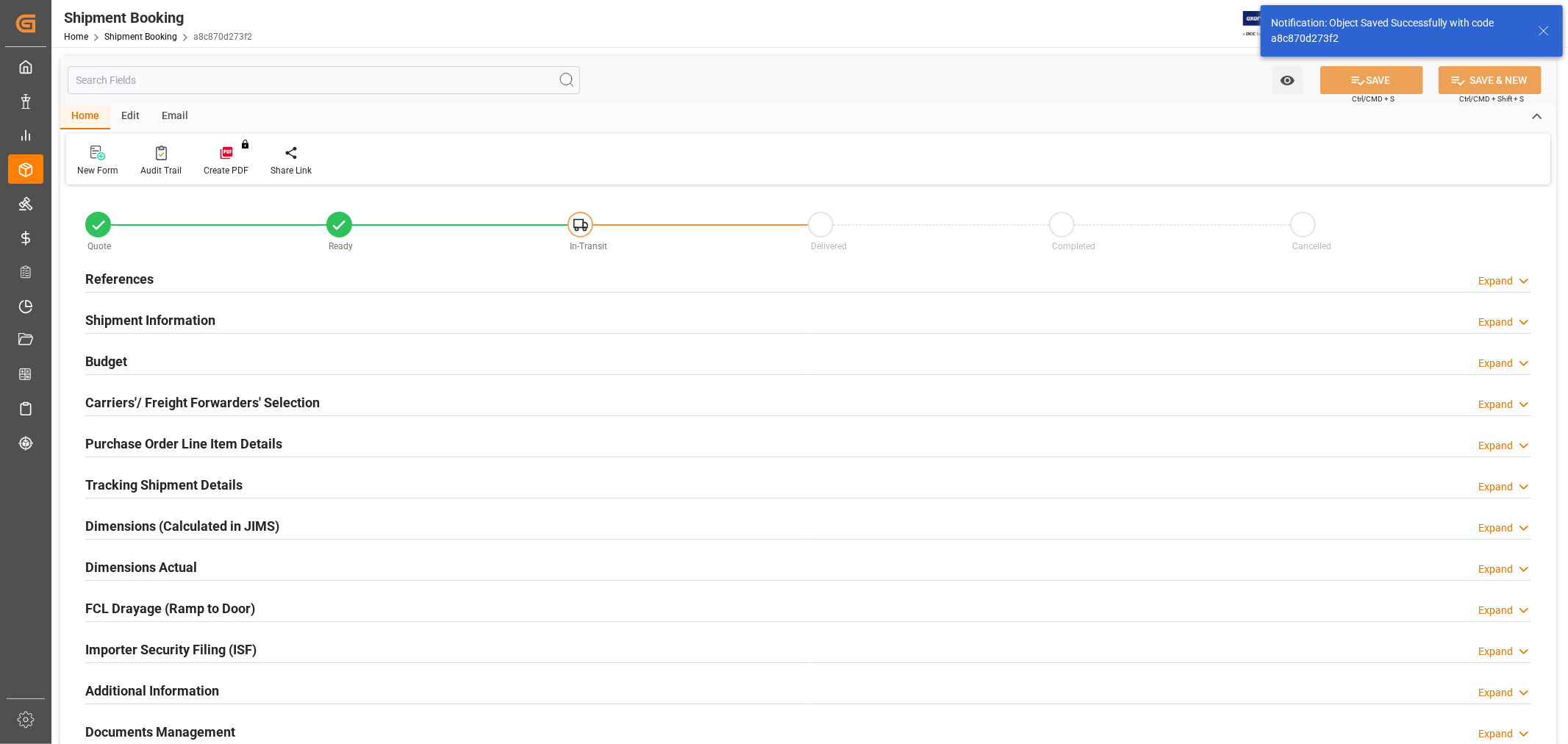
type input "1"
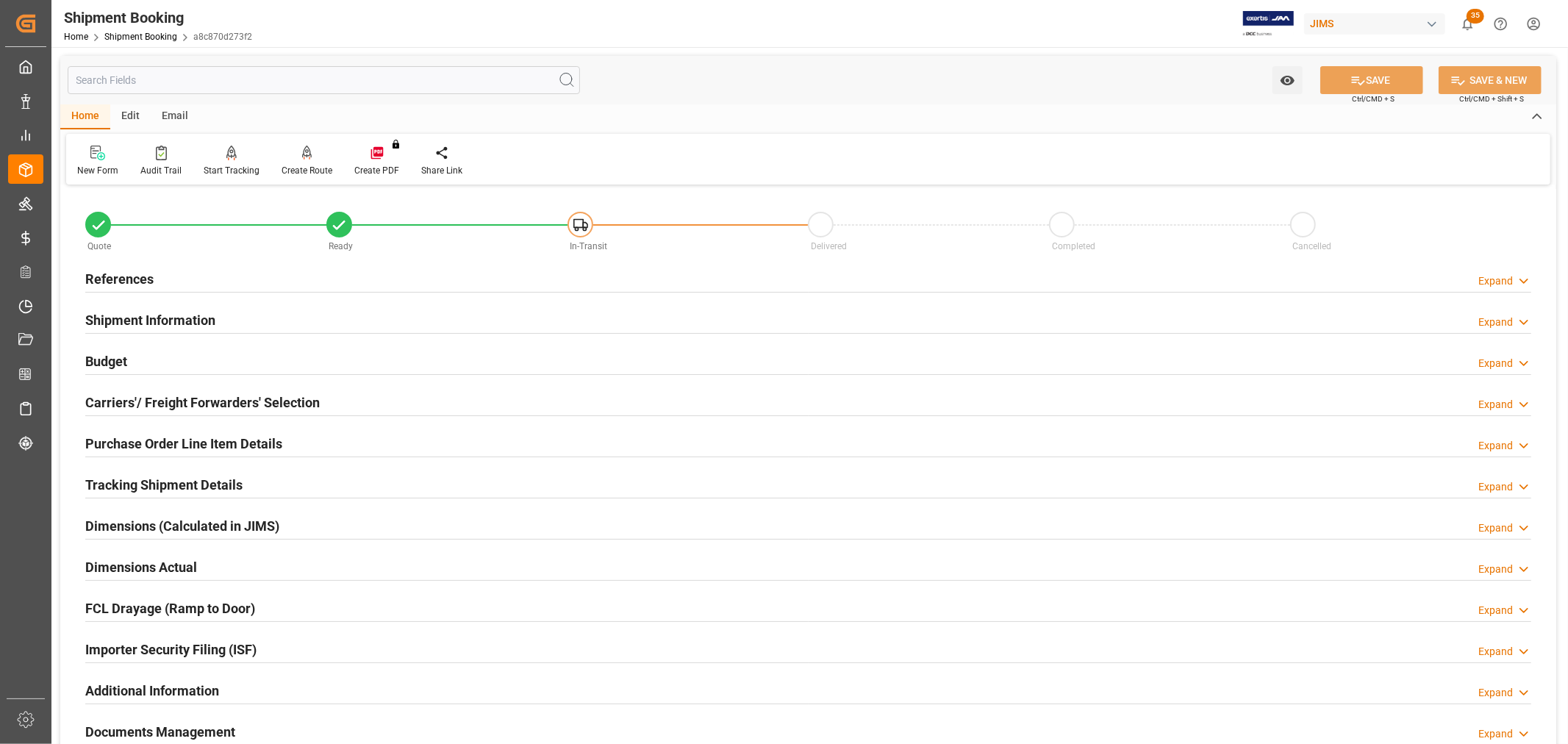
click at [128, 434] on h2 "Purchase Order Line Item Details" at bounding box center [184, 443] width 197 height 20
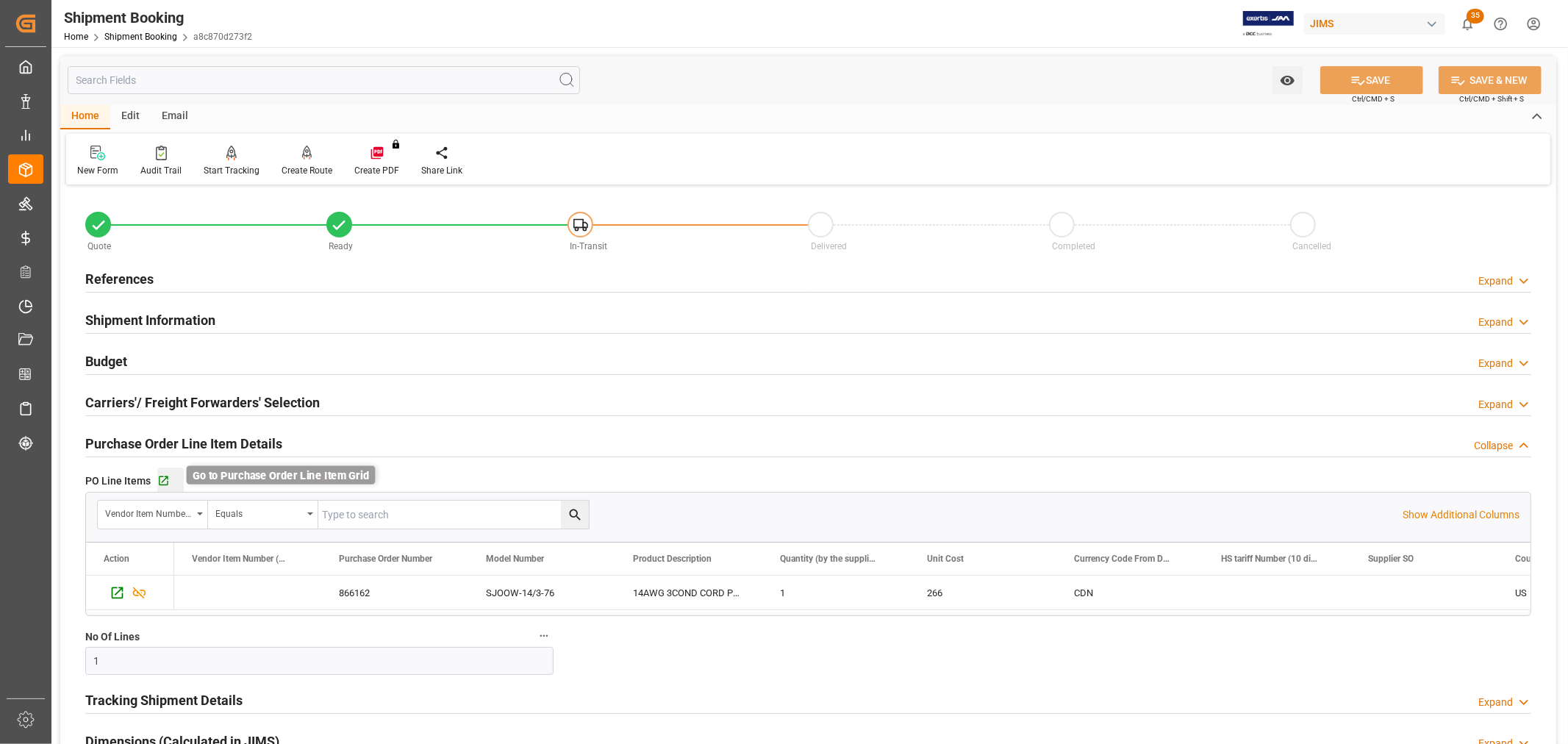
click at [164, 483] on icon "button" at bounding box center [164, 481] width 13 height 13
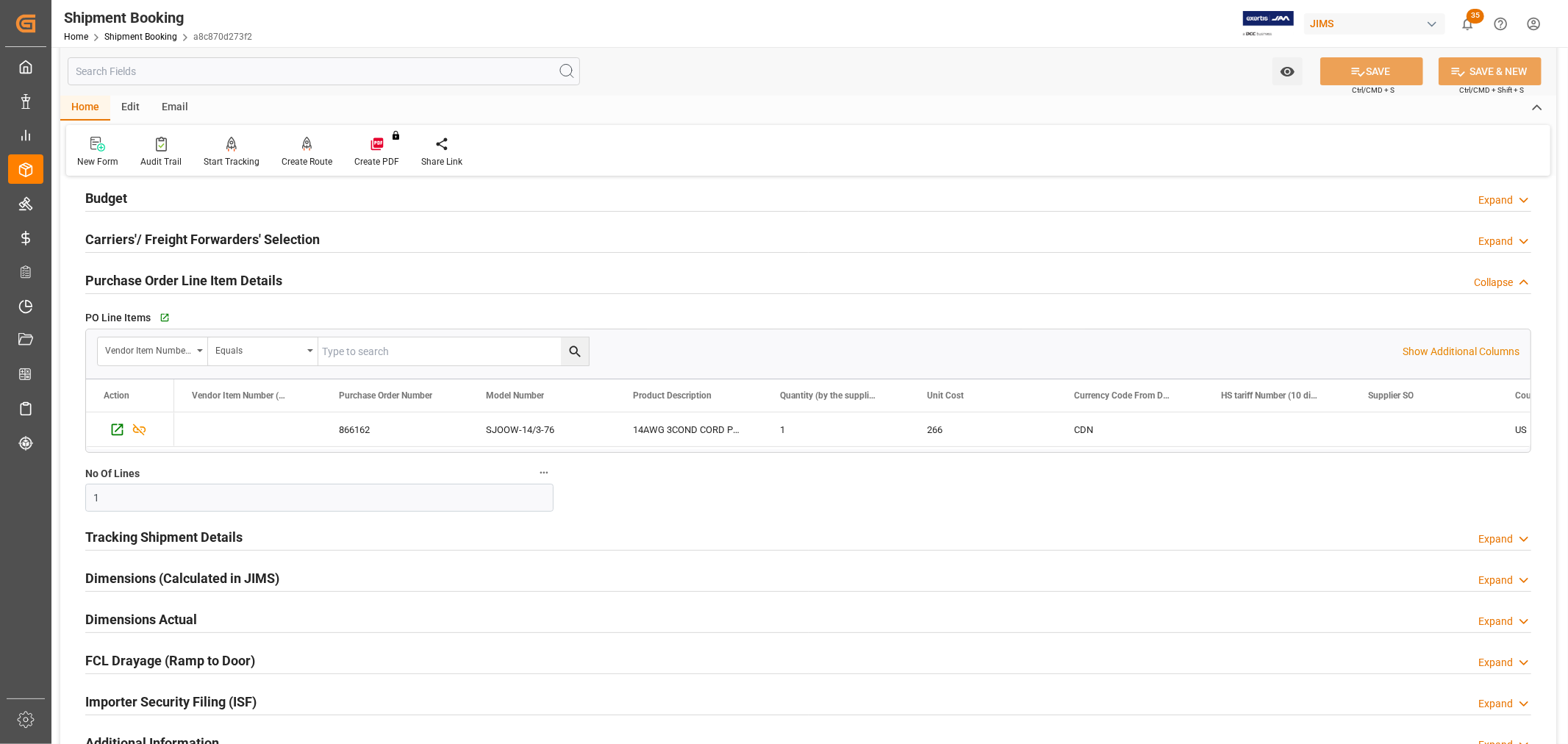
click at [110, 532] on h2 "Tracking Shipment Details" at bounding box center [164, 536] width 157 height 20
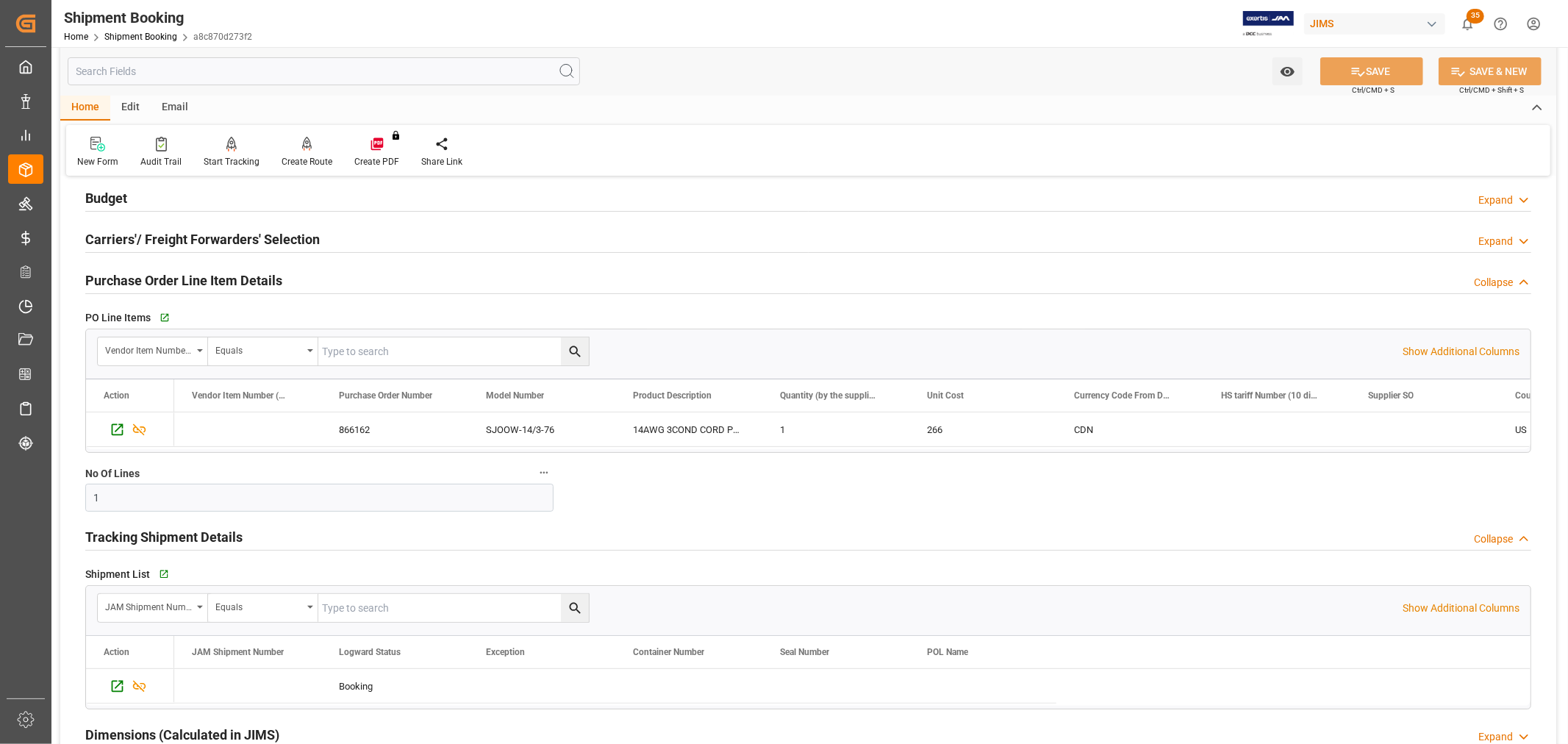
scroll to position [327, 0]
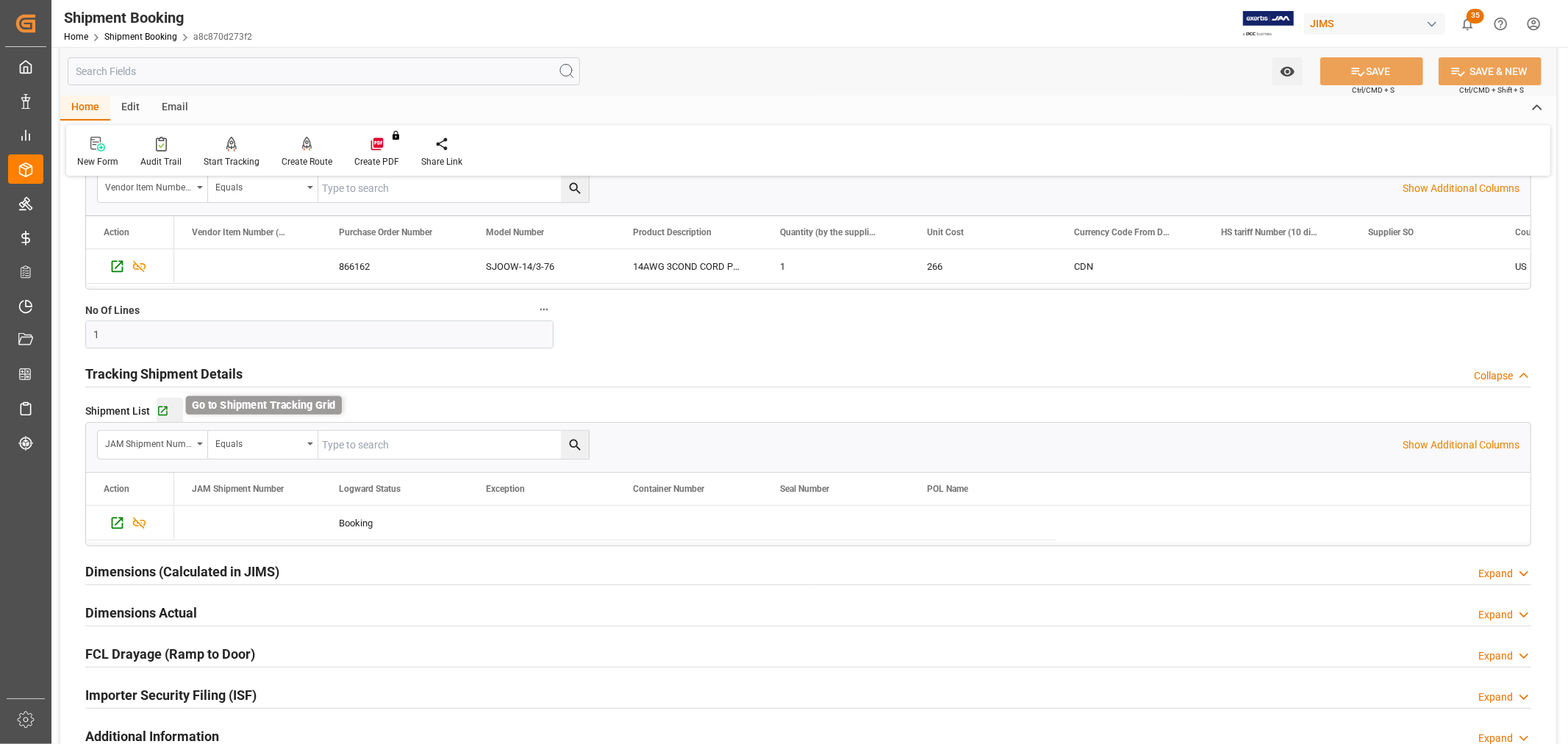
click at [161, 406] on icon "button" at bounding box center [163, 411] width 13 height 13
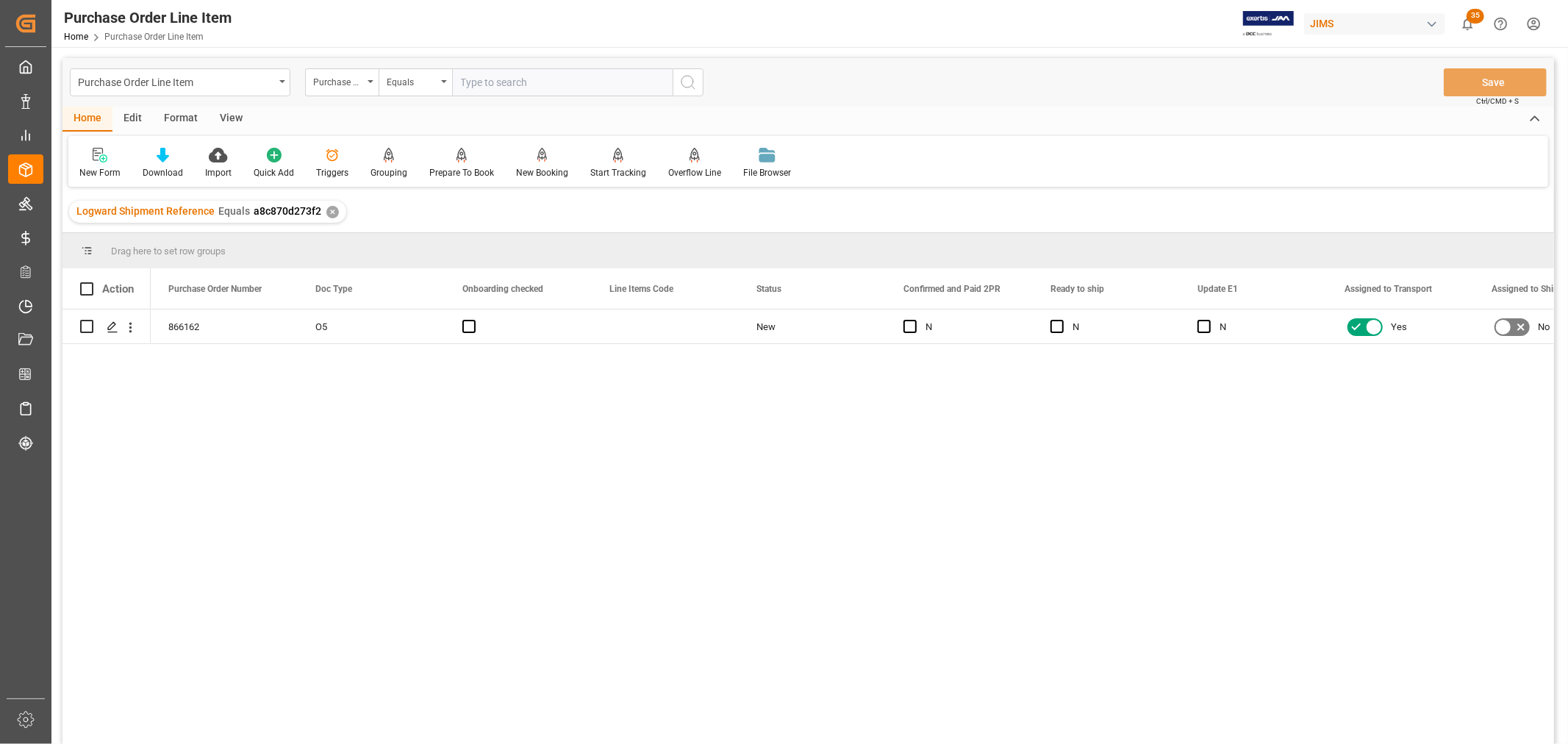
click at [230, 110] on div "View" at bounding box center [231, 119] width 45 height 25
click at [92, 156] on icon at bounding box center [94, 155] width 15 height 15
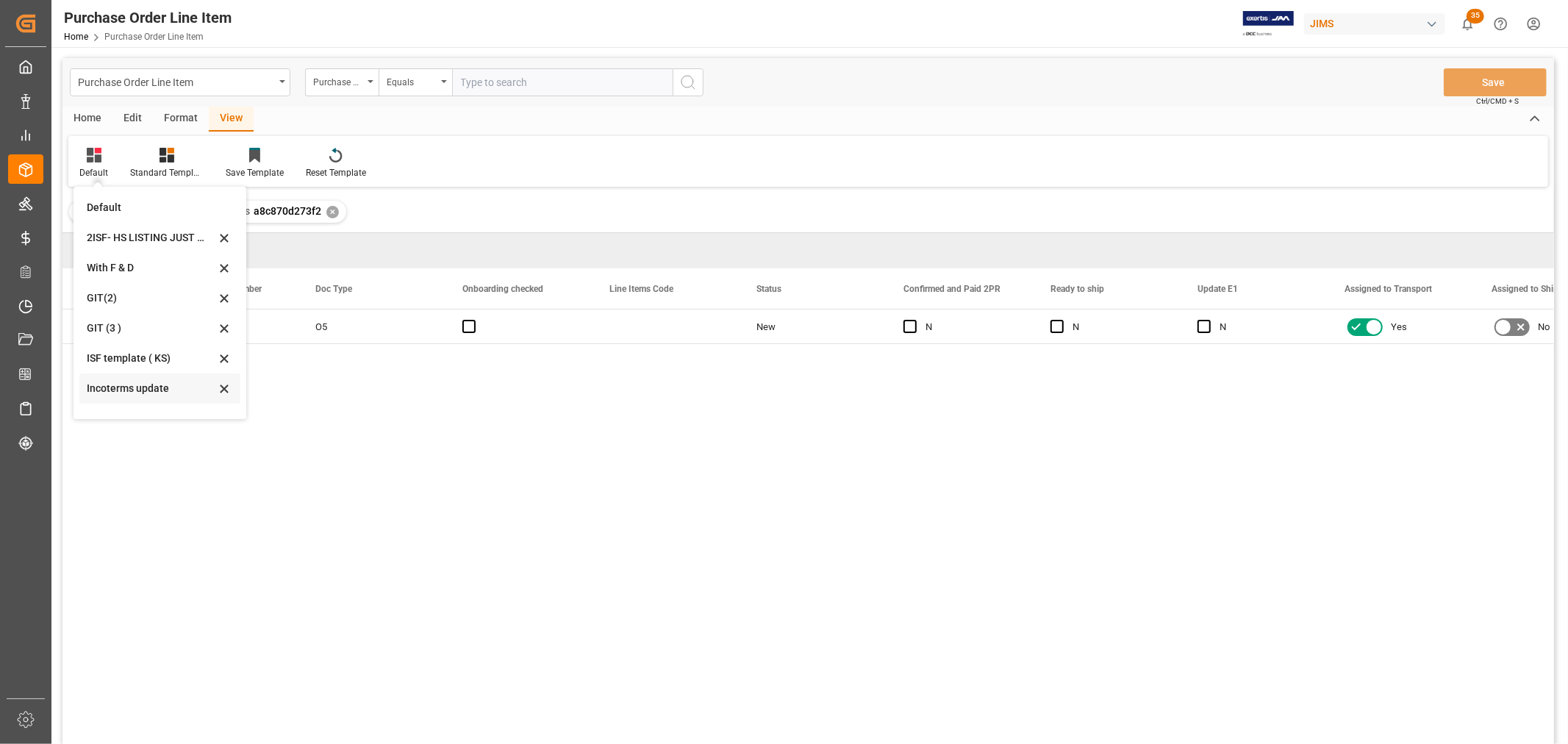
click at [114, 385] on div "Incoterms update" at bounding box center [151, 388] width 128 height 16
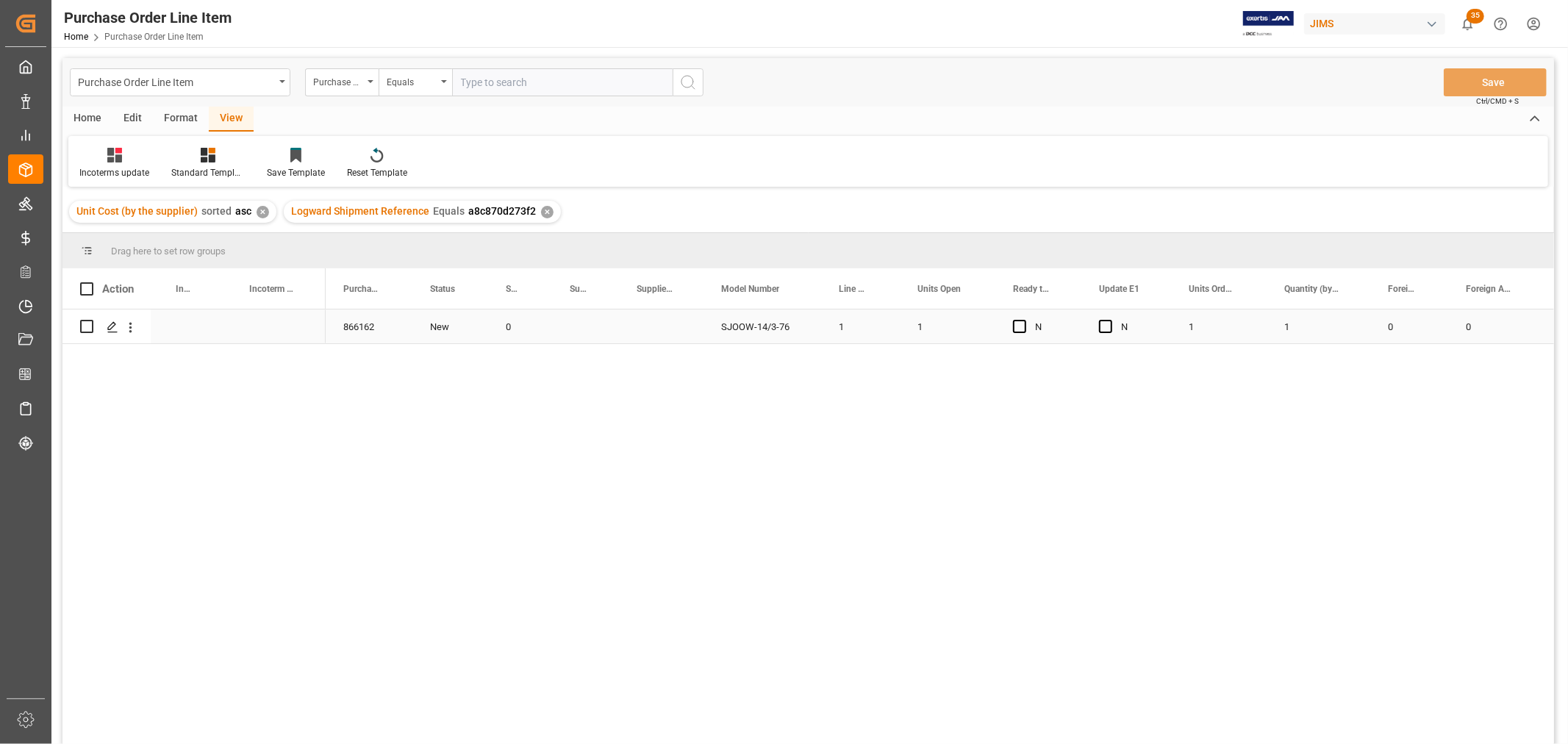
click at [182, 323] on div "Press SPACE to select this row." at bounding box center [187, 326] width 74 height 34
click at [186, 324] on input "Press SPACE to select this row." at bounding box center [187, 335] width 50 height 28
type input "DDP Baie d'urfe"
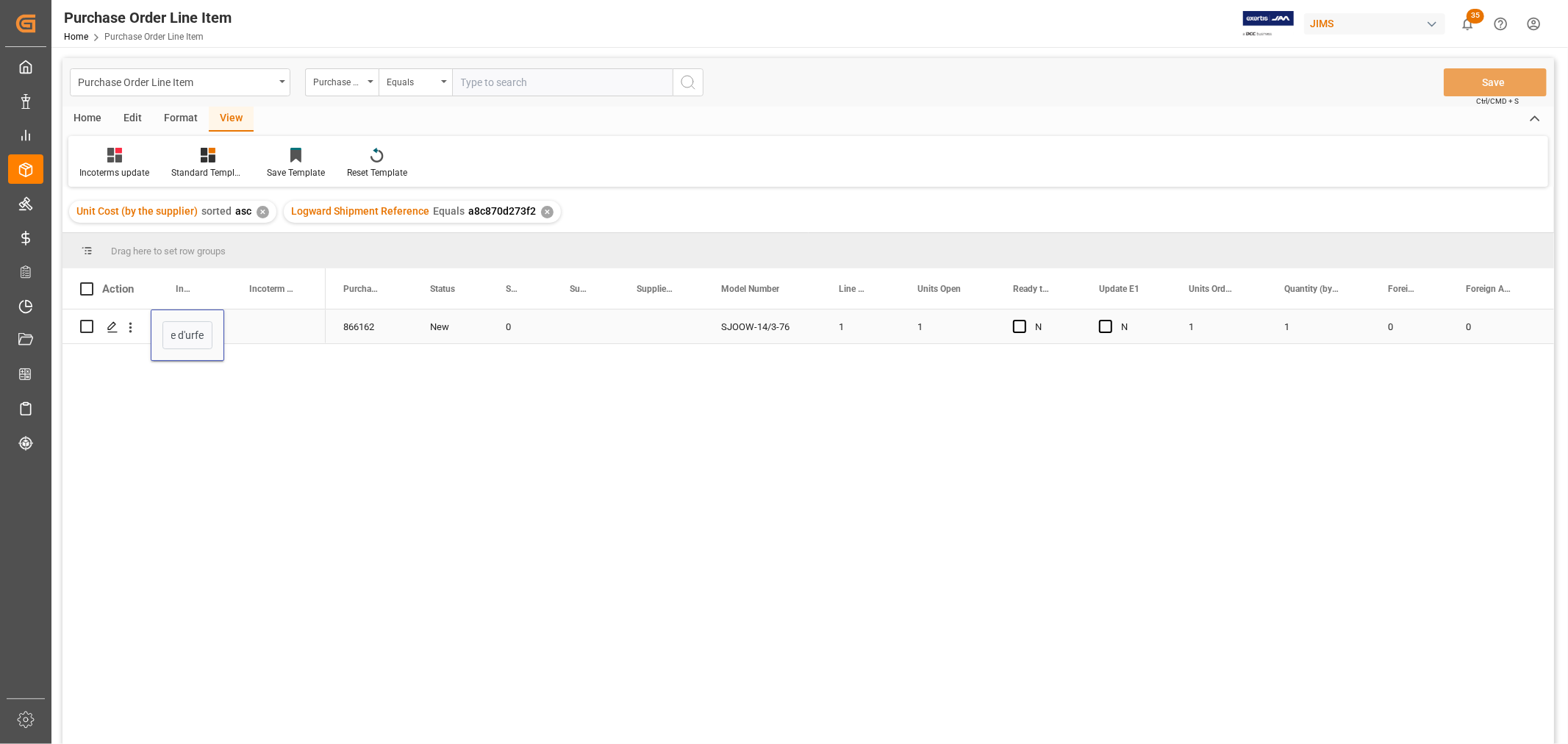
click at [288, 329] on div "Press SPACE to select this row." at bounding box center [275, 326] width 102 height 34
click at [1492, 81] on button "Save" at bounding box center [1495, 82] width 103 height 28
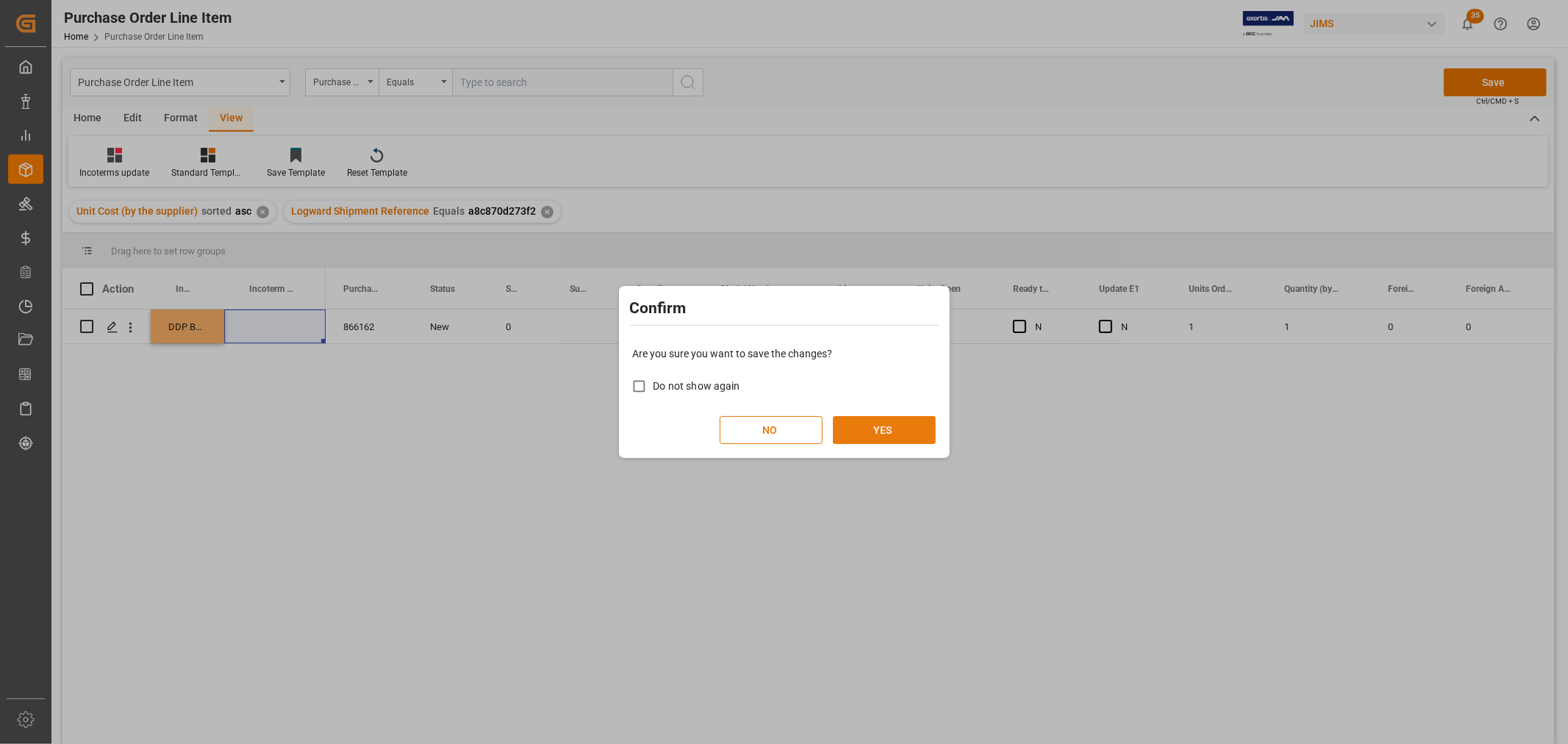
click at [881, 428] on button "YES" at bounding box center [884, 430] width 103 height 28
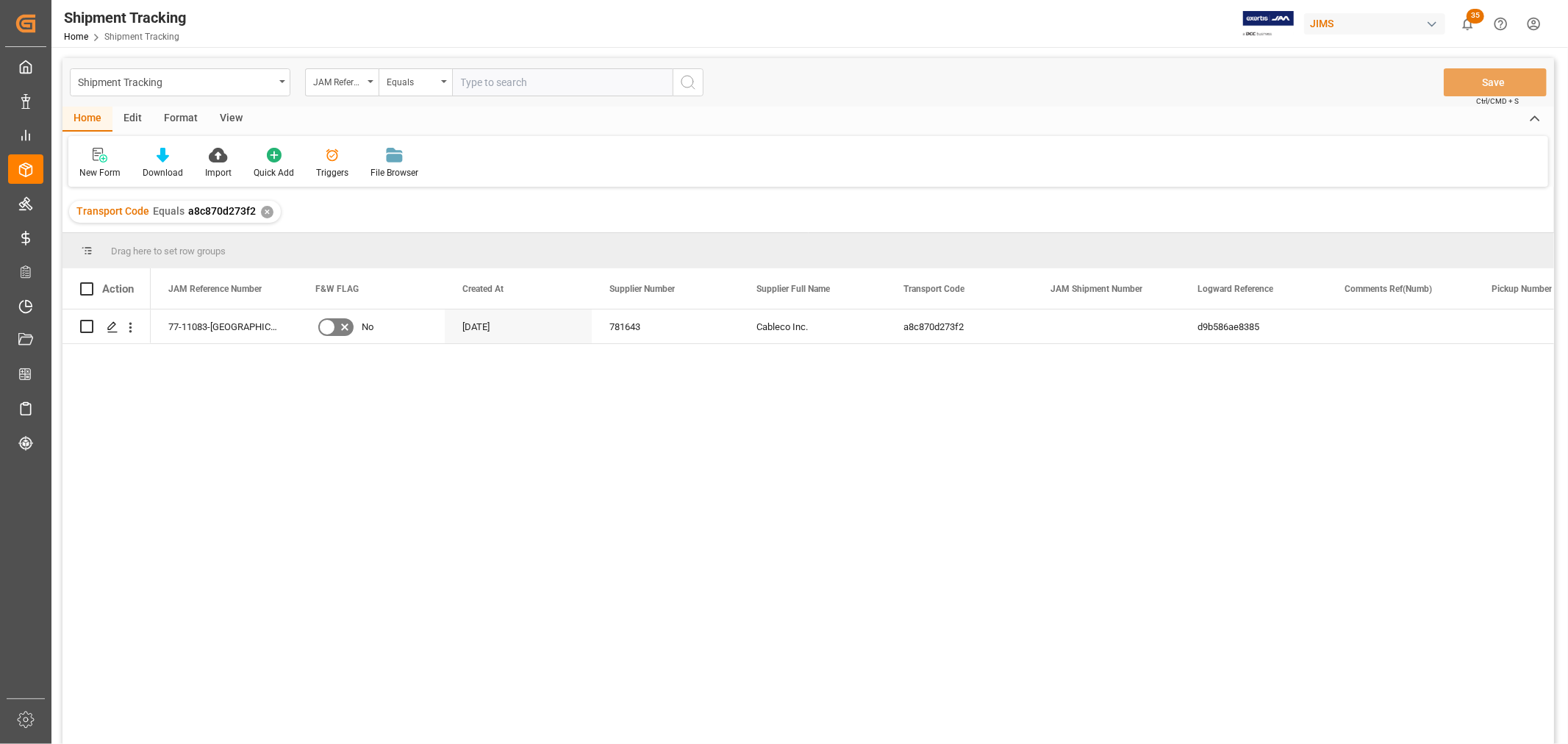
click at [221, 109] on div "View" at bounding box center [231, 119] width 45 height 25
click at [90, 172] on div "Default" at bounding box center [93, 172] width 29 height 13
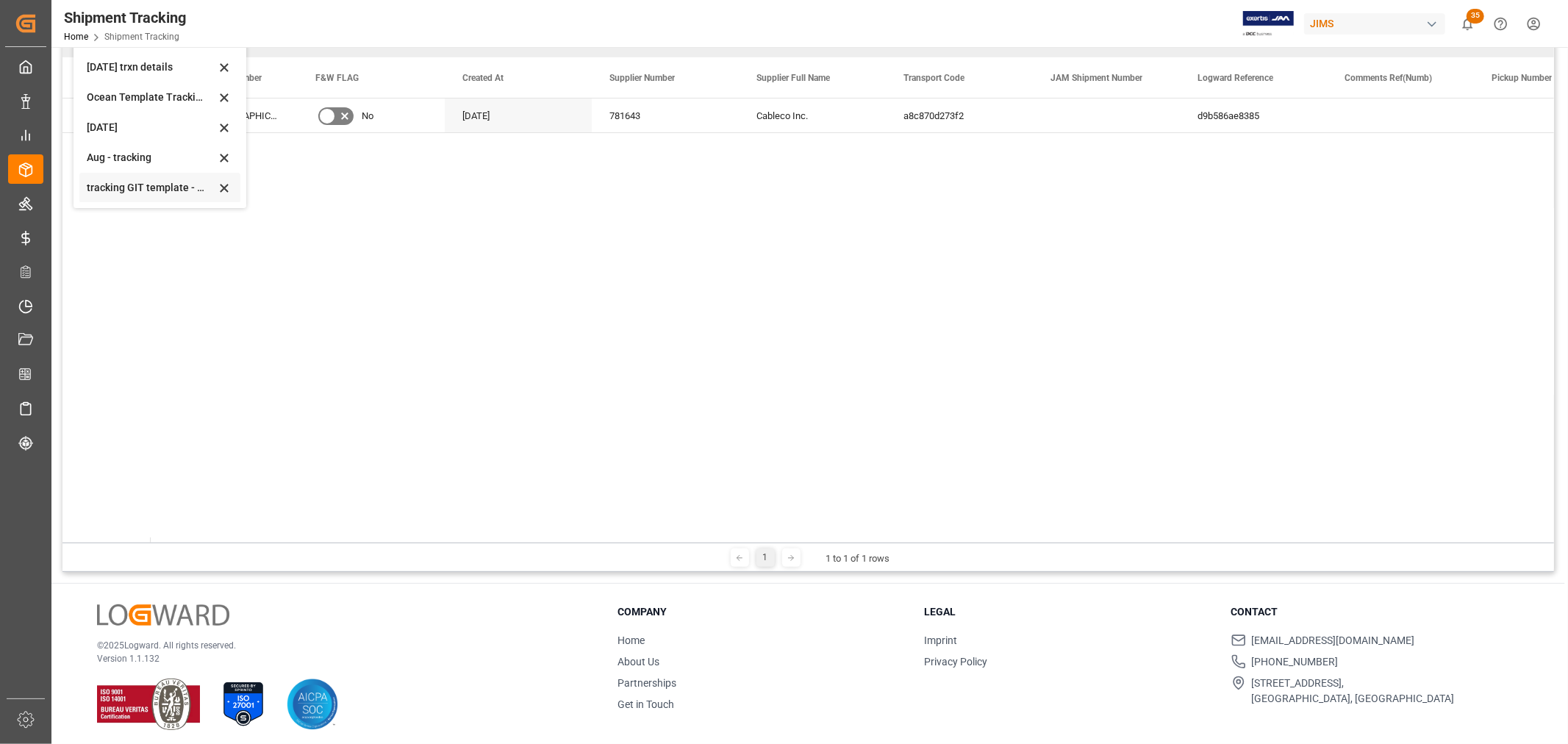
scroll to position [217, 0]
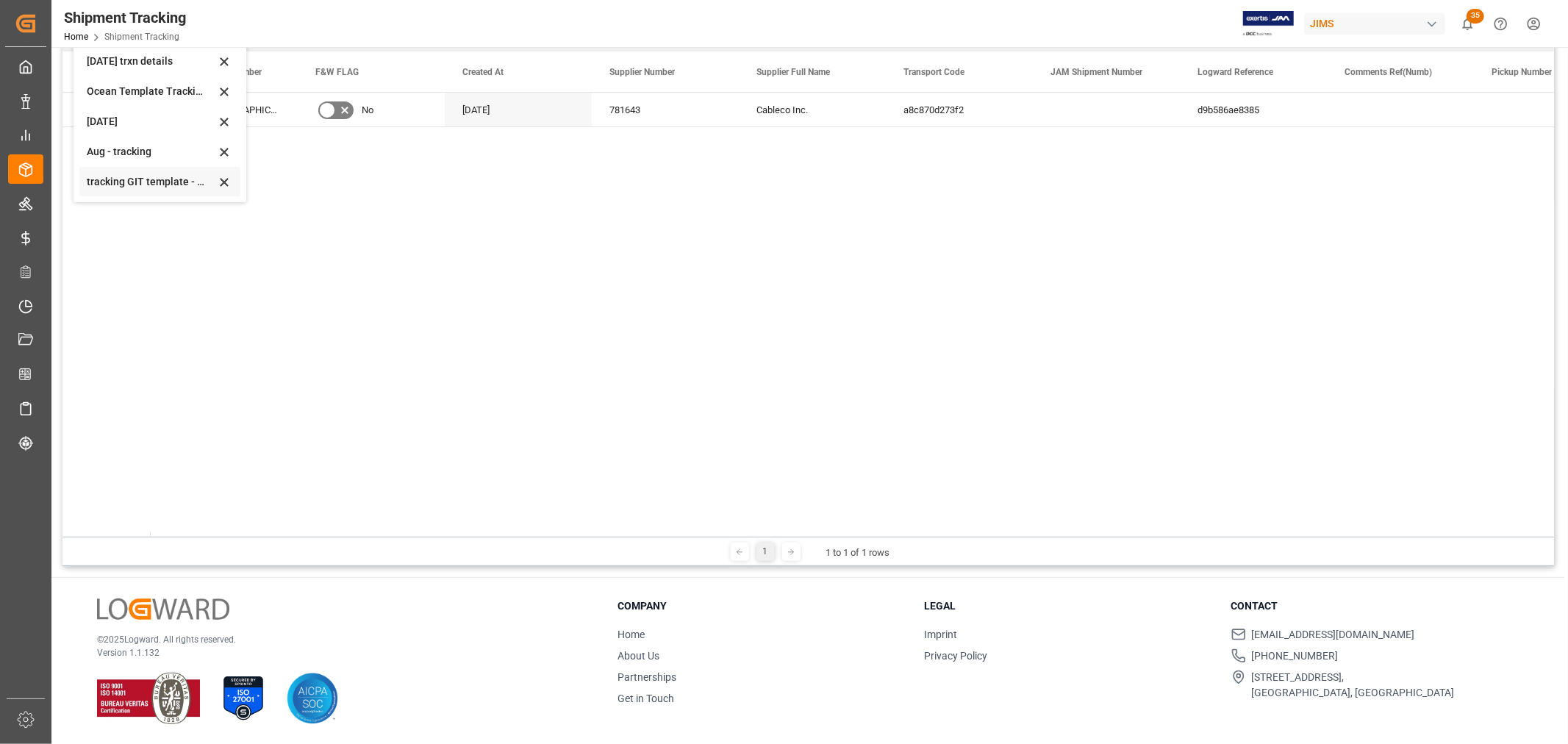
click at [161, 181] on div "tracking GIT template - Rev" at bounding box center [151, 182] width 128 height 16
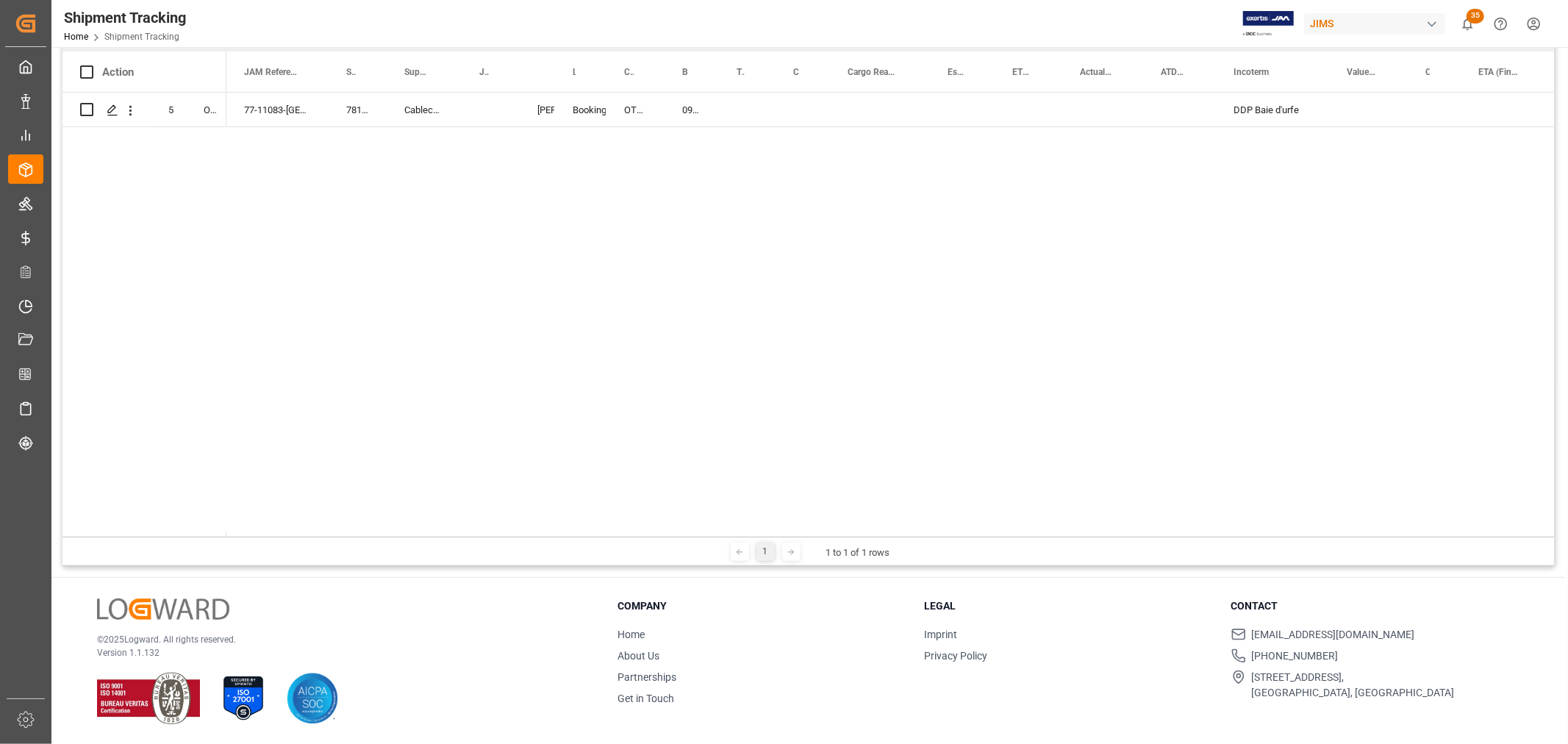
click at [686, 141] on div "77-11083-CA 781643 Cableco Inc. Booking [PERSON_NAME] OTHERS 0980ARE5 DDP Baie …" at bounding box center [890, 314] width 1328 height 444
click at [686, 109] on div "0980ARE5" at bounding box center [692, 109] width 54 height 34
drag, startPoint x: 715, startPoint y: 122, endPoint x: 800, endPoint y: 119, distance: 85.1
click at [861, 106] on div "Press SPACE to select this row." at bounding box center [880, 109] width 100 height 34
click at [761, 148] on div "77-11083-CA 781643 Cableco Inc. Booking [PERSON_NAME] OTHERS 0980ARE5 0980ARE5 …" at bounding box center [890, 314] width 1328 height 444
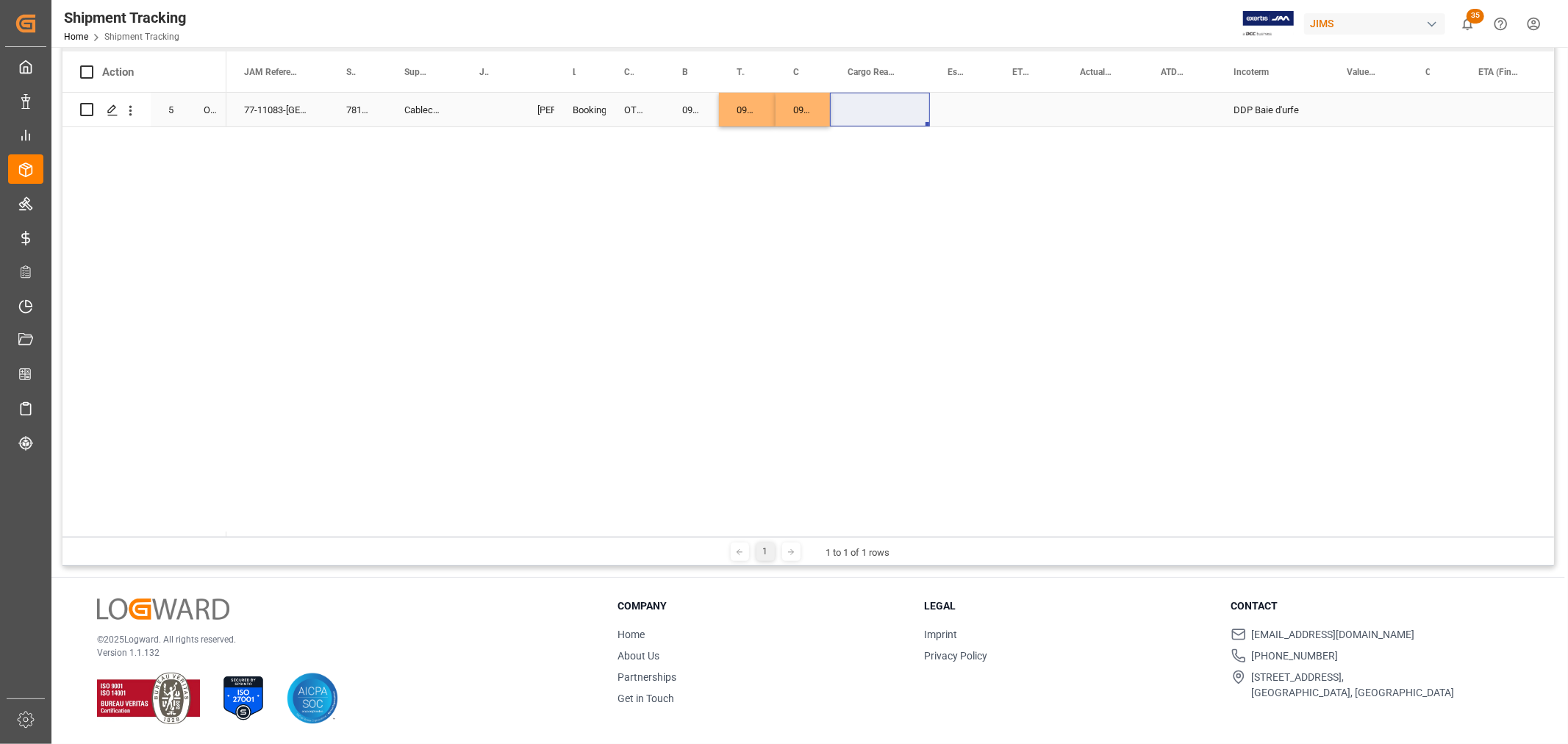
click at [686, 106] on div "0980ARE5" at bounding box center [692, 109] width 54 height 34
click at [858, 99] on div "Press SPACE to select this row." at bounding box center [880, 109] width 100 height 34
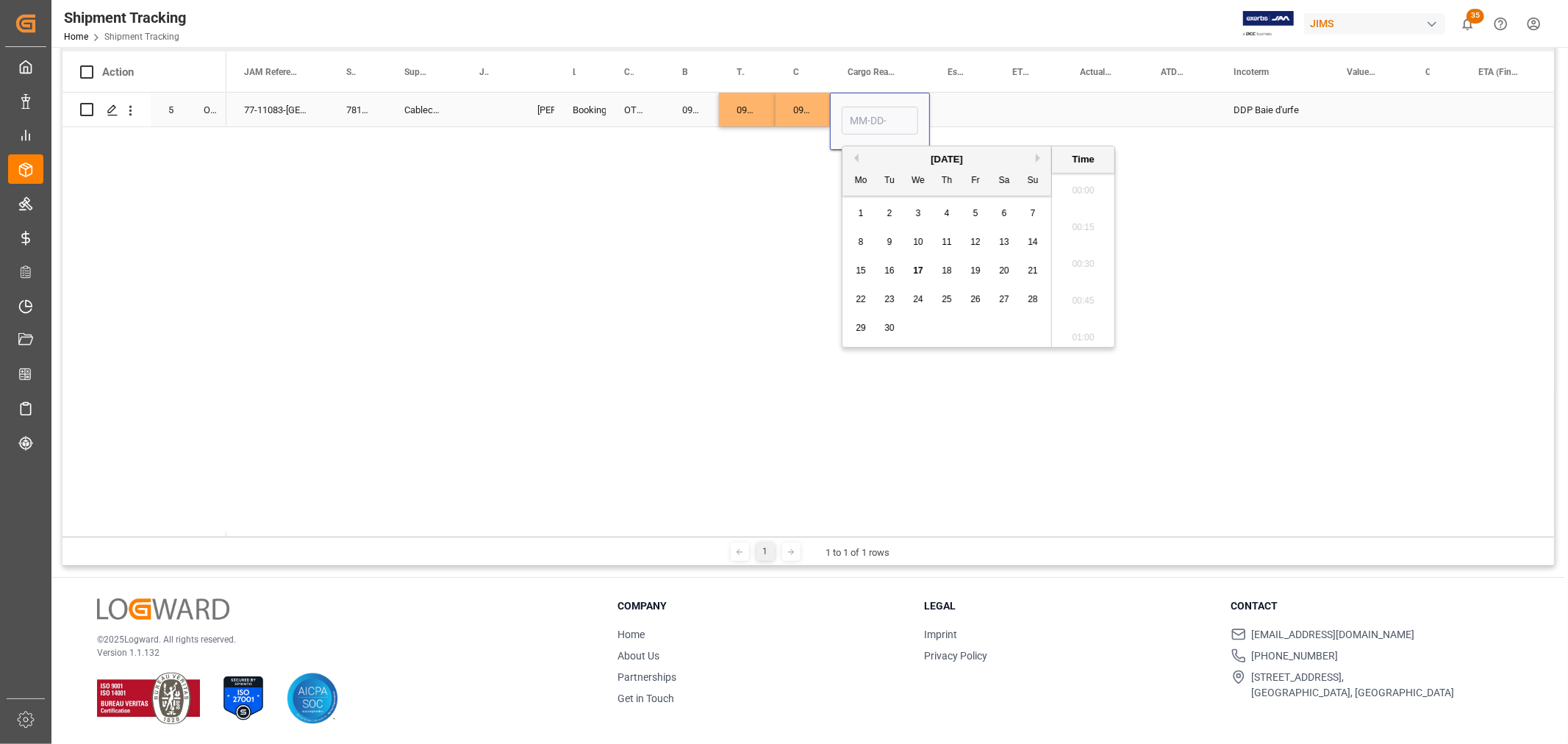
scroll to position [2026, 0]
click at [863, 275] on span "15" at bounding box center [861, 270] width 9 height 10
type input "[DATE] 00:00"
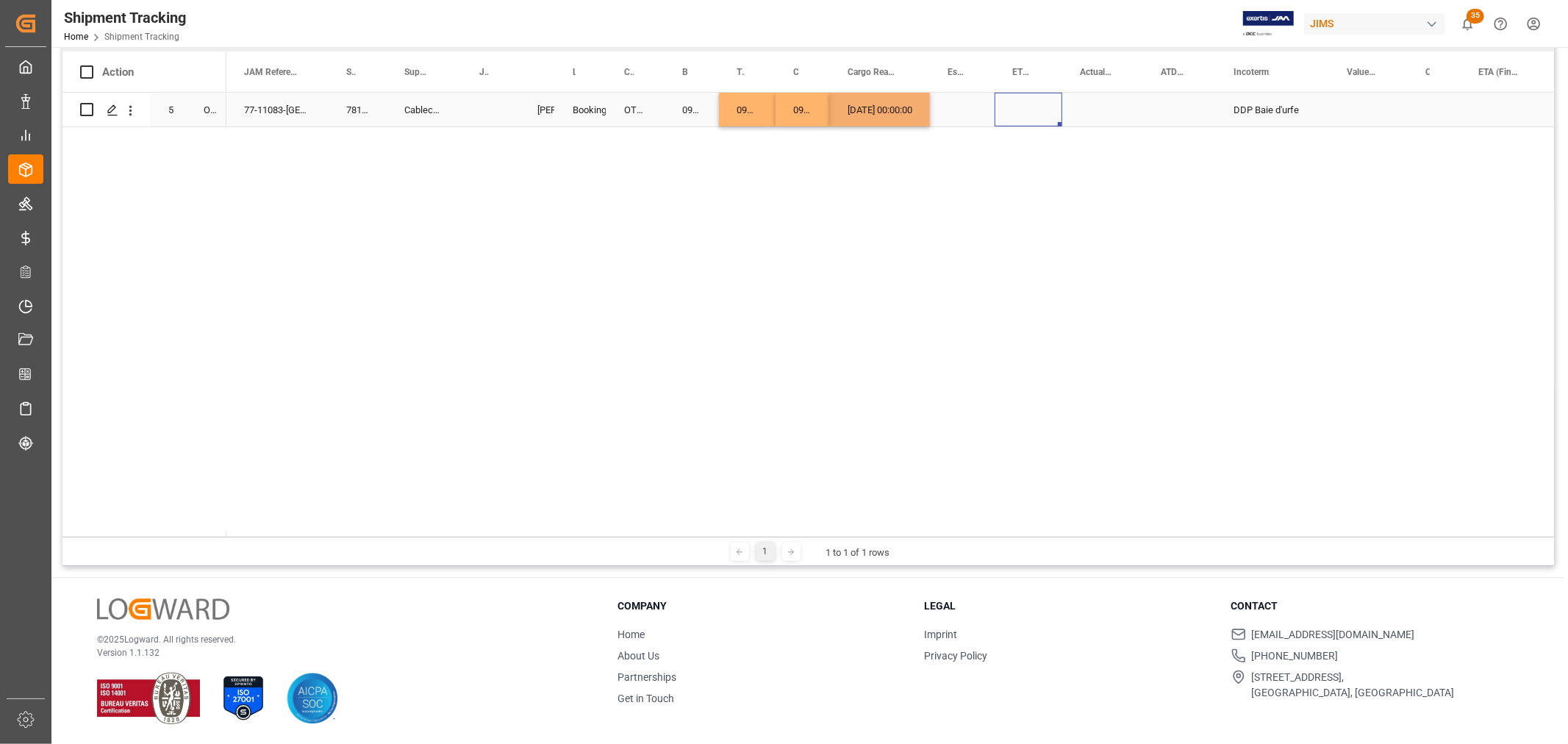
click at [1024, 96] on div "Press SPACE to select this row." at bounding box center [1028, 109] width 67 height 34
click at [912, 110] on div "[DATE] 00:00:00" at bounding box center [880, 109] width 100 height 34
drag, startPoint x: 929, startPoint y: 119, endPoint x: 1108, endPoint y: 105, distance: 179.5
click at [928, 156] on div "77-11083-CA 781643 Cableco Inc. Booking [PERSON_NAME] OTHERS 0980ARE5 0980ARE5 …" at bounding box center [890, 314] width 1328 height 444
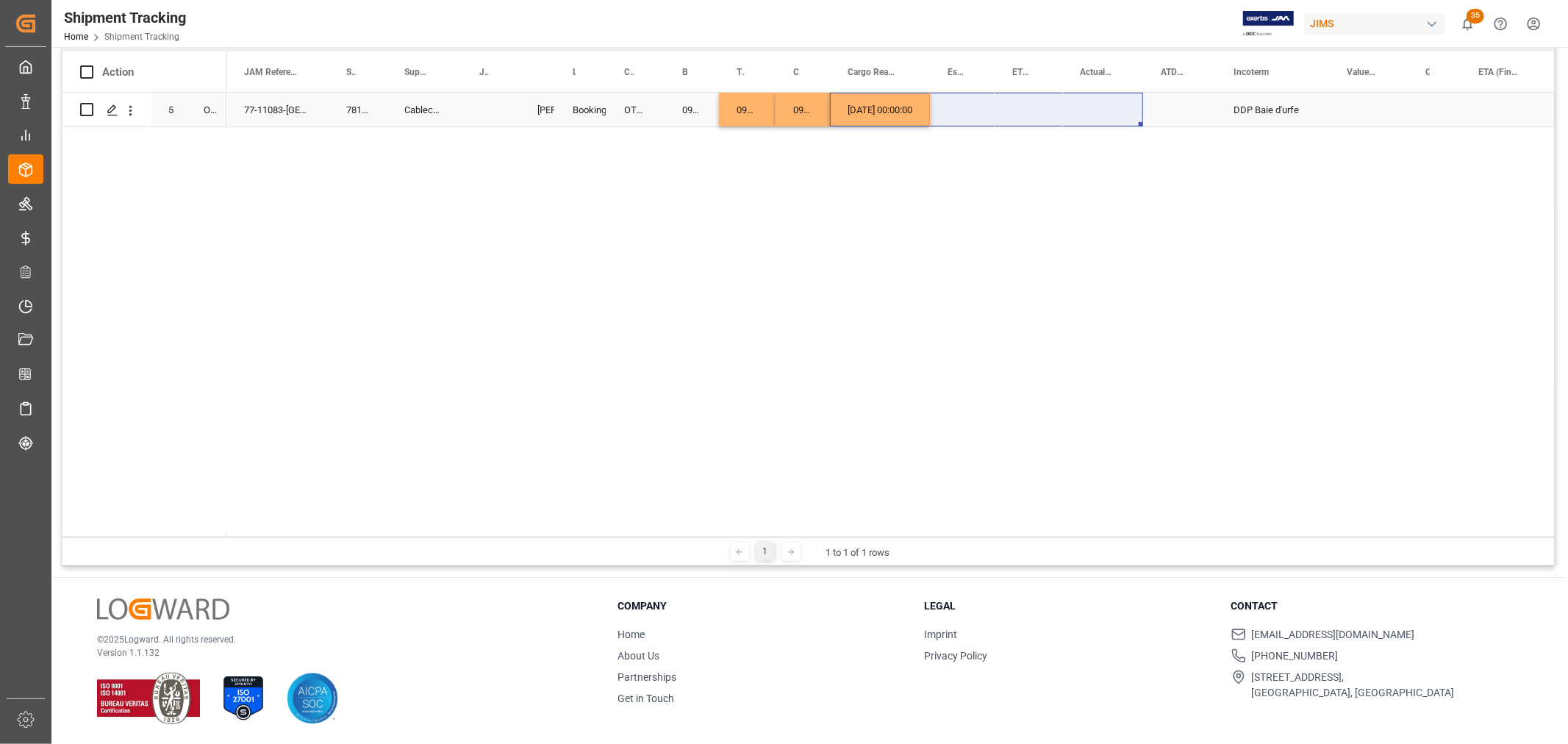
click at [871, 107] on div "[DATE] 00:00:00" at bounding box center [880, 109] width 100 height 34
drag, startPoint x: 927, startPoint y: 125, endPoint x: 1111, endPoint y: 103, distance: 185.3
click at [1487, 92] on div "Press SPACE to select this row." at bounding box center [1505, 109] width 90 height 34
click at [1491, 96] on div "Press SPACE to select this row." at bounding box center [1505, 109] width 90 height 34
click at [1092, 111] on div "[DATE] 00:00:00" at bounding box center [1102, 109] width 81 height 34
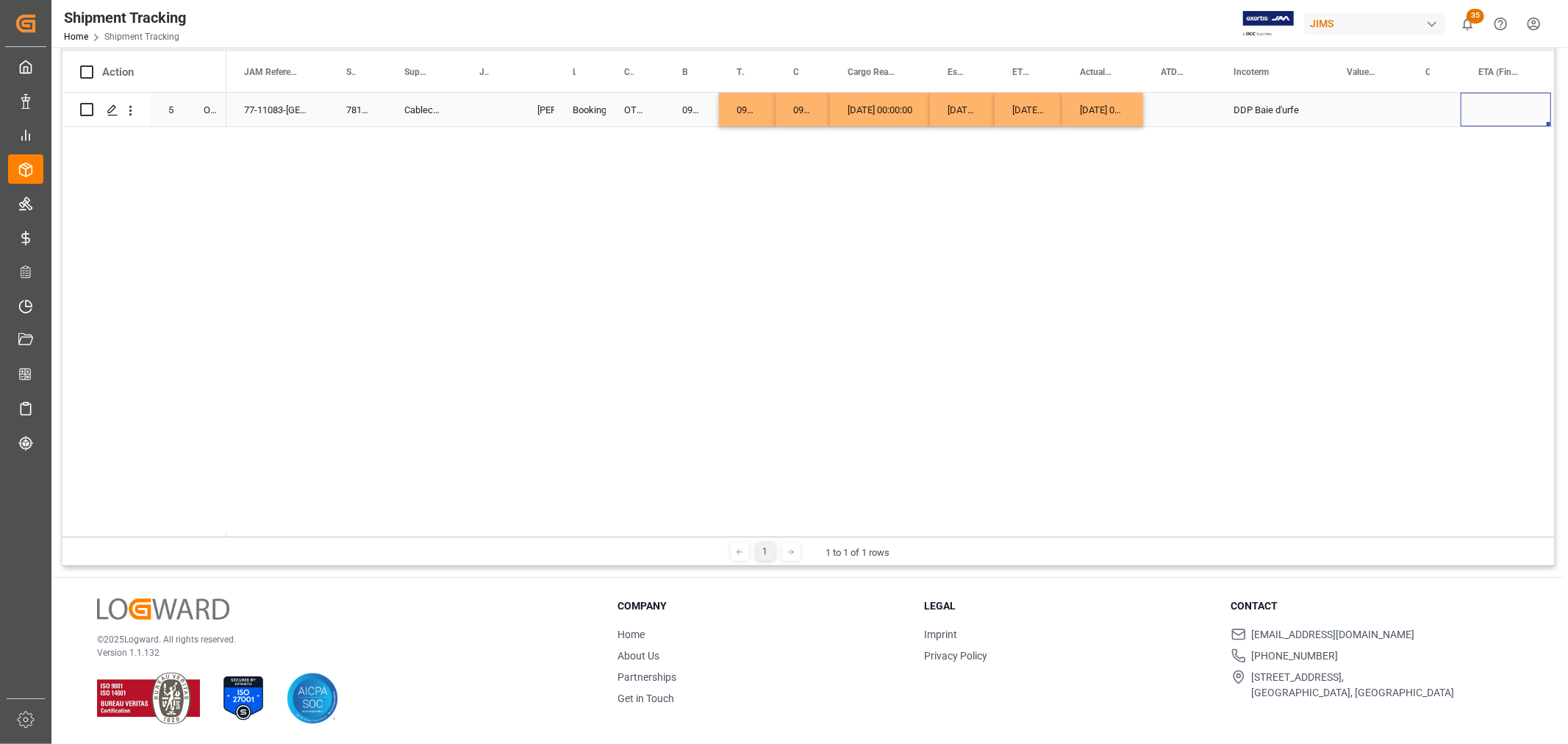
click at [1488, 96] on div "Press SPACE to select this row." at bounding box center [1505, 109] width 90 height 34
click at [1488, 104] on div "Press SPACE to select this row." at bounding box center [1505, 109] width 90 height 34
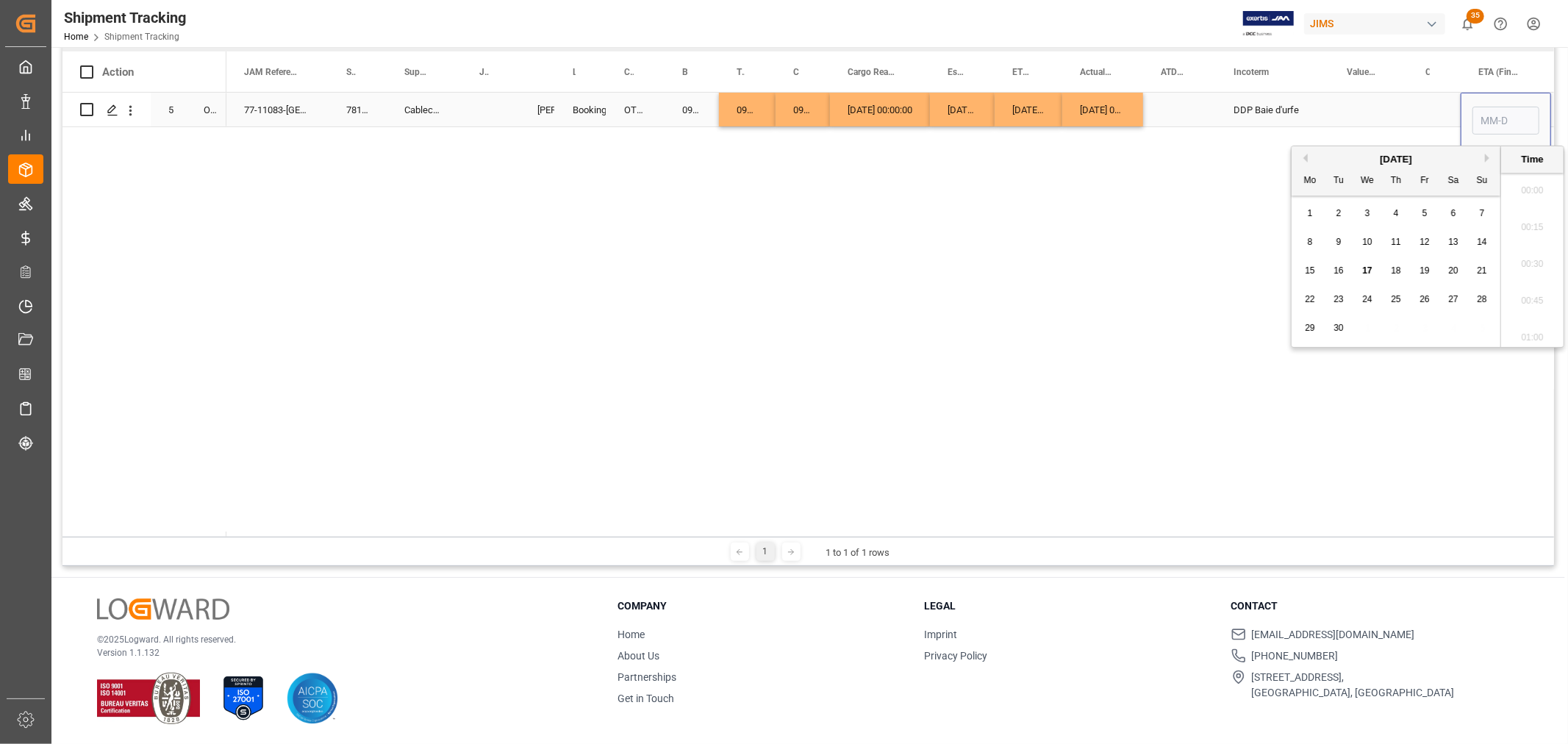
scroll to position [2063, 0]
type input "[DATE] 00:00:00"
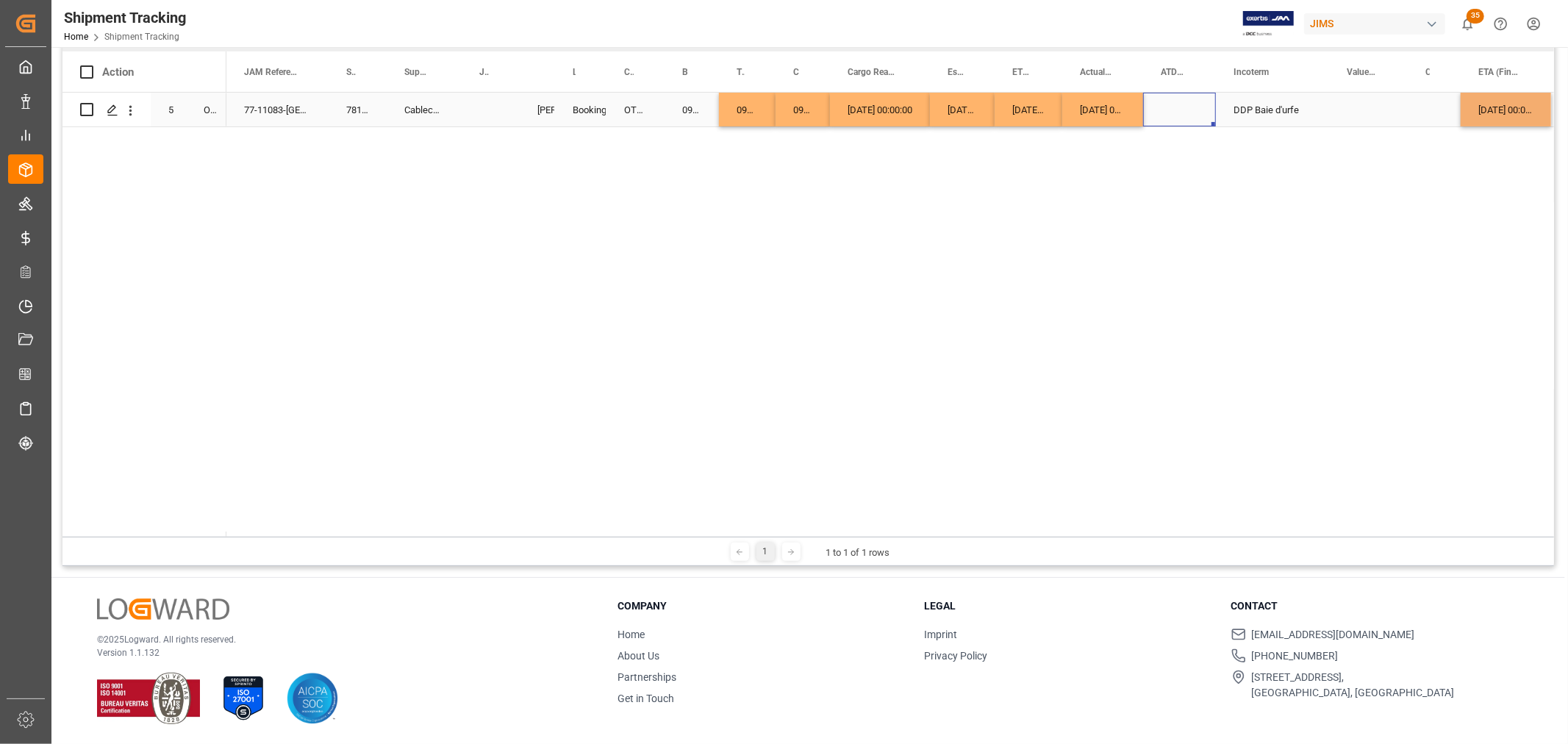
click at [1202, 98] on div "Press SPACE to select this row." at bounding box center [1180, 109] width 73 height 34
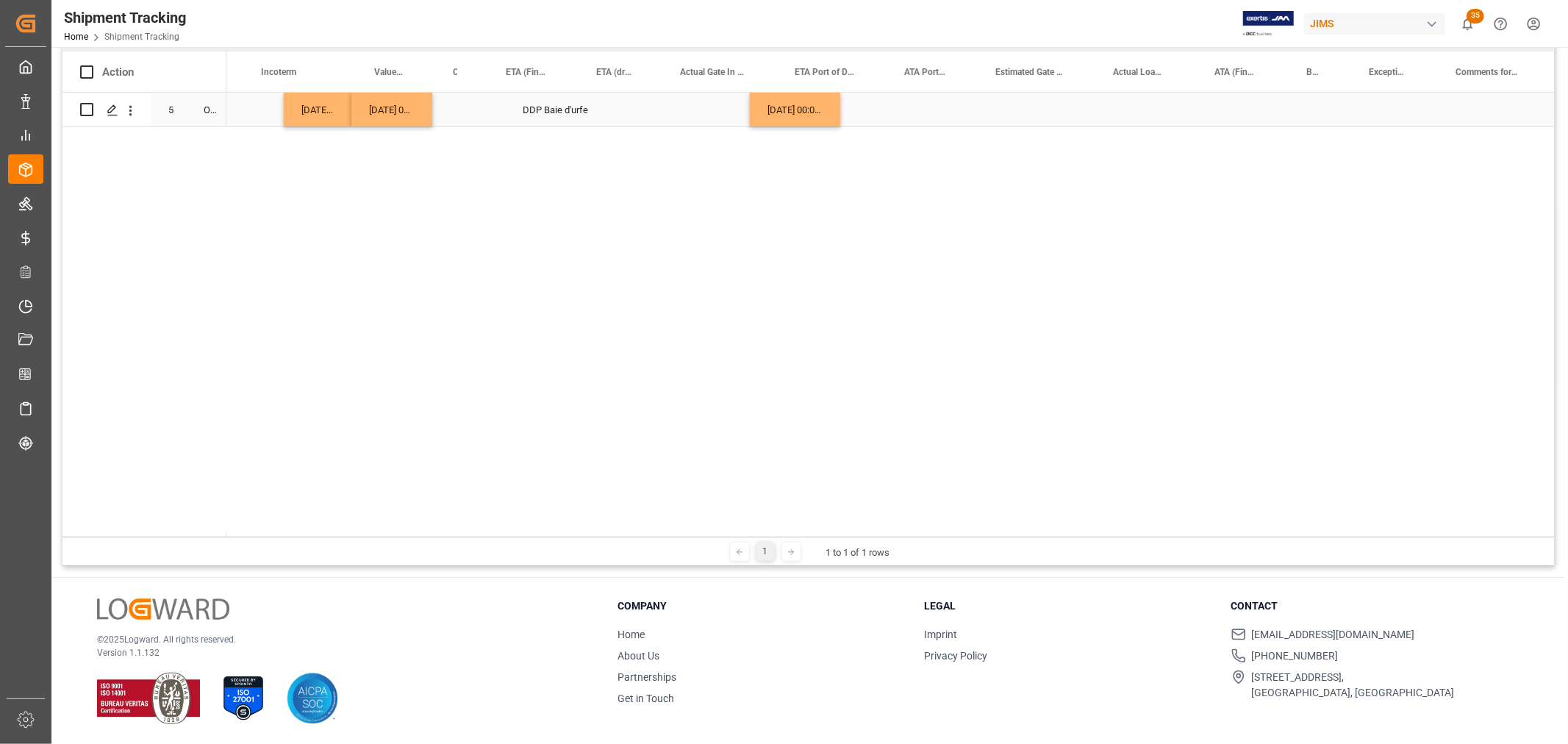
scroll to position [0, 1034]
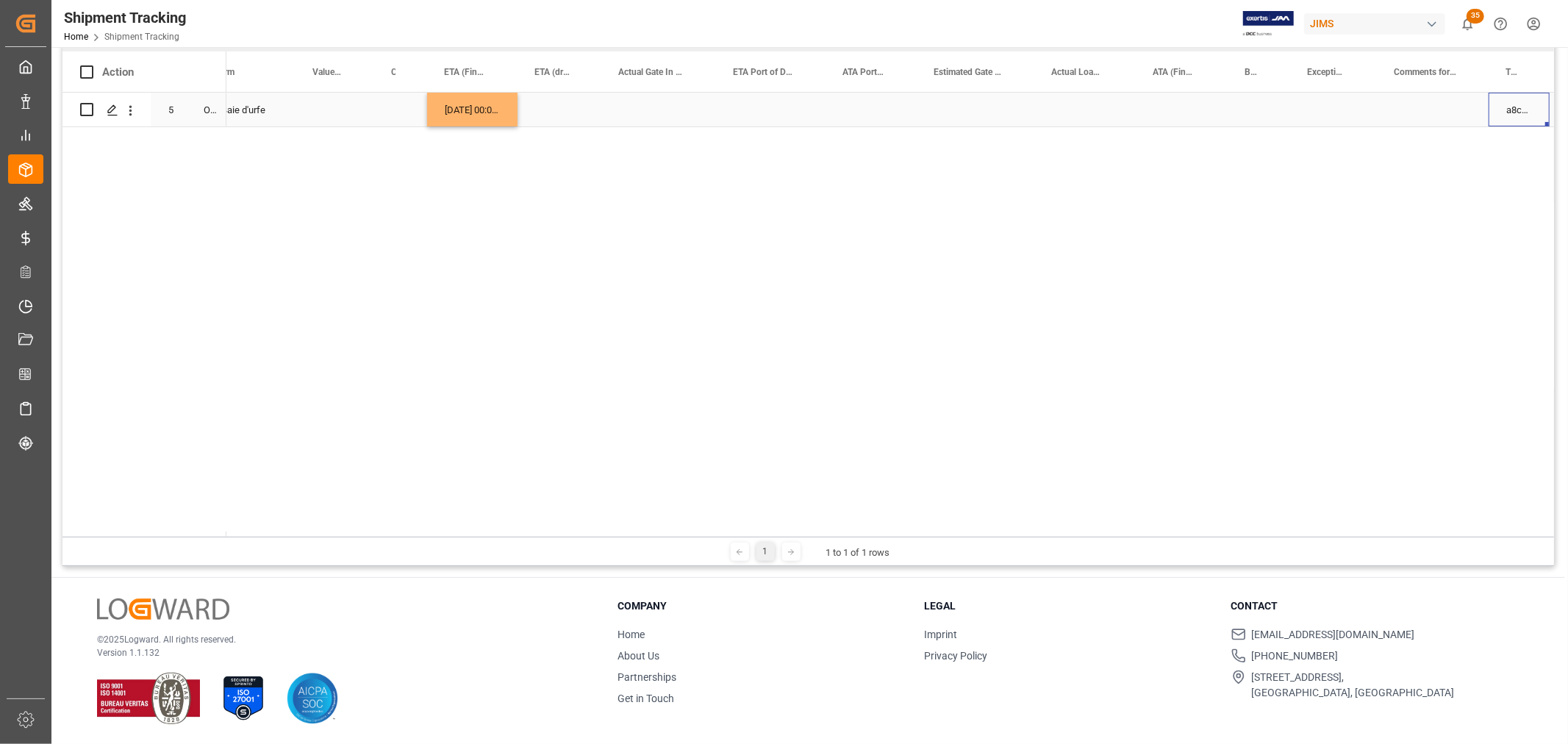
click at [1172, 107] on div "Press SPACE to select this row." at bounding box center [1181, 109] width 92 height 34
click at [1169, 104] on div "Press SPACE to select this row." at bounding box center [1181, 109] width 92 height 34
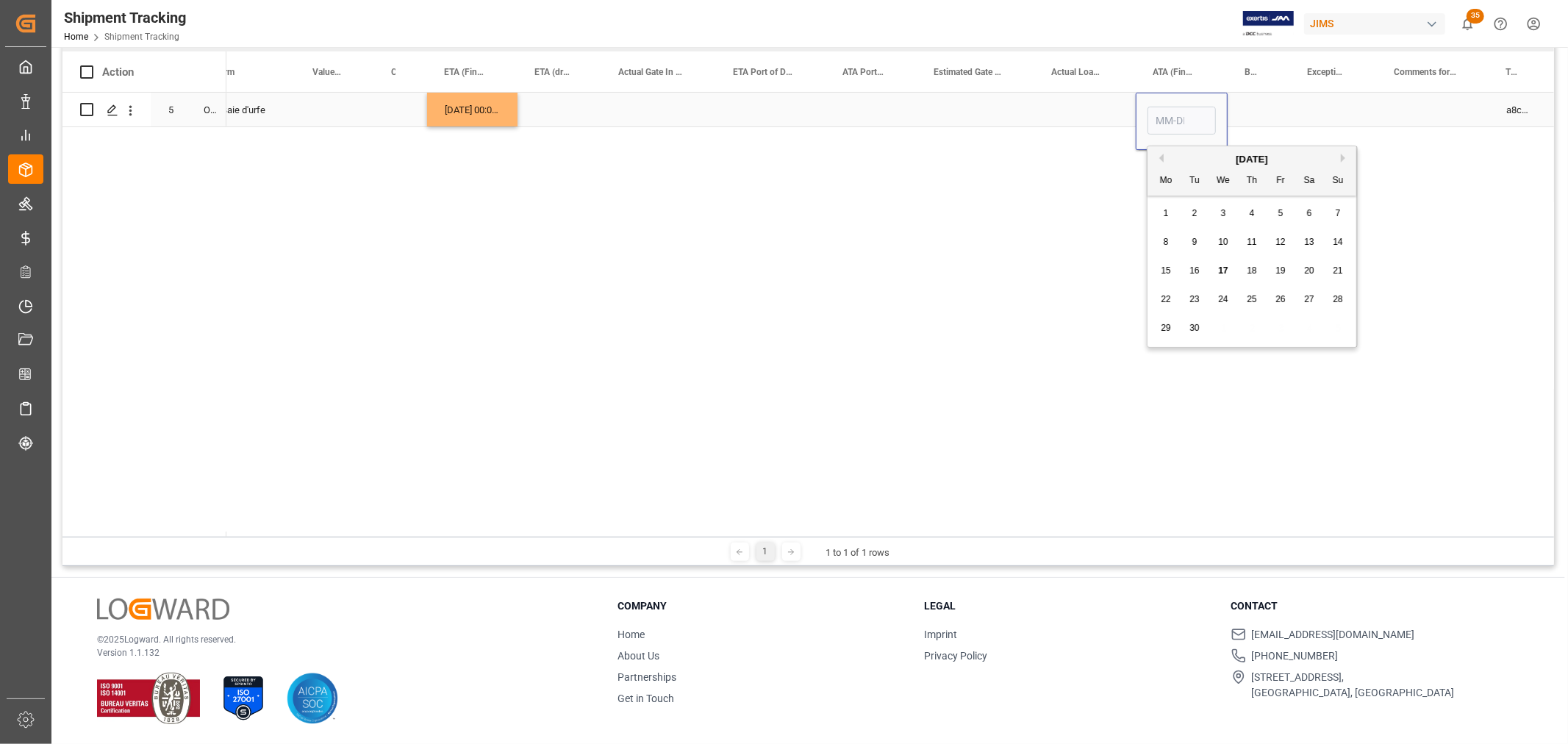
type input "[DATE]"
click at [1061, 109] on div "Press SPACE to select this row." at bounding box center [1086, 109] width 102 height 34
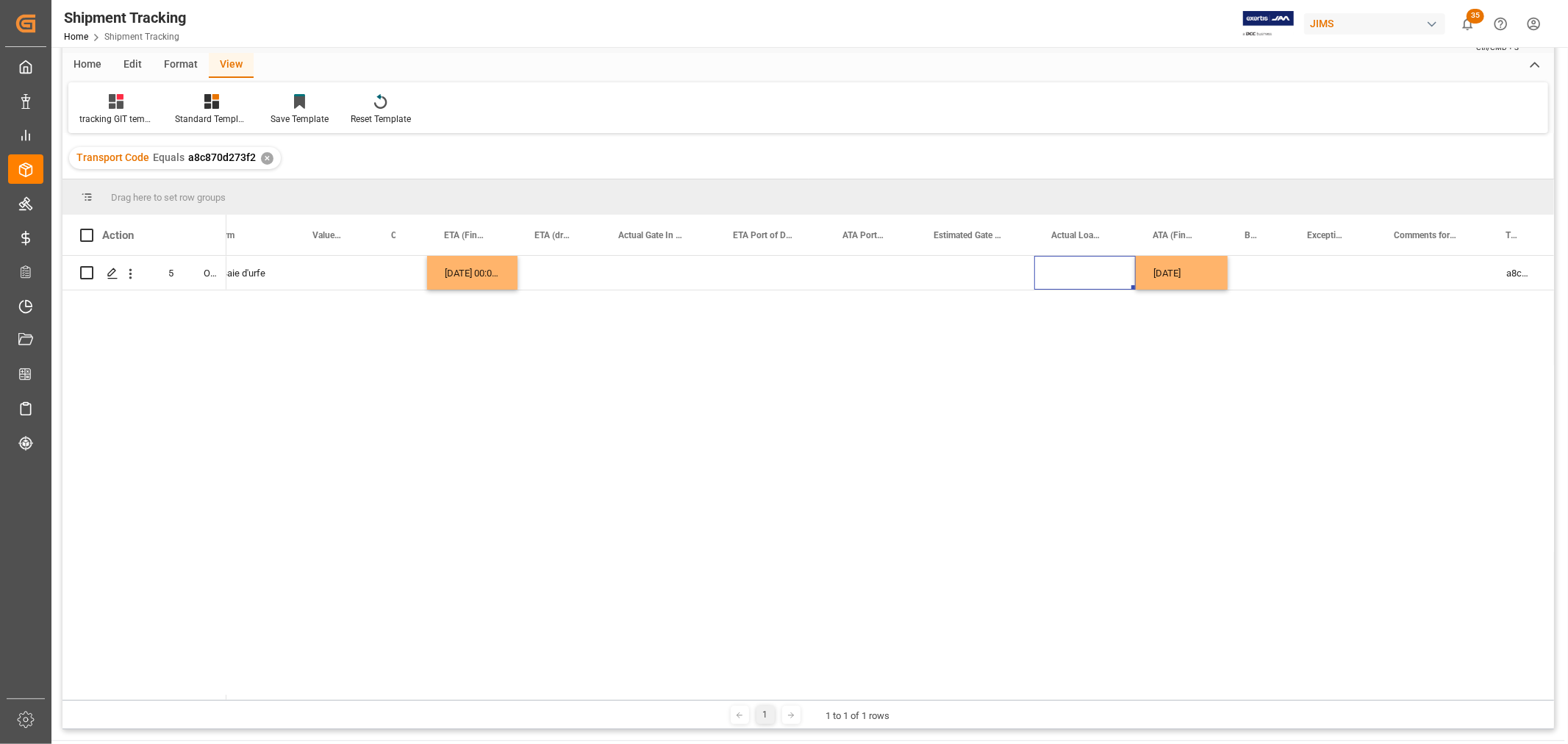
scroll to position [0, 0]
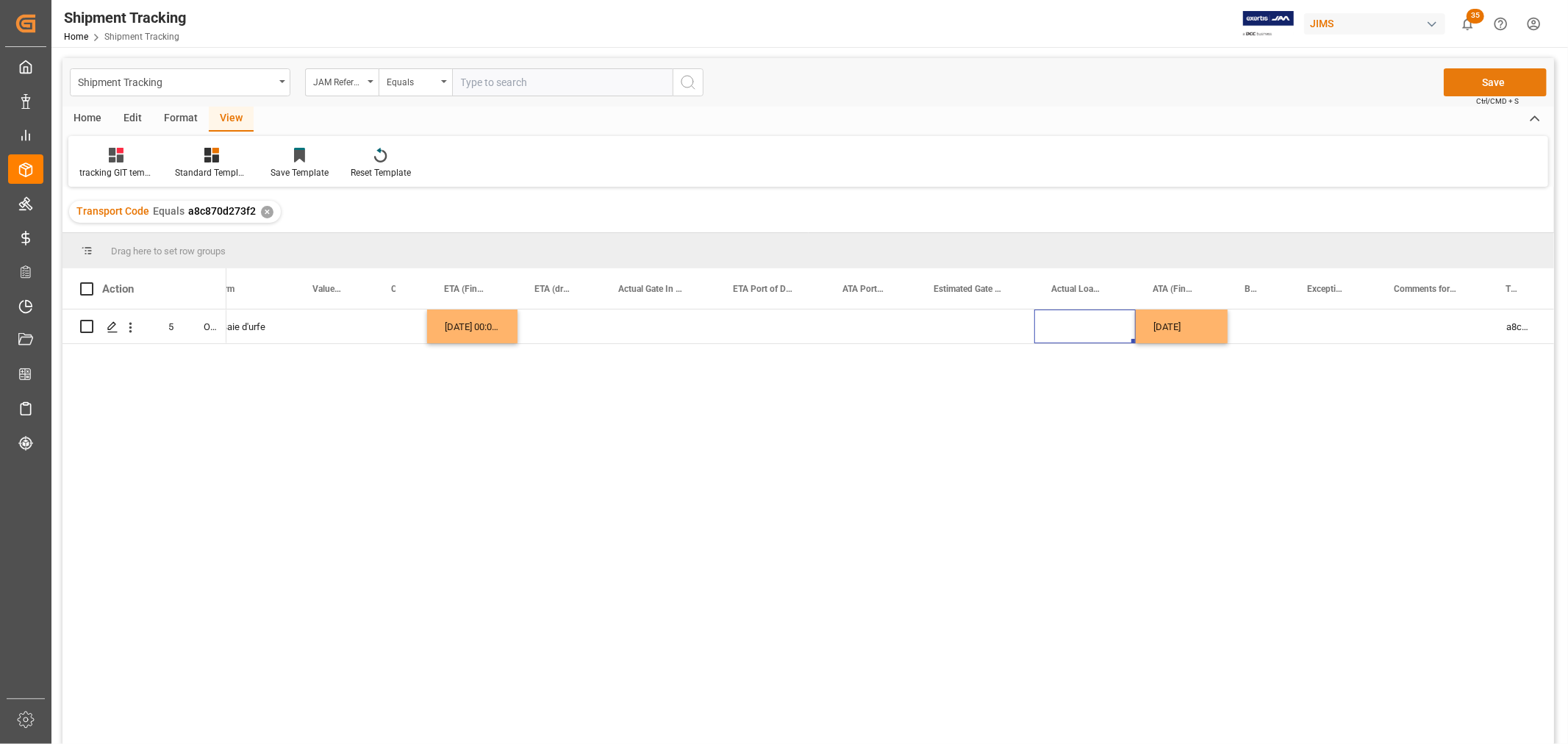
click at [1454, 72] on button "Save" at bounding box center [1495, 82] width 103 height 28
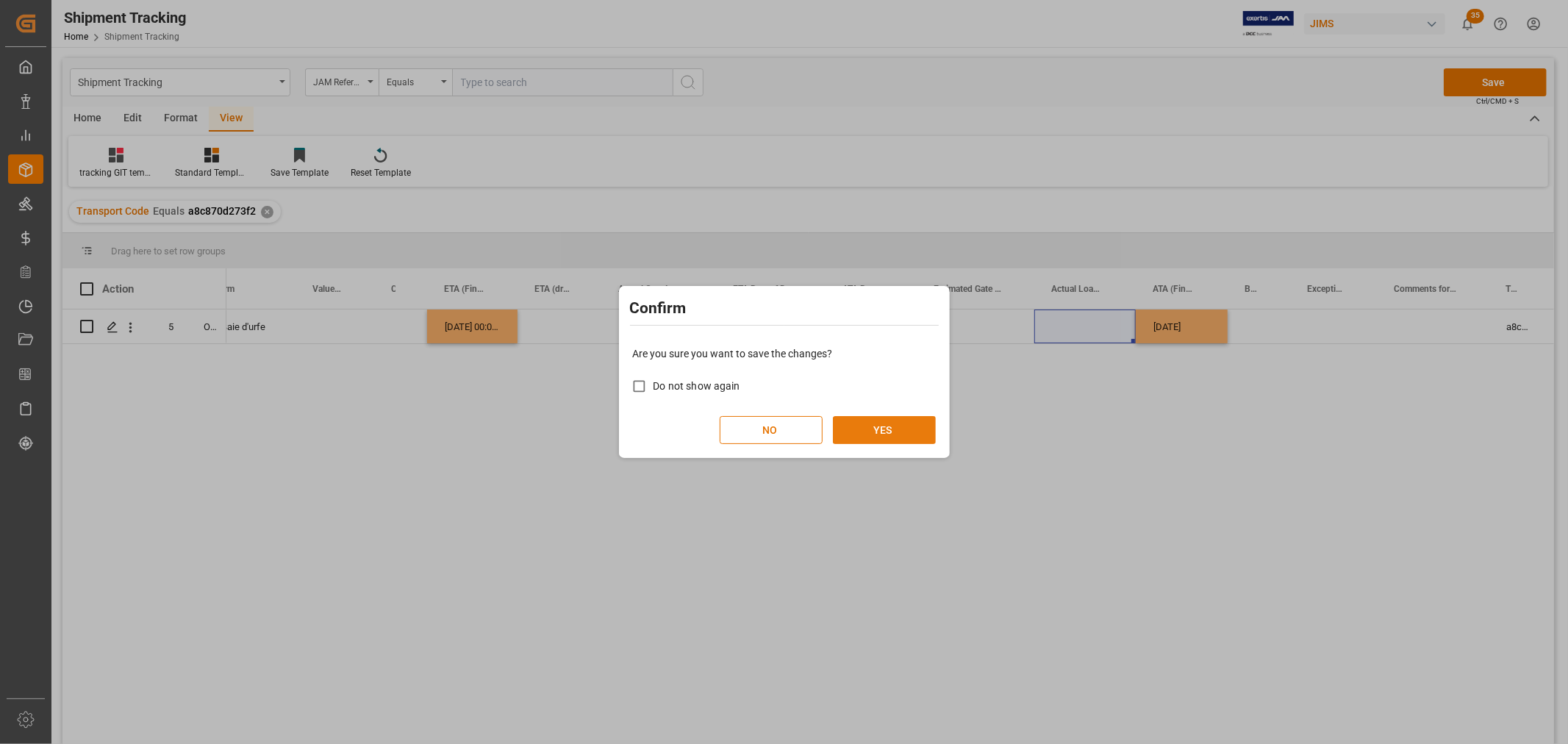
click at [905, 419] on button "YES" at bounding box center [884, 430] width 103 height 28
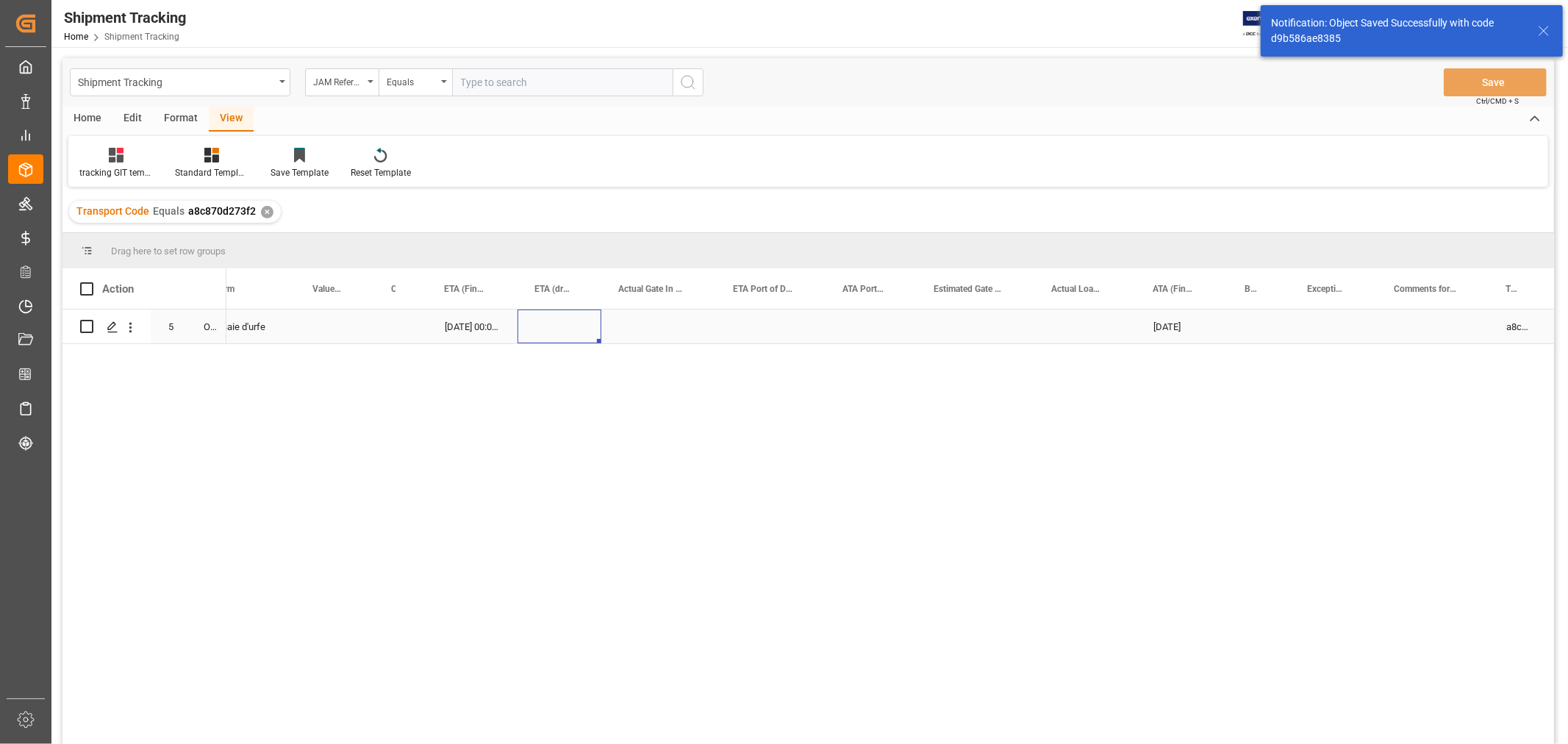
click at [598, 316] on div "Press SPACE to select this row." at bounding box center [559, 326] width 84 height 34
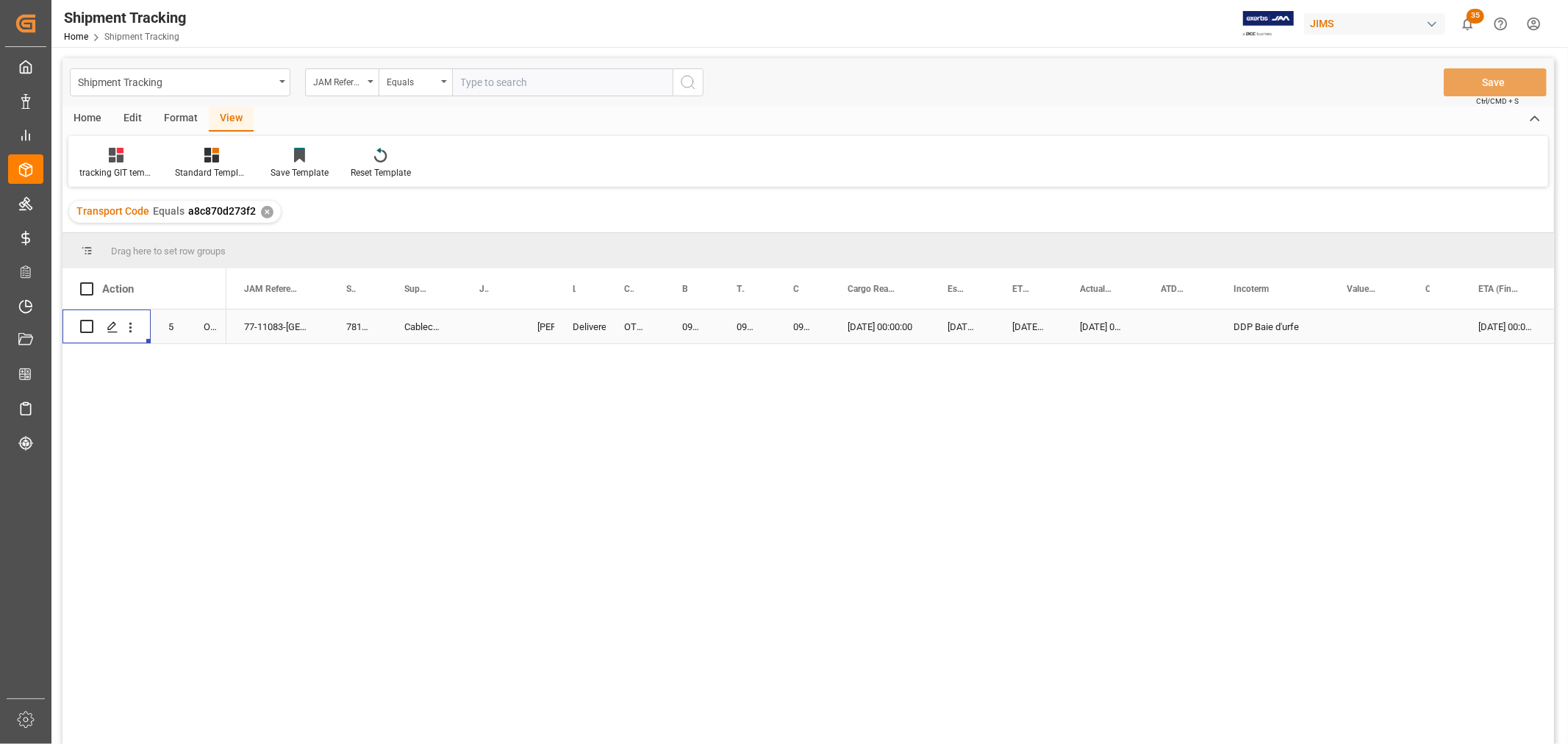
click at [464, 326] on div "Press SPACE to select this row." at bounding box center [490, 326] width 58 height 34
drag, startPoint x: 479, startPoint y: 369, endPoint x: 487, endPoint y: 356, distance: 15.3
click at [482, 369] on div "[DATE] 00:00:00 DDP Baie d'urfe [DATE] 00:00:00 [DATE] 00:00:00 [DATE] 00:00:00…" at bounding box center [890, 531] width 1328 height 444
click at [493, 322] on div "Press SPACE to select this row." at bounding box center [490, 326] width 58 height 34
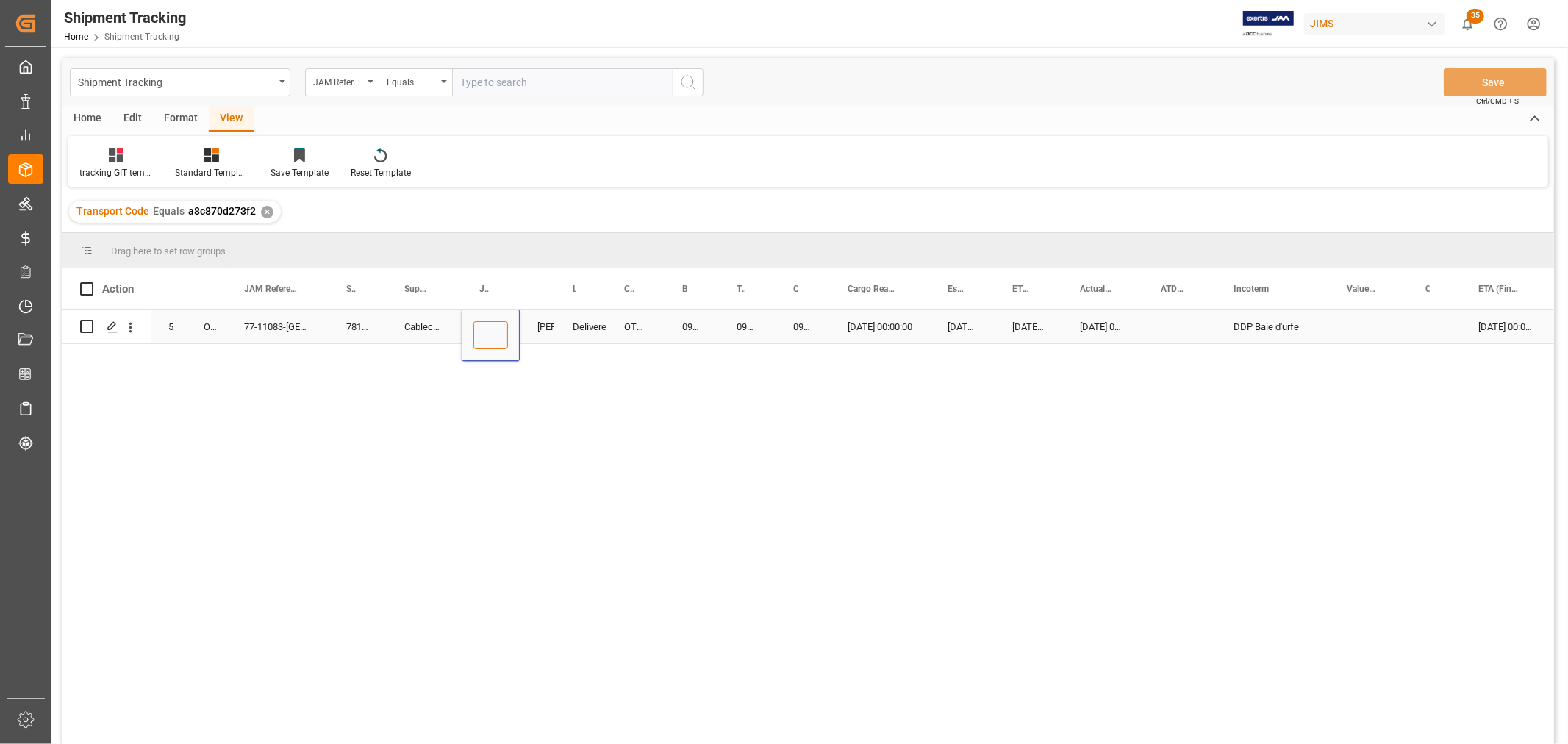
click at [497, 332] on input "Press SPACE to select this row." at bounding box center [491, 335] width 34 height 28
paste input "73073"
type input "73073"
click at [428, 327] on div "Cableco Inc." at bounding box center [425, 326] width 75 height 34
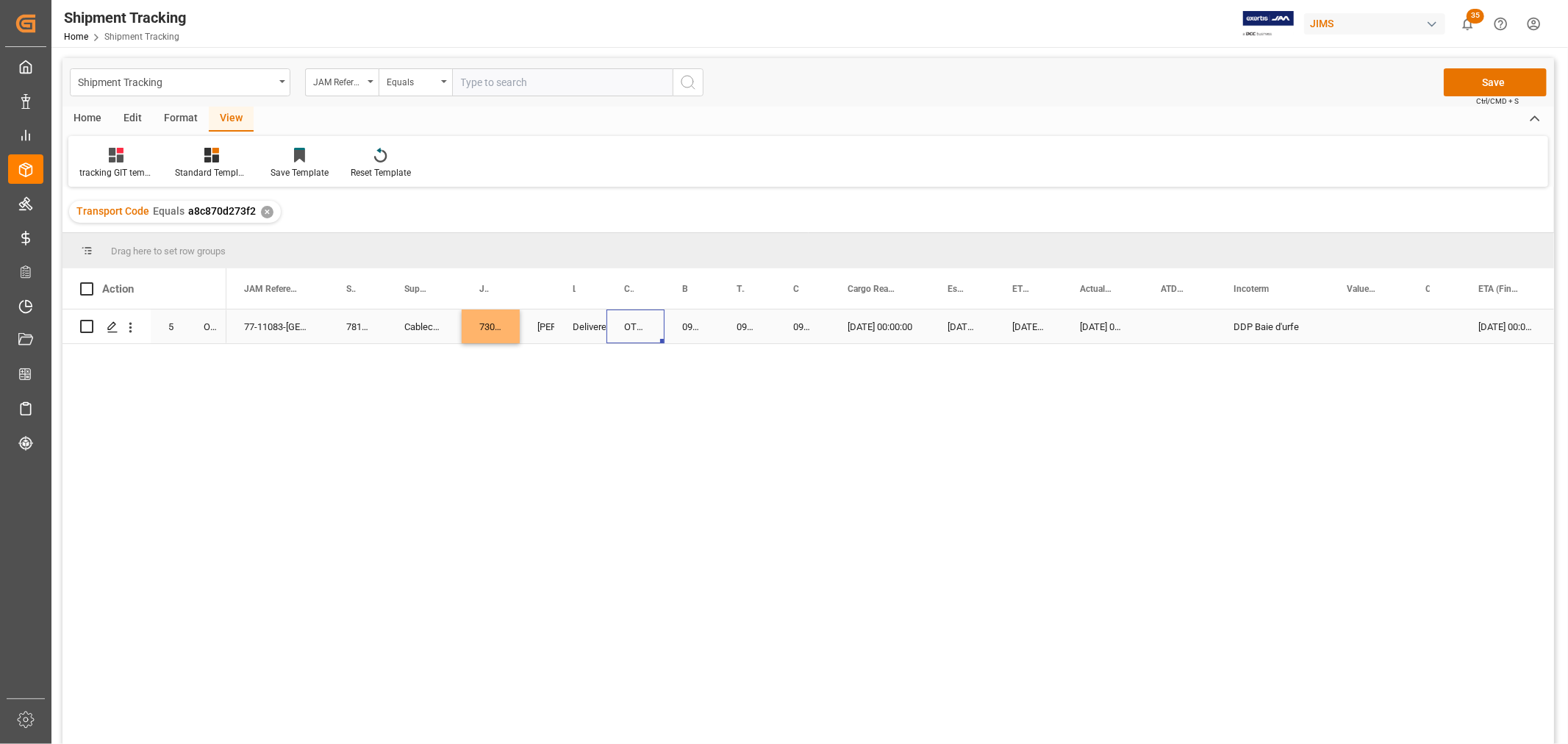
click at [606, 320] on div "OTHERS" at bounding box center [635, 326] width 58 height 34
click at [1509, 81] on button "Save" at bounding box center [1495, 82] width 103 height 28
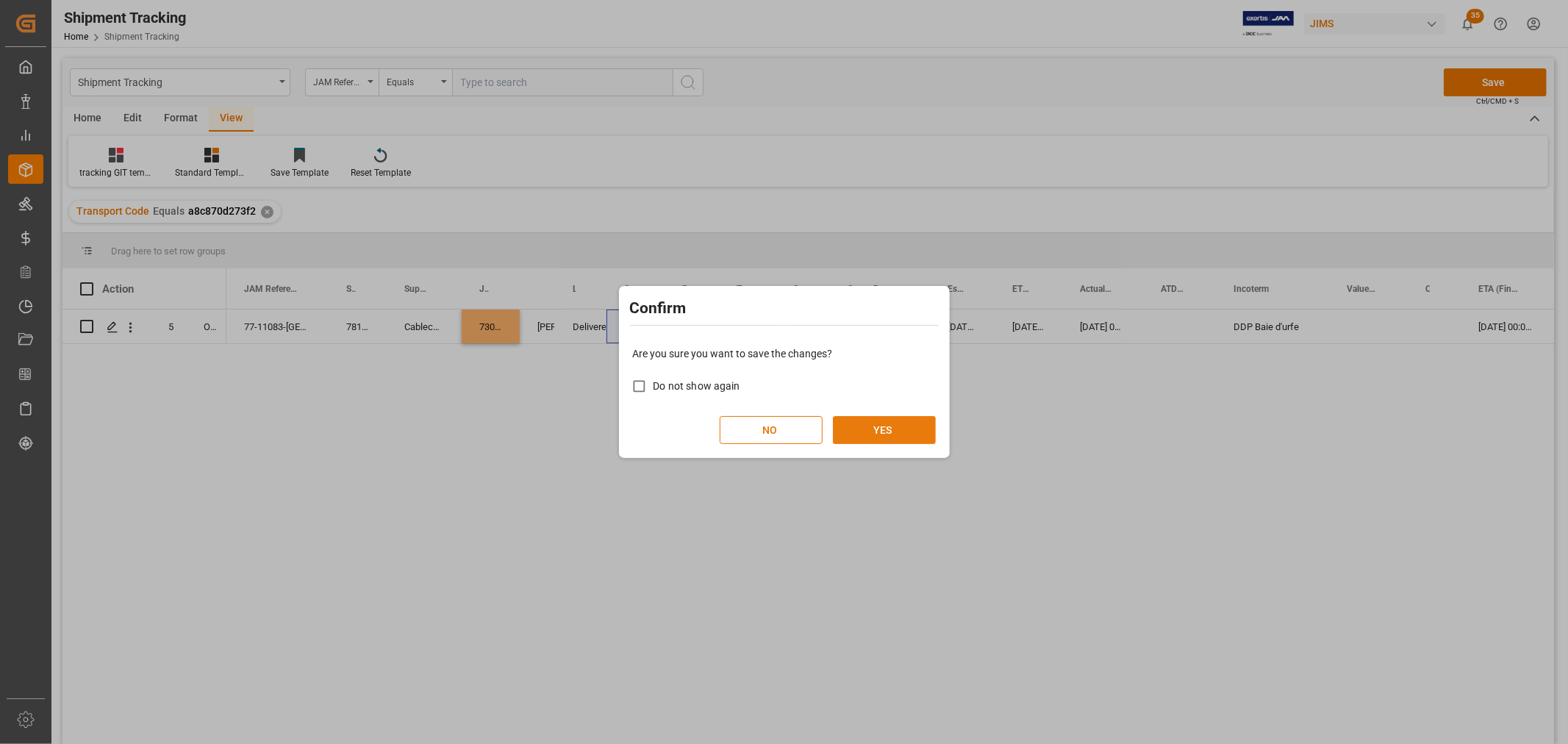
click at [879, 419] on button "YES" at bounding box center [884, 430] width 103 height 28
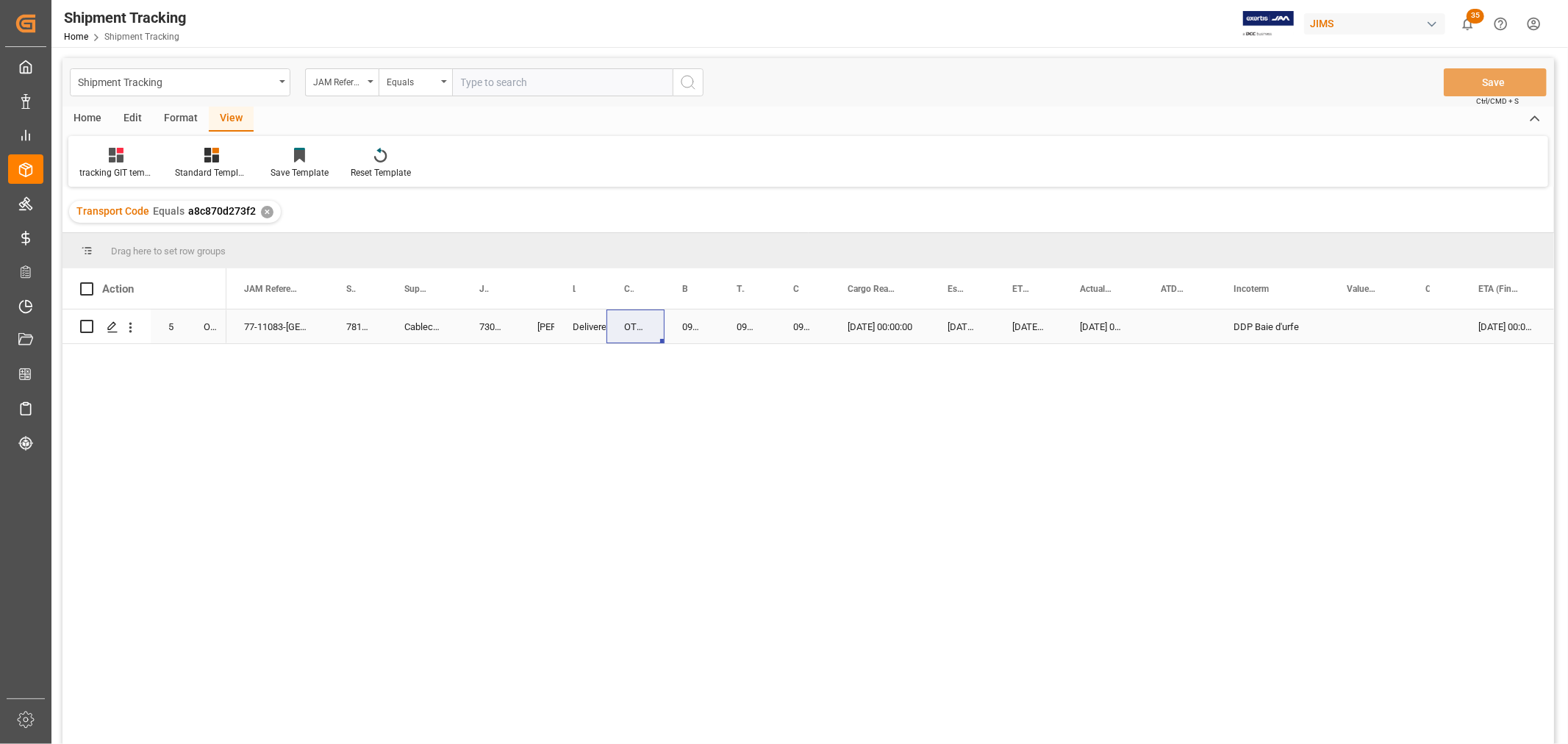
click at [765, 336] on div "0980ARE5" at bounding box center [747, 326] width 56 height 34
click at [109, 166] on div "tracking GIT template - Rev" at bounding box center [116, 172] width 74 height 13
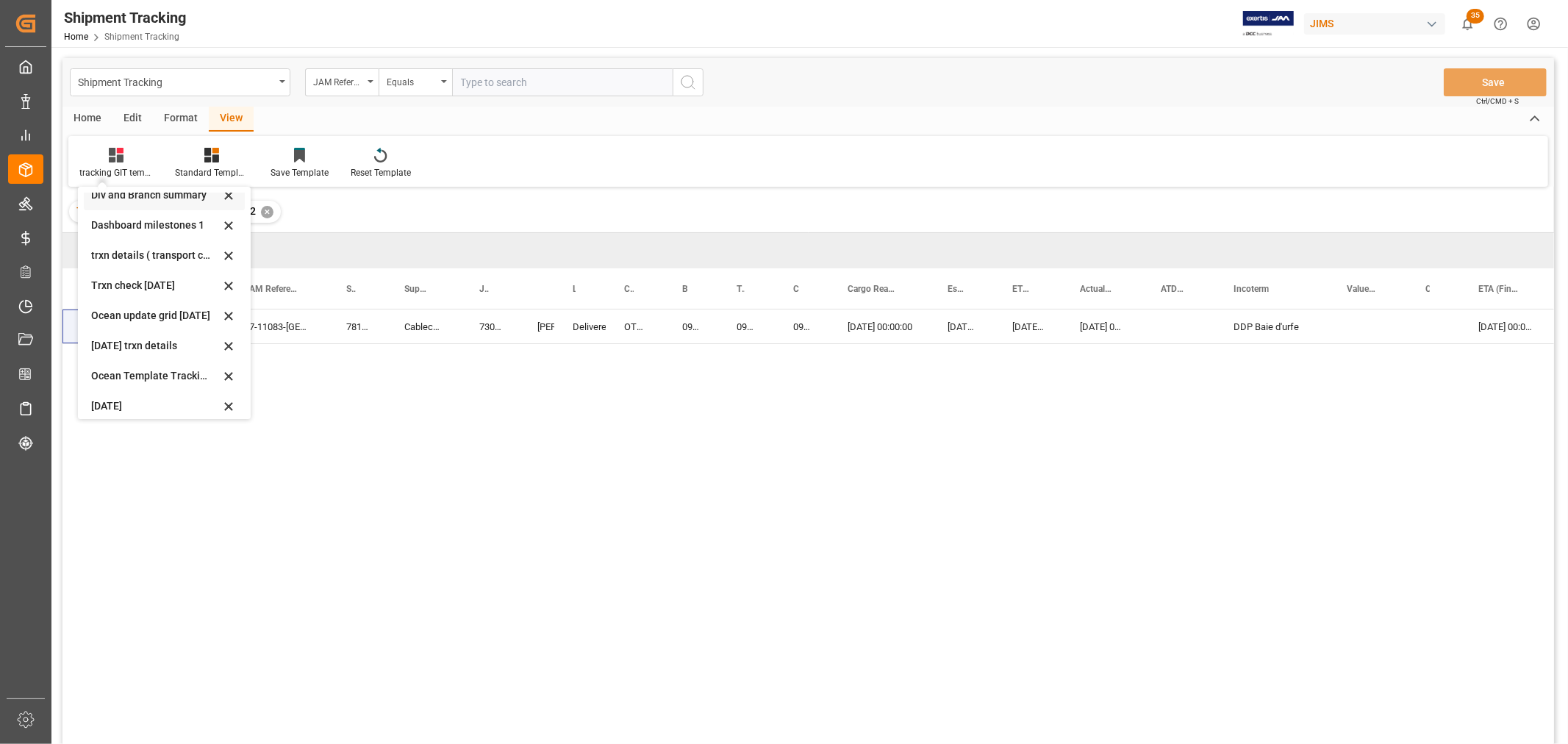
scroll to position [231, 0]
click at [137, 363] on div "Aug - tracking" at bounding box center [155, 369] width 128 height 16
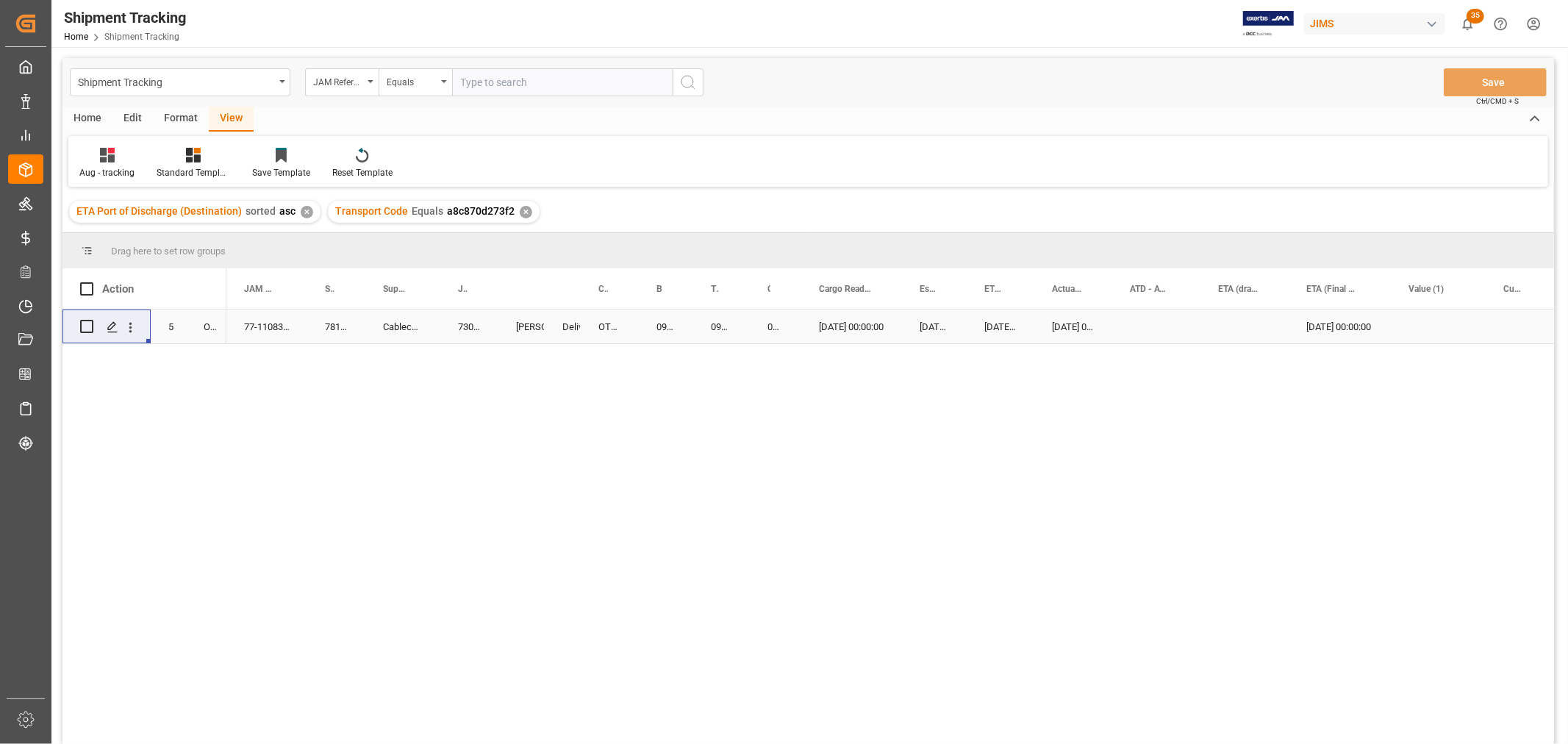
click at [419, 329] on div "Cableco Inc." at bounding box center [403, 326] width 75 height 34
click at [233, 115] on div "View" at bounding box center [231, 119] width 45 height 25
click at [107, 169] on div "Aug - tracking" at bounding box center [107, 172] width 55 height 13
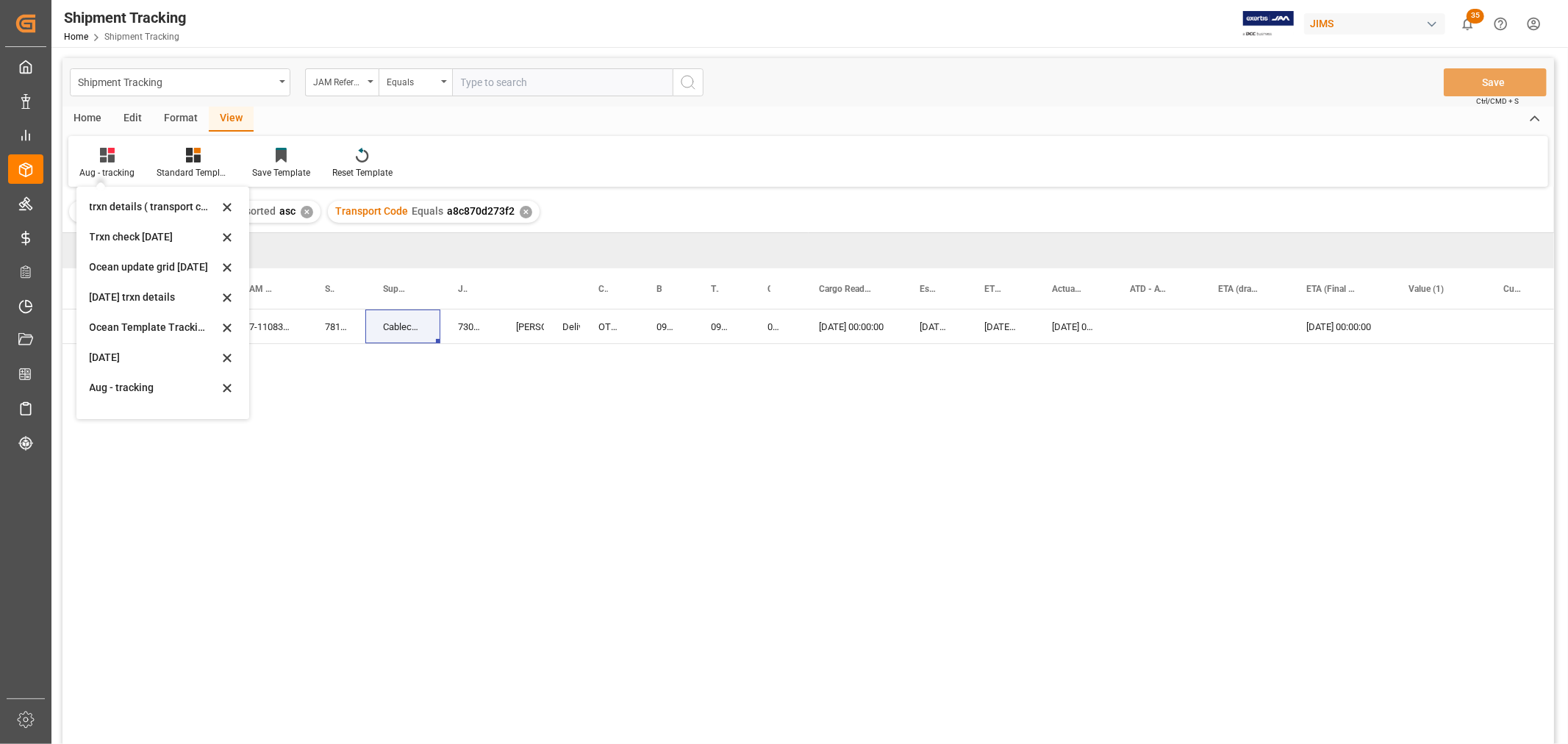
scroll to position [231, 0]
click at [111, 336] on div "[DATE]" at bounding box center [154, 338] width 128 height 16
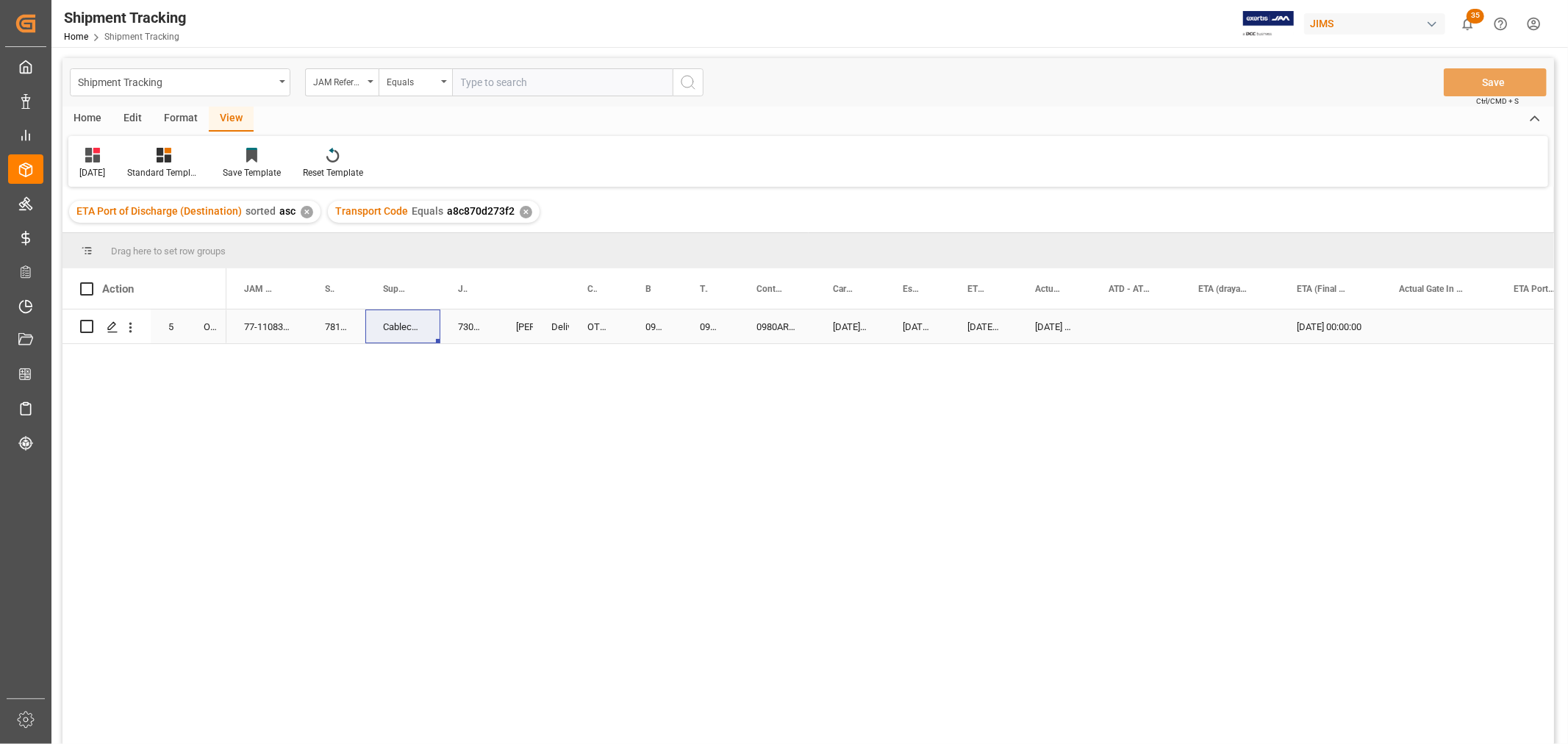
click at [605, 322] on div "OTHERS" at bounding box center [598, 326] width 58 height 34
click at [90, 166] on div "[DATE]" at bounding box center [92, 172] width 26 height 13
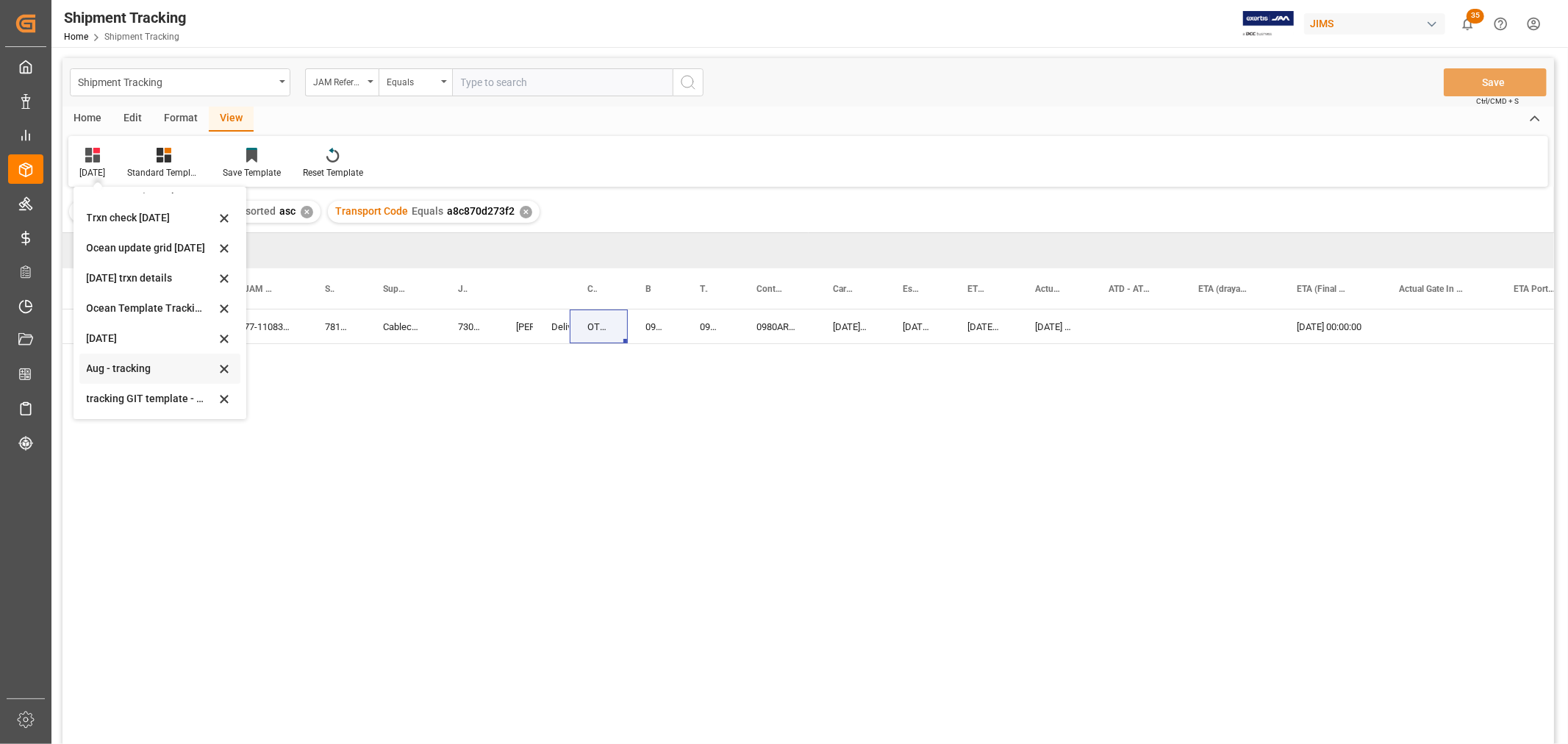
click at [125, 370] on div "Aug - tracking" at bounding box center [151, 369] width 128 height 16
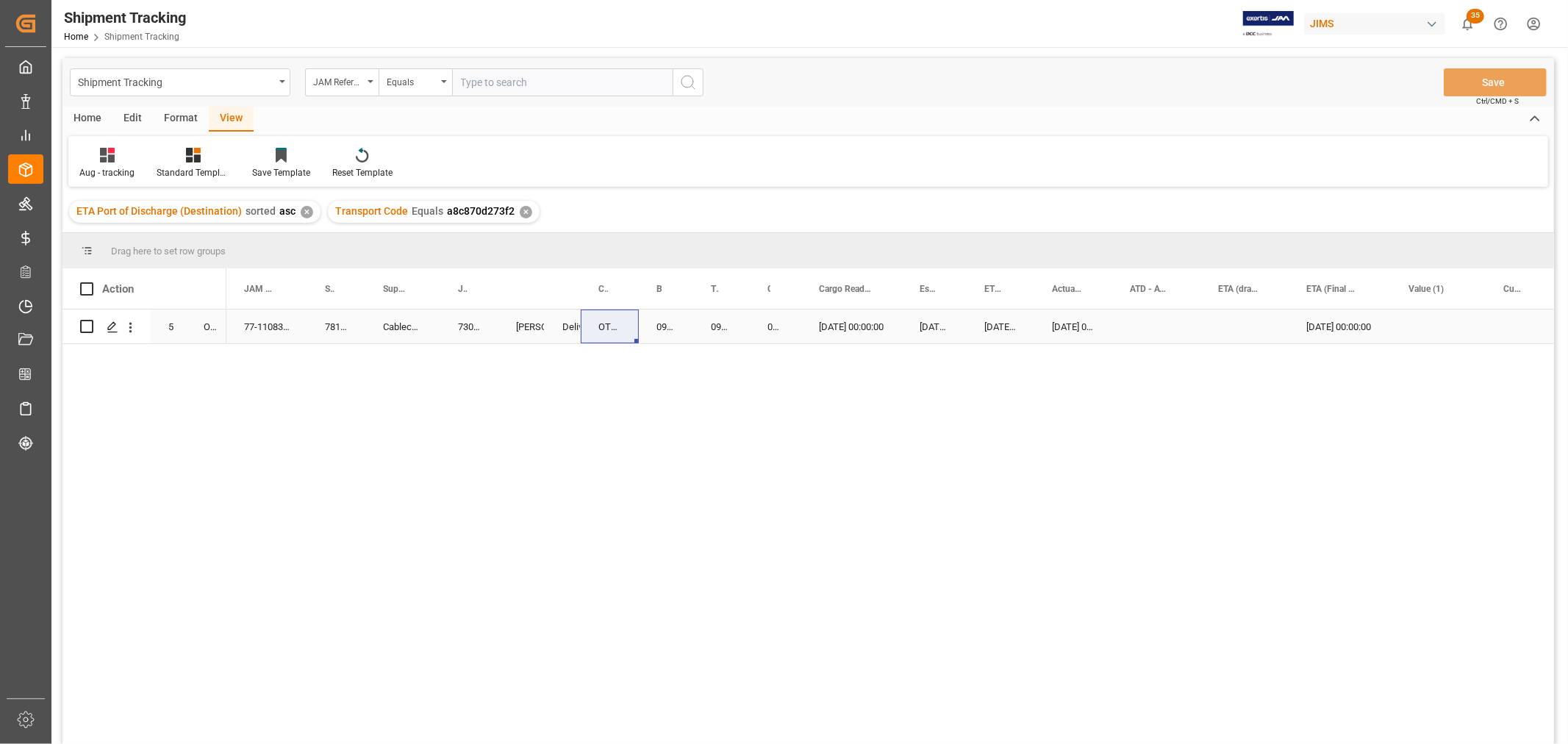
click at [1129, 320] on div "Press SPACE to select this row." at bounding box center [1156, 326] width 89 height 34
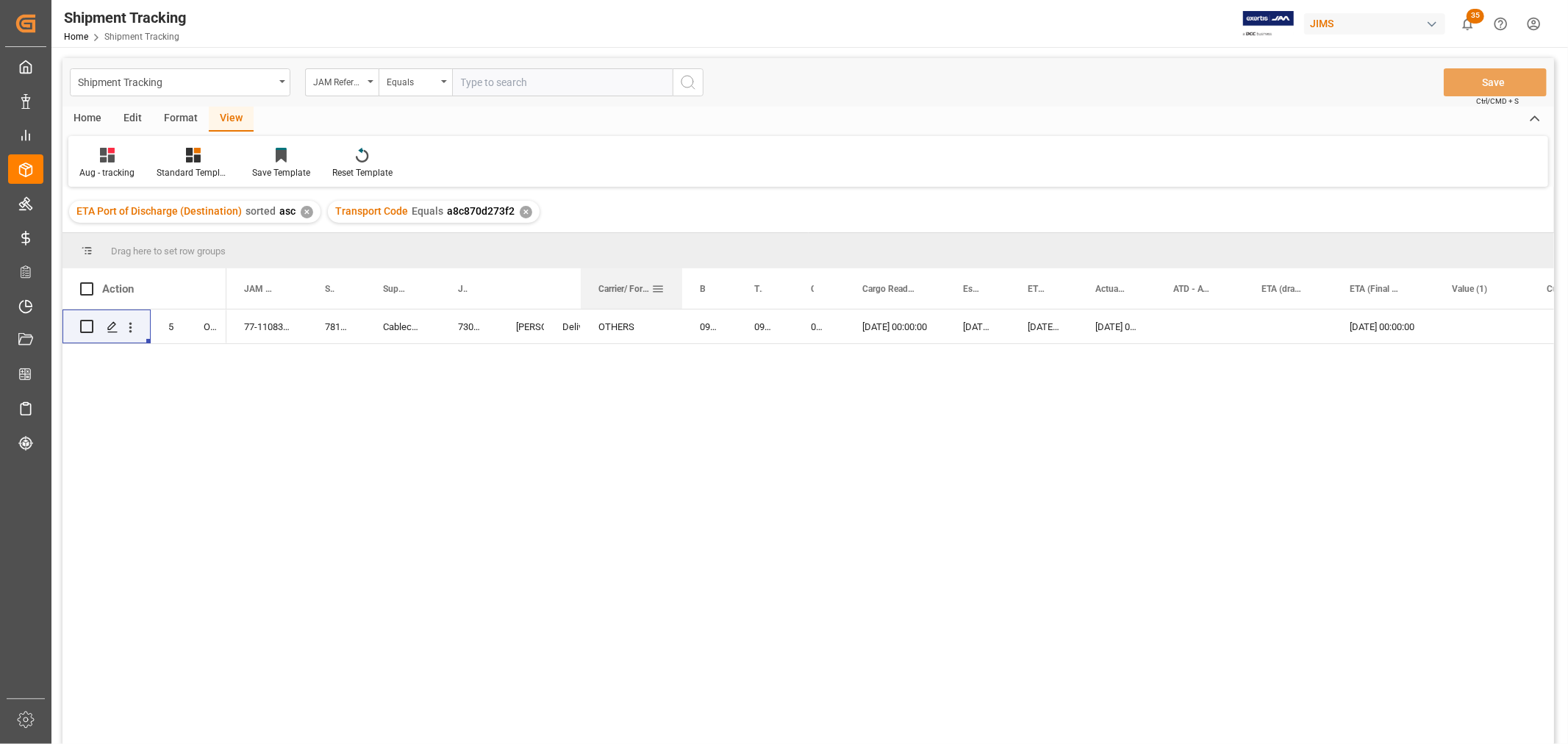
drag, startPoint x: 637, startPoint y: 287, endPoint x: 680, endPoint y: 299, distance: 44.6
click at [680, 299] on div at bounding box center [682, 289] width 6 height 41
drag, startPoint x: 841, startPoint y: 285, endPoint x: 905, endPoint y: 287, distance: 64.0
click at [905, 287] on div at bounding box center [909, 289] width 6 height 41
click at [833, 328] on div "0980ARE5" at bounding box center [851, 326] width 115 height 34
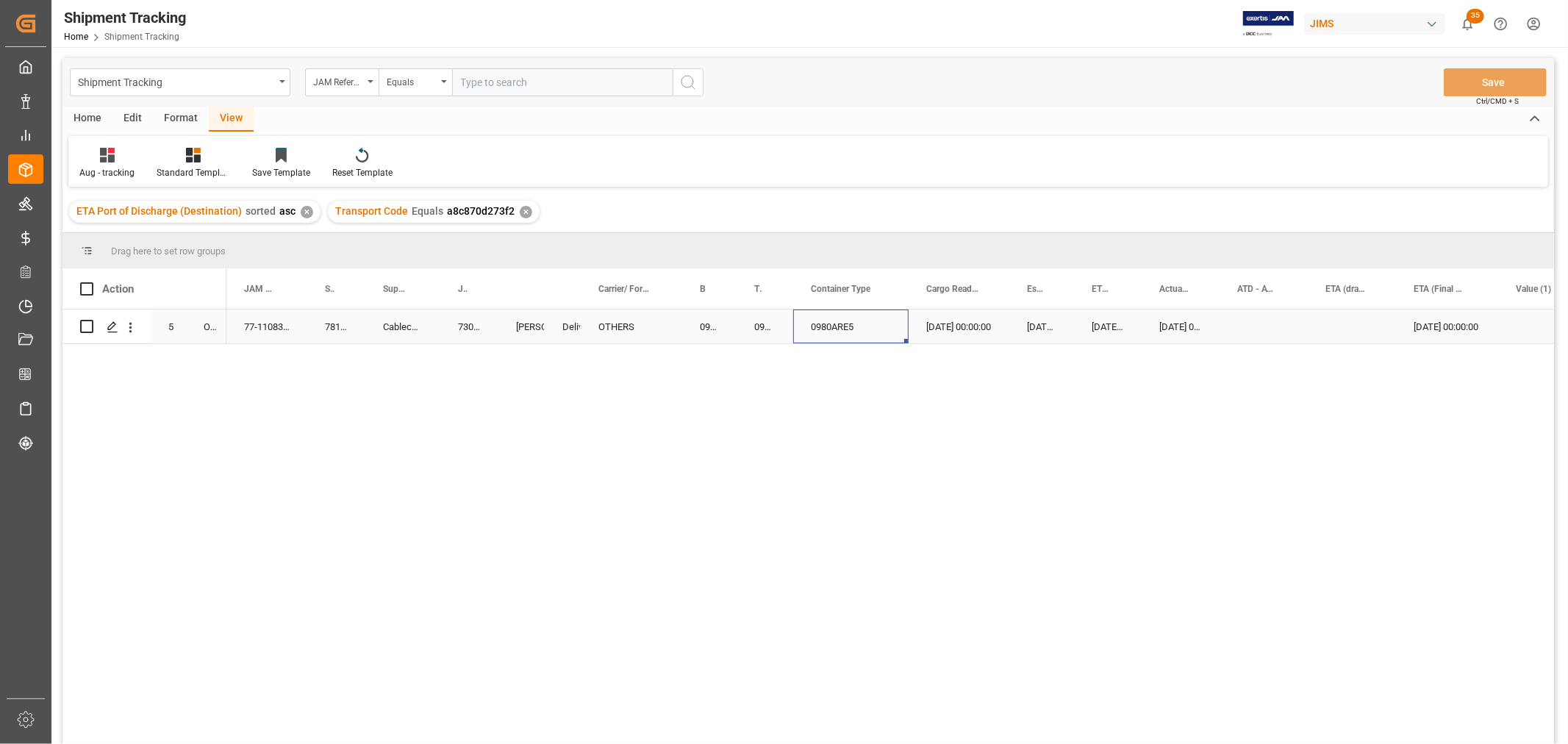
click at [833, 328] on div "0980ARE5" at bounding box center [851, 326] width 115 height 34
click at [884, 334] on button "0980ARE5" at bounding box center [851, 335] width 92 height 28
click at [824, 630] on div "LTL" at bounding box center [851, 626] width 75 height 15
click at [923, 339] on div "[DATE] 00:00:00" at bounding box center [959, 326] width 101 height 34
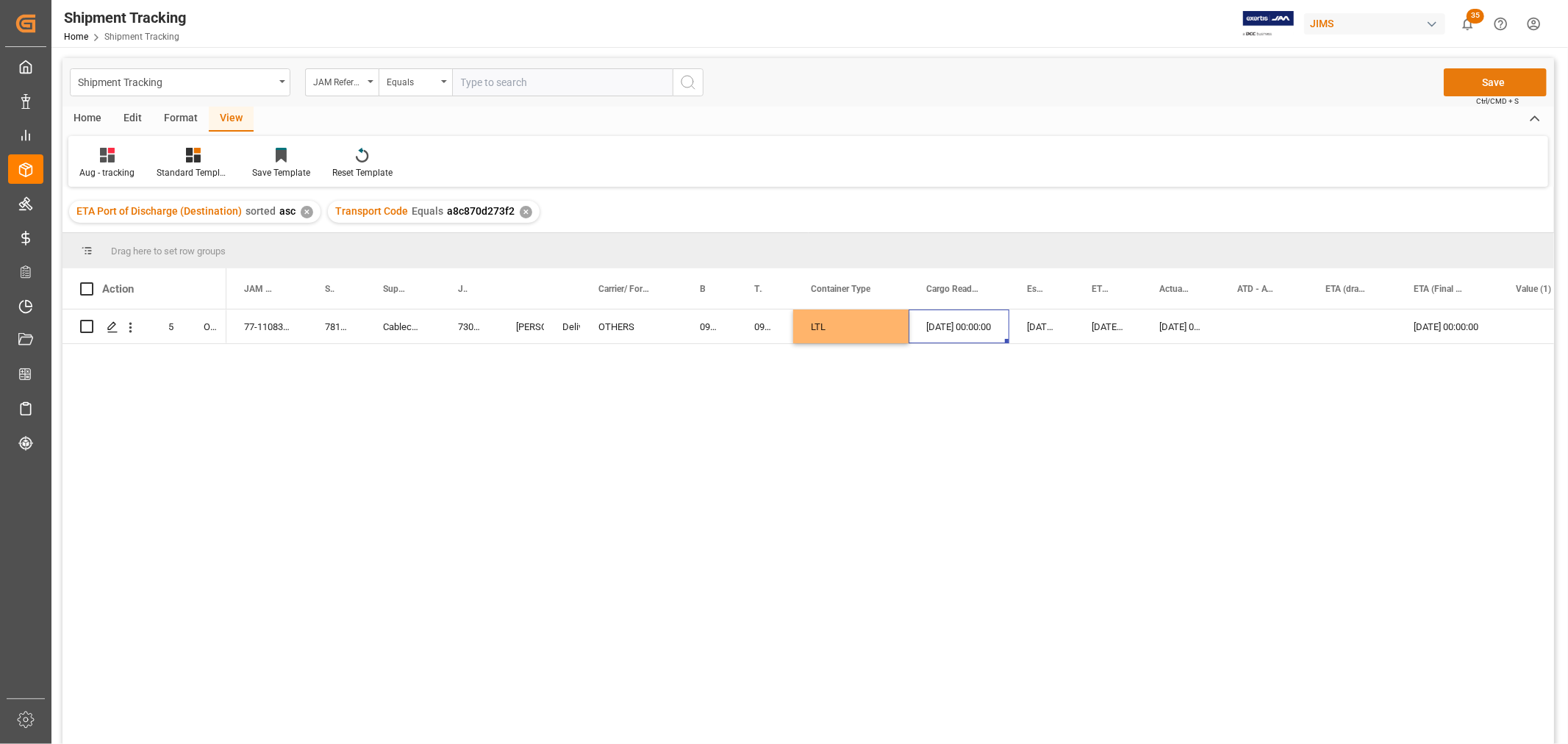
click at [1469, 81] on button "Save" at bounding box center [1495, 82] width 103 height 28
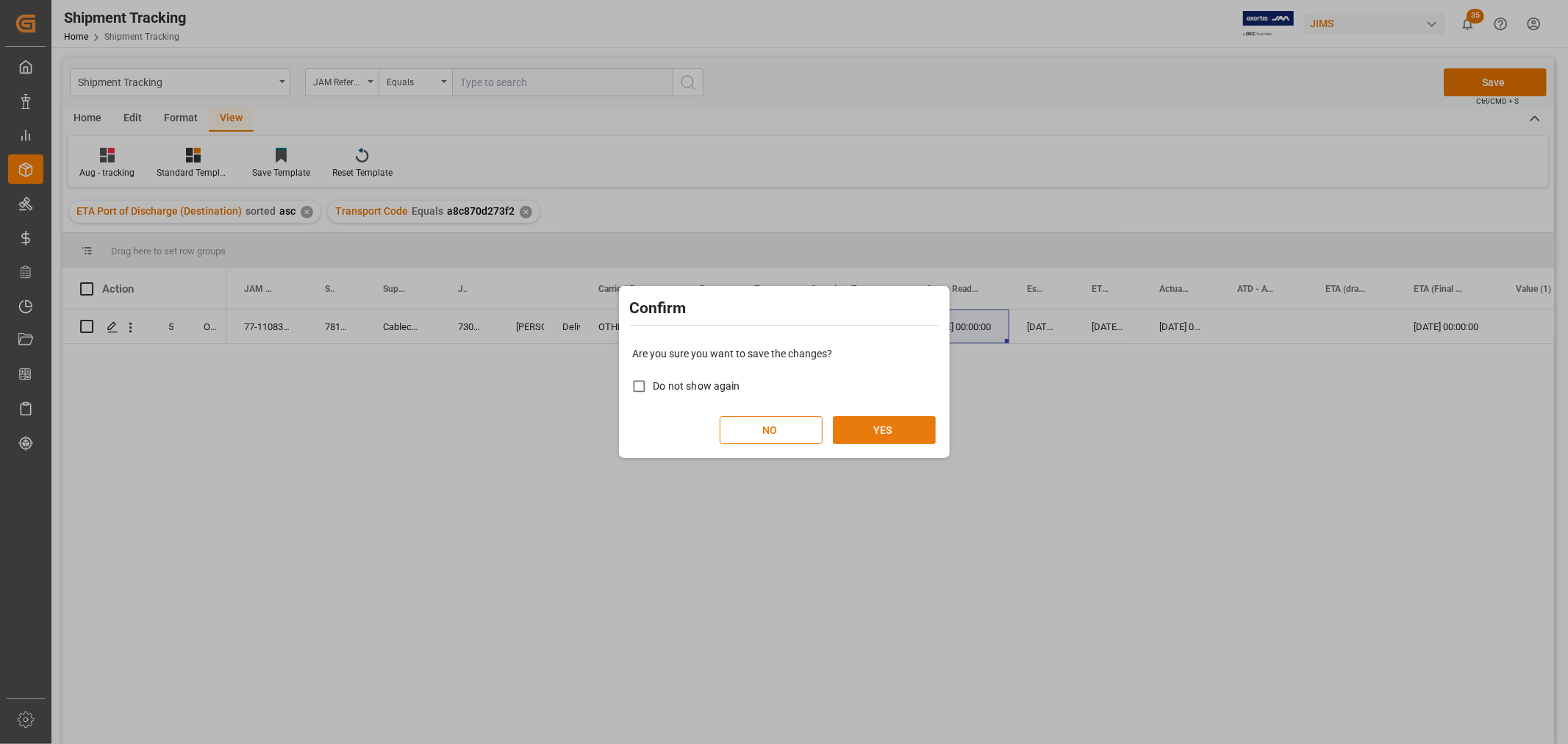
click at [880, 421] on button "YES" at bounding box center [884, 430] width 103 height 28
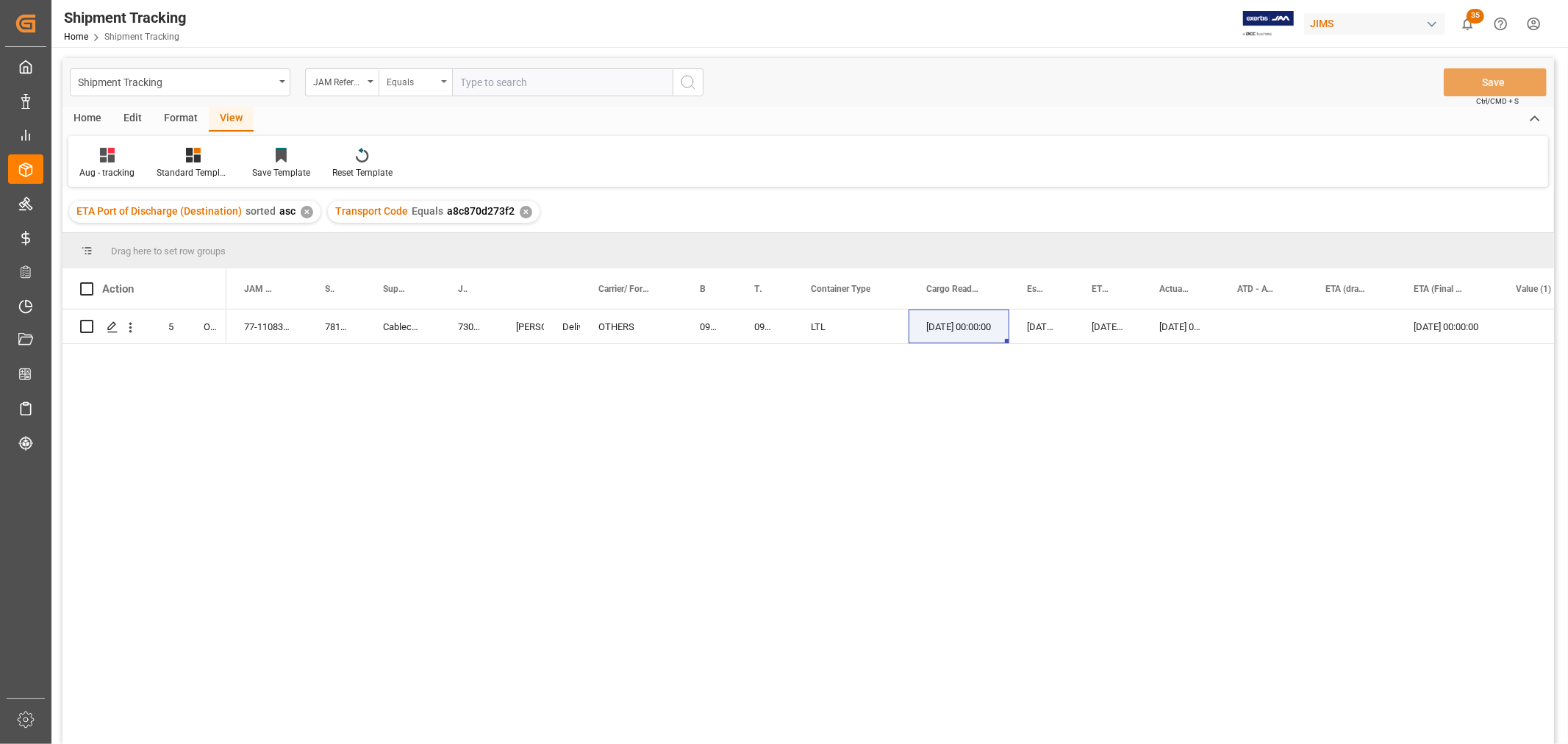
click at [443, 78] on div "Equals" at bounding box center [415, 82] width 74 height 28
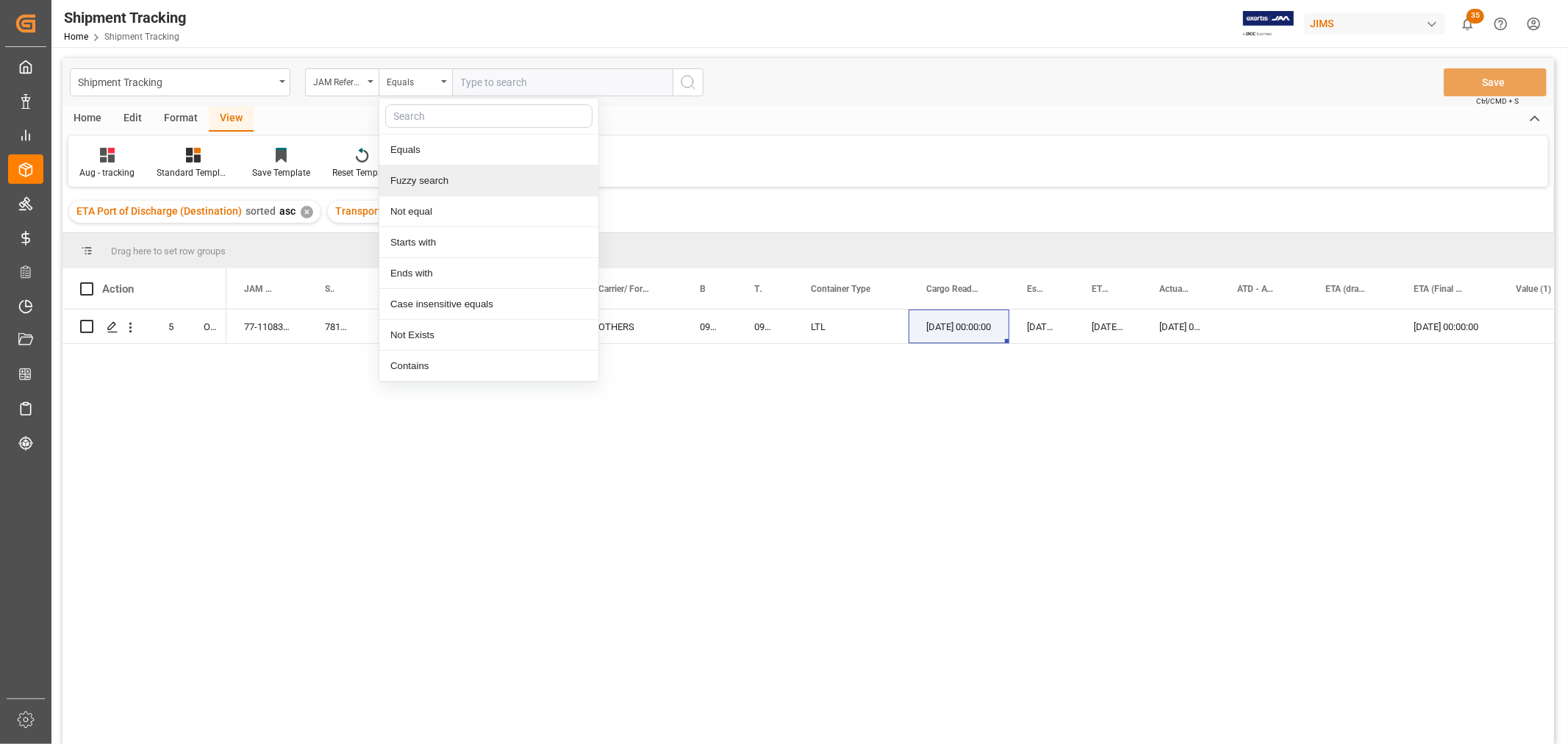
click at [438, 177] on div "Fuzzy search" at bounding box center [489, 180] width 219 height 31
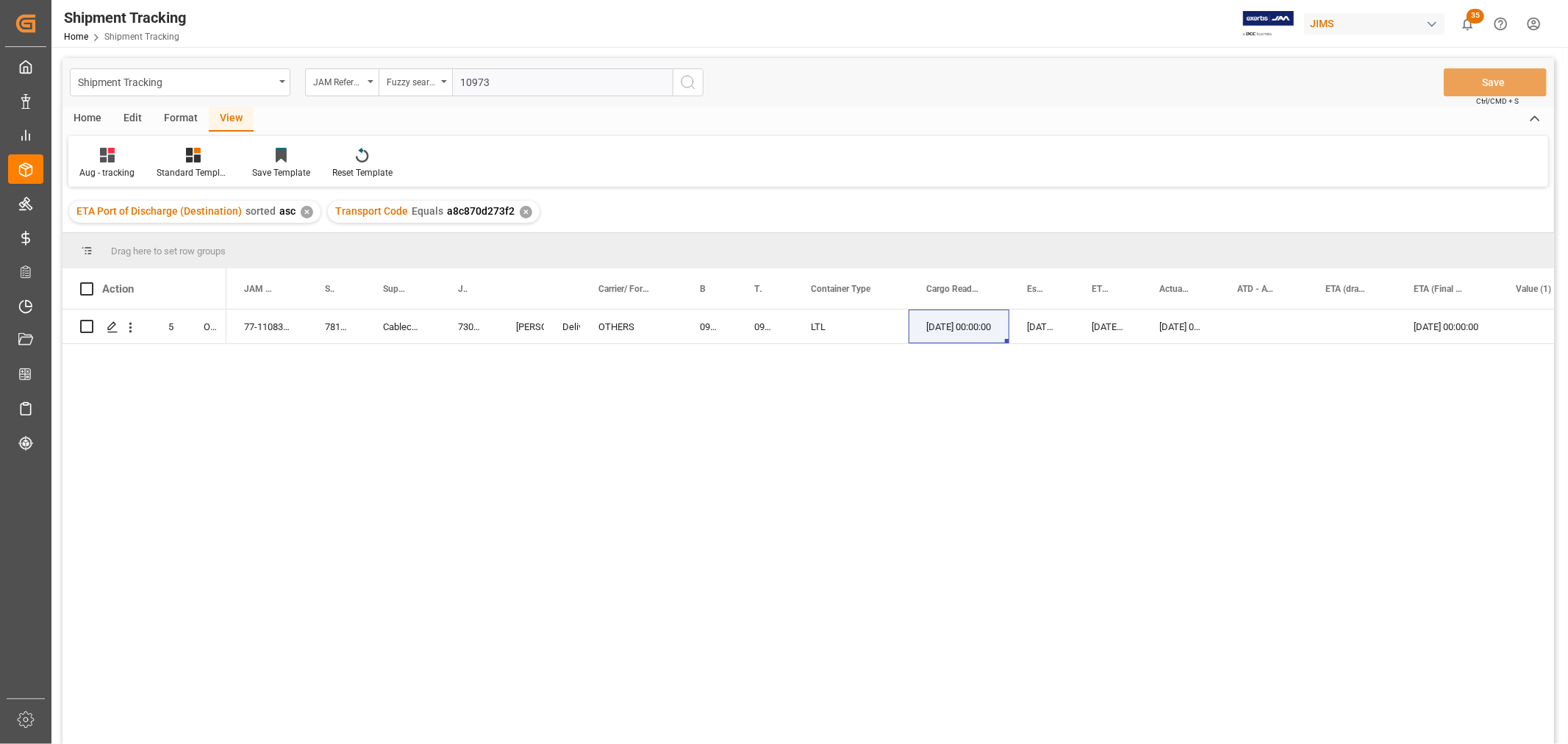
type input "10973"
click at [689, 85] on icon "search button" at bounding box center [688, 82] width 18 height 18
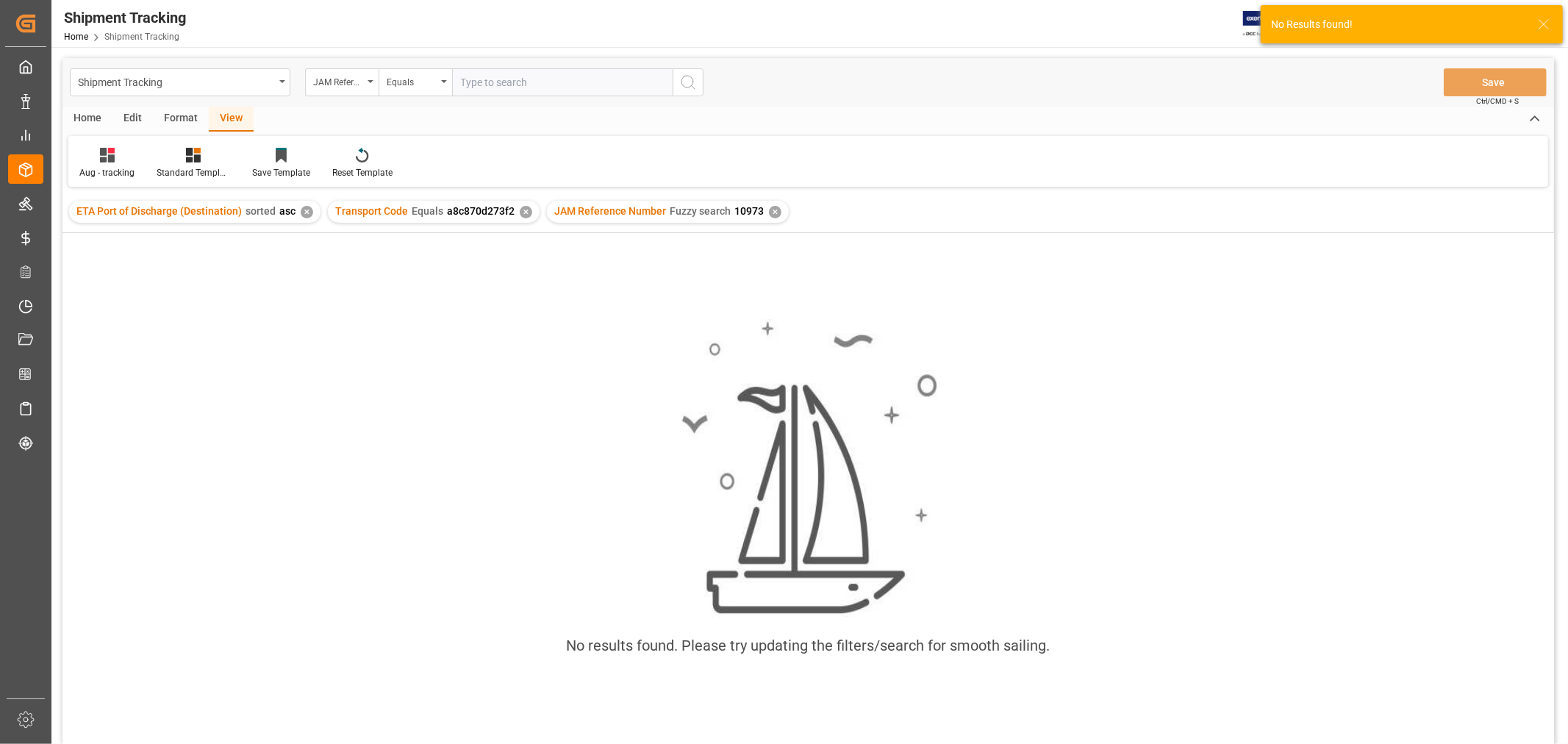
click at [520, 215] on div "✕" at bounding box center [526, 212] width 13 height 13
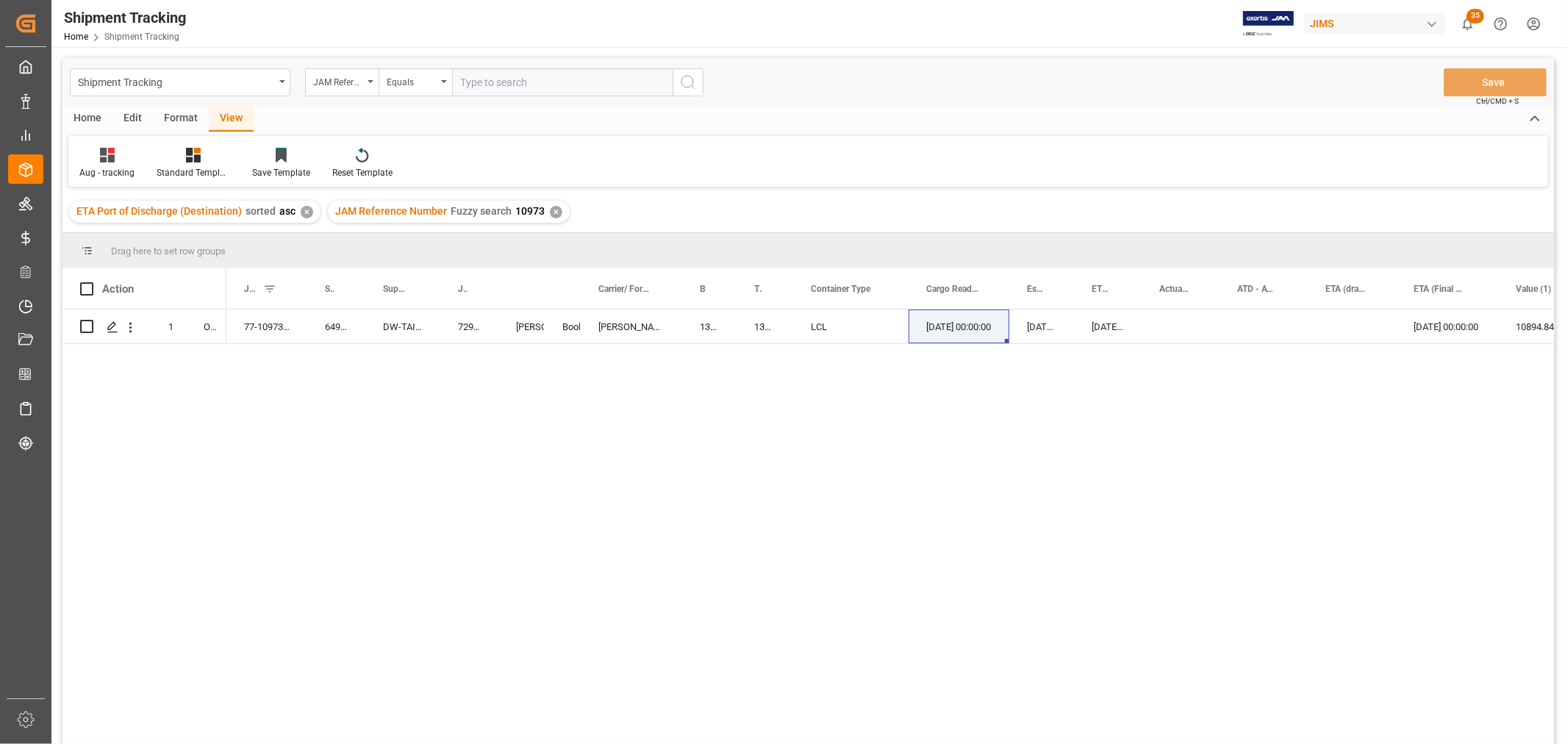
click at [550, 208] on div "✕" at bounding box center [556, 212] width 13 height 13
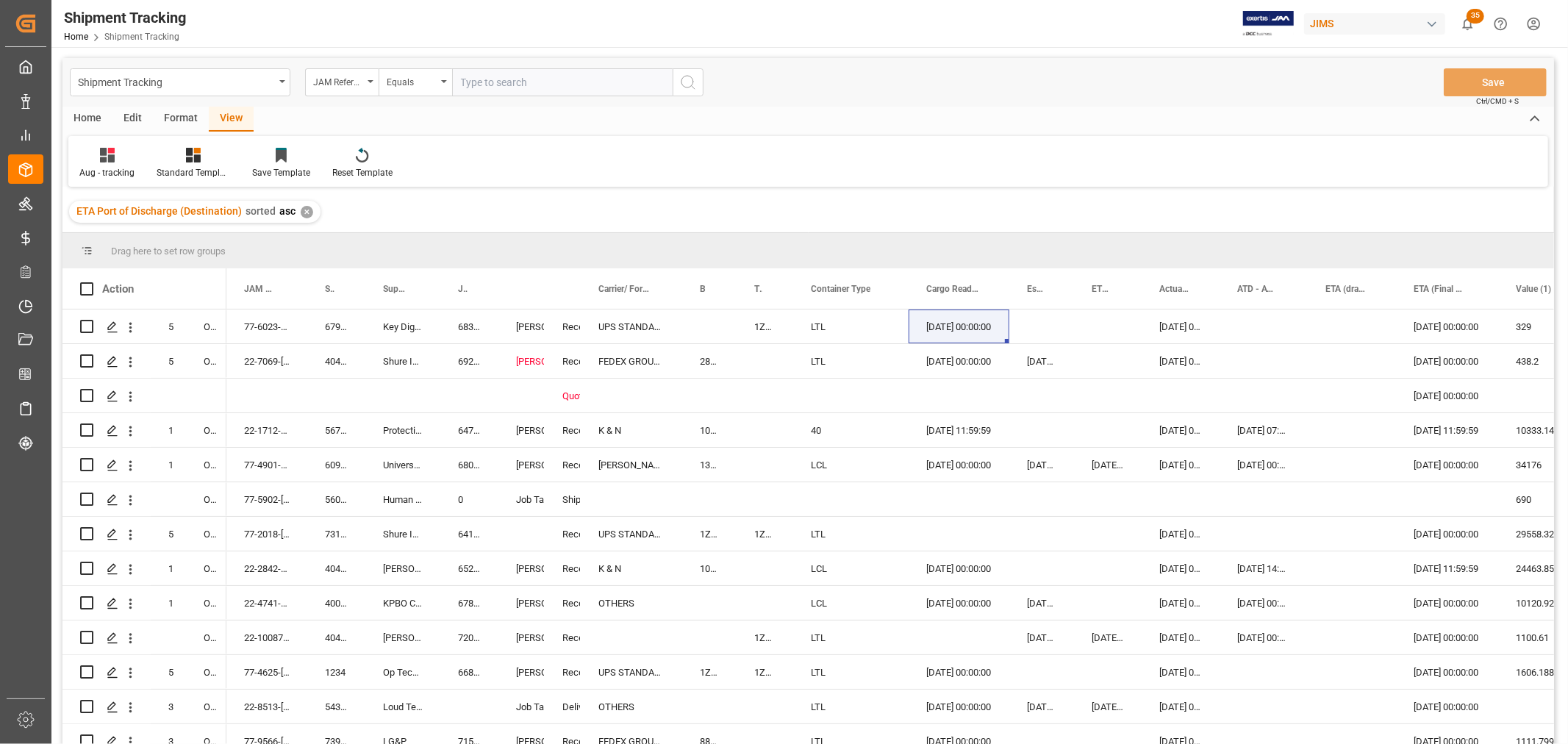
click at [468, 89] on input "text" at bounding box center [562, 82] width 221 height 28
click at [441, 78] on div "Equals" at bounding box center [415, 82] width 74 height 28
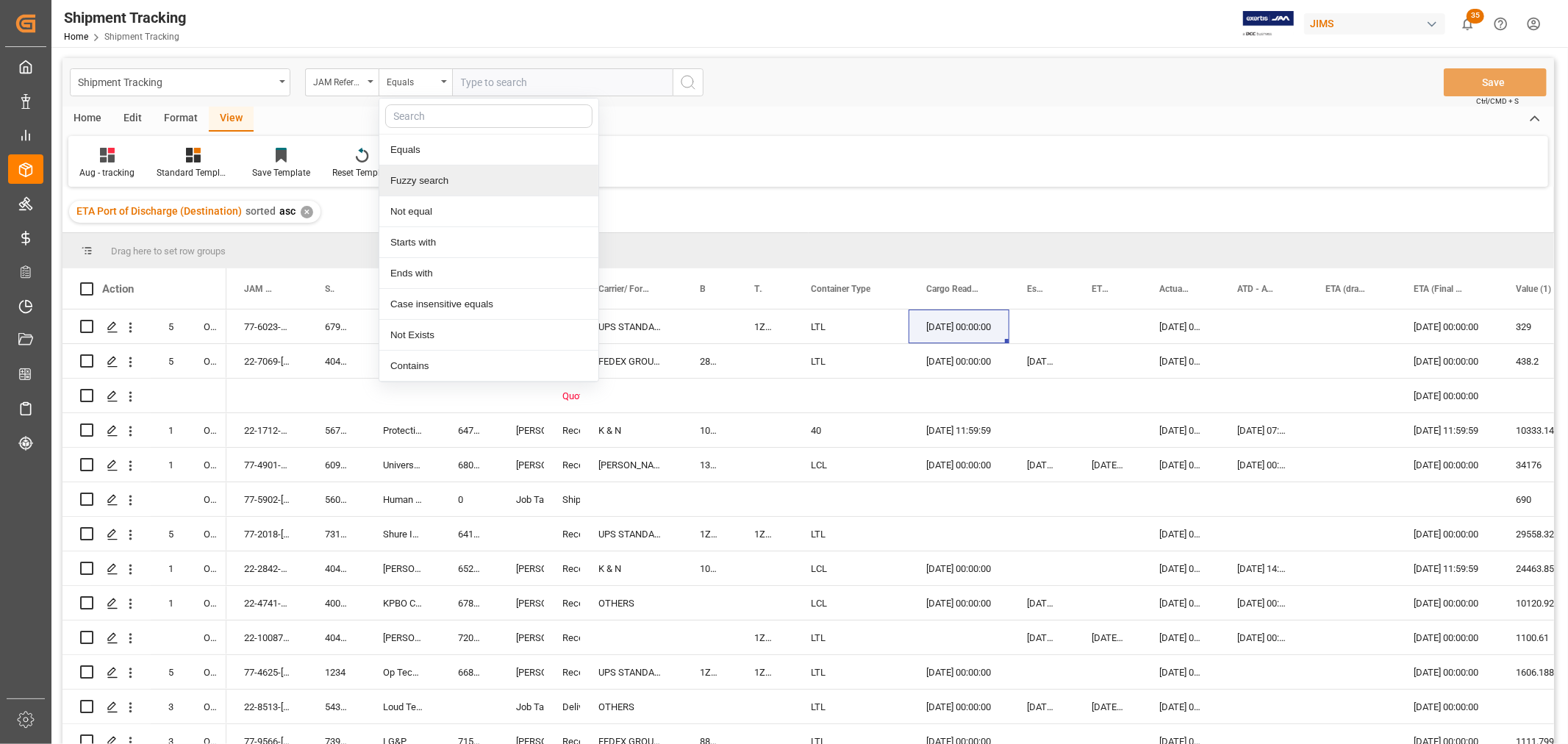
click at [437, 182] on div "Fuzzy search" at bounding box center [489, 180] width 219 height 31
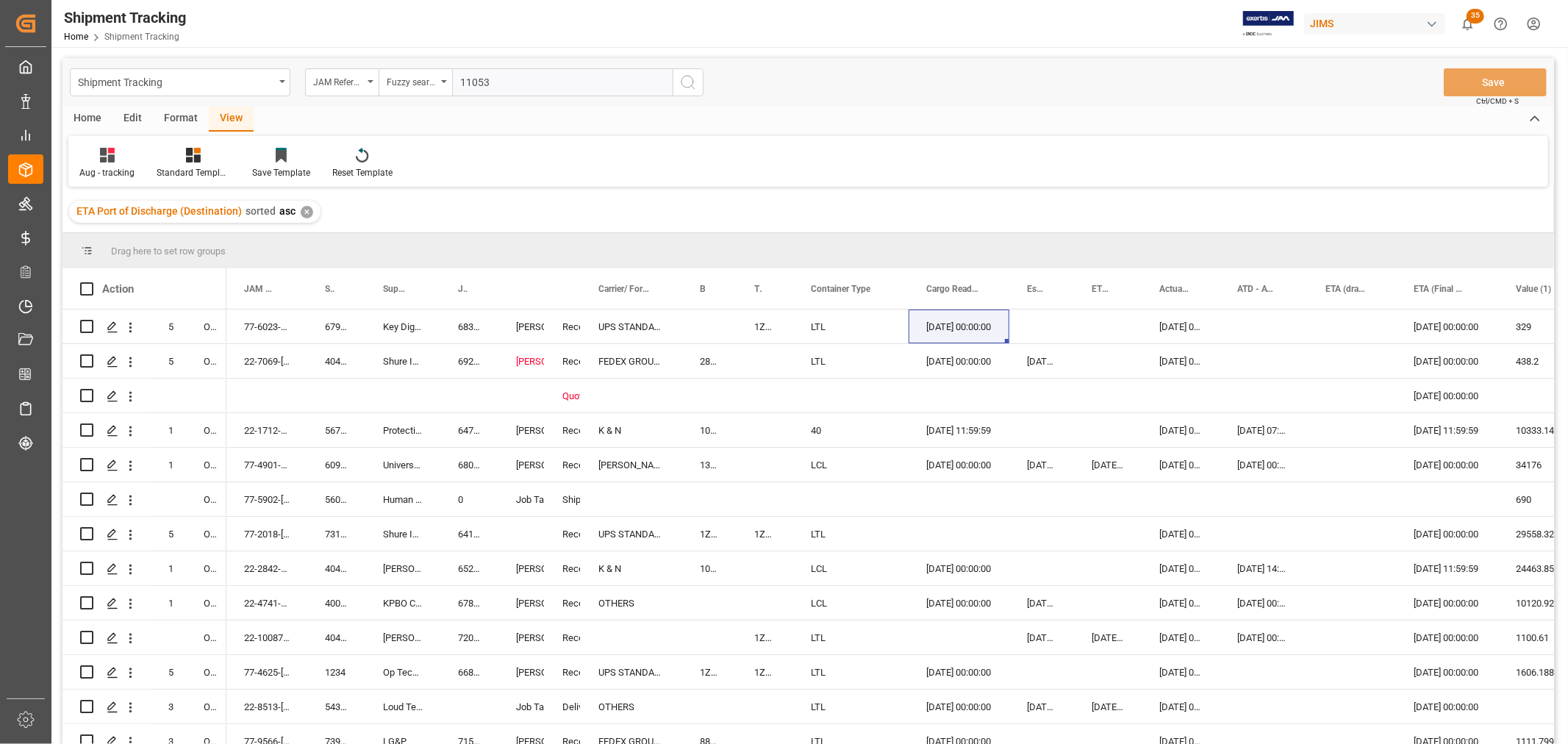
type input "11053"
click at [686, 90] on icon "search button" at bounding box center [688, 82] width 18 height 18
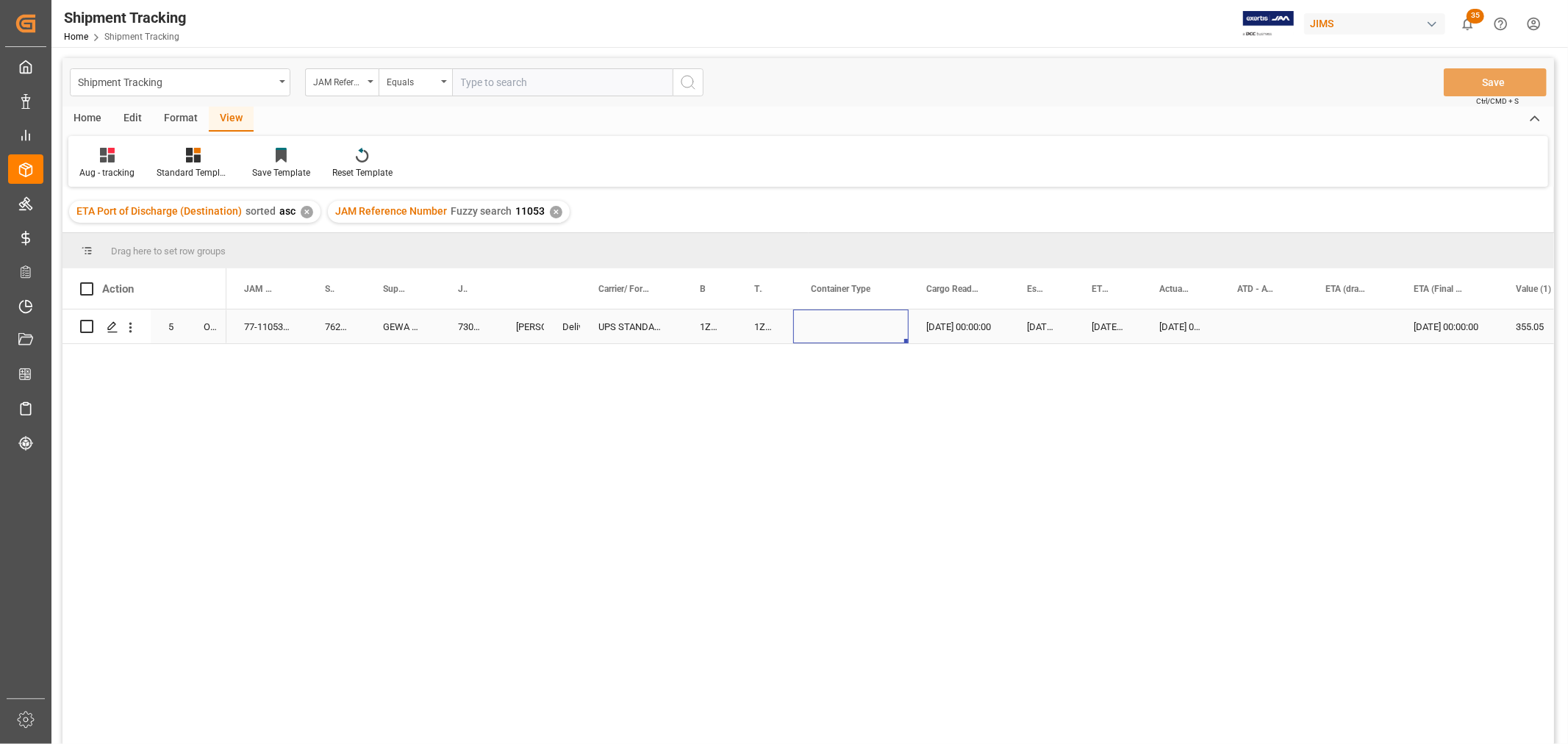
click at [811, 310] on div "Press SPACE to select this row." at bounding box center [851, 326] width 115 height 34
click at [811, 312] on div "Press SPACE to select this row." at bounding box center [851, 326] width 115 height 34
click at [887, 333] on button "Select" at bounding box center [851, 335] width 92 height 28
click at [832, 627] on div "LTL" at bounding box center [851, 626] width 75 height 15
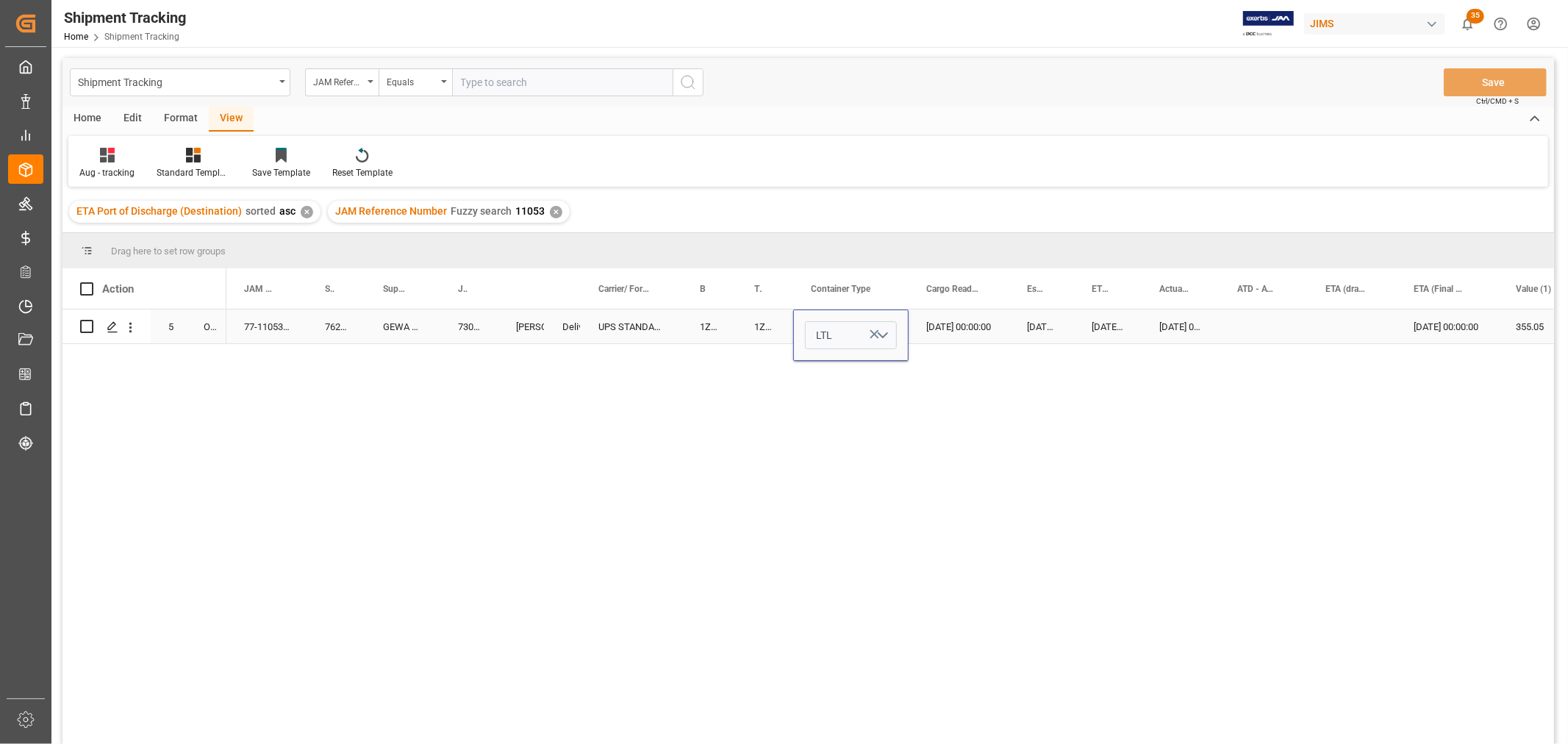
click at [945, 341] on div "[DATE] 00:00:00" at bounding box center [959, 326] width 101 height 34
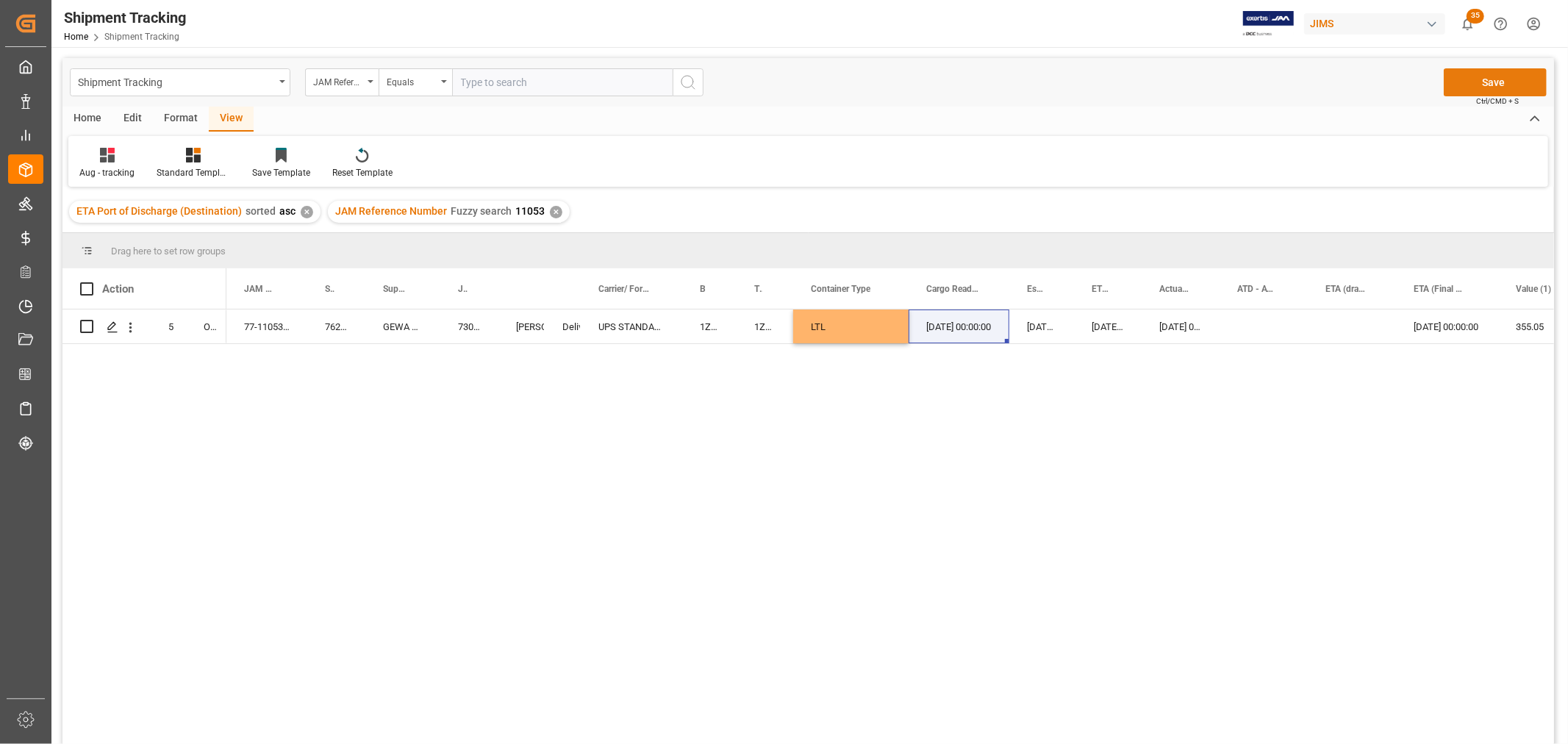
click at [1497, 84] on button "Save" at bounding box center [1495, 82] width 103 height 28
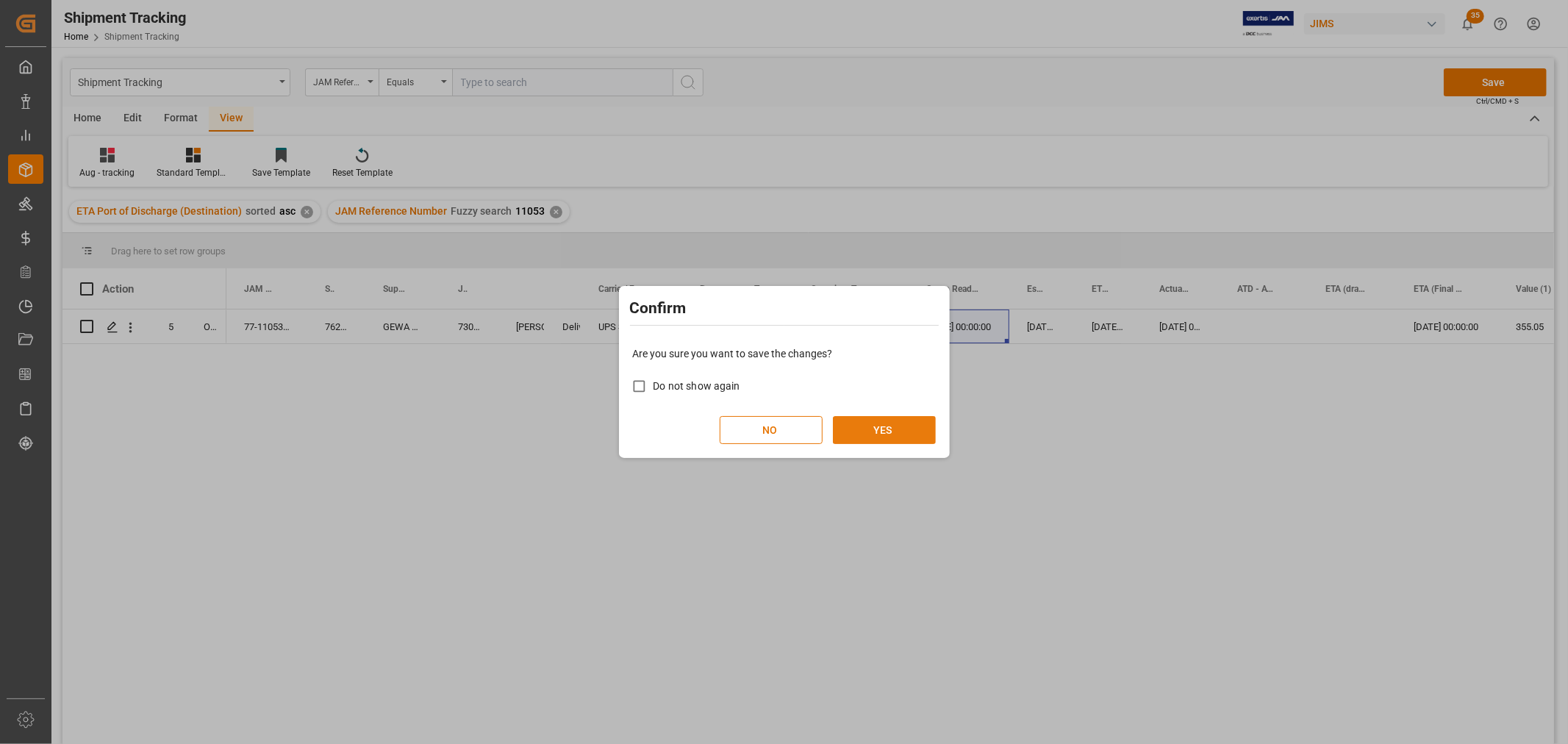
click at [883, 430] on button "YES" at bounding box center [884, 430] width 103 height 28
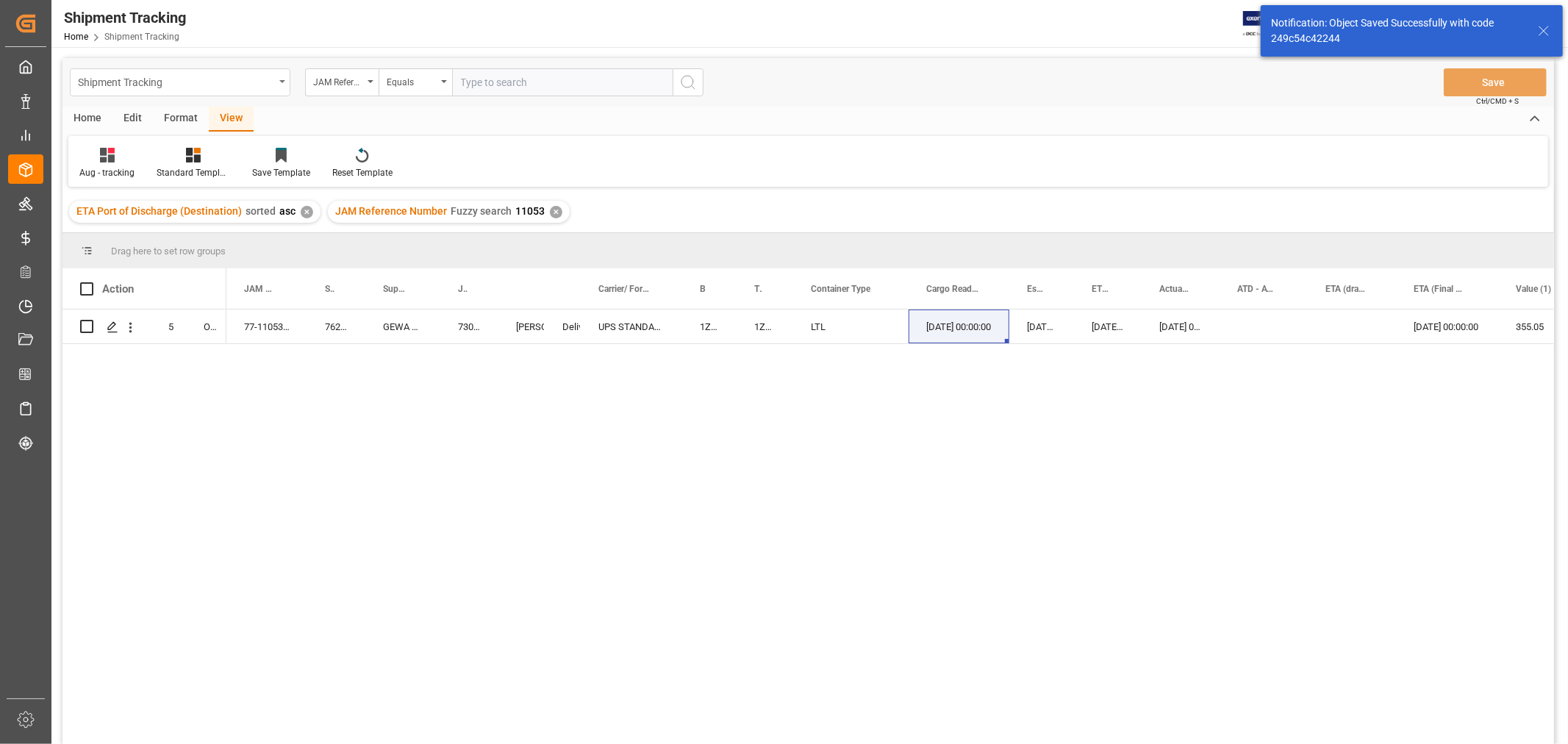
click at [280, 81] on icon "open menu" at bounding box center [283, 81] width 6 height 3
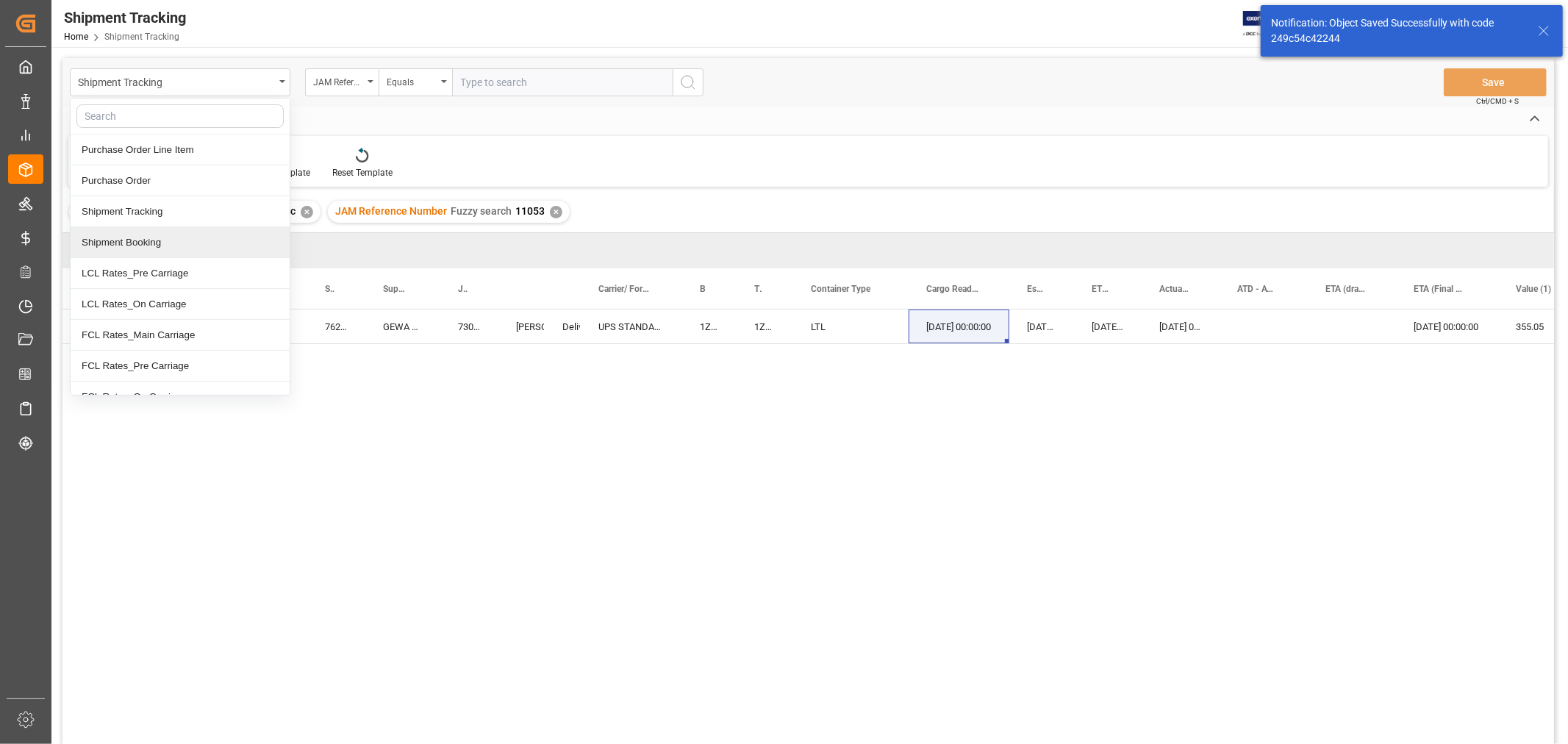
click at [154, 245] on div "Shipment Booking" at bounding box center [180, 242] width 219 height 31
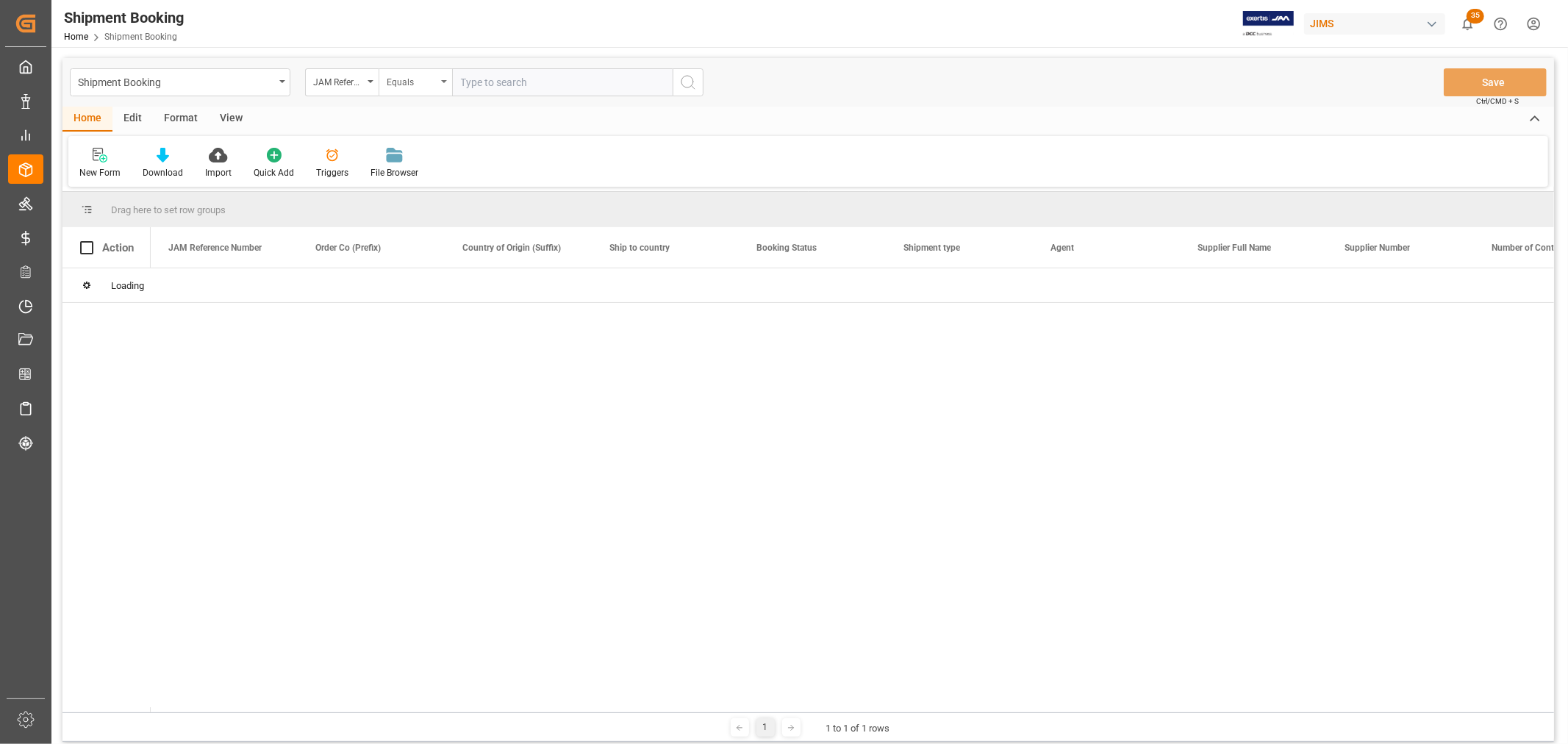
click at [446, 82] on icon "open menu" at bounding box center [444, 81] width 6 height 3
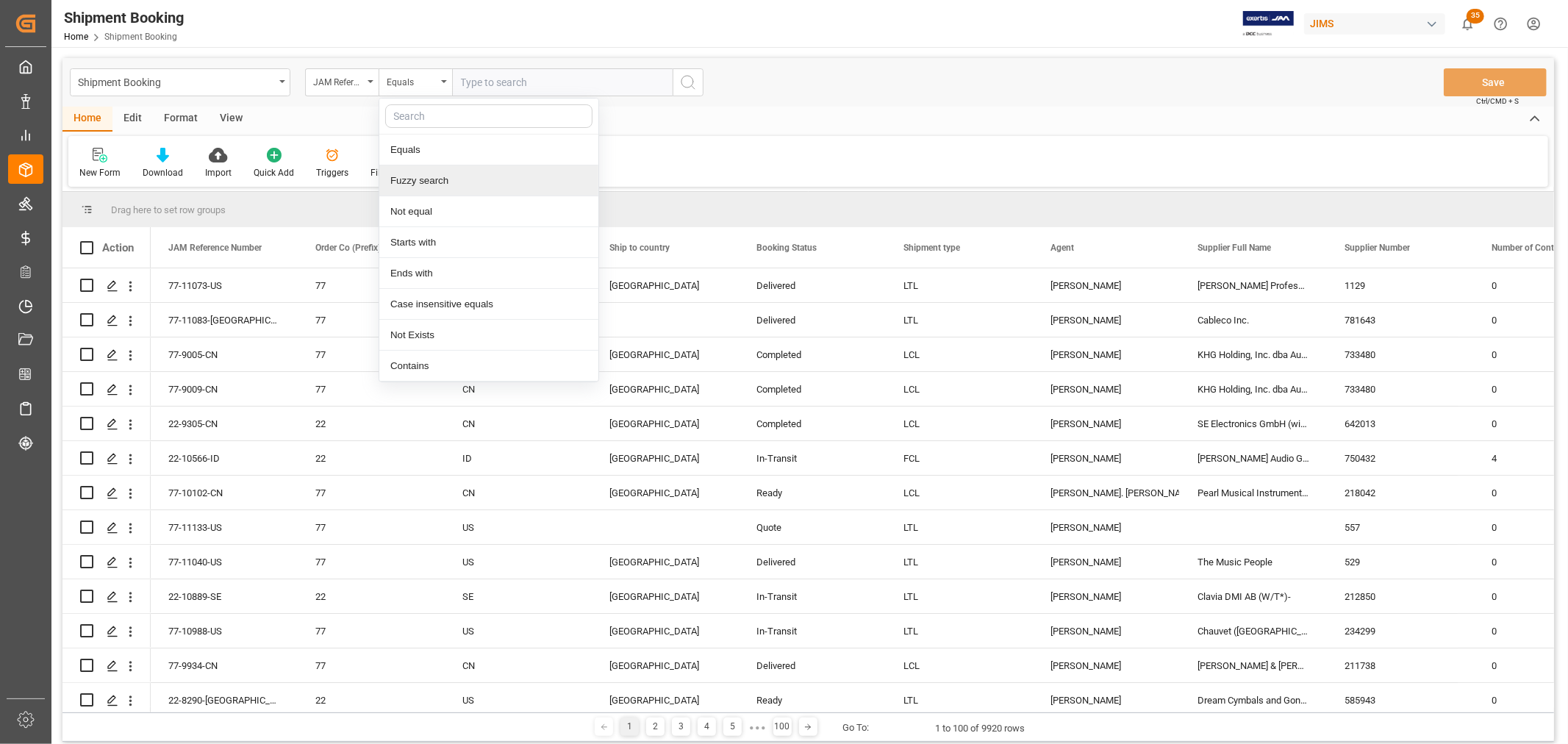
click at [426, 186] on div "Fuzzy search" at bounding box center [489, 180] width 219 height 31
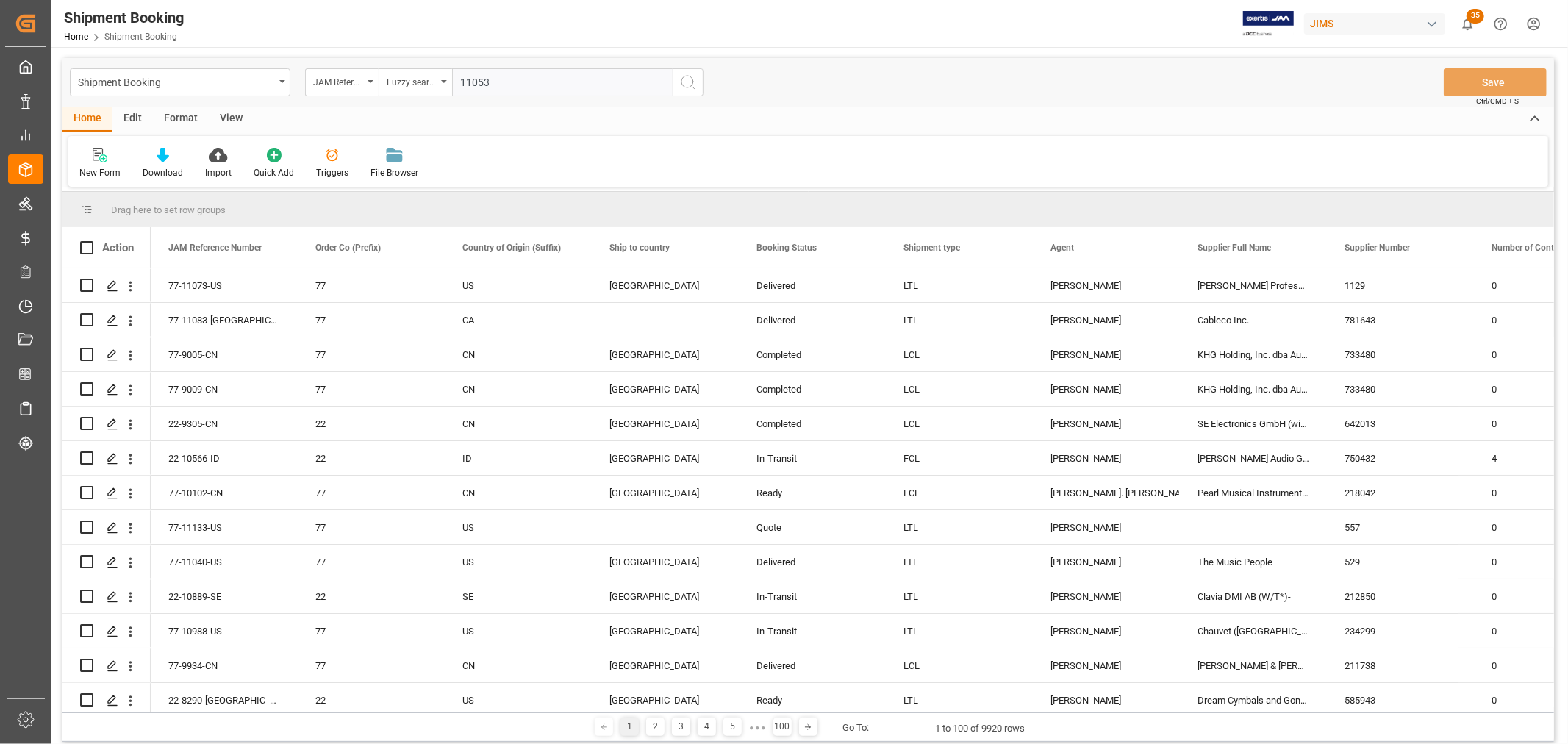
type input "11053"
click at [692, 85] on icon "search button" at bounding box center [688, 82] width 18 height 18
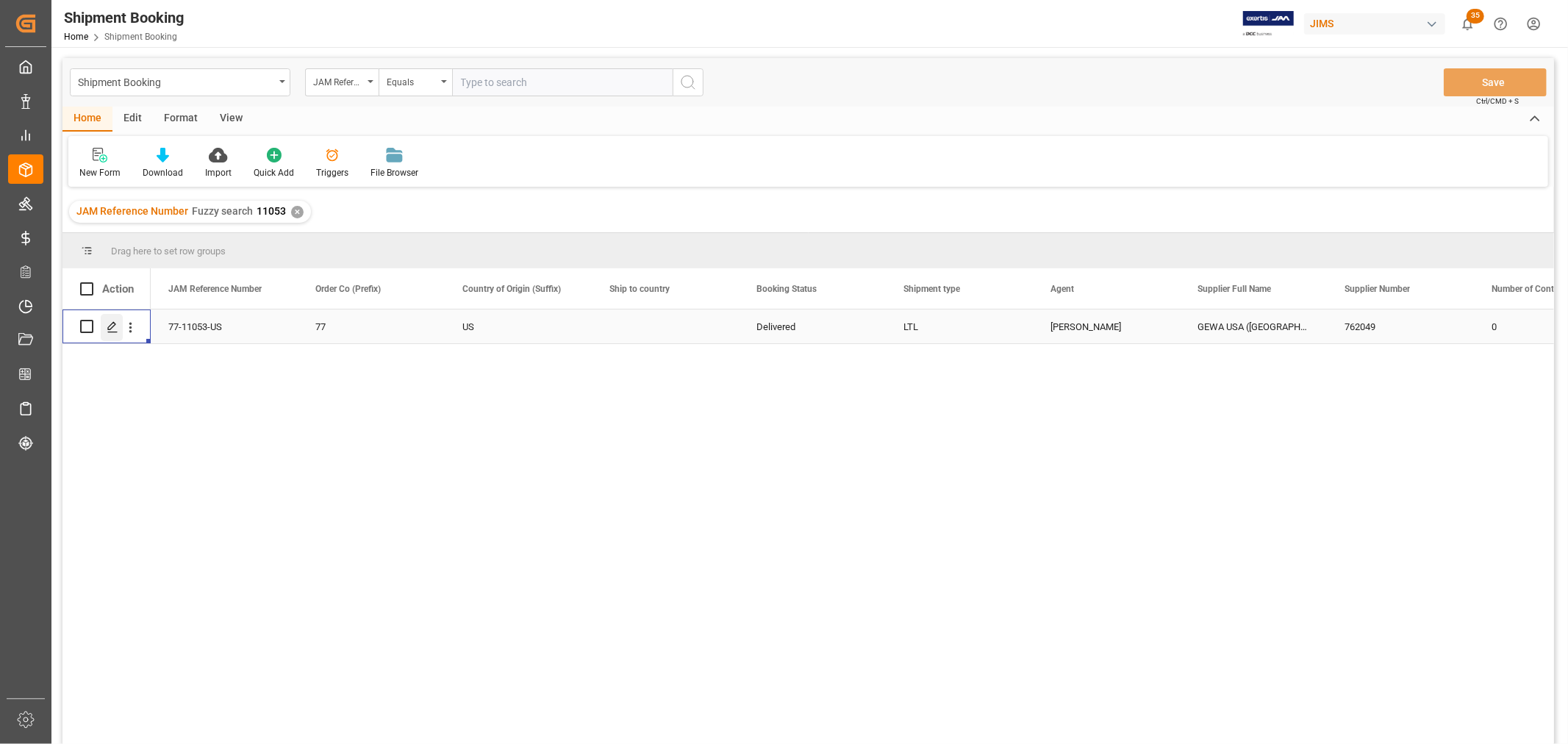
click at [112, 321] on icon "Press SPACE to select this row." at bounding box center [112, 327] width 12 height 12
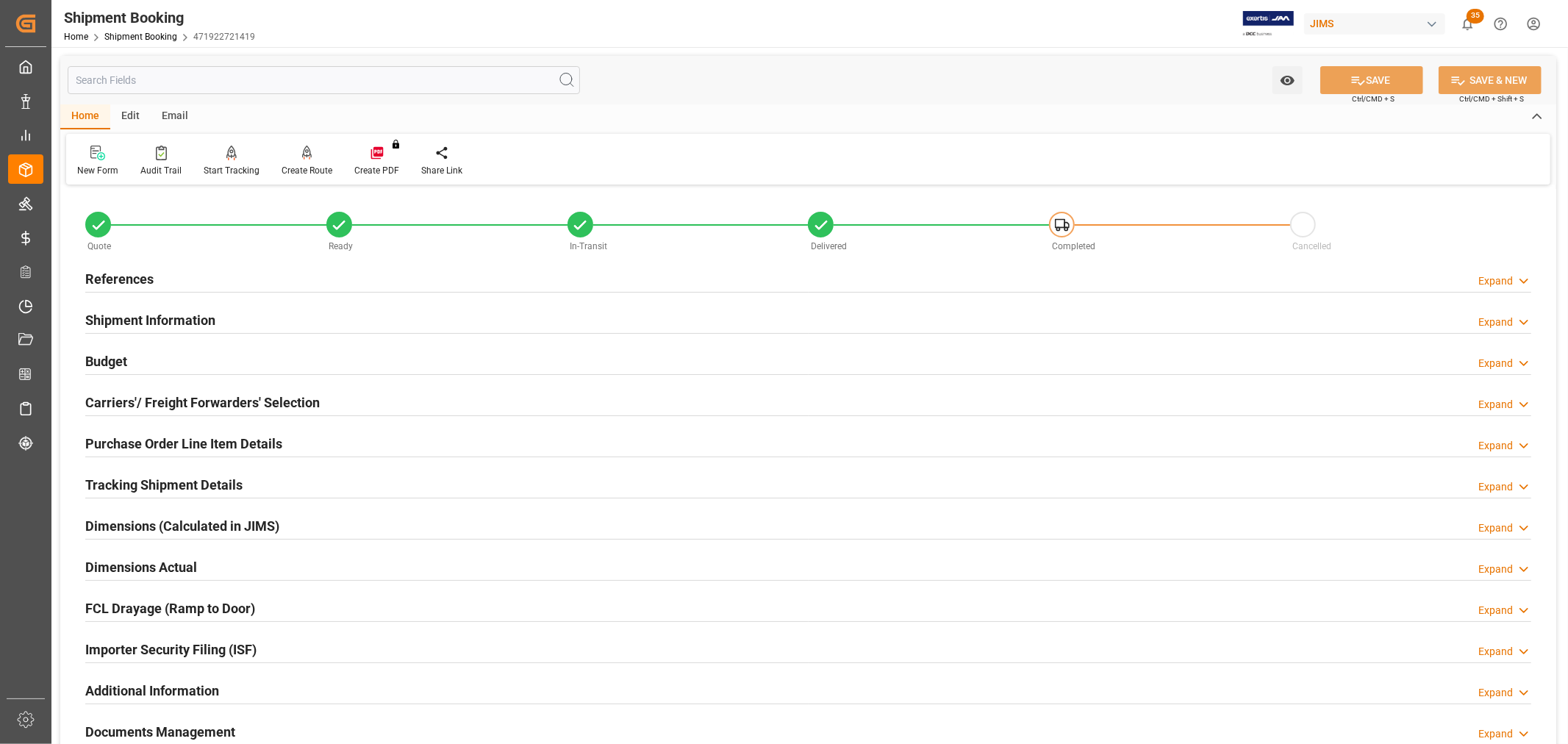
click at [119, 280] on h2 "References" at bounding box center [119, 279] width 68 height 20
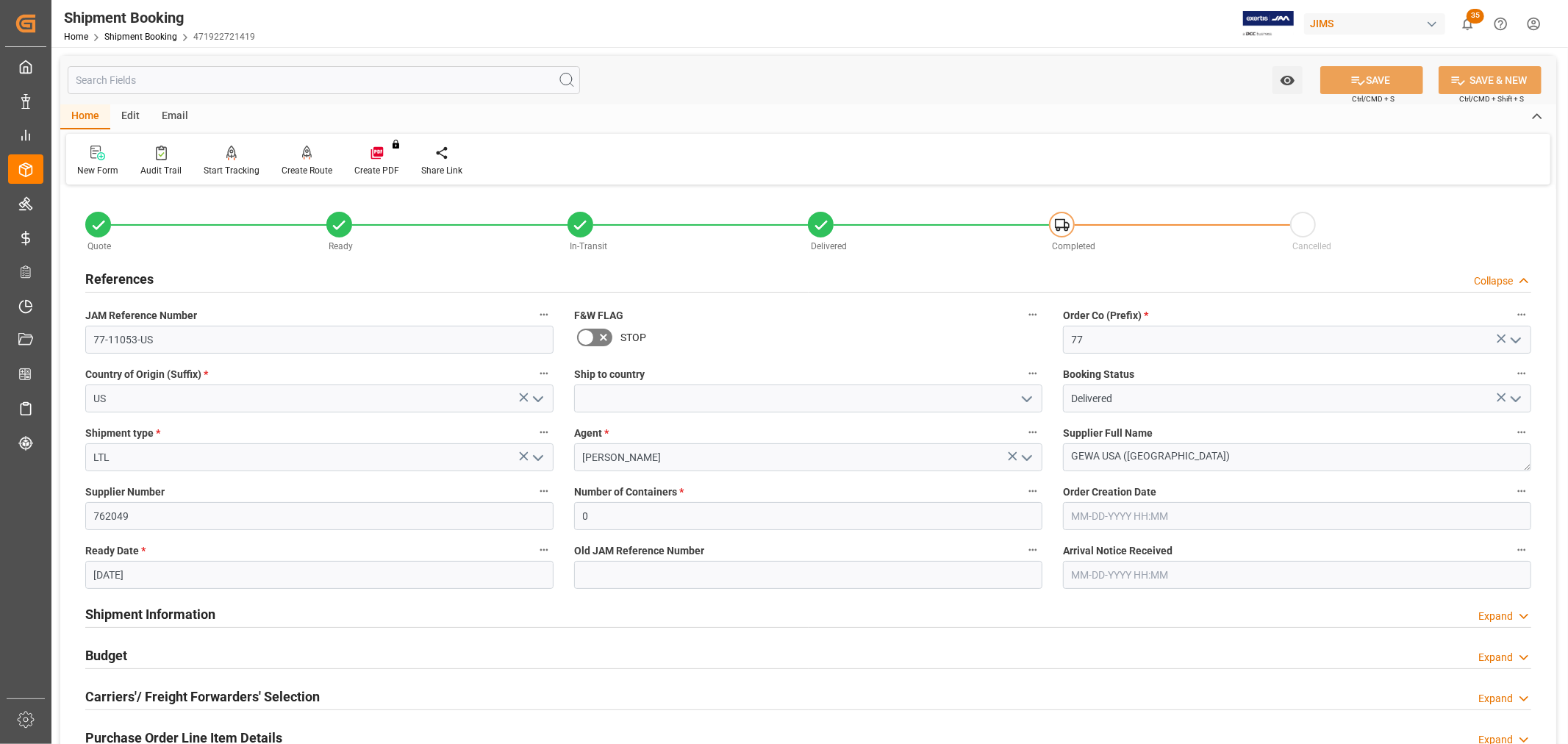
click at [119, 280] on h2 "References" at bounding box center [119, 279] width 68 height 20
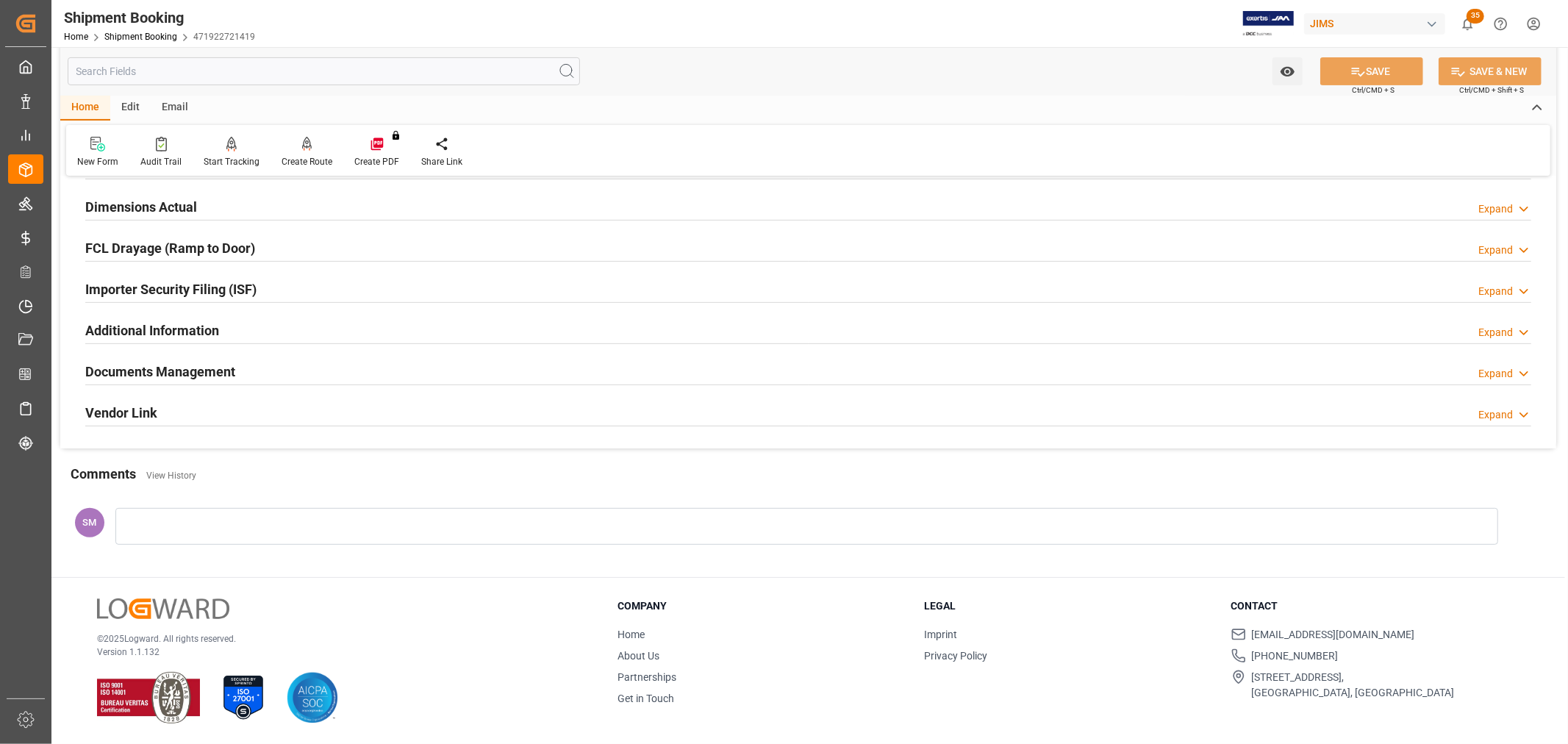
scroll to position [280, 0]
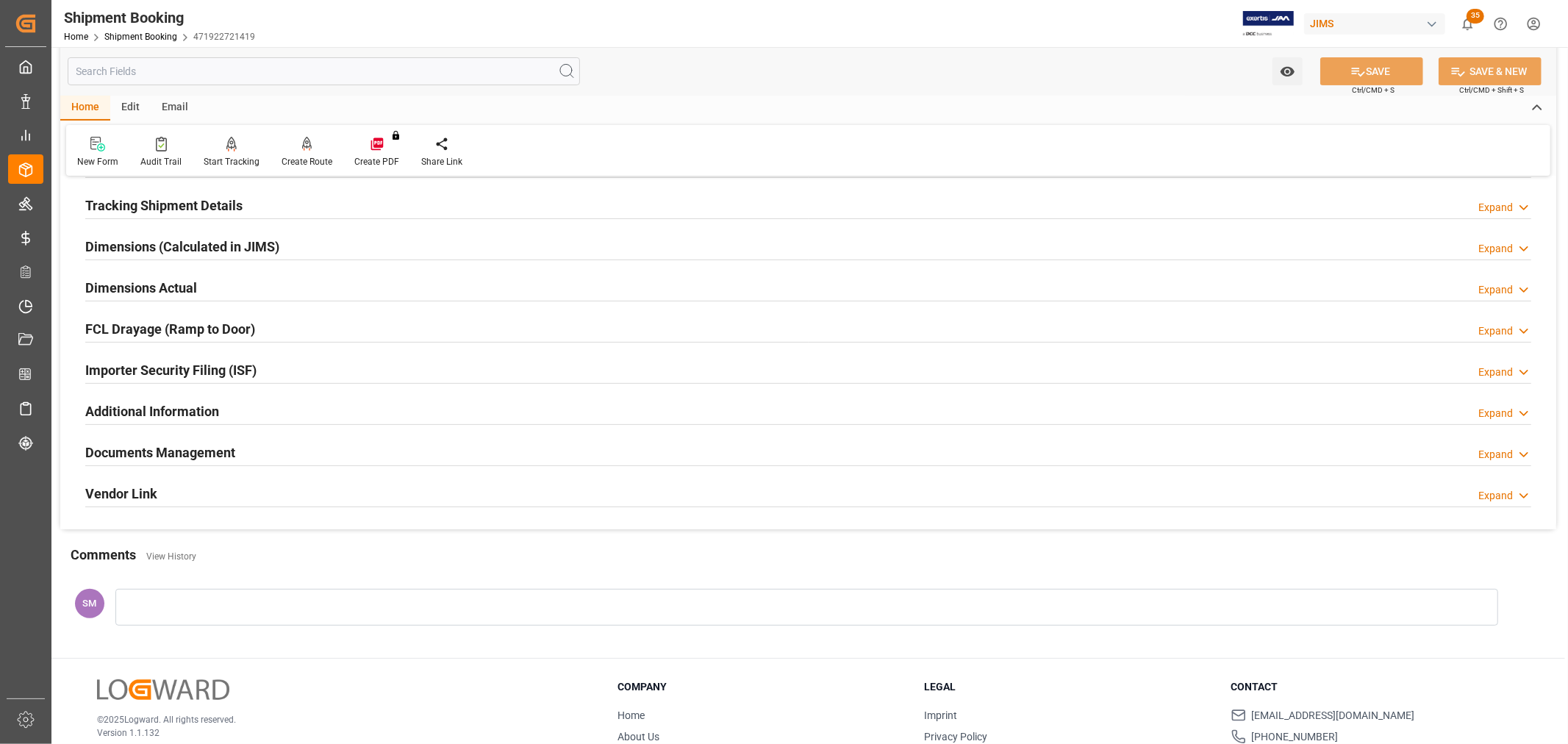
click at [130, 451] on h2 "Documents Management" at bounding box center [160, 452] width 150 height 20
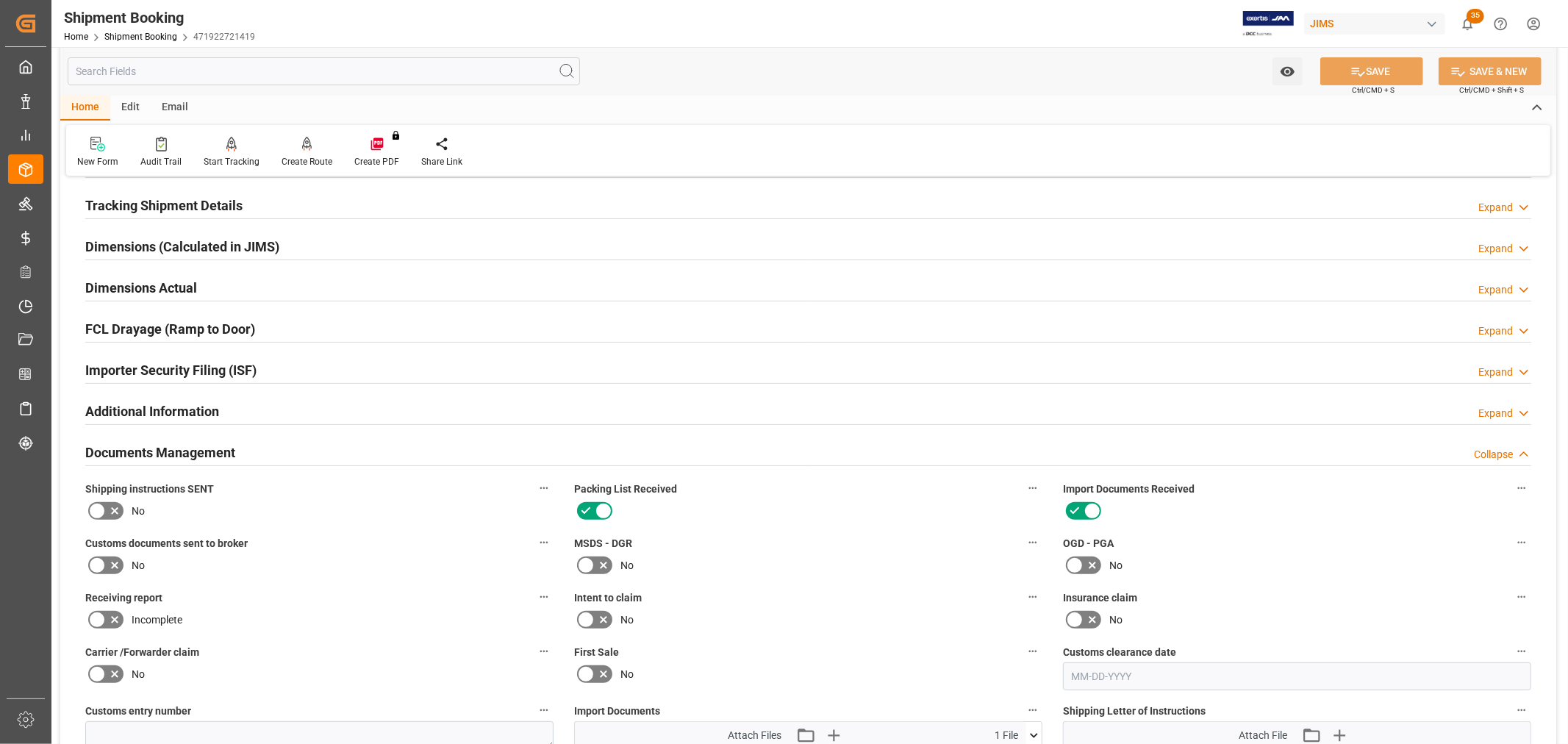
click at [108, 561] on icon at bounding box center [114, 565] width 18 height 18
click at [0, 0] on input "checkbox" at bounding box center [0, 0] width 0 height 0
click at [1408, 67] on button "SAVE" at bounding box center [1371, 71] width 103 height 28
